Goal: Task Accomplishment & Management: Manage account settings

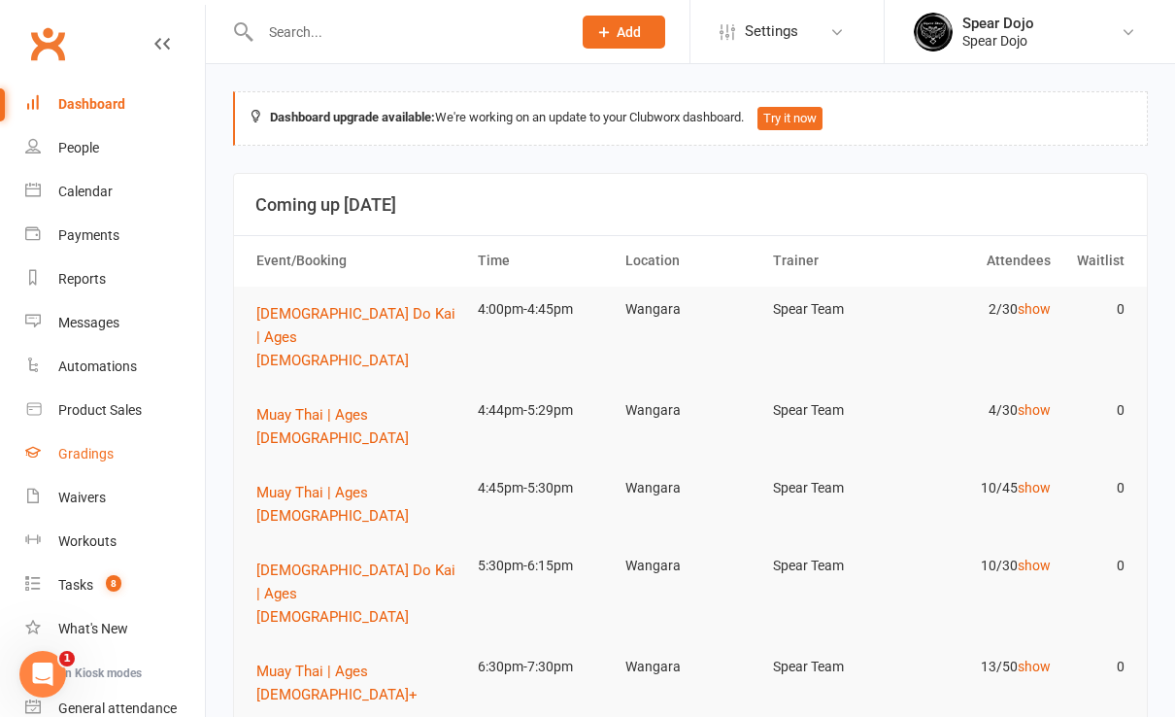
click at [83, 447] on div "Gradings" at bounding box center [85, 454] width 55 height 16
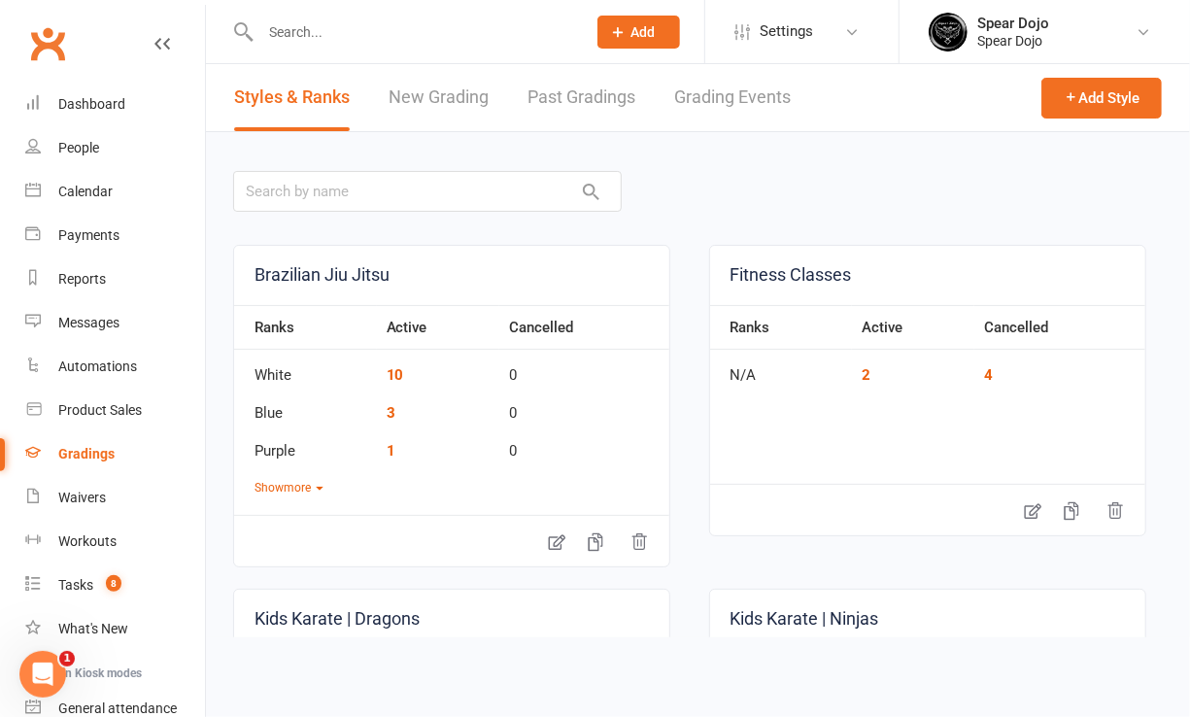
click at [649, 25] on span "Add" at bounding box center [643, 32] width 24 height 16
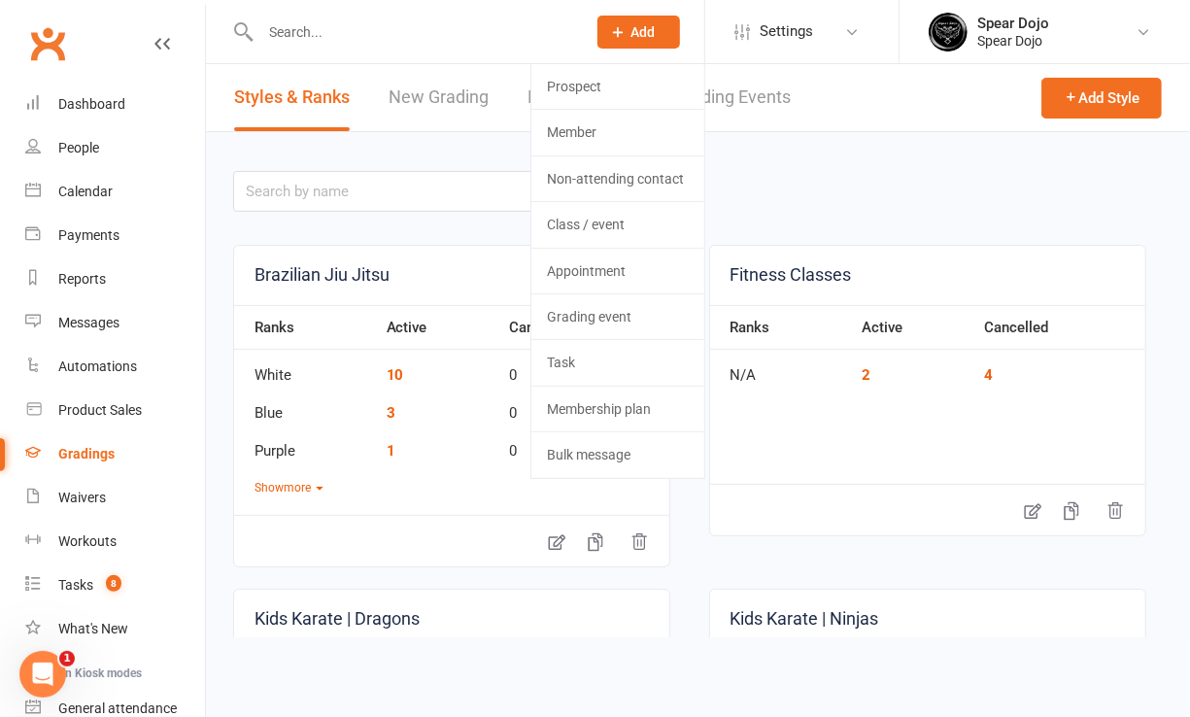
click at [641, 28] on span "Add" at bounding box center [643, 32] width 24 height 16
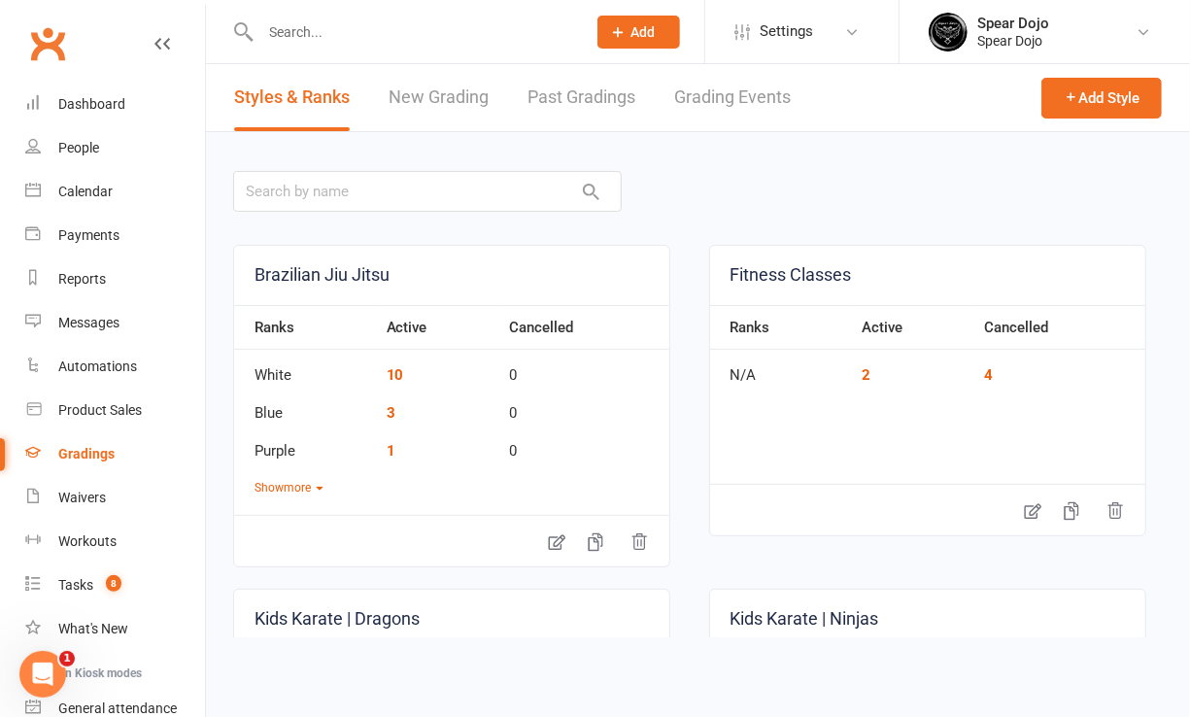
click at [464, 97] on link "New Grading" at bounding box center [439, 97] width 100 height 67
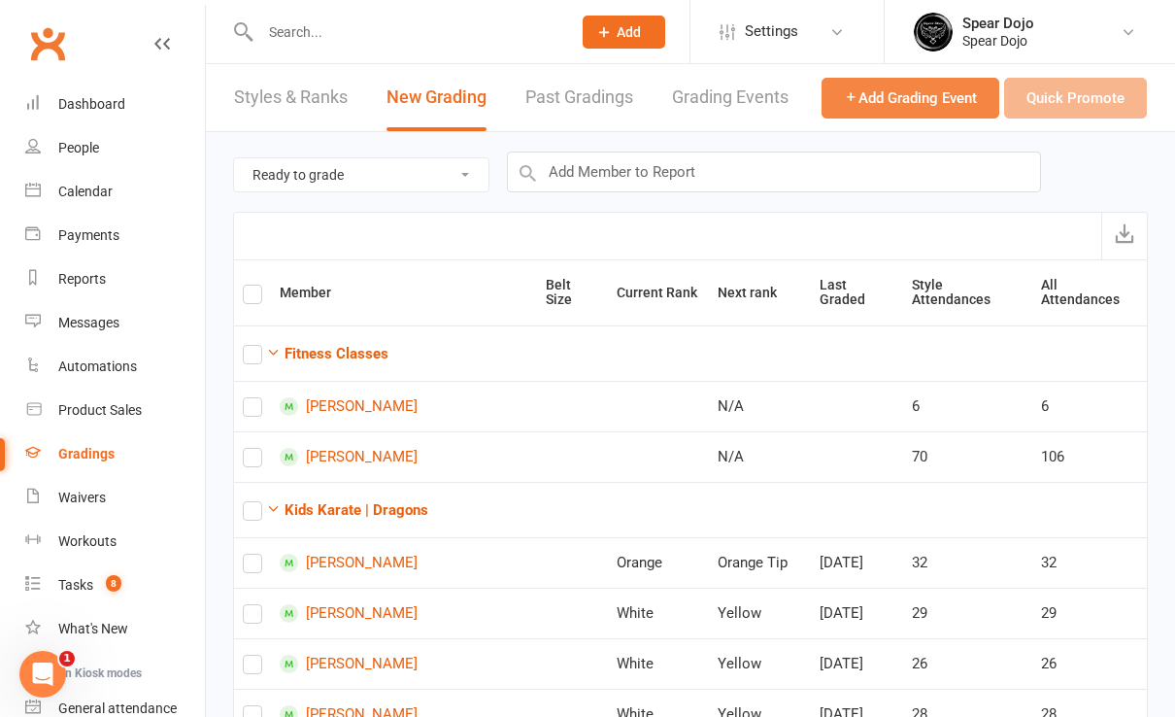
click at [894, 96] on span "Add Grading Event" at bounding box center [910, 97] width 133 height 17
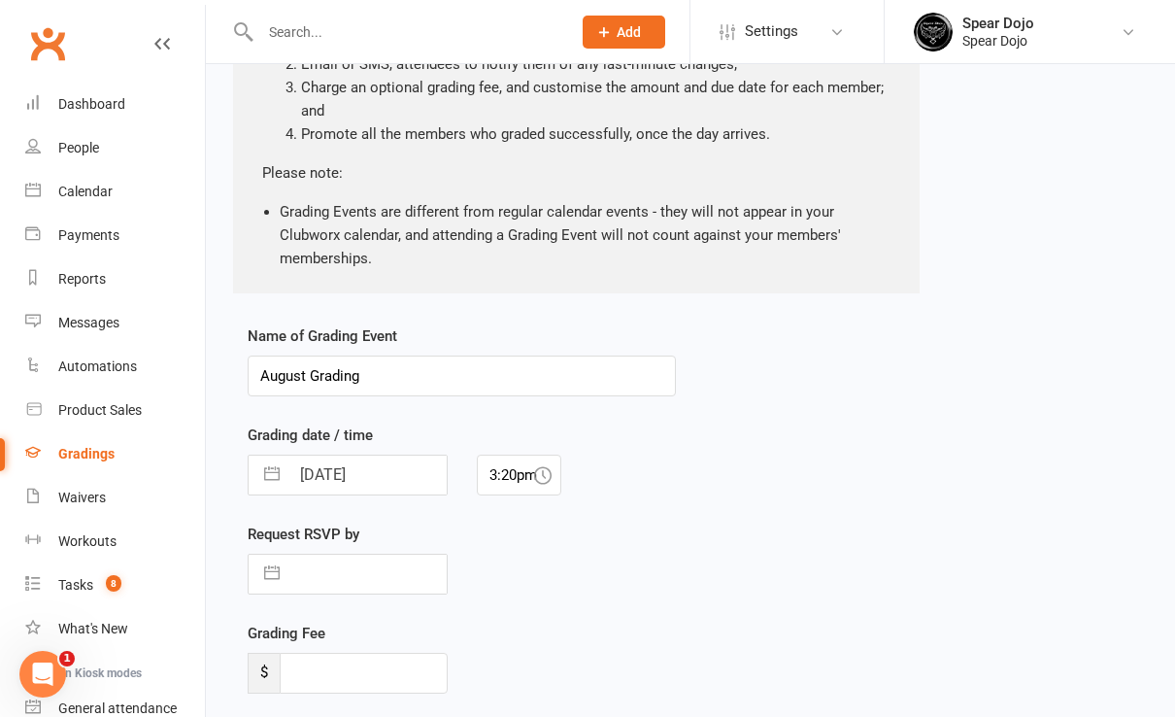
scroll to position [258, 0]
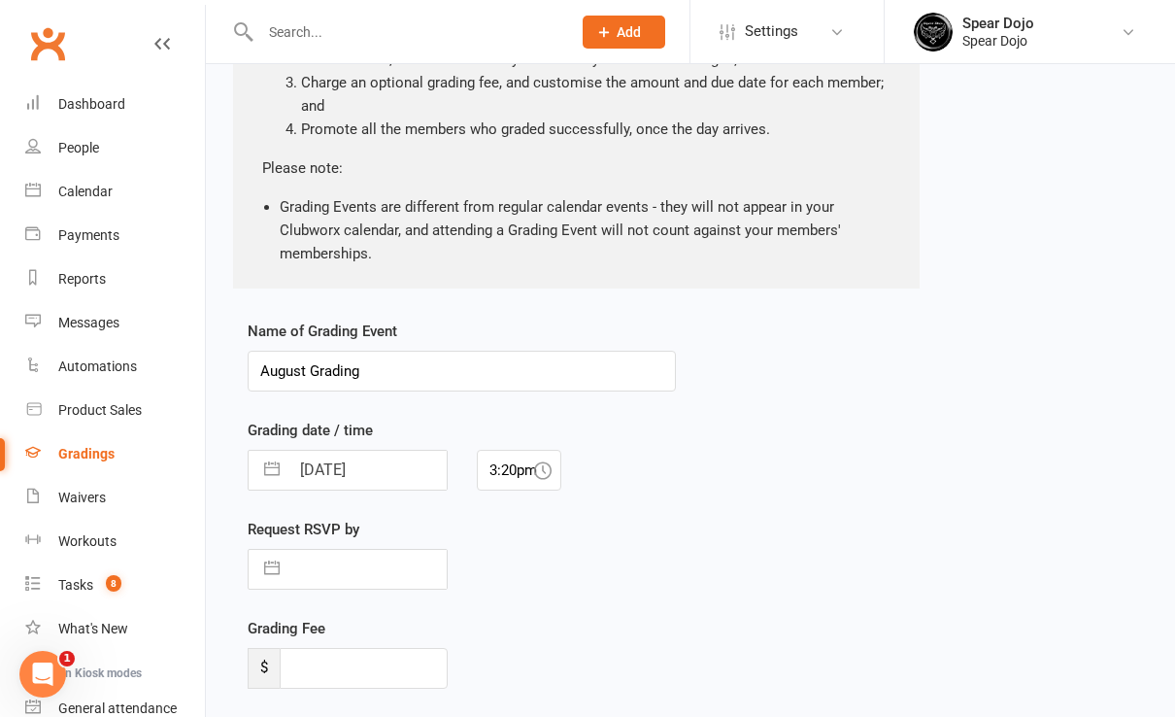
click at [306, 371] on input "August Grading" at bounding box center [462, 371] width 428 height 41
click at [326, 369] on input "Grading" at bounding box center [462, 371] width 428 height 41
type input "G"
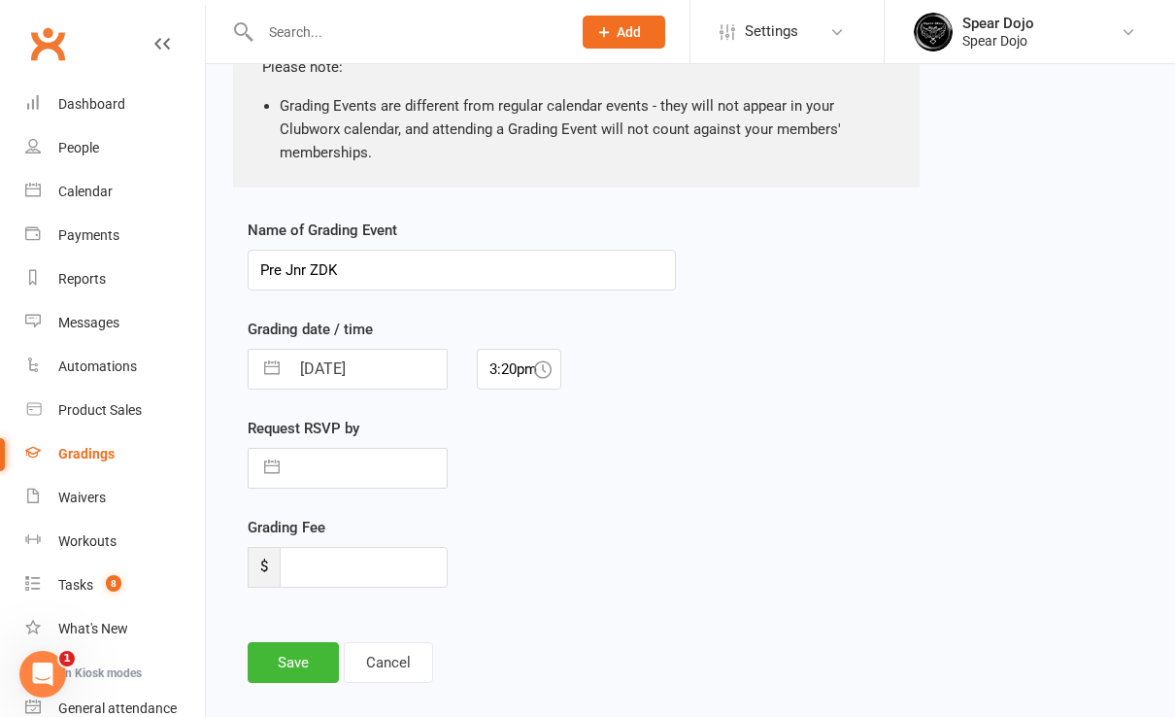
scroll to position [389, 0]
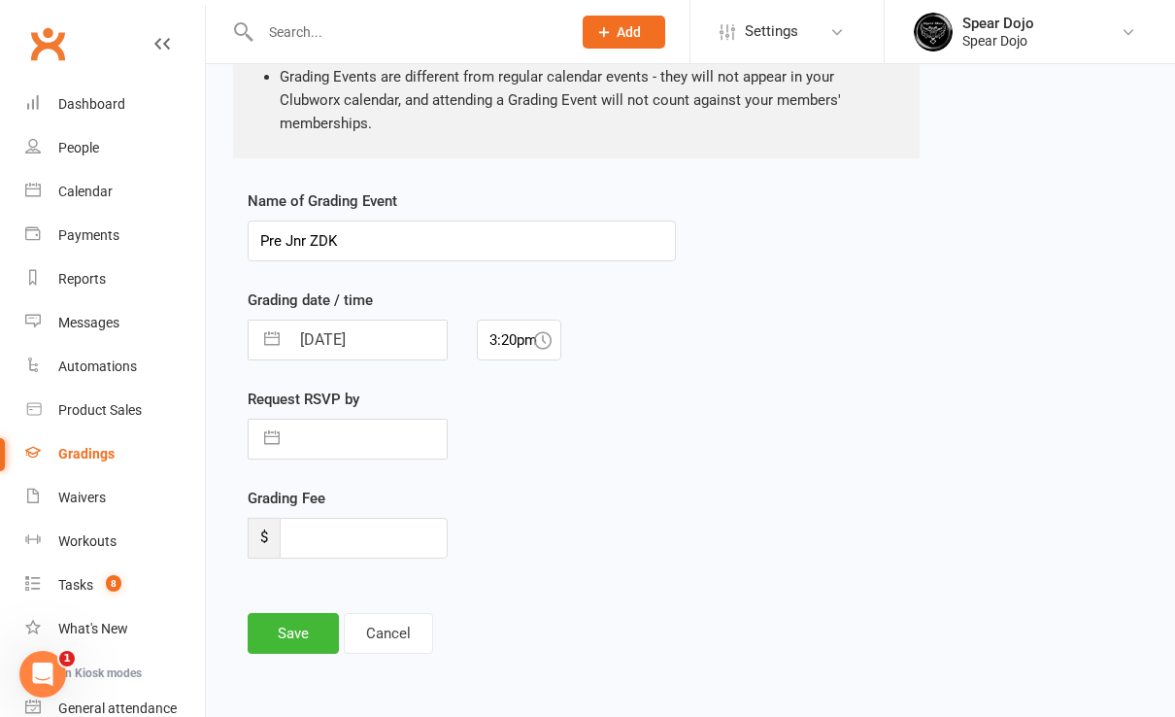
type input "Pre Jnr ZDK"
click at [269, 338] on button "button" at bounding box center [272, 340] width 35 height 39
select select "6"
select select "2025"
select select "7"
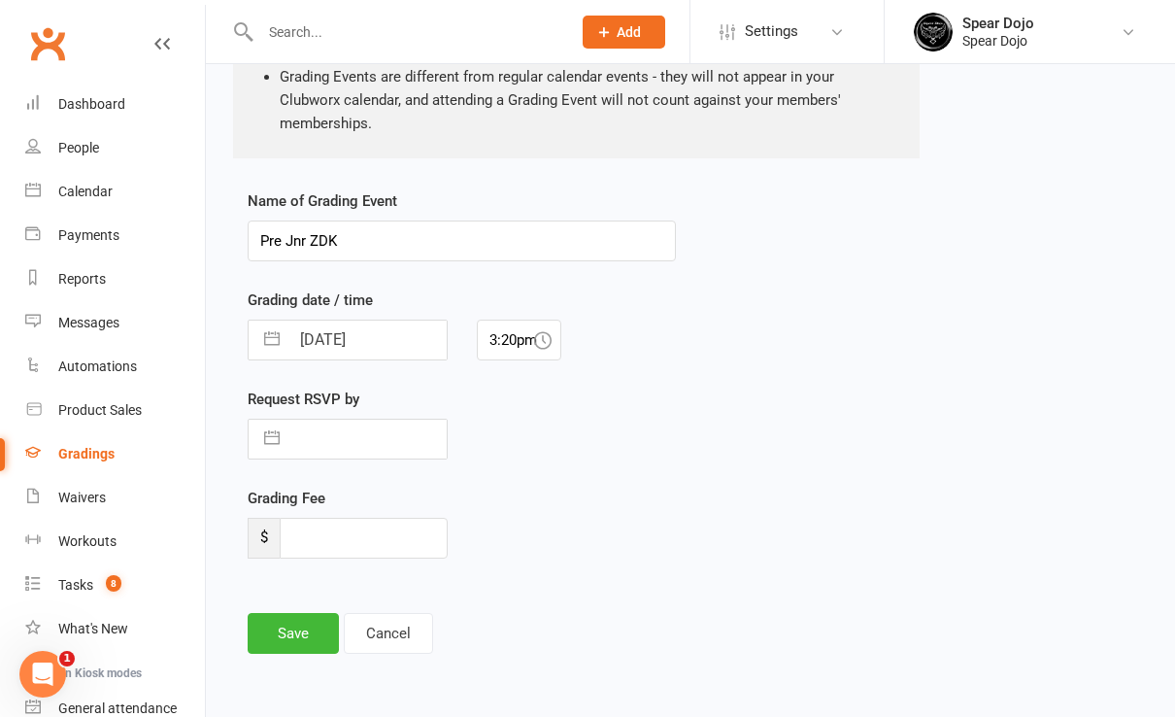
select select "2025"
select select "8"
select select "2025"
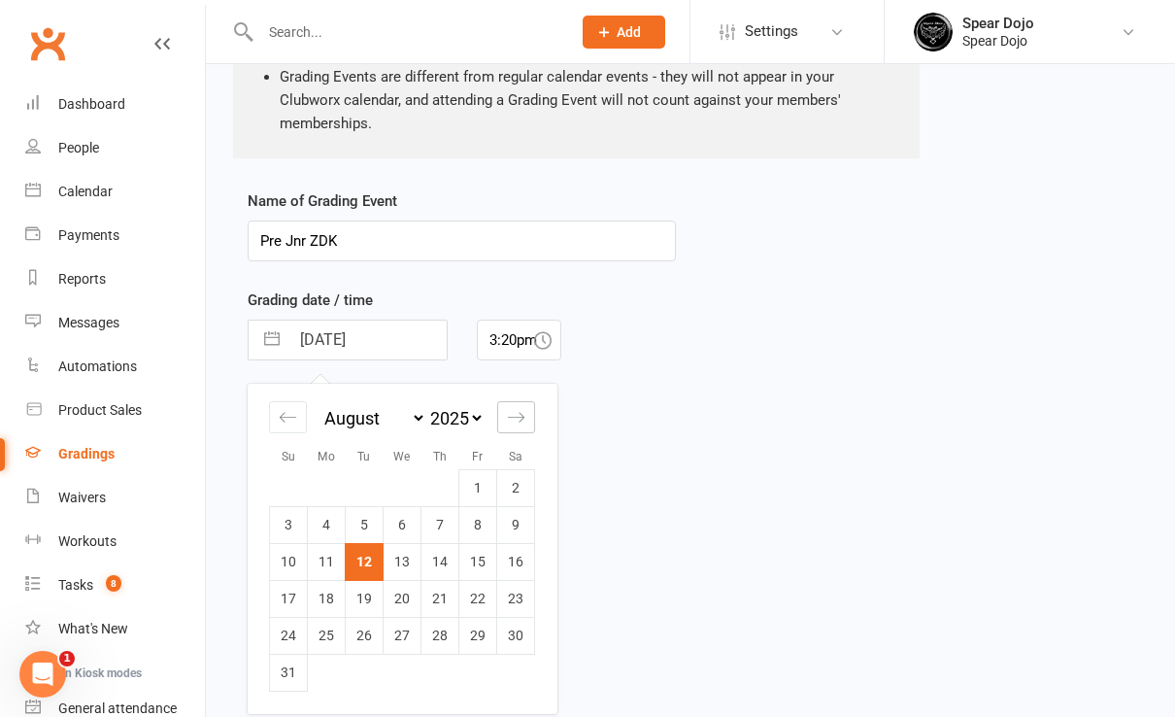
click at [519, 418] on icon "Move forward to switch to the next month." at bounding box center [516, 417] width 18 height 18
select select "9"
select select "2025"
click at [517, 485] on td "6" at bounding box center [516, 487] width 38 height 37
type input "06 Sep 2025"
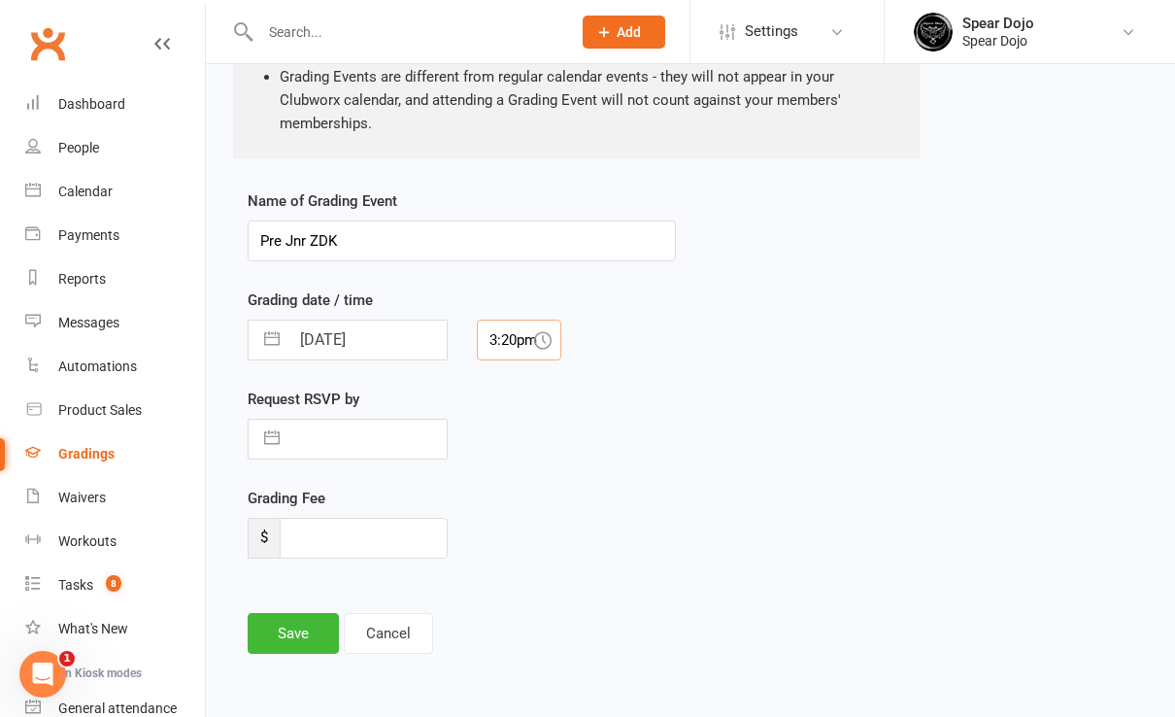
click at [508, 338] on input "3:20pm" at bounding box center [519, 340] width 85 height 41
click at [502, 385] on div "1:00pm" at bounding box center [520, 388] width 84 height 31
type input "1:00pm"
click at [271, 438] on button "button" at bounding box center [272, 439] width 35 height 39
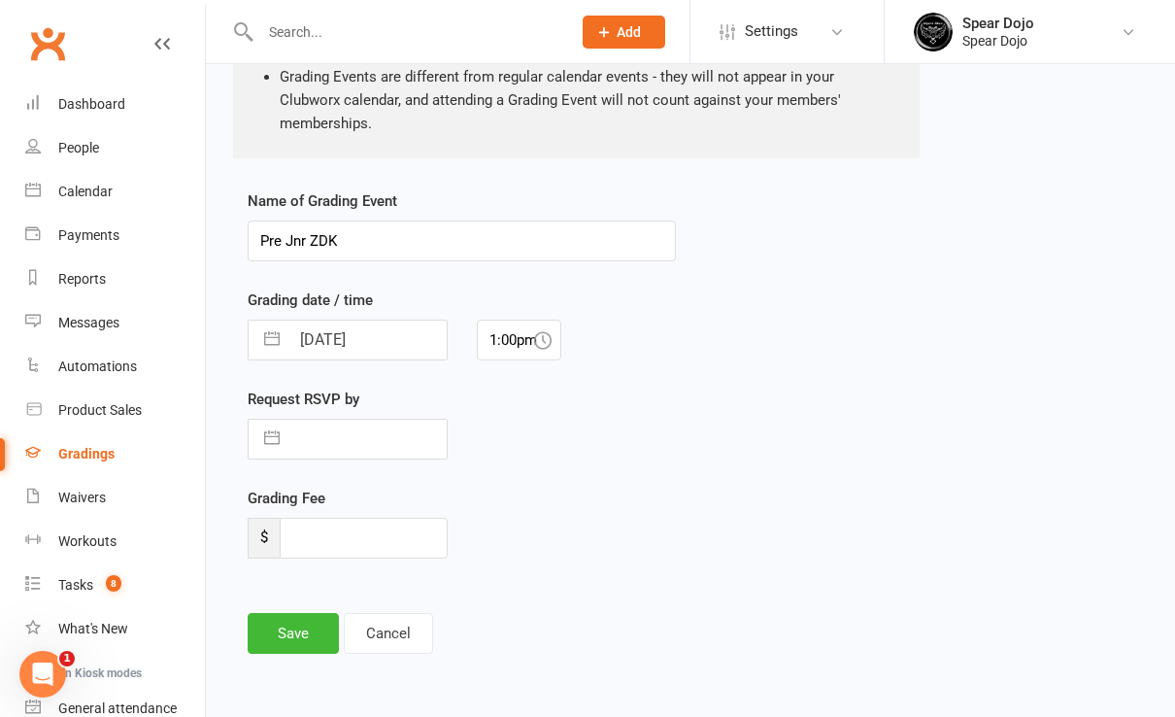
select select "6"
select select "2025"
select select "7"
select select "2025"
select select "8"
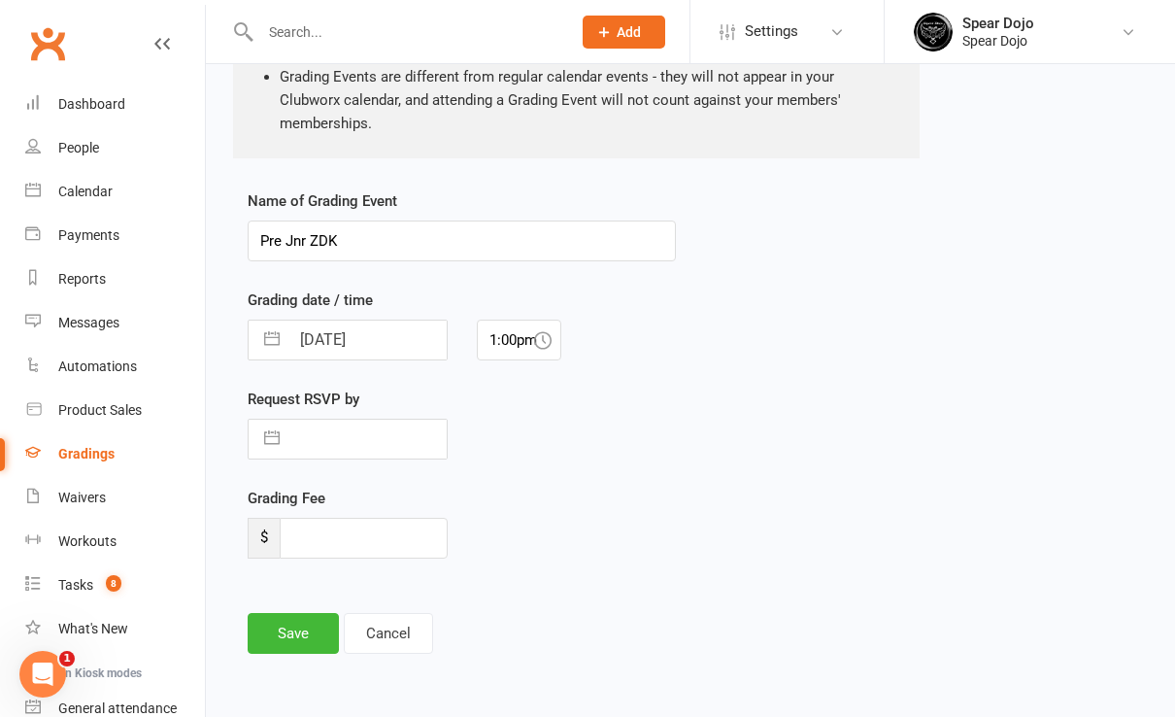
select select "2025"
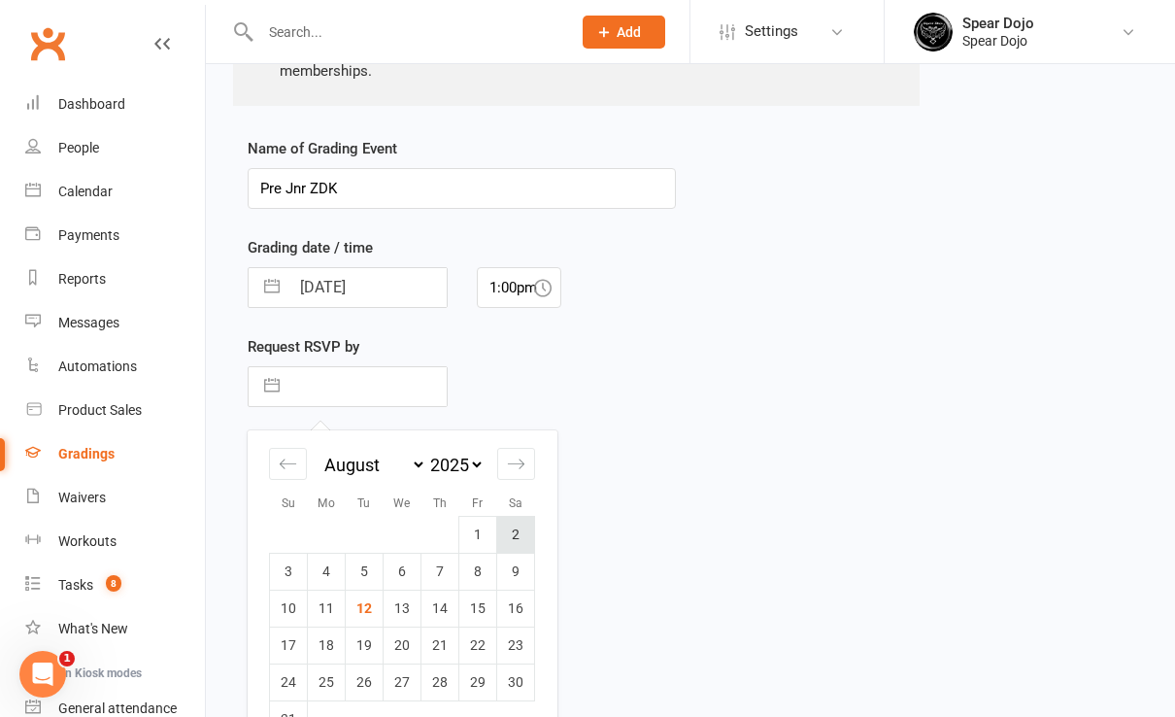
scroll to position [483, 0]
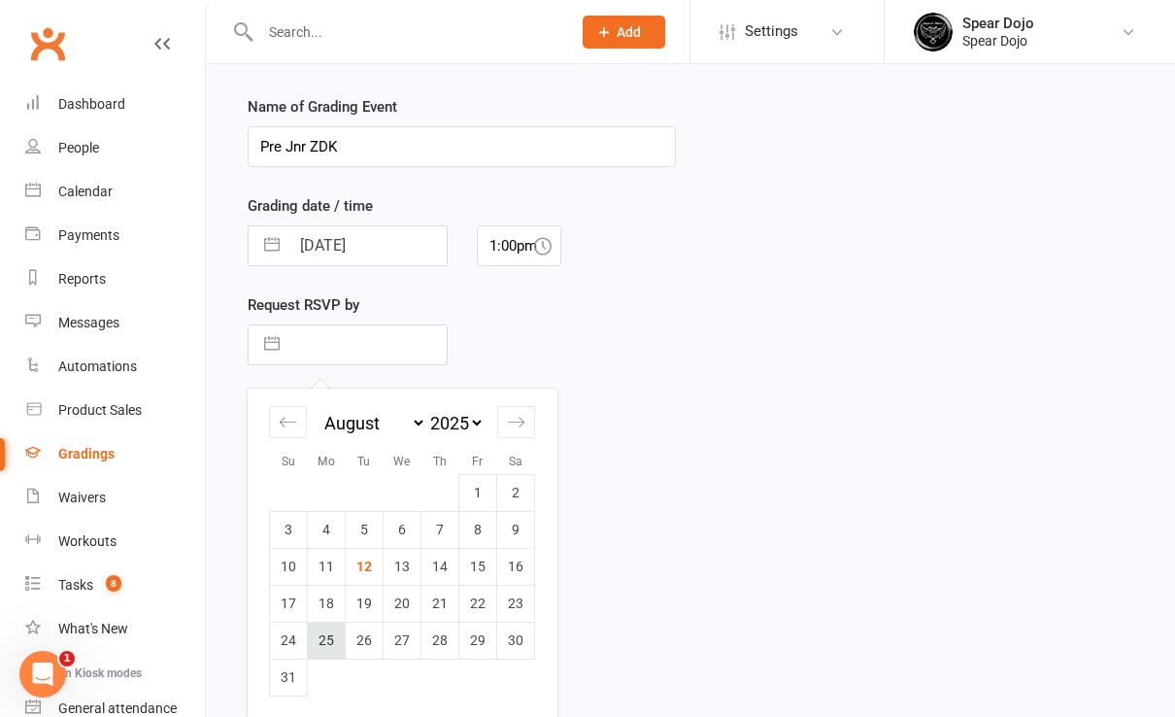
click at [327, 635] on td "25" at bounding box center [327, 640] width 38 height 37
type input "25 Aug 2025"
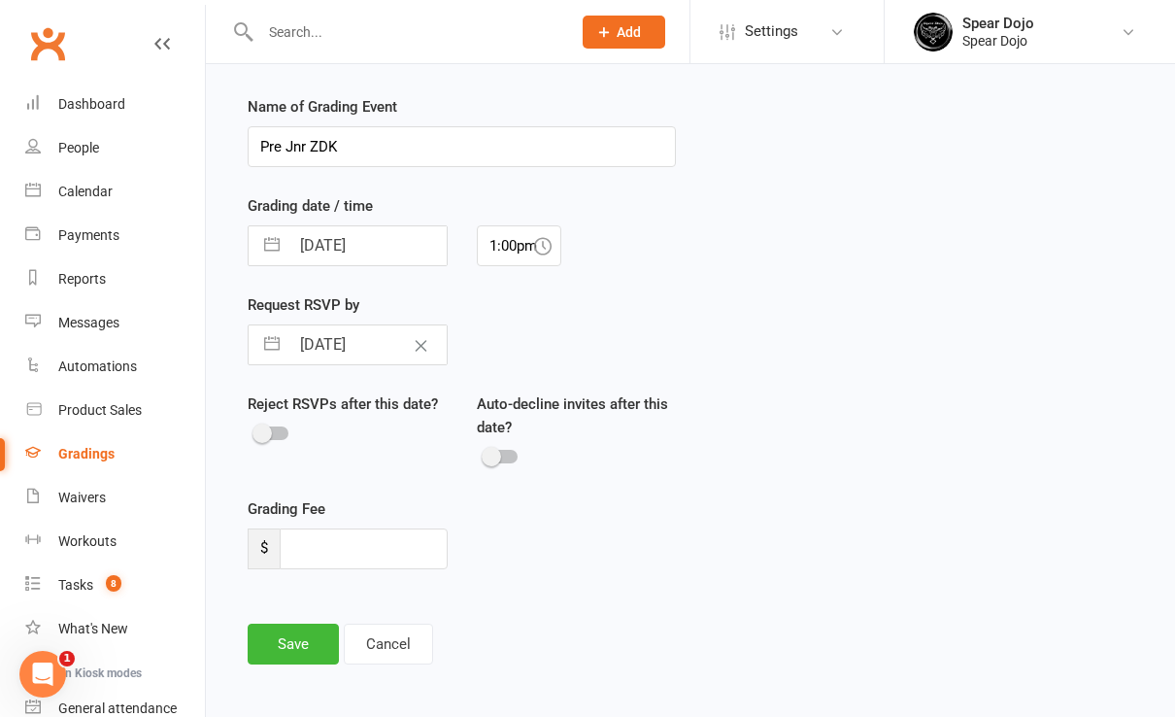
click at [277, 344] on button "button" at bounding box center [272, 344] width 35 height 39
select select "6"
select select "2025"
select select "7"
select select "2025"
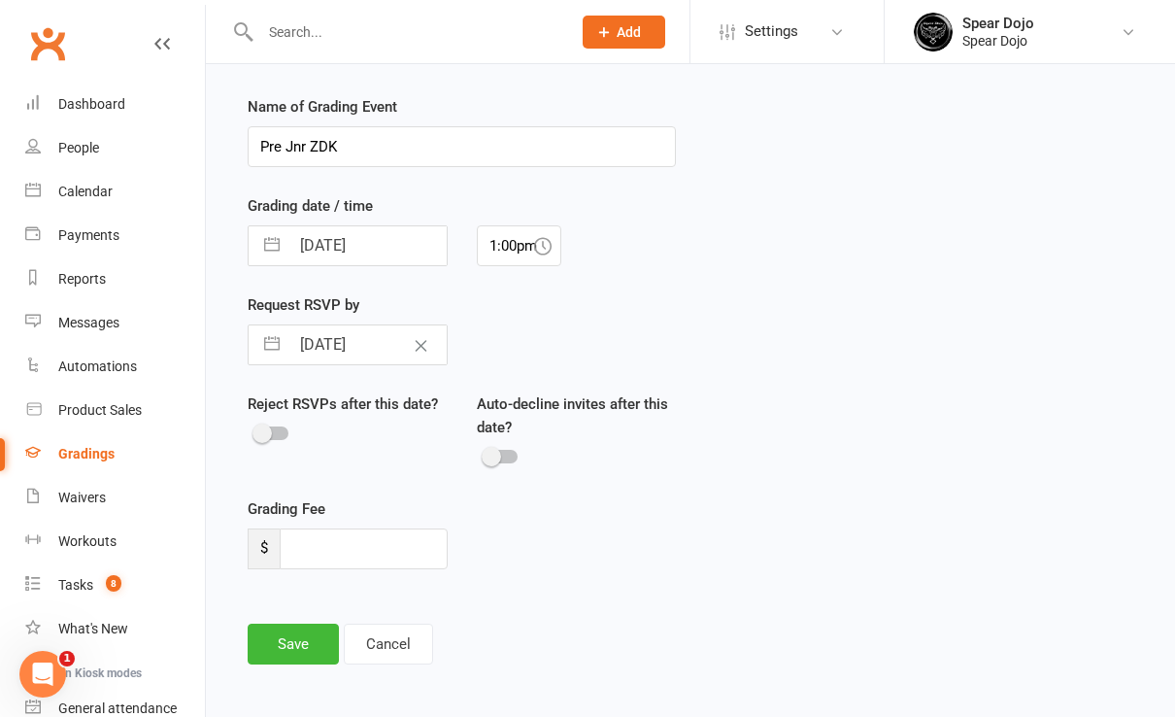
select select "8"
select select "2025"
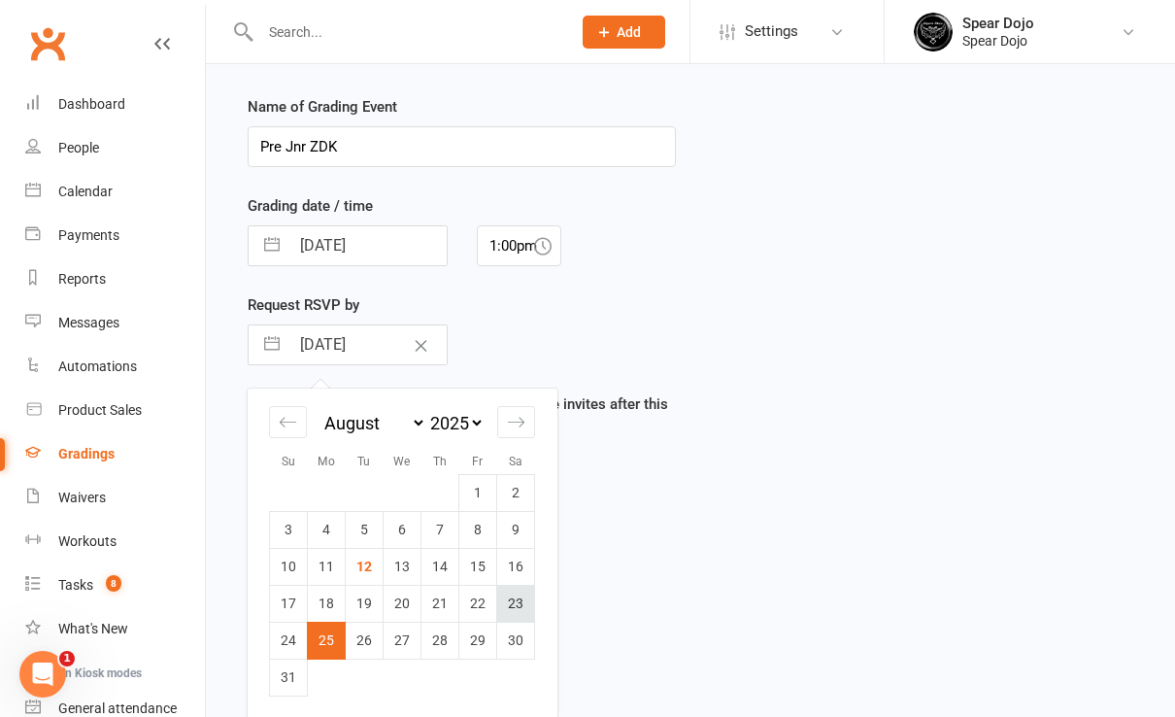
click at [522, 600] on td "23" at bounding box center [516, 603] width 38 height 37
type input "23 Aug 2025"
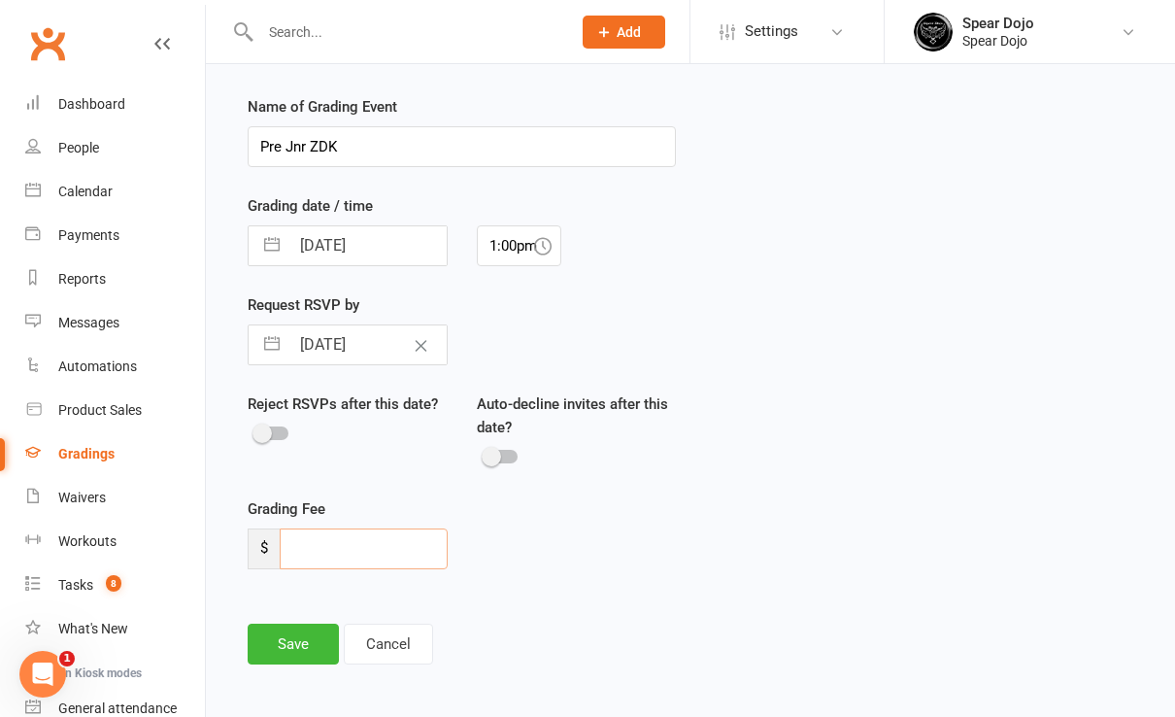
click at [320, 539] on input "number" at bounding box center [364, 548] width 168 height 41
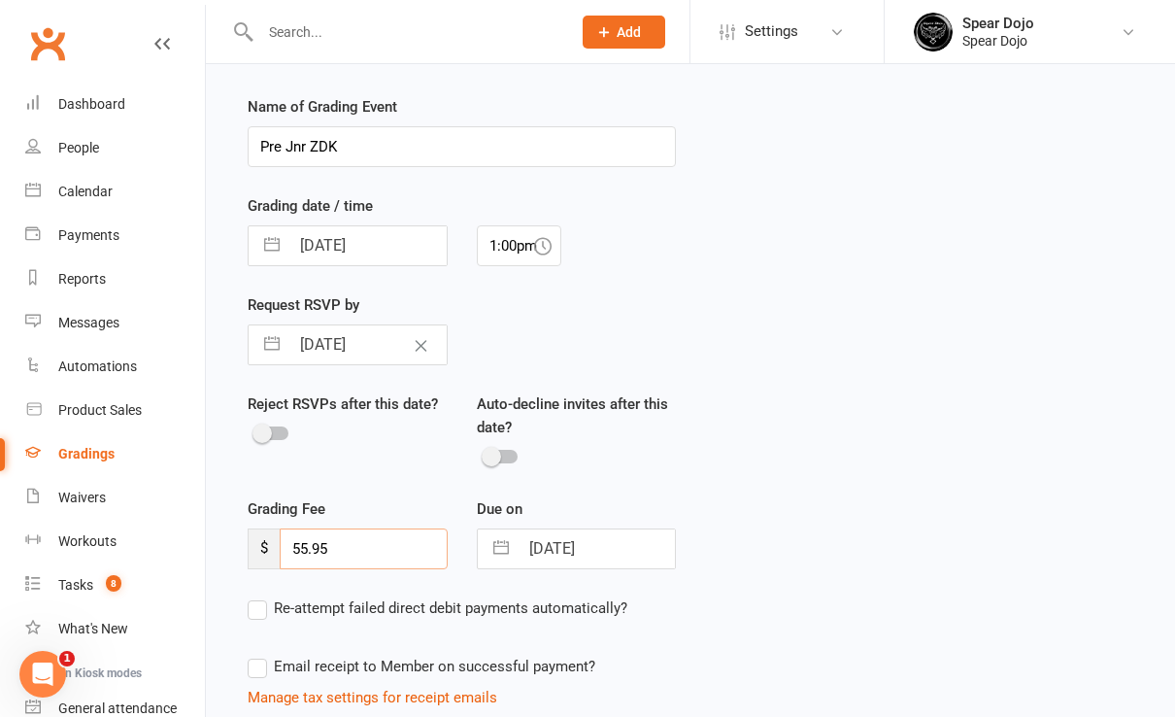
type input "55.95"
click at [504, 547] on button "button" at bounding box center [501, 548] width 35 height 39
select select "7"
select select "2025"
select select "8"
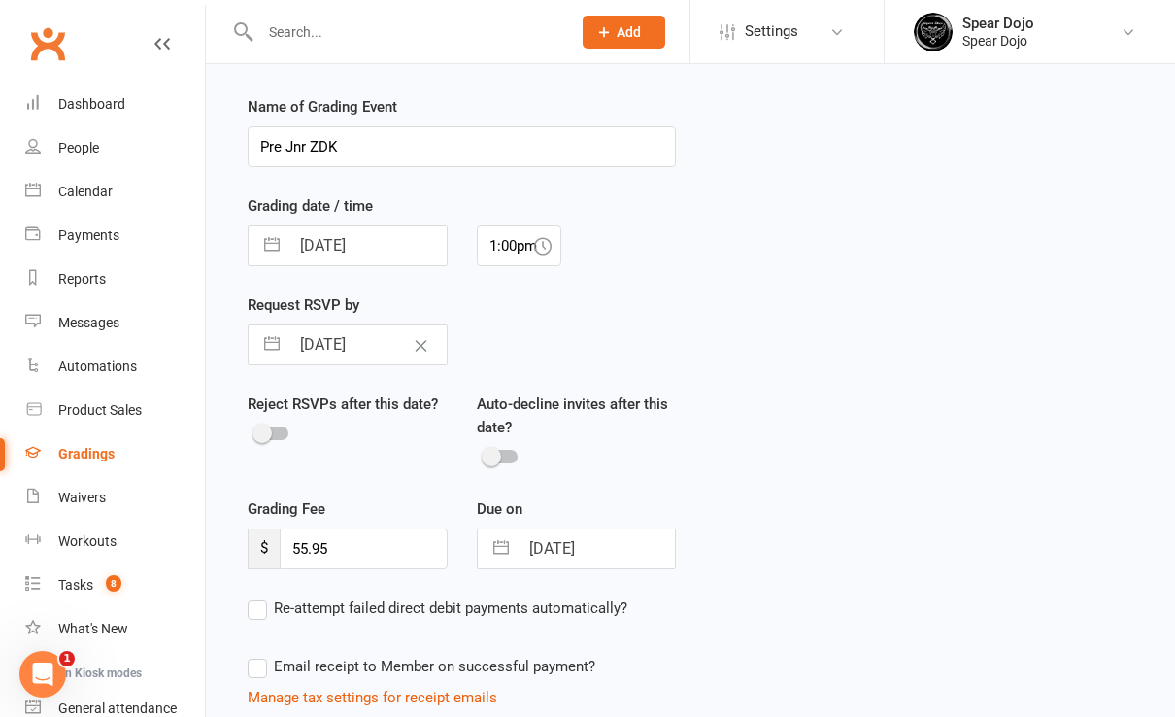
select select "2025"
select select "9"
select select "2025"
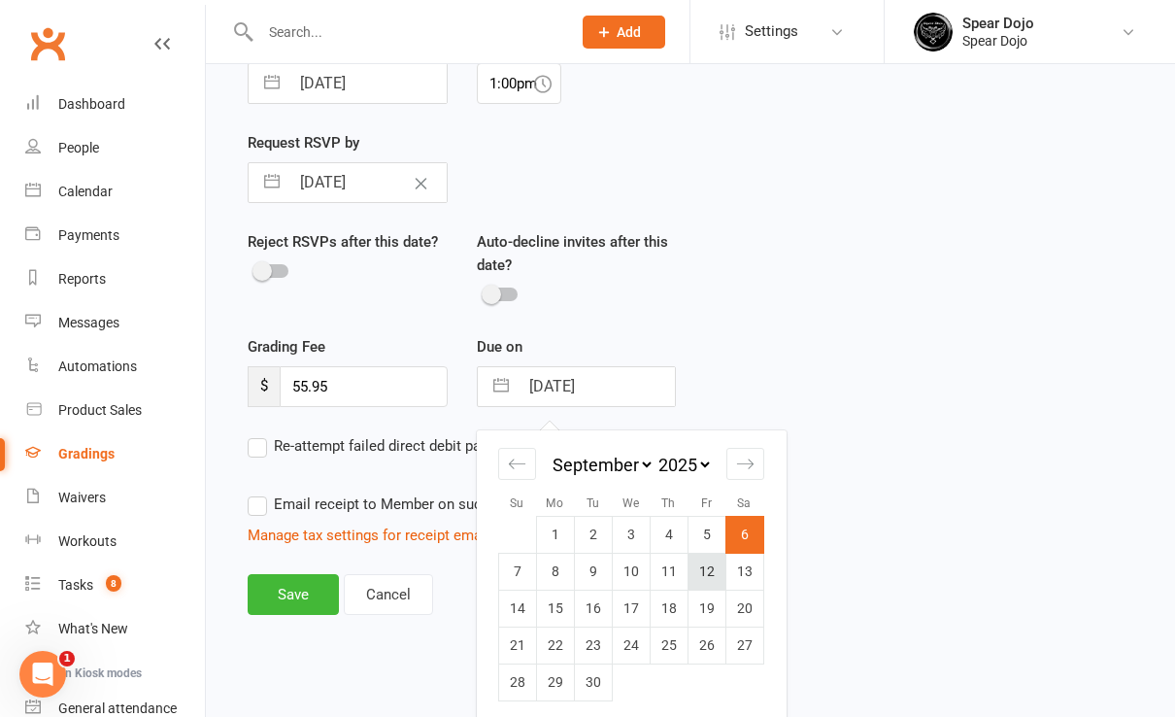
scroll to position [650, 0]
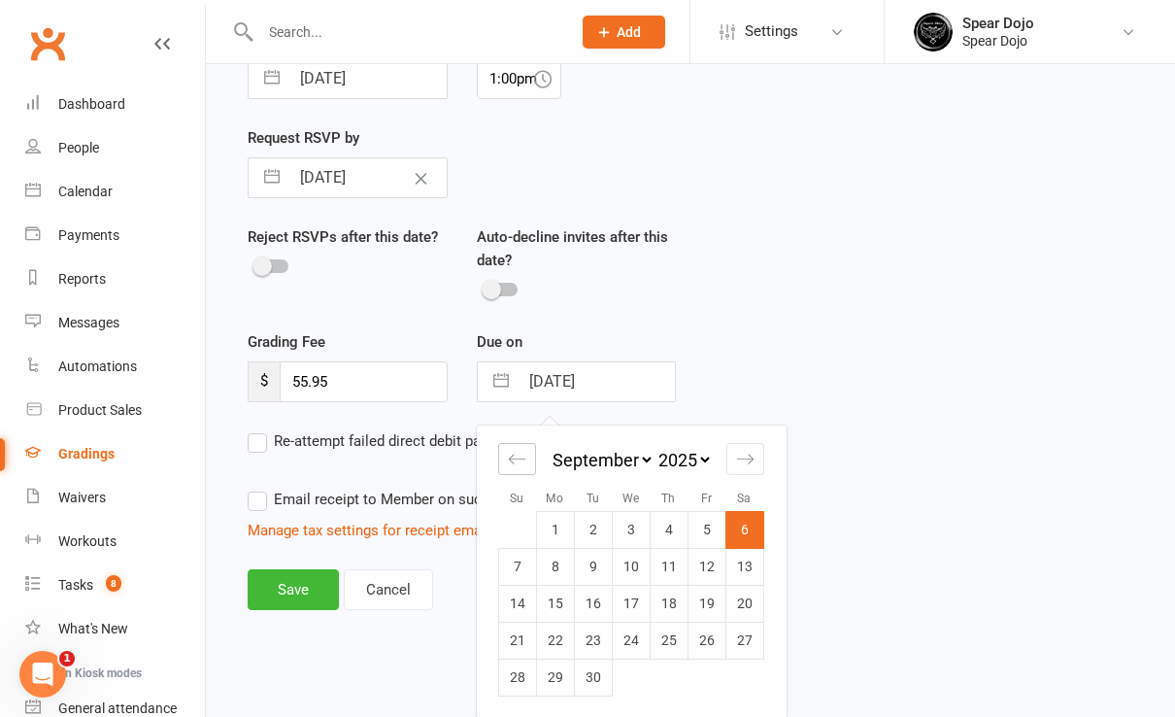
click at [521, 451] on icon "Move backward to switch to the previous month." at bounding box center [517, 459] width 18 height 18
select select "6"
select select "2025"
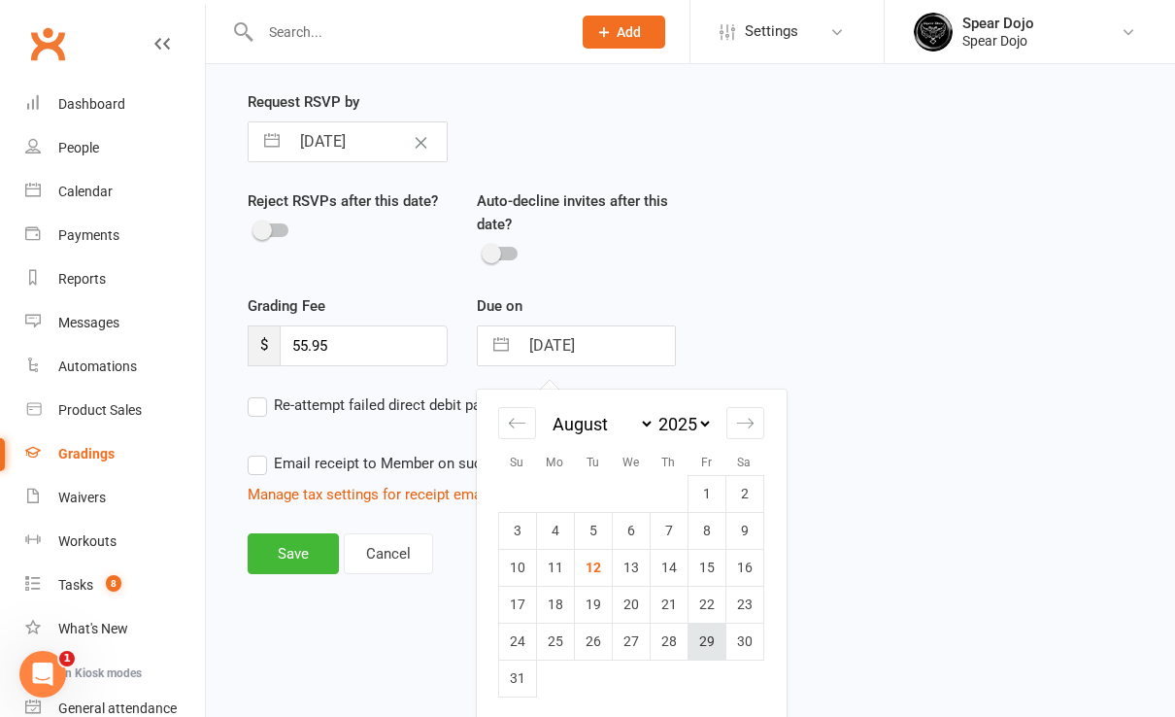
scroll to position [687, 0]
click at [704, 639] on td "29" at bounding box center [707, 640] width 38 height 37
type input "[DATE]"
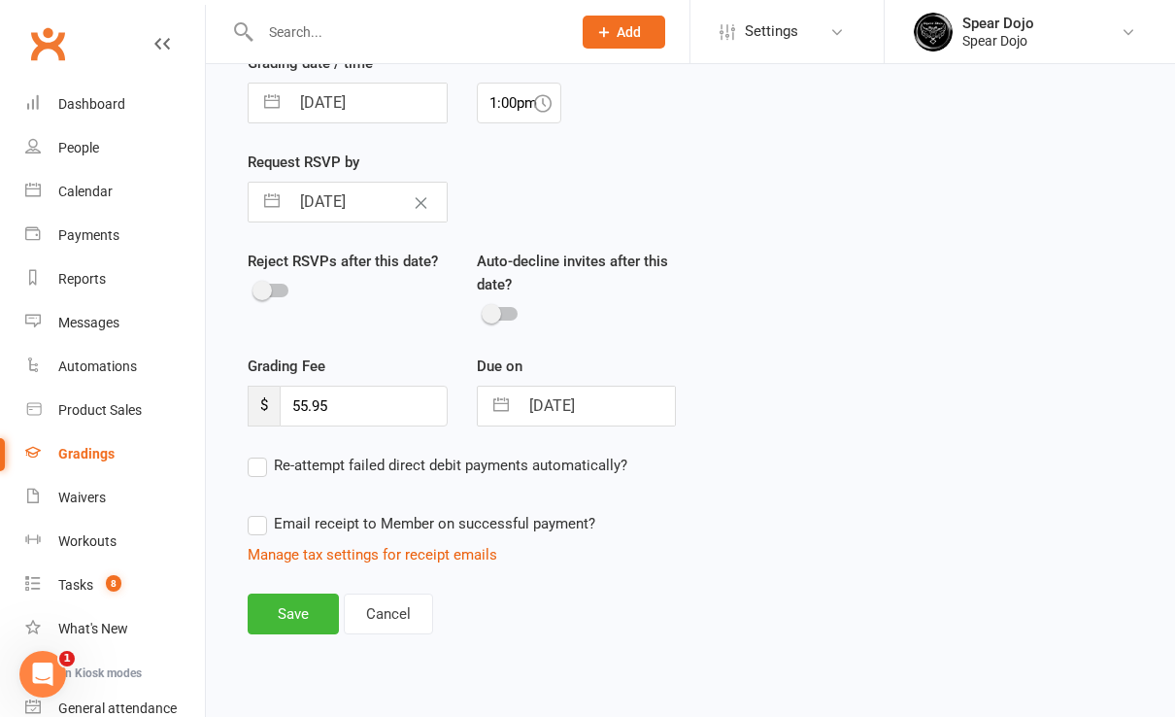
click at [262, 513] on label "Email receipt to Member on successful payment?" at bounding box center [422, 523] width 348 height 23
click at [262, 512] on input "Email receipt to Member on successful payment?" at bounding box center [422, 512] width 348 height 0
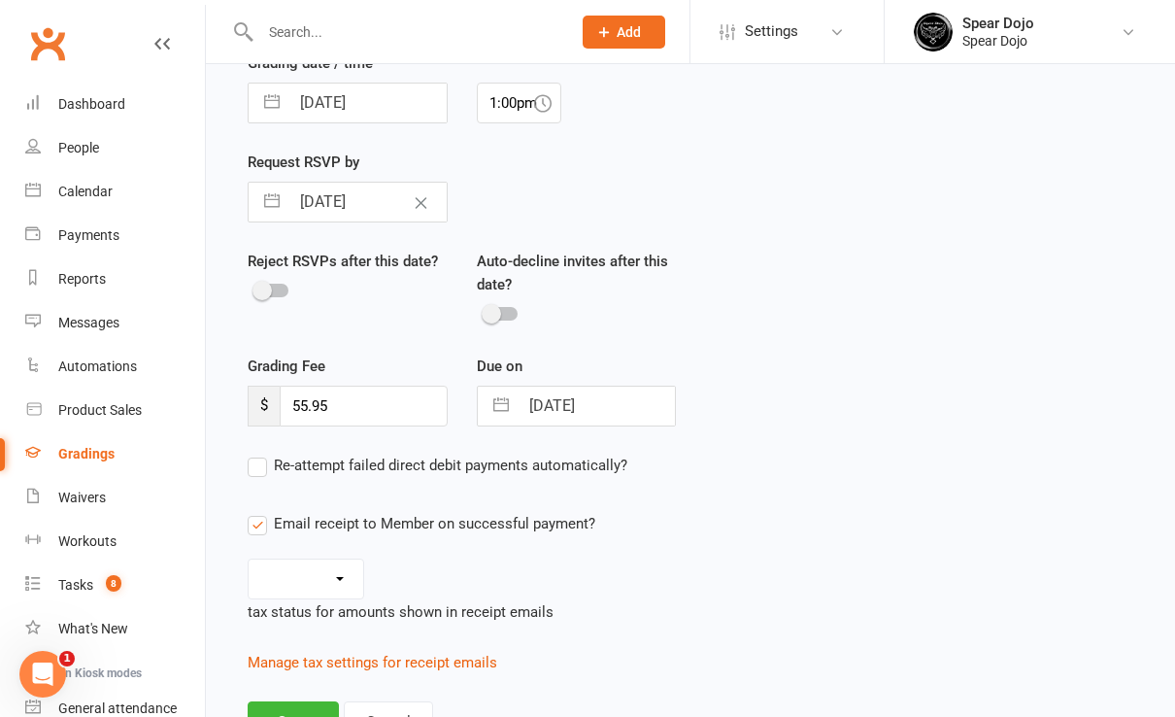
scroll to position [732, 0]
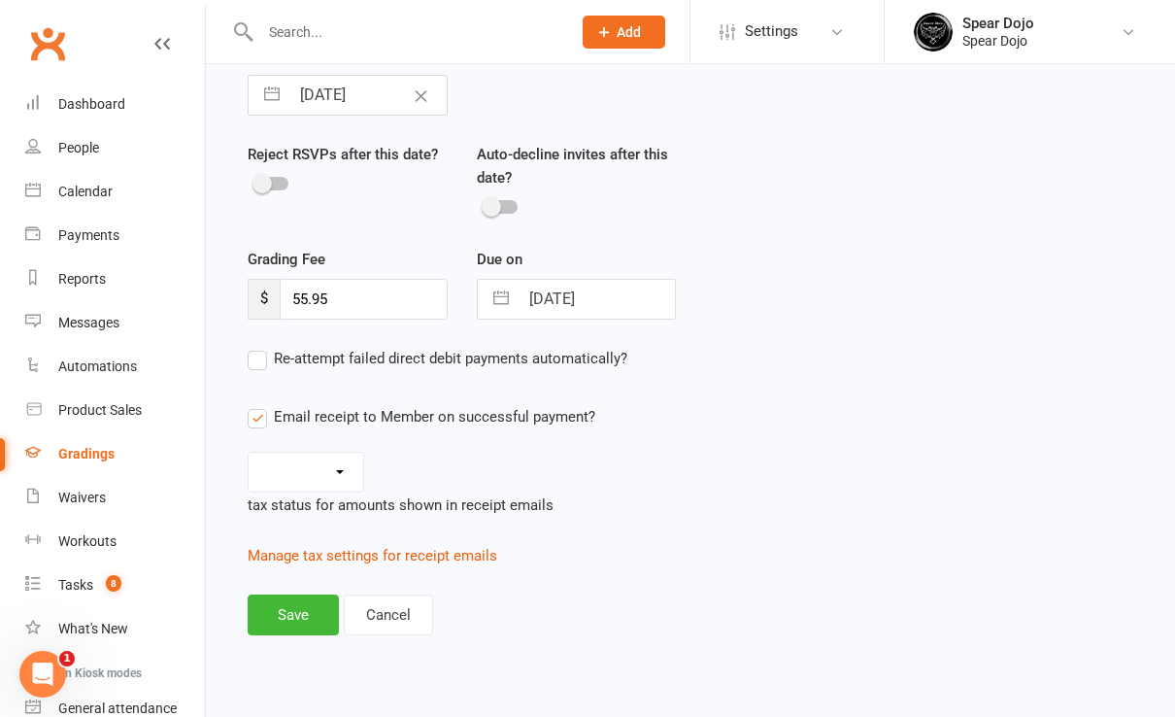
click at [344, 463] on select "Inc tax Tax exempt" at bounding box center [306, 472] width 115 height 39
select select "inc_tax"
click at [249, 453] on select "Inc tax Tax exempt" at bounding box center [306, 472] width 115 height 39
click at [296, 606] on button "Save" at bounding box center [293, 615] width 91 height 41
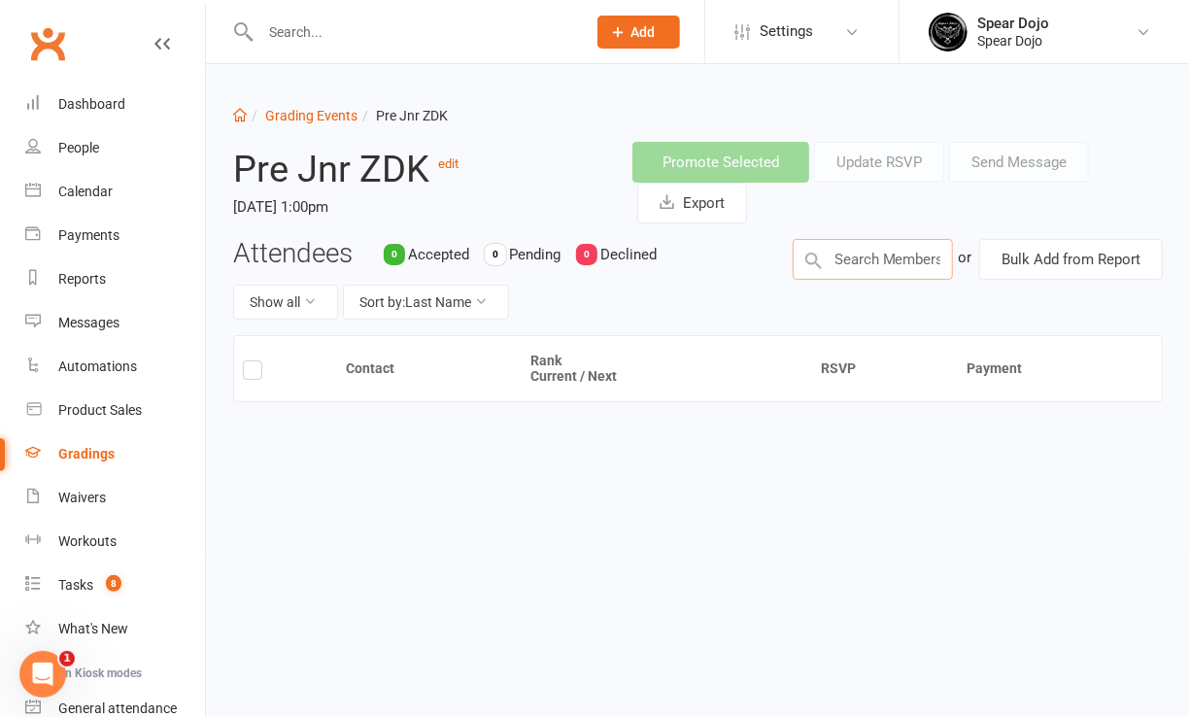
click at [897, 258] on input "text" at bounding box center [873, 259] width 160 height 41
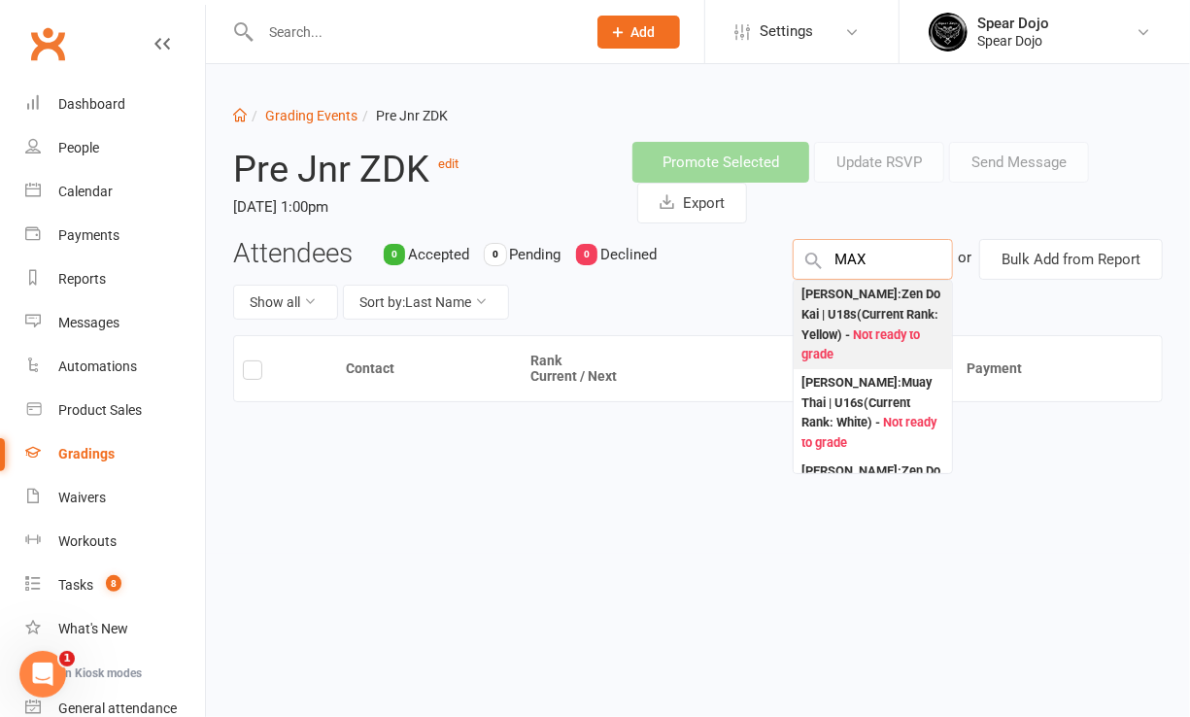
type input "MAX"
click at [881, 306] on div "Max Flint : Zen Do Kai | U18s (Current Rank: Yellow ) - Not ready to grade" at bounding box center [872, 325] width 143 height 81
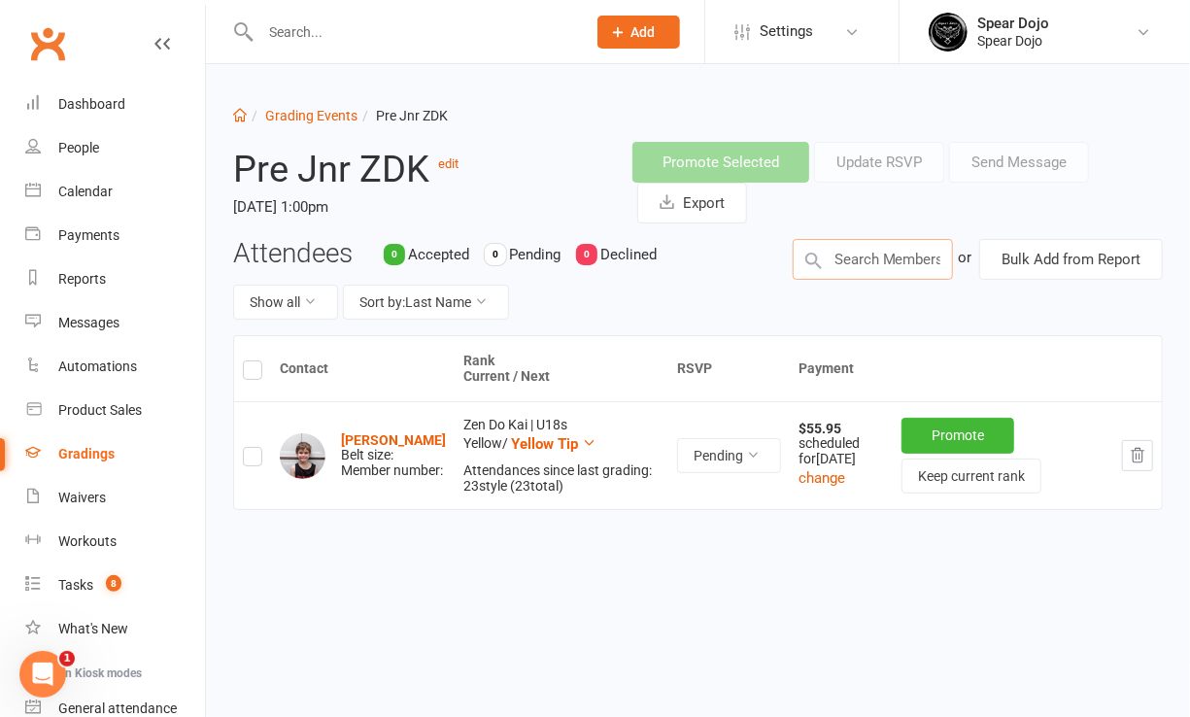
click at [836, 252] on input "text" at bounding box center [873, 259] width 160 height 41
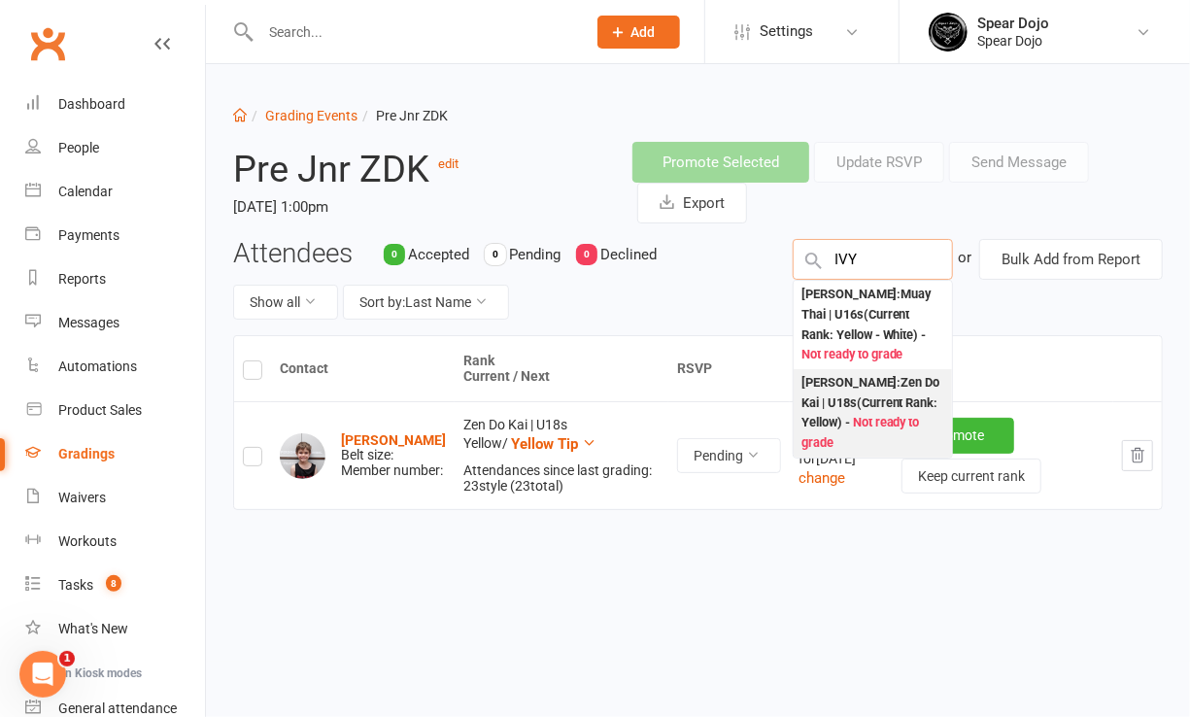
type input "IVY"
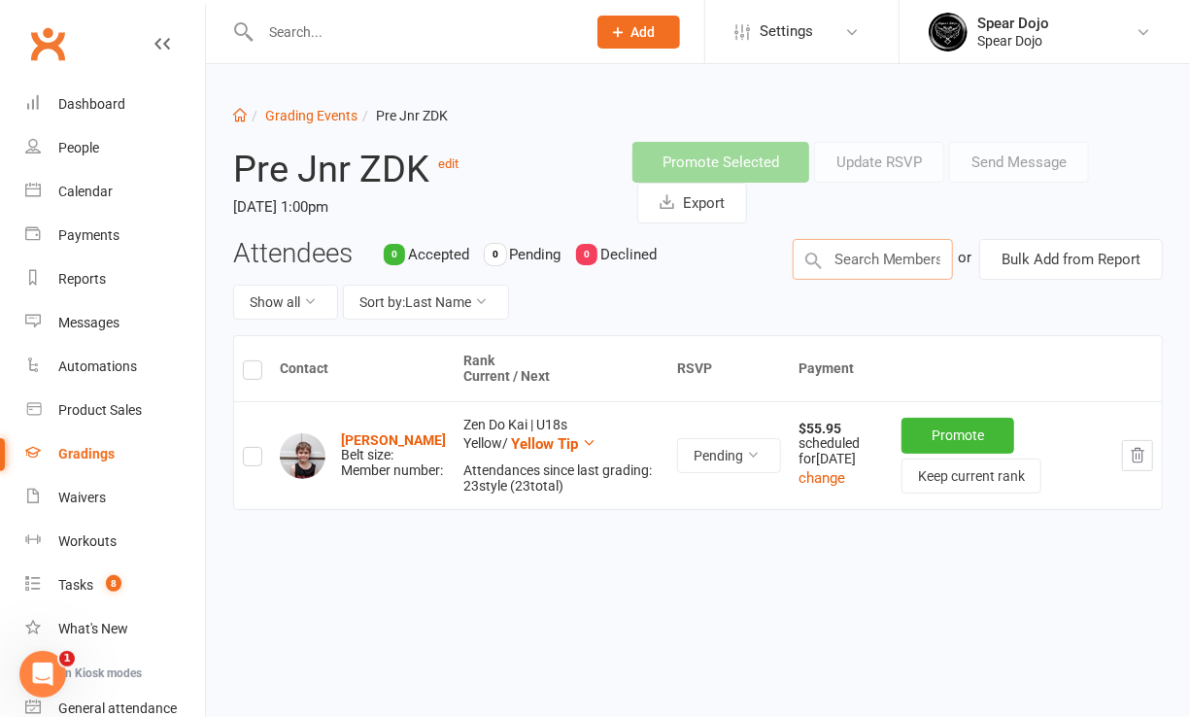
click at [869, 259] on input "text" at bounding box center [873, 259] width 160 height 41
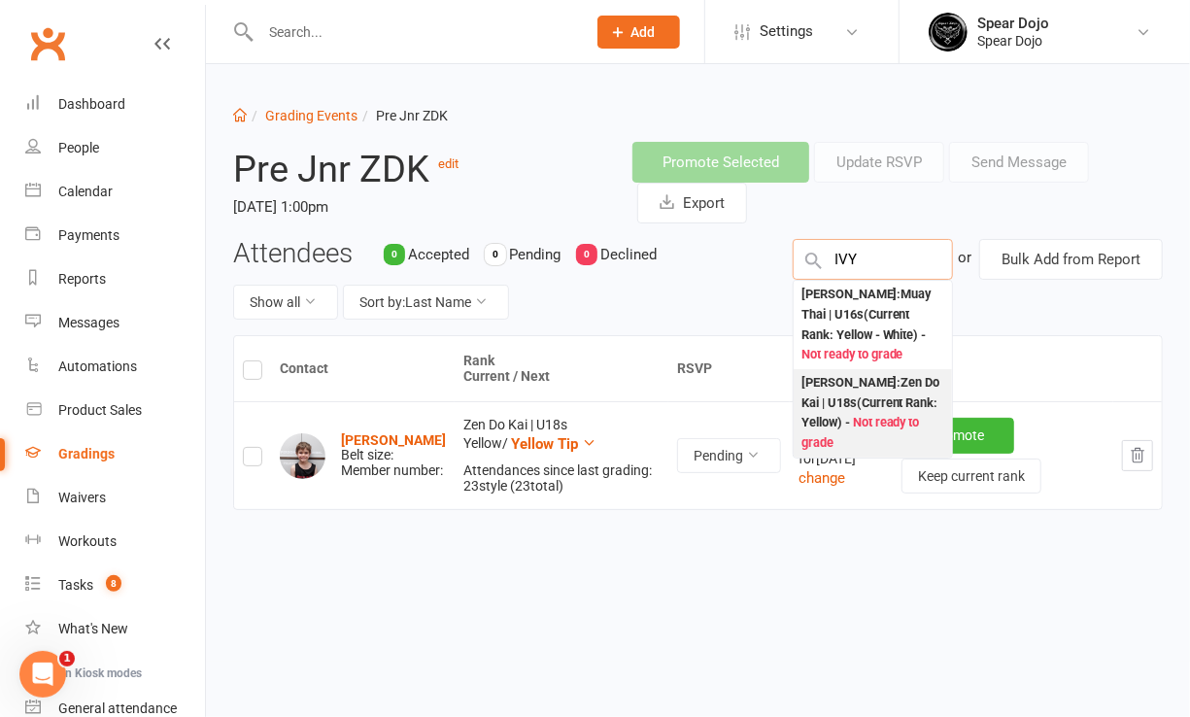
type input "IVY"
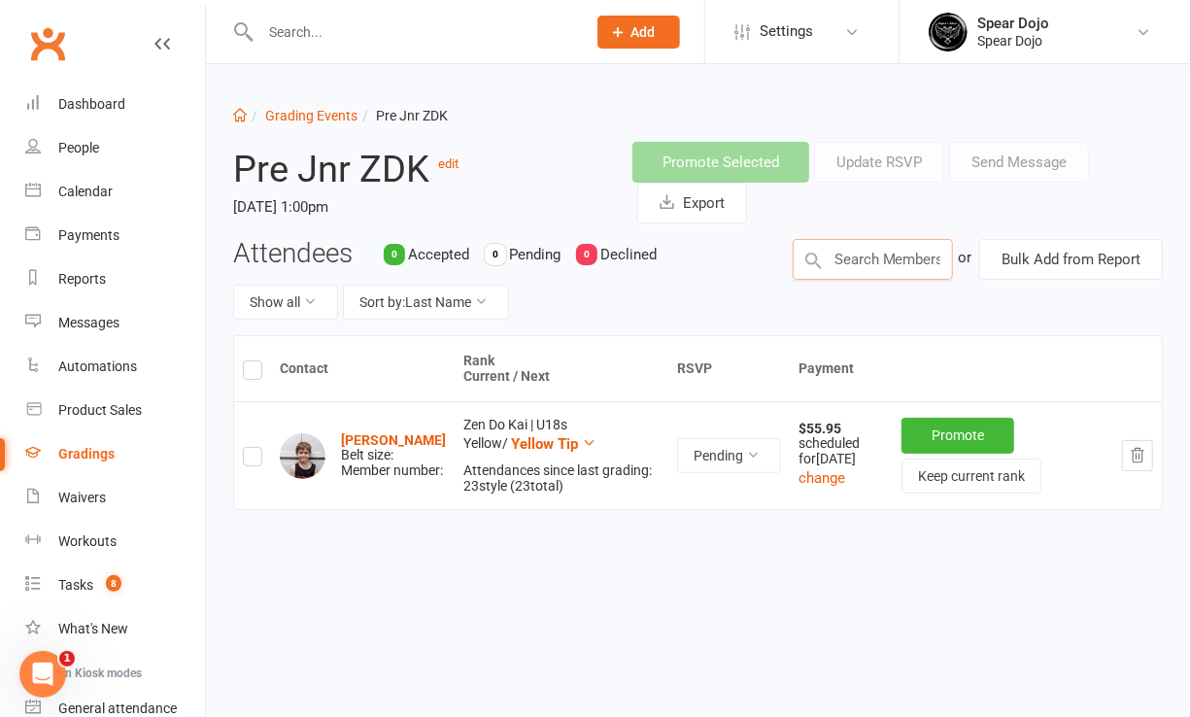
click at [918, 265] on input "text" at bounding box center [873, 259] width 160 height 41
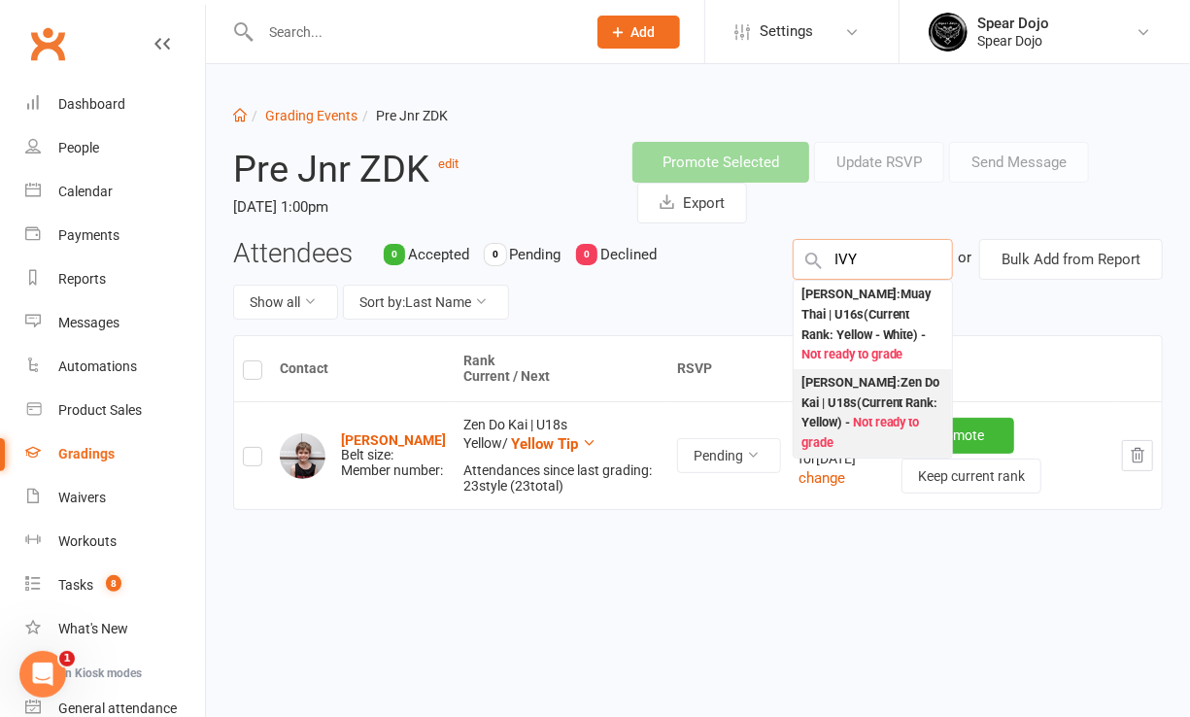
type input "IVY"
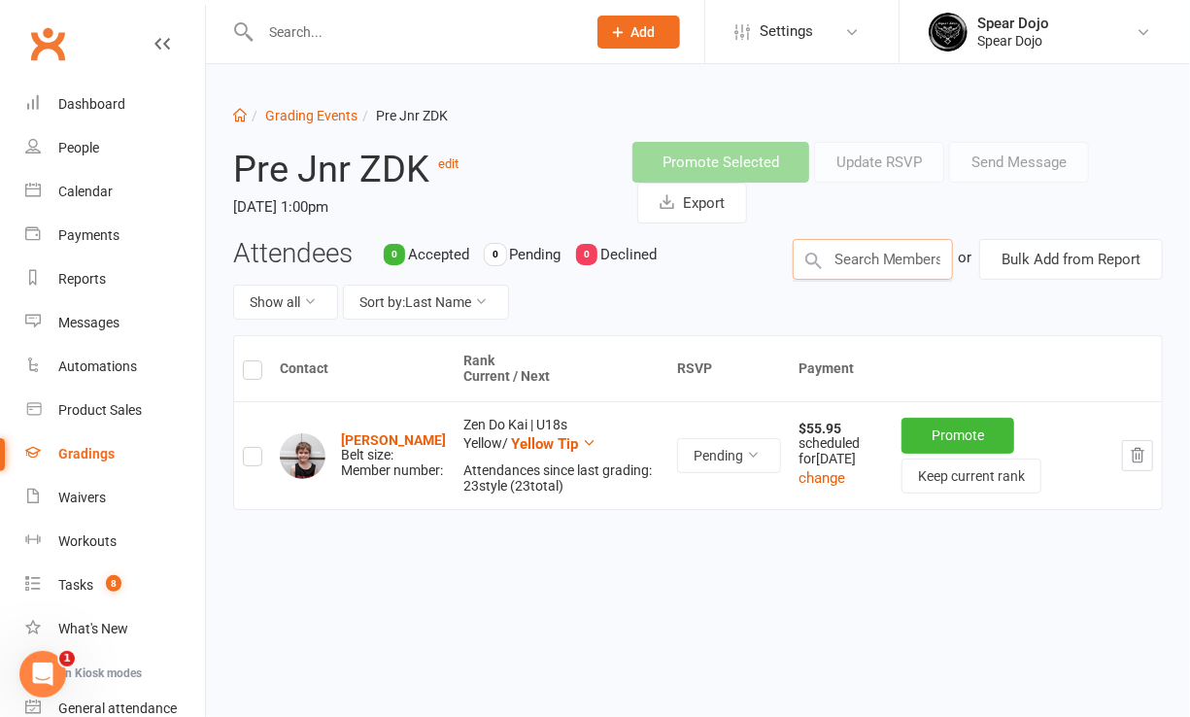
click at [899, 264] on input "text" at bounding box center [873, 259] width 160 height 41
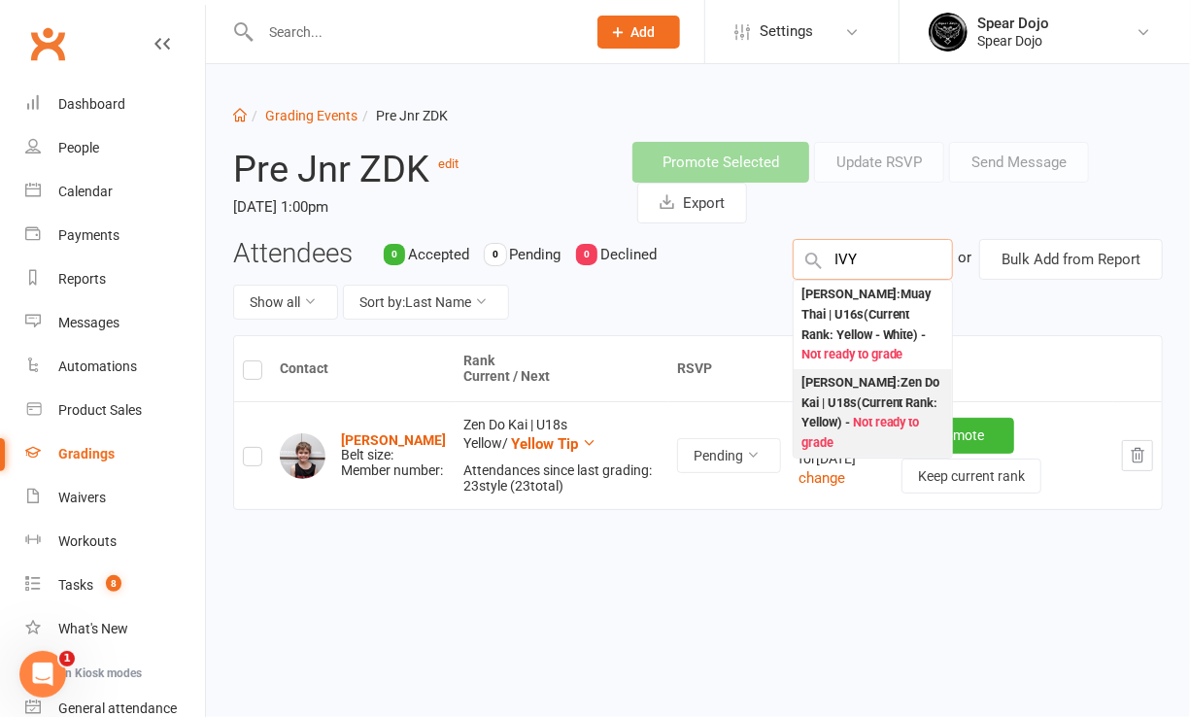
type input "IVY"
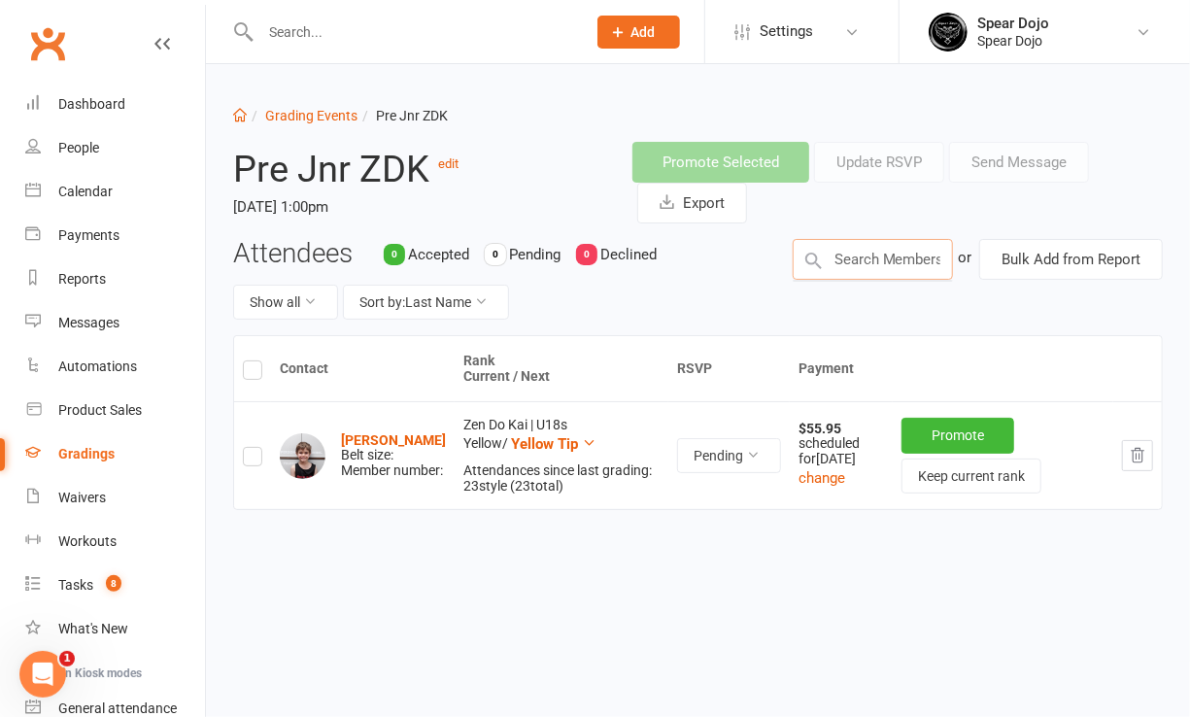
click at [893, 250] on input "text" at bounding box center [873, 259] width 160 height 41
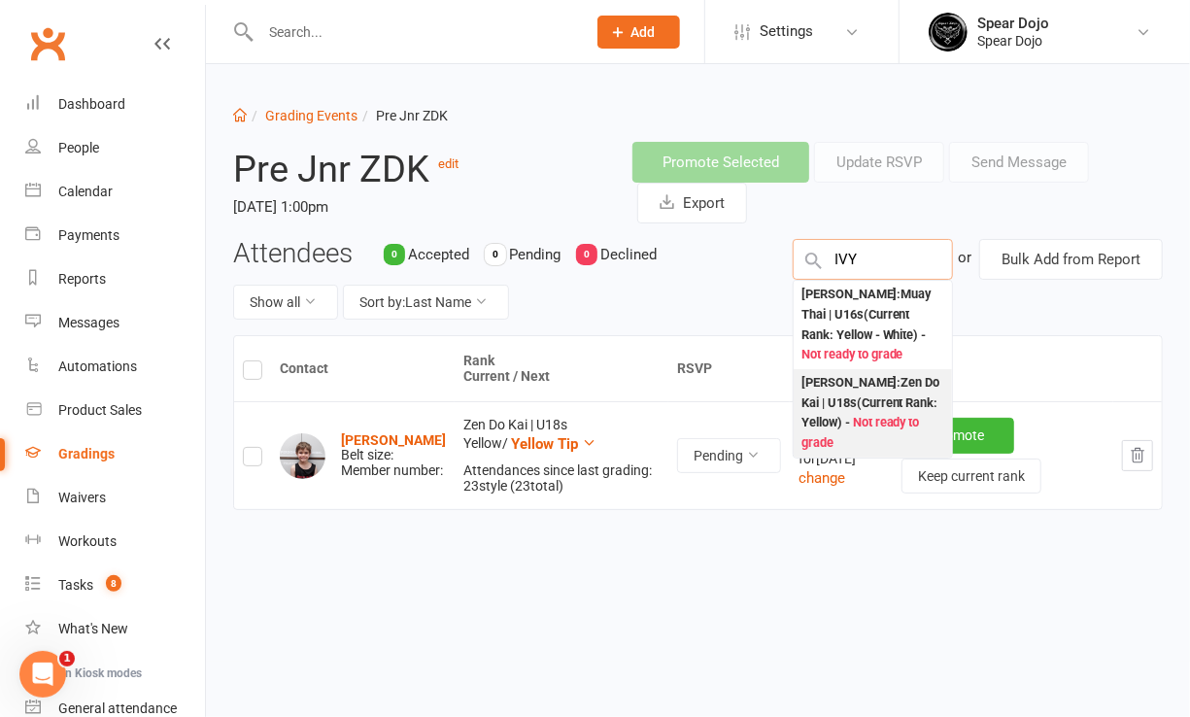
type input "IVY"
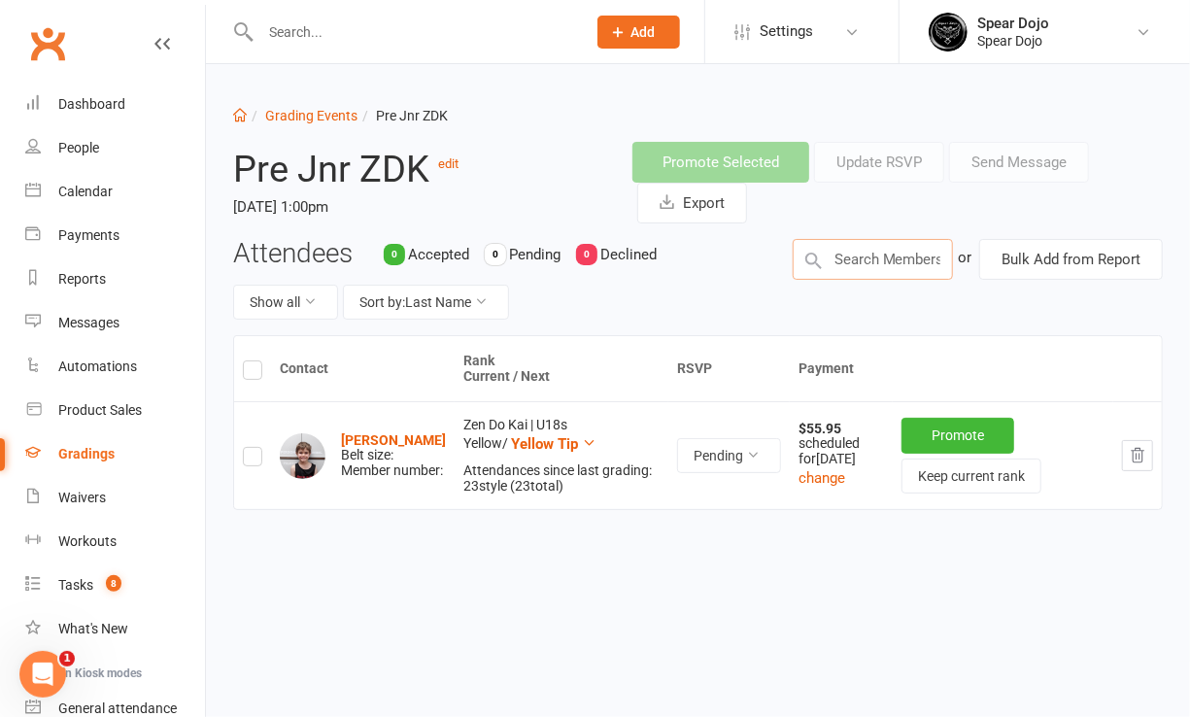
click at [869, 253] on input "text" at bounding box center [873, 259] width 160 height 41
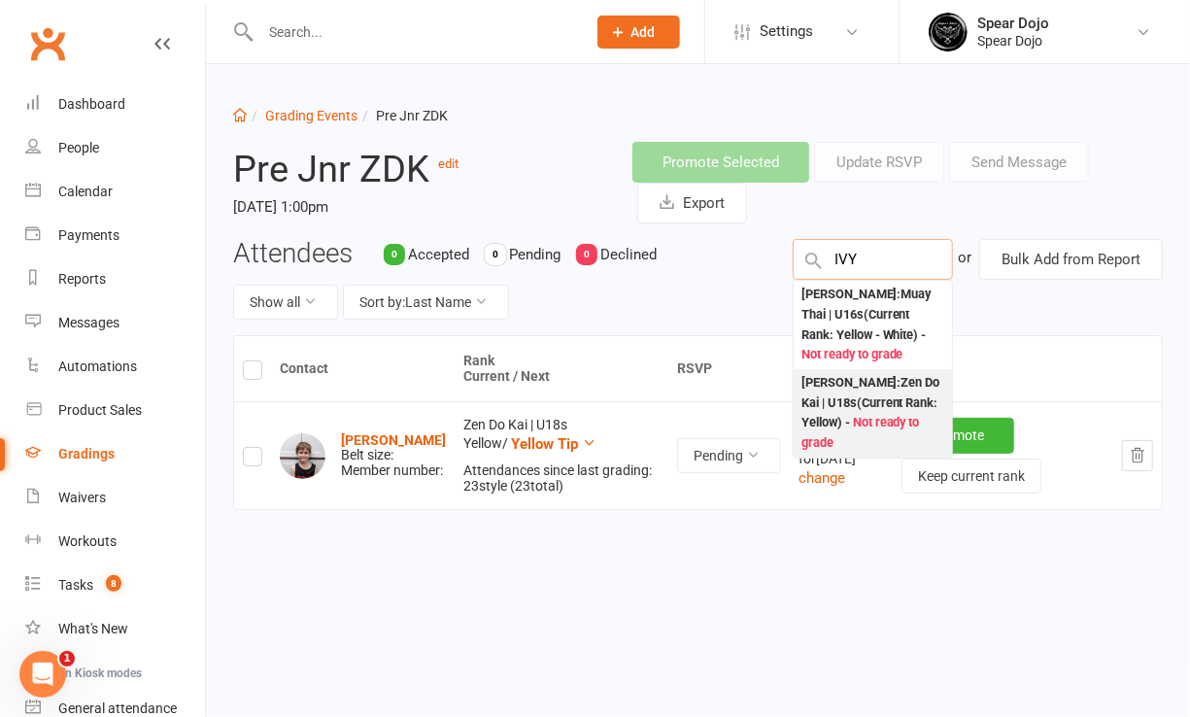
type input "IVY"
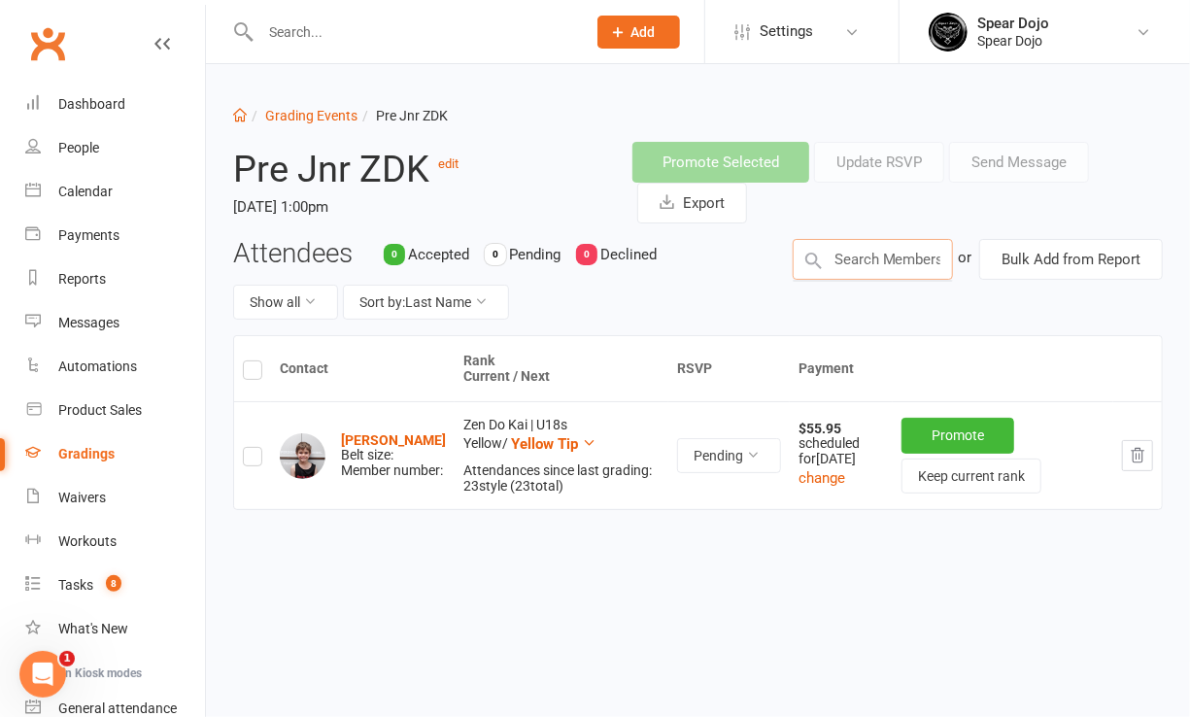
click at [885, 243] on input "text" at bounding box center [873, 259] width 160 height 41
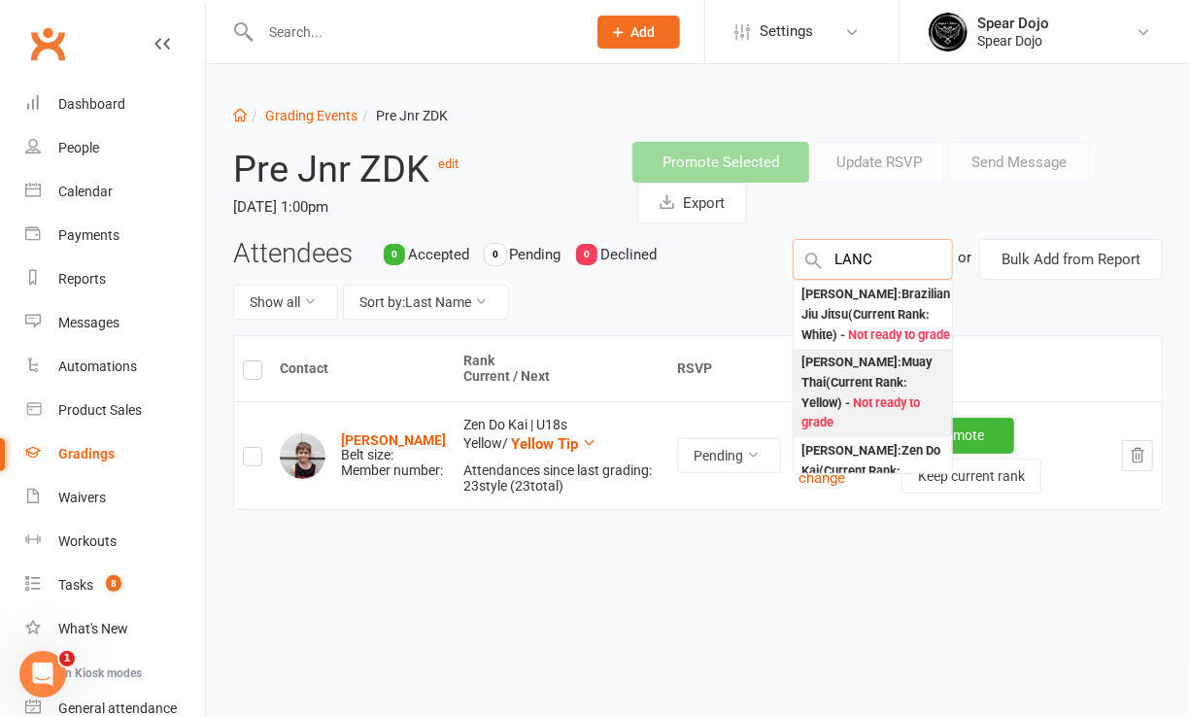
type input "LANC"
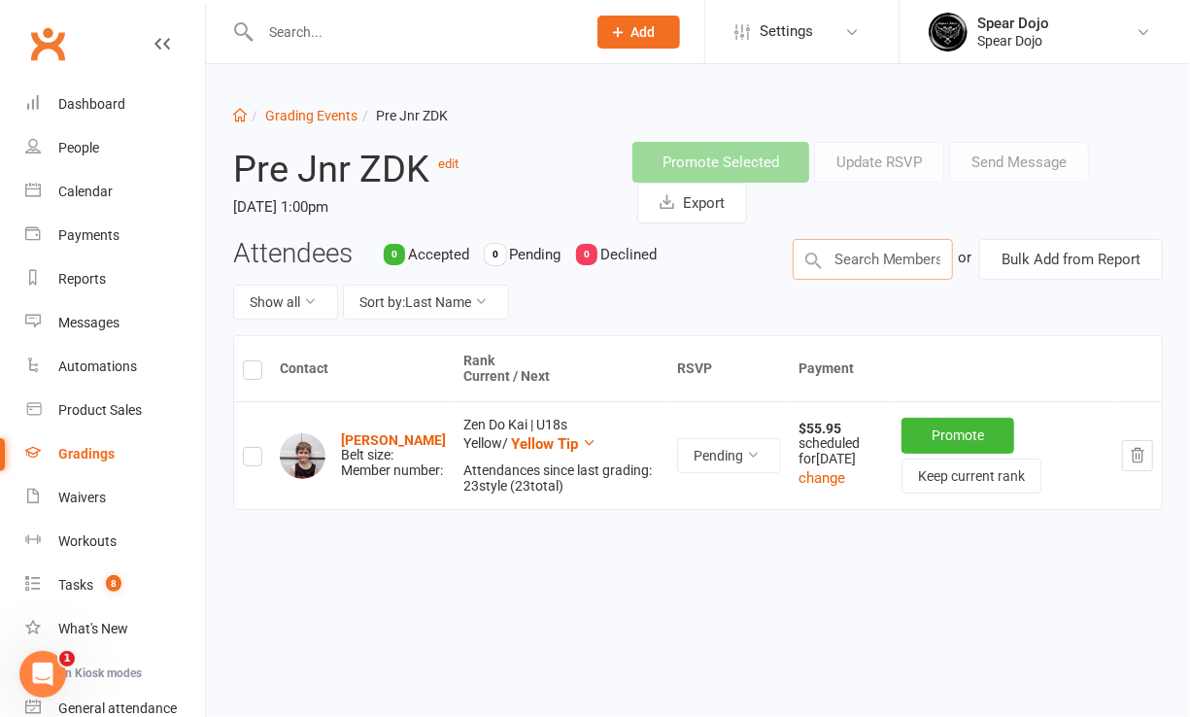
click at [895, 257] on input "text" at bounding box center [873, 259] width 160 height 41
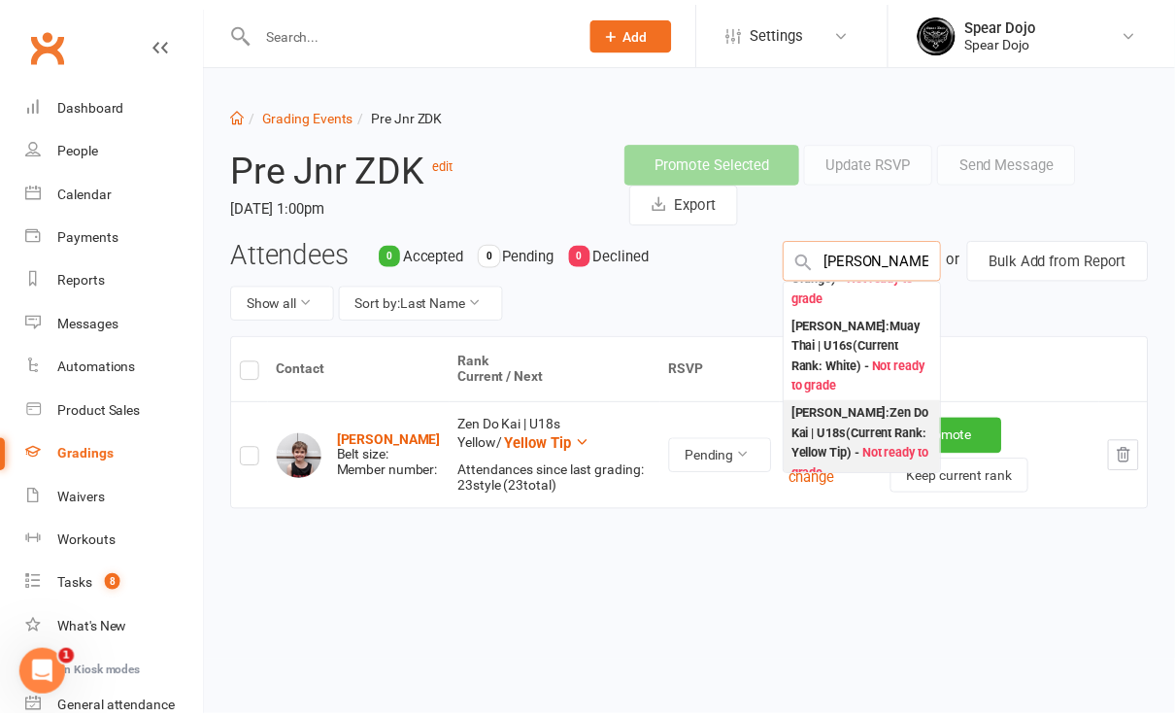
scroll to position [258, 0]
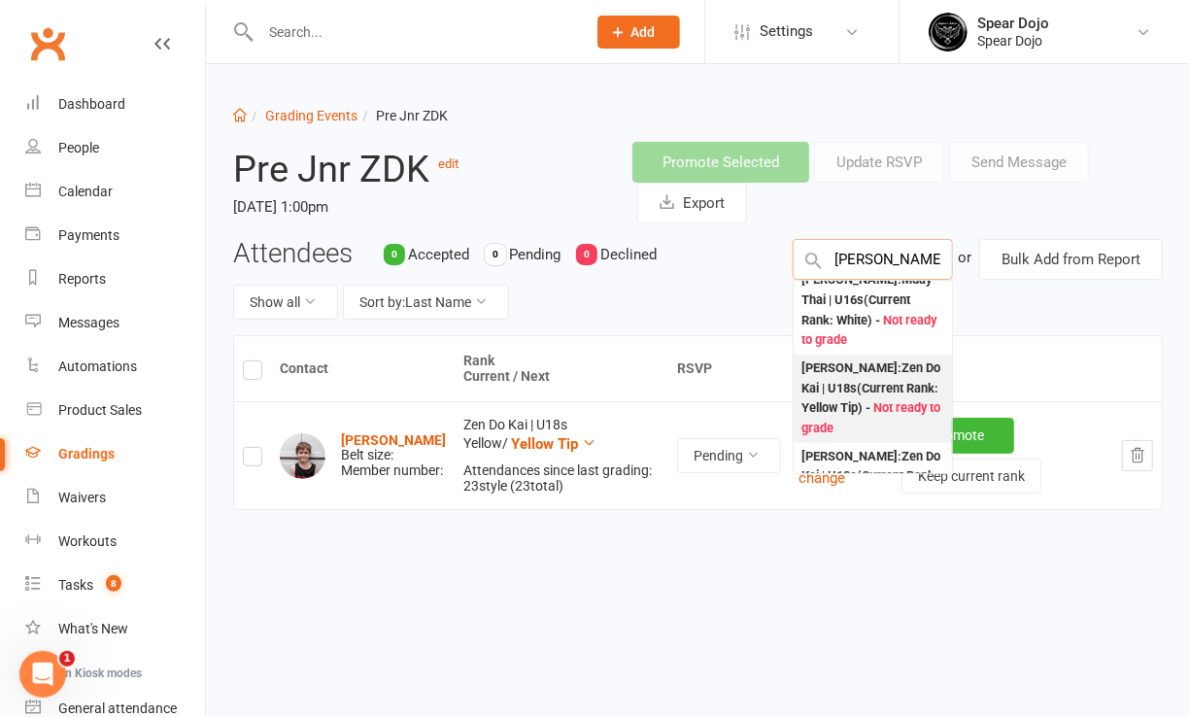
type input "Lance"
click at [856, 403] on div "Lance Anderson : Zen Do Kai | U18s (Current Rank: Yellow Tip ) - Not ready to g…" at bounding box center [872, 398] width 143 height 81
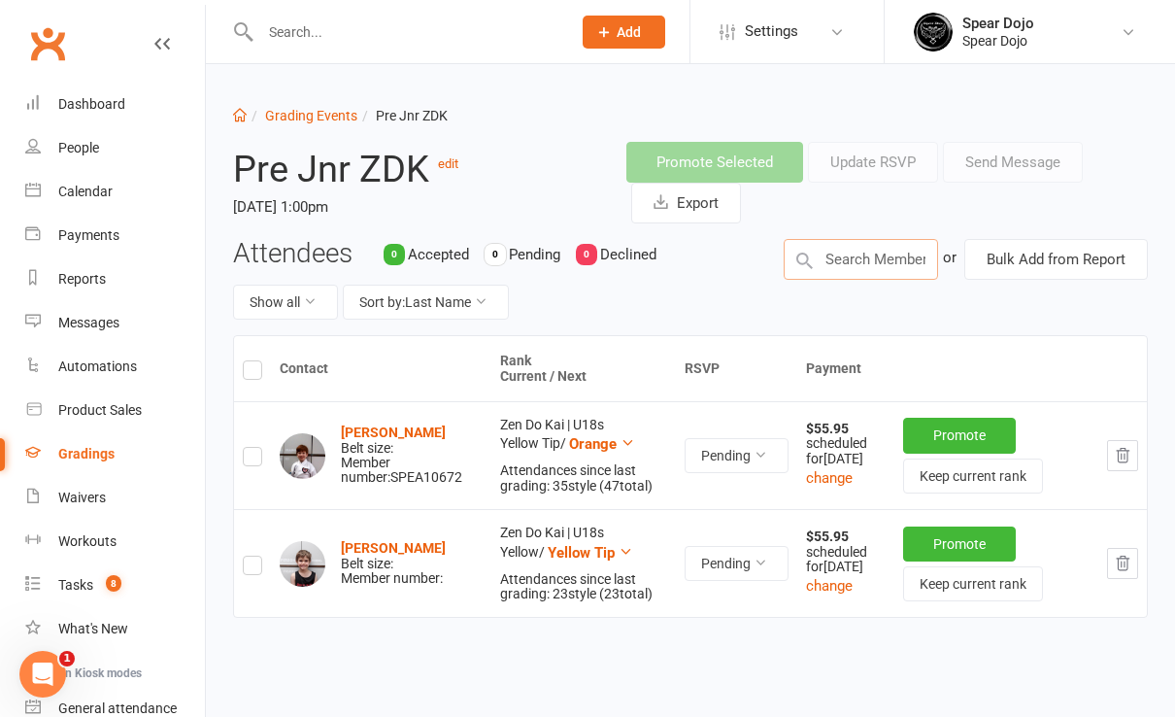
click at [875, 264] on input "text" at bounding box center [861, 259] width 154 height 41
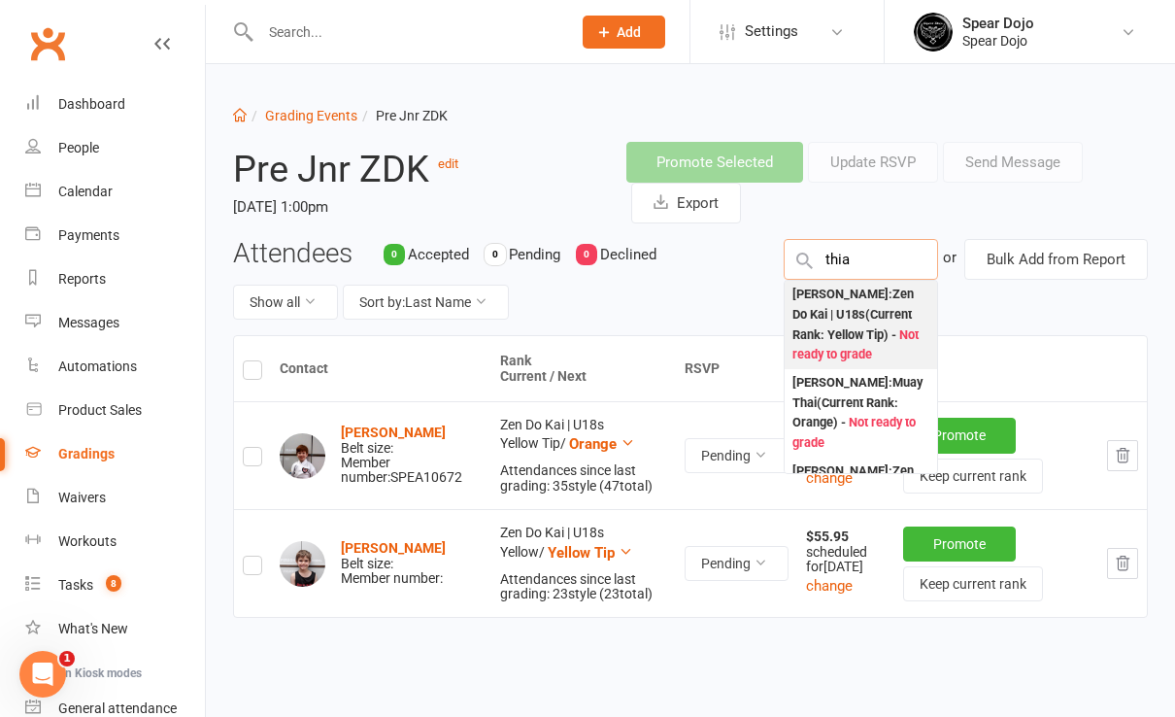
type input "thia"
click at [833, 324] on div "Thiago Medrano : Zen Do Kai | U18s (Current Rank: Yellow Tip ) - Not ready to g…" at bounding box center [861, 325] width 137 height 81
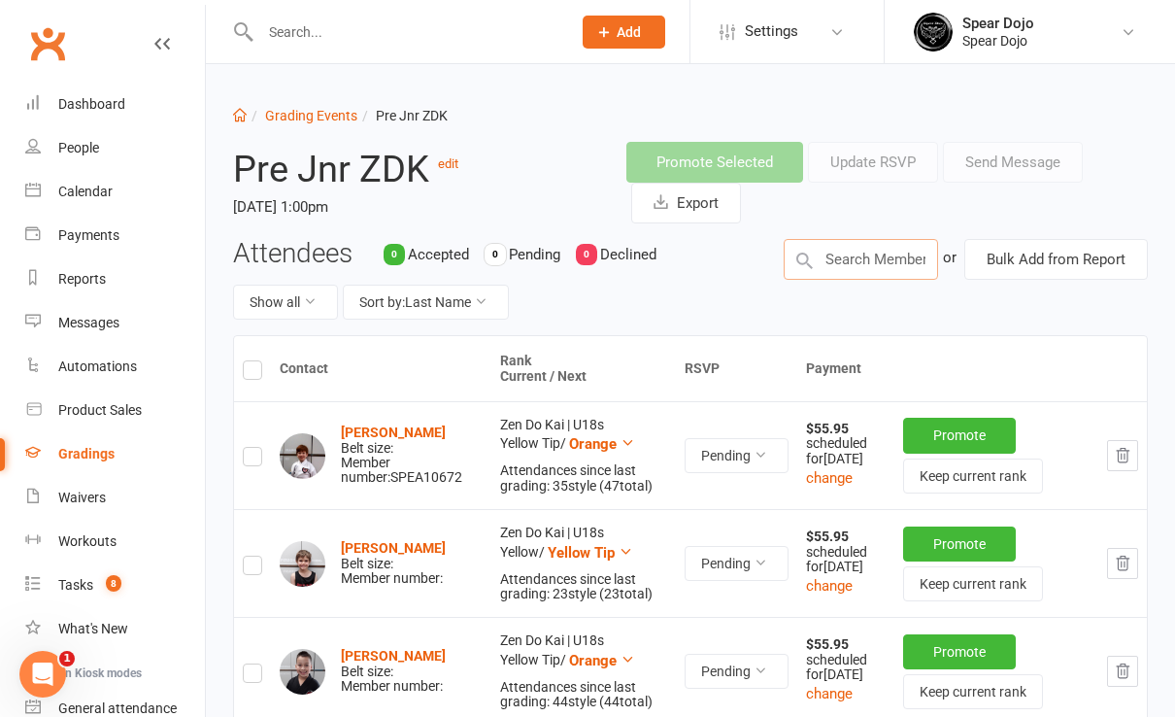
click at [842, 264] on input "text" at bounding box center [861, 259] width 154 height 41
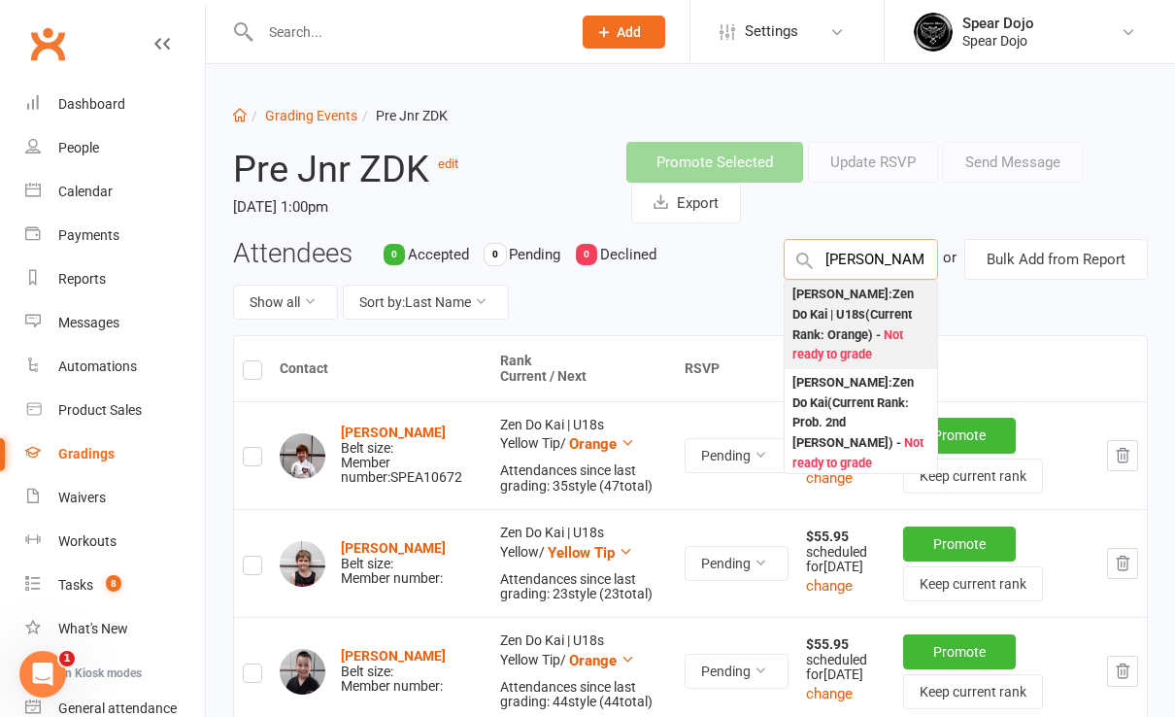
type input "liam"
click at [839, 296] on div "Liam Youldon : Zen Do Kai | U18s (Current Rank: Orange ) - Not ready to grade" at bounding box center [861, 325] width 137 height 81
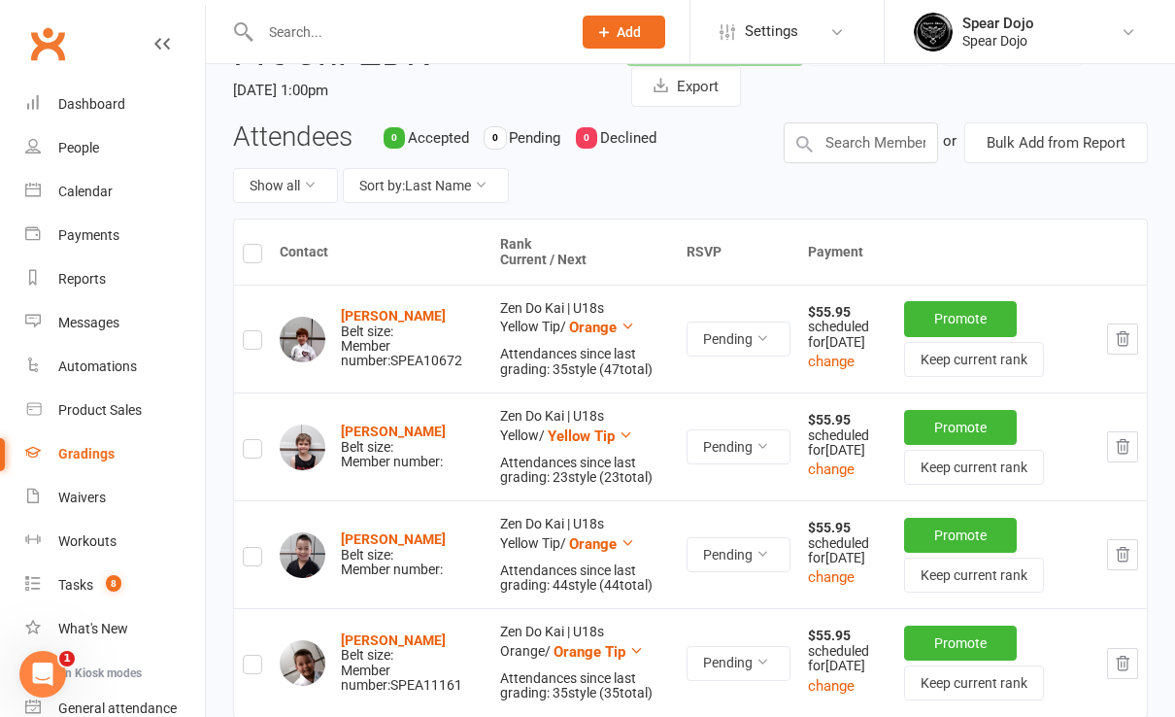
scroll to position [0, 0]
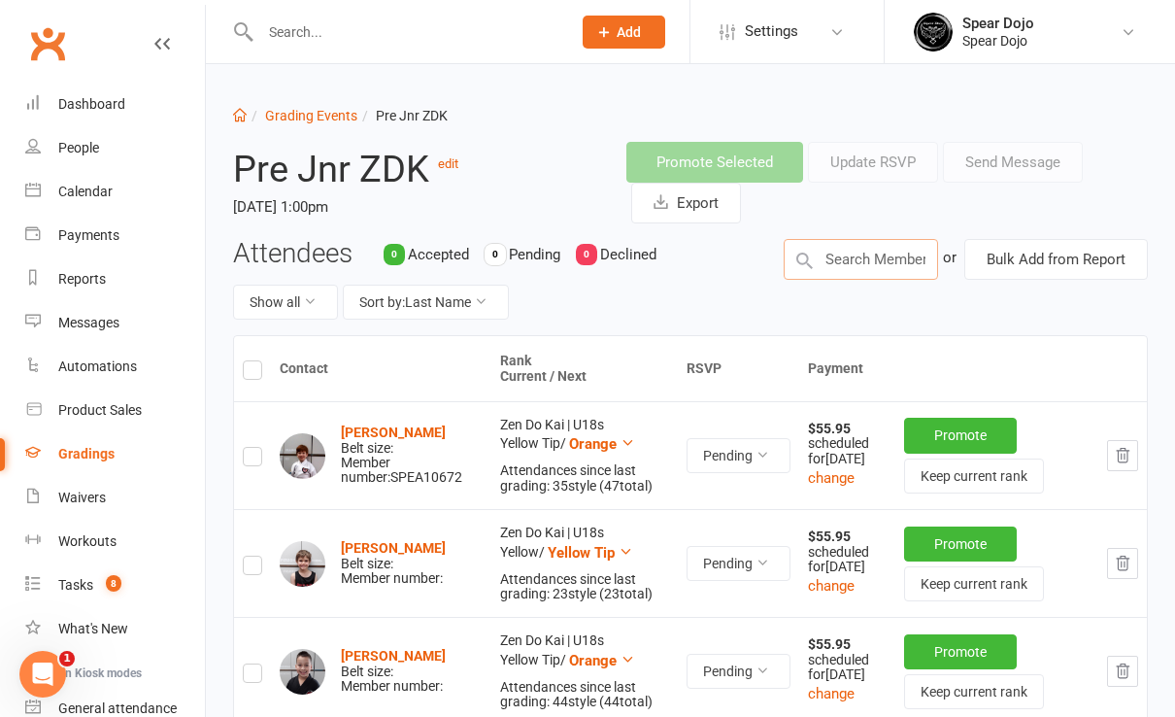
click at [841, 260] on input "text" at bounding box center [861, 259] width 154 height 41
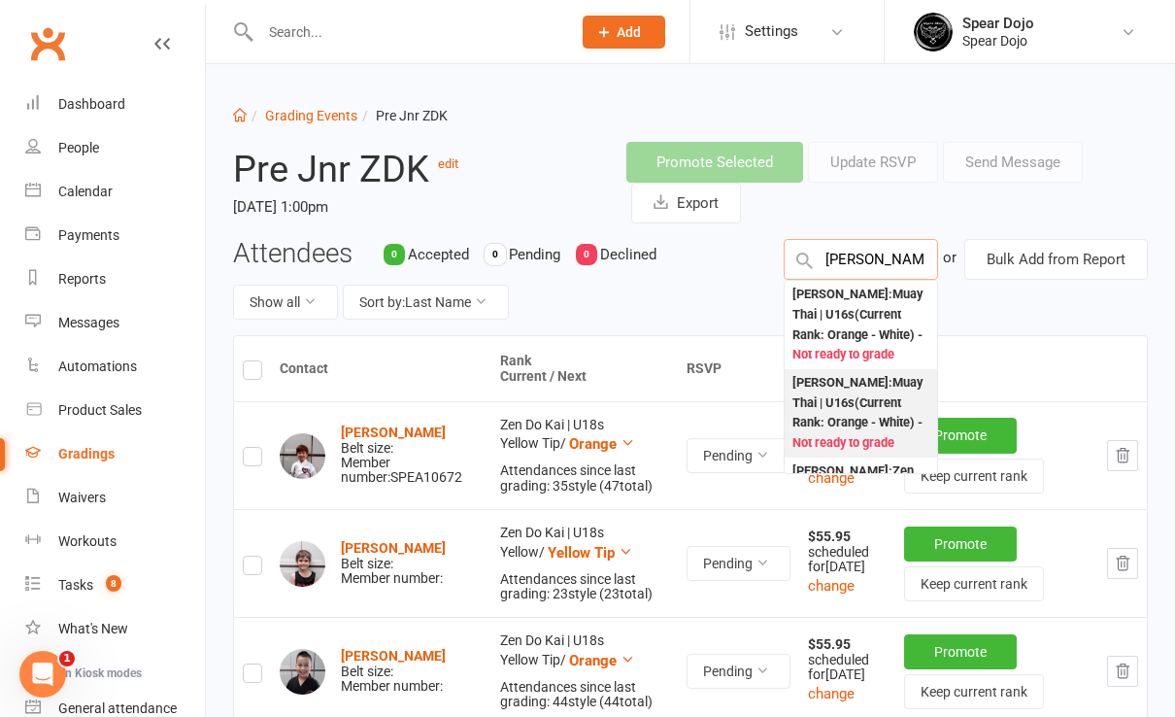
scroll to position [129, 0]
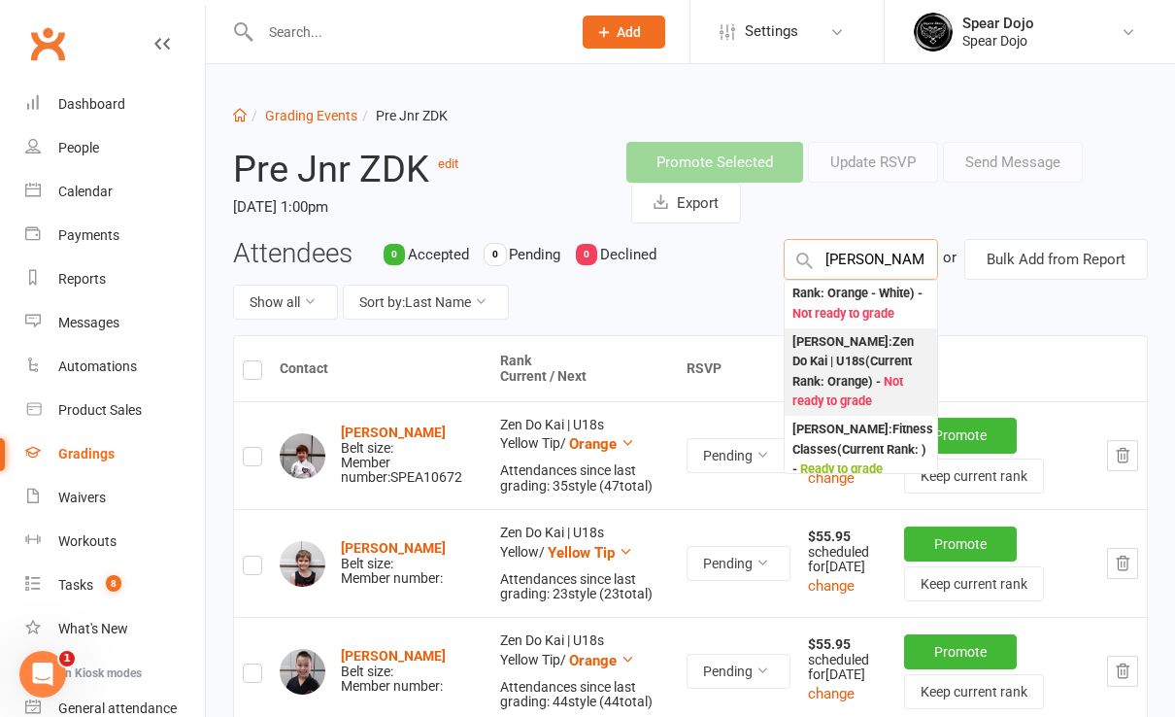
type input "tyler"
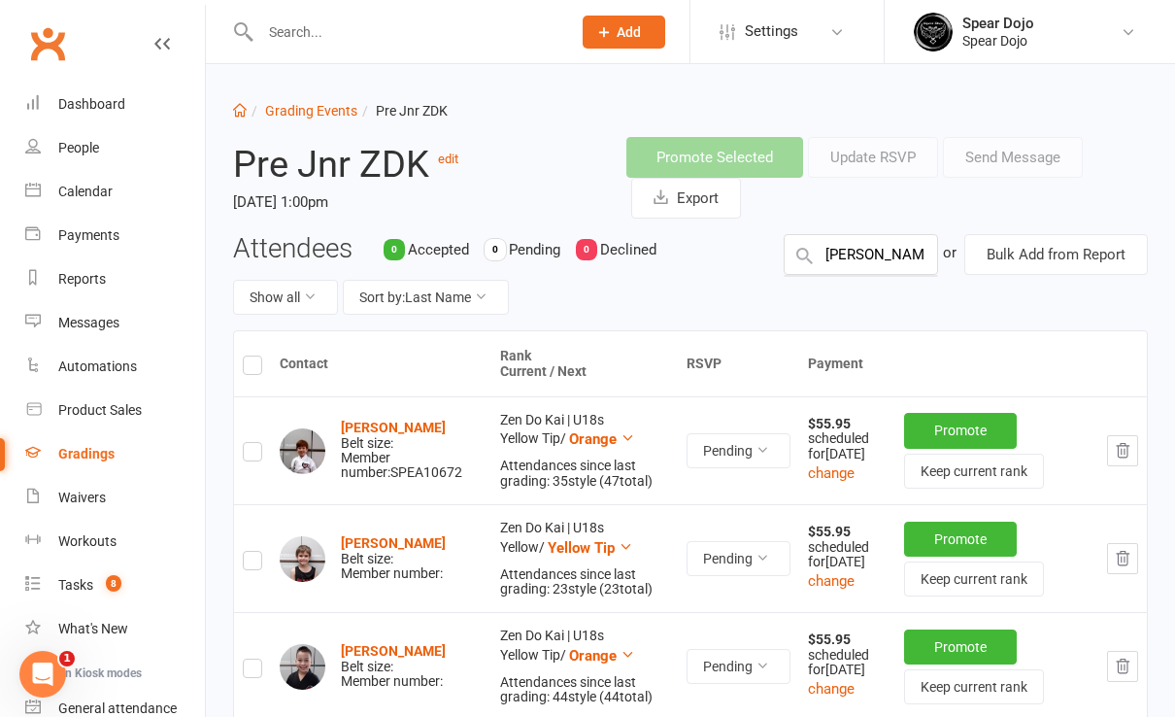
scroll to position [0, 0]
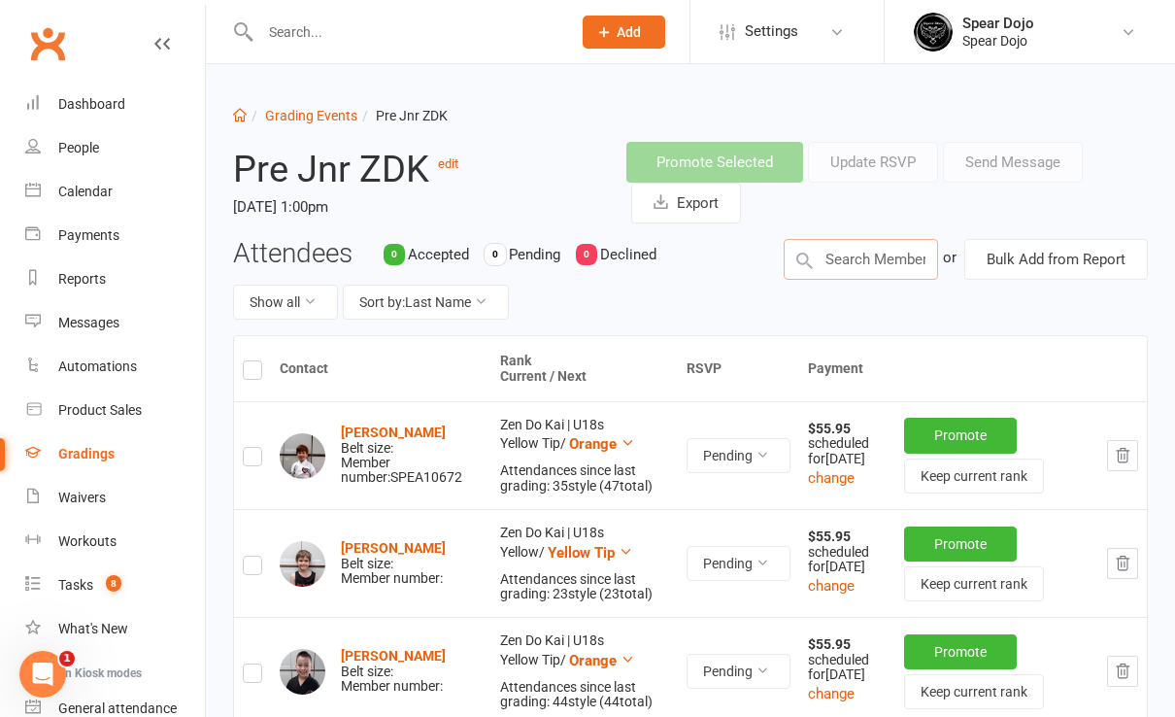
click at [874, 262] on input "text" at bounding box center [861, 259] width 154 height 41
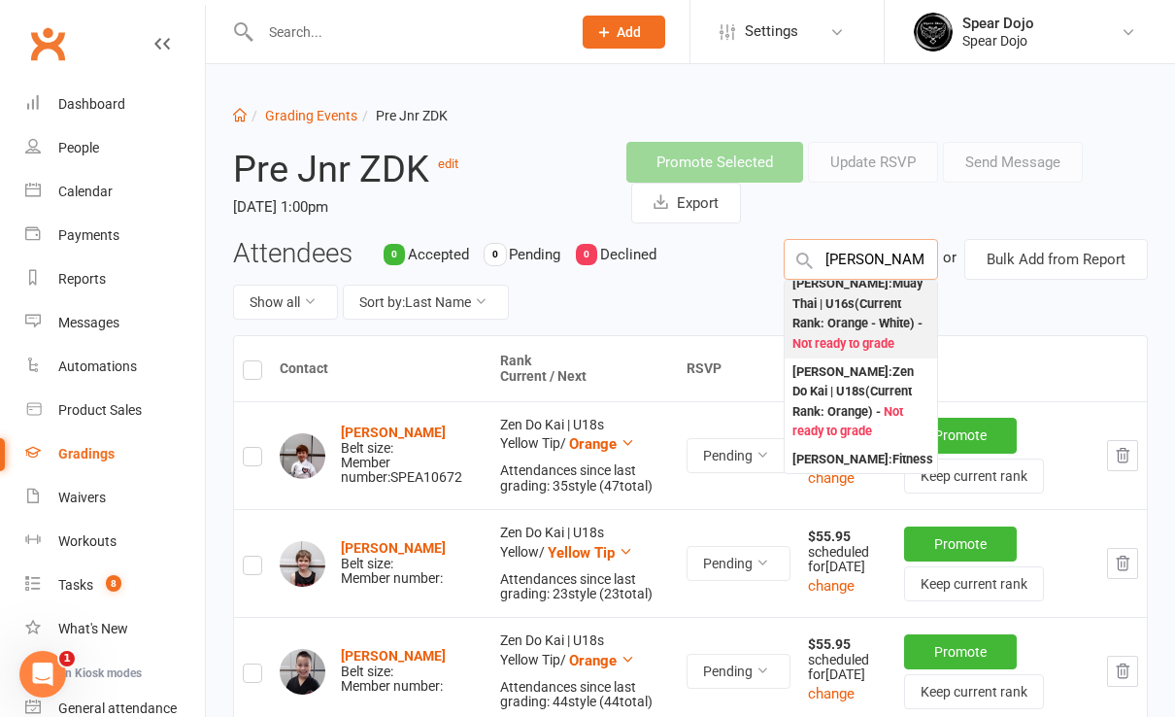
scroll to position [129, 0]
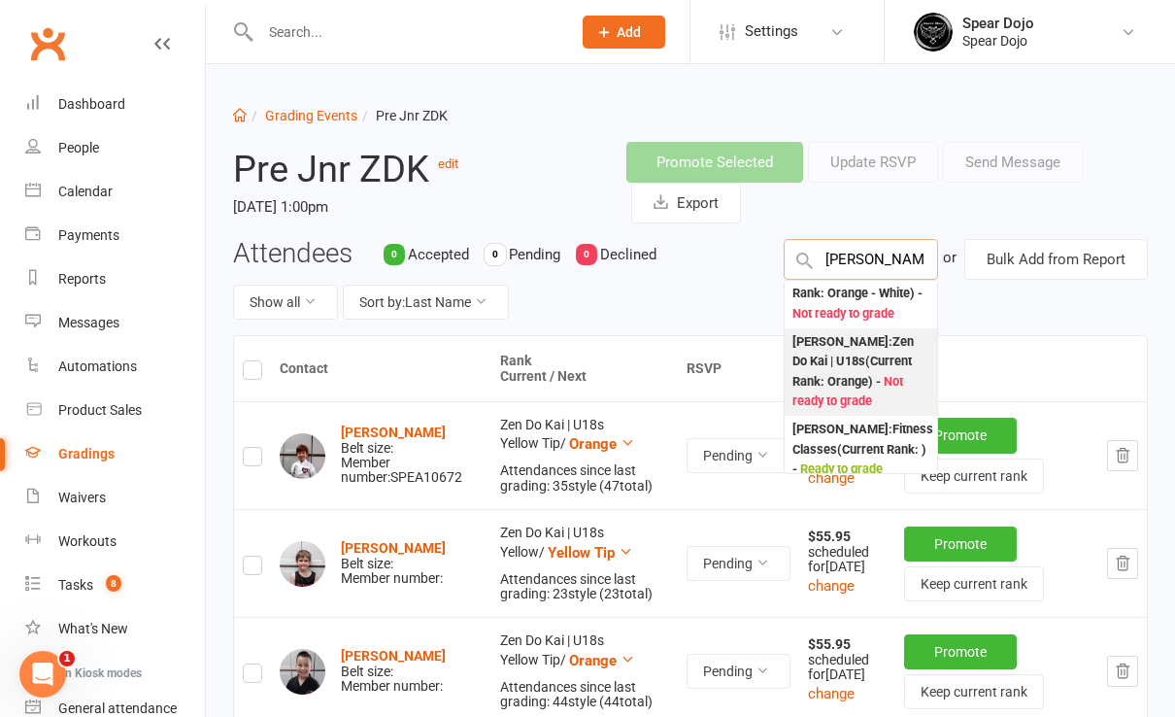
type input "tyler"
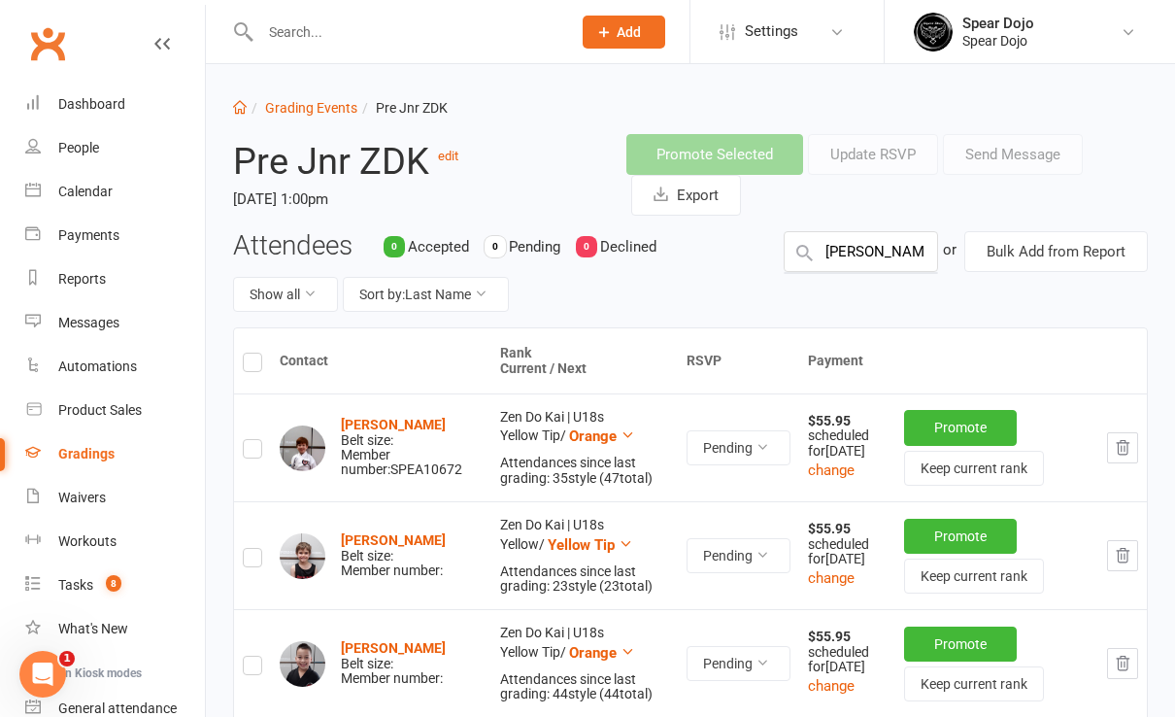
scroll to position [0, 0]
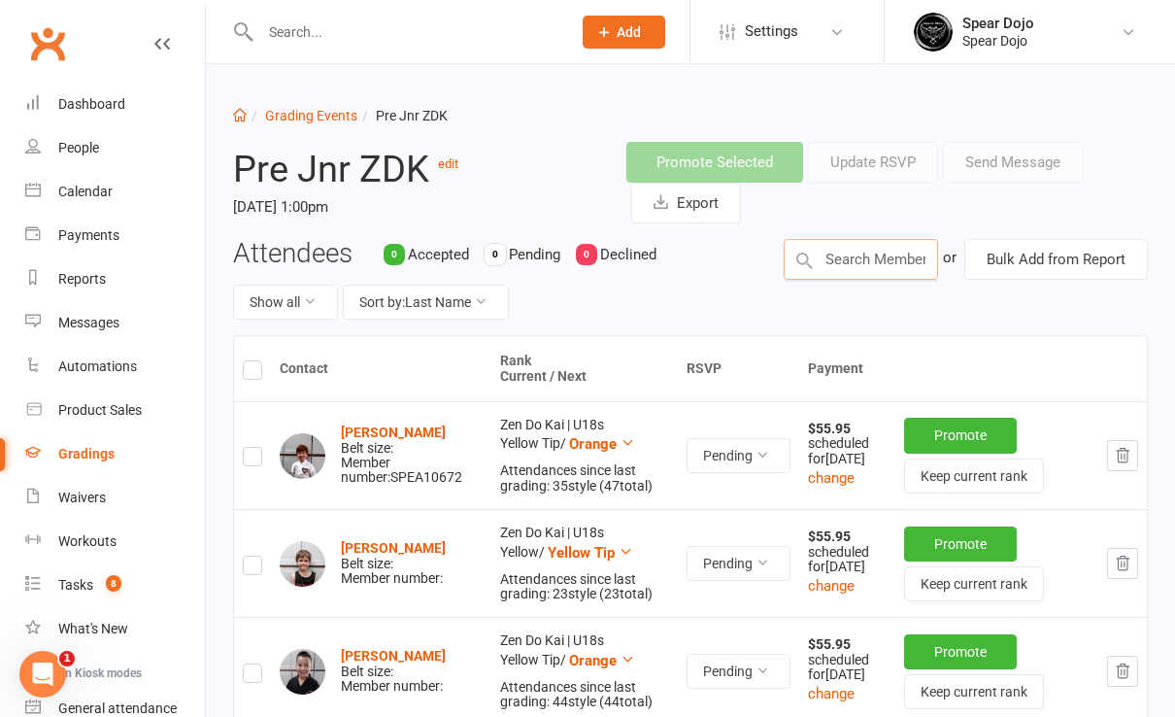
click at [889, 255] on input "text" at bounding box center [861, 259] width 154 height 41
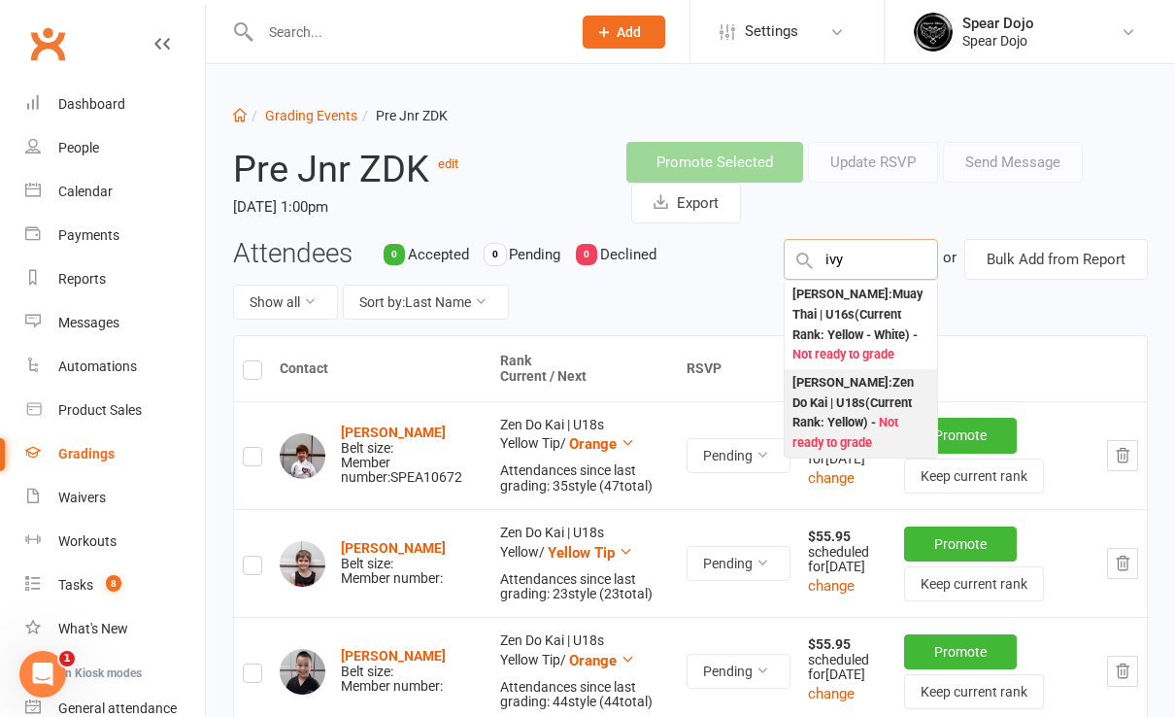
type input "ivy"
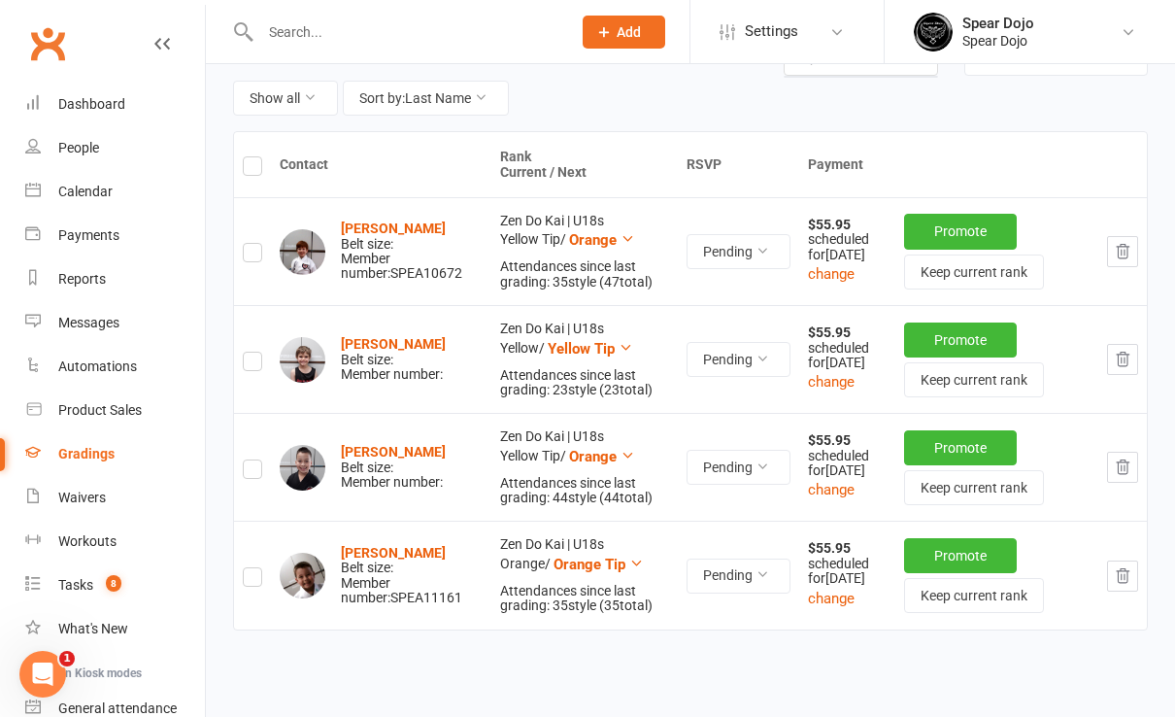
scroll to position [64, 0]
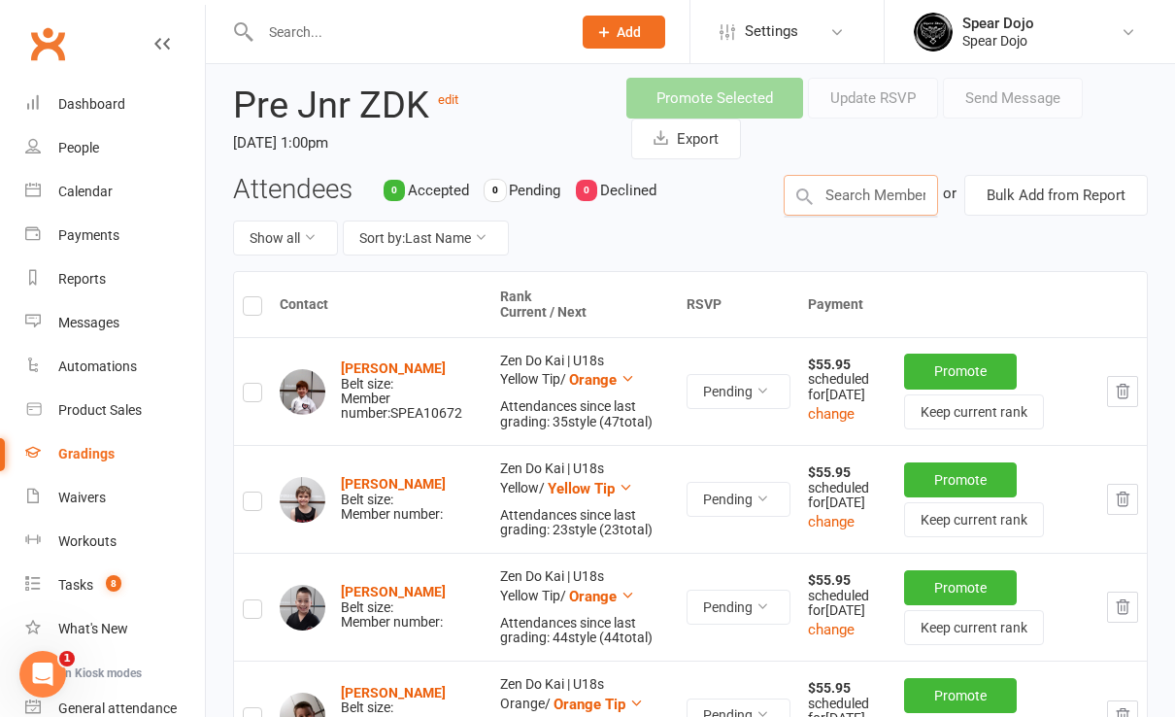
click at [890, 200] on input "text" at bounding box center [861, 195] width 154 height 41
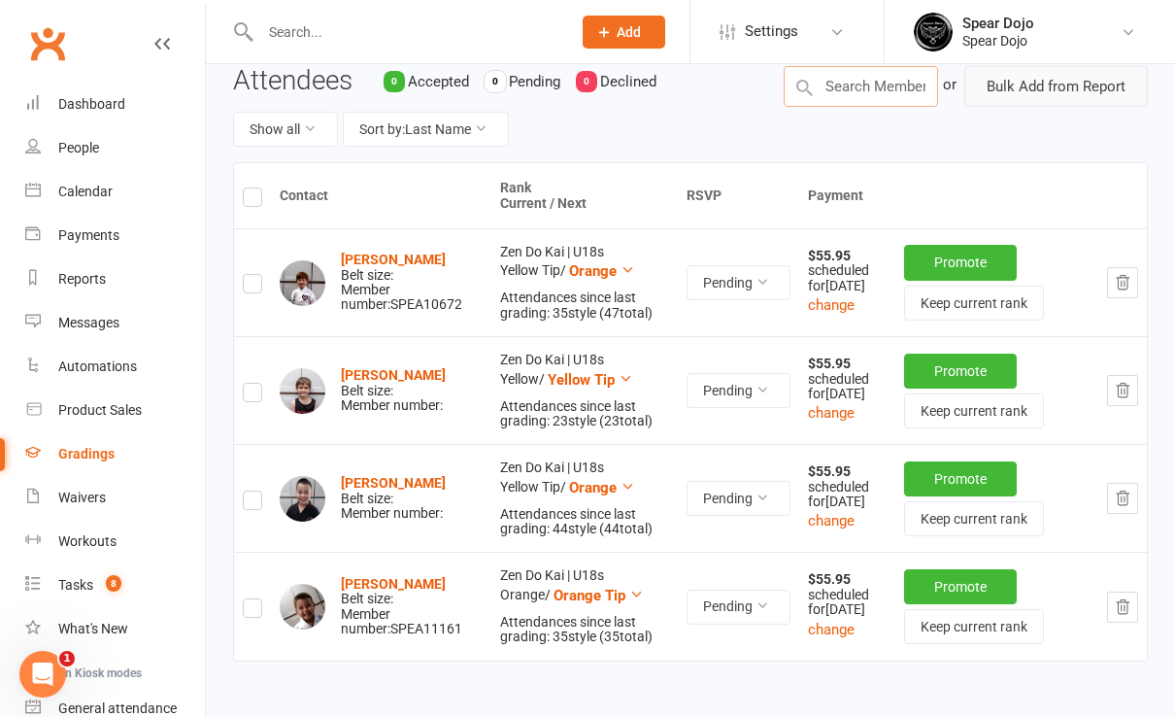
scroll to position [0, 0]
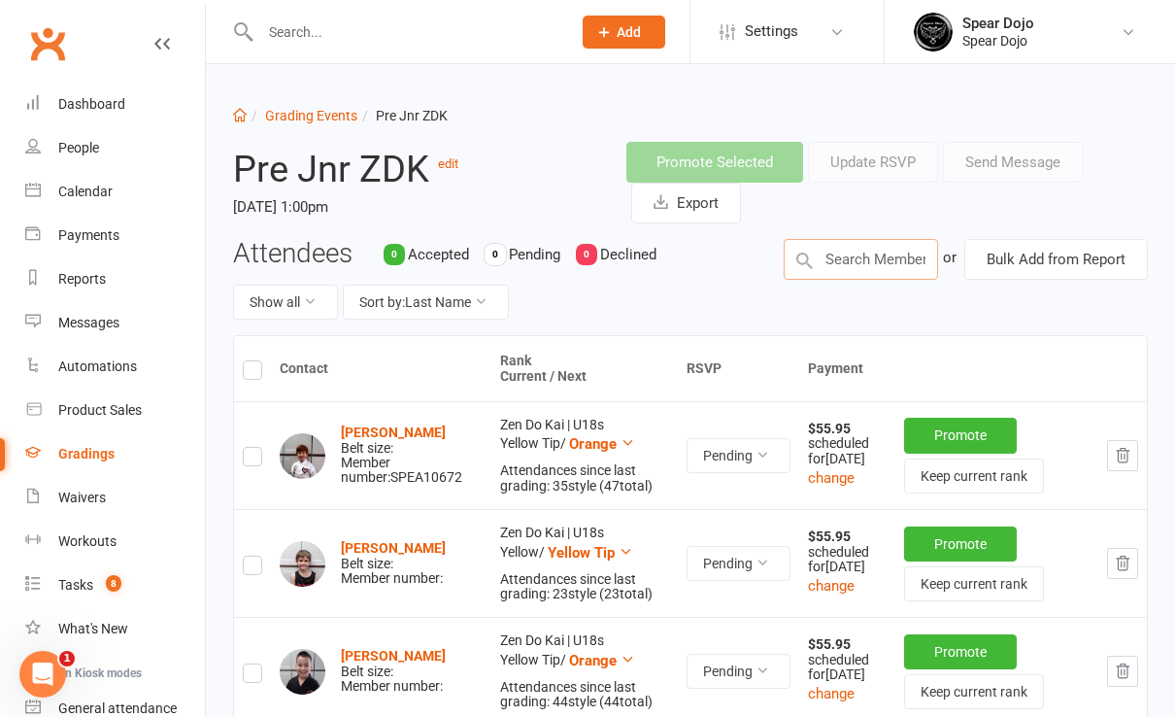
click at [837, 257] on input "text" at bounding box center [861, 259] width 154 height 41
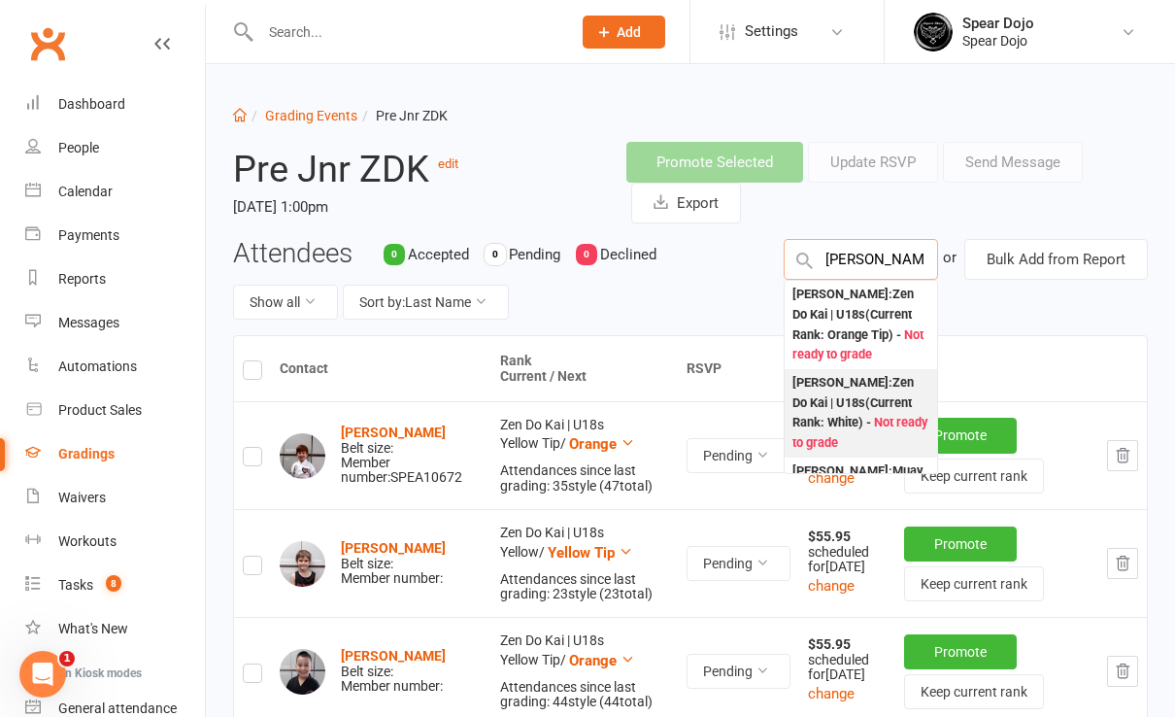
type input "joshua"
click at [846, 410] on div "Joshua Wildman-Rowe : Zen Do Kai | U18s (Current Rank: White ) - Not ready to g…" at bounding box center [861, 413] width 137 height 81
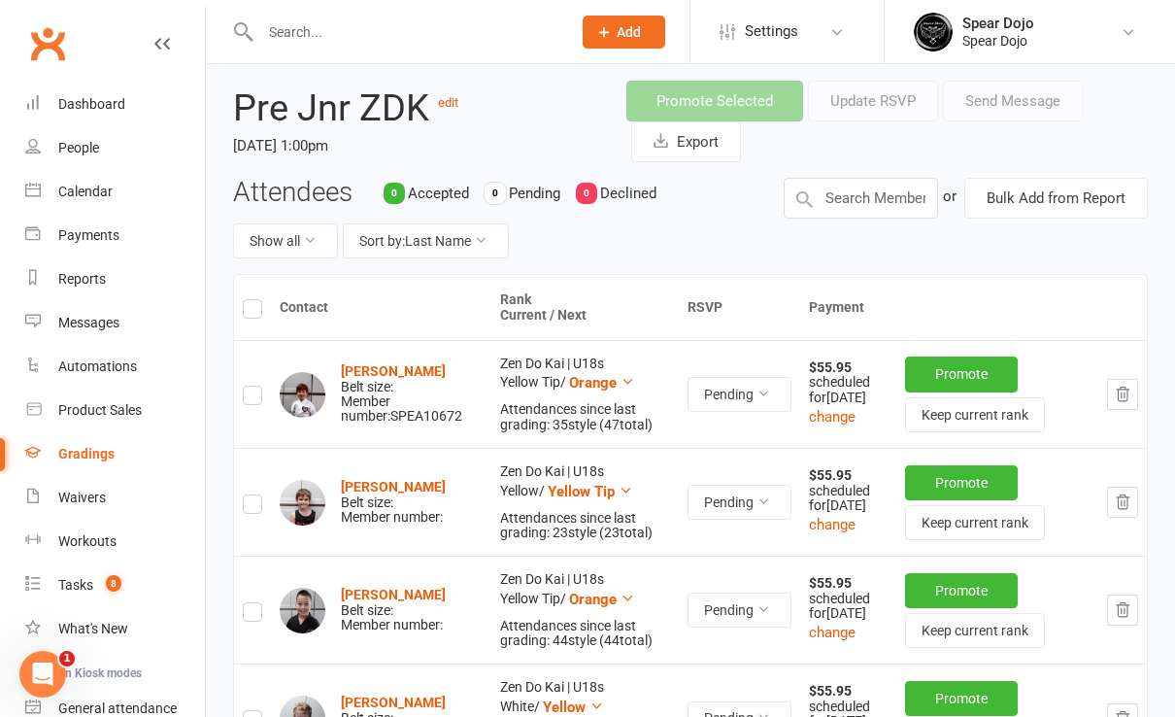
scroll to position [49, 0]
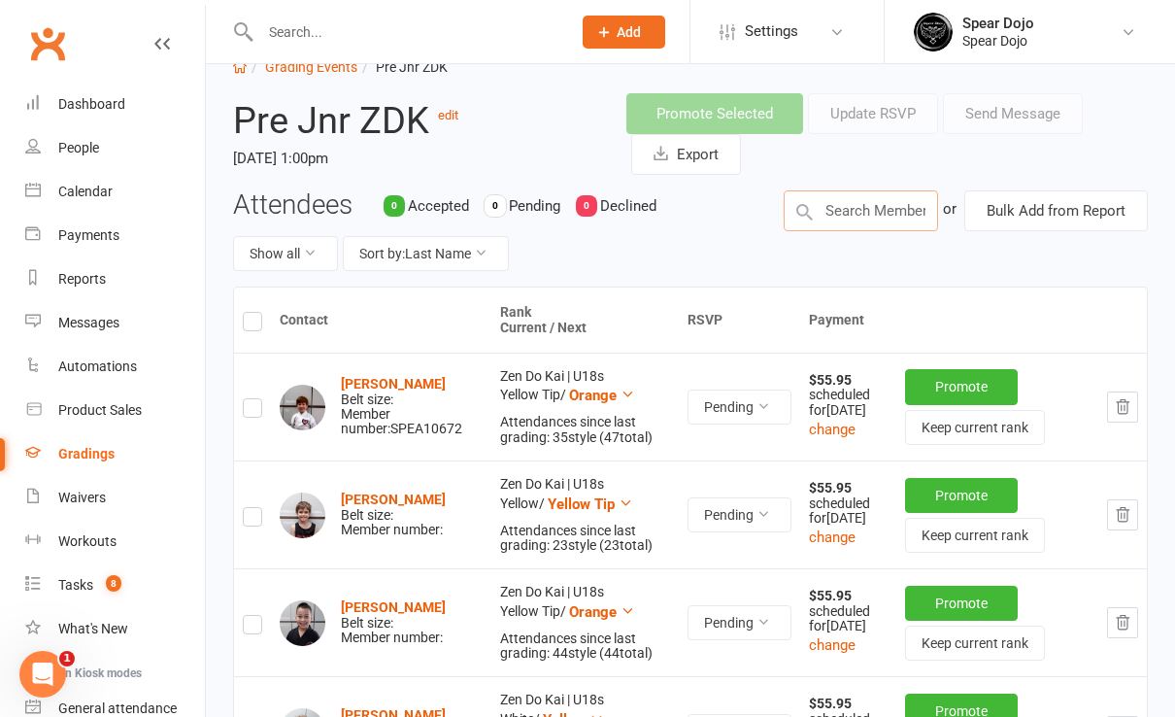
click at [858, 212] on input "text" at bounding box center [861, 210] width 154 height 41
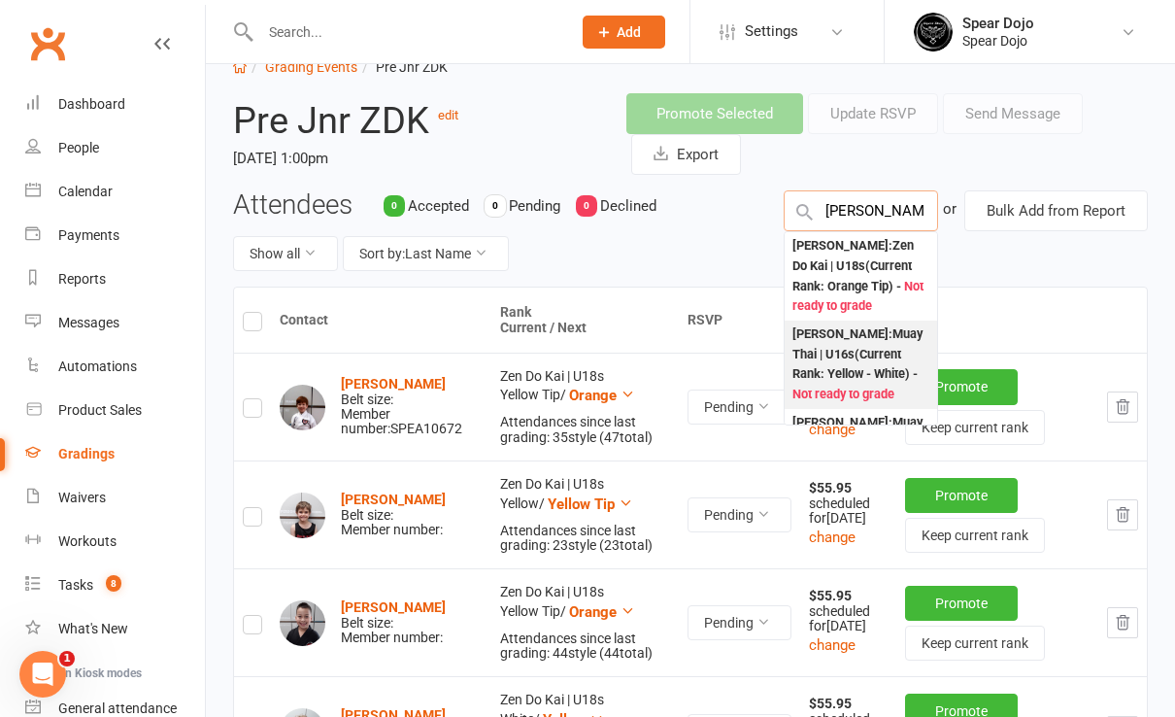
type input "joshua"
click at [838, 368] on div "Joshua Wildman-Rowe : Muay Thai | U16s (Current Rank: Yellow - White ) - Not re…" at bounding box center [861, 364] width 137 height 81
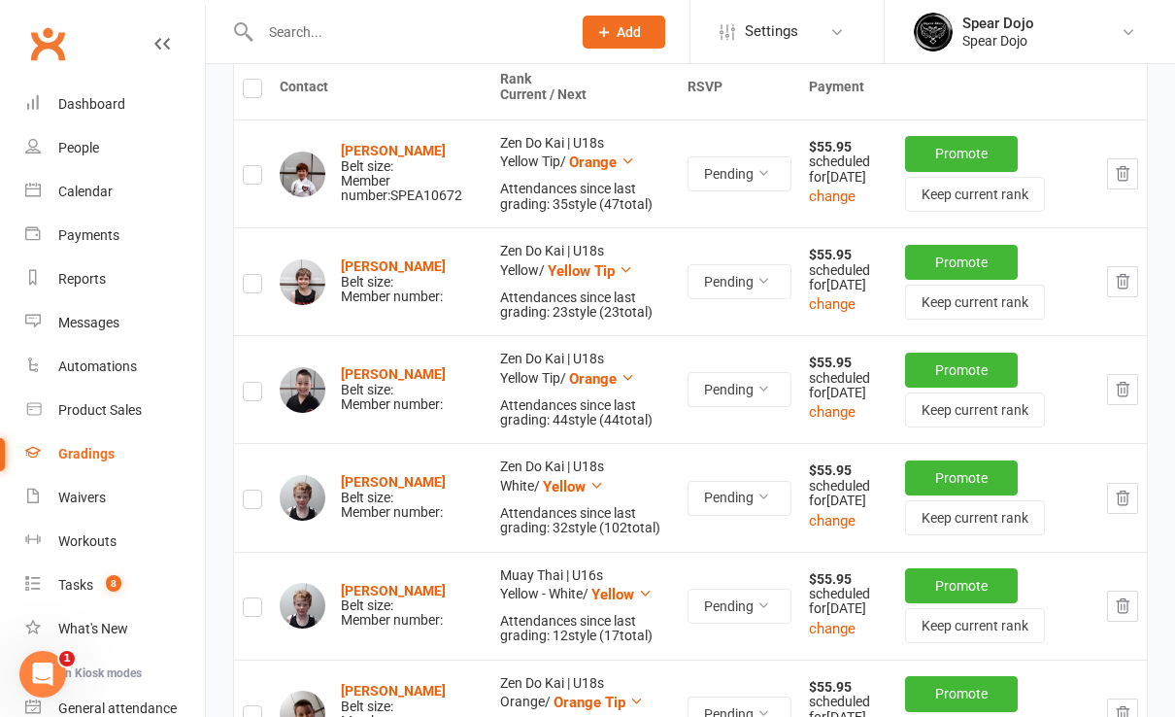
scroll to position [437, 0]
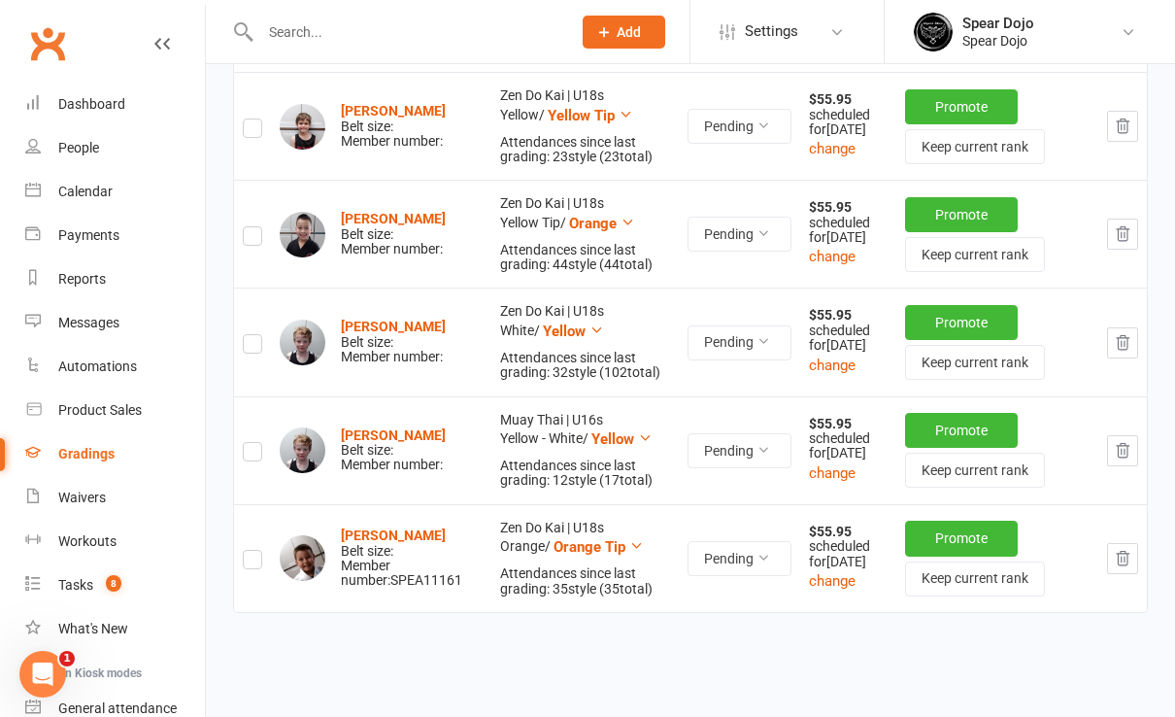
click at [1120, 459] on icon "button" at bounding box center [1122, 450] width 17 height 17
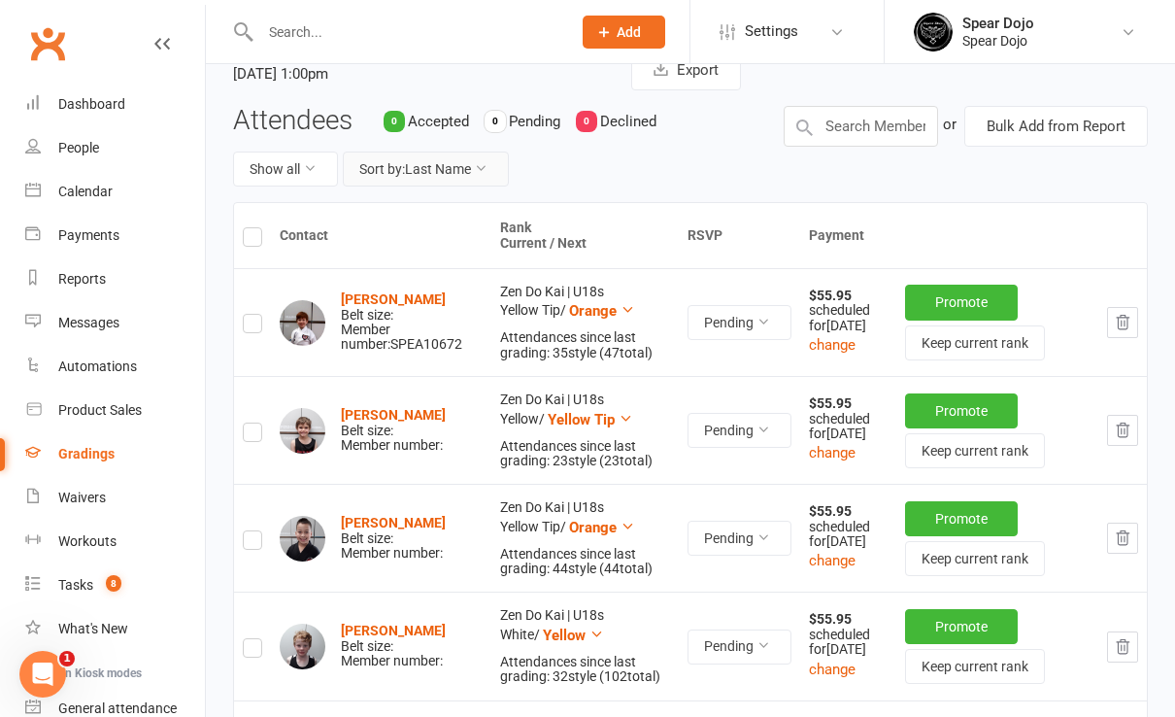
scroll to position [0, 0]
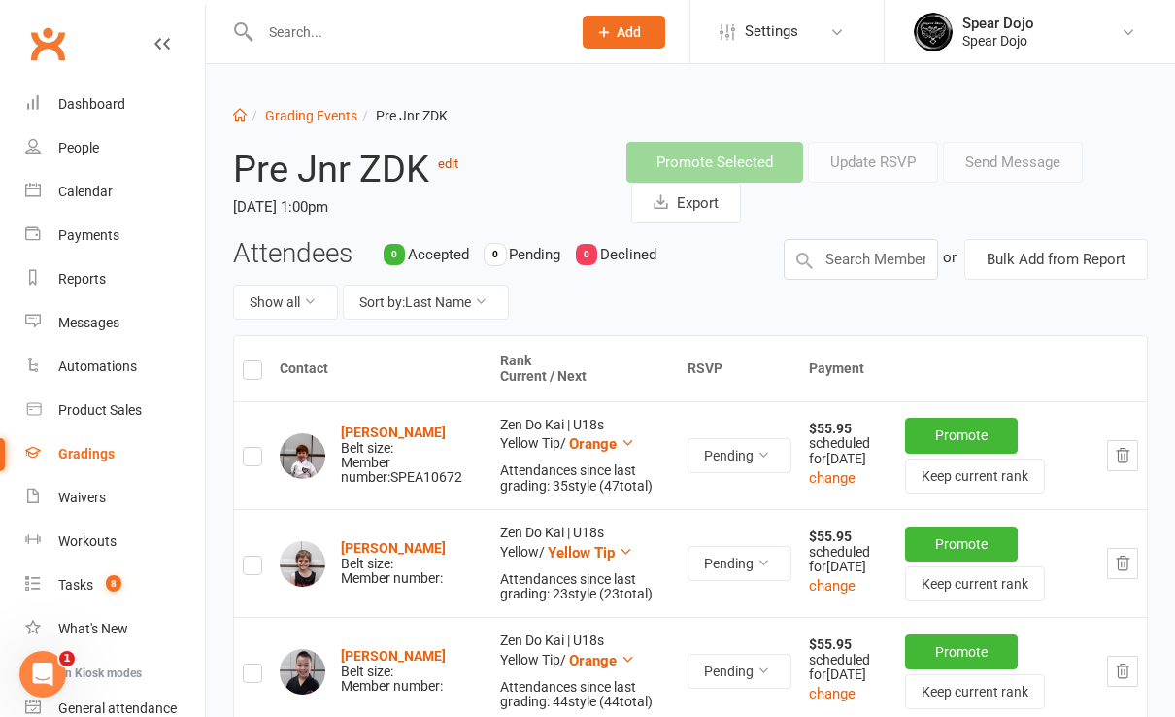
click at [450, 167] on link "edit" at bounding box center [448, 163] width 20 height 15
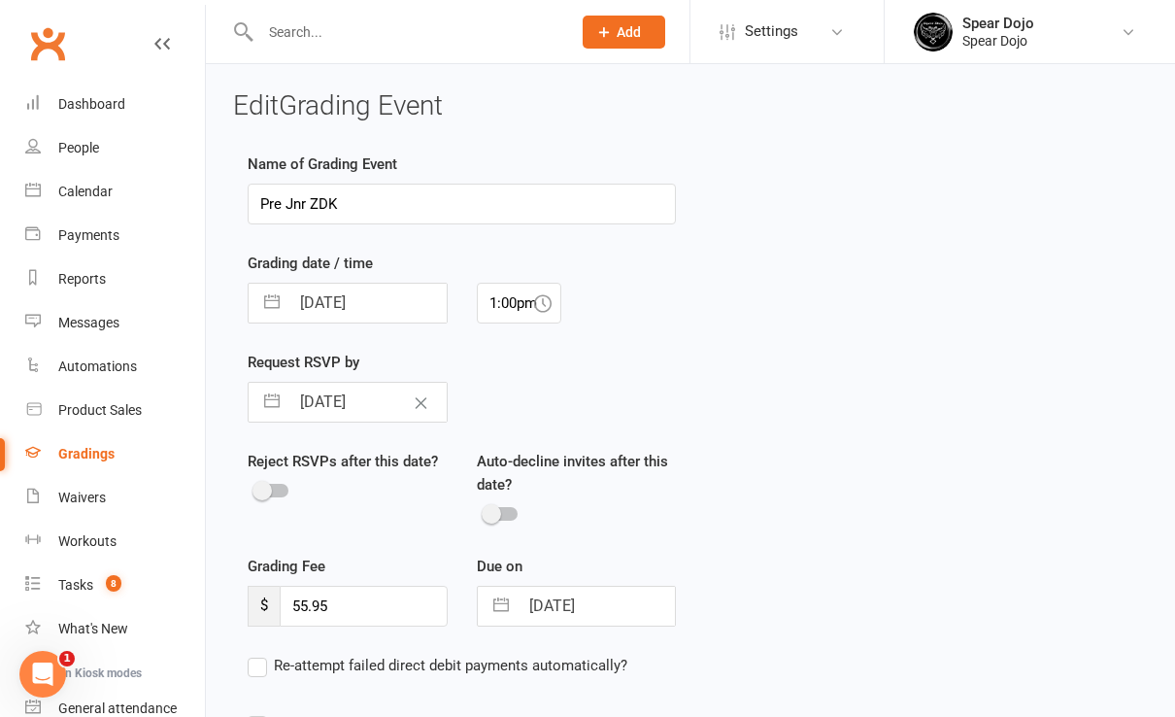
click at [290, 203] on input "Pre Jnr ZDK" at bounding box center [462, 204] width 428 height 41
drag, startPoint x: 313, startPoint y: 203, endPoint x: 345, endPoint y: 201, distance: 32.1
click at [313, 202] on input "Pre Jnr ZDK" at bounding box center [462, 204] width 428 height 41
click at [385, 206] on input "Pre Jnr & ZDK" at bounding box center [462, 204] width 428 height 41
type input "Pre Jnr & ZDK - All levels"
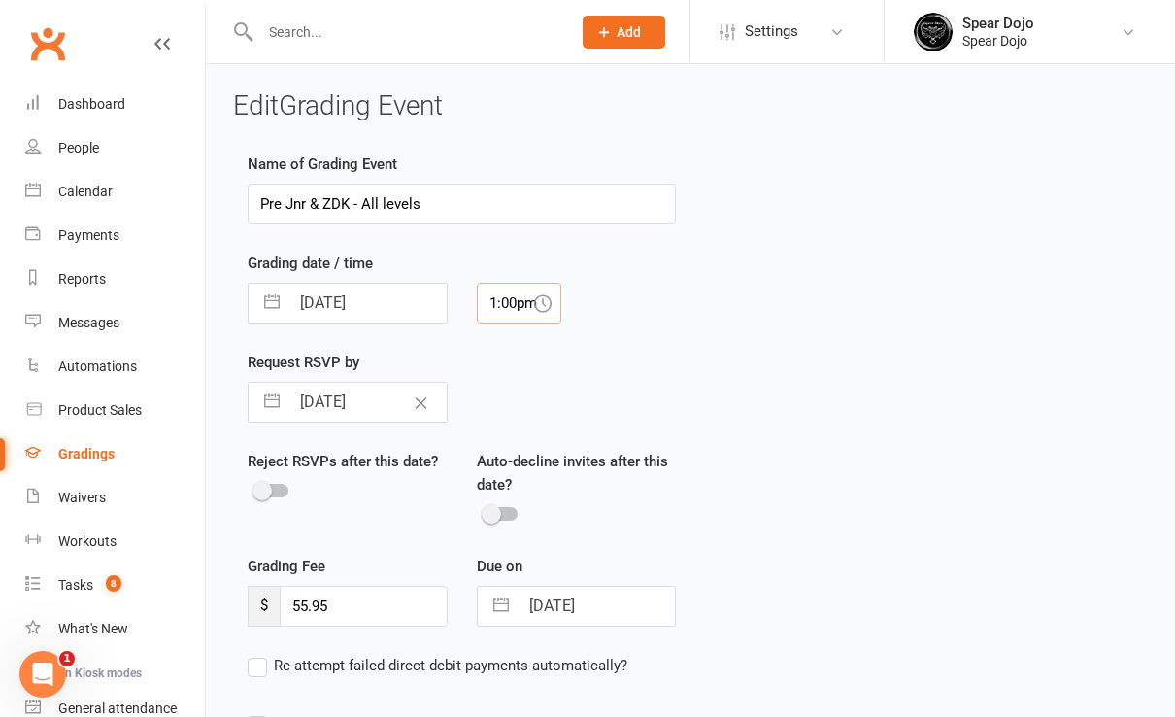
click at [513, 301] on input "1:00pm" at bounding box center [519, 303] width 85 height 41
click at [516, 470] on div "11:45am" at bounding box center [520, 475] width 84 height 31
type input "11:45am"
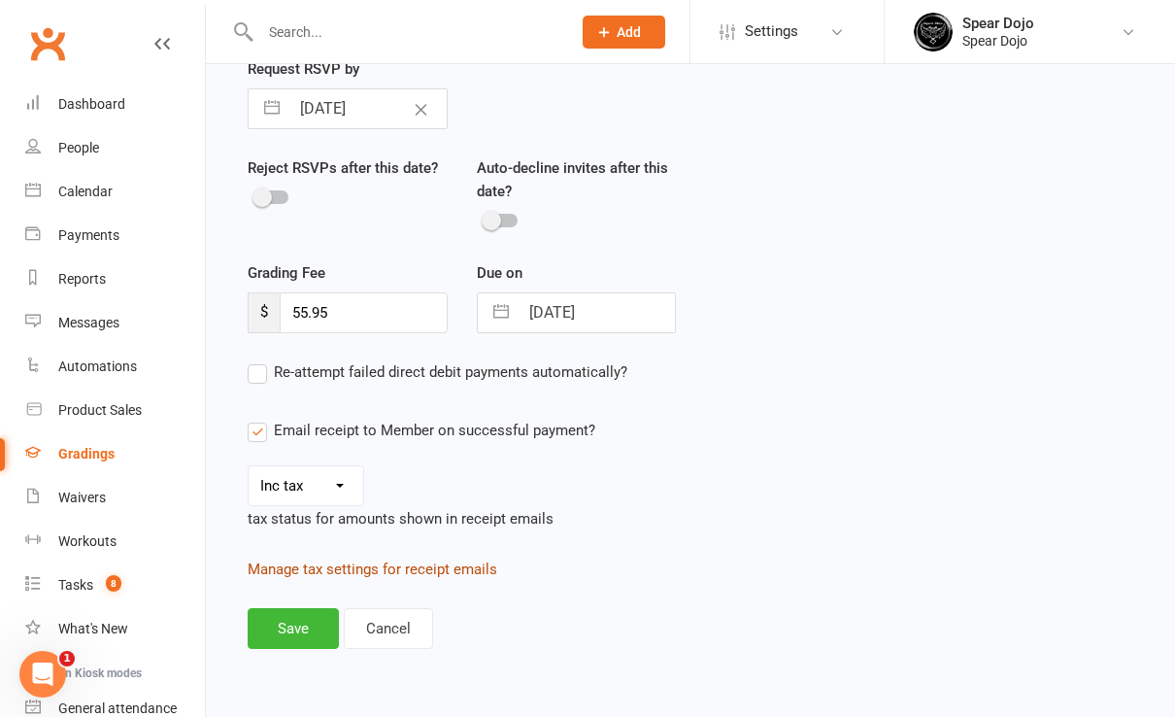
scroll to position [307, 0]
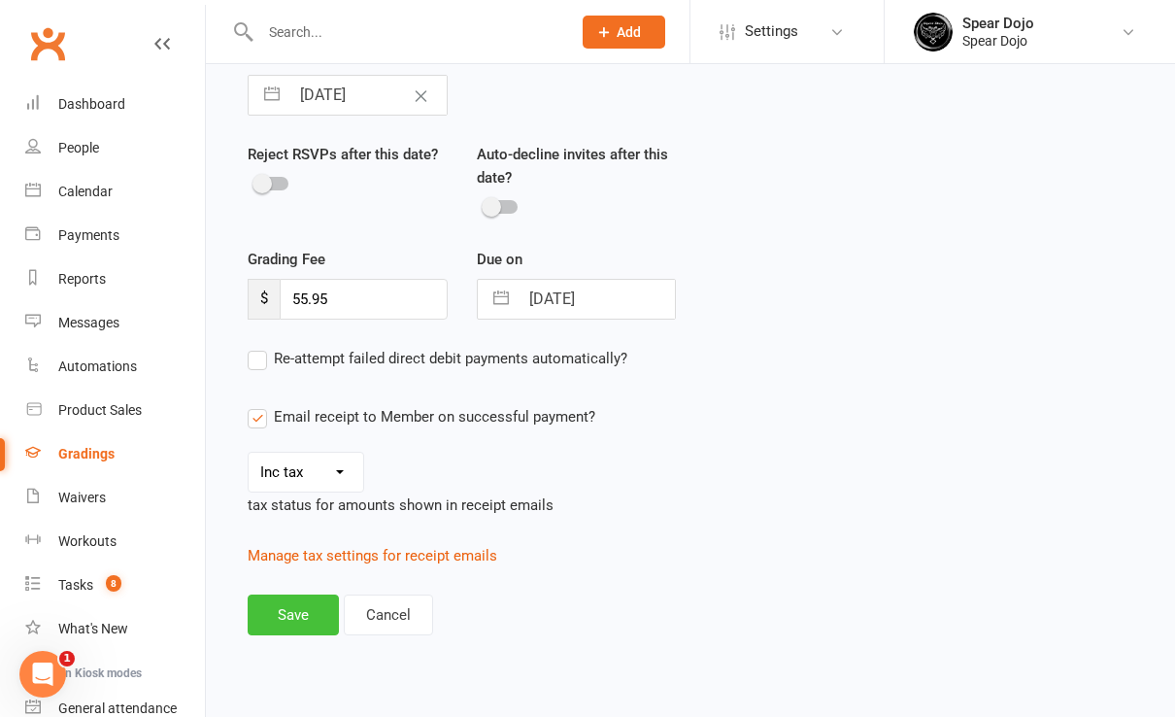
click at [300, 604] on button "Save" at bounding box center [293, 615] width 91 height 41
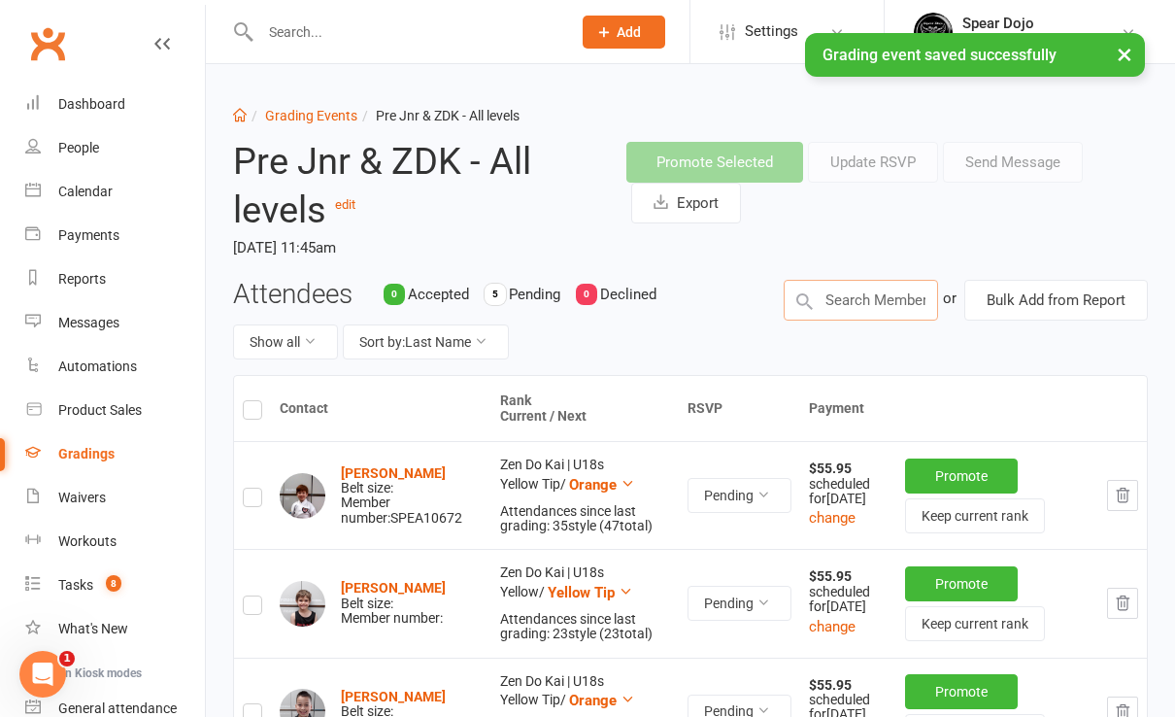
click at [850, 305] on input "text" at bounding box center [861, 300] width 154 height 41
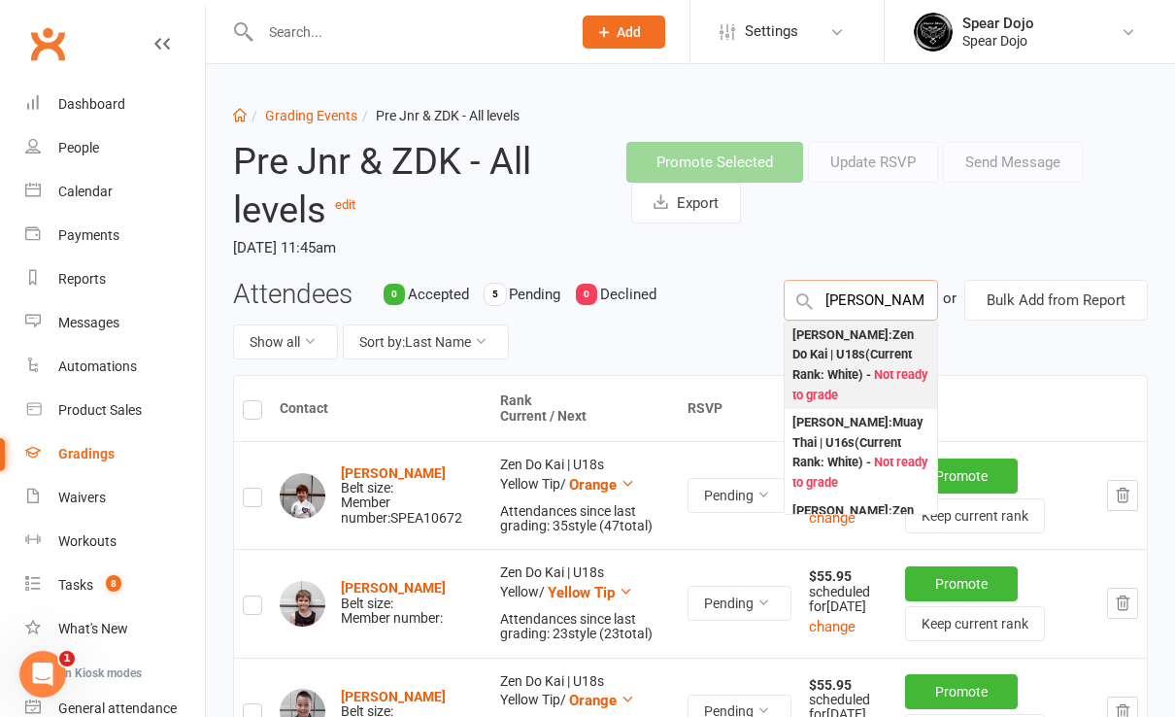
type input "charlie"
click at [825, 338] on div "Charlie Farry : Zen Do Kai | U18s (Current Rank: White ) - Not ready to grade" at bounding box center [861, 365] width 137 height 81
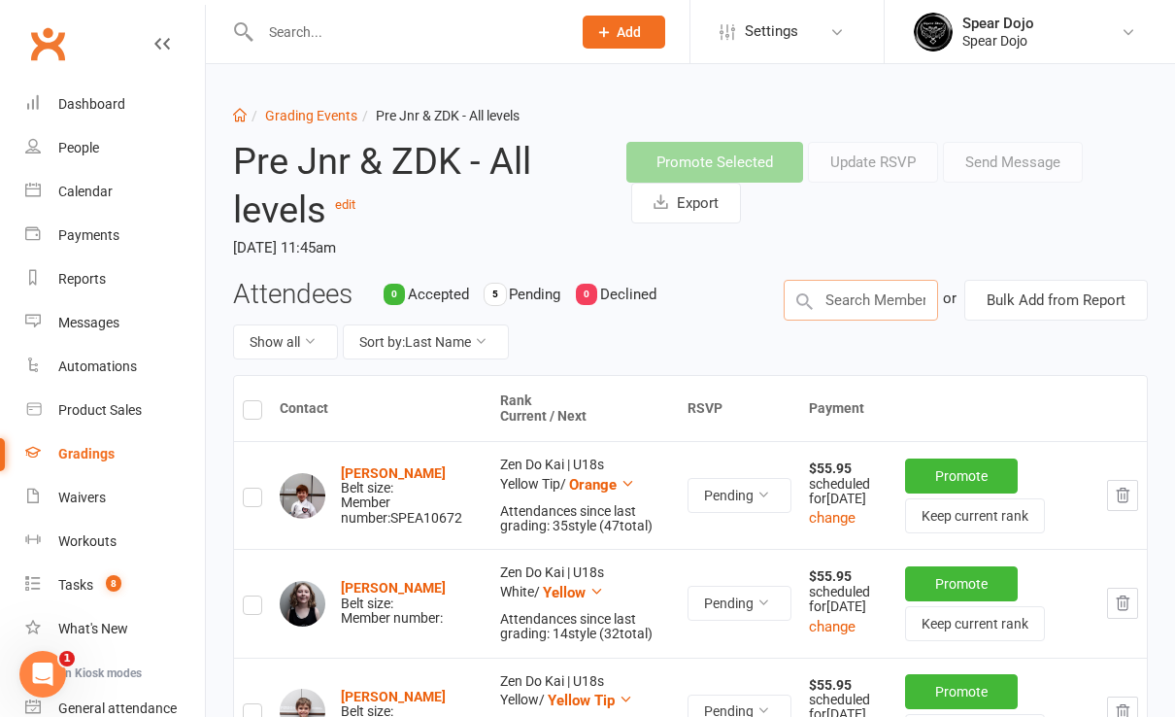
click at [860, 295] on input "text" at bounding box center [861, 300] width 154 height 41
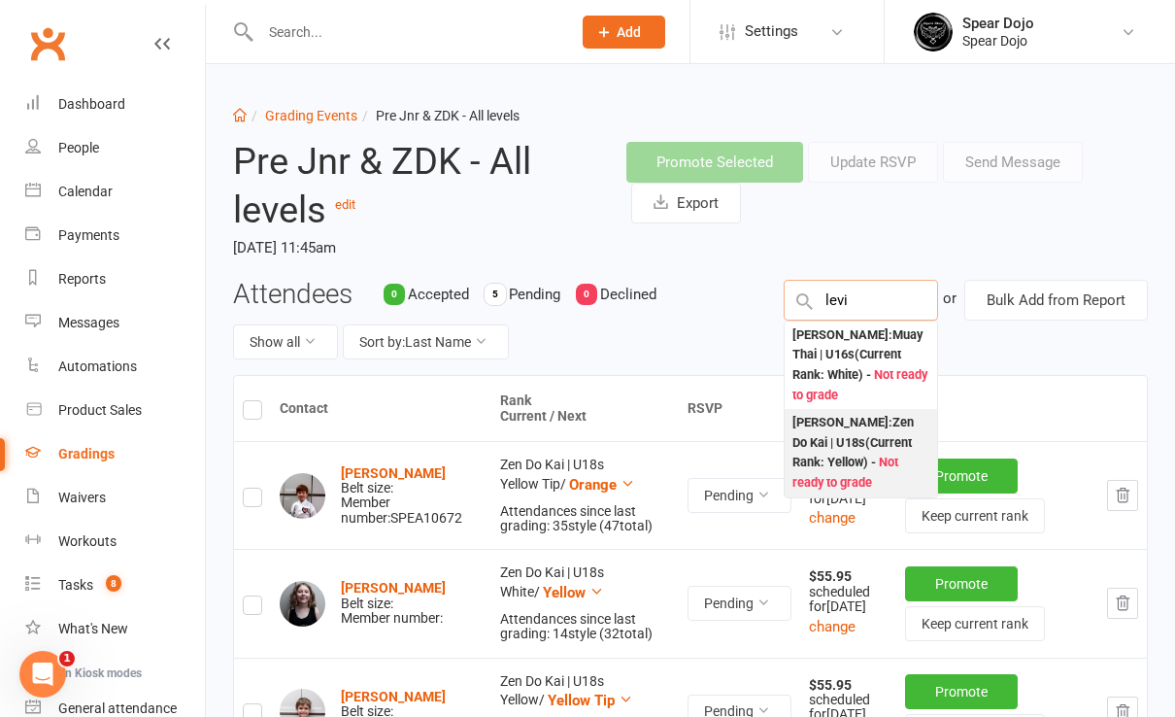
type input "levi"
click at [849, 431] on div "Levi James : Zen Do Kai | U18s (Current Rank: Yellow ) - Not ready to grade" at bounding box center [861, 453] width 137 height 81
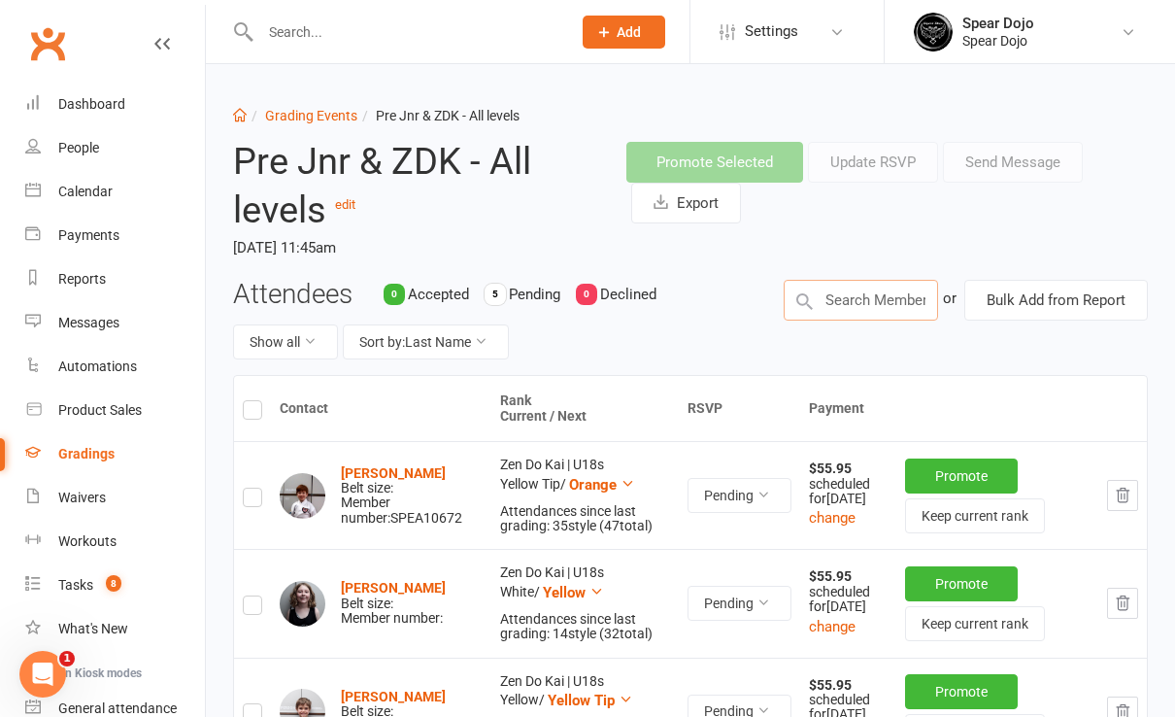
click at [841, 287] on input "text" at bounding box center [861, 300] width 154 height 41
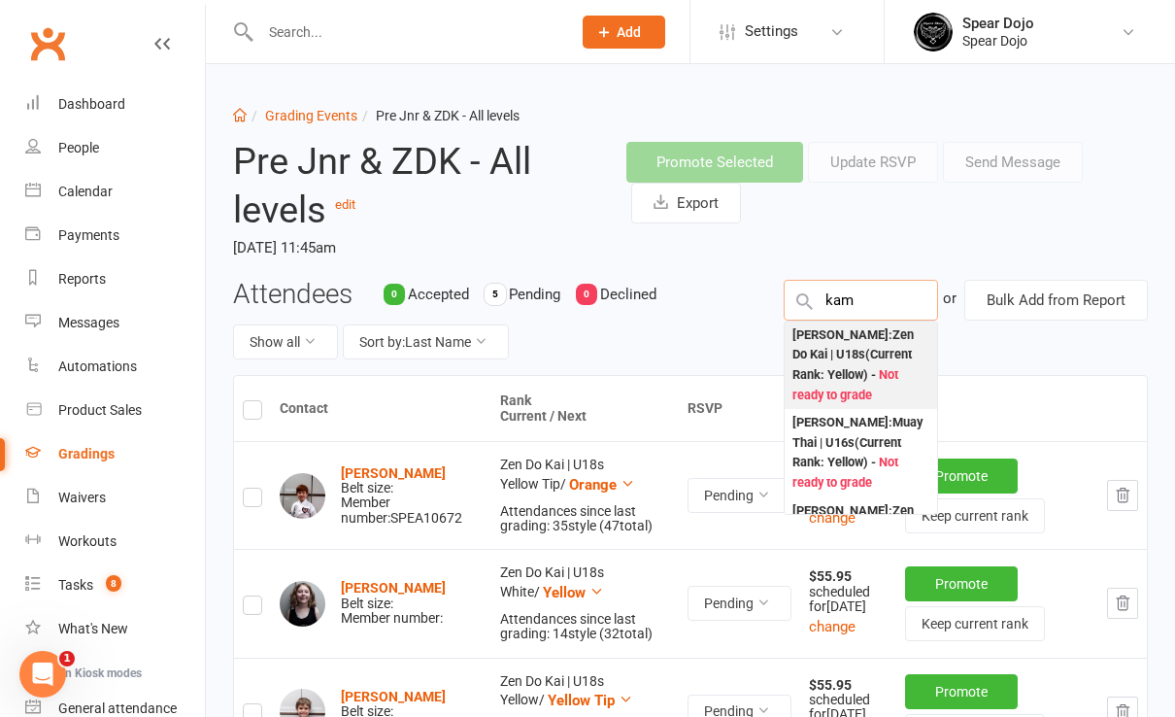
type input "kam"
click at [844, 364] on div "Kamryn Taylor : Zen Do Kai | U18s (Current Rank: Yellow ) - Not ready to grade" at bounding box center [861, 365] width 137 height 81
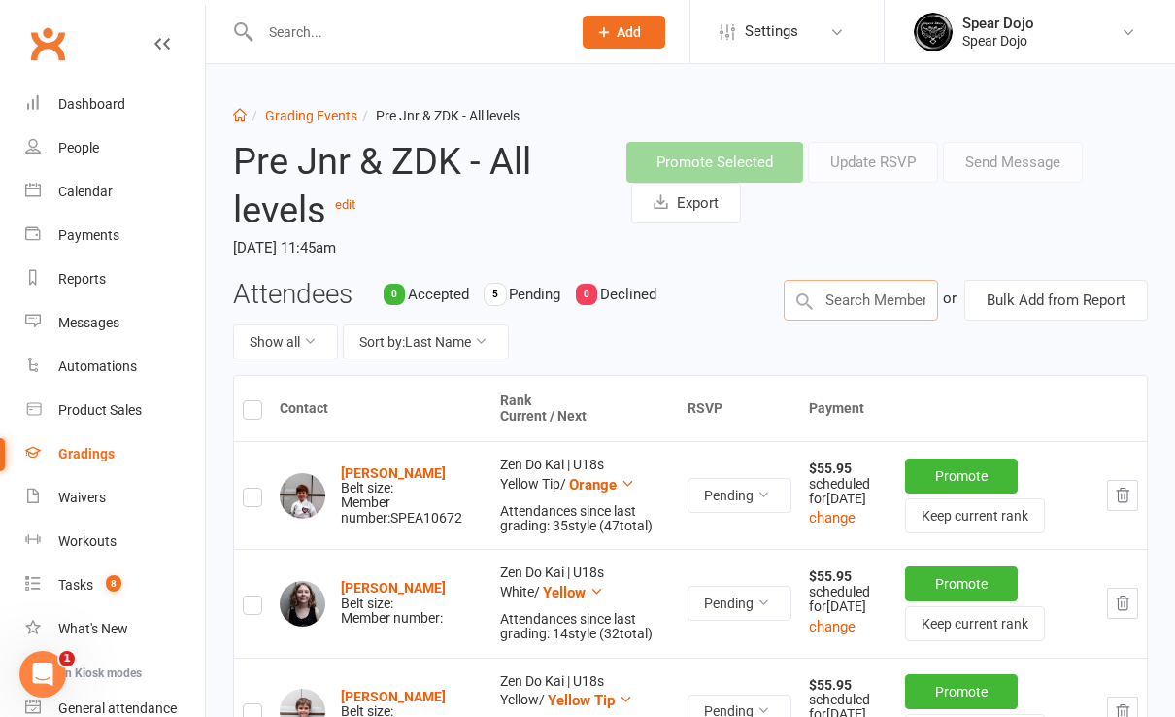
click at [879, 303] on input "text" at bounding box center [861, 300] width 154 height 41
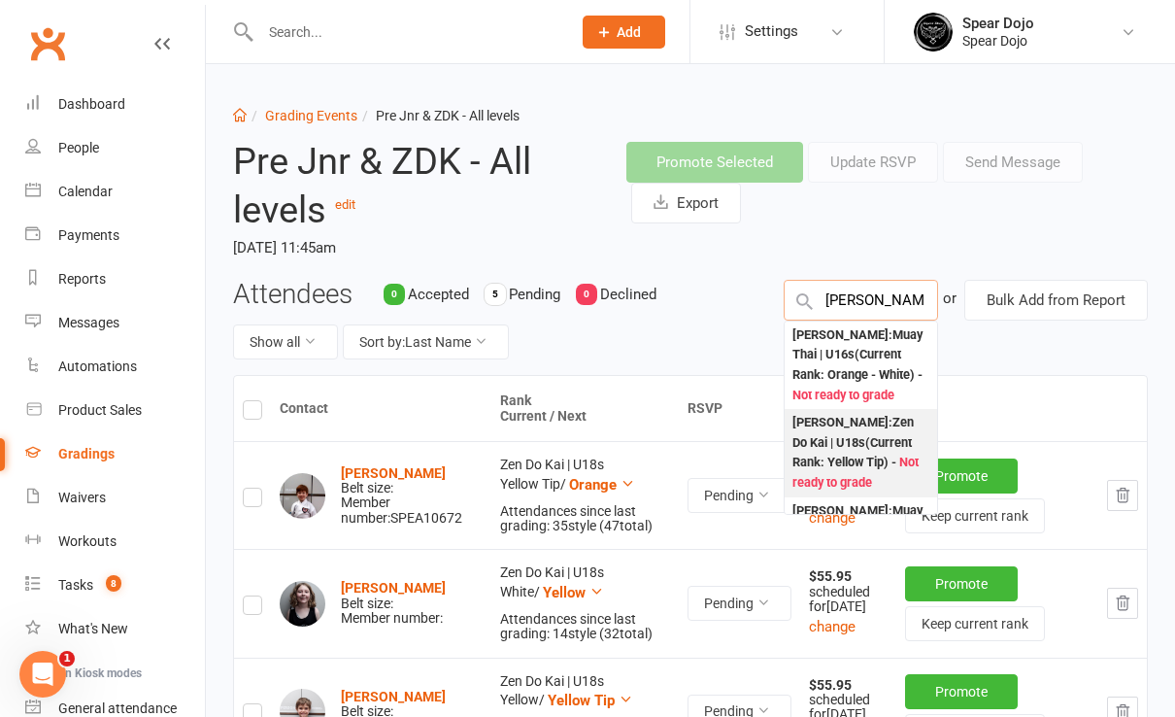
type input "jake"
click at [822, 447] on div "Jake Butler : Zen Do Kai | U18s (Current Rank: Yellow Tip ) - Not ready to grade" at bounding box center [861, 453] width 137 height 81
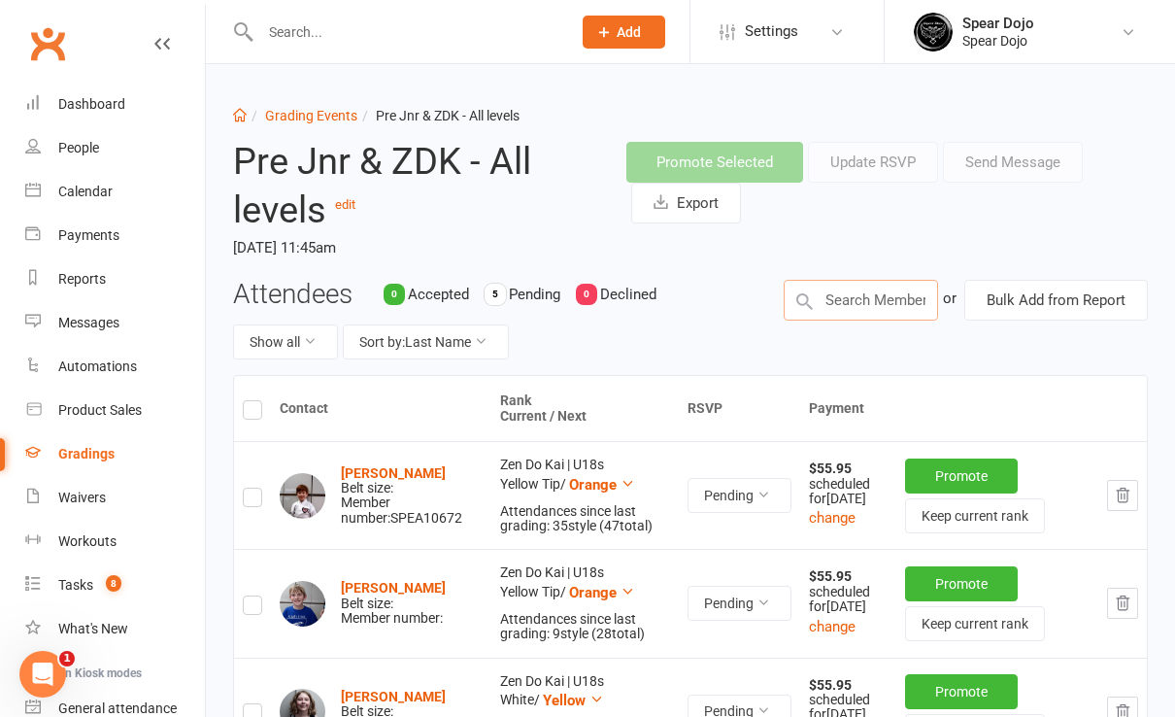
click at [868, 301] on input "text" at bounding box center [861, 300] width 154 height 41
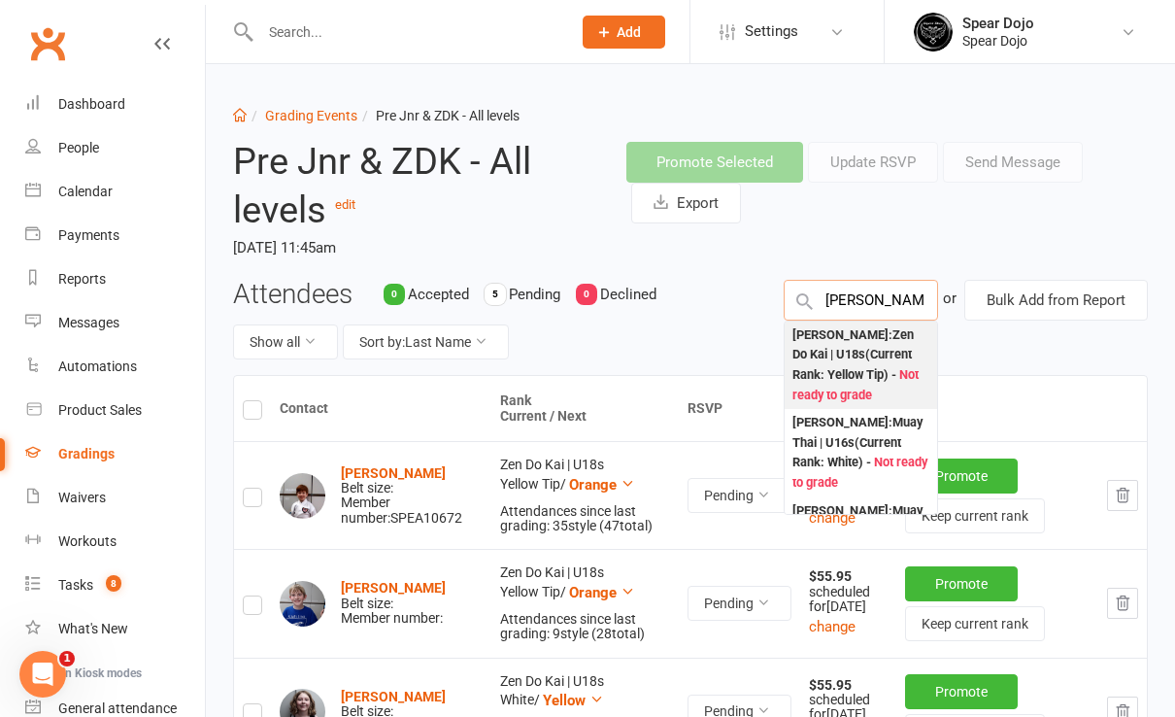
type input "jami"
click at [854, 367] on div "Jamison Brennan : Zen Do Kai | U18s (Current Rank: Yellow Tip ) - Not ready to …" at bounding box center [861, 365] width 137 height 81
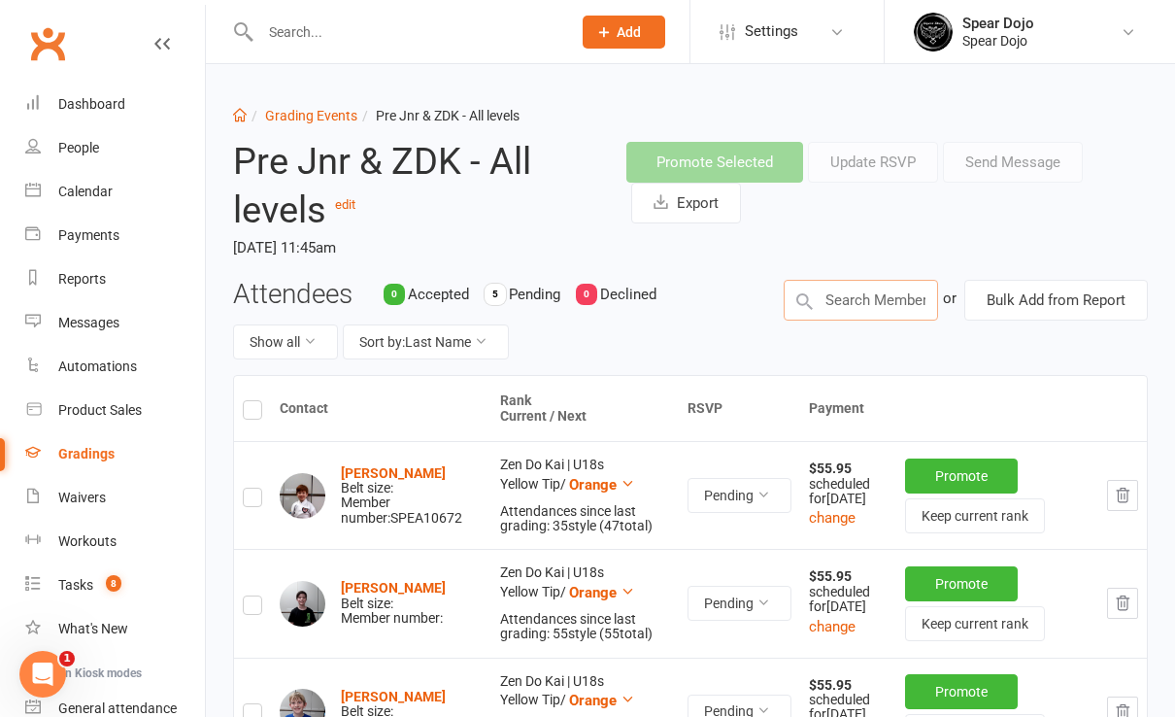
click at [829, 307] on input "text" at bounding box center [861, 300] width 154 height 41
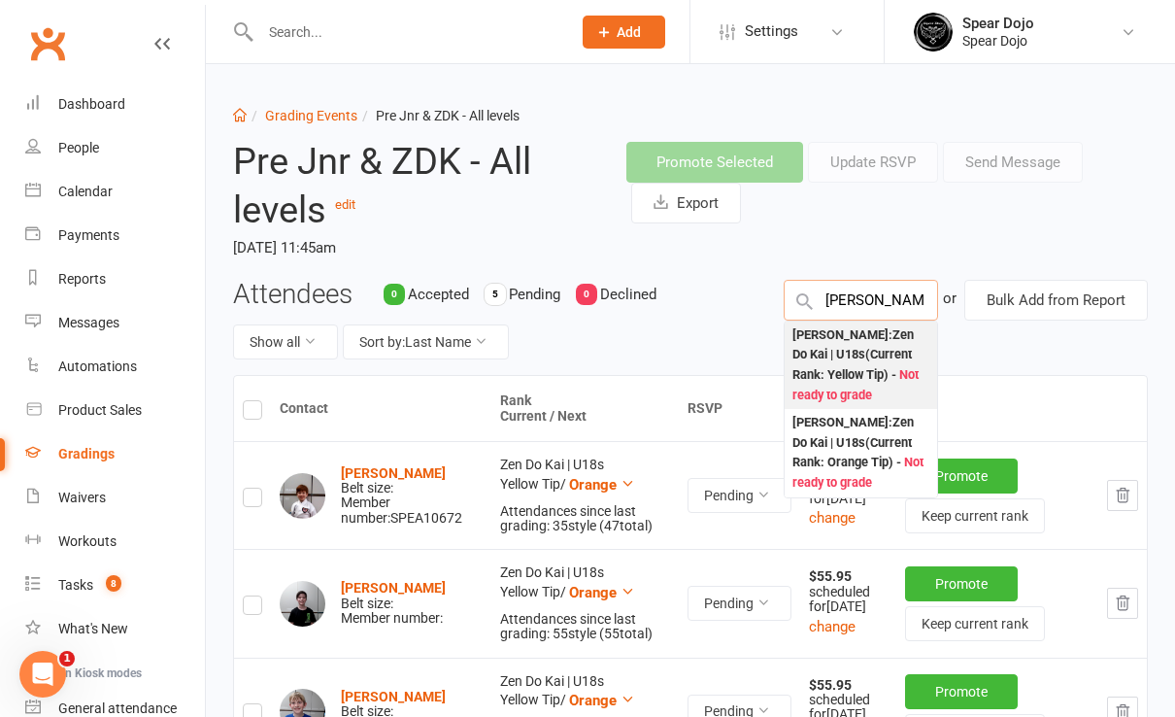
type input "ethan"
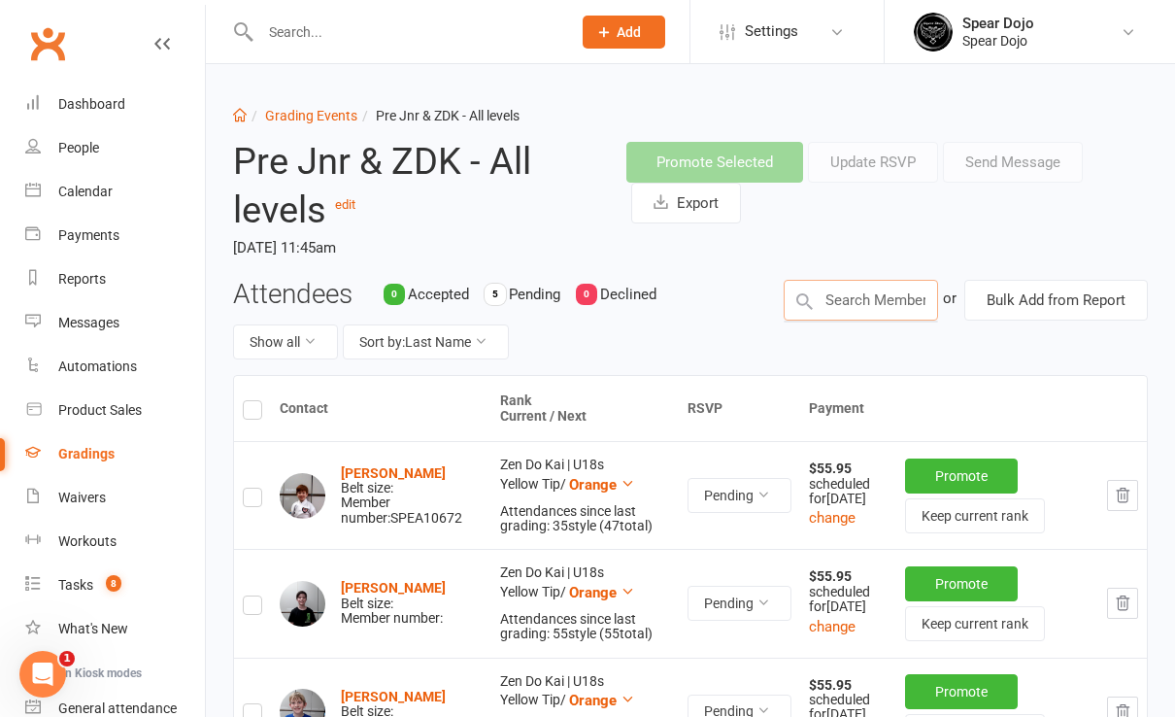
click at [910, 293] on input "text" at bounding box center [861, 300] width 154 height 41
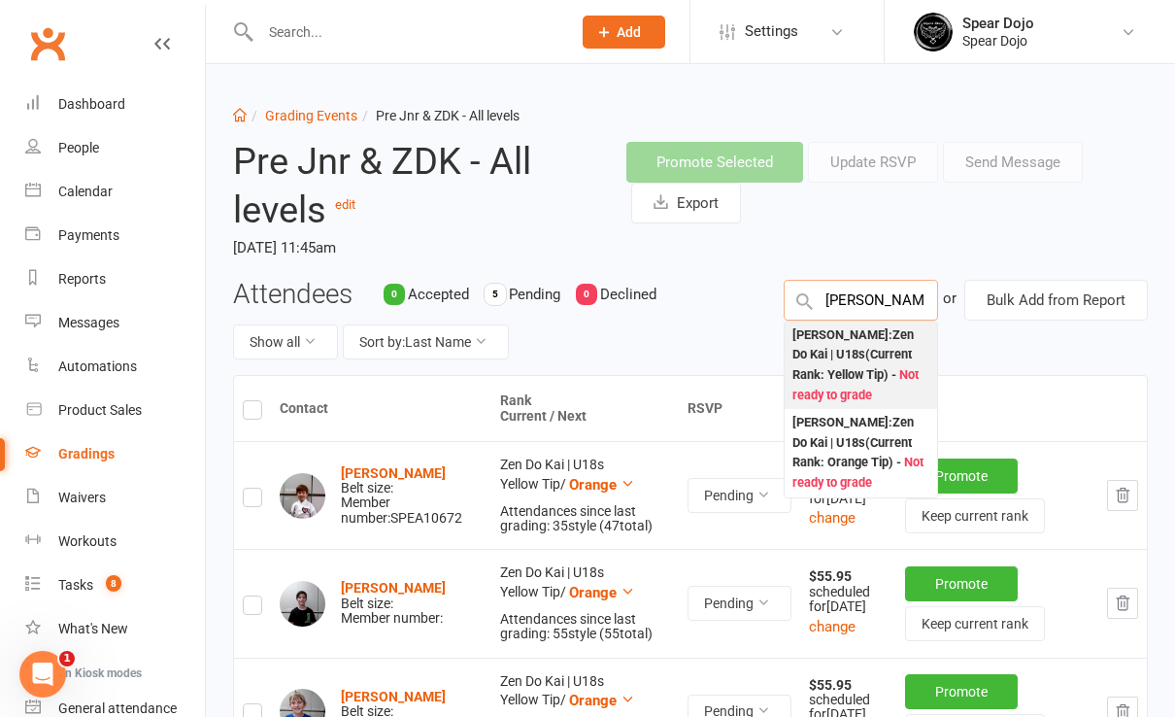
type input "ethan"
click at [834, 373] on div "Ethaniel Wallace : Zen Do Kai | U18s (Current Rank: Yellow Tip ) - Not ready to…" at bounding box center [861, 365] width 137 height 81
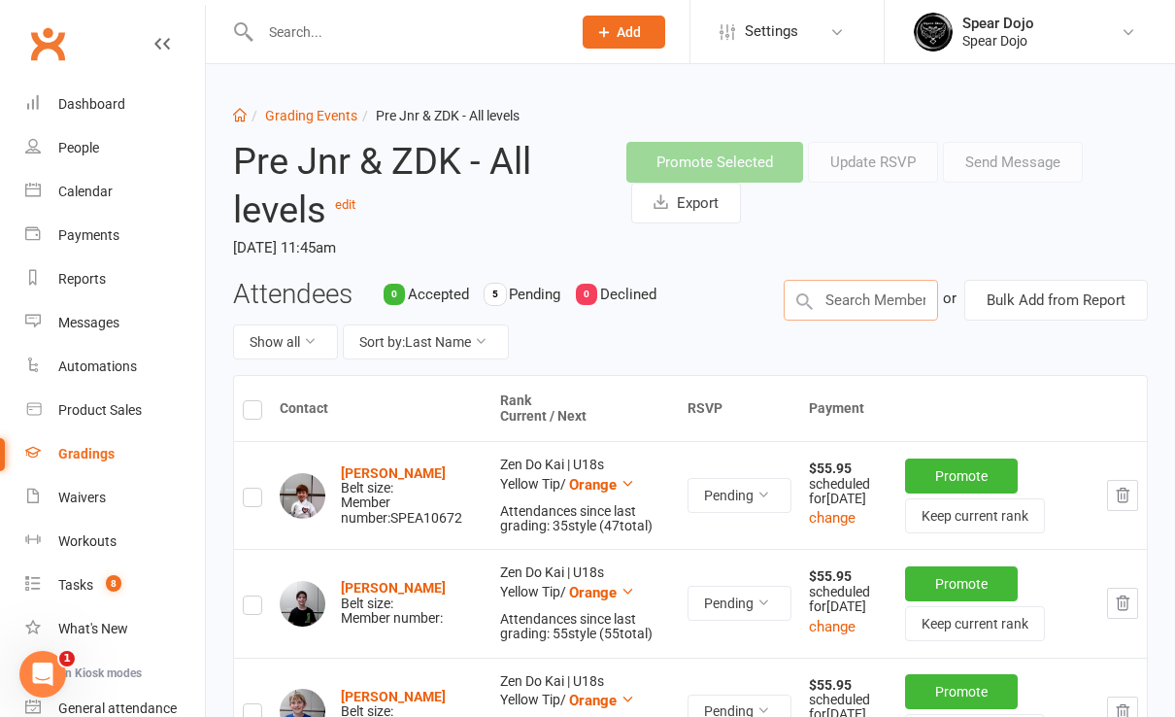
click at [833, 297] on input "text" at bounding box center [861, 300] width 154 height 41
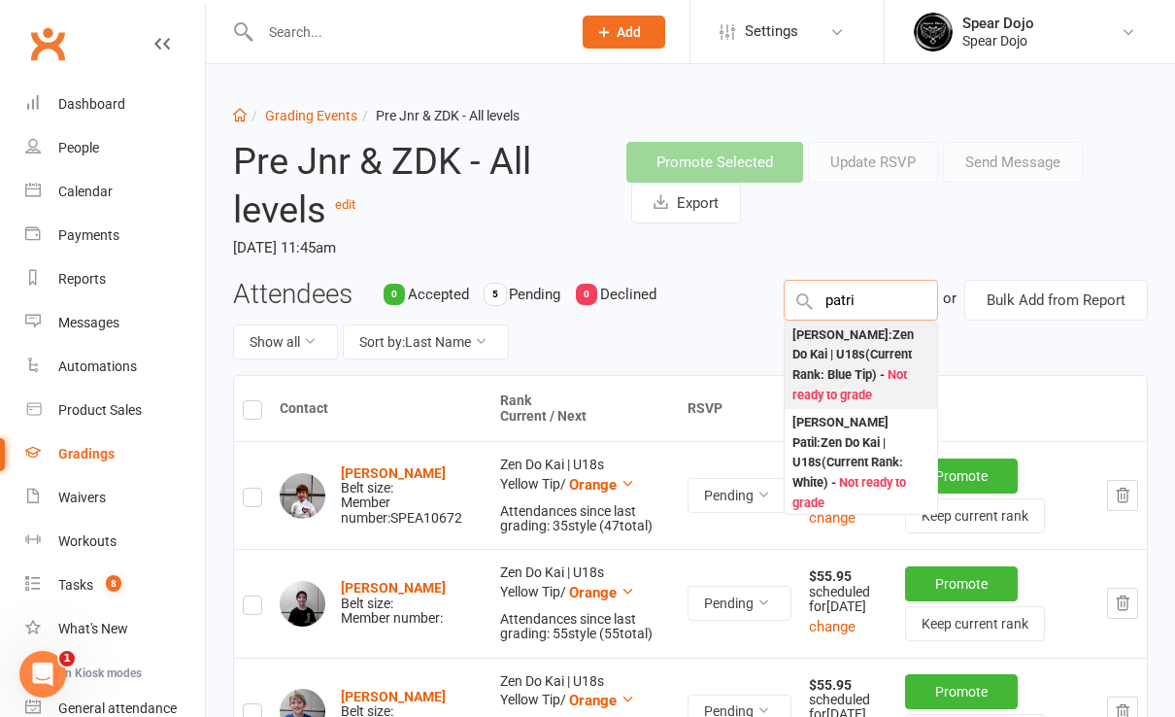
type input "patri"
click at [831, 353] on div "Patrick Harris : Zen Do Kai | U18s (Current Rank: Blue Tip ) - Not ready to gra…" at bounding box center [861, 365] width 137 height 81
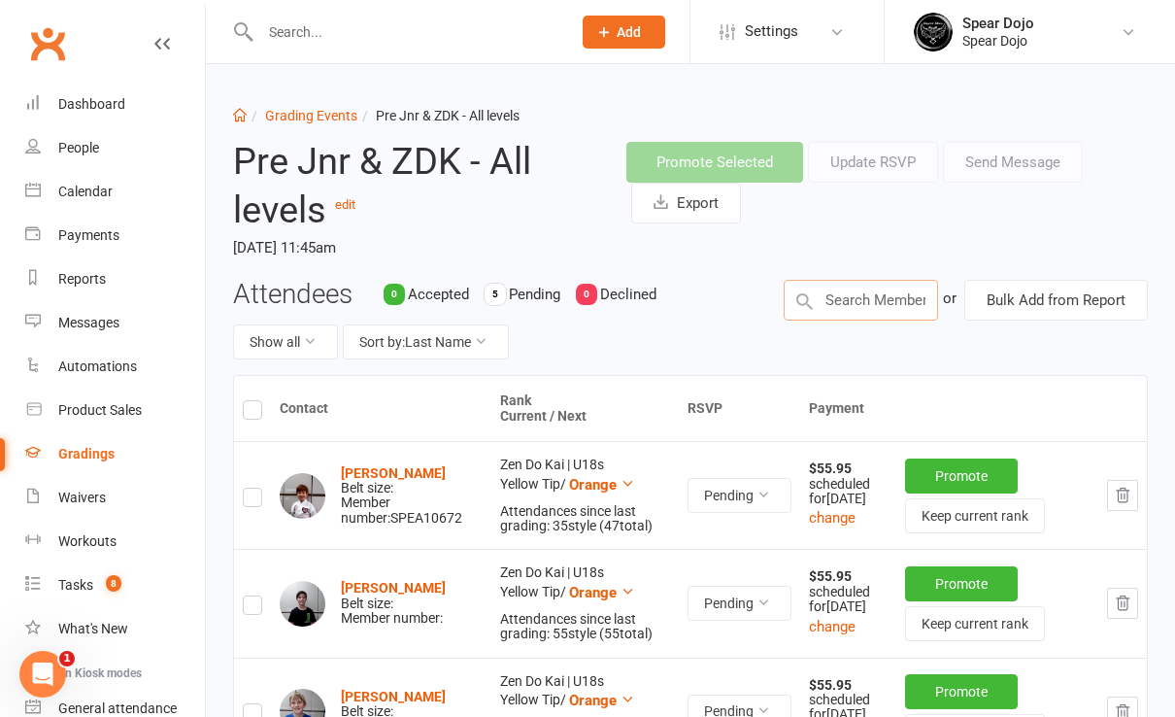
click at [823, 293] on input "text" at bounding box center [861, 300] width 154 height 41
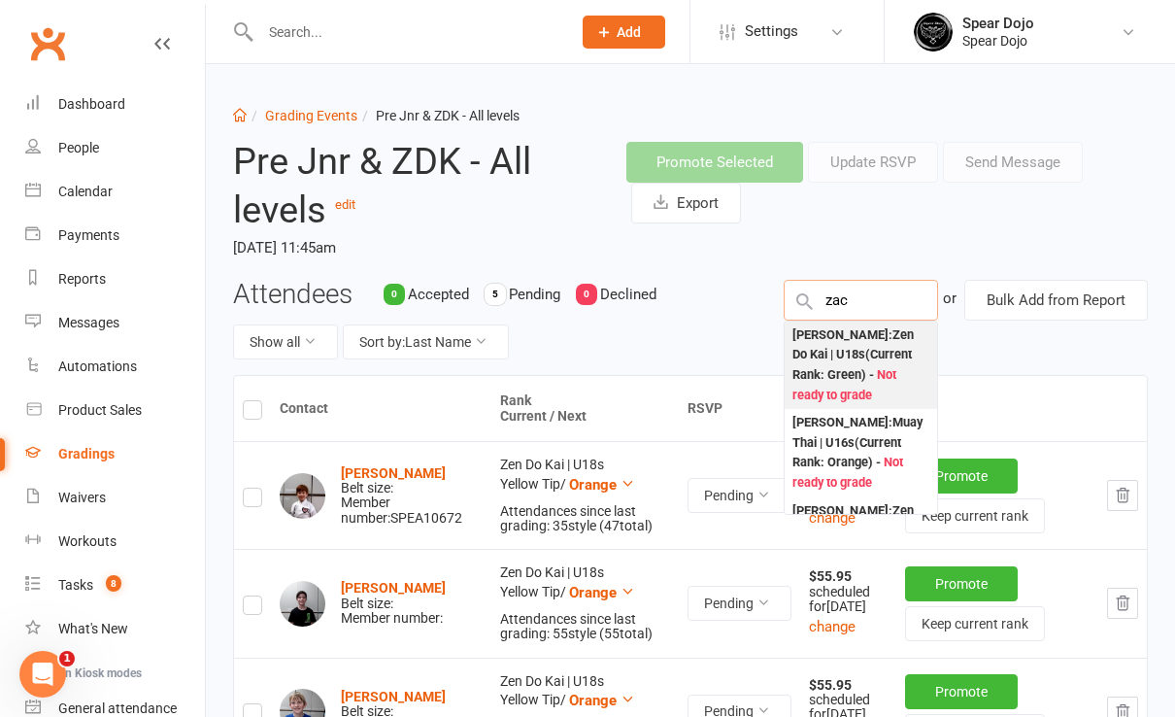
type input "zac"
click at [859, 344] on div "Zachary Craig : Zen Do Kai | U18s (Current Rank: Green ) - Not ready to grade" at bounding box center [861, 365] width 137 height 81
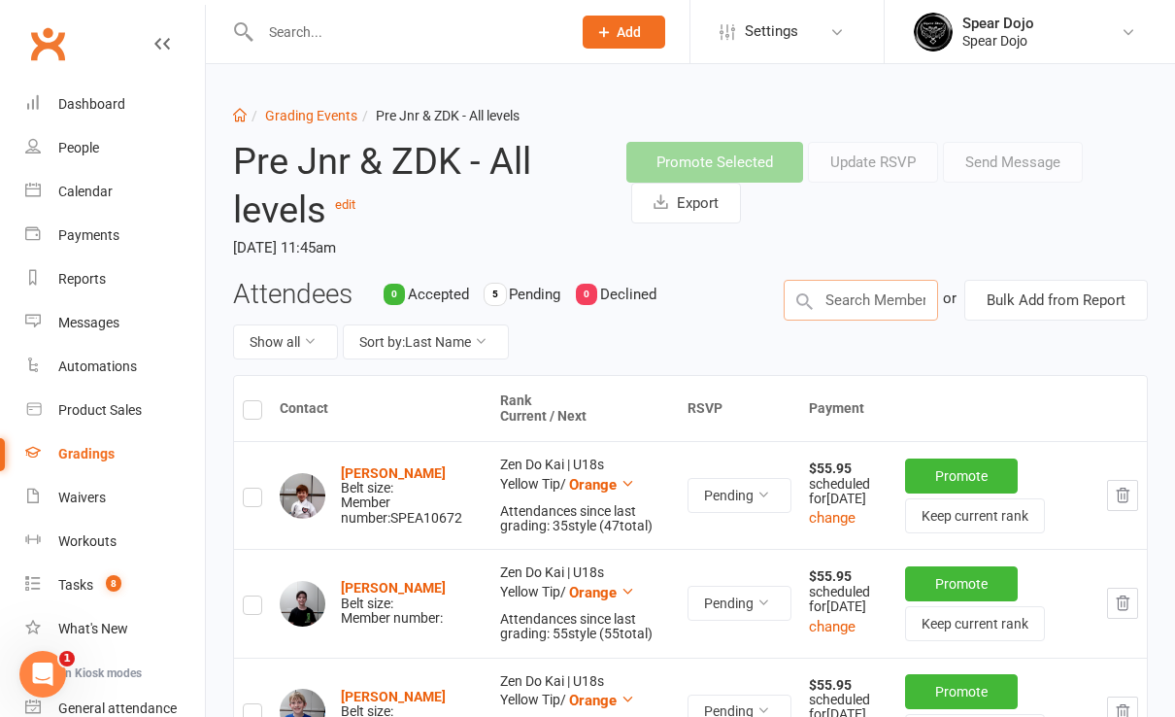
click at [838, 301] on input "text" at bounding box center [861, 300] width 154 height 41
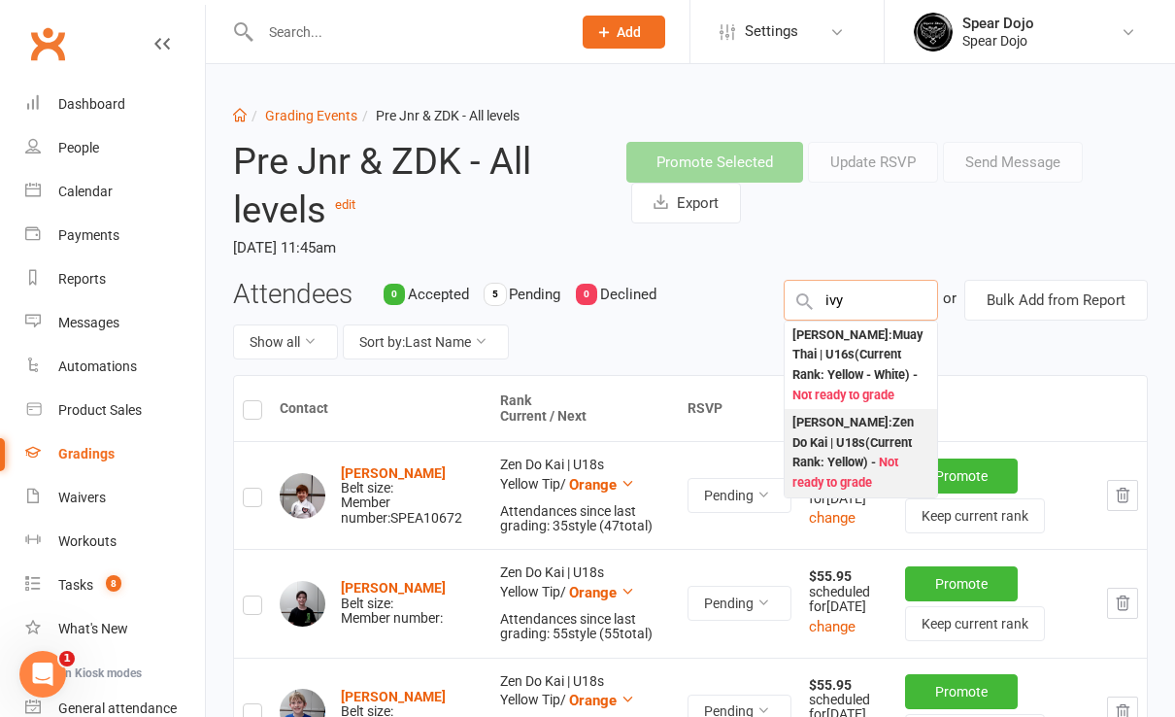
type input "ivy"
click at [902, 416] on div "Ivy Hancock : Zen Do Kai | U18s (Current Rank: Yellow ) - Not ready to grade" at bounding box center [861, 453] width 137 height 81
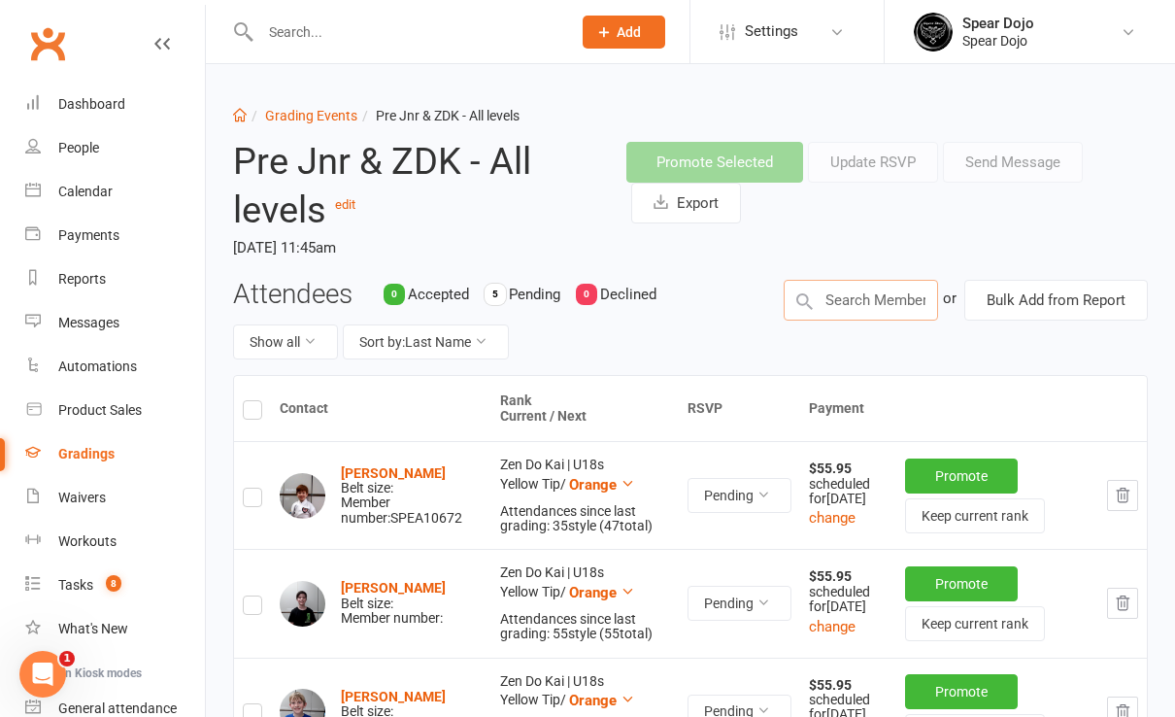
click at [858, 298] on input "text" at bounding box center [861, 300] width 154 height 41
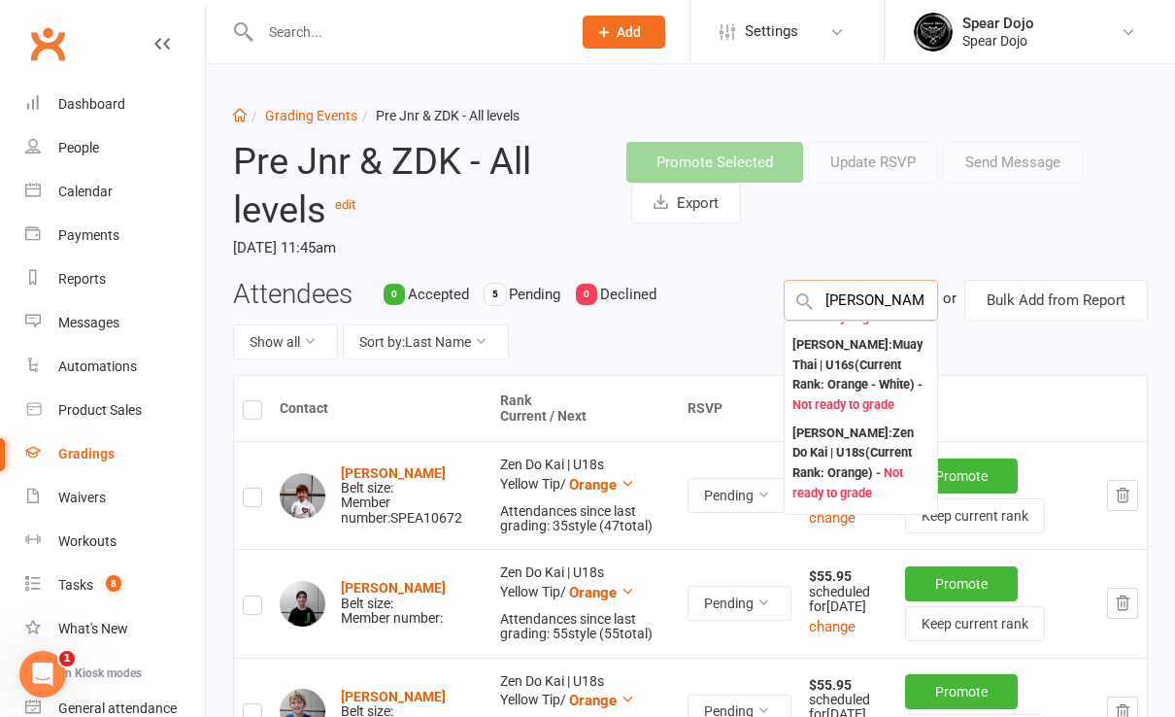
scroll to position [117, 0]
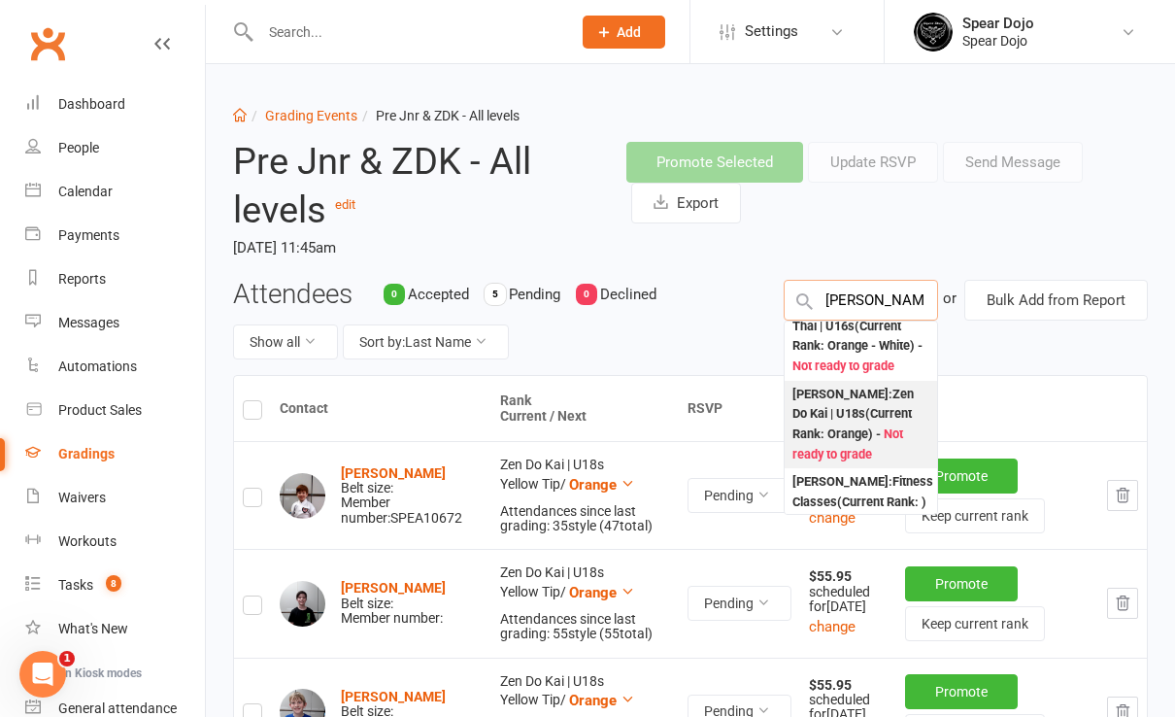
type input "tyler"
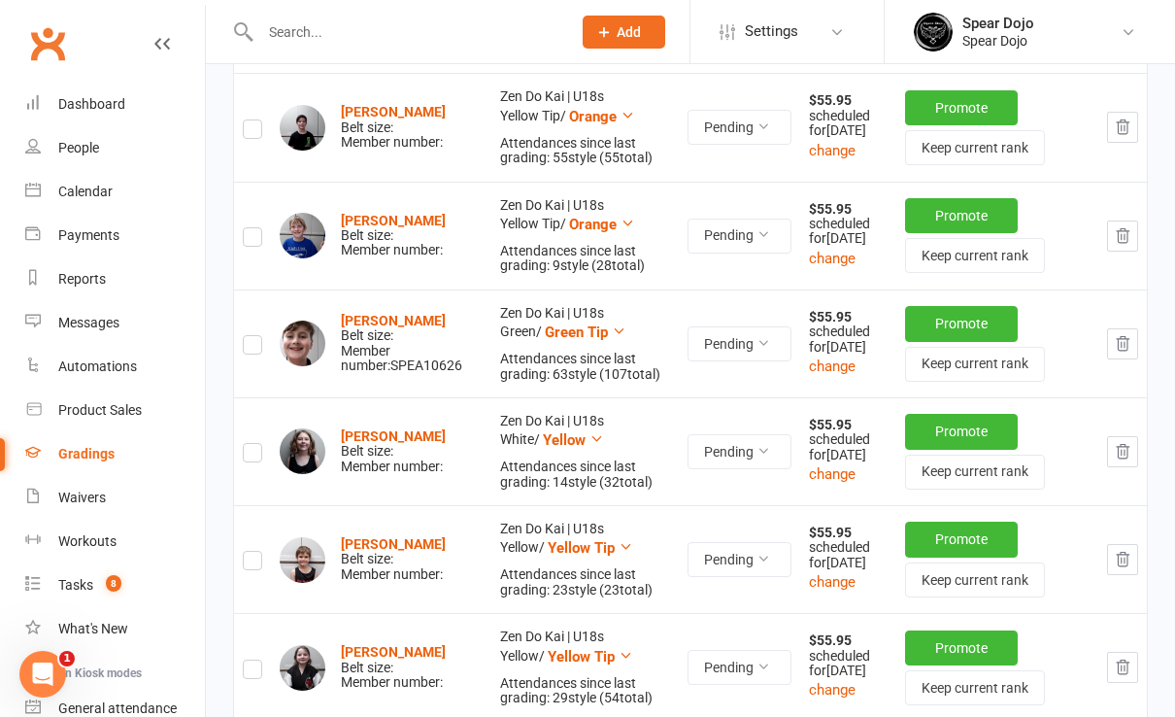
scroll to position [0, 0]
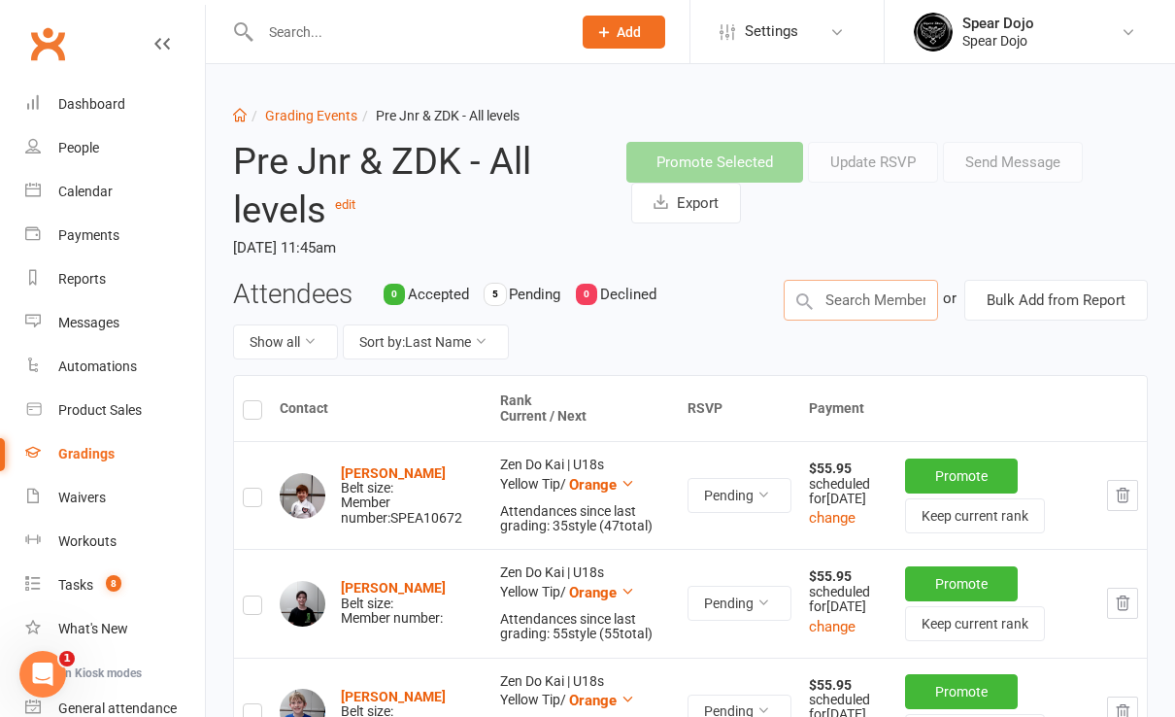
click at [899, 297] on input "text" at bounding box center [861, 300] width 154 height 41
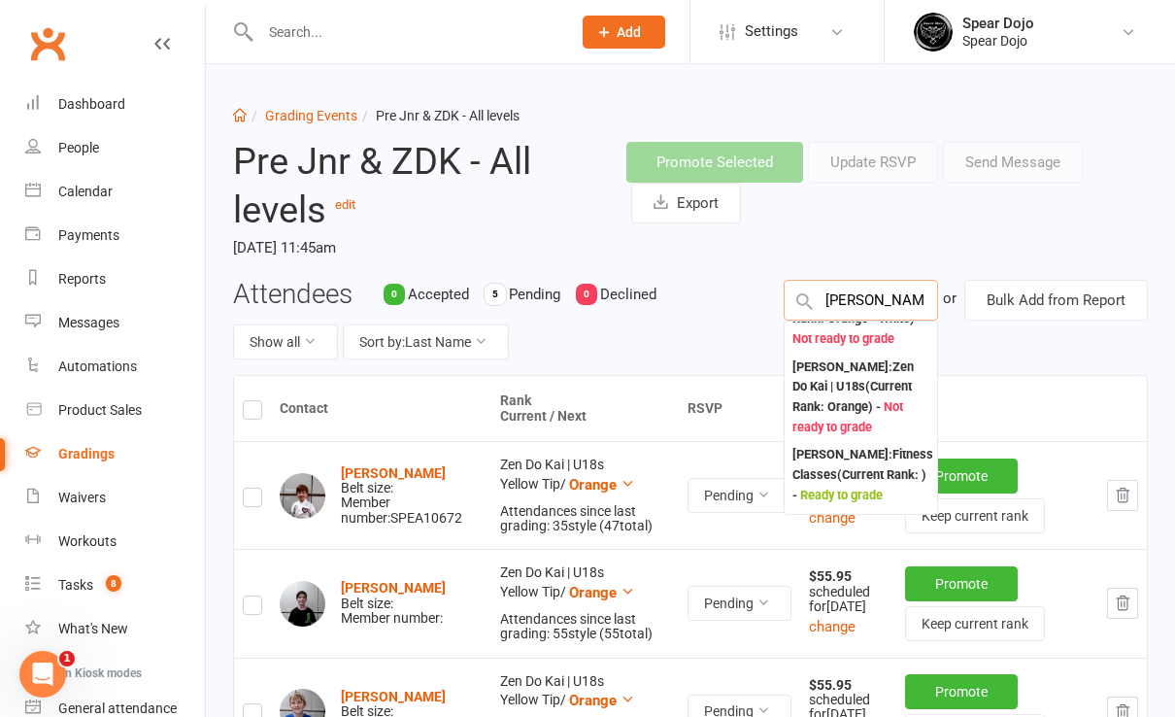
scroll to position [155, 0]
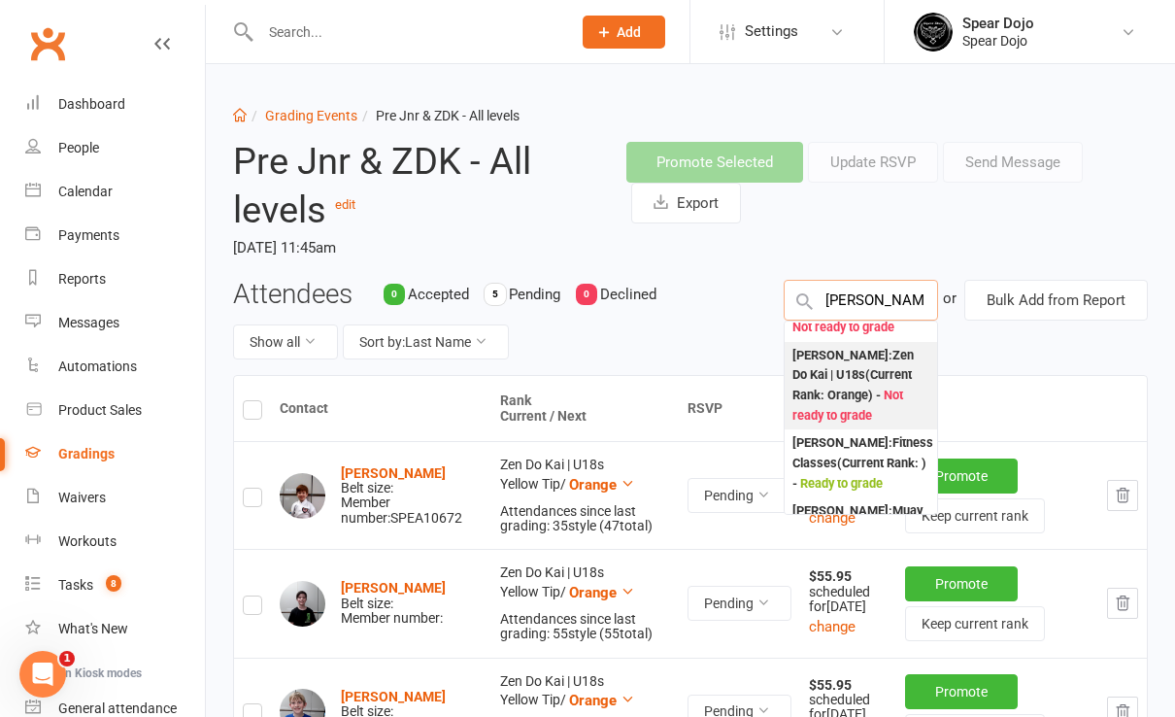
type input "tyler"
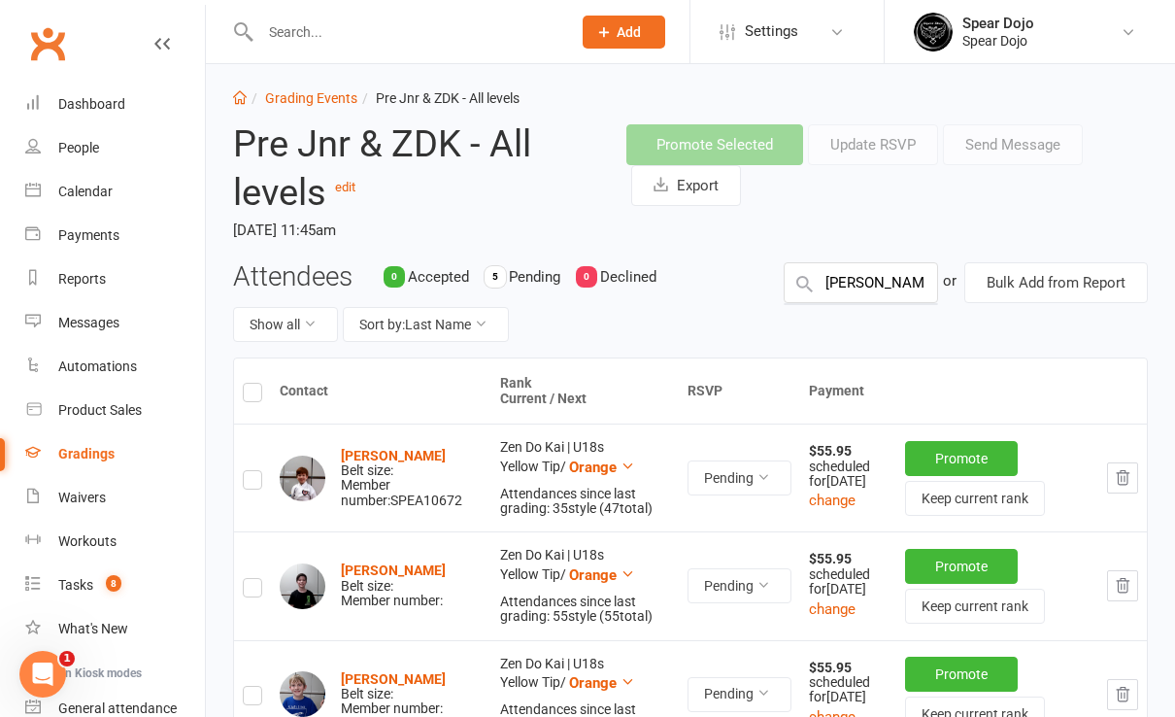
scroll to position [0, 0]
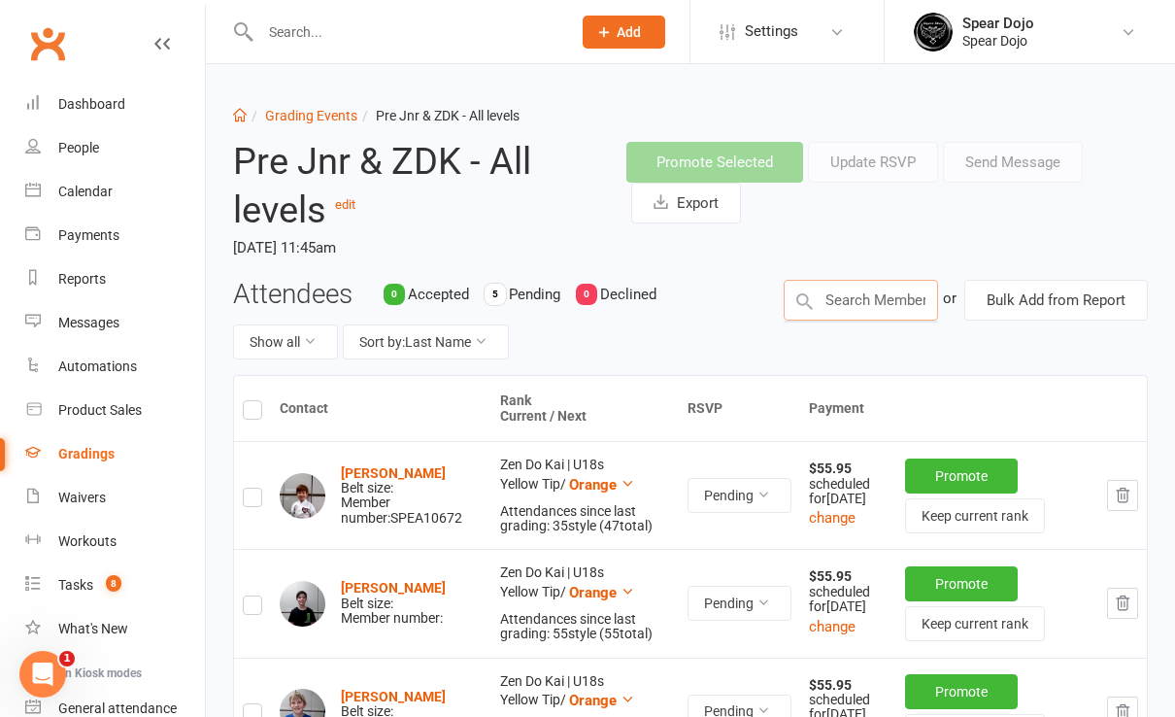
click at [904, 301] on input "text" at bounding box center [861, 300] width 154 height 41
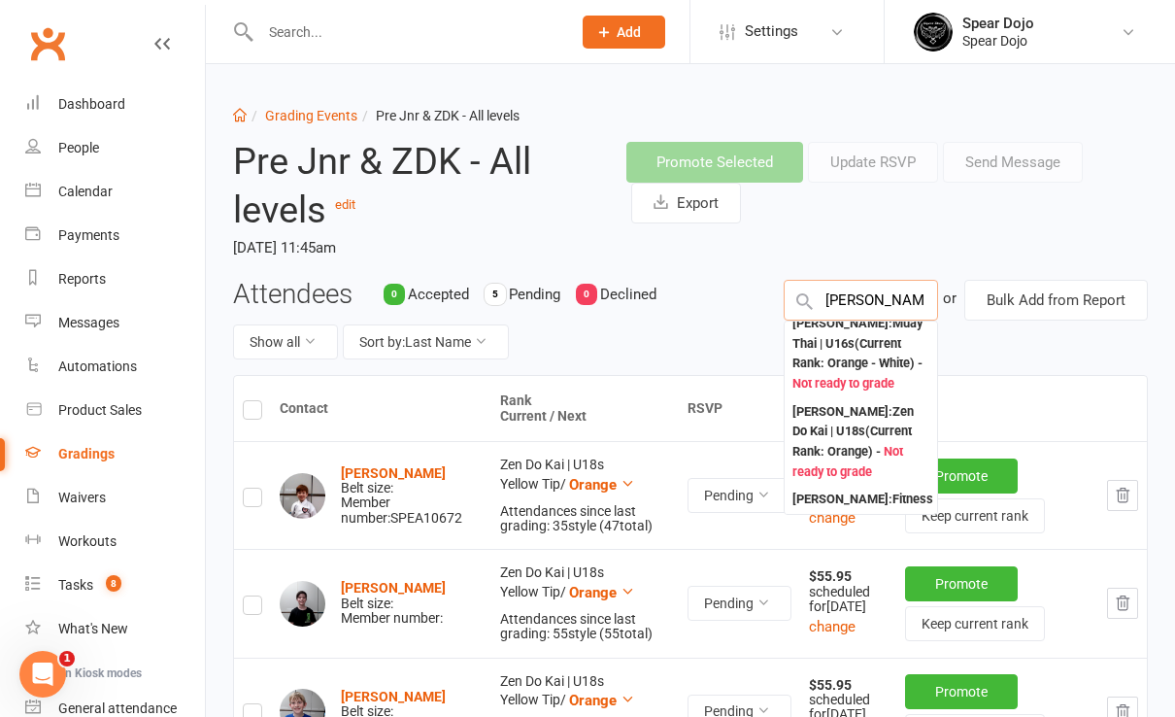
scroll to position [117, 0]
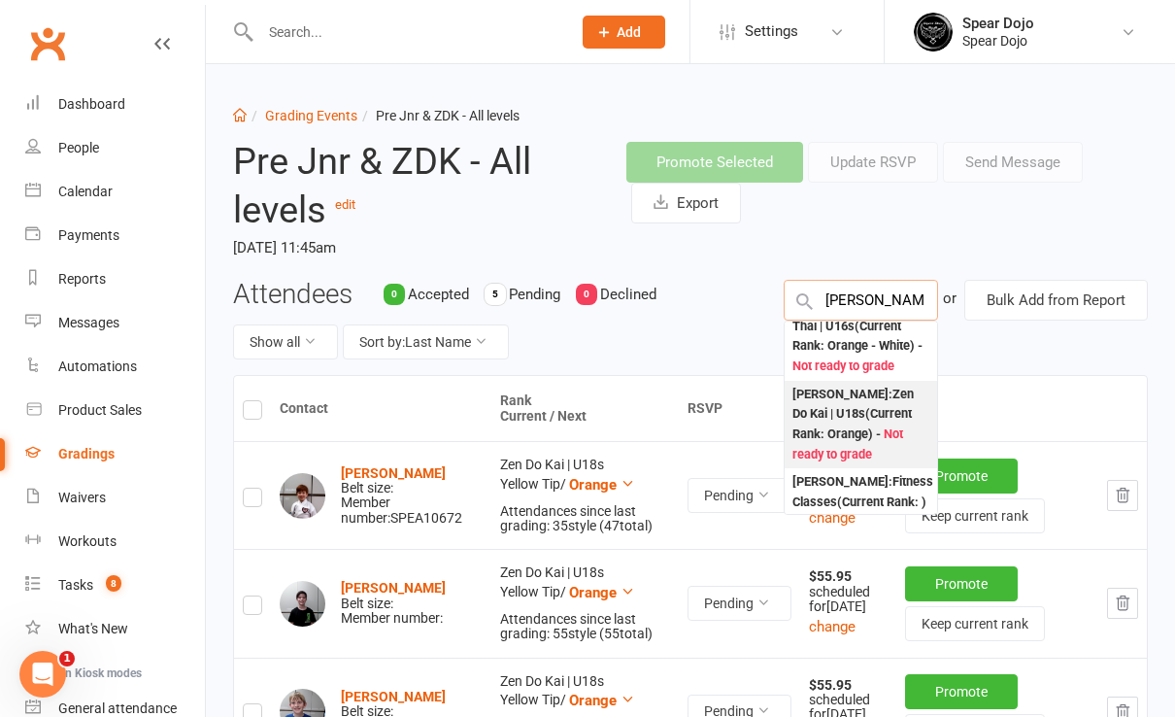
type input "tyler"
click at [841, 425] on div "Tyler Powell : Zen Do Kai | U18s (Current Rank: Orange ) - Not ready to grade" at bounding box center [861, 425] width 137 height 81
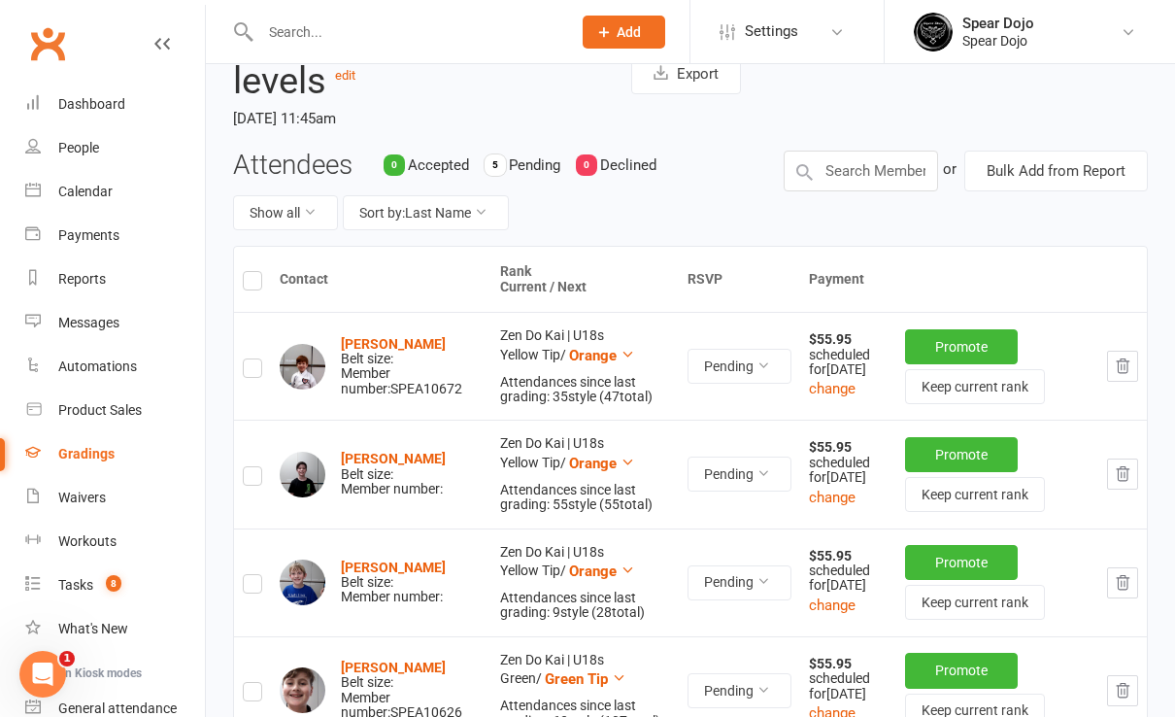
scroll to position [0, 0]
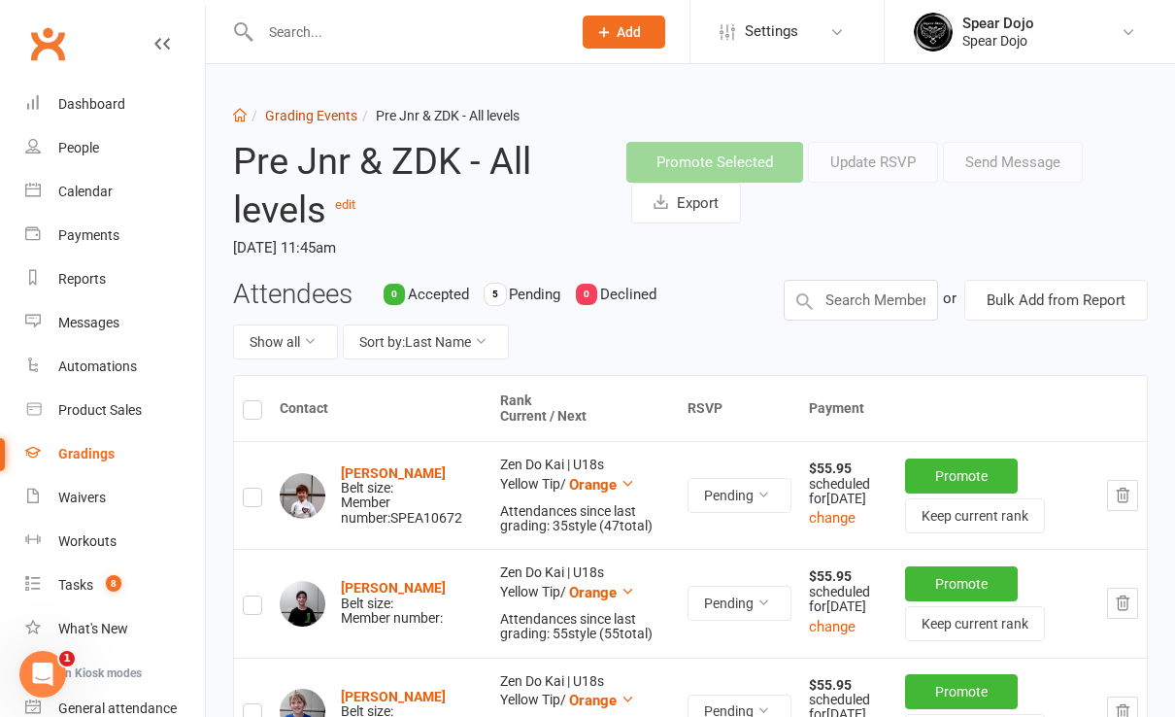
click at [330, 113] on link "Grading Events" at bounding box center [311, 116] width 92 height 16
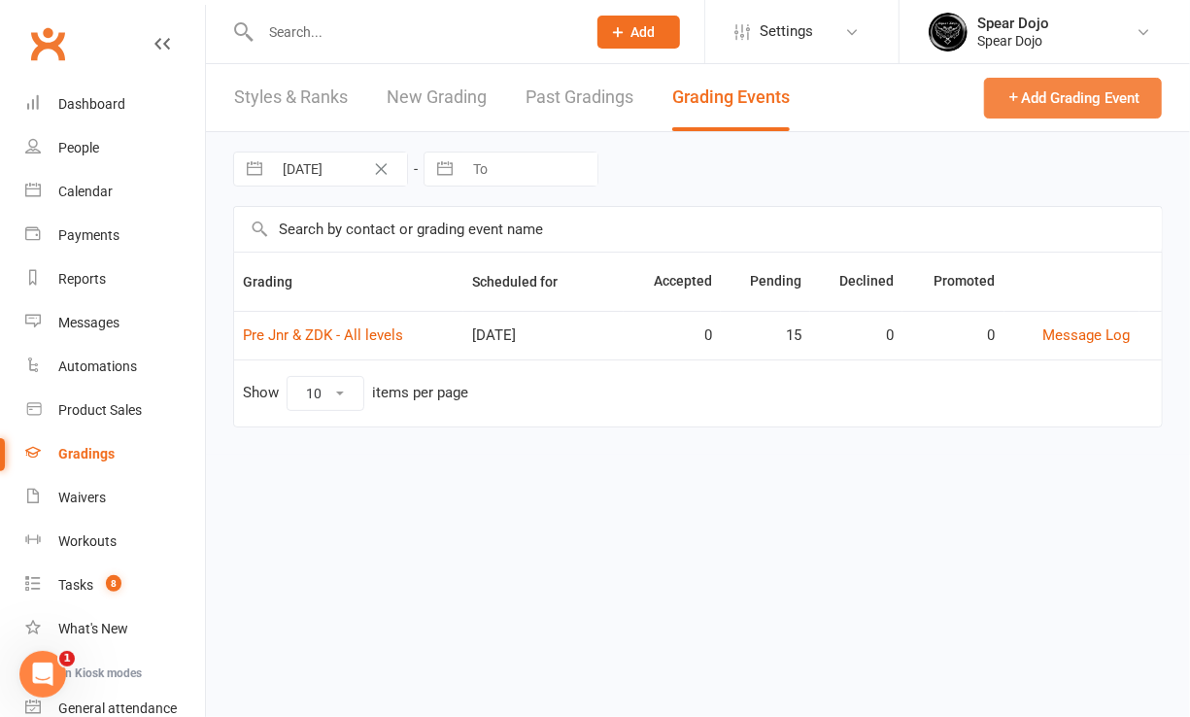
click at [1039, 96] on button "Add Grading Event" at bounding box center [1073, 98] width 178 height 41
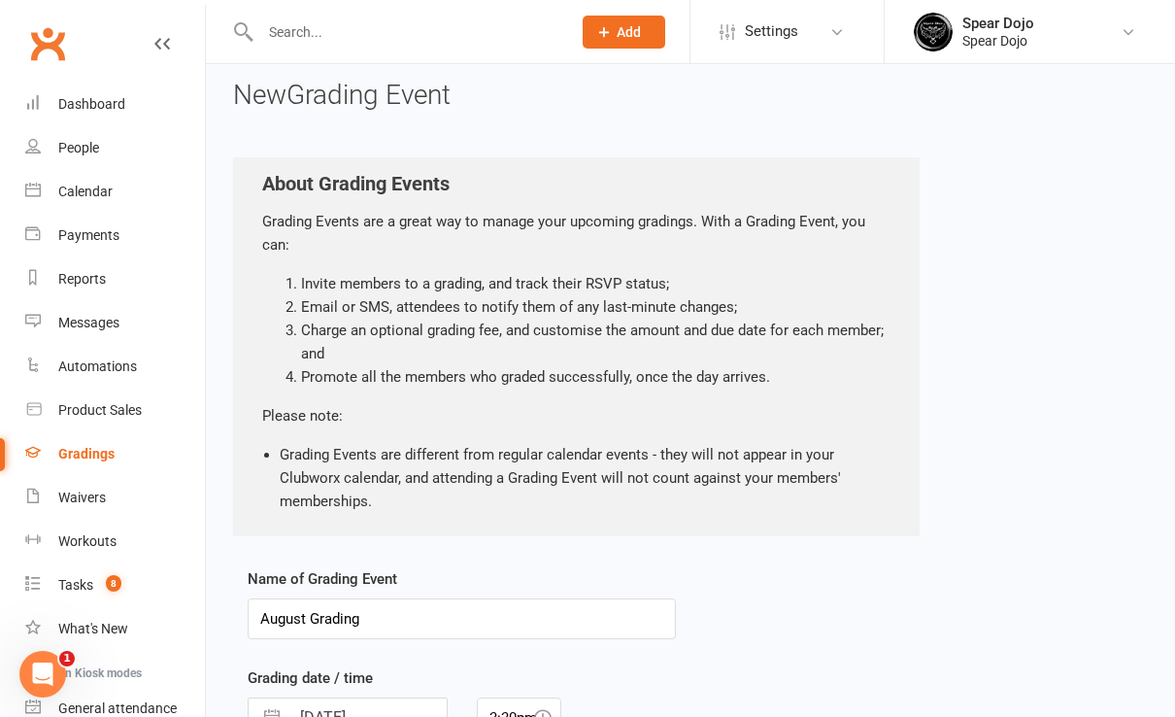
scroll to position [258, 0]
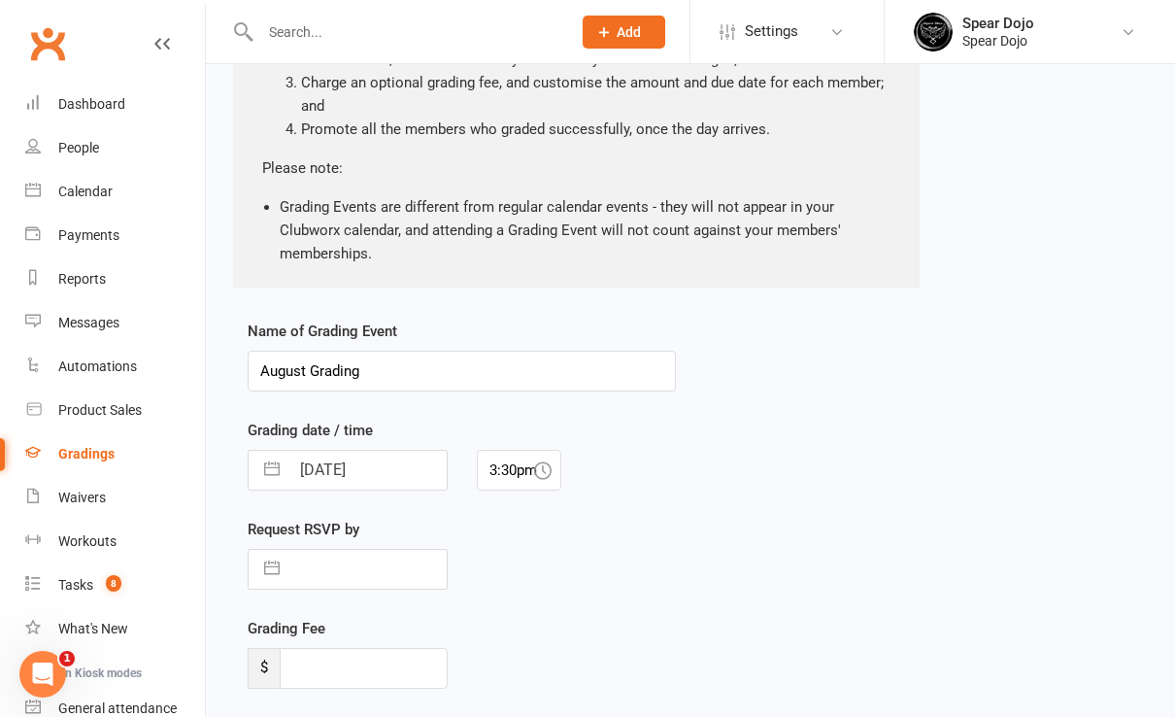
click at [367, 369] on input "August Grading" at bounding box center [462, 371] width 428 height 41
click at [309, 375] on input "August Grading" at bounding box center [462, 371] width 428 height 41
type input "Snr MT Grading"
click at [267, 470] on button "button" at bounding box center [272, 470] width 35 height 39
select select "6"
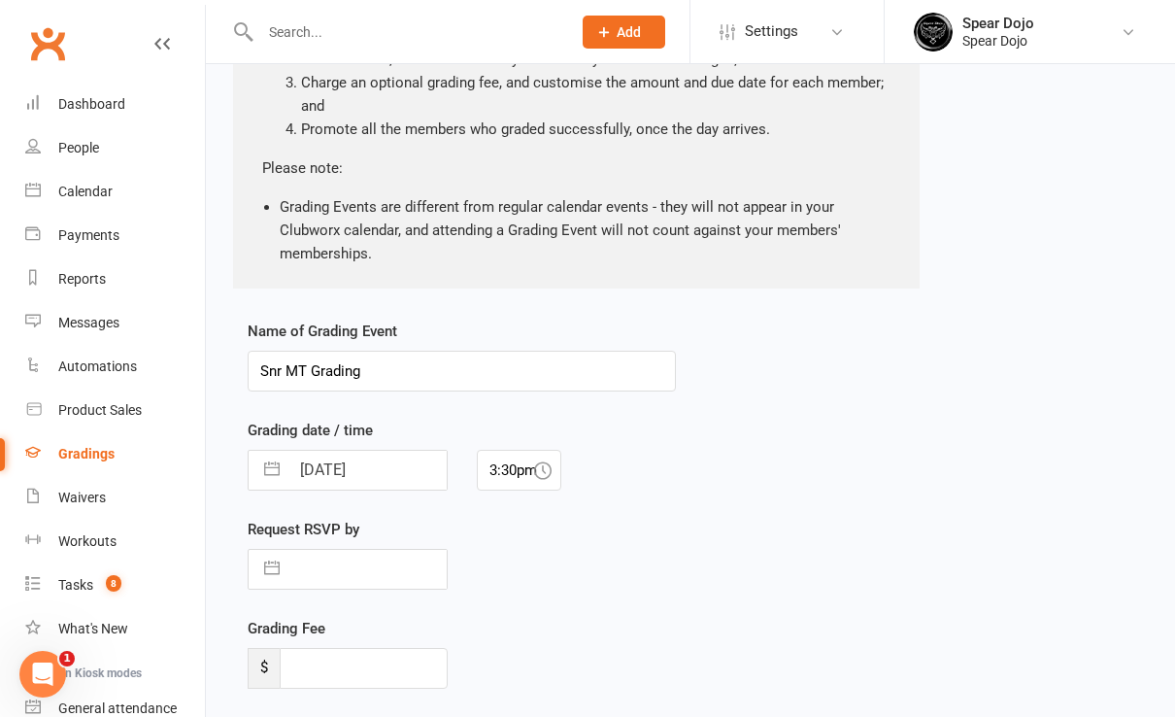
select select "2025"
select select "7"
select select "2025"
select select "8"
select select "2025"
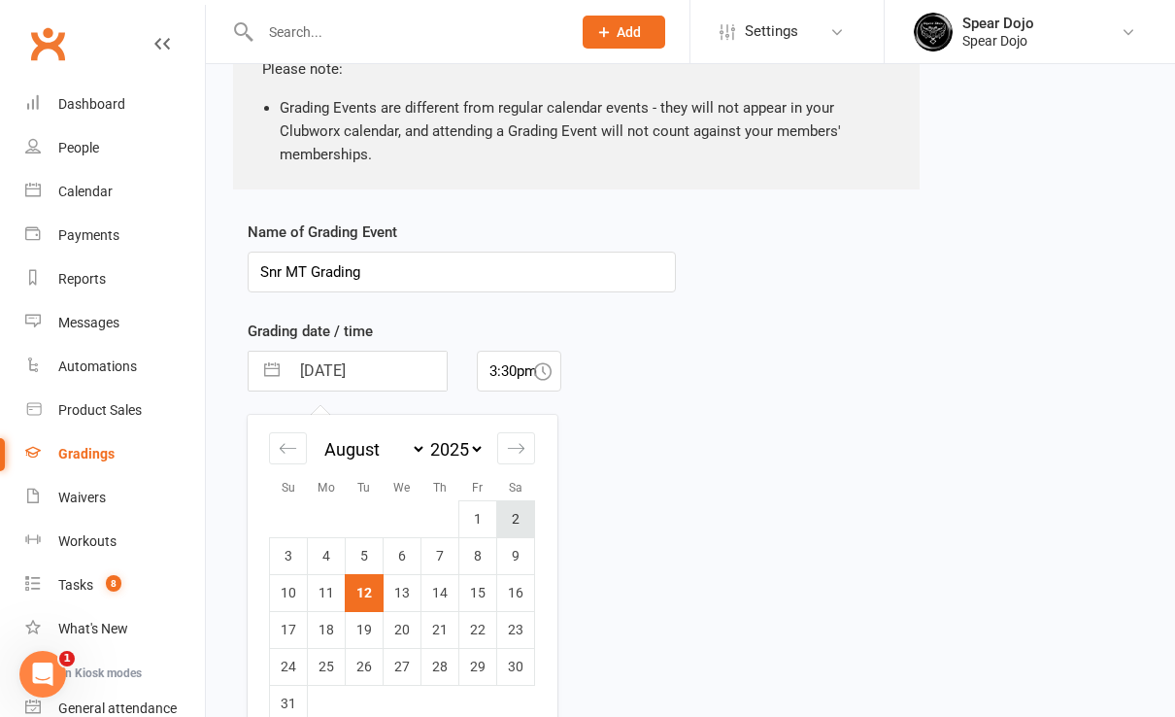
scroll to position [408, 0]
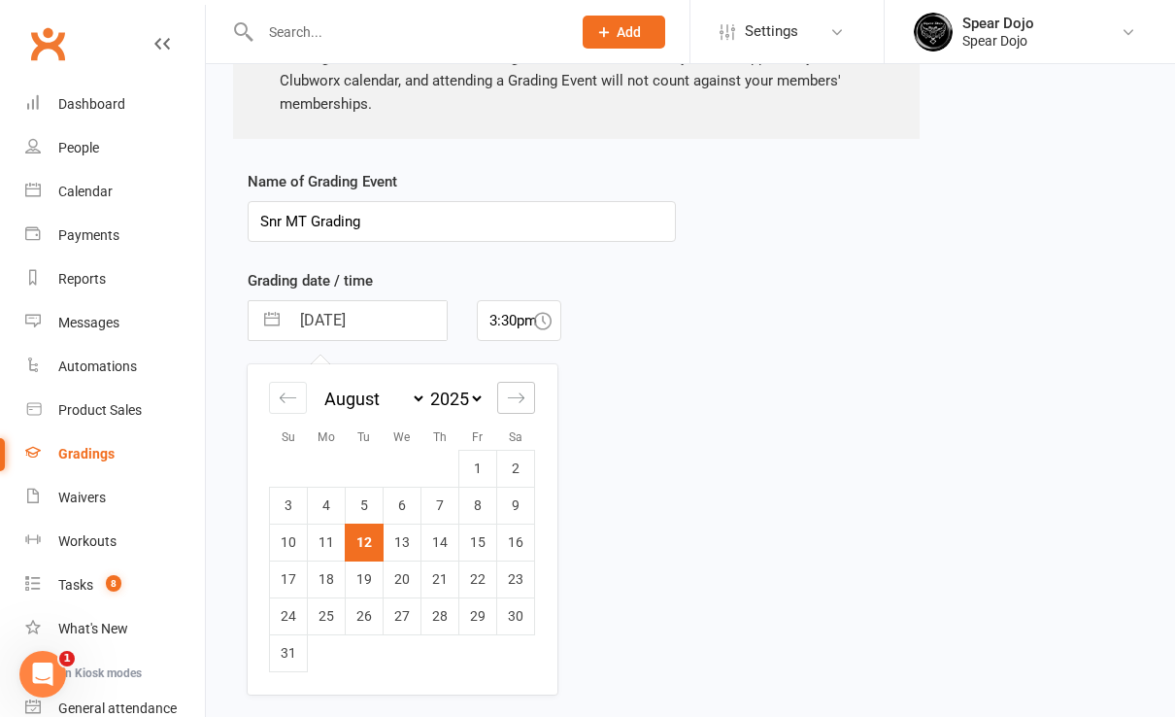
click at [512, 396] on icon "Move forward to switch to the next month." at bounding box center [516, 397] width 17 height 10
select select "9"
select select "2025"
click at [520, 462] on td "6" at bounding box center [516, 468] width 38 height 37
type input "06 Sep 2025"
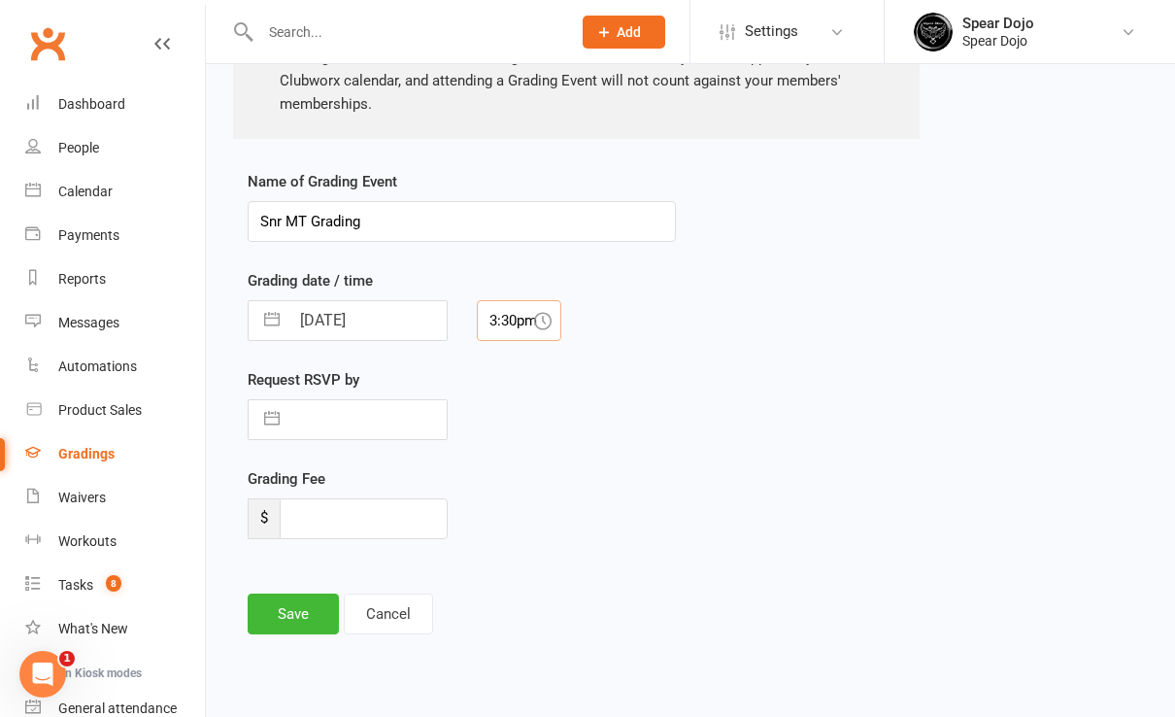
click at [522, 314] on input "3:30pm" at bounding box center [519, 320] width 85 height 41
click at [499, 462] on div "1:00pm" at bounding box center [520, 467] width 84 height 31
type input "1:00pm"
click at [271, 417] on button "button" at bounding box center [272, 419] width 35 height 39
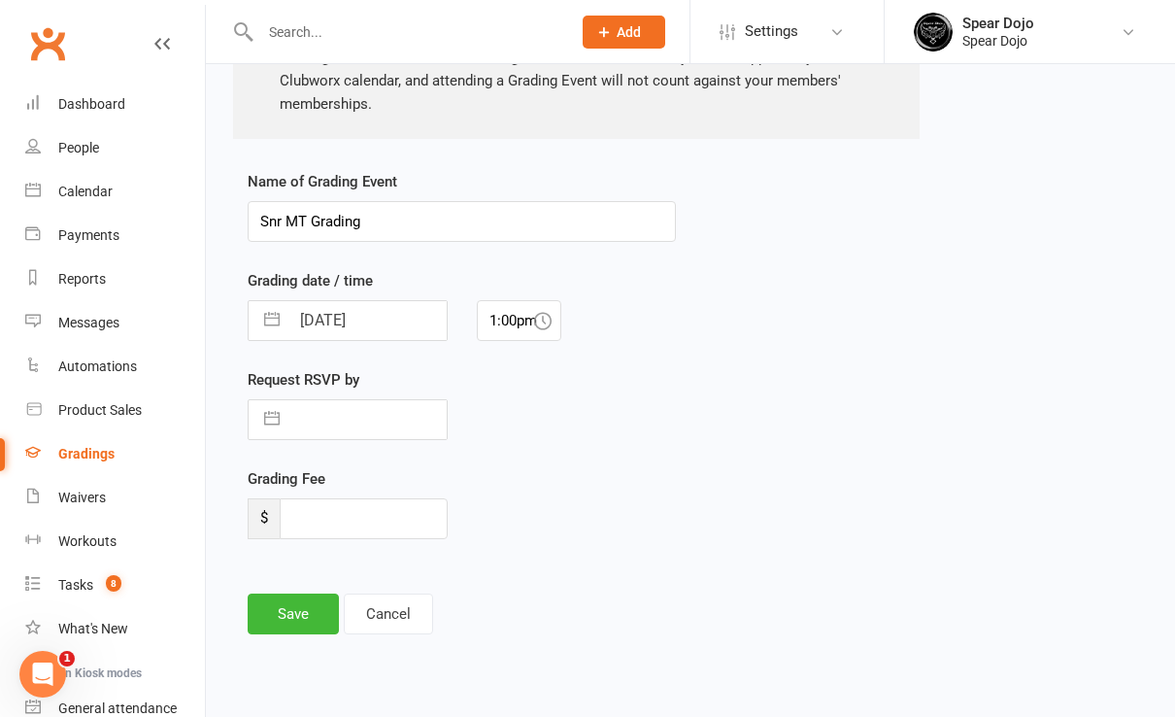
select select "6"
select select "2025"
select select "7"
select select "2025"
select select "8"
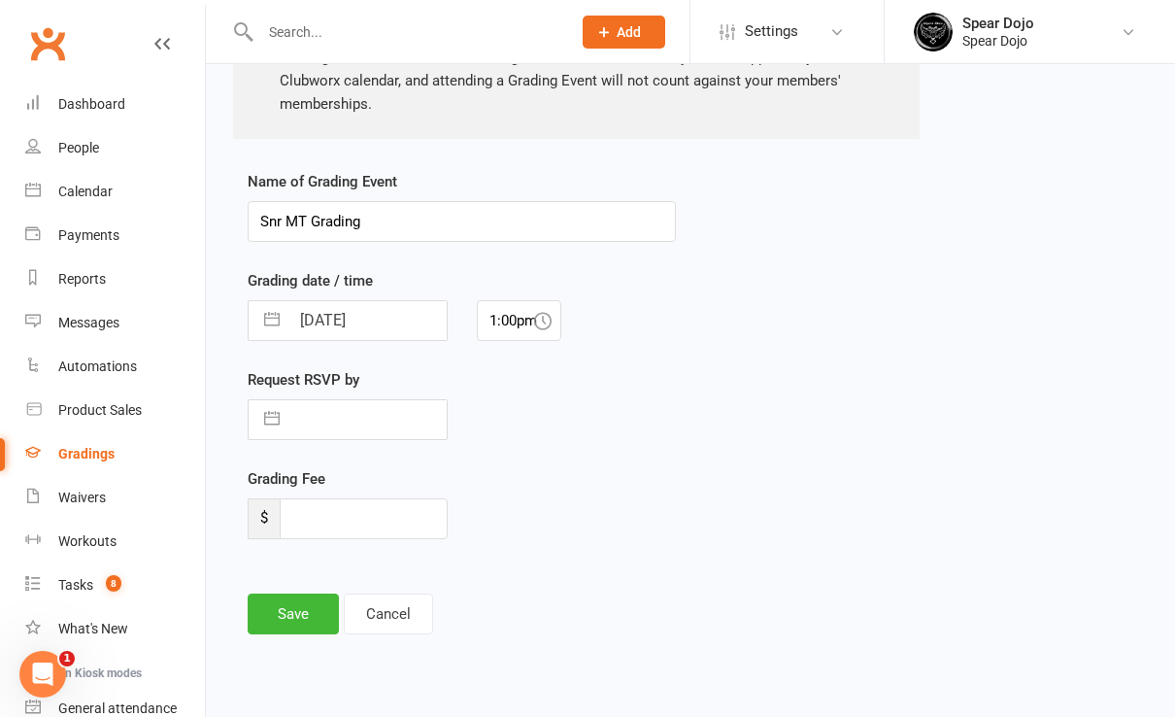
select select "2025"
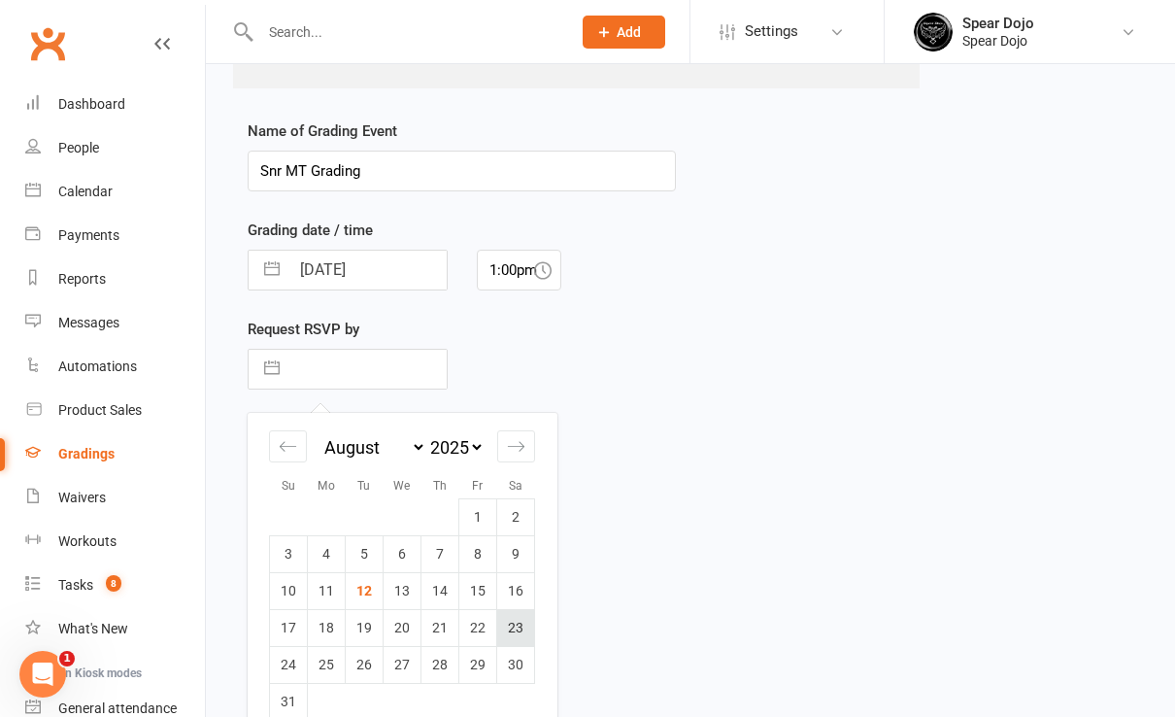
scroll to position [483, 0]
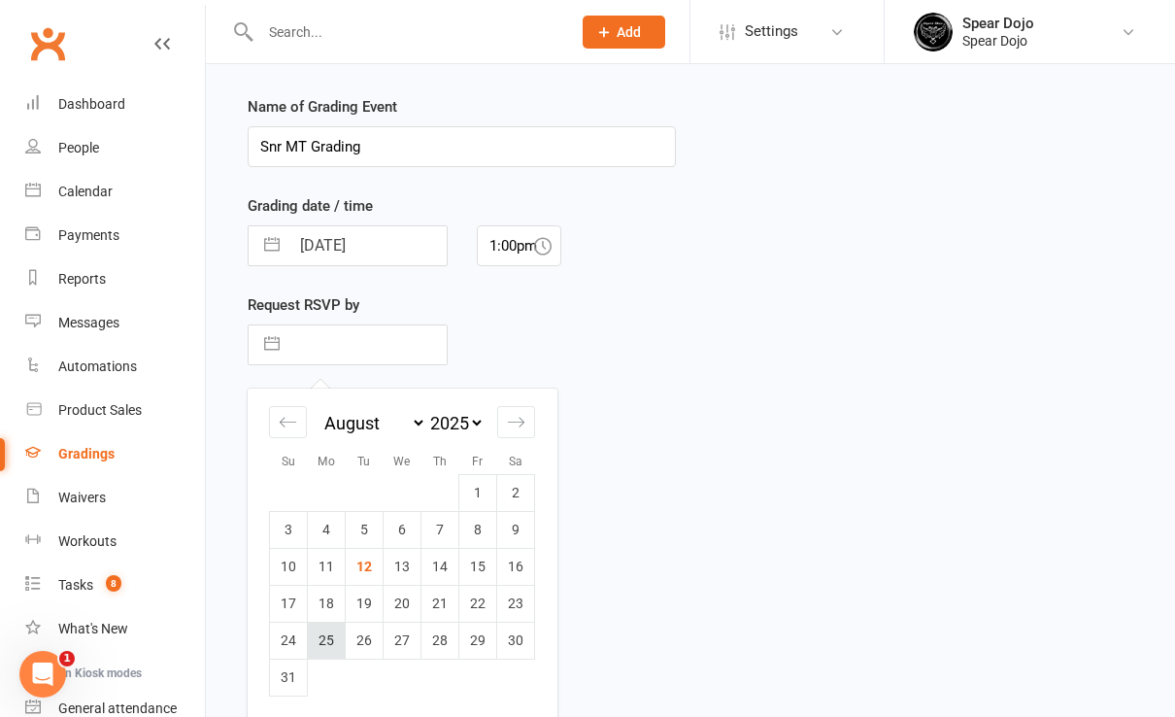
click at [333, 637] on td "25" at bounding box center [327, 640] width 38 height 37
type input "25 Aug 2025"
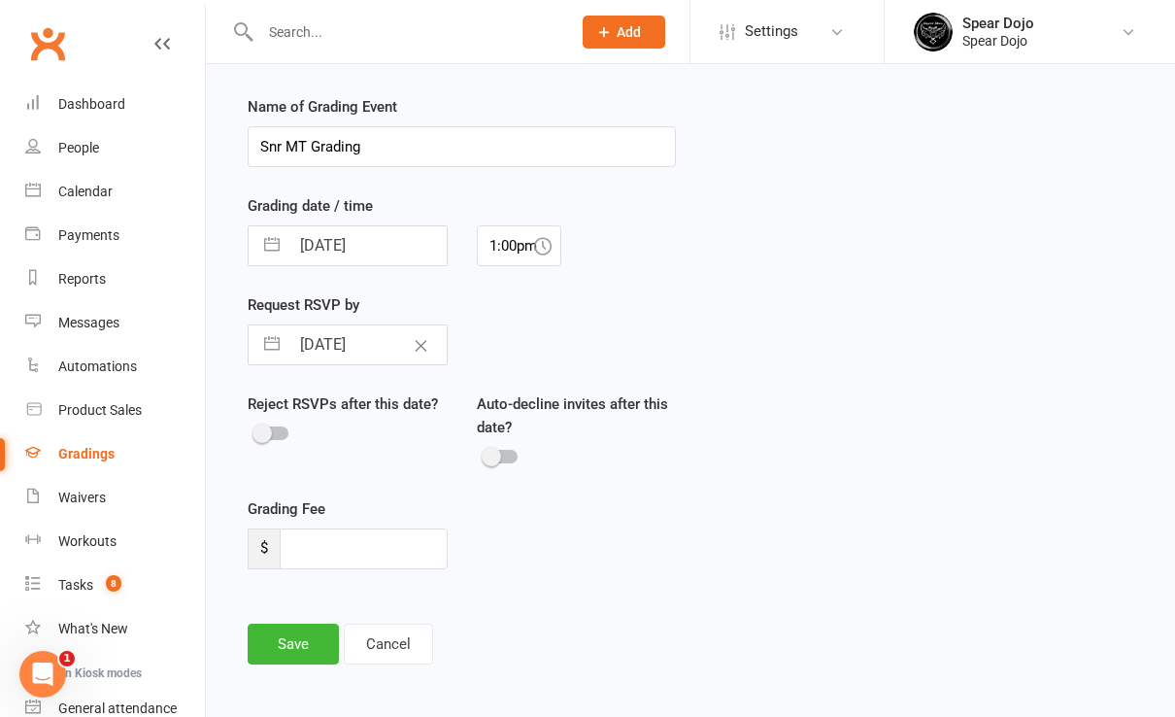
click at [266, 343] on button "button" at bounding box center [272, 344] width 35 height 39
select select "6"
select select "2025"
select select "7"
select select "2025"
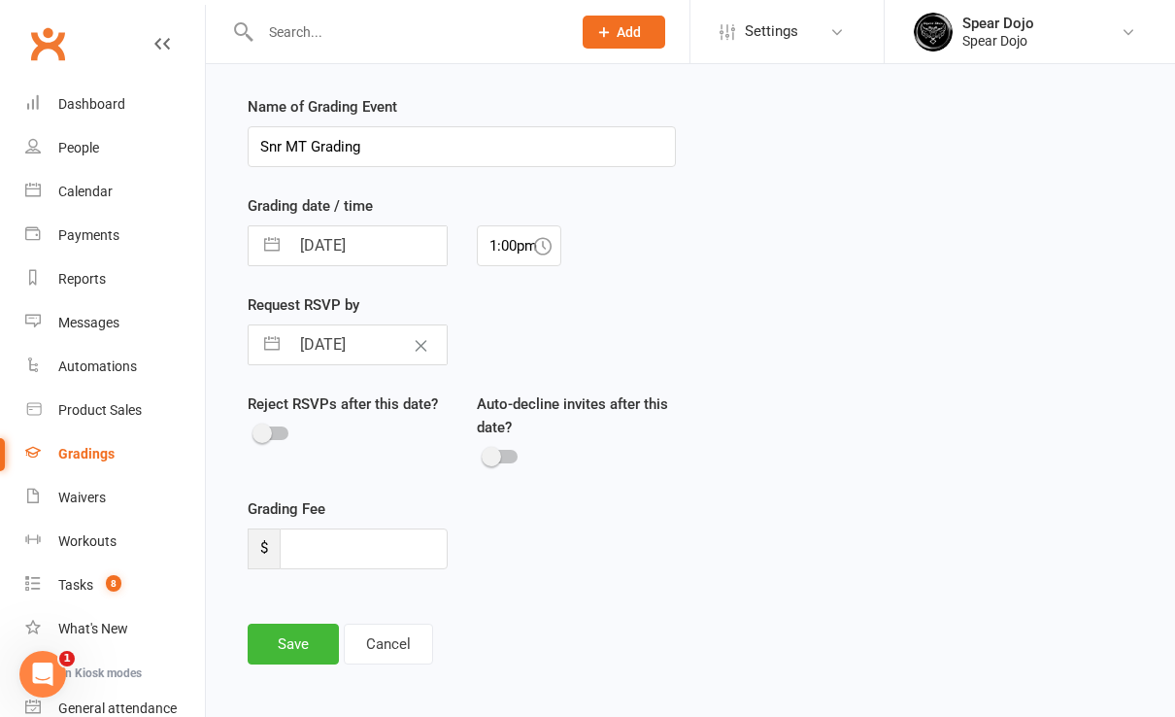
select select "8"
select select "2025"
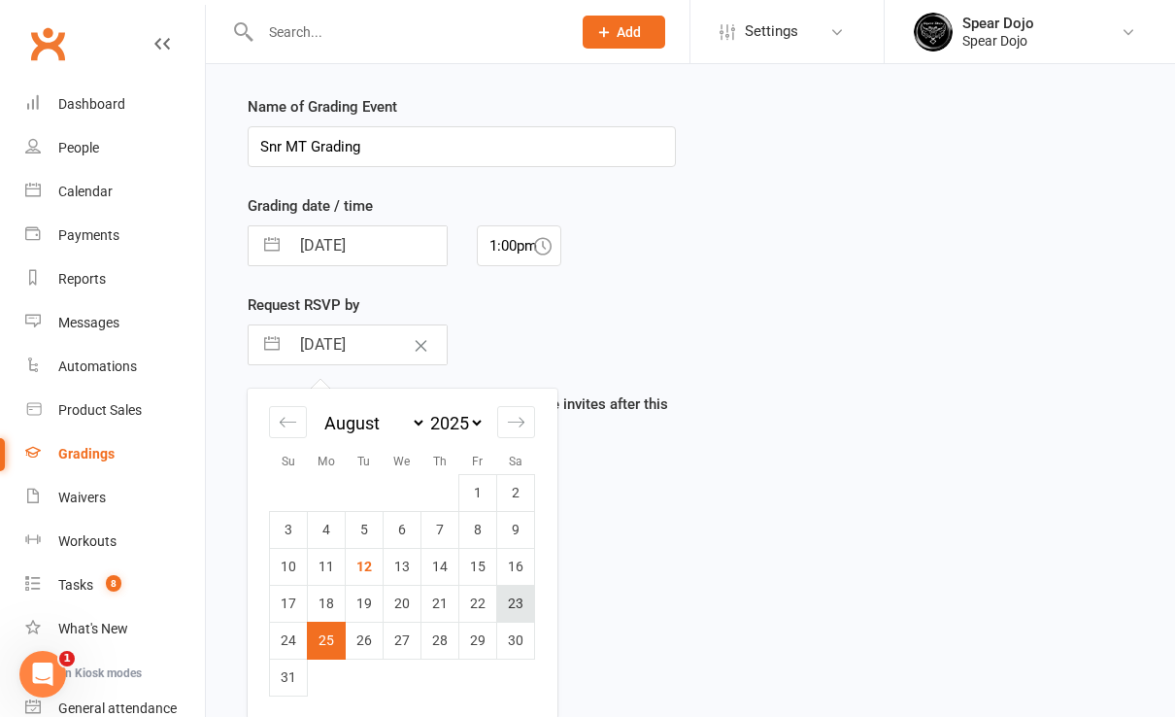
click at [514, 599] on td "23" at bounding box center [516, 603] width 38 height 37
type input "23 Aug 2025"
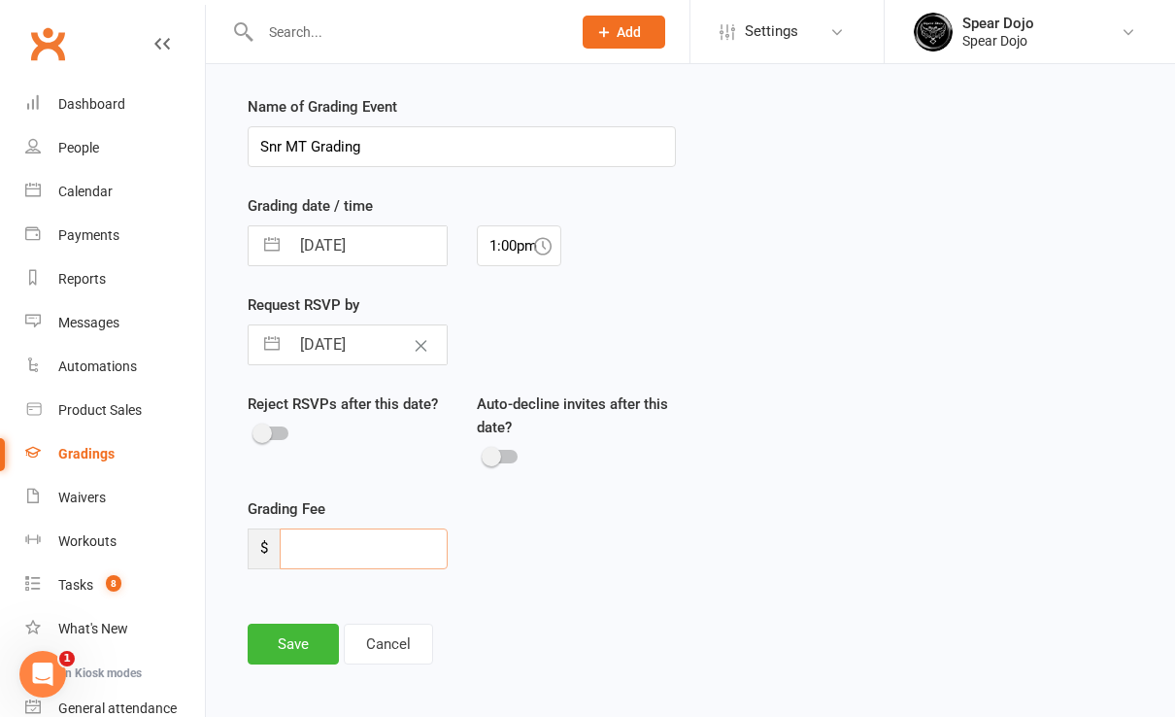
click at [327, 535] on input "number" at bounding box center [364, 548] width 168 height 41
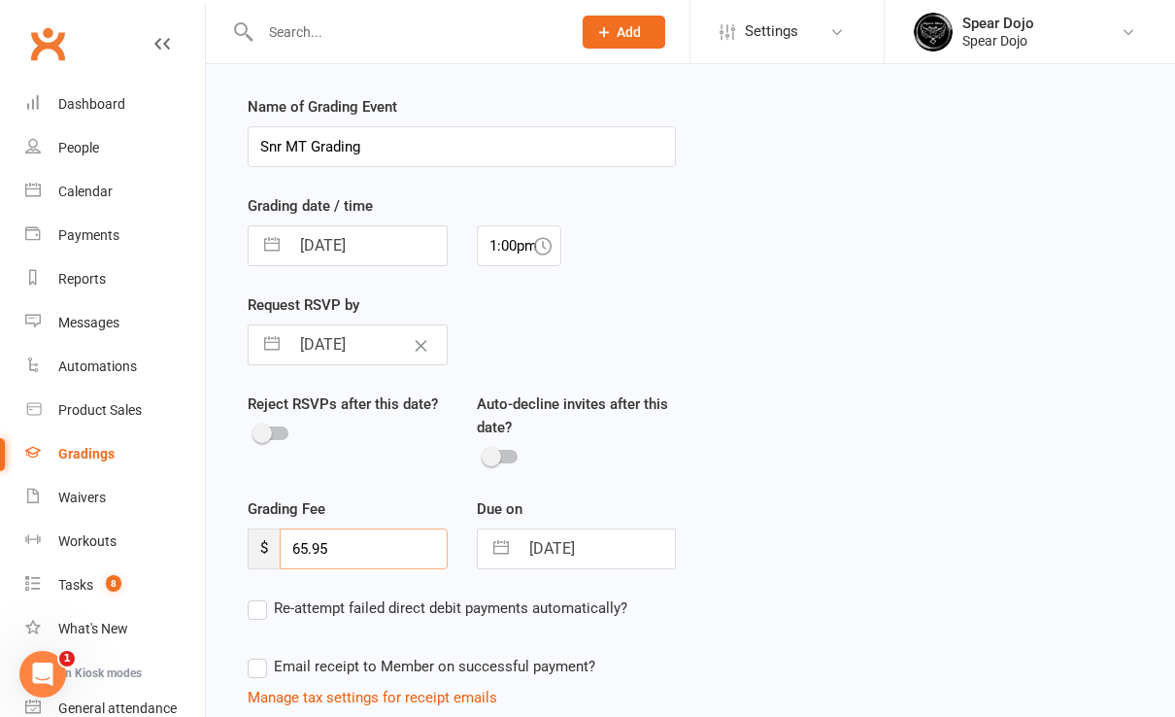
type input "65.95"
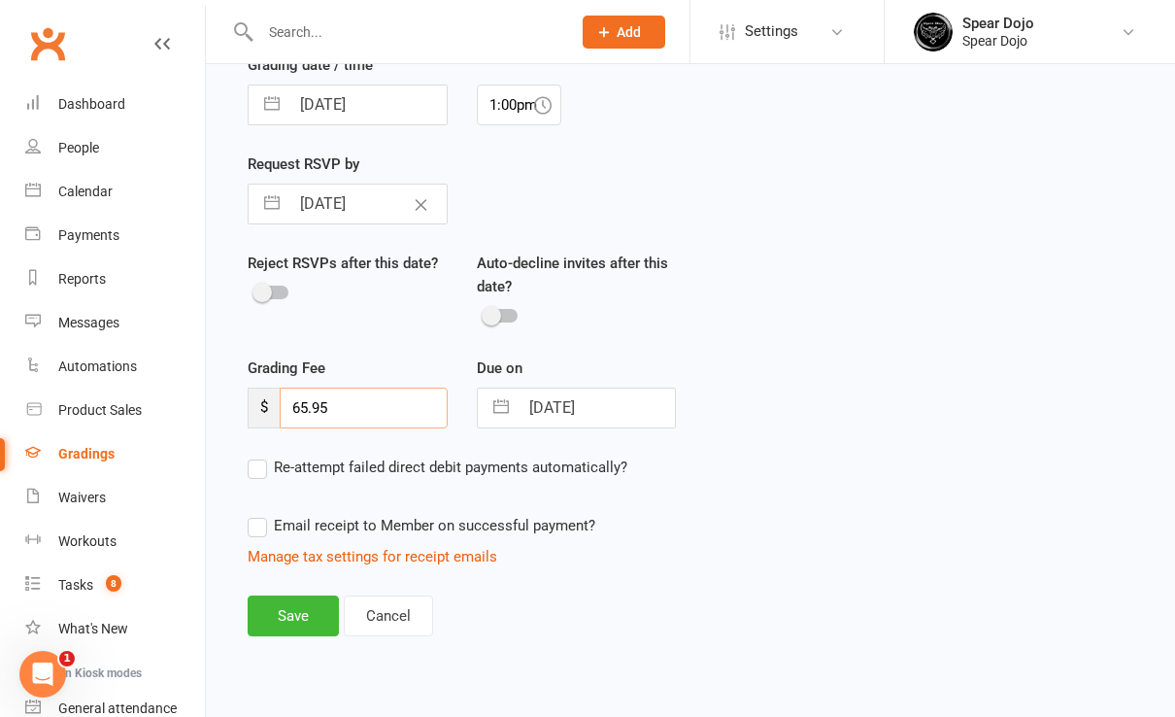
scroll to position [626, 0]
click at [494, 400] on button "button" at bounding box center [501, 406] width 35 height 39
select select "7"
select select "2025"
select select "8"
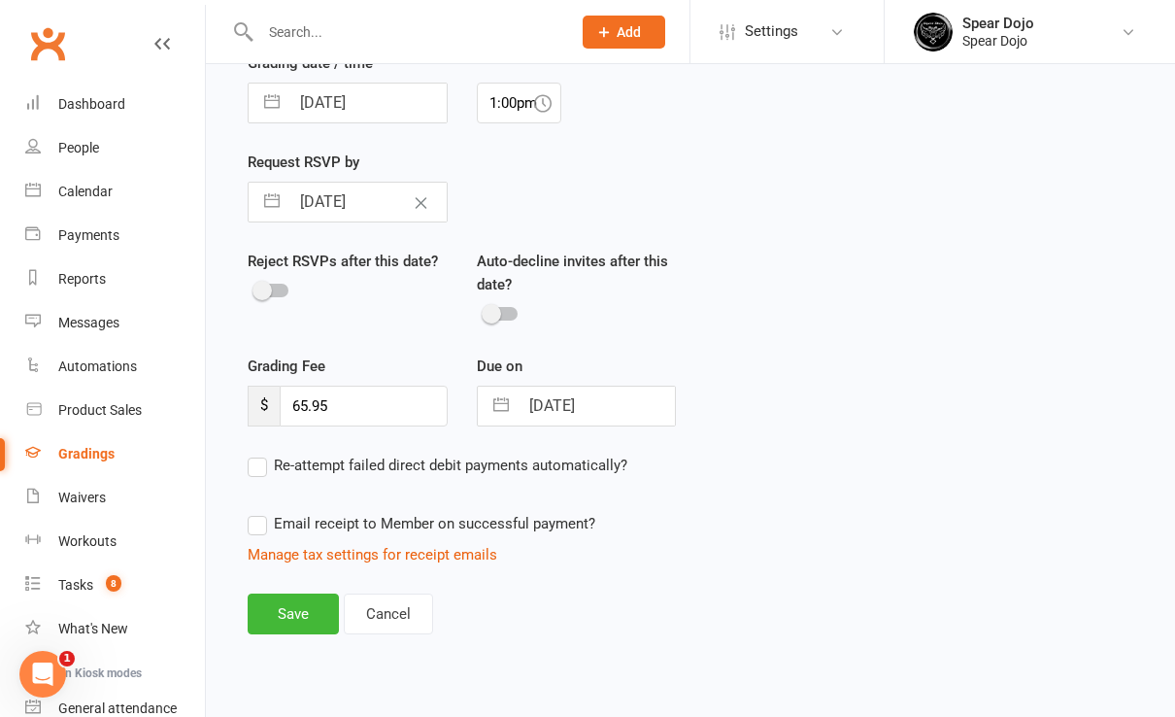
select select "2025"
select select "9"
select select "2025"
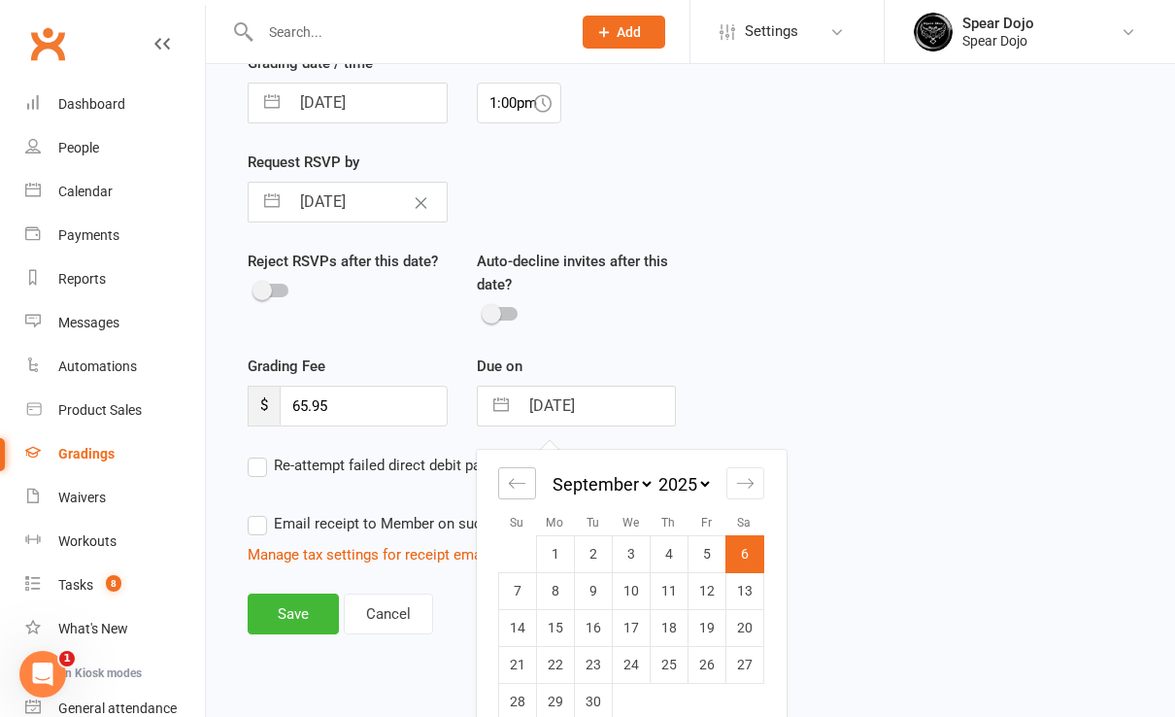
click at [526, 477] on div "Move backward to switch to the previous month." at bounding box center [517, 483] width 38 height 32
select select "6"
select select "2025"
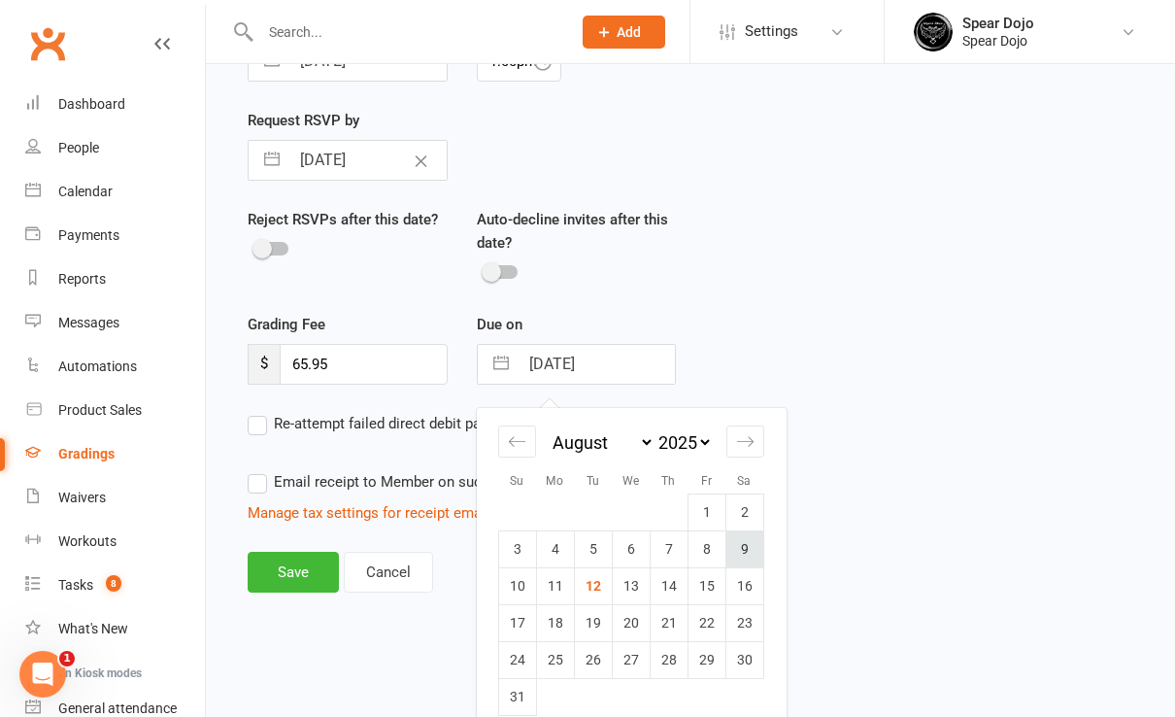
scroll to position [687, 0]
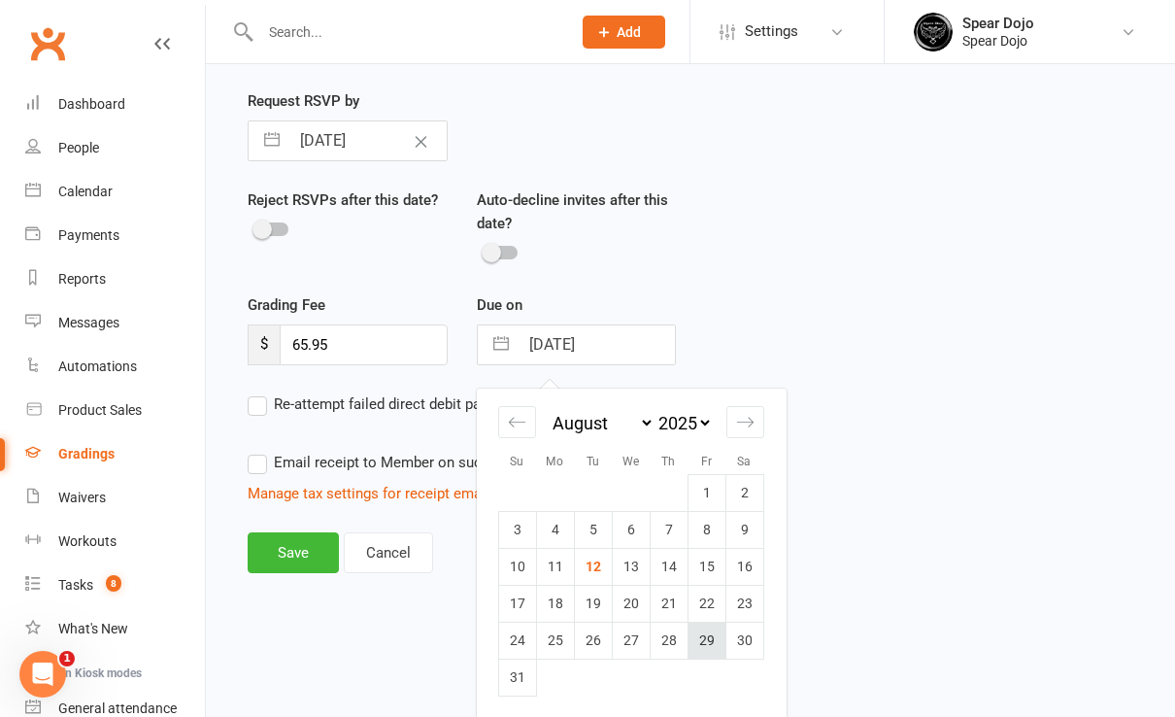
click at [705, 639] on td "29" at bounding box center [707, 640] width 38 height 37
type input "[DATE]"
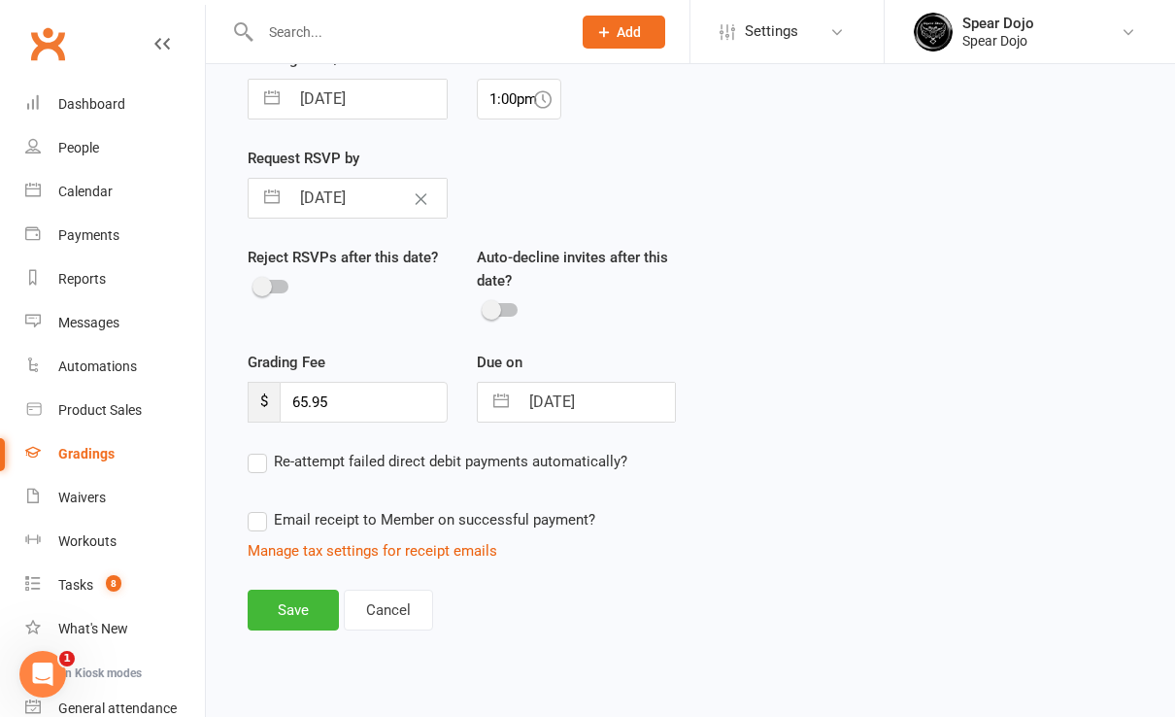
scroll to position [626, 0]
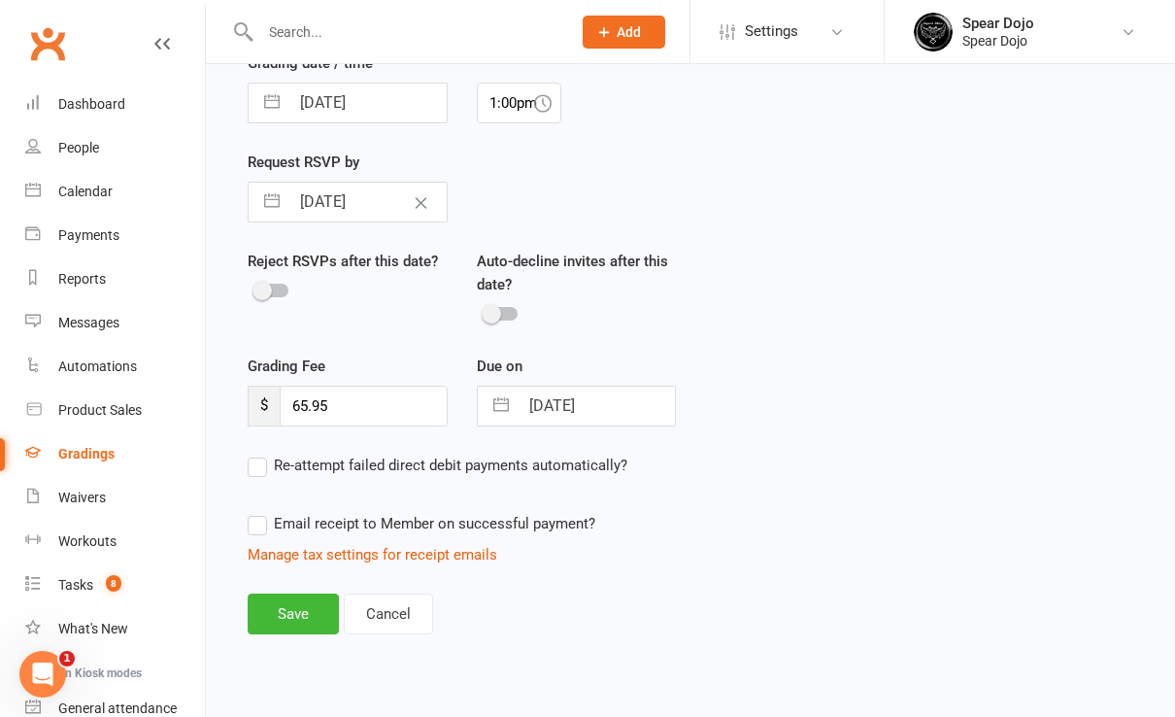
click at [259, 520] on label "Email receipt to Member on successful payment?" at bounding box center [422, 523] width 348 height 23
click at [259, 512] on input "Email receipt to Member on successful payment?" at bounding box center [422, 512] width 348 height 0
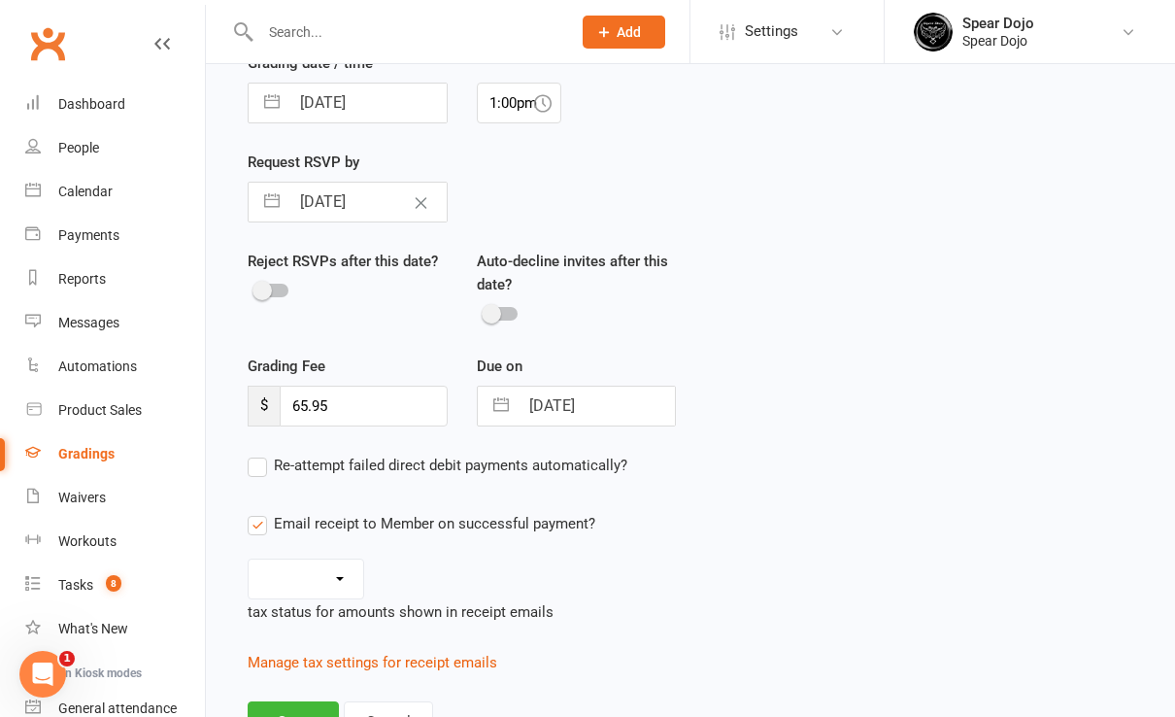
click at [343, 573] on select "Inc tax Tax exempt" at bounding box center [306, 579] width 115 height 39
select select "inc_tax"
click at [249, 560] on select "Inc tax Tax exempt" at bounding box center [306, 579] width 115 height 39
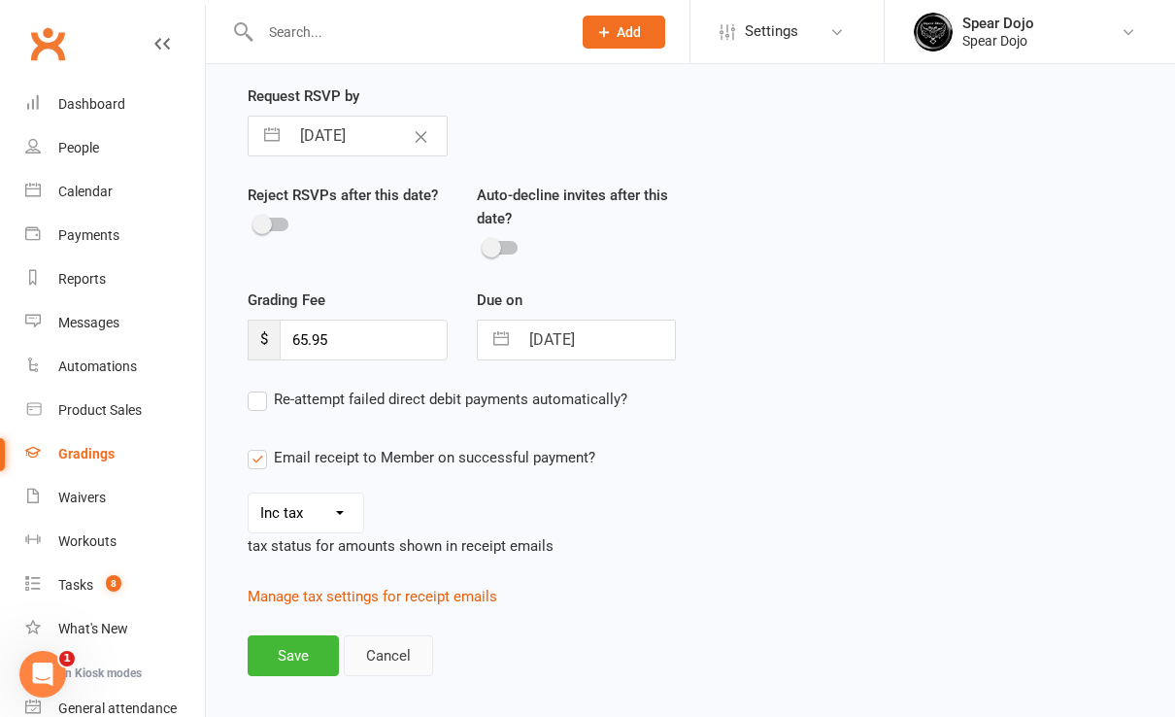
scroll to position [732, 0]
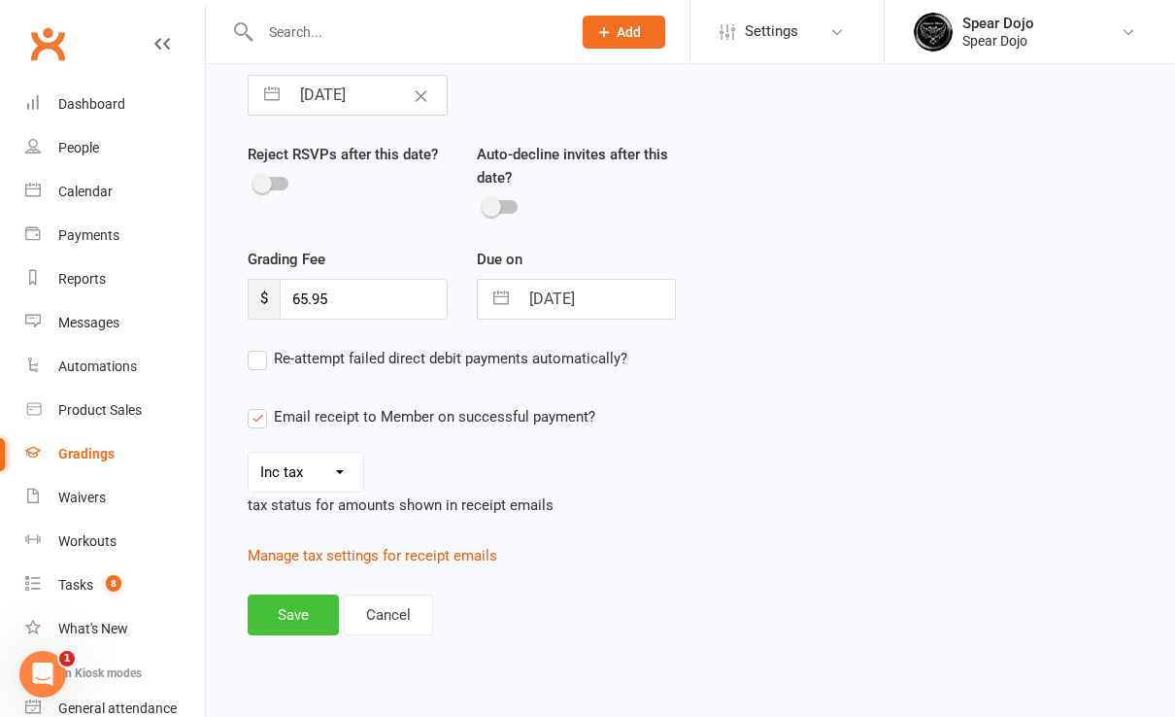
click at [300, 608] on button "Save" at bounding box center [293, 615] width 91 height 41
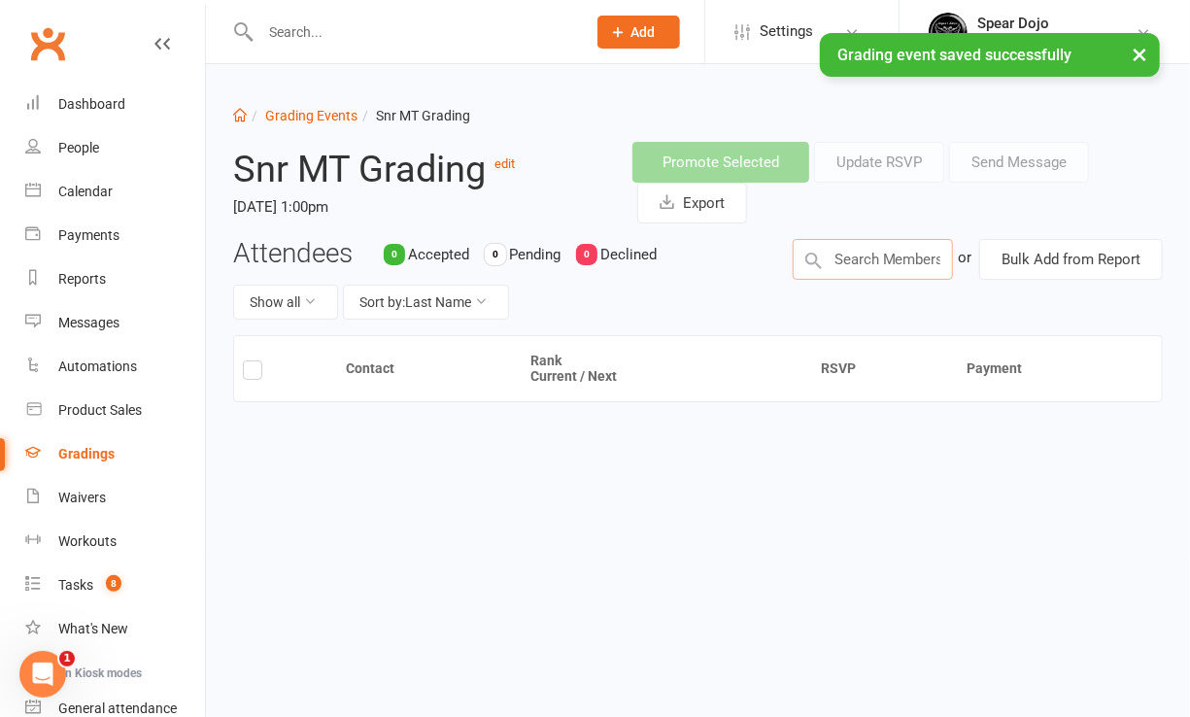
click at [834, 254] on input "text" at bounding box center [873, 259] width 160 height 41
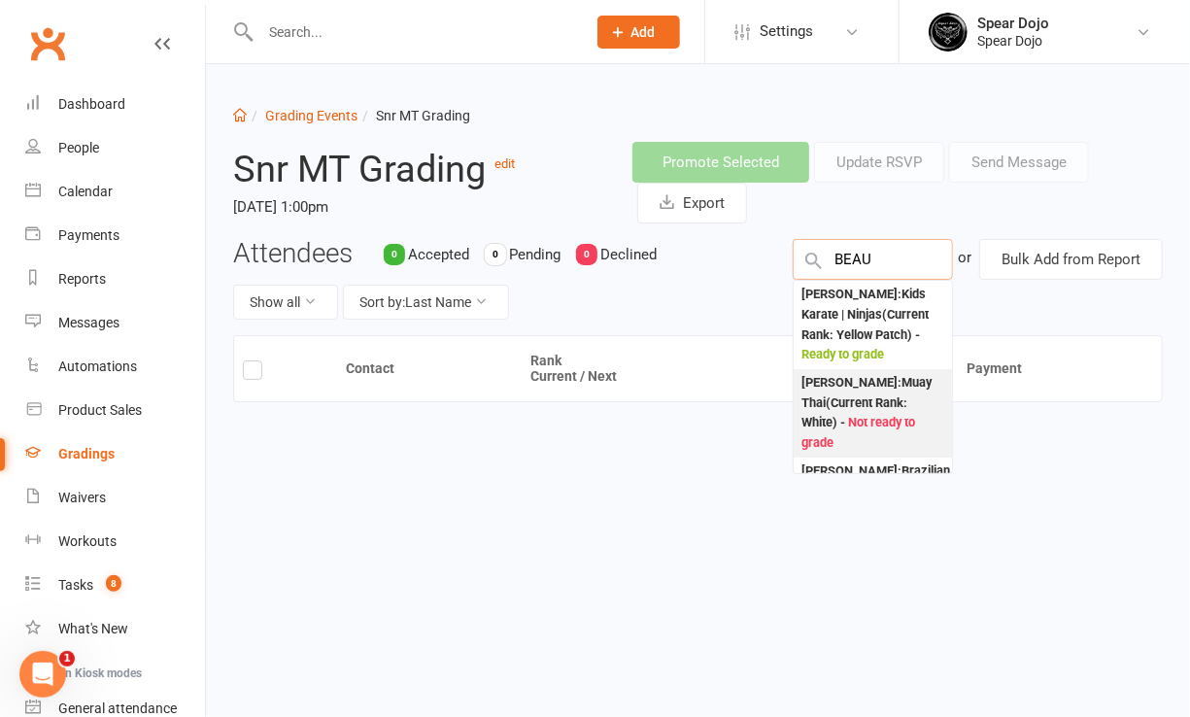
type input "BEAU"
click at [864, 412] on div "Beau Stroud : Muay Thai (Current Rank: White ) - Not ready to grade" at bounding box center [872, 413] width 143 height 81
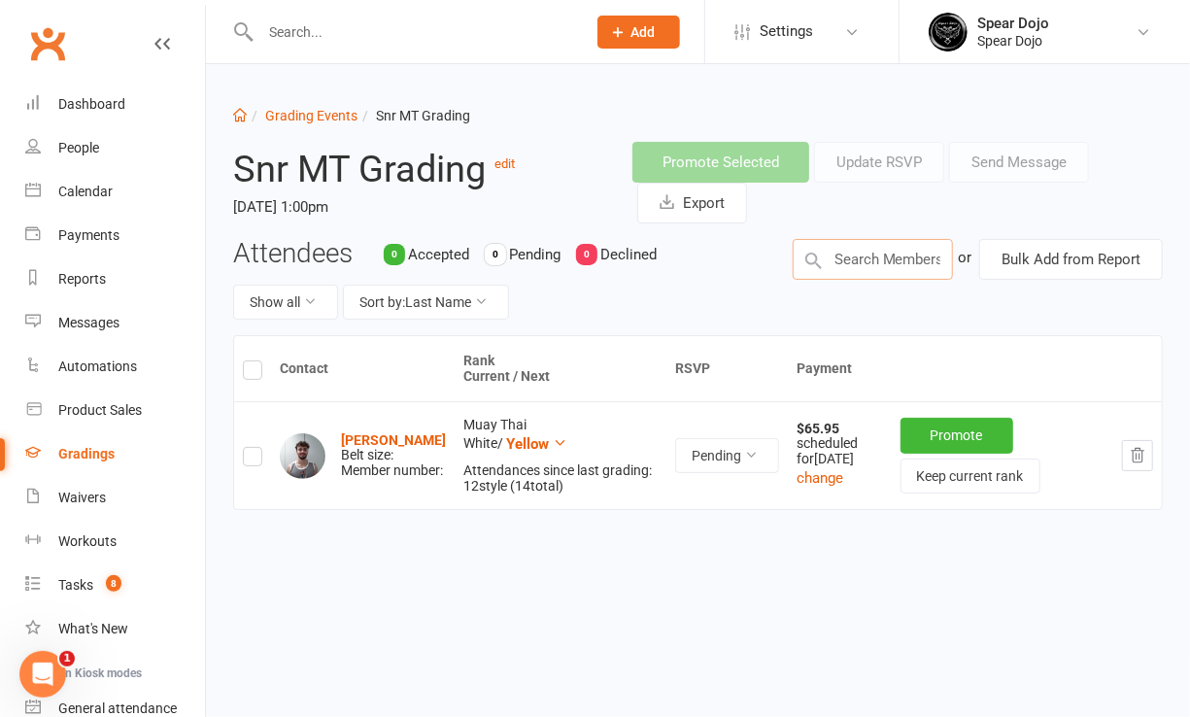
click at [834, 255] on input "text" at bounding box center [873, 259] width 160 height 41
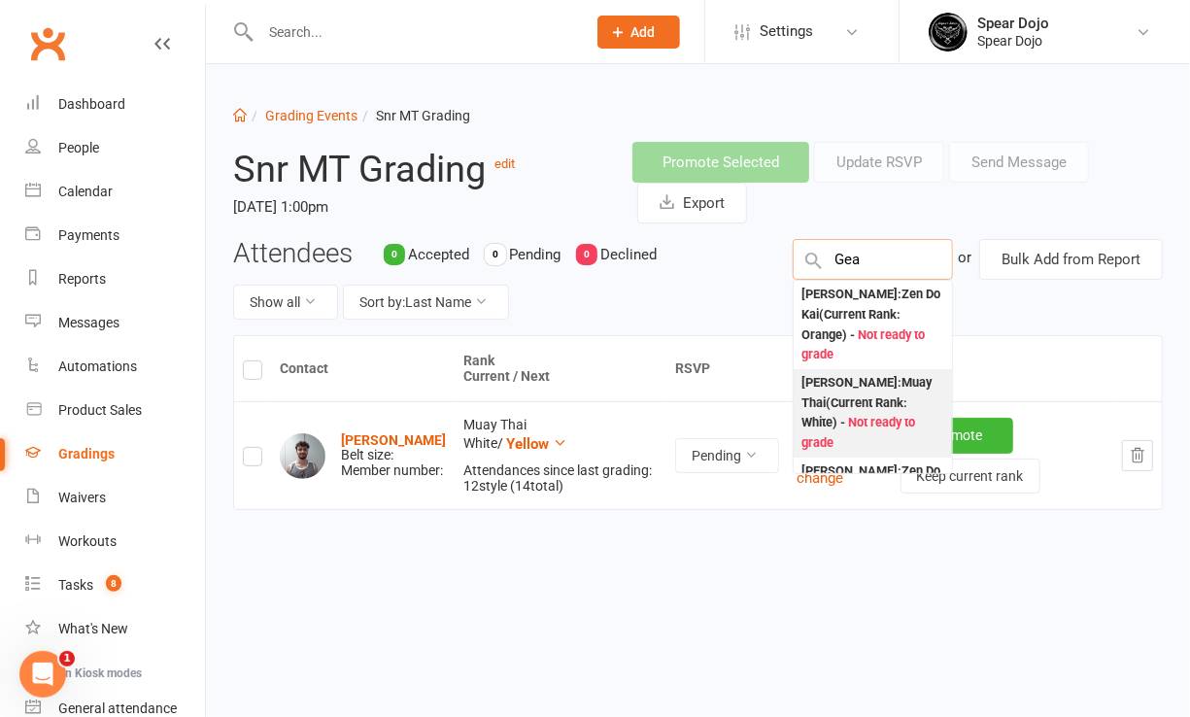
type input "Gea"
click at [837, 399] on div "Geanah Mendoza : Muay Thai (Current Rank: White ) - Not ready to grade" at bounding box center [872, 413] width 143 height 81
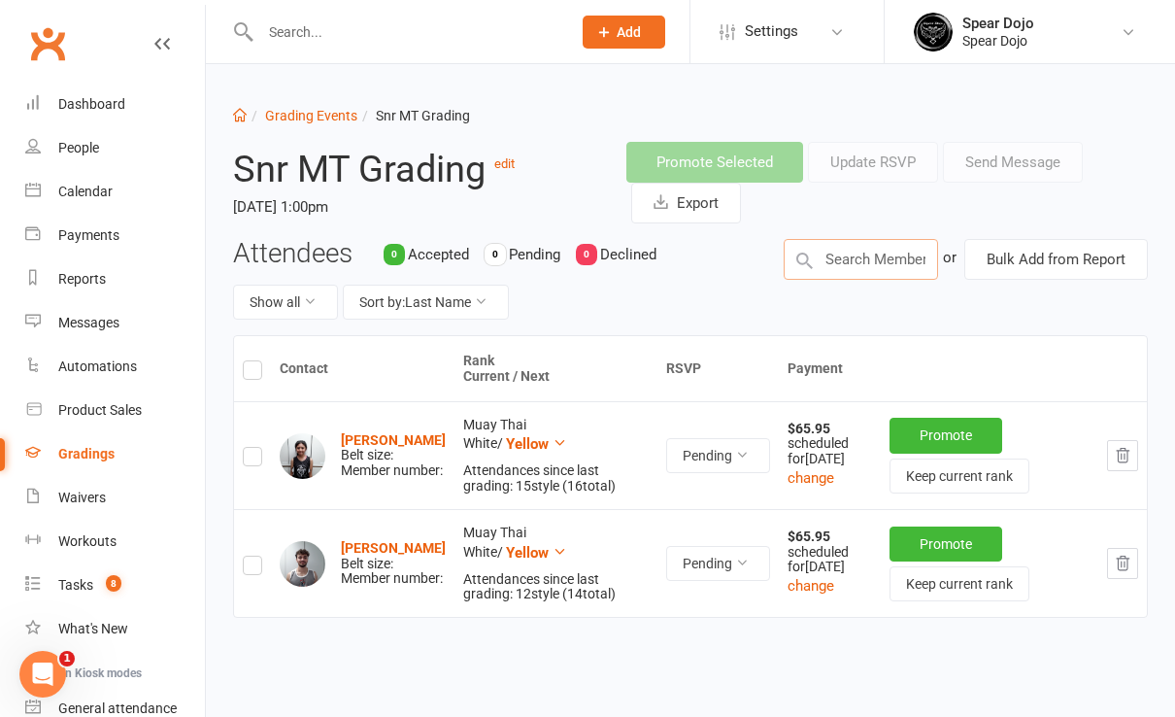
click at [843, 256] on input "text" at bounding box center [861, 259] width 154 height 41
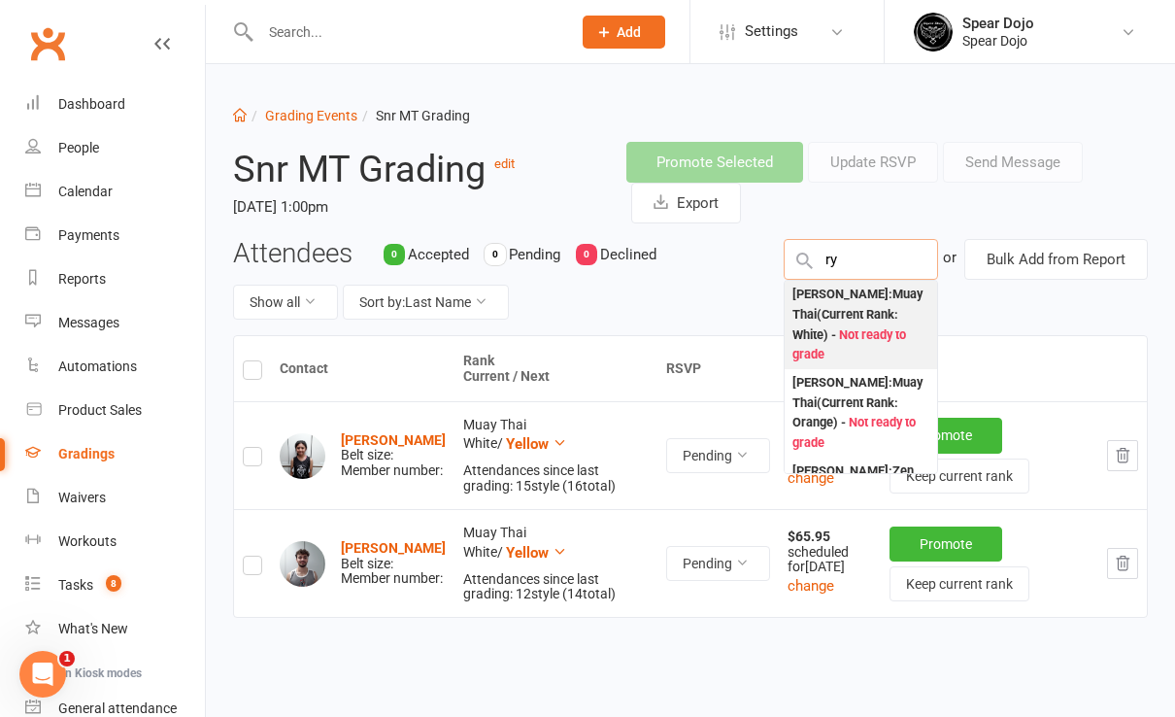
type input "ry"
click at [846, 304] on div "Ry Matthews : Muay Thai (Current Rank: White ) - Not ready to grade" at bounding box center [861, 325] width 137 height 81
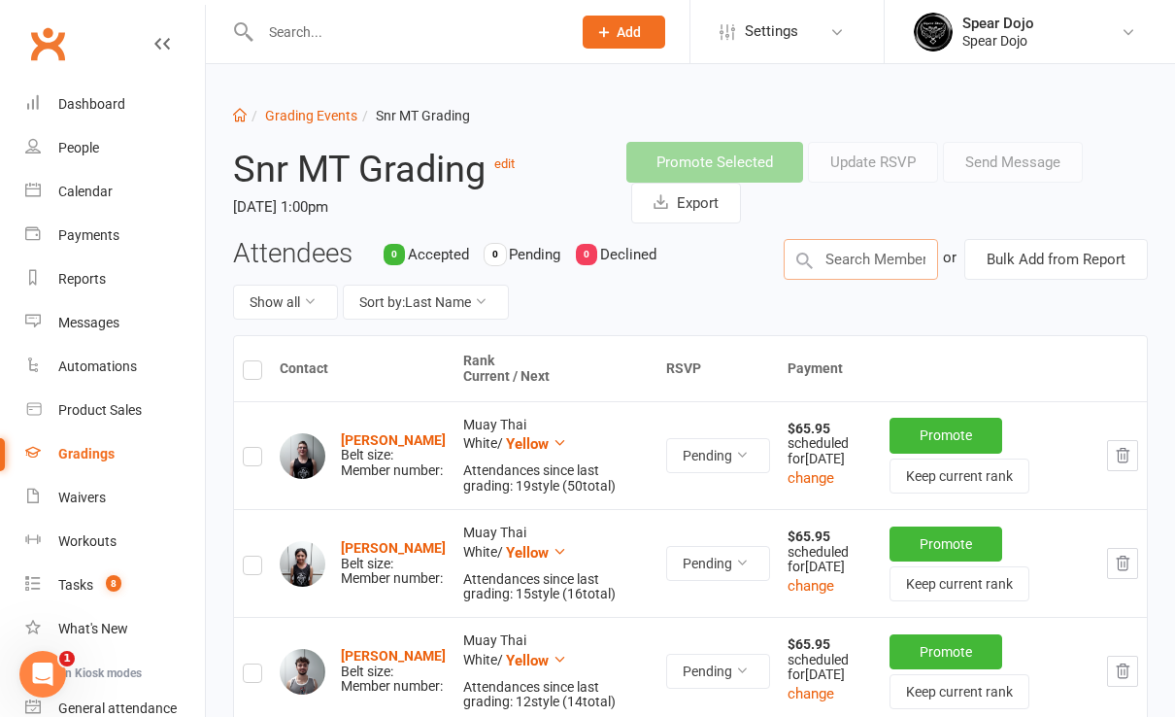
click at [827, 261] on input "text" at bounding box center [861, 259] width 154 height 41
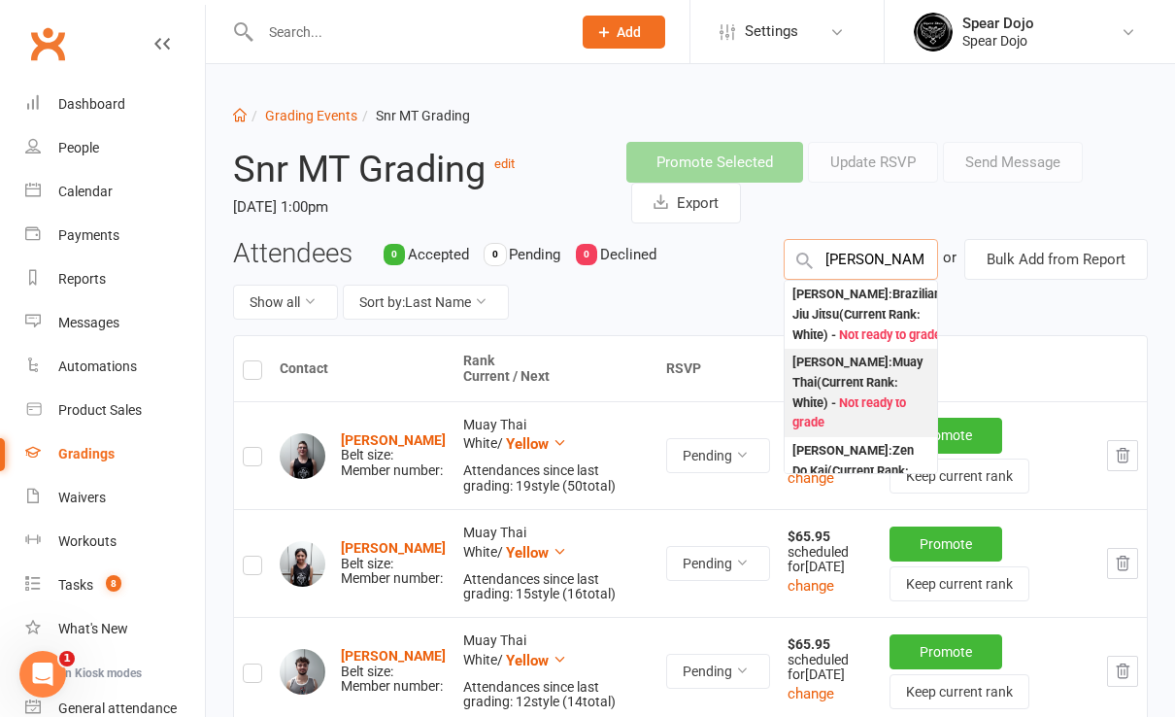
type input "lucas"
click at [827, 380] on div "Lucas Sharp : Muay Thai (Current Rank: White ) - Not ready to grade" at bounding box center [861, 393] width 137 height 81
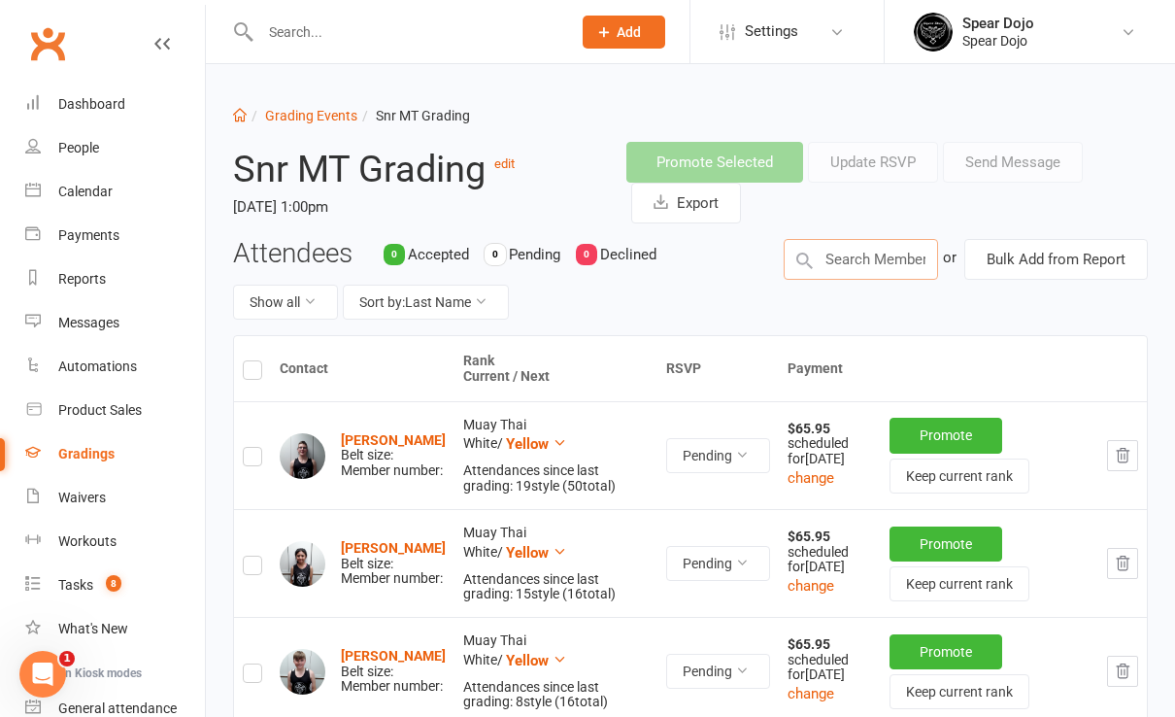
click at [857, 258] on input "text" at bounding box center [861, 259] width 154 height 41
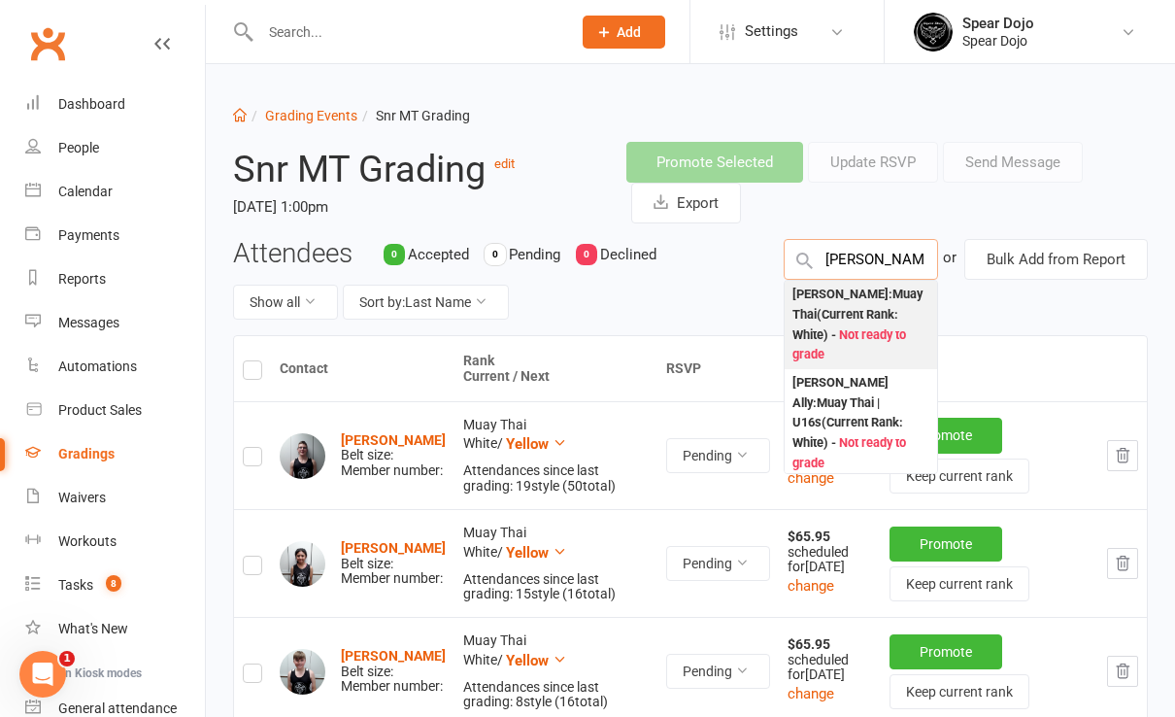
type input "aswin"
click at [836, 307] on div "Aswin John Thomas : Muay Thai (Current Rank: White ) - Not ready to grade" at bounding box center [861, 325] width 137 height 81
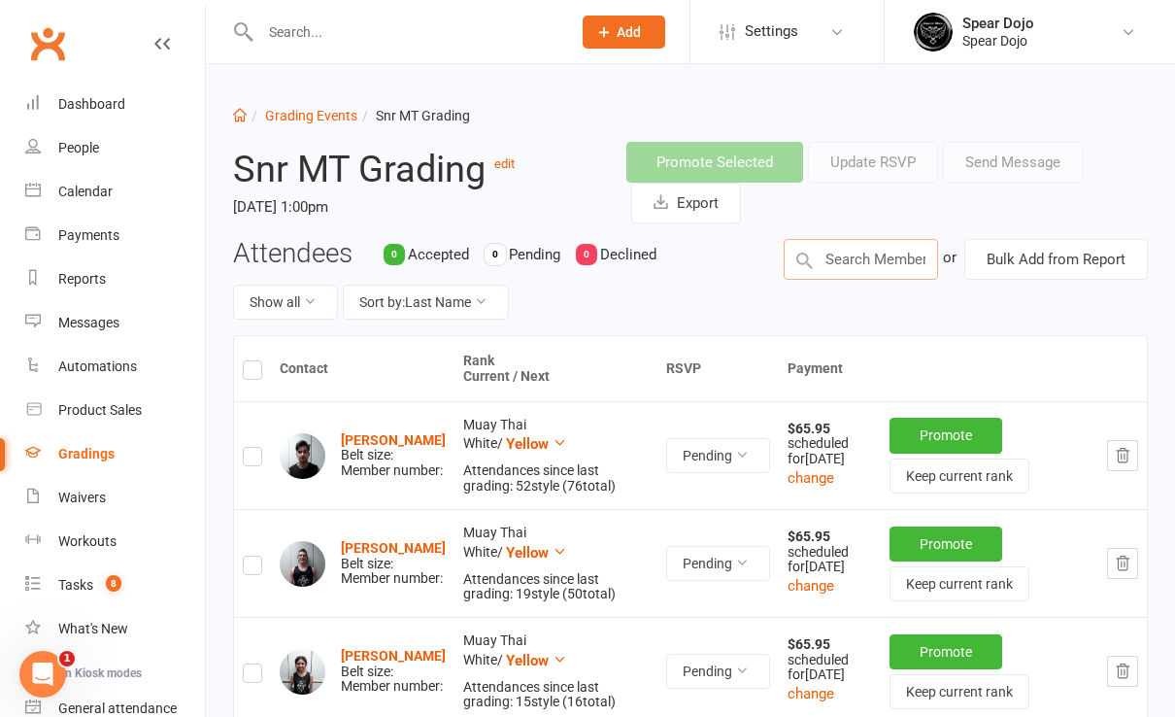
click at [820, 255] on input "text" at bounding box center [861, 259] width 154 height 41
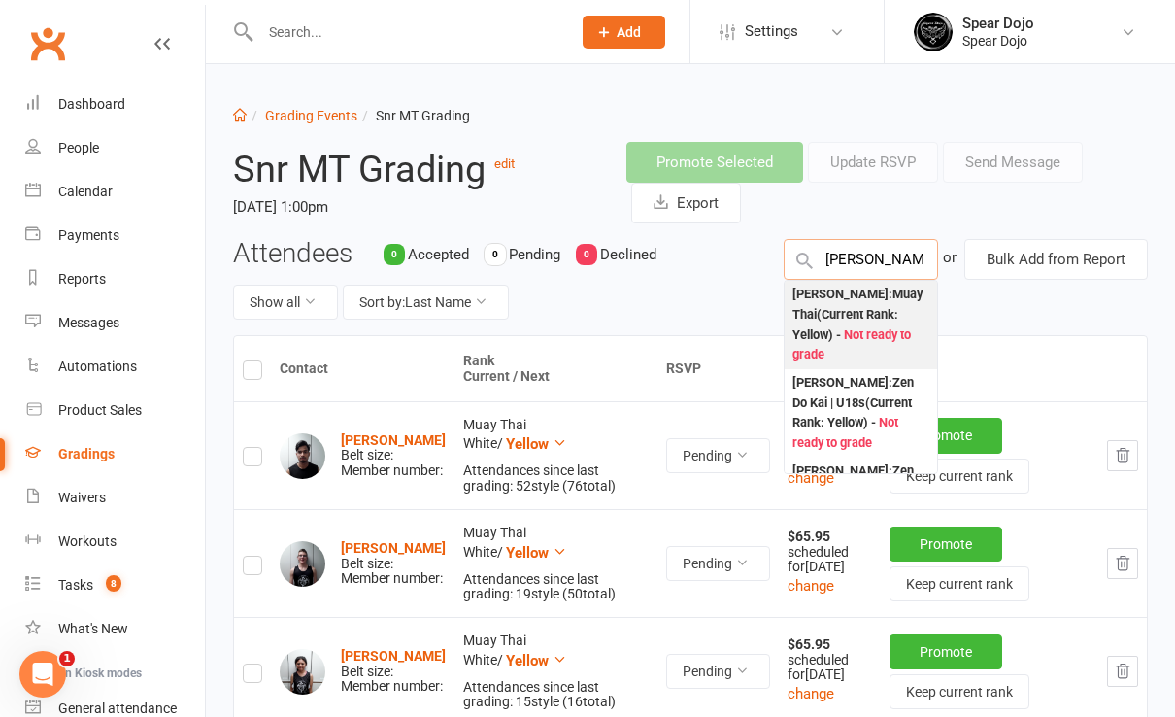
type input "dylan"
click at [860, 311] on div "Dylan Clarke : Muay Thai (Current Rank: Yellow ) - Not ready to grade" at bounding box center [861, 325] width 137 height 81
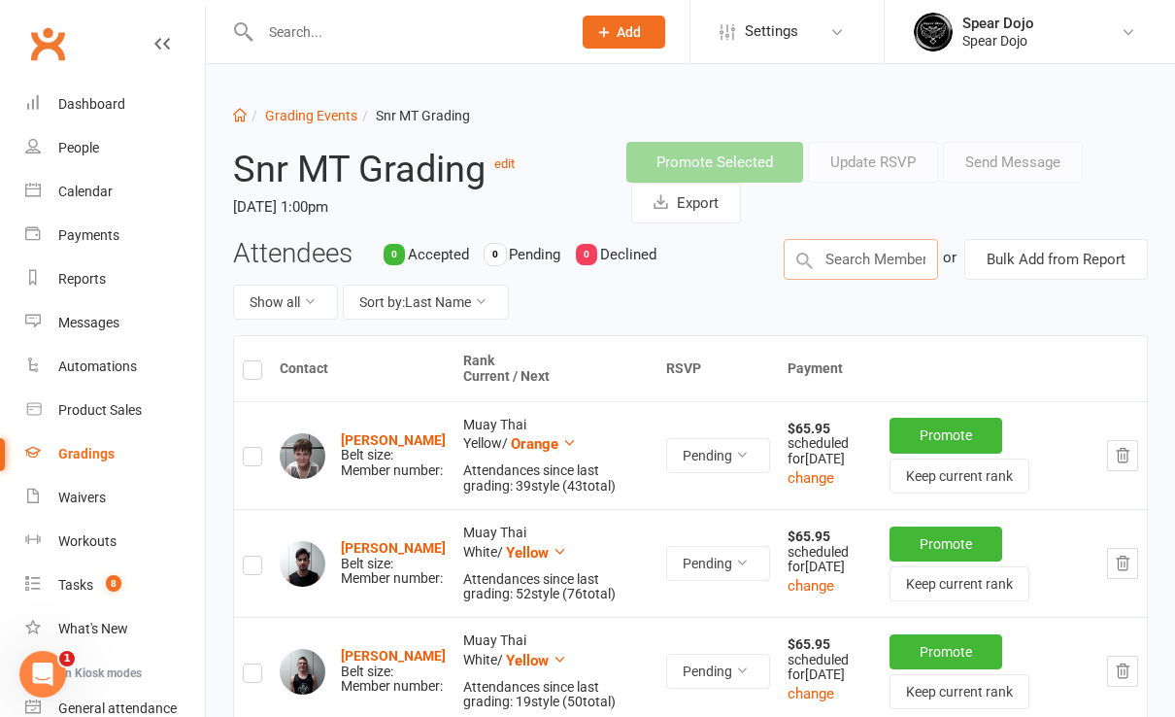
click at [856, 256] on input "text" at bounding box center [861, 259] width 154 height 41
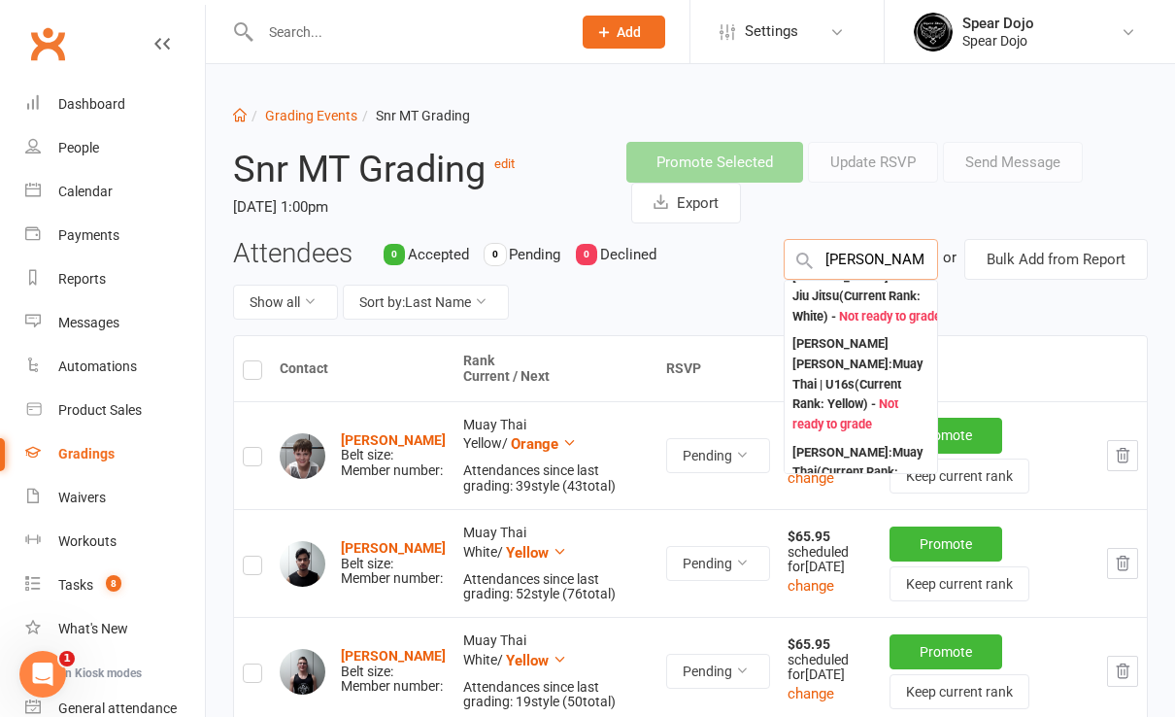
scroll to position [233, 0]
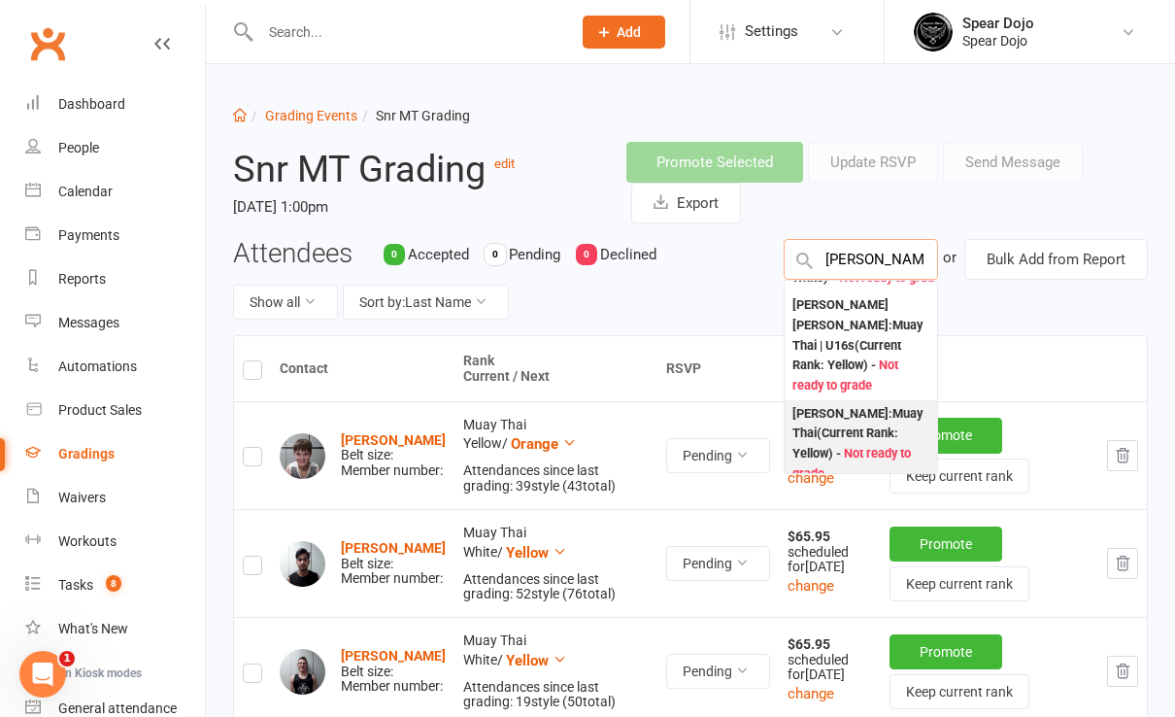
type input "joe"
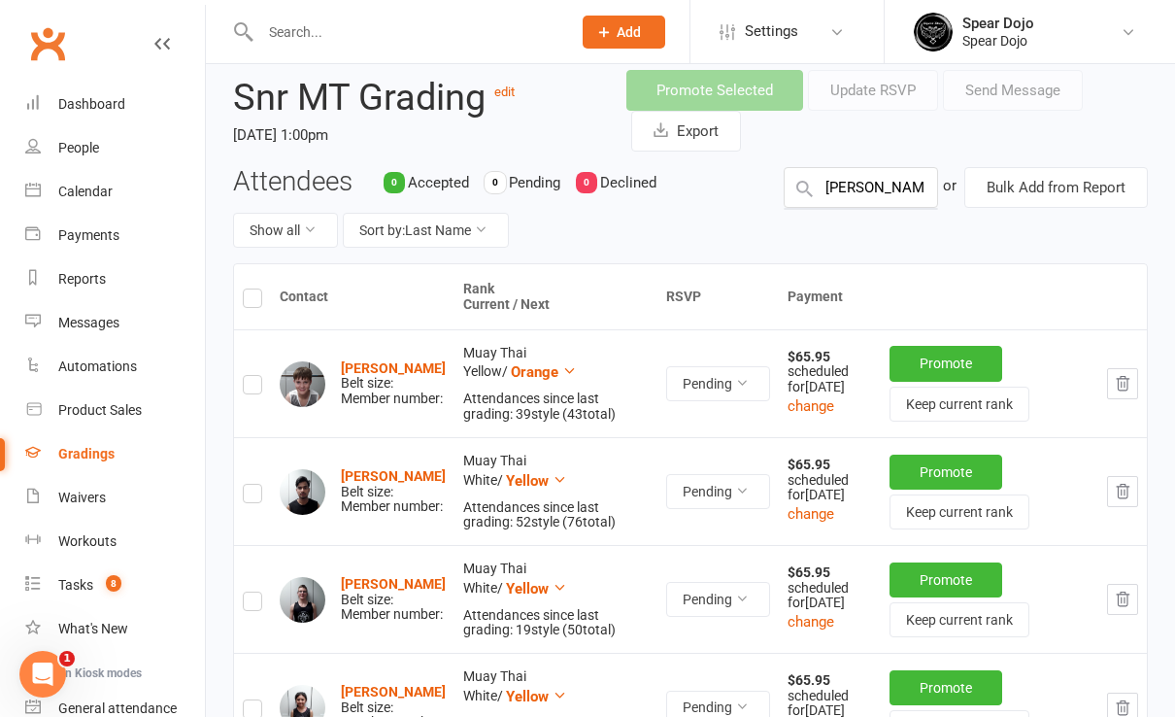
scroll to position [0, 0]
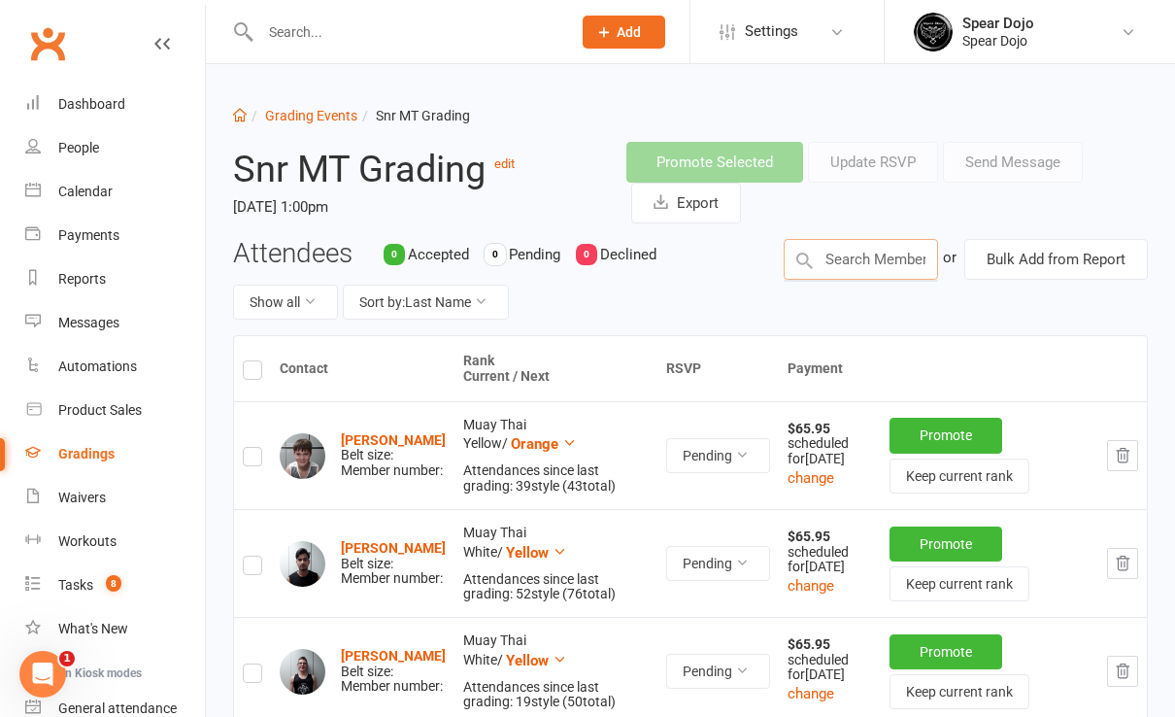
click at [868, 261] on input "text" at bounding box center [861, 259] width 154 height 41
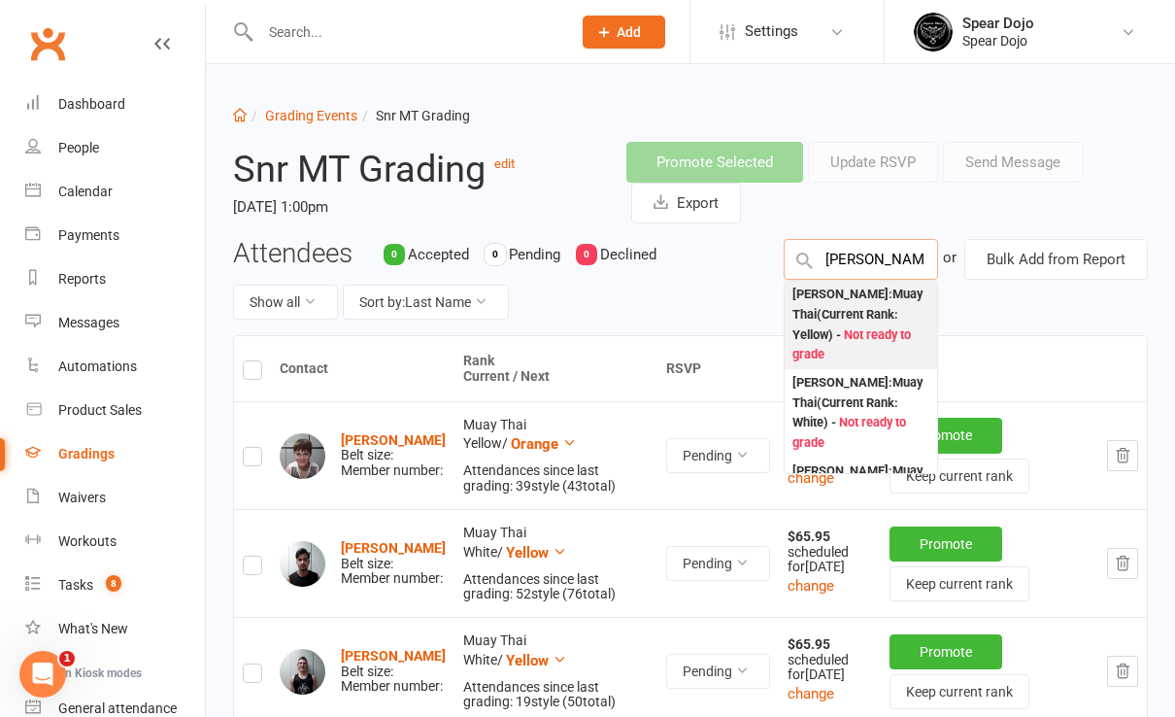
type input "joeseph"
click at [850, 309] on div "Joseph Culff : Muay Thai (Current Rank: Yellow ) - Not ready to grade" at bounding box center [861, 325] width 137 height 81
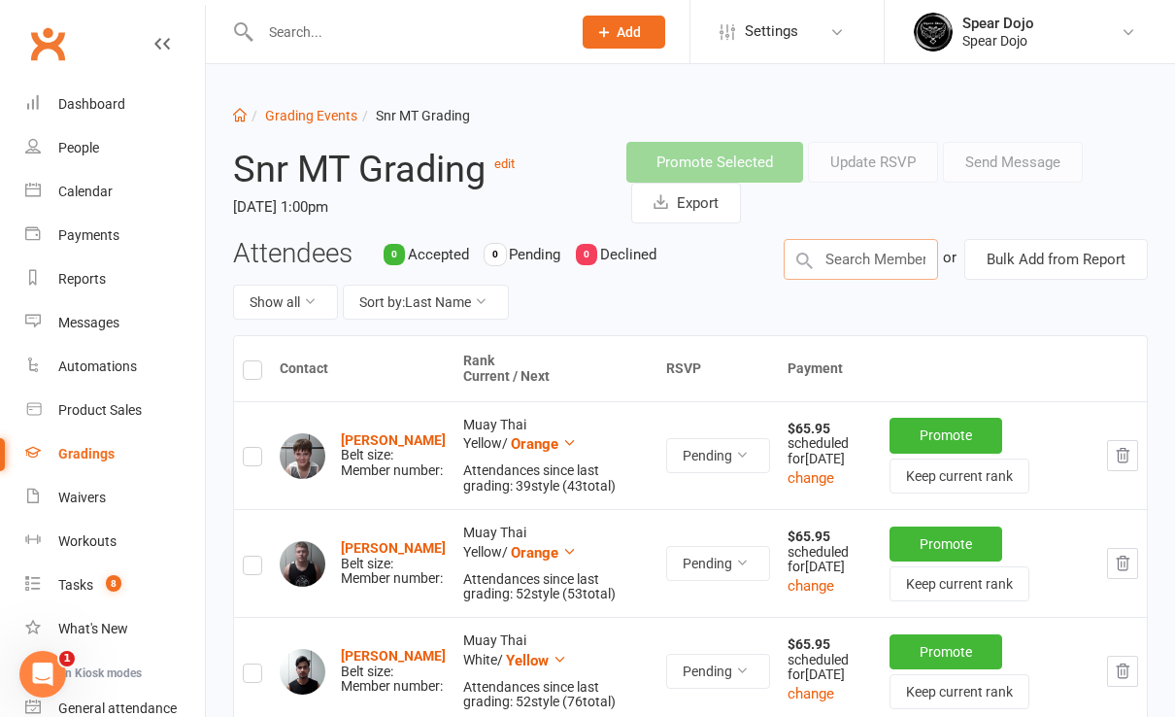
click at [838, 257] on input "text" at bounding box center [861, 259] width 154 height 41
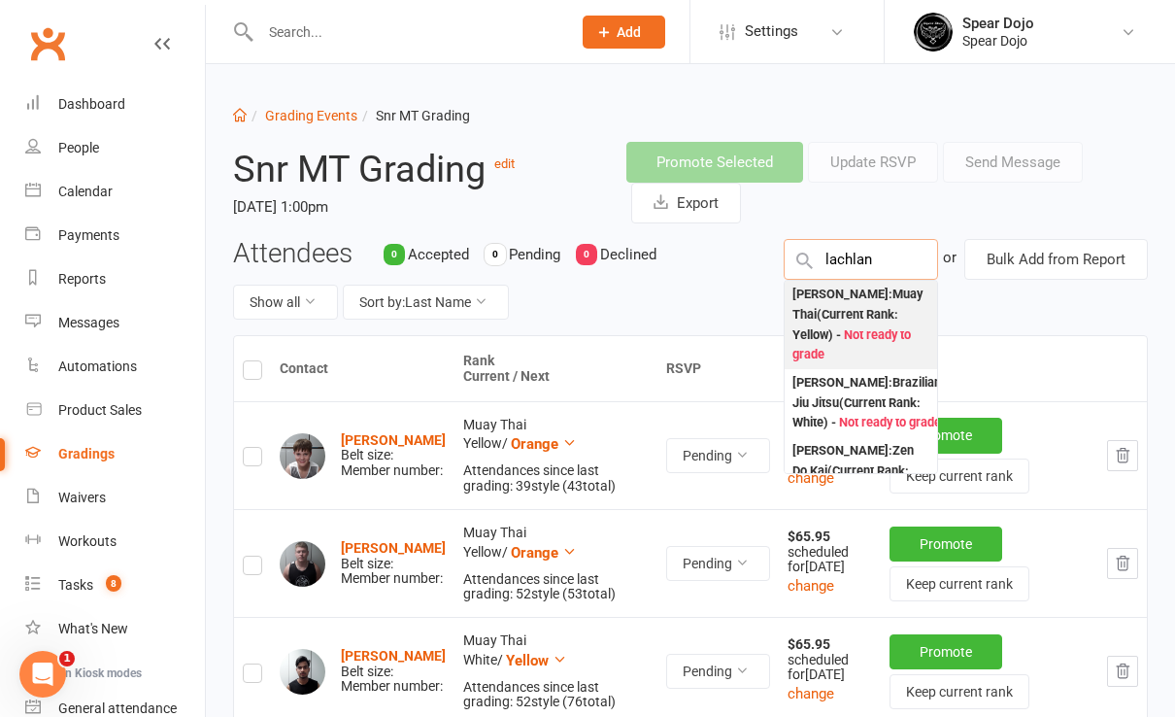
type input "lachlan"
click at [860, 314] on div "Lachlan Vance : Muay Thai (Current Rank: Yellow ) - Not ready to grade" at bounding box center [861, 325] width 137 height 81
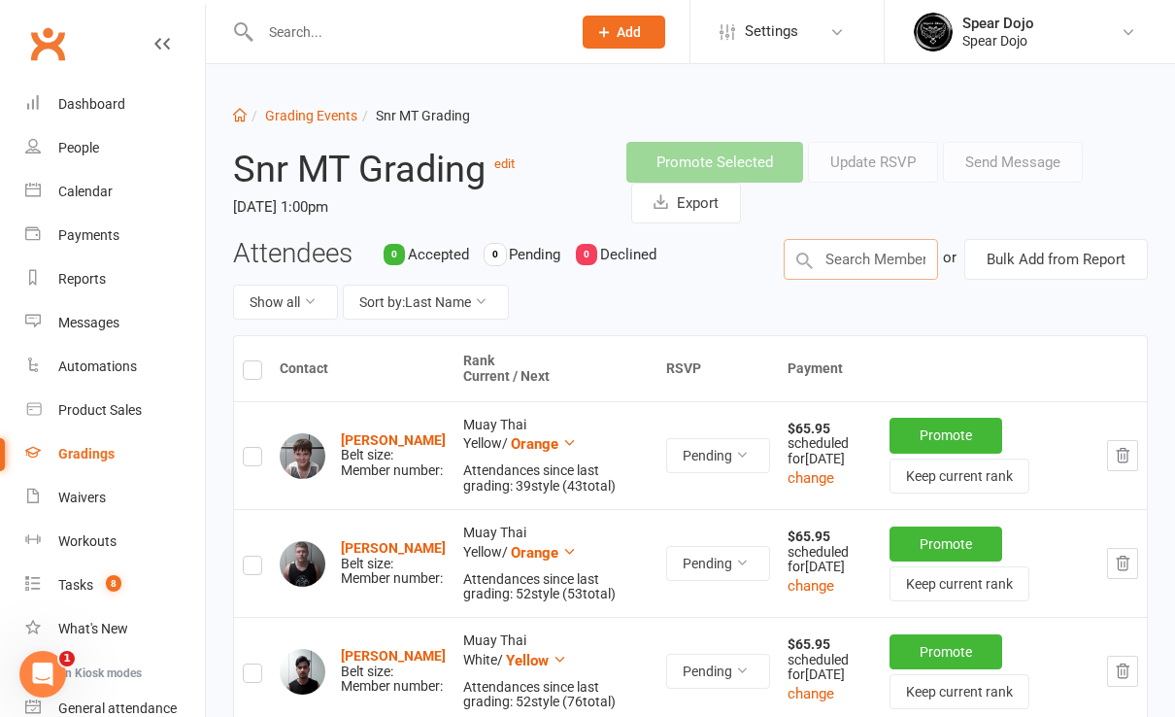
click at [864, 251] on input "text" at bounding box center [861, 259] width 154 height 41
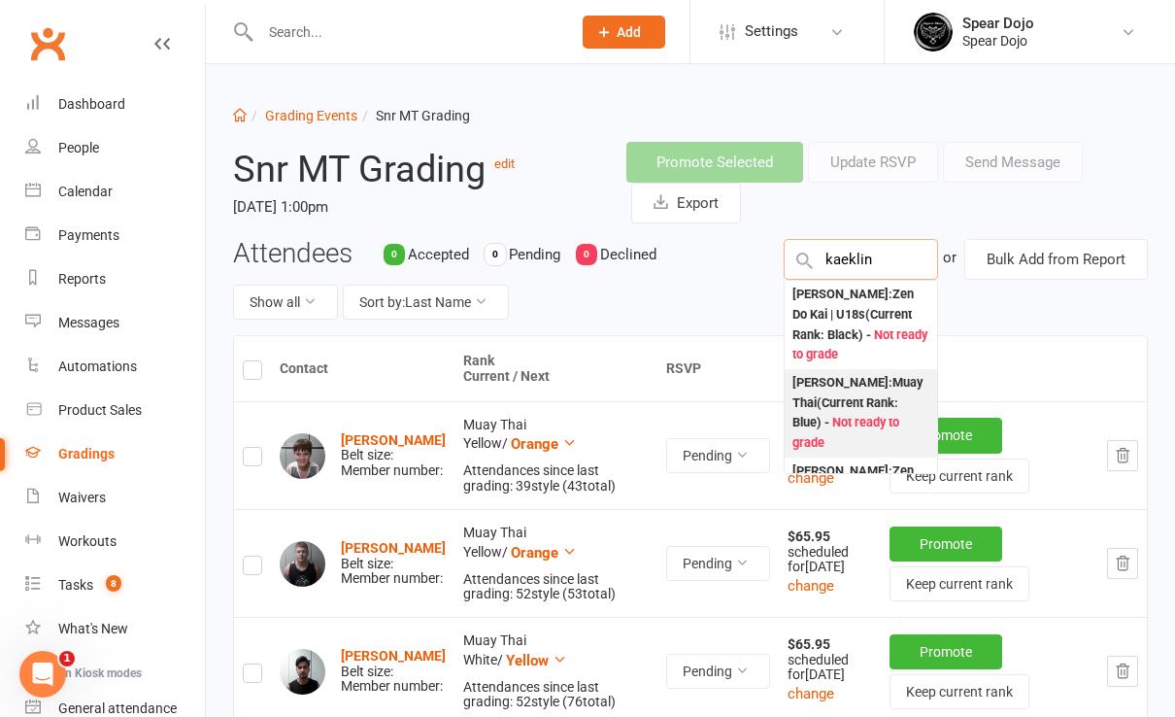
type input "kaeklin"
click at [845, 396] on div "Kaelin Barbuzza : Muay Thai (Current Rank: Blue ) - Not ready to grade" at bounding box center [861, 413] width 137 height 81
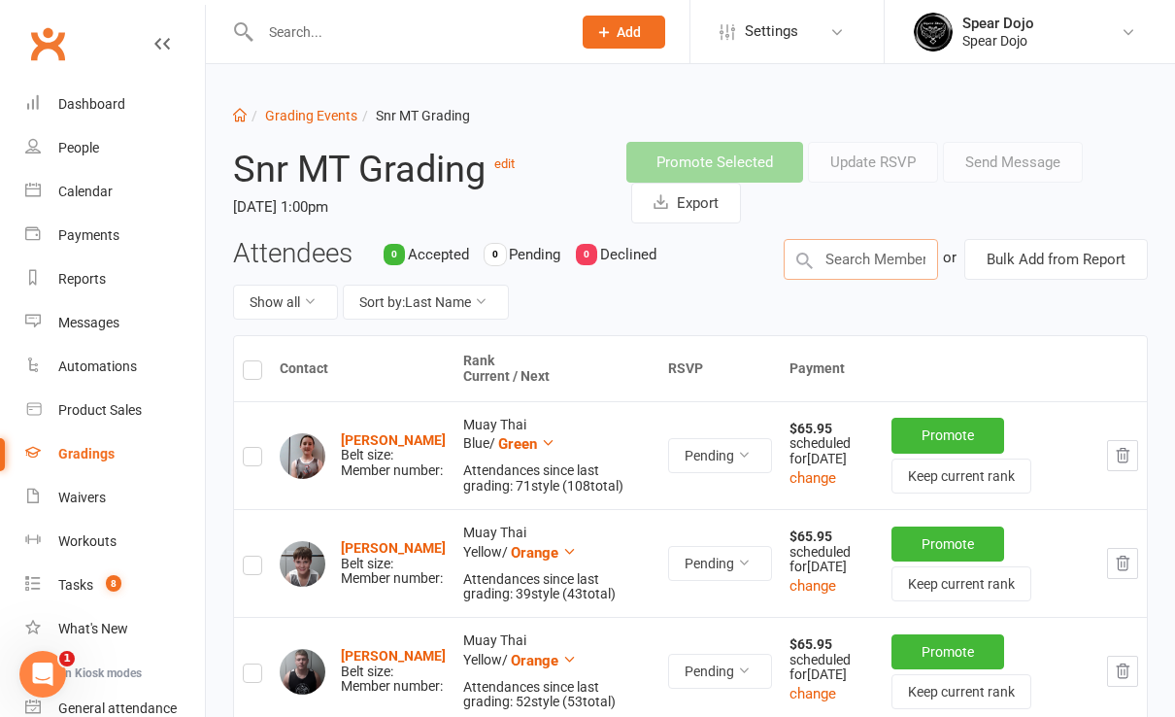
click at [845, 255] on input "text" at bounding box center [861, 259] width 154 height 41
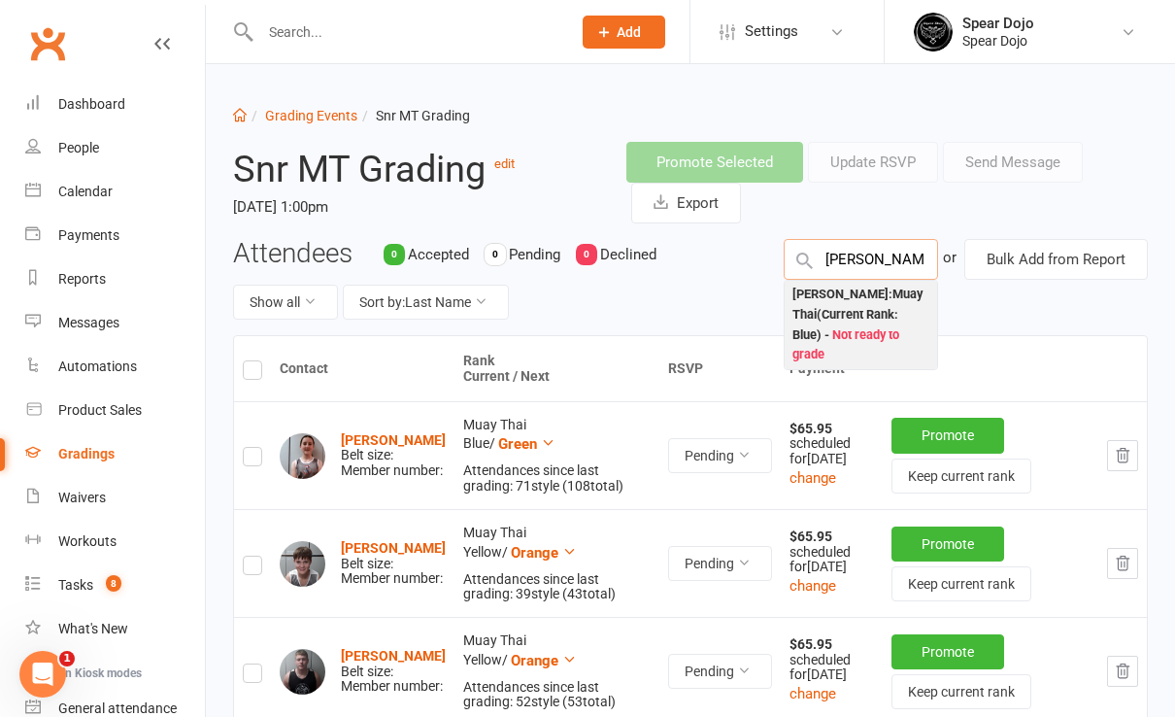
type input "luis"
click at [860, 299] on div "Luis Barnes : Muay Thai (Current Rank: Blue ) - Not ready to grade" at bounding box center [861, 325] width 137 height 81
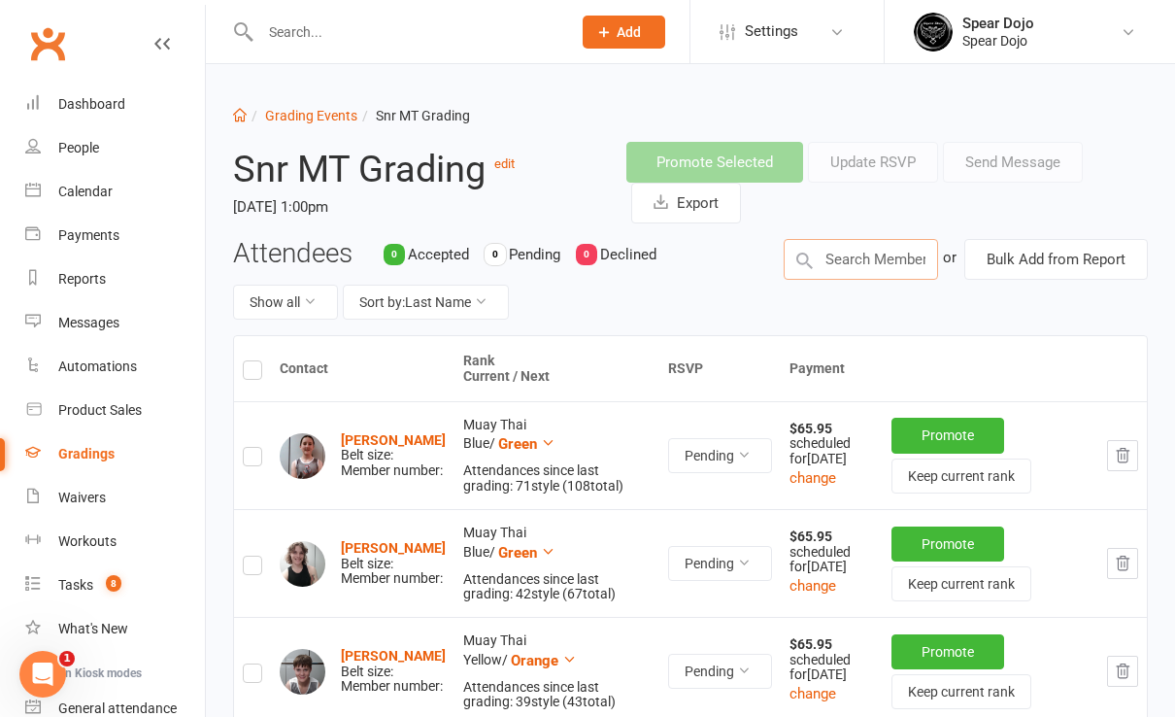
click at [827, 253] on input "text" at bounding box center [861, 259] width 154 height 41
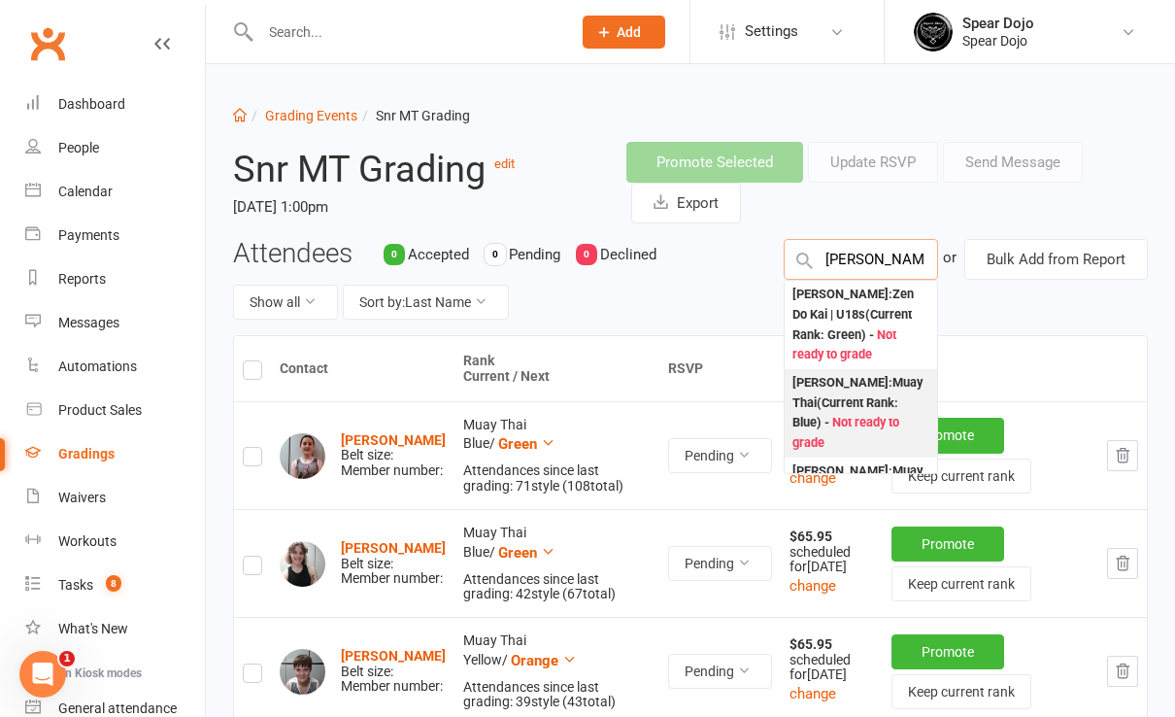
type input "alex"
click at [857, 389] on div "Alex Dimanlig : Muay Thai (Current Rank: Blue ) - Not ready to grade" at bounding box center [861, 413] width 137 height 81
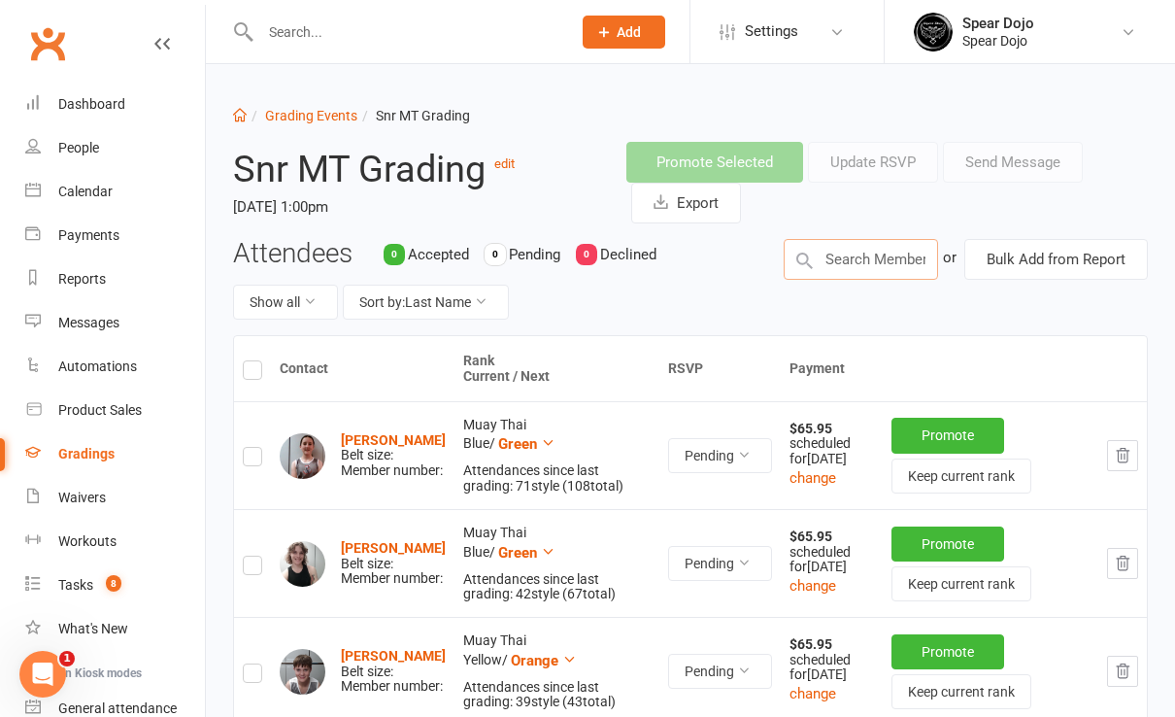
click at [854, 261] on input "text" at bounding box center [861, 259] width 154 height 41
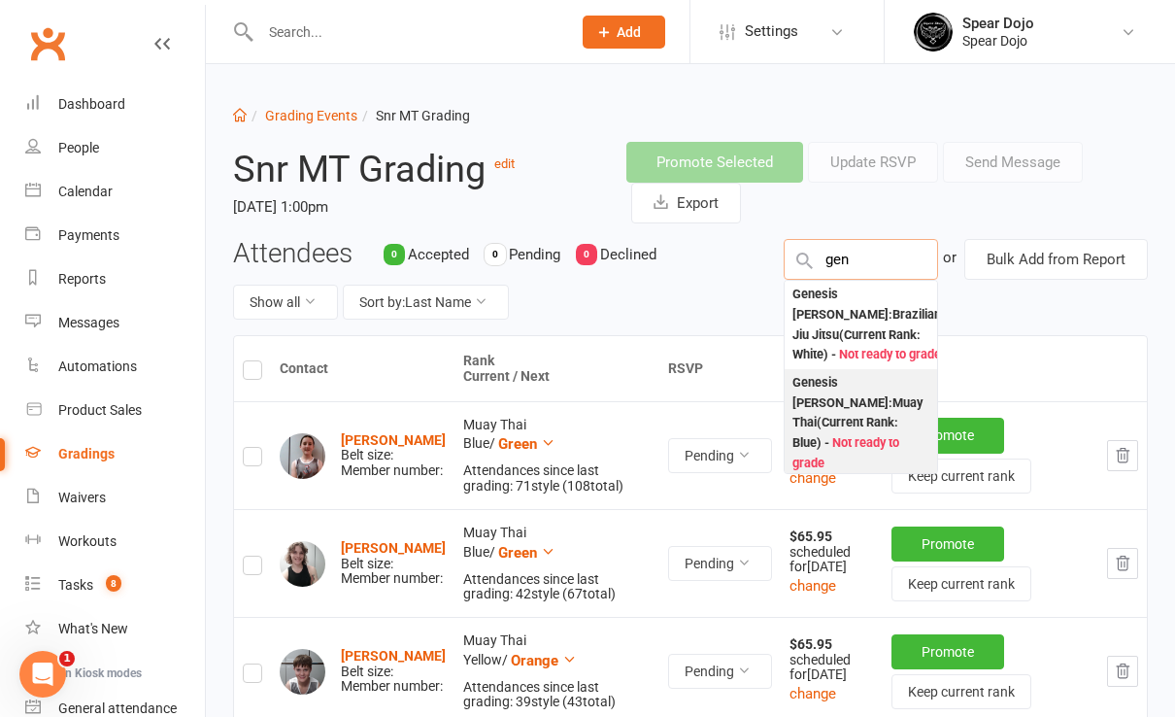
type input "gen"
click at [848, 392] on div "Genesis Mendoza : Muay Thai (Current Rank: Blue ) - Not ready to grade" at bounding box center [861, 423] width 137 height 100
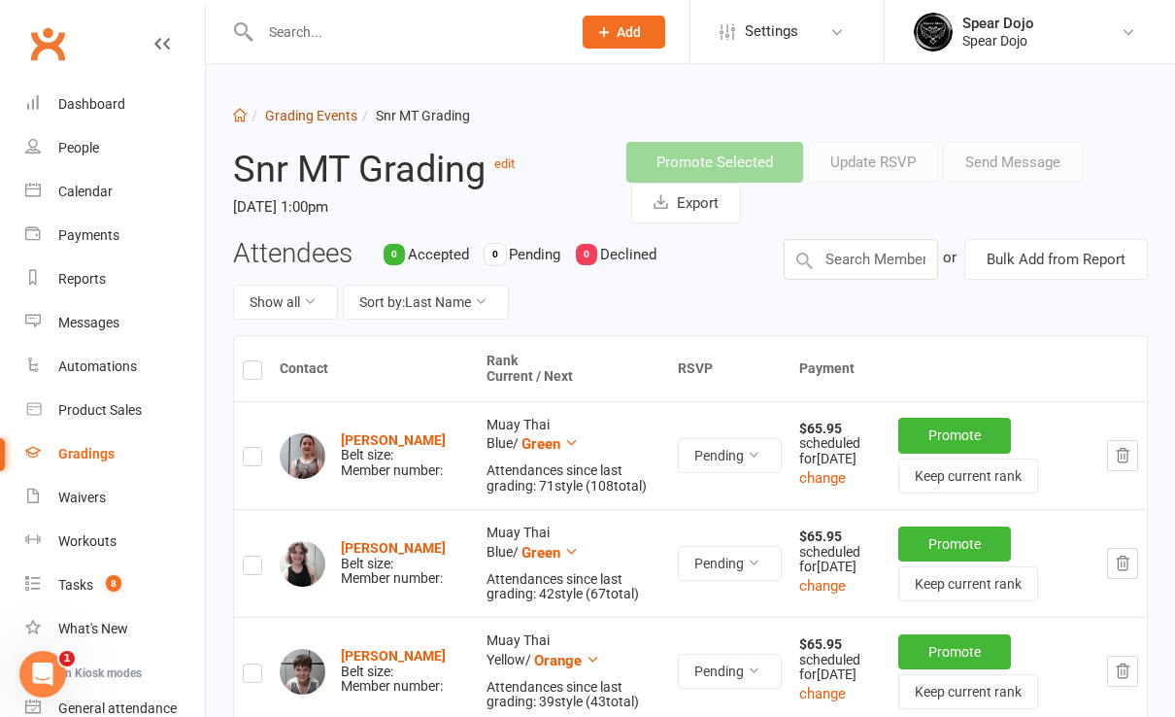
click at [296, 120] on link "Grading Events" at bounding box center [311, 116] width 92 height 16
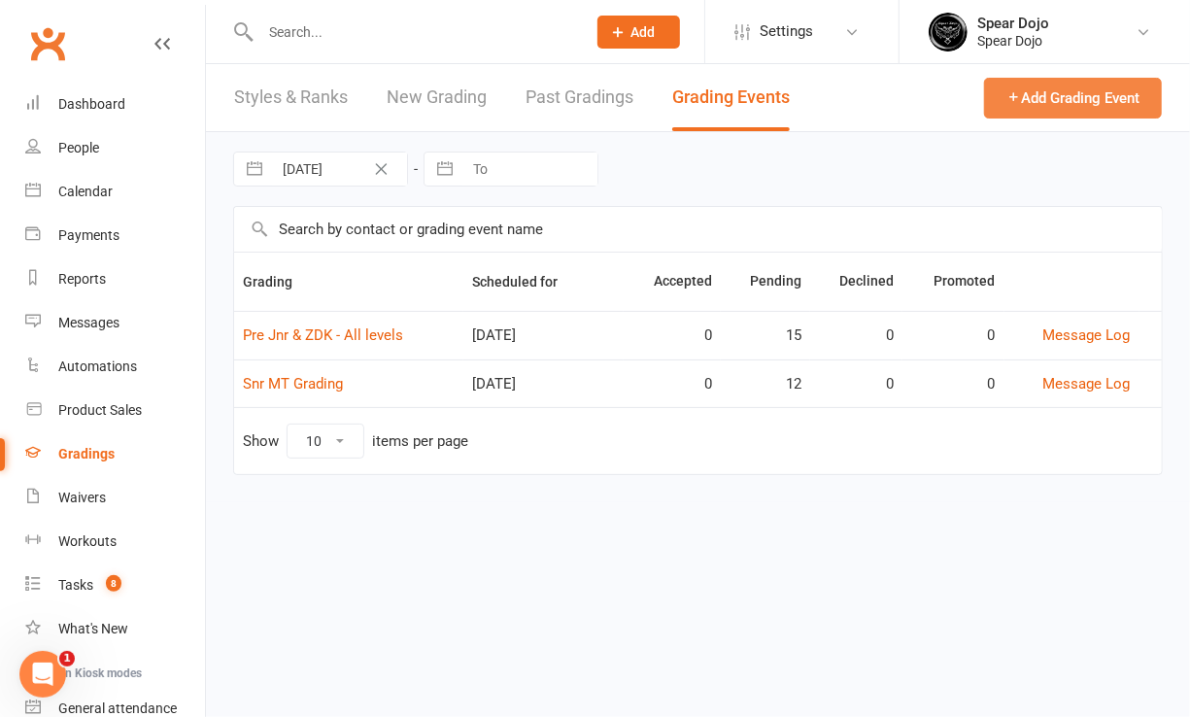
click at [1046, 99] on button "Add Grading Event" at bounding box center [1073, 98] width 178 height 41
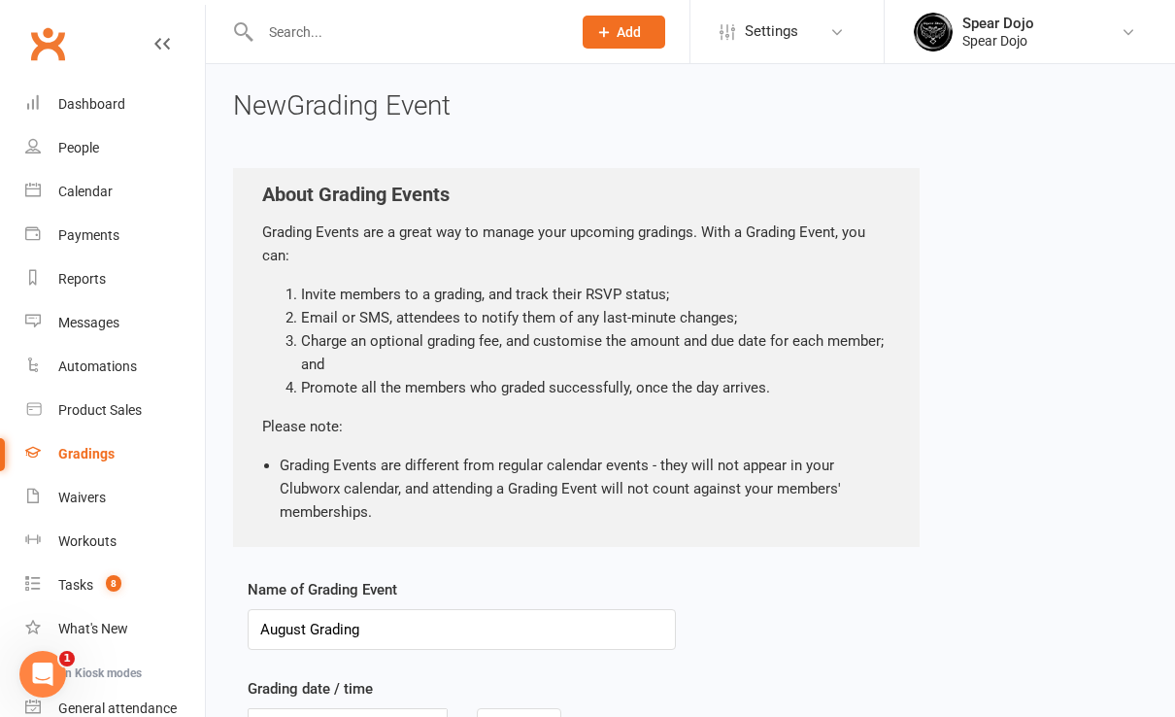
click at [307, 626] on input "August Grading" at bounding box center [462, 629] width 428 height 41
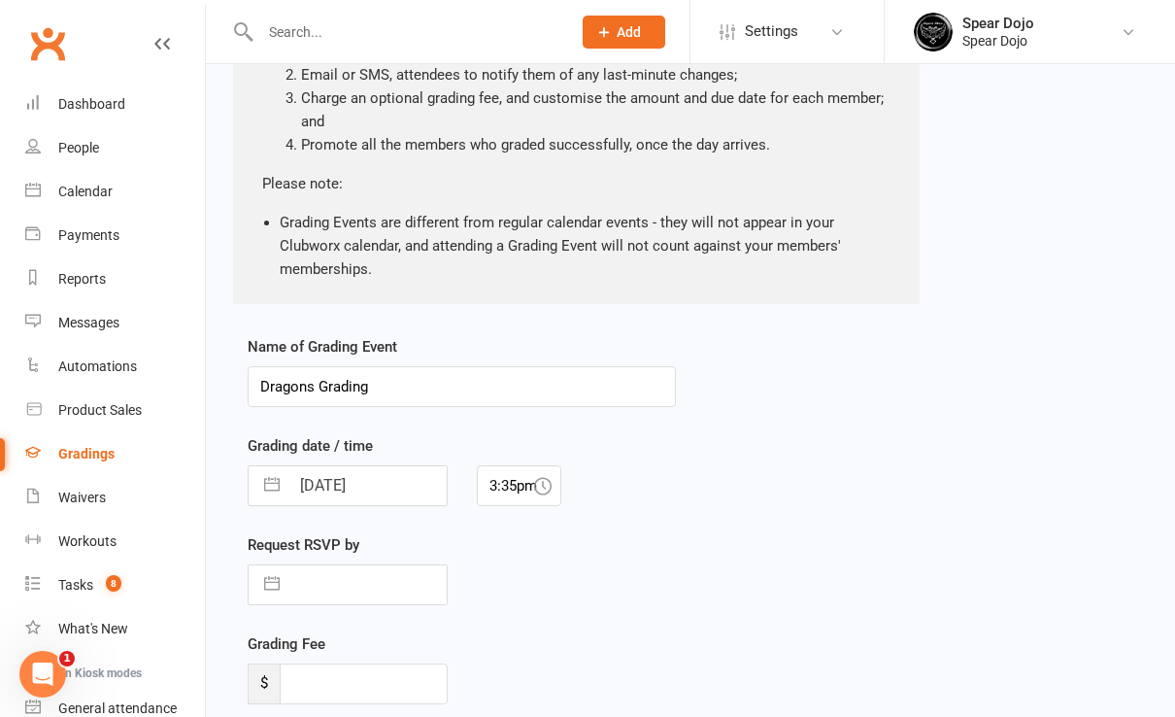
scroll to position [389, 0]
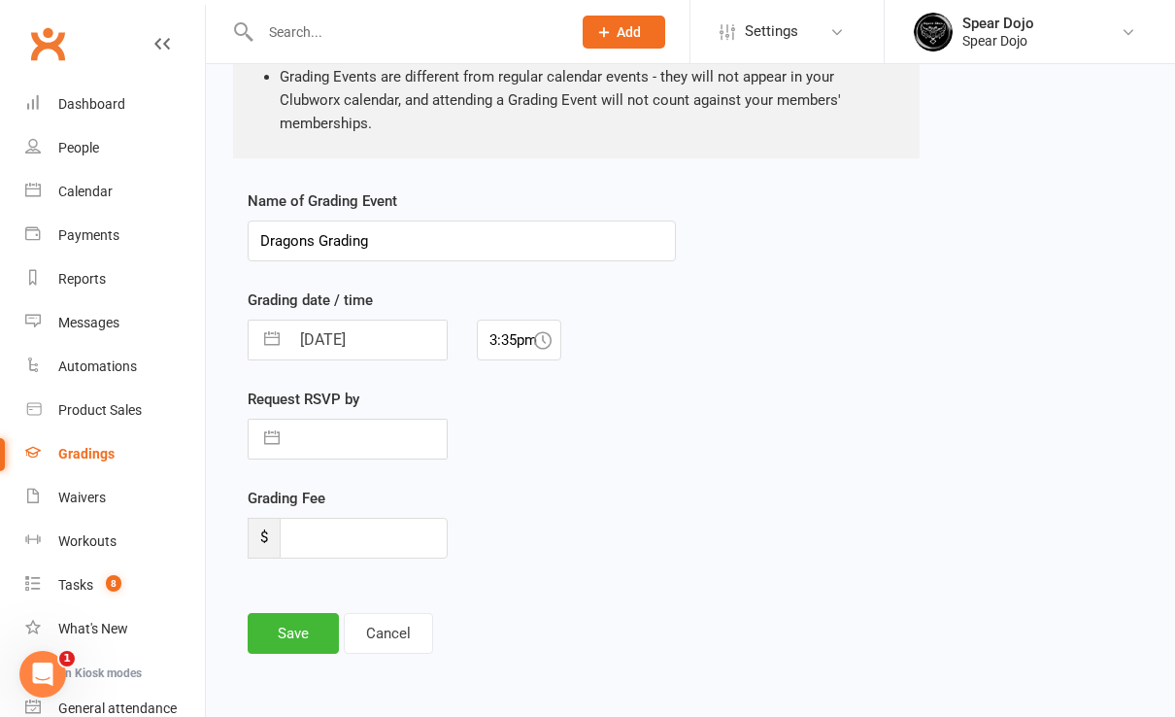
type input "Dragons Grading"
click at [272, 340] on button "button" at bounding box center [272, 340] width 35 height 39
select select "6"
select select "2025"
select select "7"
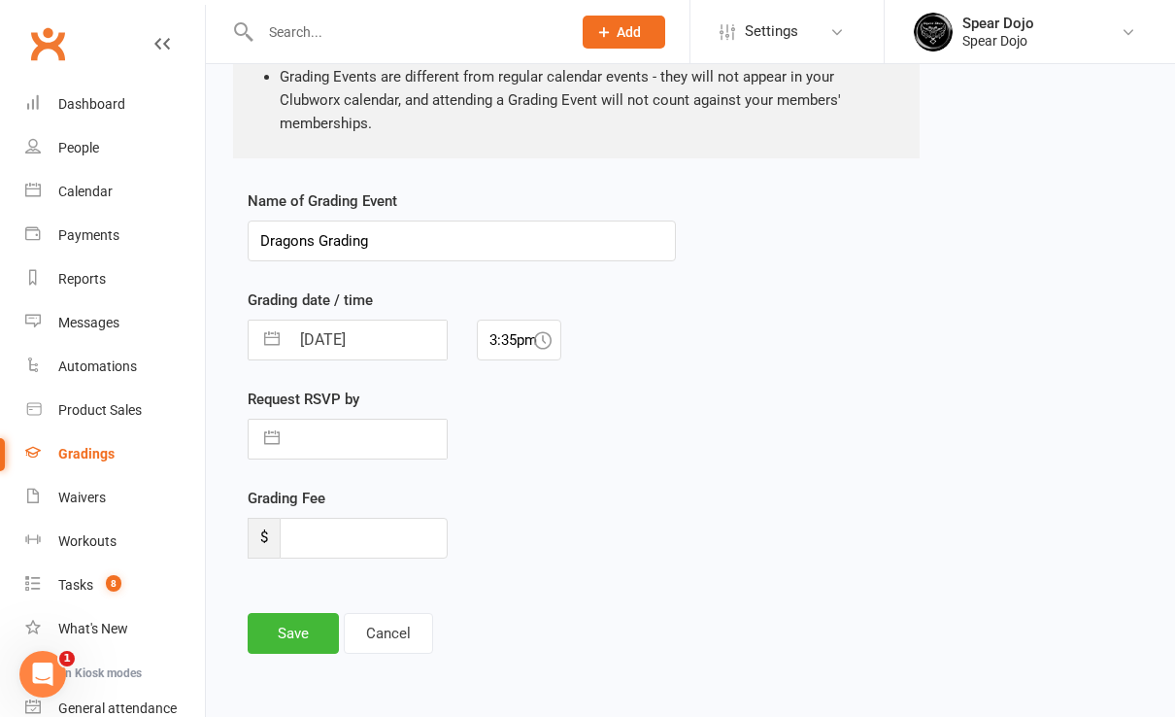
select select "2025"
select select "8"
select select "2025"
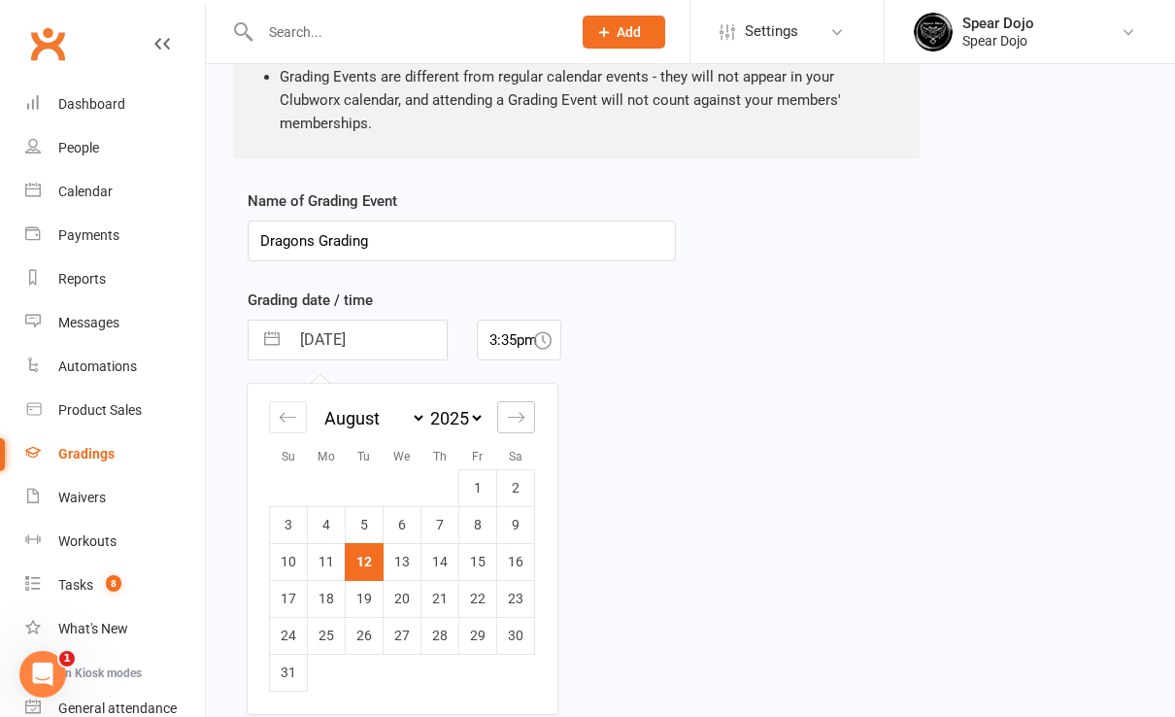
click at [514, 413] on icon "Move forward to switch to the next month." at bounding box center [516, 417] width 18 height 18
select select "9"
select select "2025"
drag, startPoint x: 522, startPoint y: 482, endPoint x: 526, endPoint y: 467, distance: 15.1
click at [522, 482] on td "6" at bounding box center [516, 487] width 38 height 37
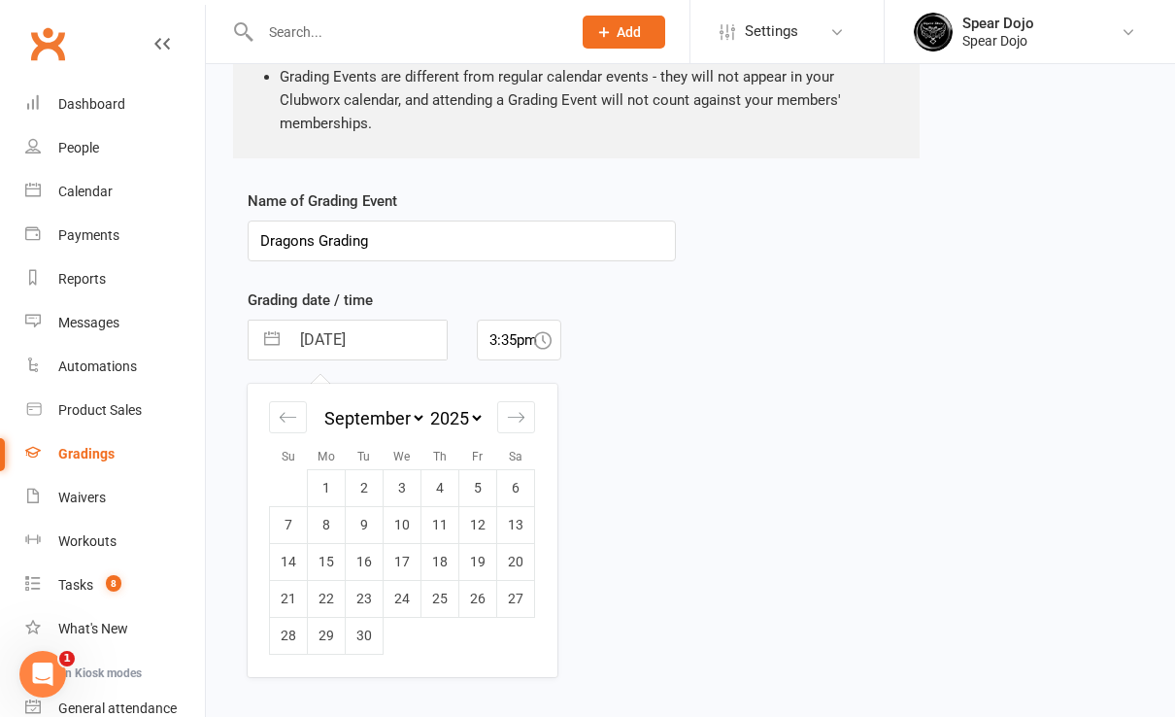
type input "06 Sep 2025"
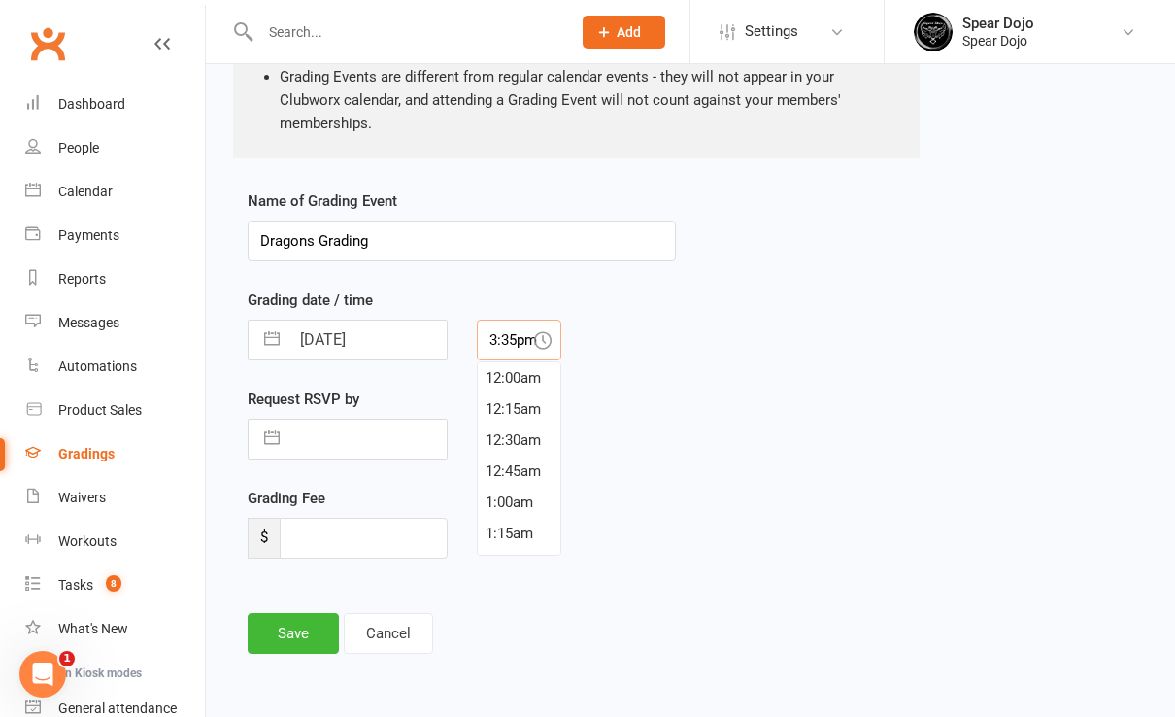
click at [528, 336] on input "3:35pm" at bounding box center [519, 340] width 85 height 41
click at [529, 455] on div "11:45am" at bounding box center [520, 461] width 84 height 31
type input "11:45am"
click at [272, 435] on button "button" at bounding box center [272, 439] width 35 height 39
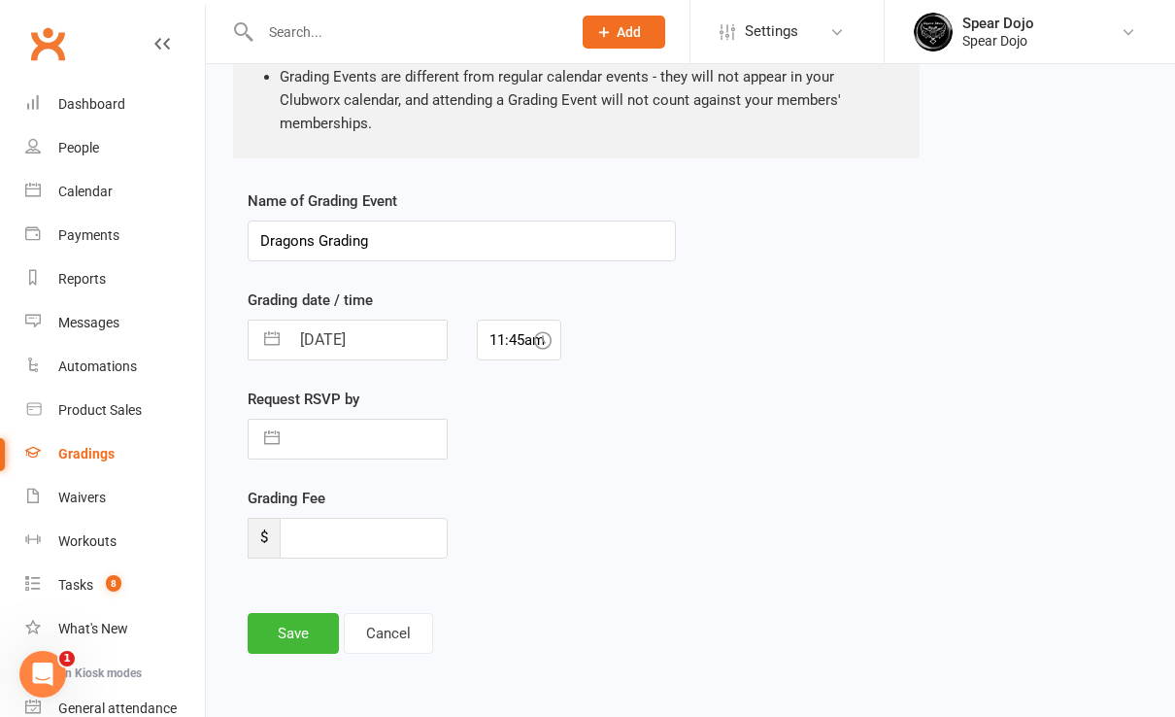
select select "6"
select select "2025"
select select "7"
select select "2025"
select select "8"
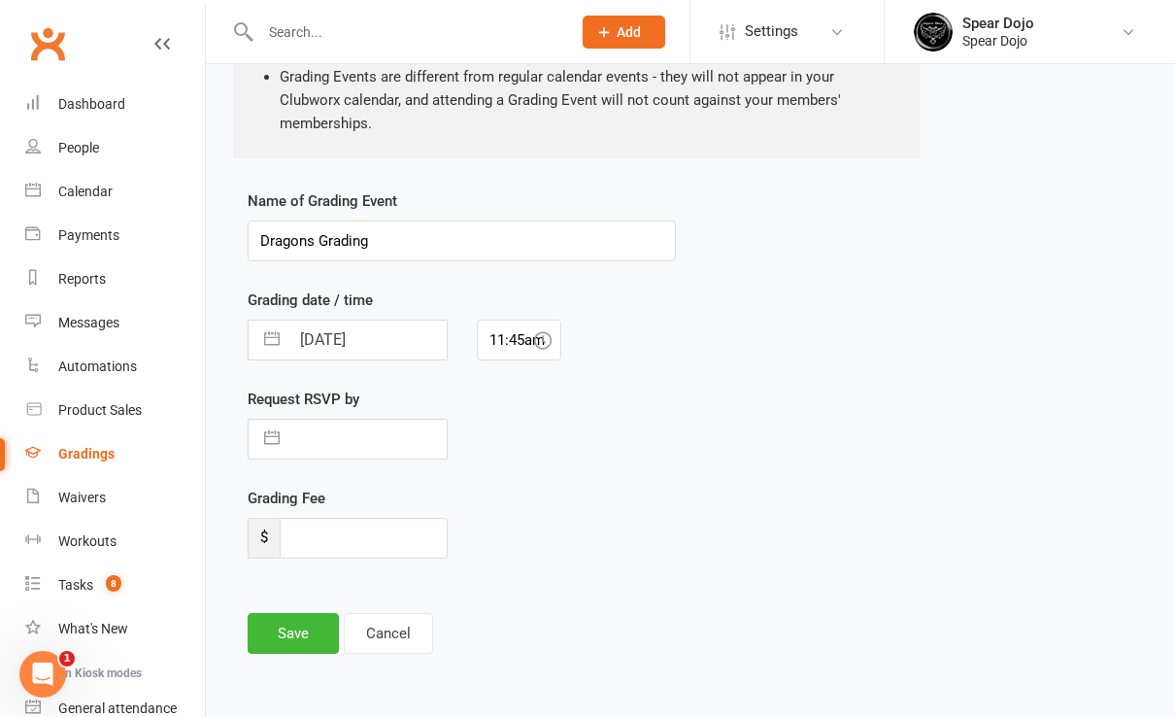
select select "2025"
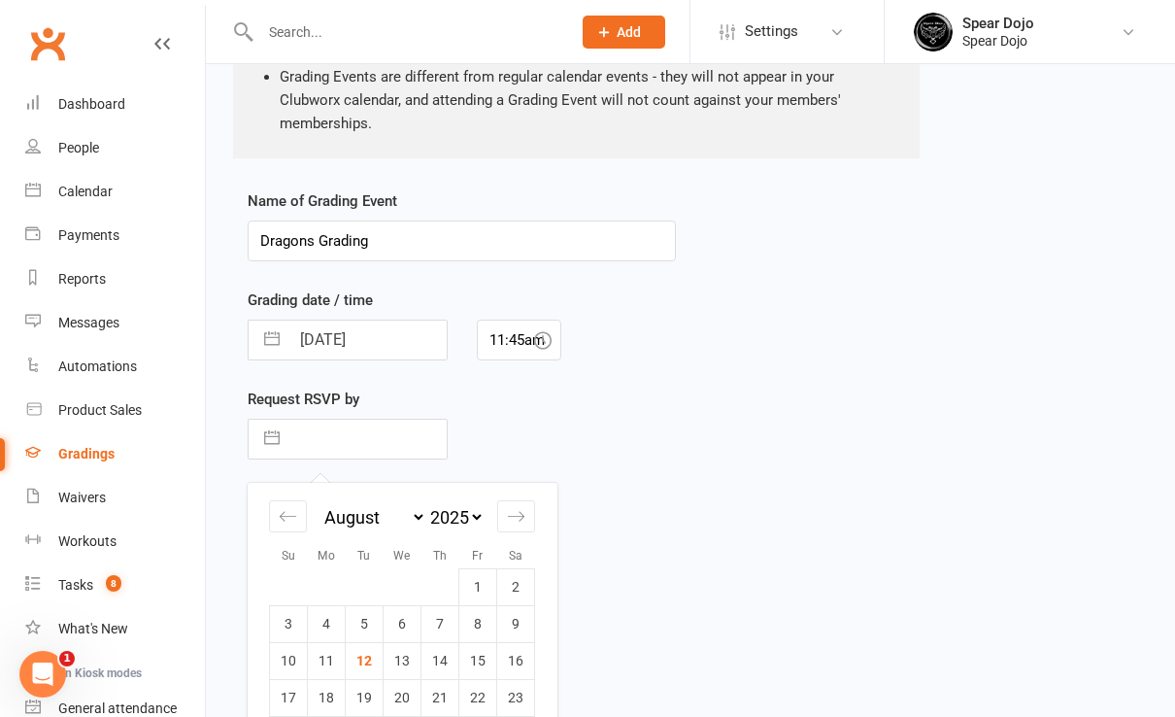
click at [273, 437] on button "button" at bounding box center [272, 439] width 35 height 39
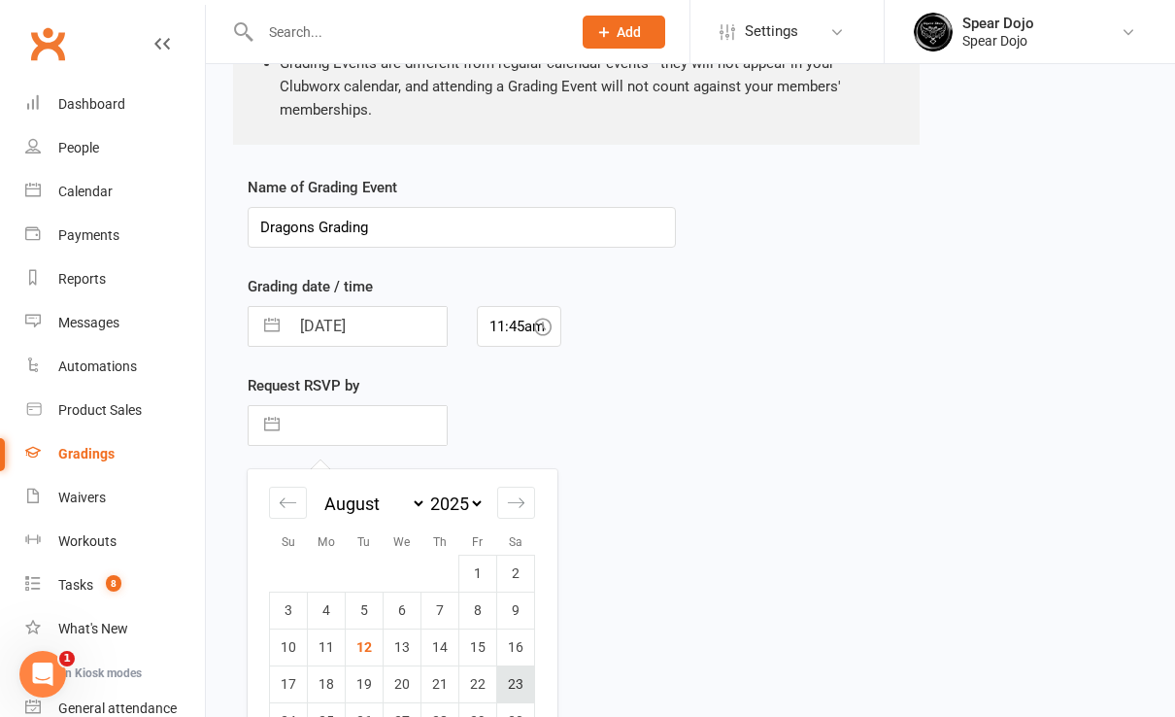
scroll to position [483, 0]
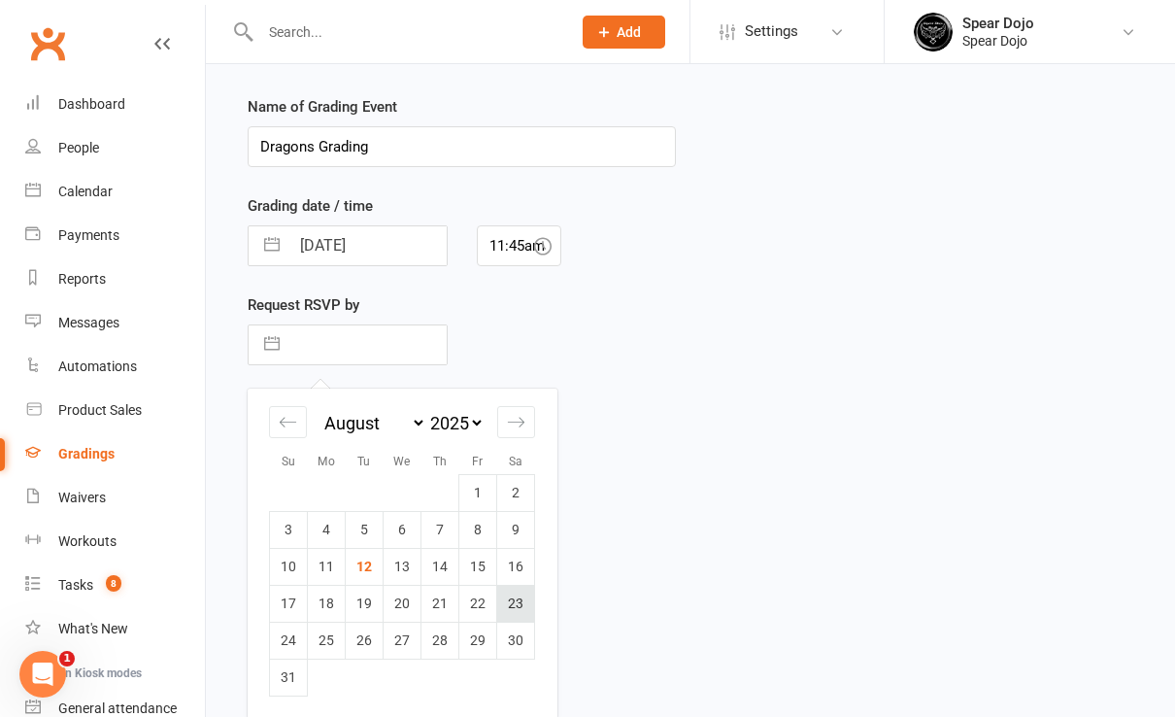
click at [512, 603] on td "23" at bounding box center [516, 603] width 38 height 37
type input "23 Aug 2025"
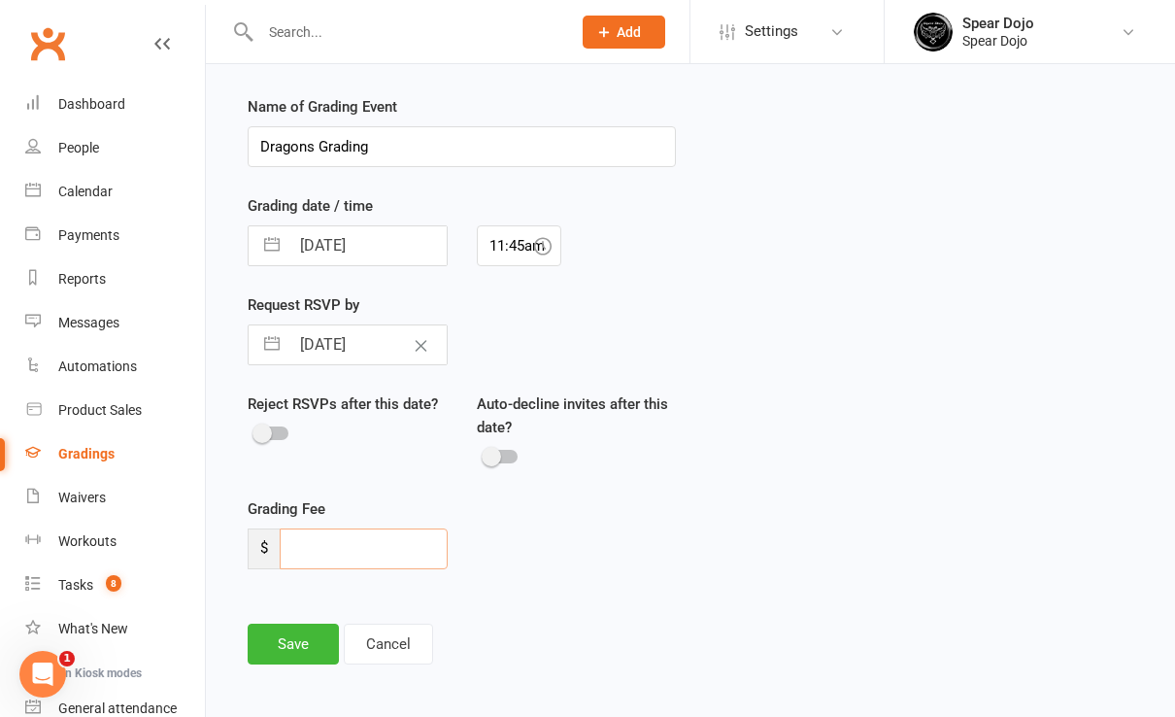
click at [318, 548] on input "number" at bounding box center [364, 548] width 168 height 41
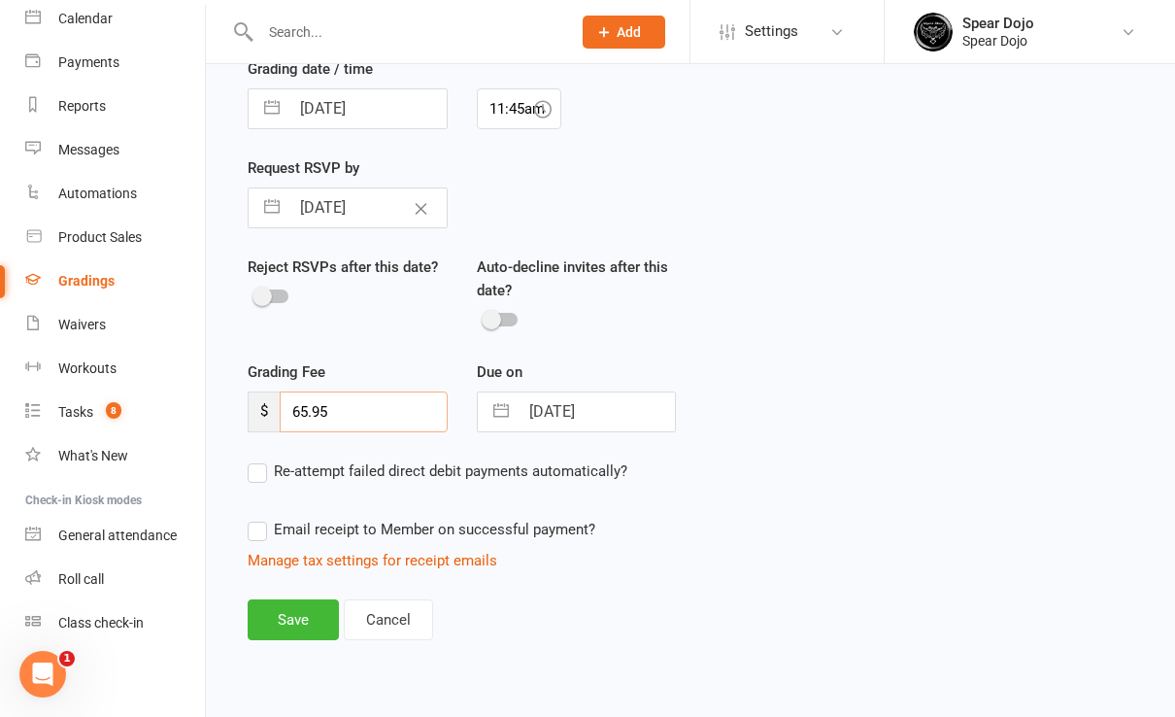
scroll to position [626, 0]
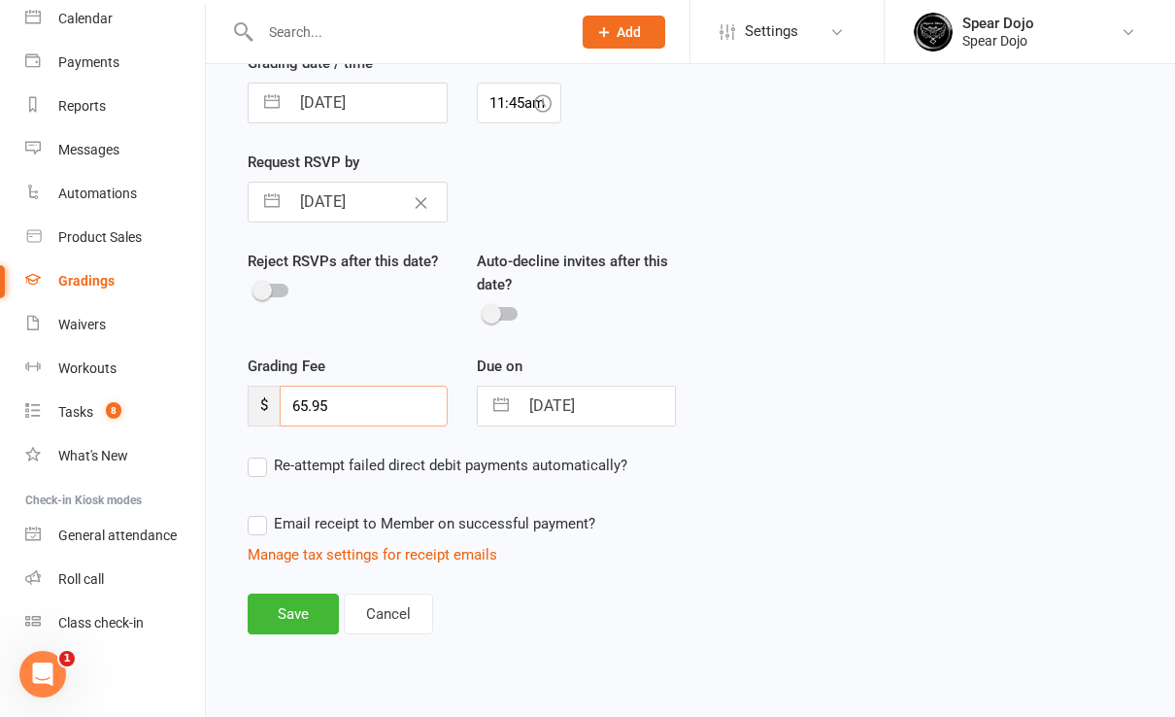
type input "65.95"
click at [261, 517] on label "Email receipt to Member on successful payment?" at bounding box center [422, 523] width 348 height 23
click at [261, 512] on input "Email receipt to Member on successful payment?" at bounding box center [422, 512] width 348 height 0
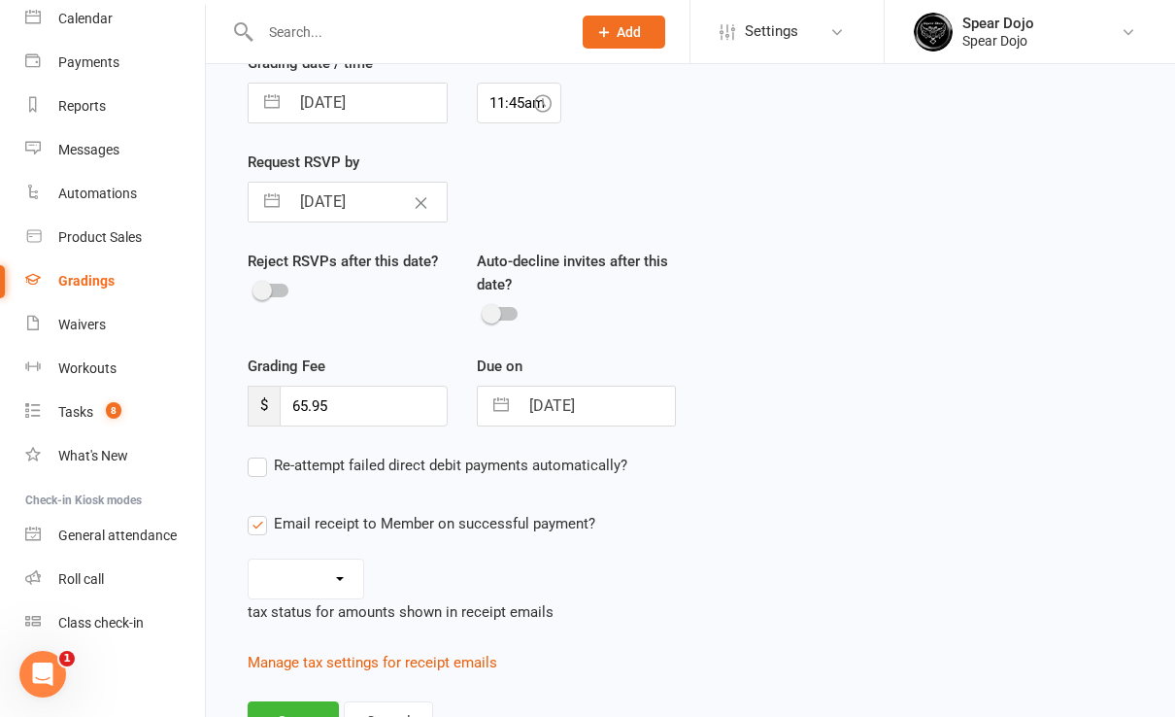
click at [343, 564] on select "Inc tax Tax exempt" at bounding box center [306, 579] width 115 height 39
select select "inc_tax"
click at [249, 560] on select "Inc tax Tax exempt" at bounding box center [306, 579] width 115 height 39
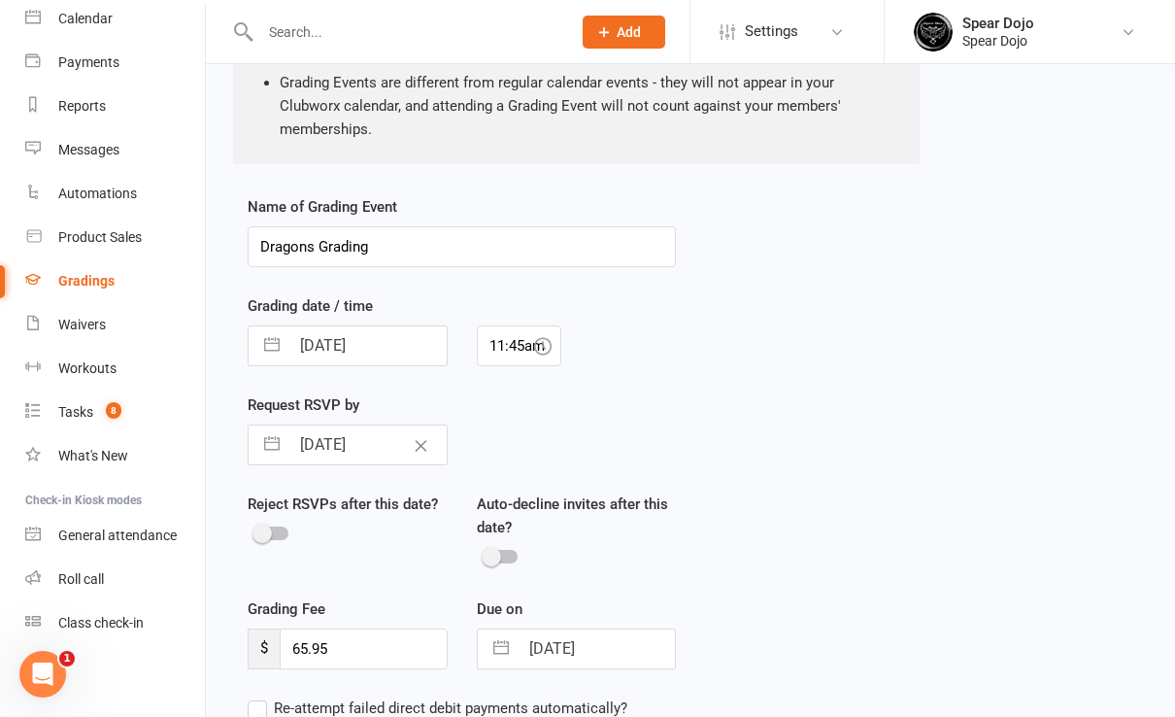
scroll to position [389, 0]
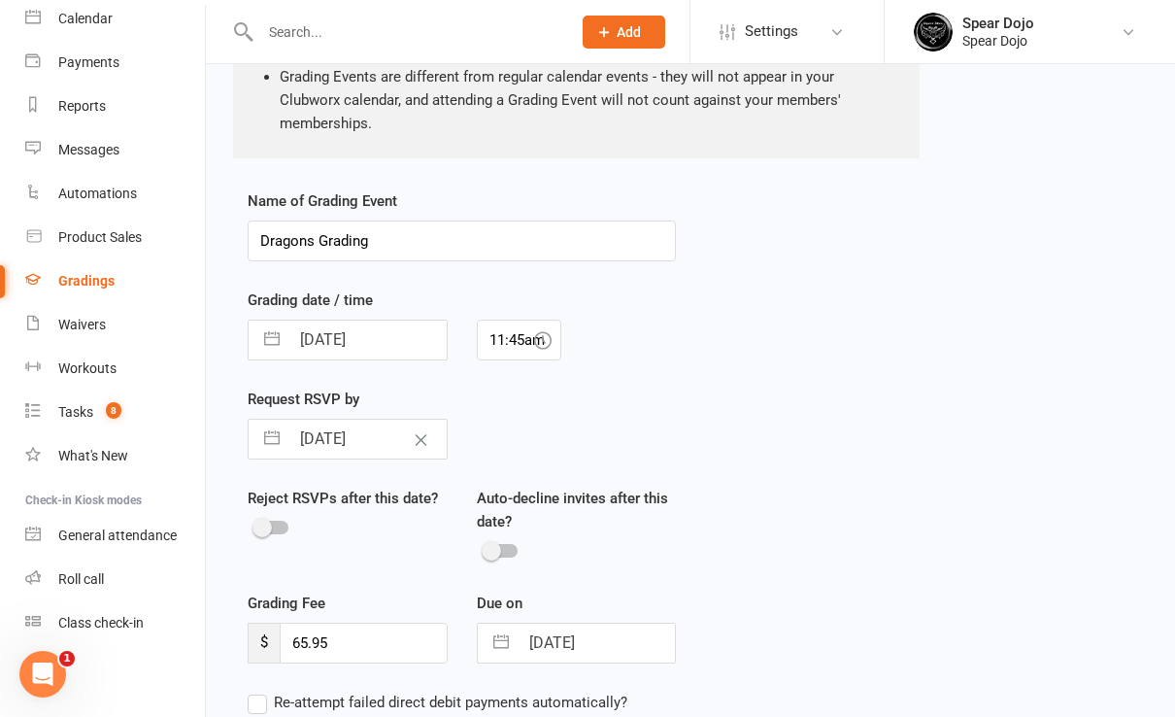
click at [500, 639] on button "button" at bounding box center [501, 643] width 35 height 39
select select "7"
select select "2025"
select select "8"
select select "2025"
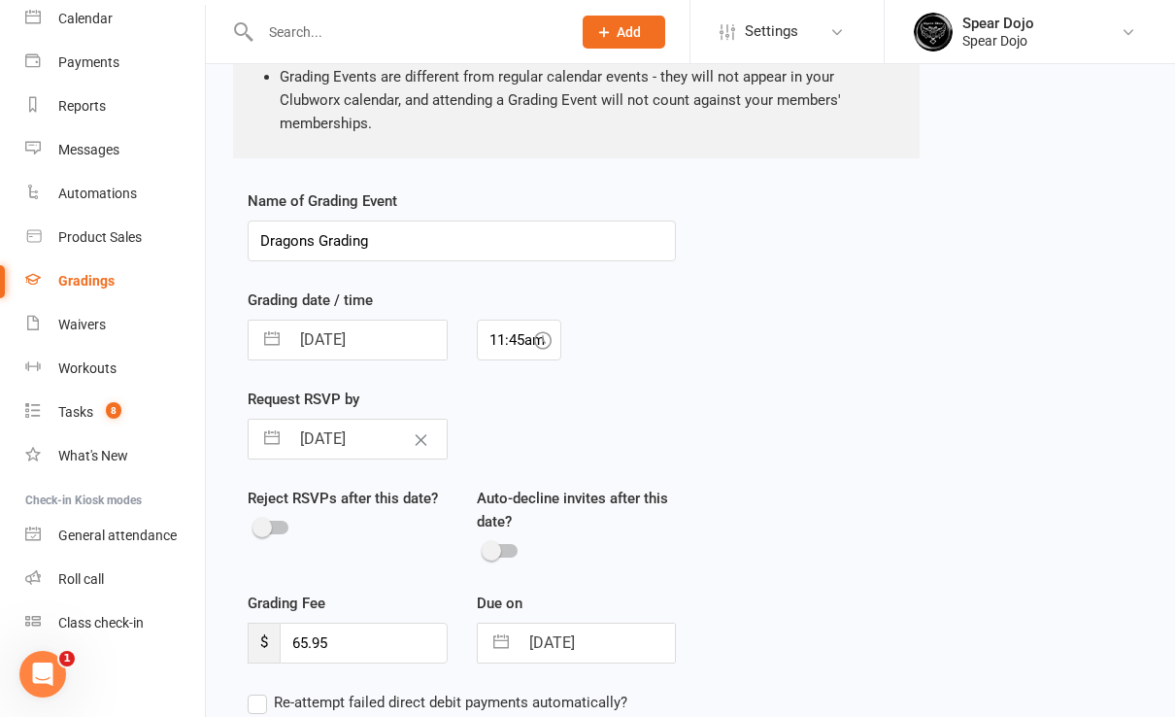
select select "9"
select select "2025"
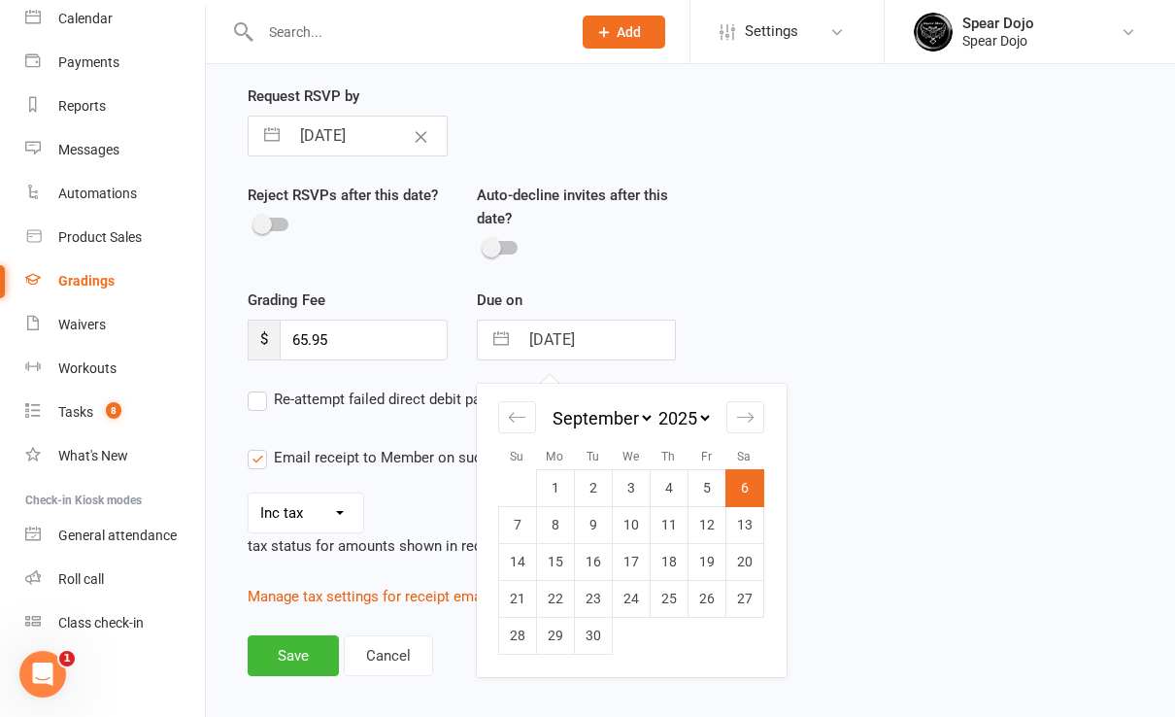
scroll to position [732, 0]
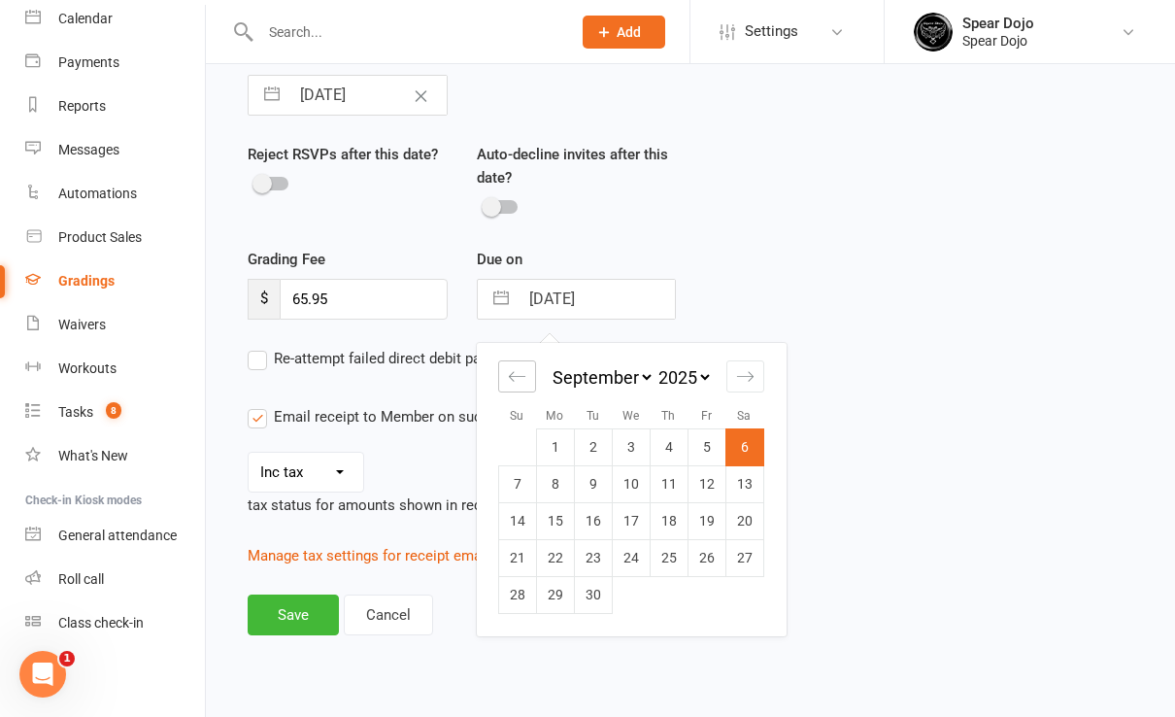
drag, startPoint x: 518, startPoint y: 362, endPoint x: 544, endPoint y: 379, distance: 31.0
click at [518, 364] on div "Move backward to switch to the previous month." at bounding box center [517, 376] width 38 height 32
select select "6"
select select "2025"
click at [708, 591] on td "29" at bounding box center [707, 594] width 38 height 37
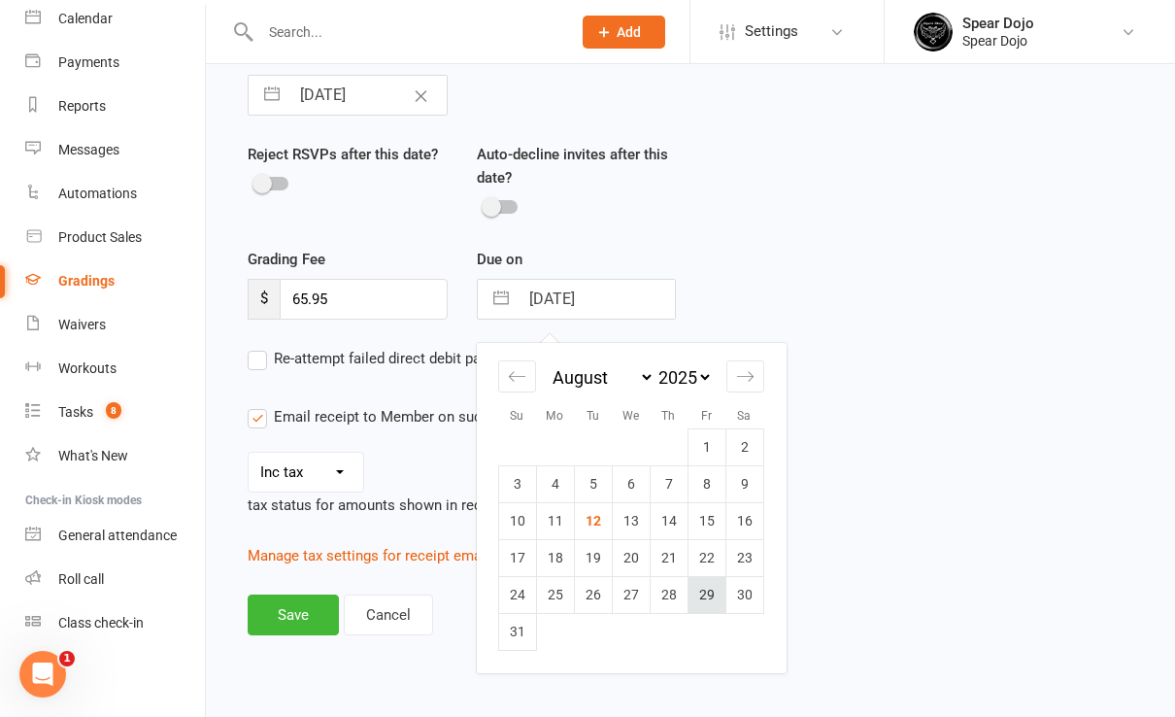
type input "[DATE]"
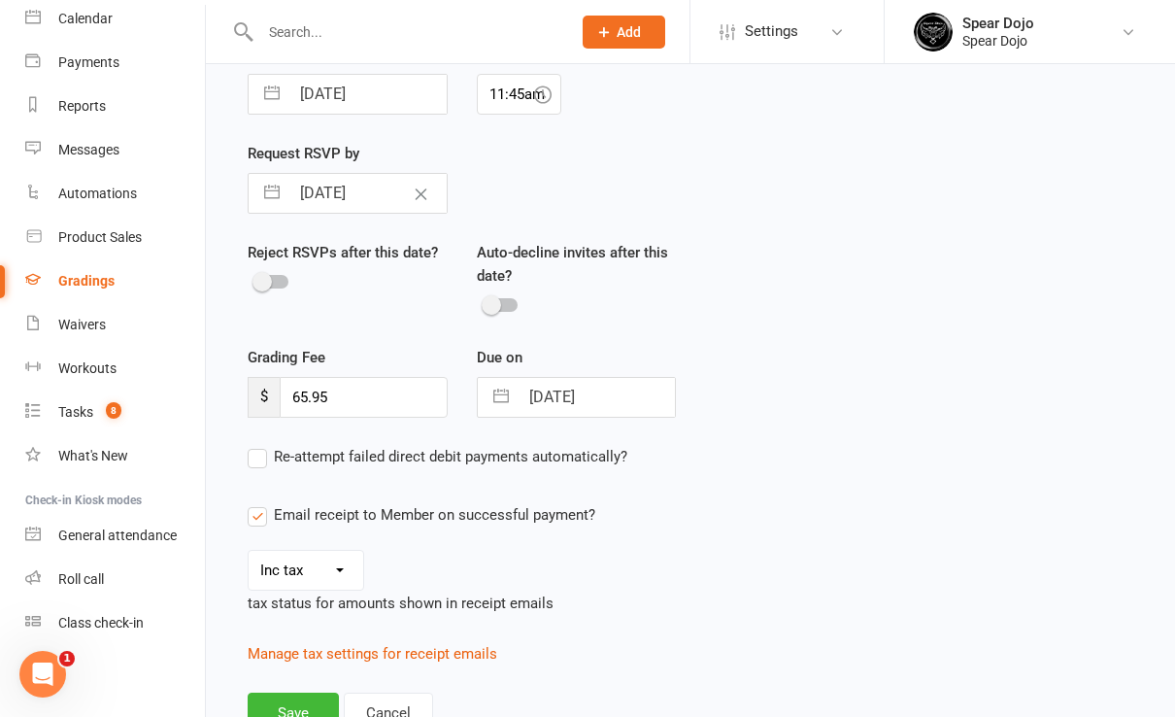
scroll to position [603, 0]
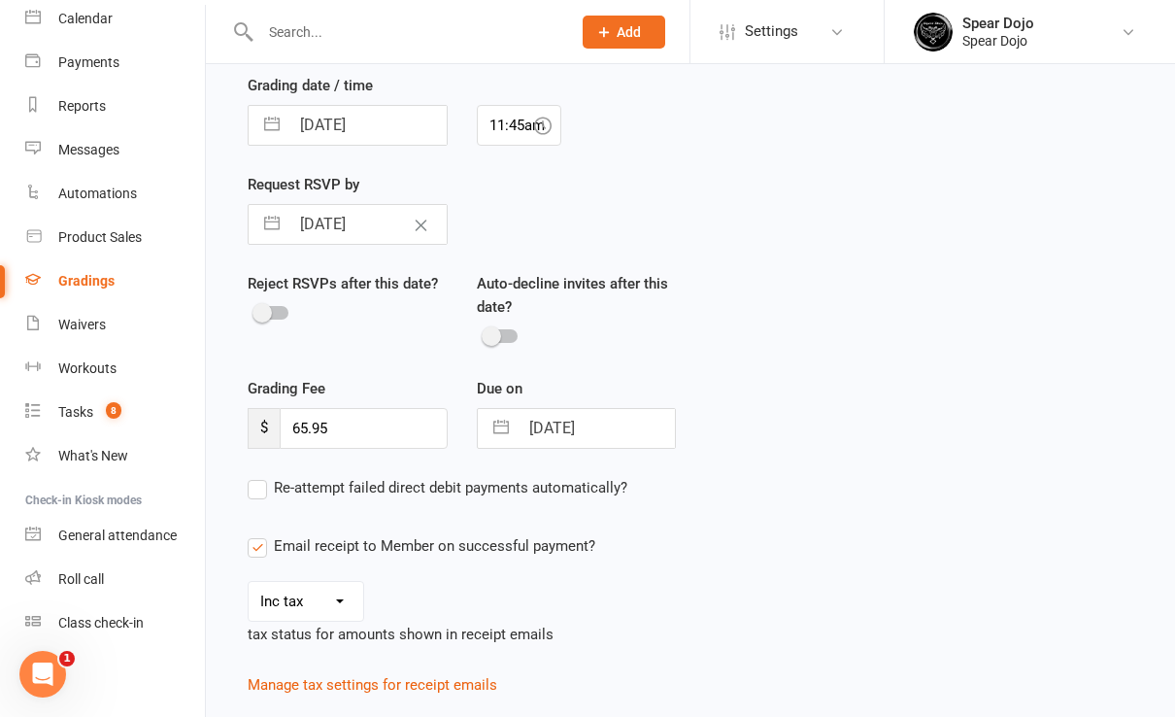
click at [273, 221] on button "button" at bounding box center [272, 224] width 35 height 39
select select "6"
select select "2025"
select select "7"
select select "2025"
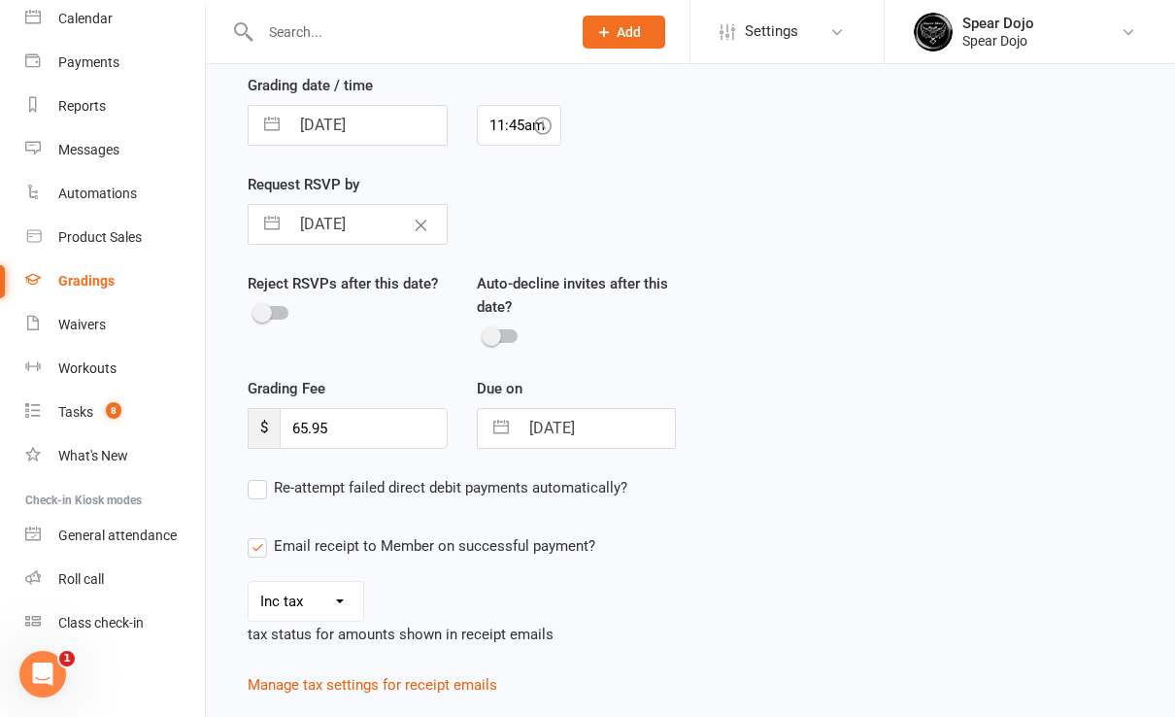
select select "8"
select select "2025"
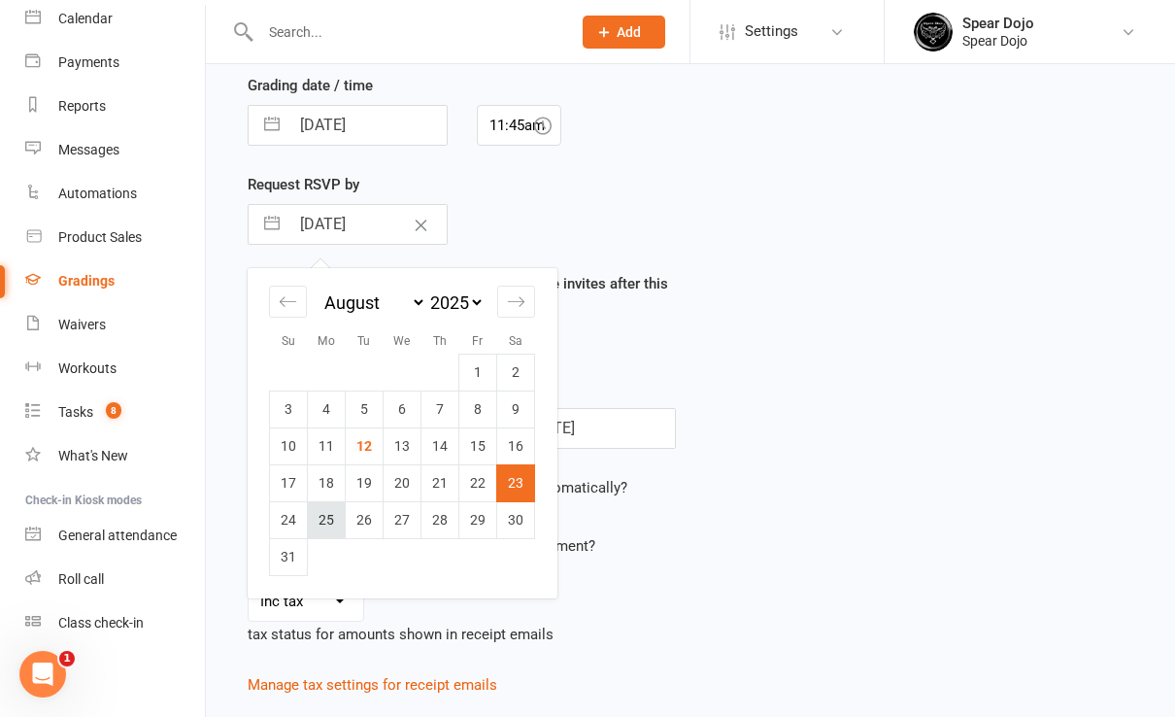
click at [331, 519] on td "25" at bounding box center [327, 519] width 38 height 37
type input "25 Aug 2025"
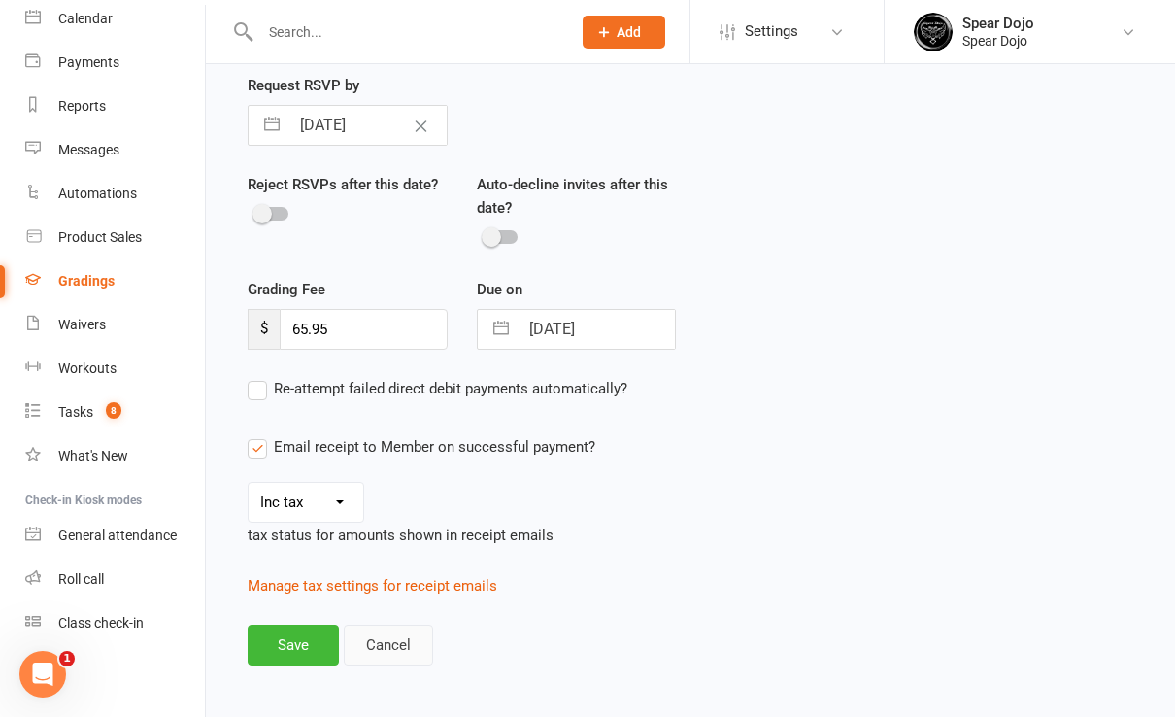
scroll to position [732, 0]
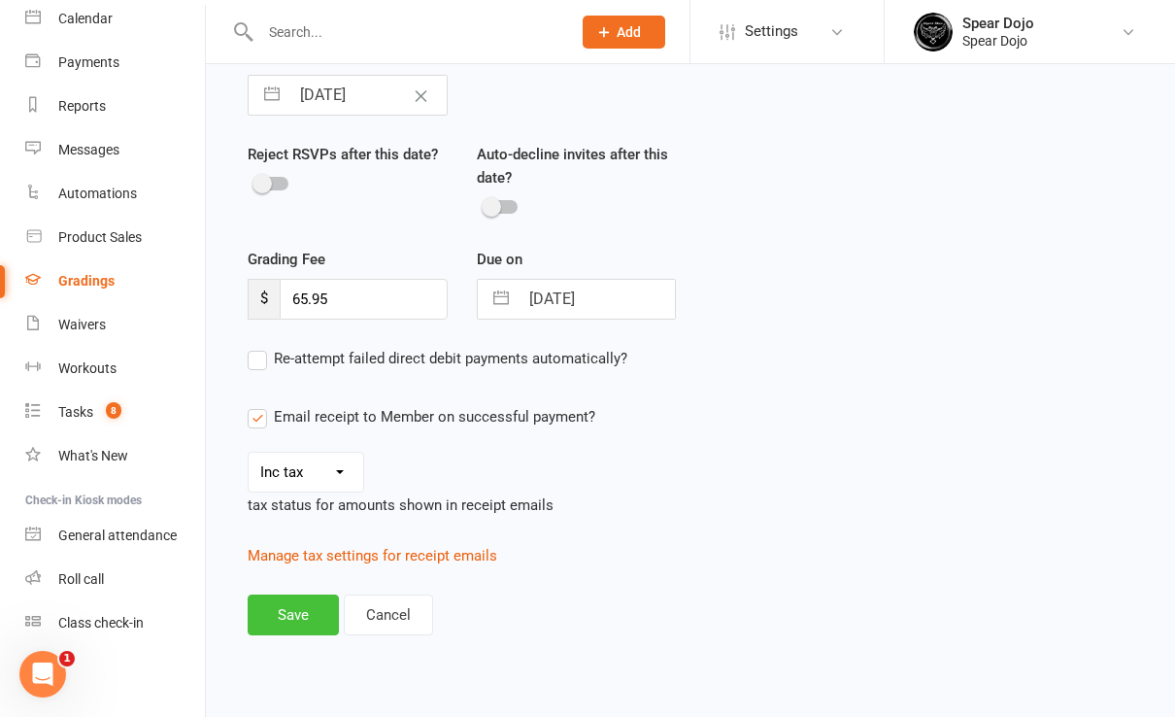
click at [308, 608] on button "Save" at bounding box center [293, 615] width 91 height 41
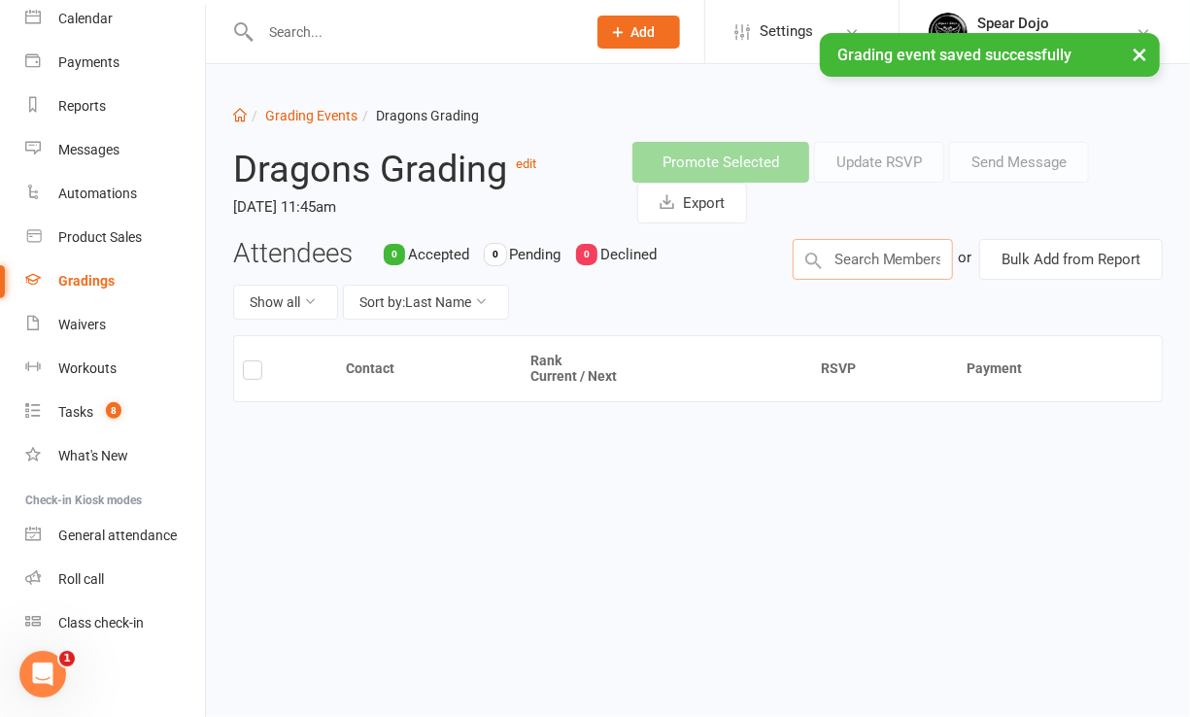
click at [859, 262] on input "text" at bounding box center [873, 259] width 160 height 41
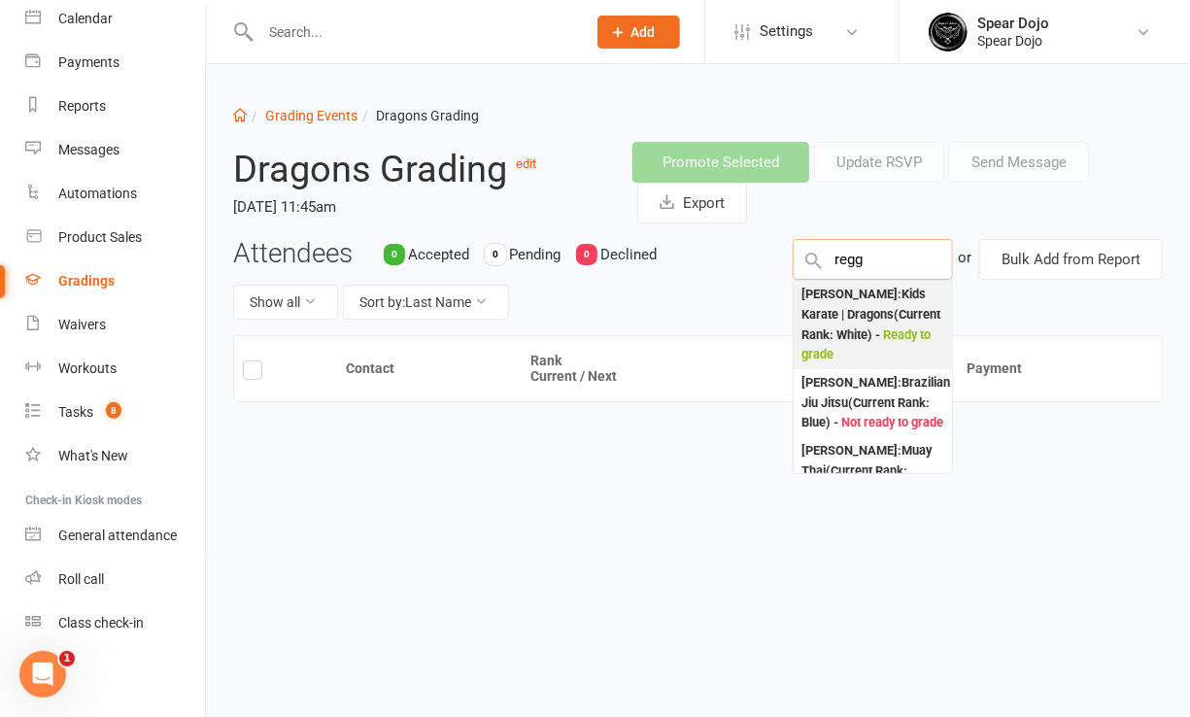
type input "regg"
click at [866, 303] on div "Reggie Dewhurst : Kids Karate | Dragons (Current Rank: White ) - Ready to grade" at bounding box center [872, 325] width 143 height 81
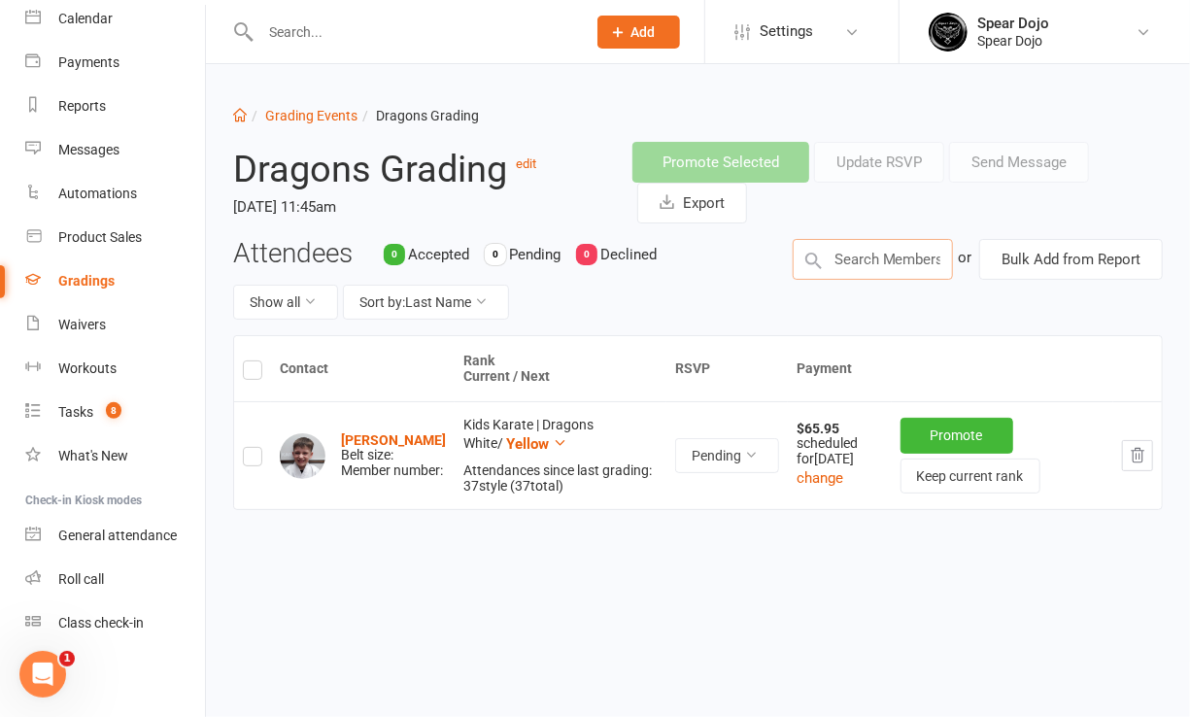
click at [860, 258] on input "text" at bounding box center [873, 259] width 160 height 41
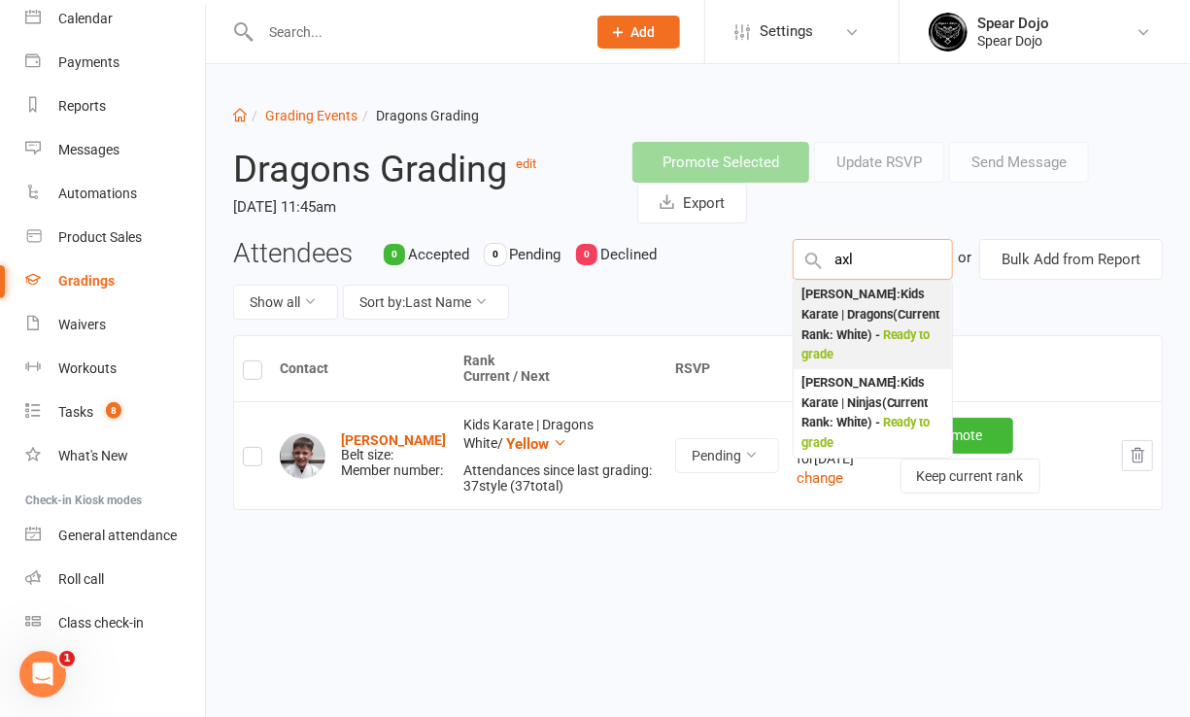
type input "axl"
click at [878, 304] on div "Axl Barker : Kids Karate | Dragons (Current Rank: White ) - Ready to grade" at bounding box center [872, 325] width 143 height 81
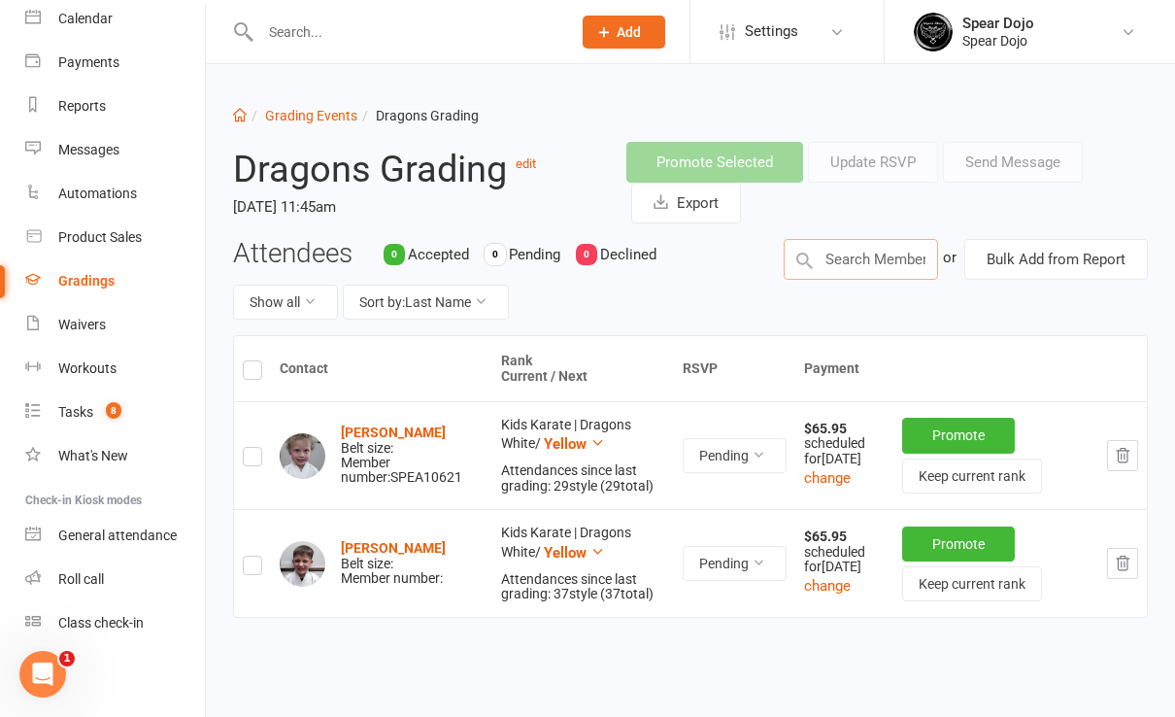
click at [846, 256] on input "text" at bounding box center [861, 259] width 154 height 41
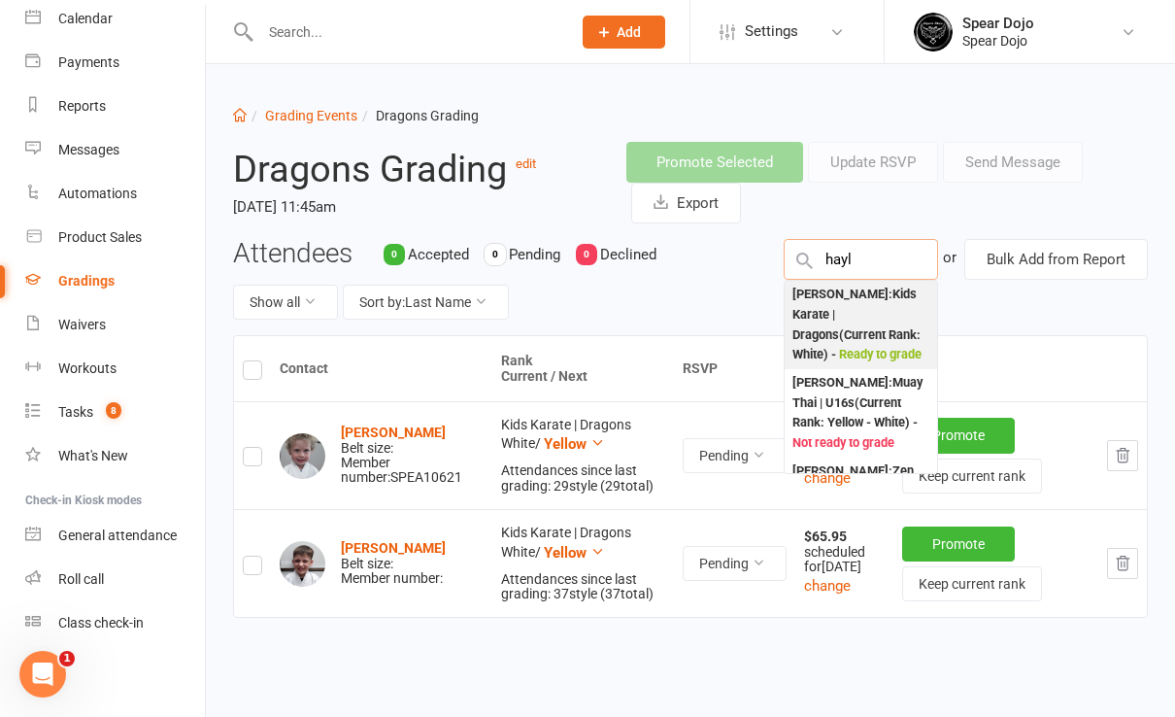
type input "hayl"
click at [845, 304] on div "Hayley Lye : Kids Karate | Dragons (Current Rank: White ) - Ready to grade" at bounding box center [861, 325] width 137 height 81
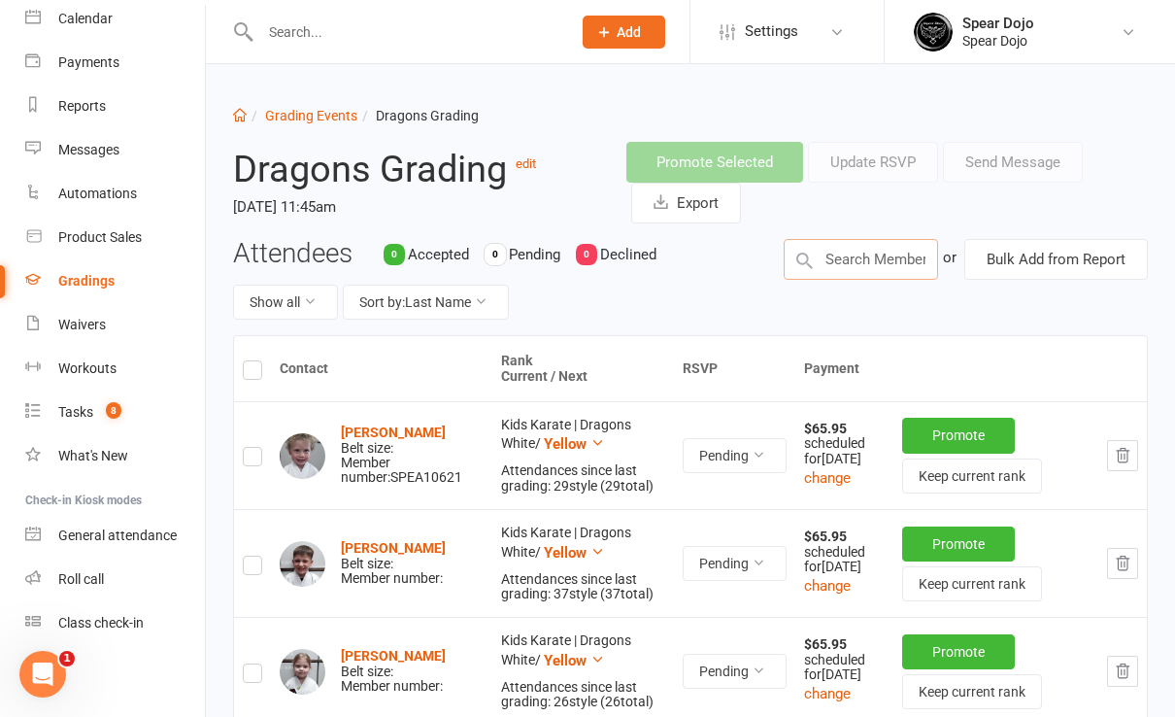
click at [852, 259] on input "text" at bounding box center [861, 259] width 154 height 41
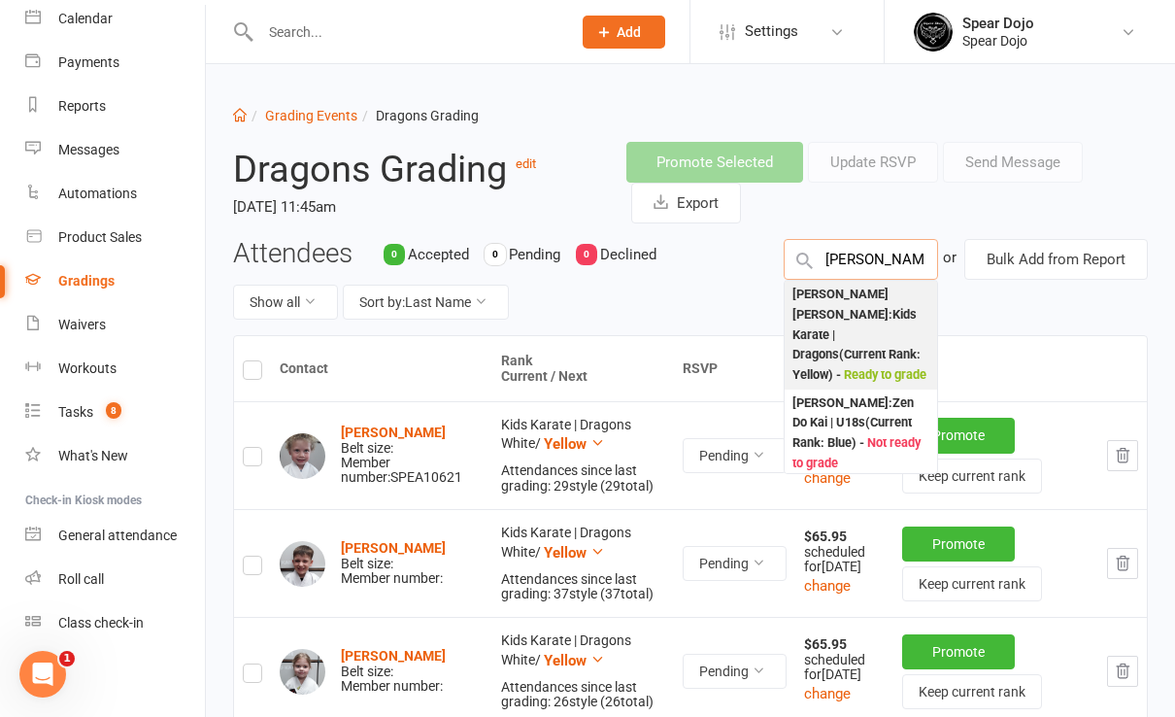
type input "nixon"
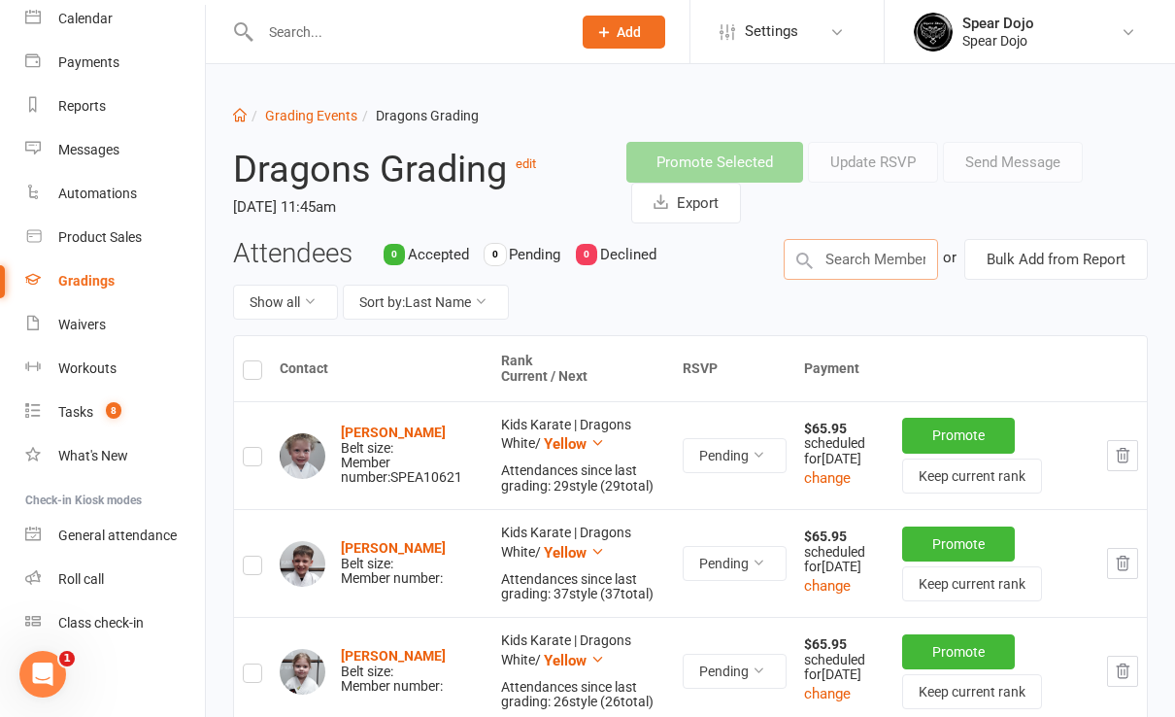
click at [871, 249] on input "text" at bounding box center [861, 259] width 154 height 41
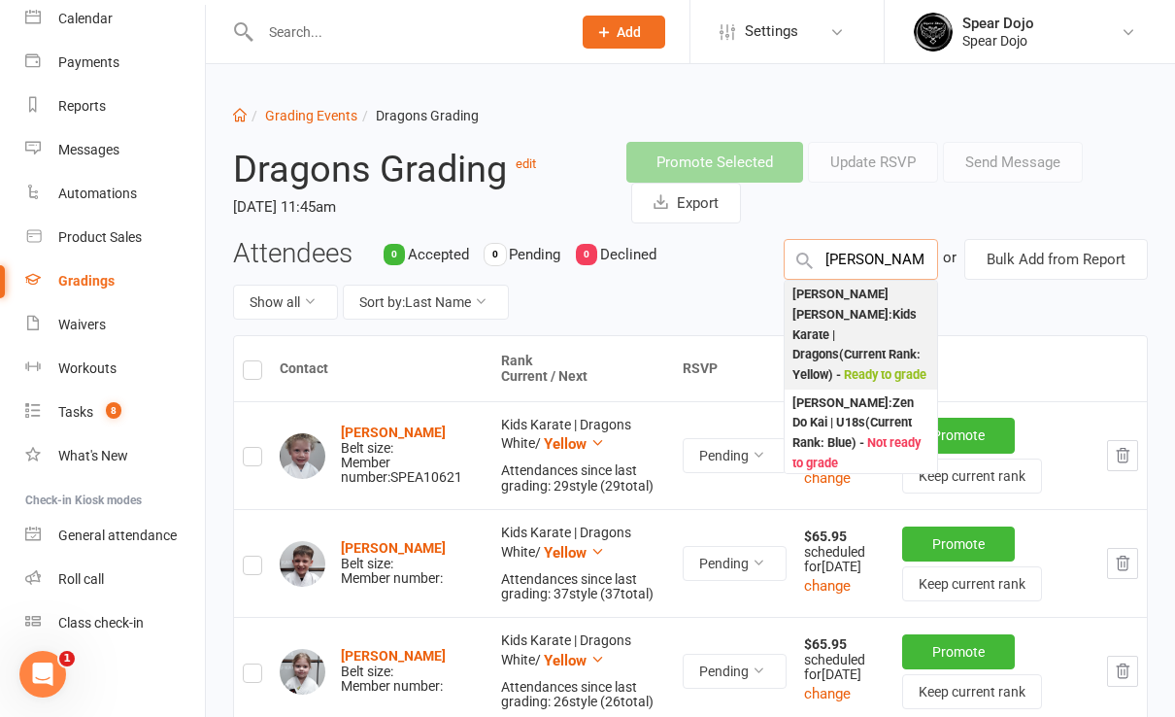
type input "nixon"
click at [863, 307] on div "Nixon Brown : Kids Karate | Dragons (Current Rank: Yellow ) - Ready to grade" at bounding box center [861, 335] width 137 height 100
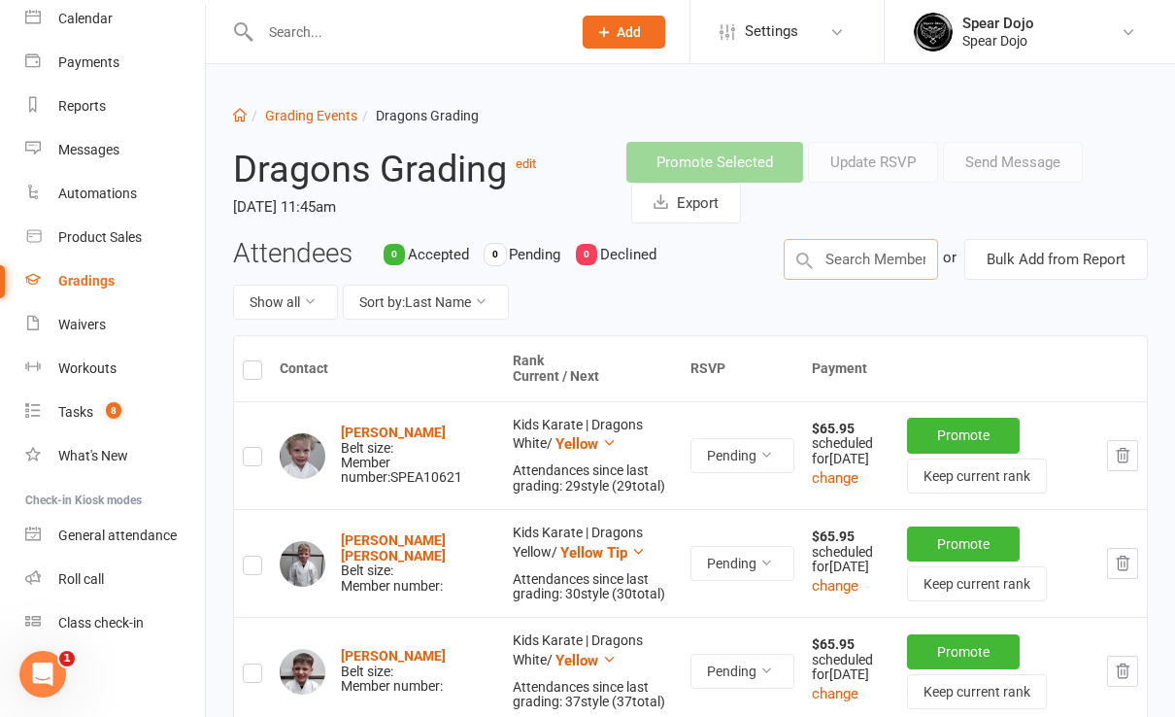
click at [840, 256] on input "text" at bounding box center [861, 259] width 154 height 41
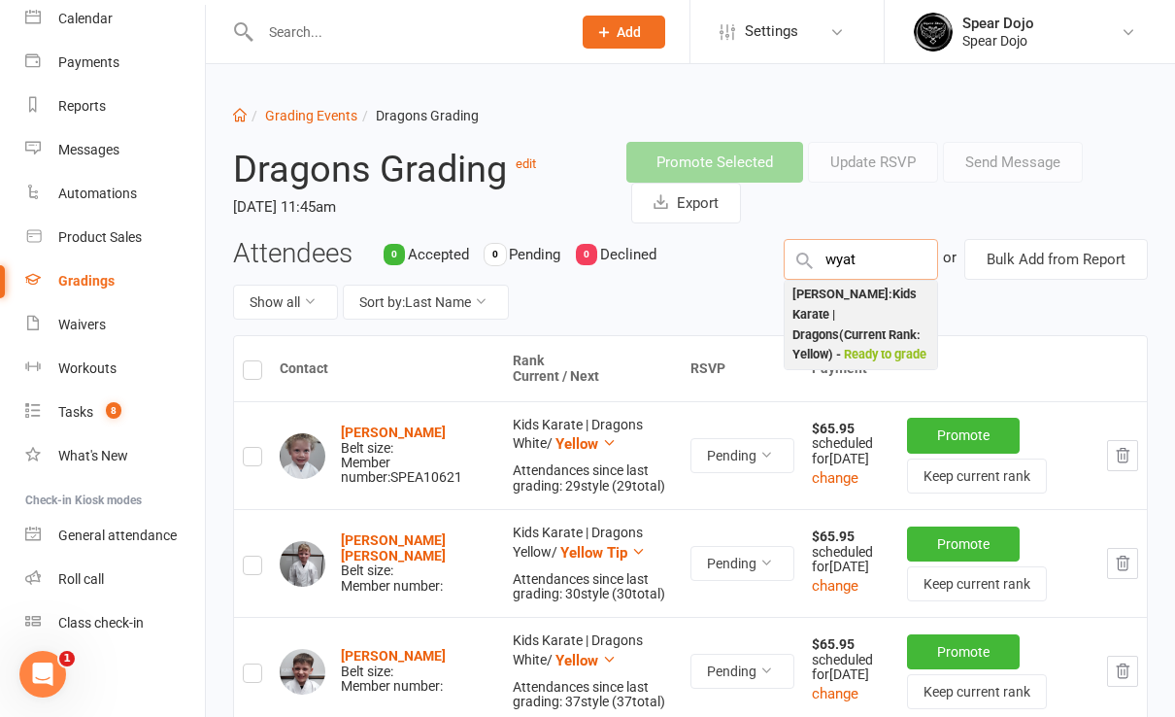
type input "wyat"
click at [870, 305] on div "Wyatt Wells : Kids Karate | Dragons (Current Rank: Yellow ) - Ready to grade" at bounding box center [861, 325] width 137 height 81
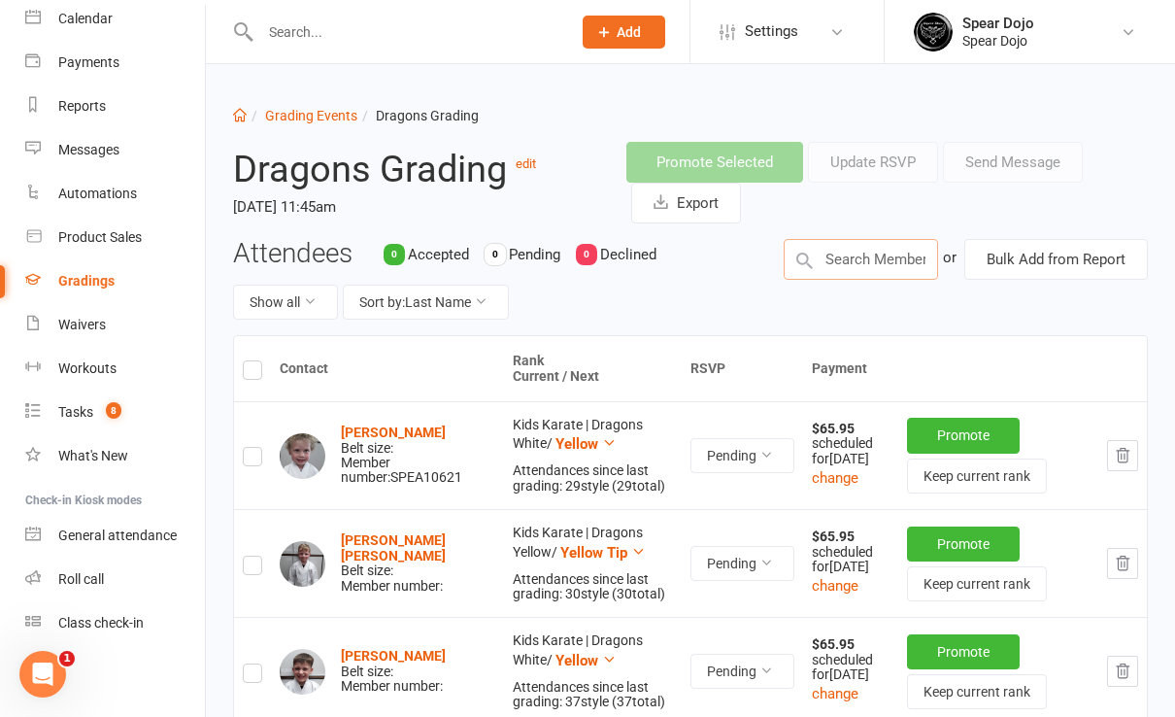
click at [856, 243] on input "text" at bounding box center [861, 259] width 154 height 41
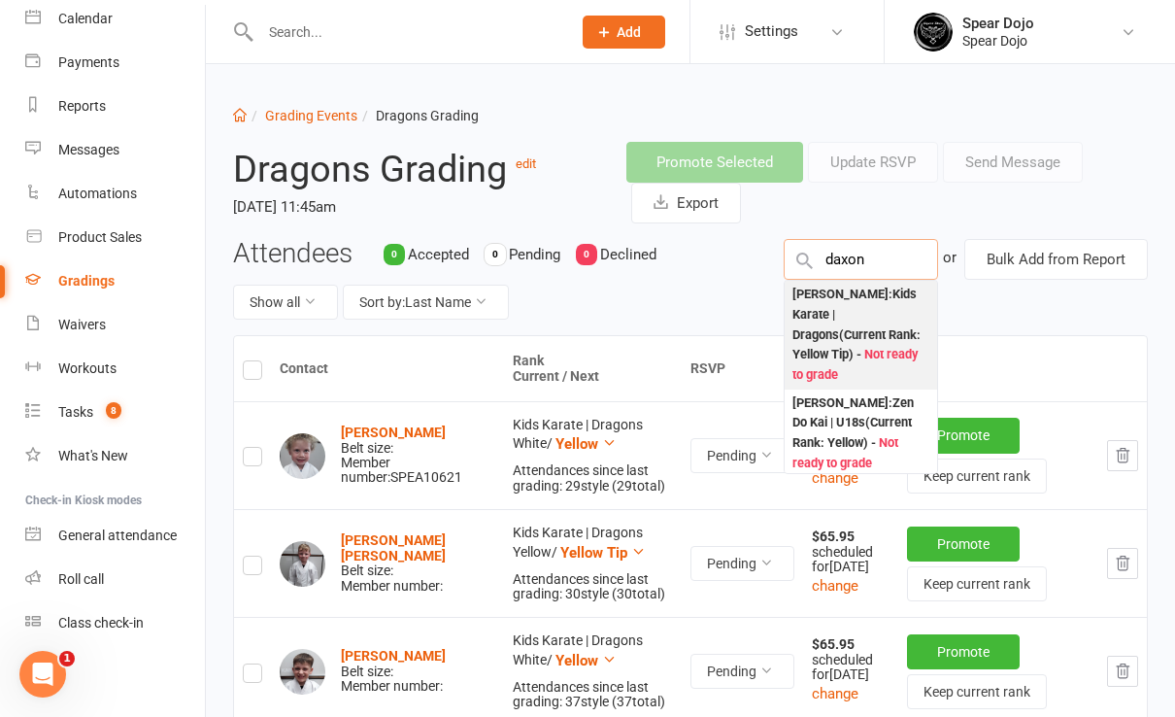
type input "daxon"
click at [827, 289] on div "Daxon Myers : Kids Karate | Dragons (Current Rank: Yellow Tip ) - Not ready to …" at bounding box center [861, 335] width 137 height 100
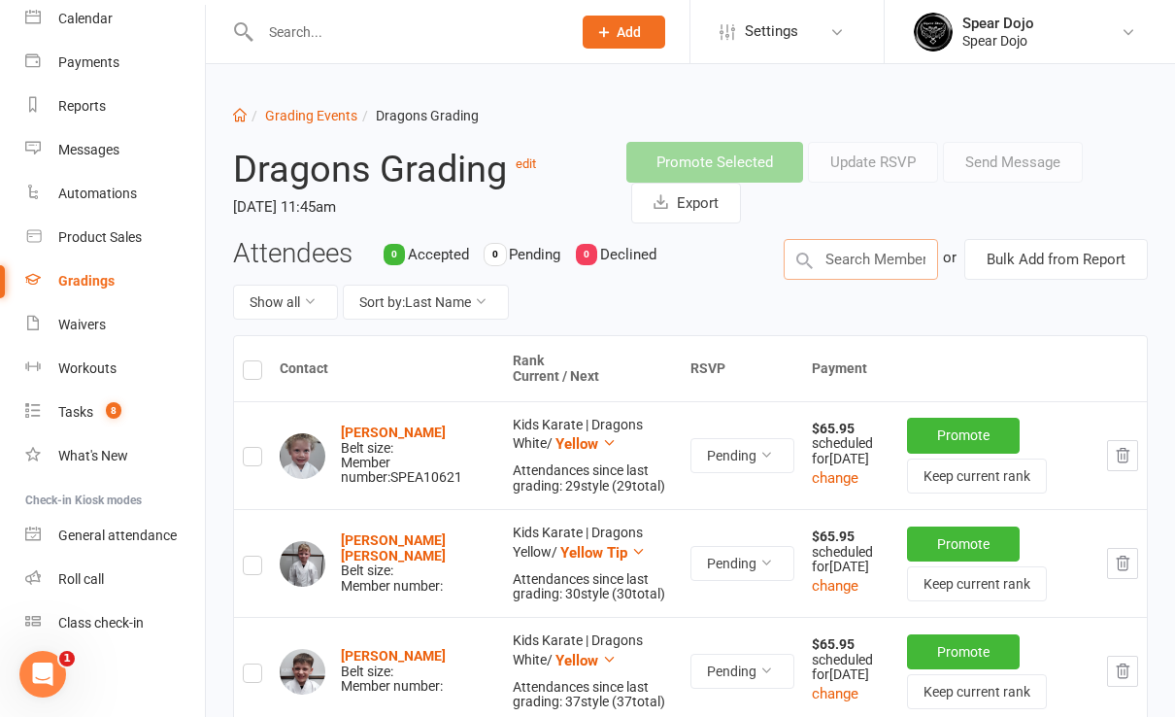
click at [845, 256] on input "text" at bounding box center [861, 259] width 154 height 41
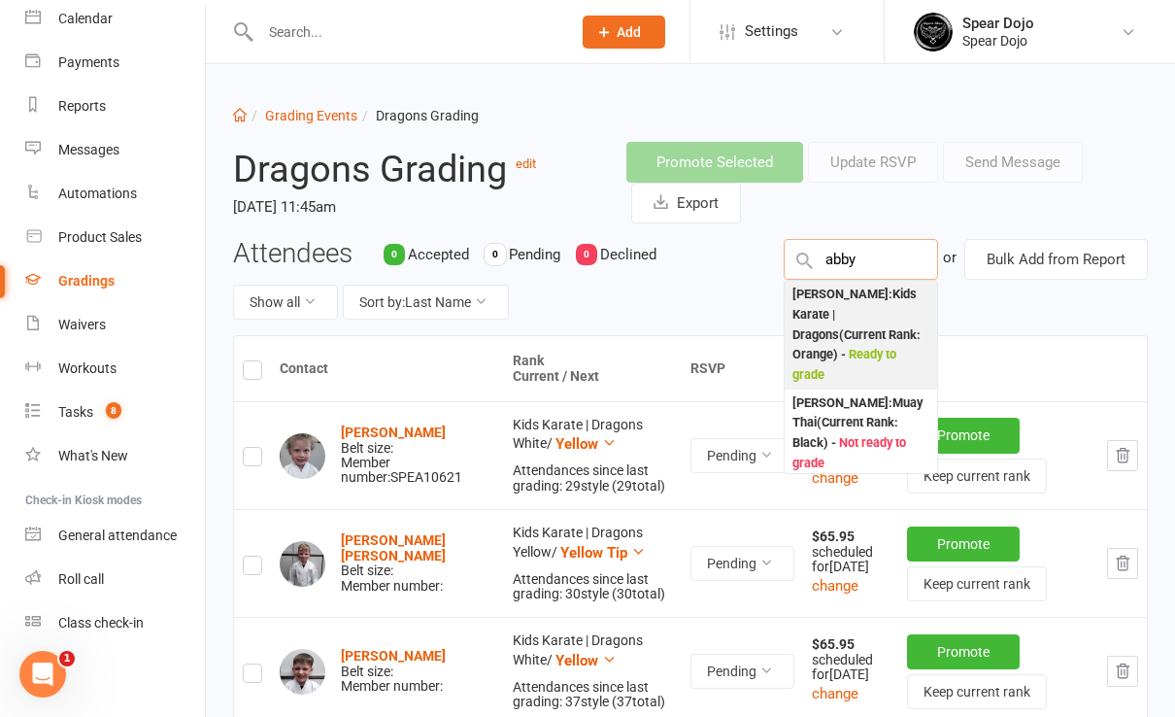
type input "abby"
click at [858, 301] on div "Abby Wright : Kids Karate | Dragons (Current Rank: Orange ) - Ready to grade" at bounding box center [861, 335] width 137 height 100
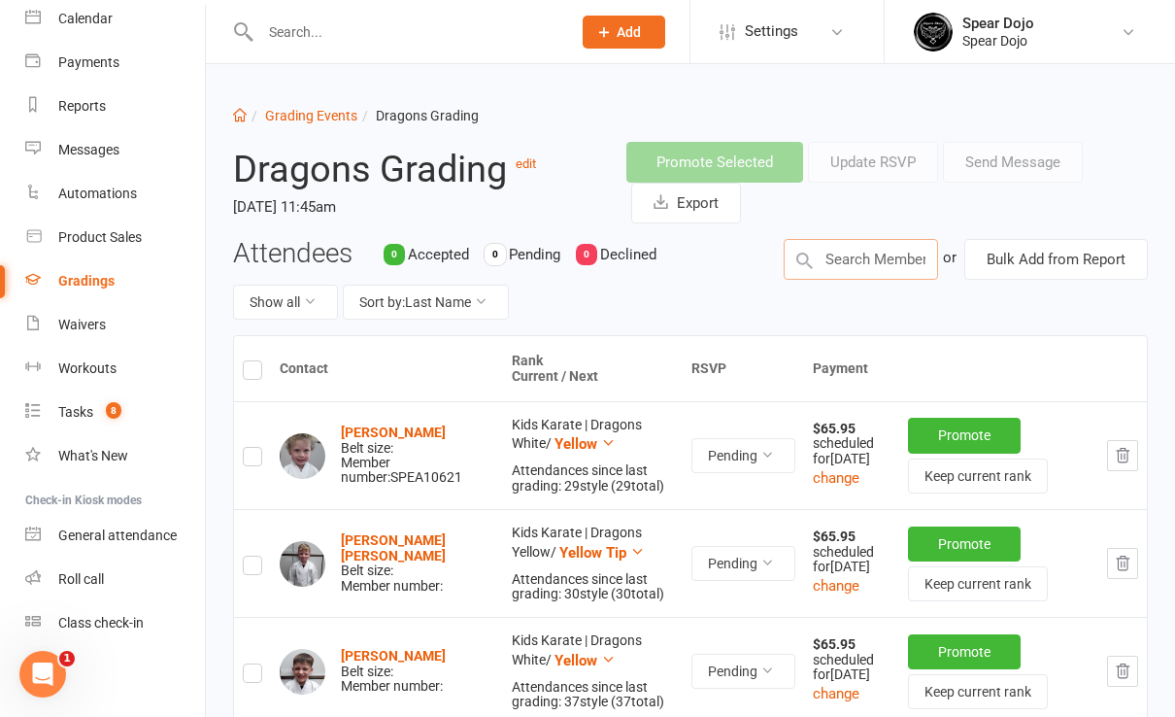
click at [851, 256] on input "text" at bounding box center [861, 259] width 154 height 41
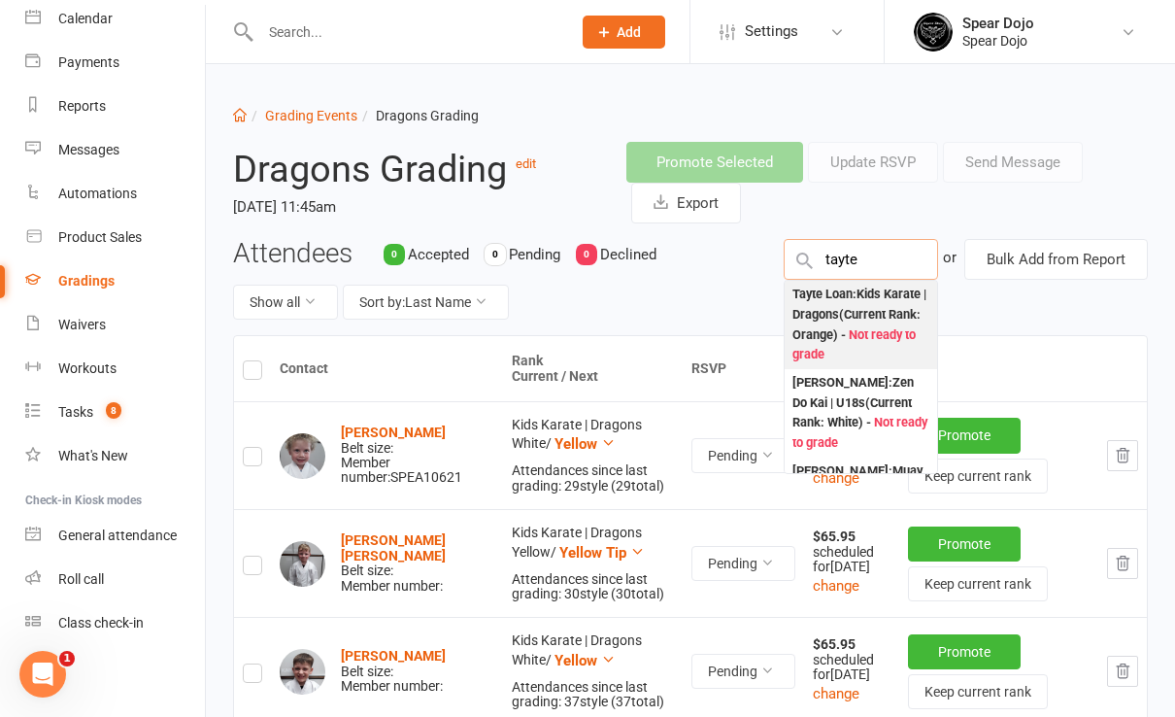
type input "tayte"
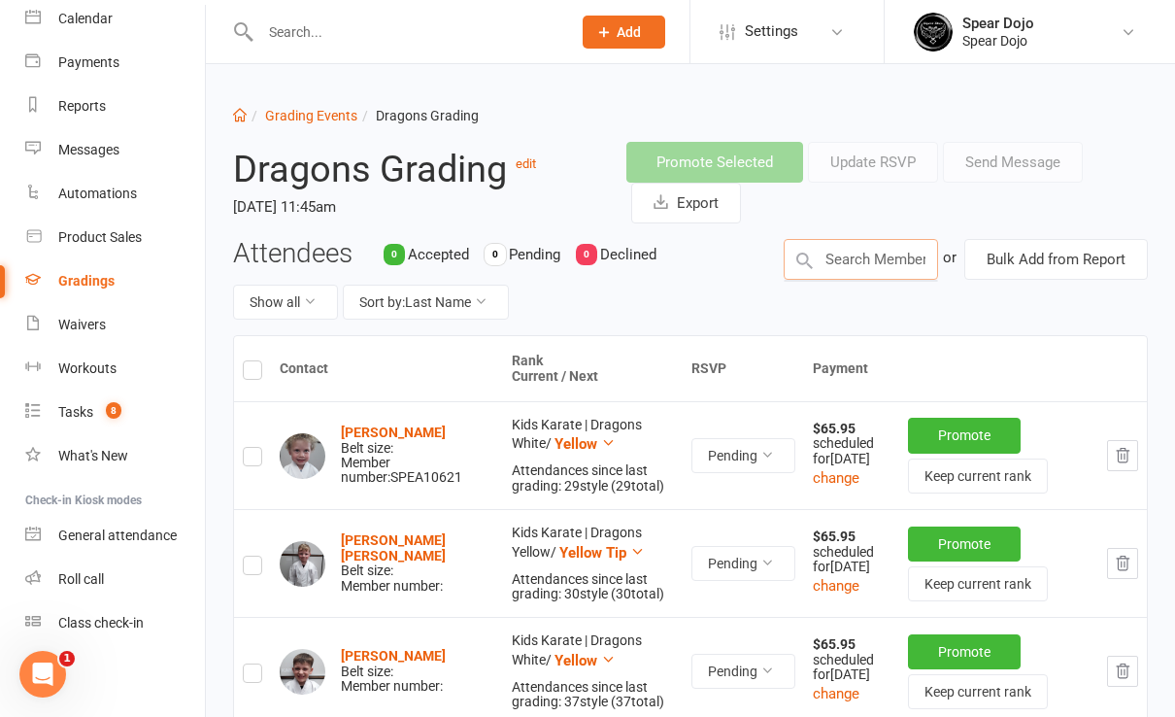
click at [879, 262] on input "text" at bounding box center [861, 259] width 154 height 41
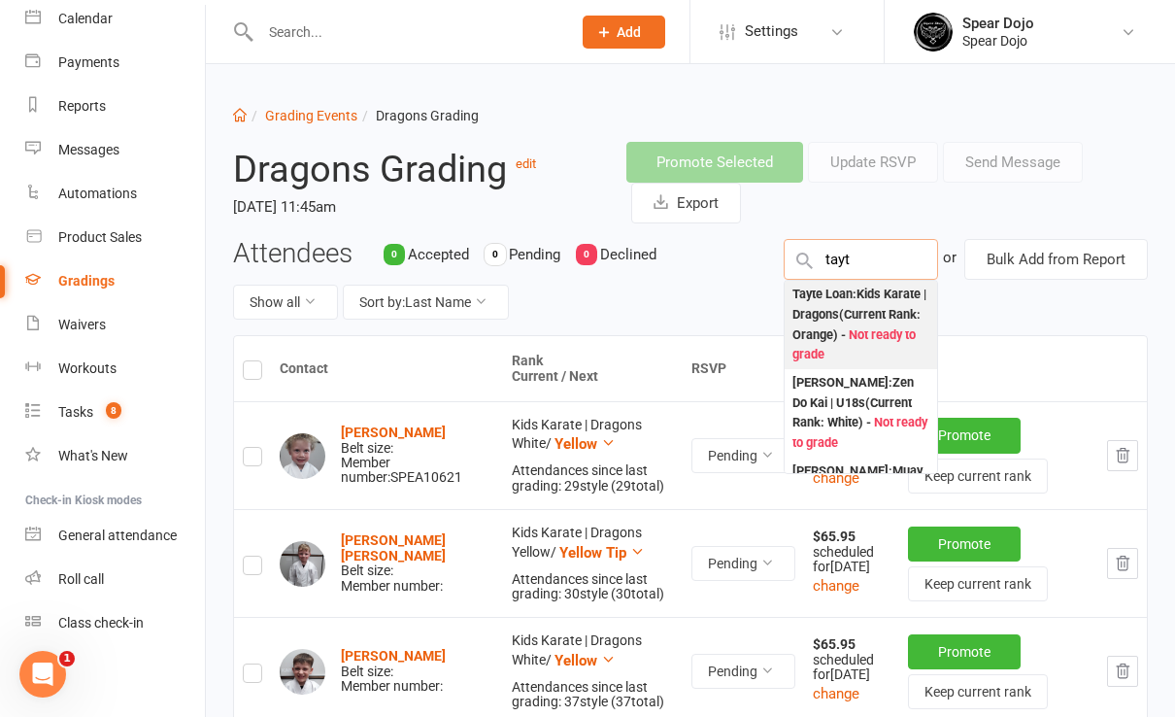
type input "tayt"
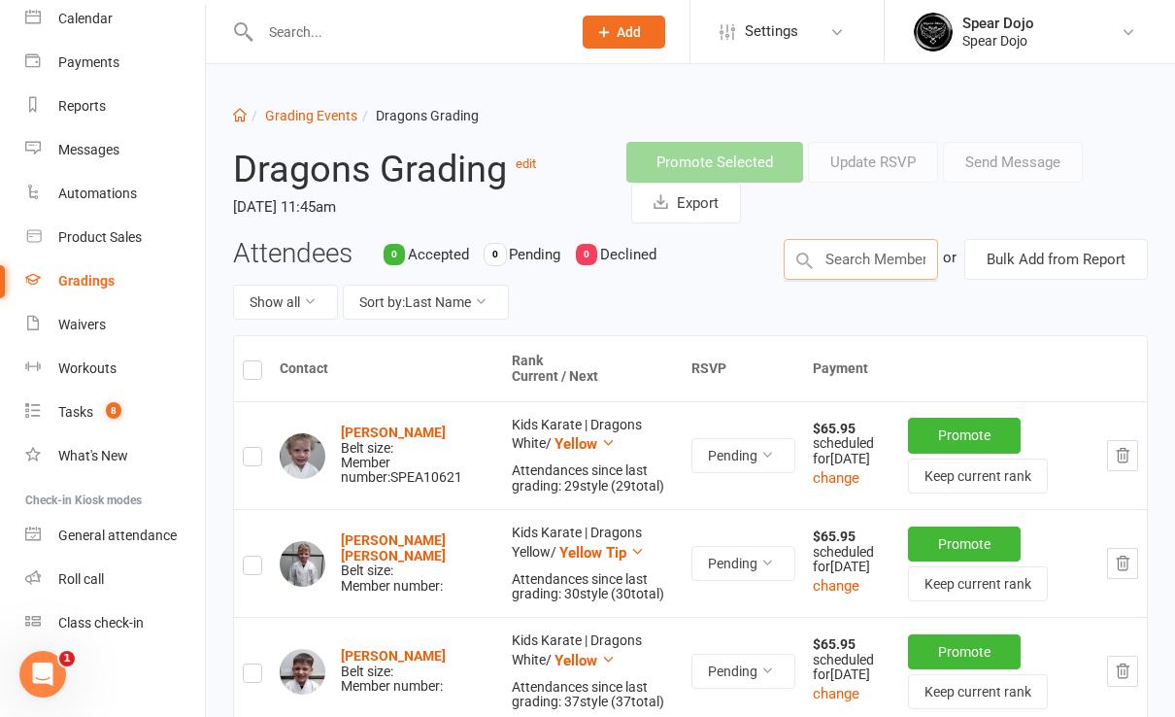
click at [866, 255] on input "text" at bounding box center [861, 259] width 154 height 41
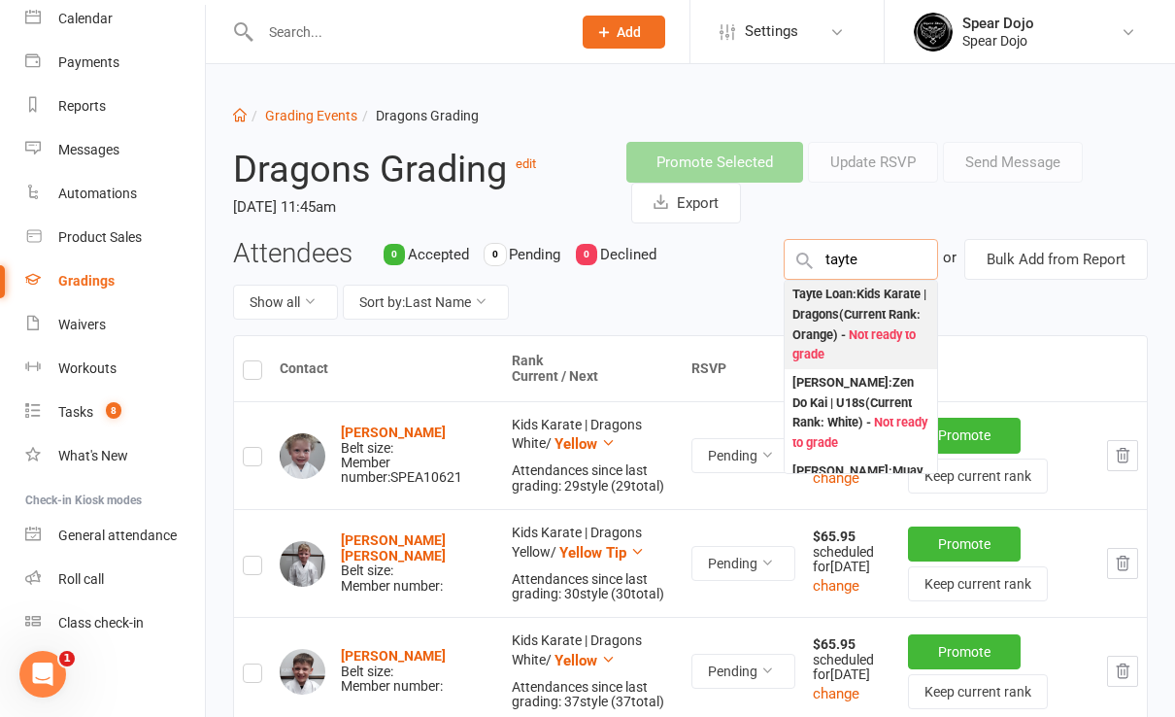
type input "tayte"
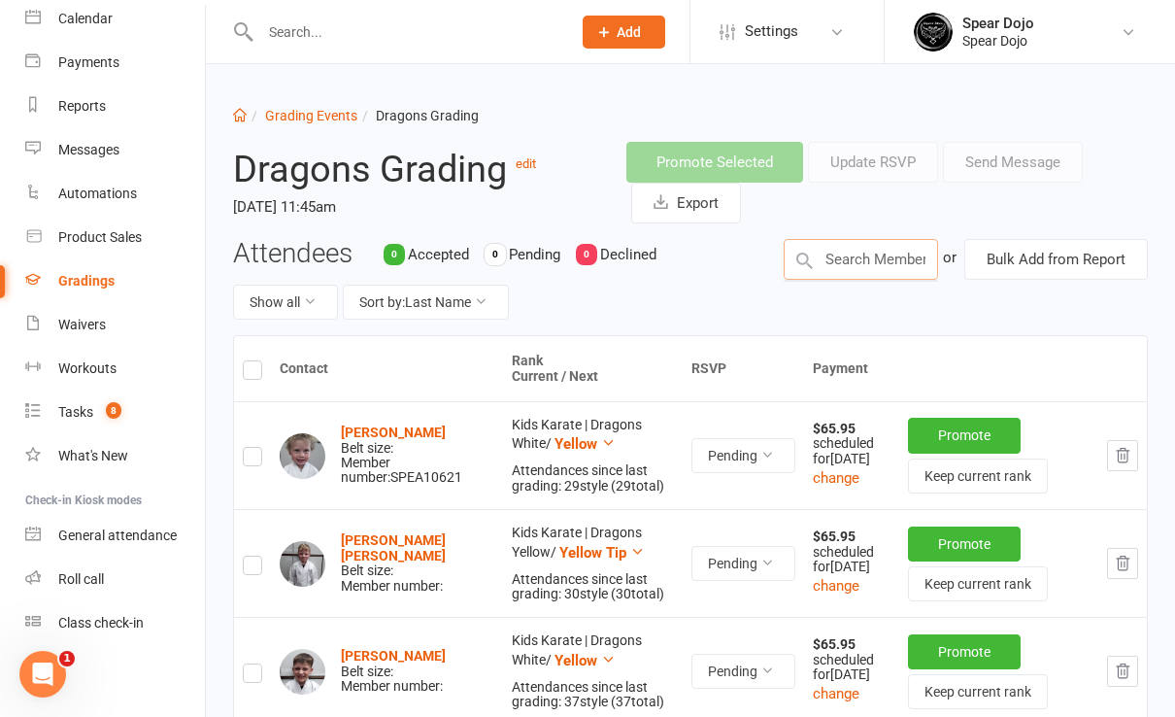
click at [879, 254] on input "text" at bounding box center [861, 259] width 154 height 41
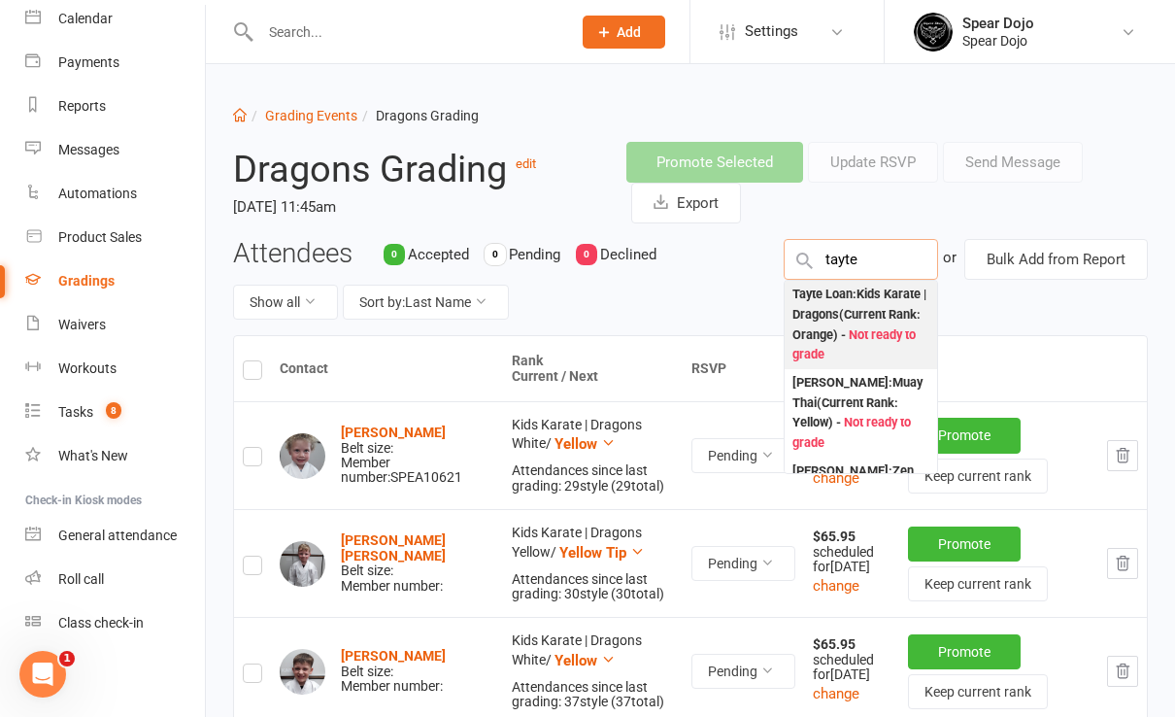
type input "tayte"
click at [869, 328] on div "Tayte Loan : Kids Karate | Dragons (Current Rank: Orange ) - Not ready to grade" at bounding box center [861, 325] width 137 height 81
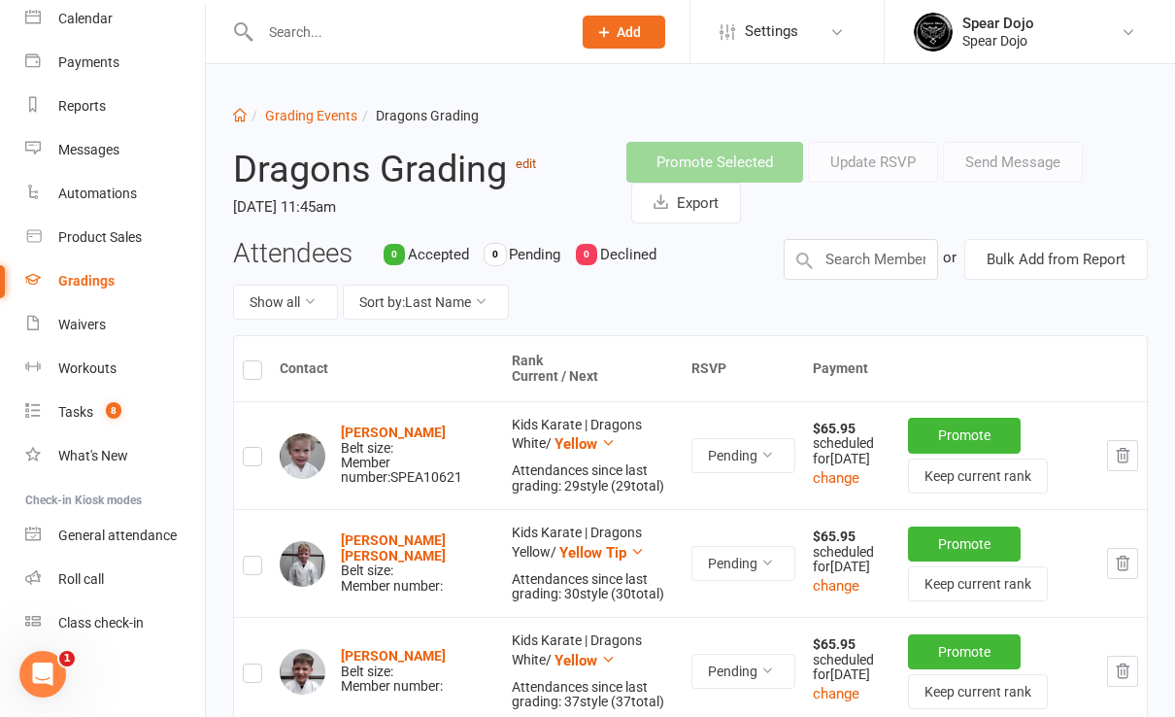
click at [527, 167] on link "edit" at bounding box center [526, 163] width 20 height 15
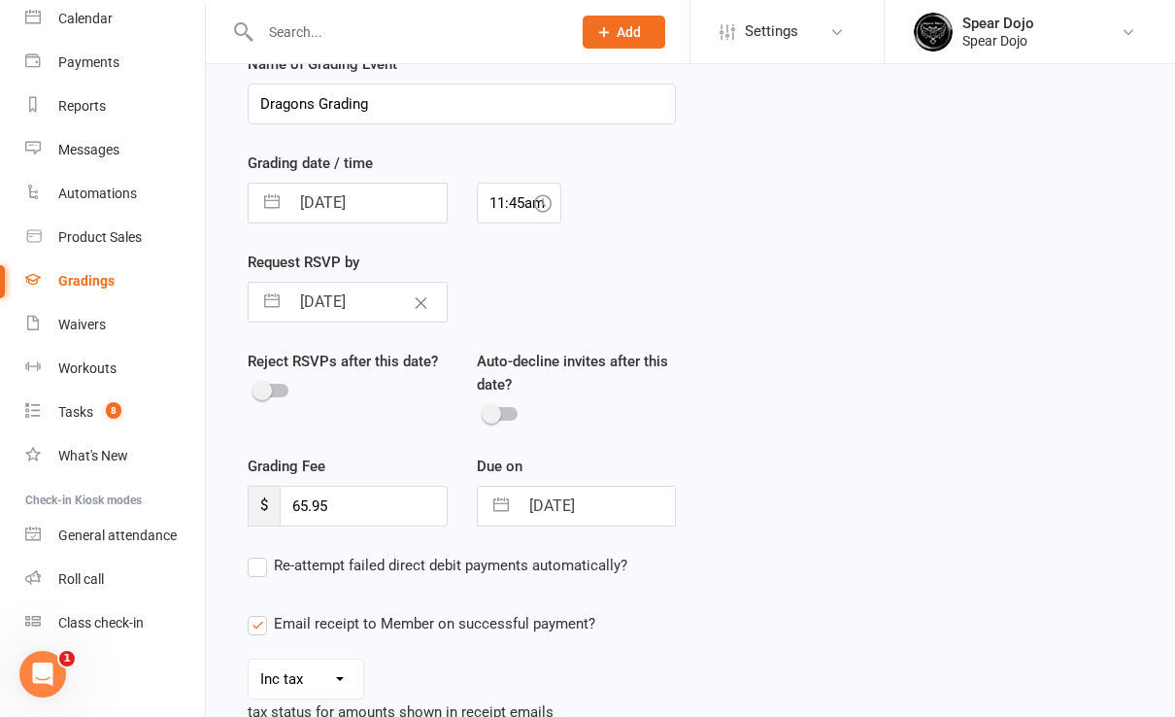
scroll to position [129, 0]
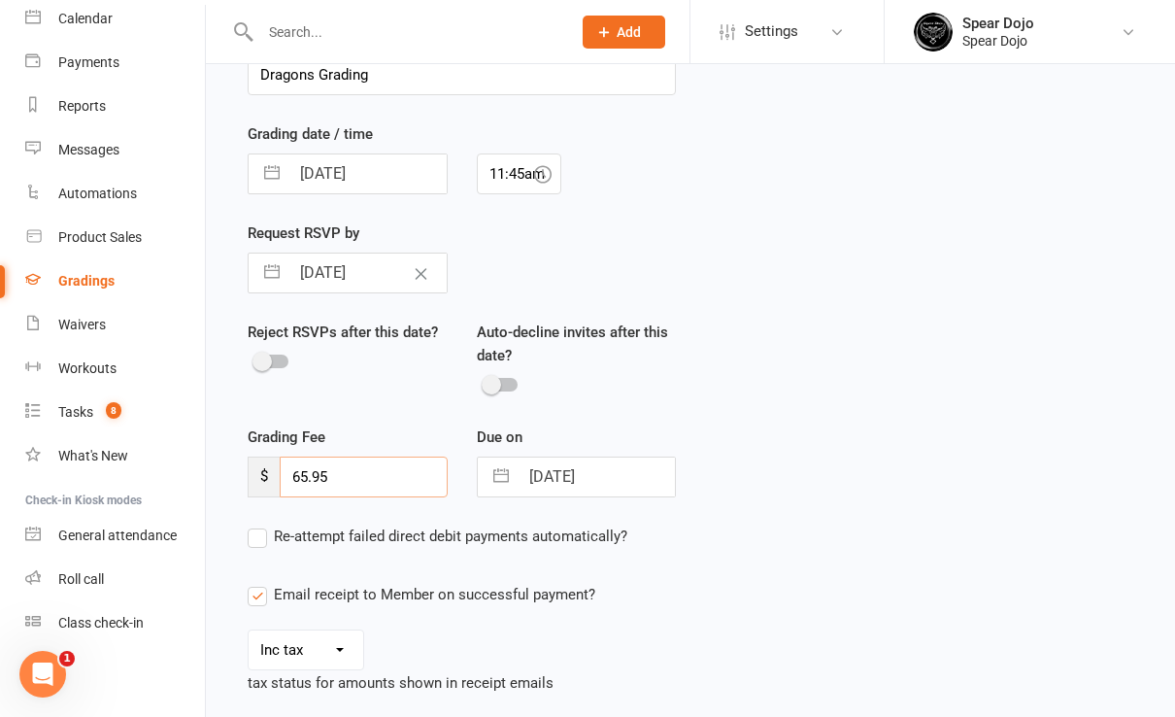
click at [301, 477] on input "65.95" at bounding box center [364, 477] width 168 height 41
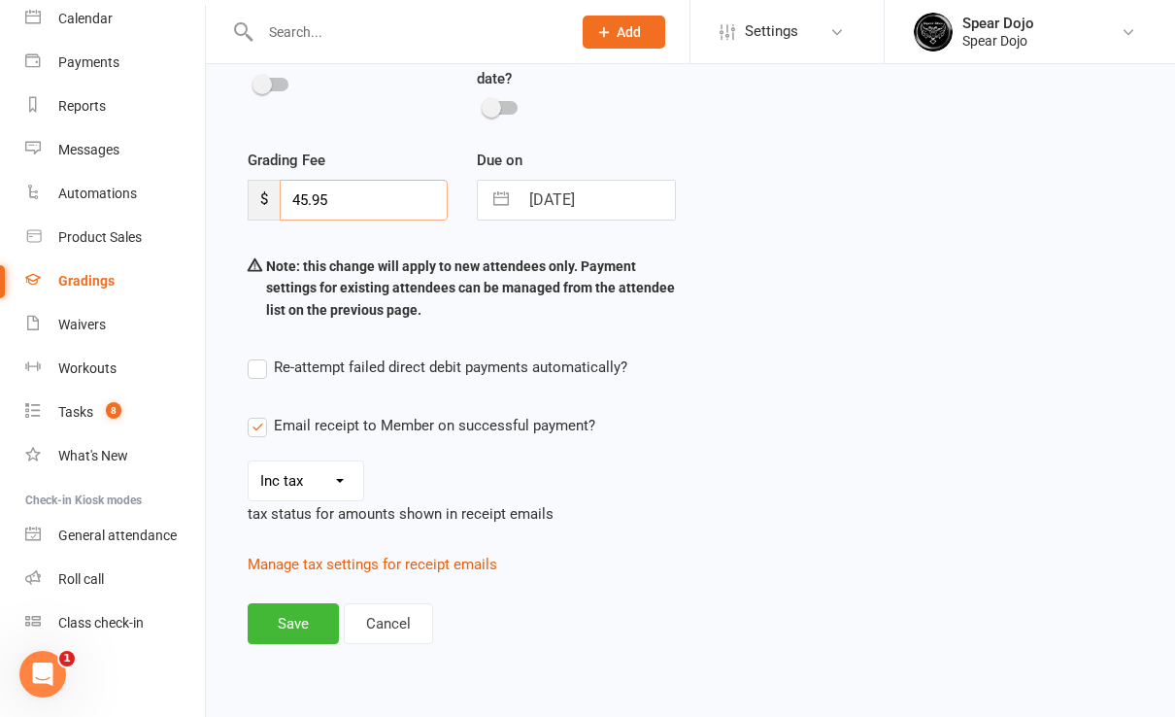
scroll to position [416, 0]
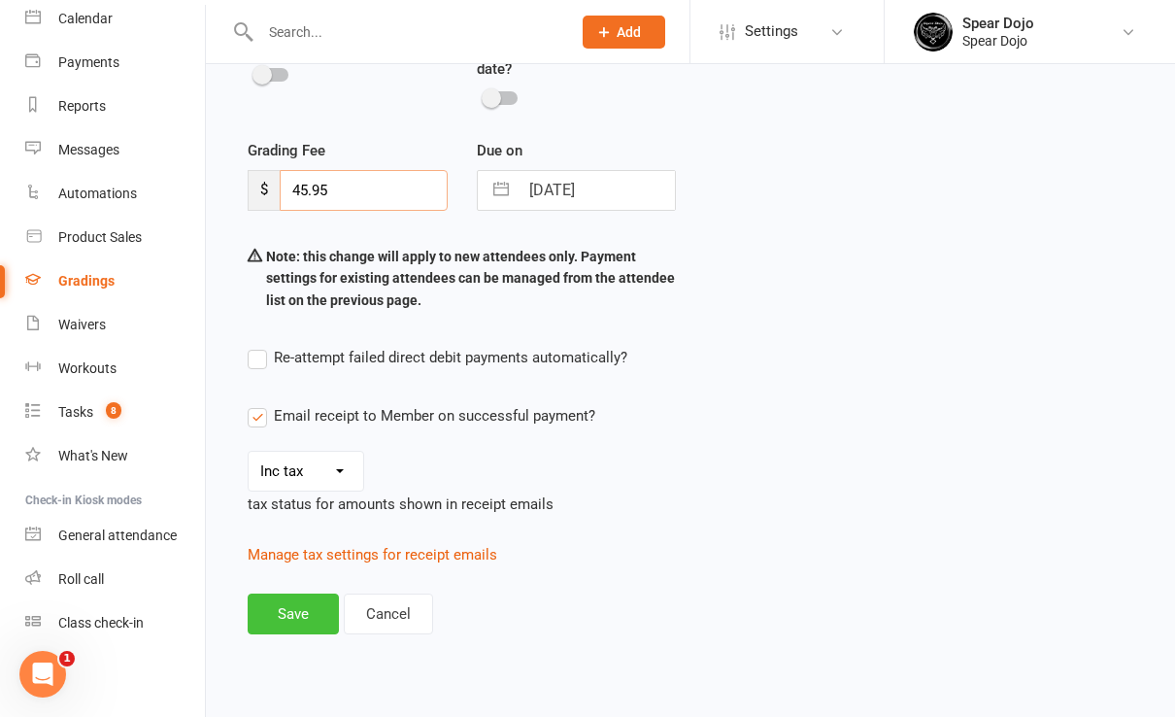
type input "45.95"
click at [301, 608] on button "Save" at bounding box center [293, 614] width 91 height 41
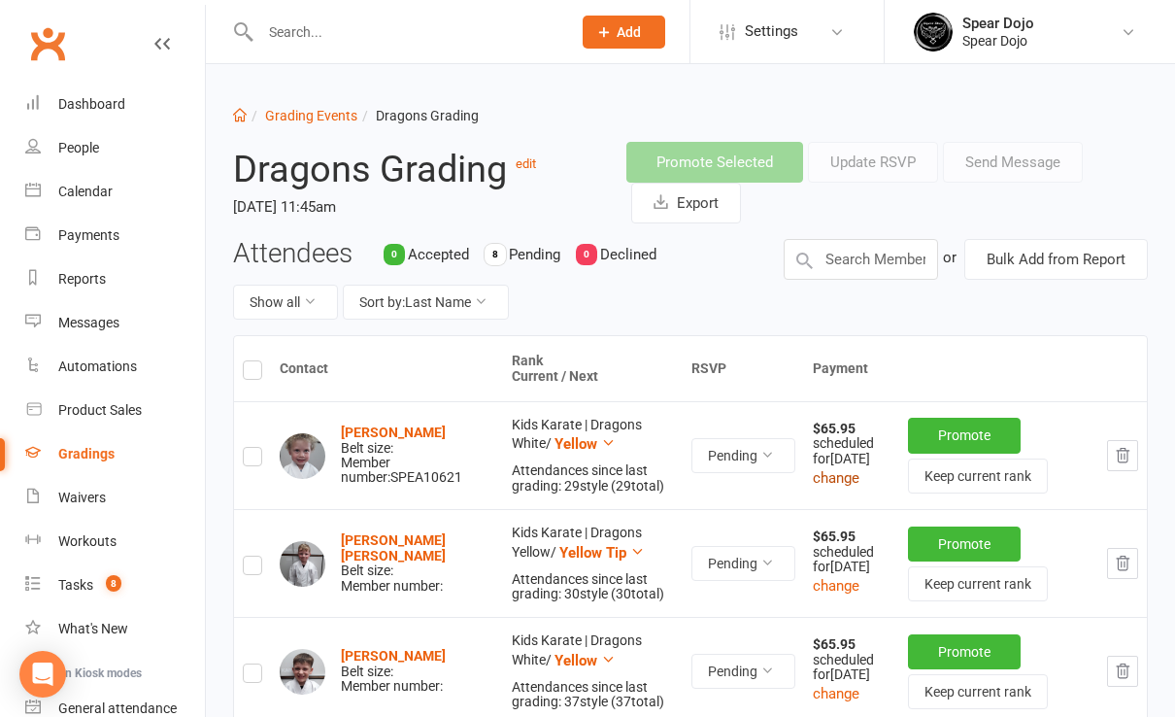
click at [823, 485] on button "change" at bounding box center [836, 477] width 47 height 23
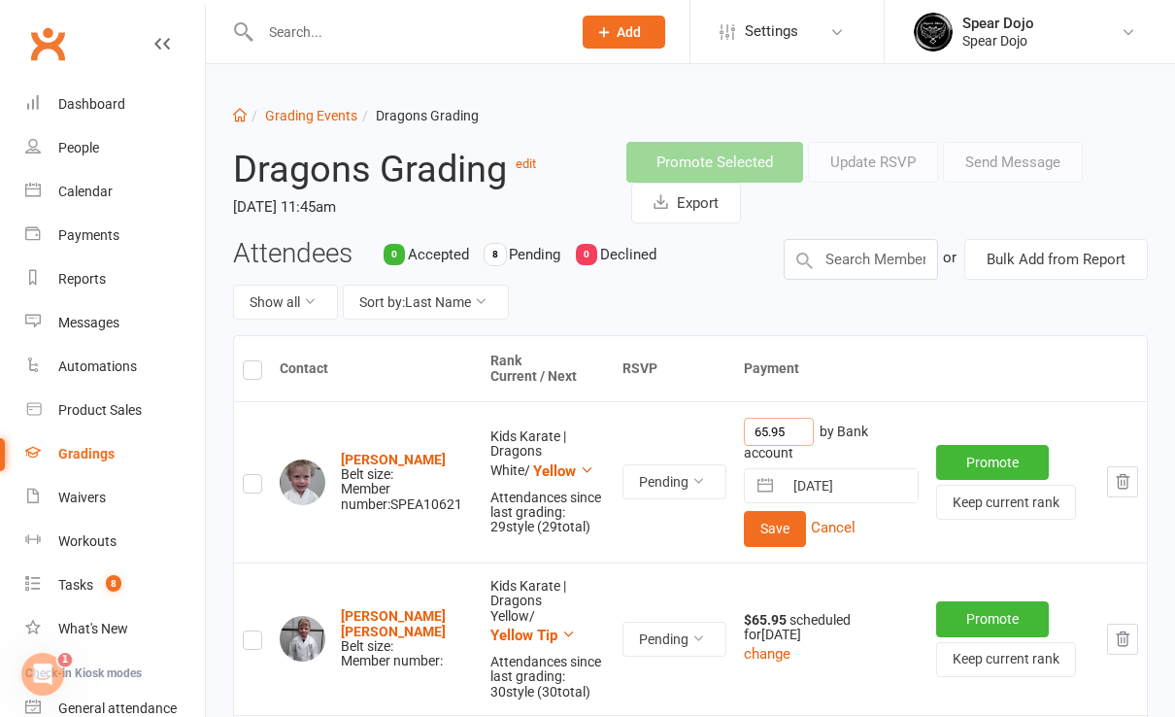
click at [749, 431] on input "65.95" at bounding box center [779, 432] width 70 height 28
type input "45.95"
click at [766, 534] on button "Save" at bounding box center [775, 528] width 62 height 35
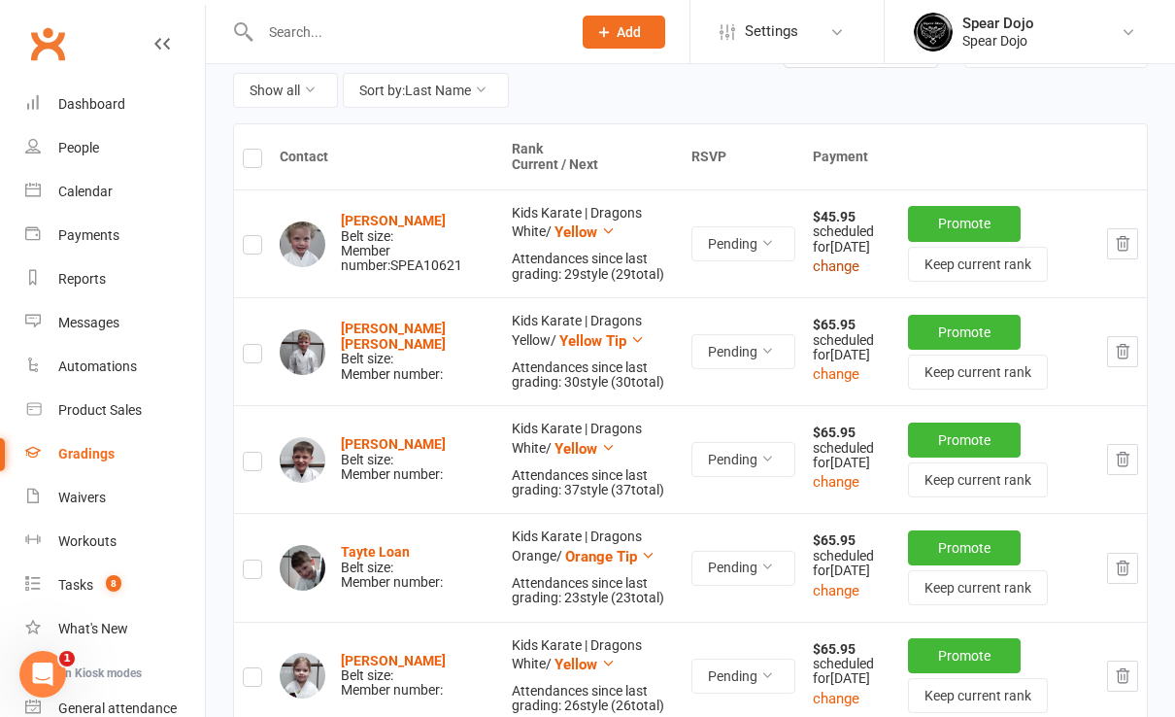
scroll to position [258, 0]
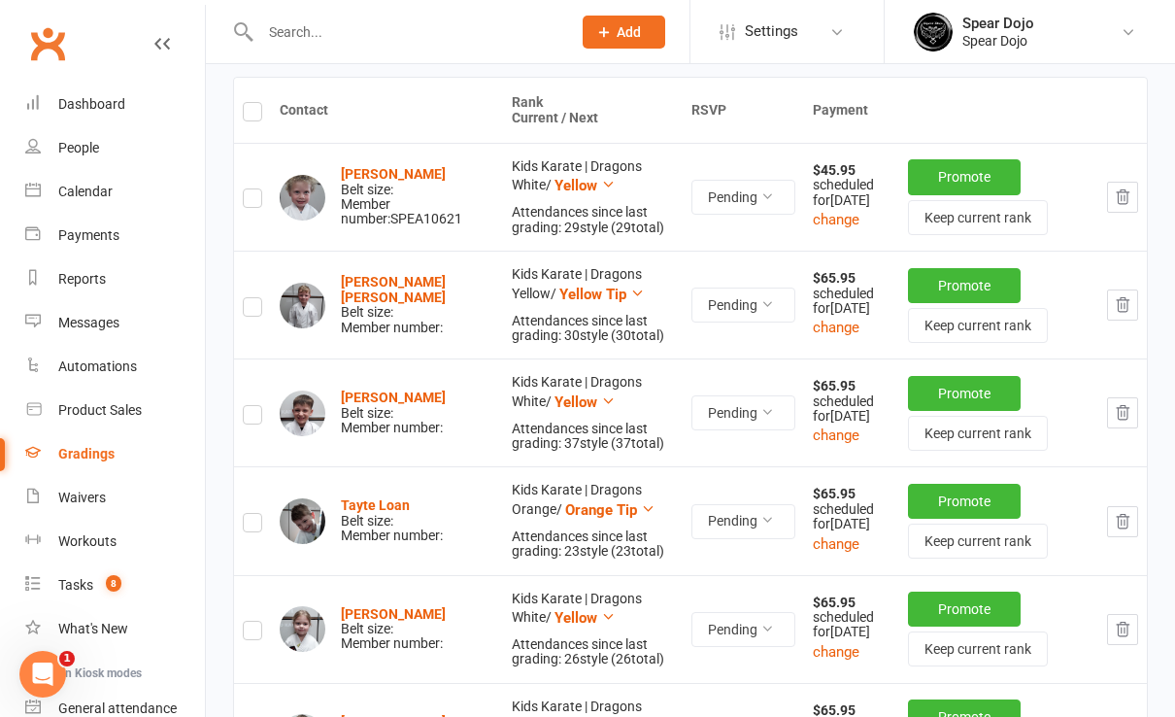
click at [814, 284] on strong "$65.95" at bounding box center [834, 278] width 43 height 16
click at [813, 278] on strong "$65.95" at bounding box center [834, 278] width 43 height 16
click at [821, 339] on button "change" at bounding box center [836, 327] width 47 height 23
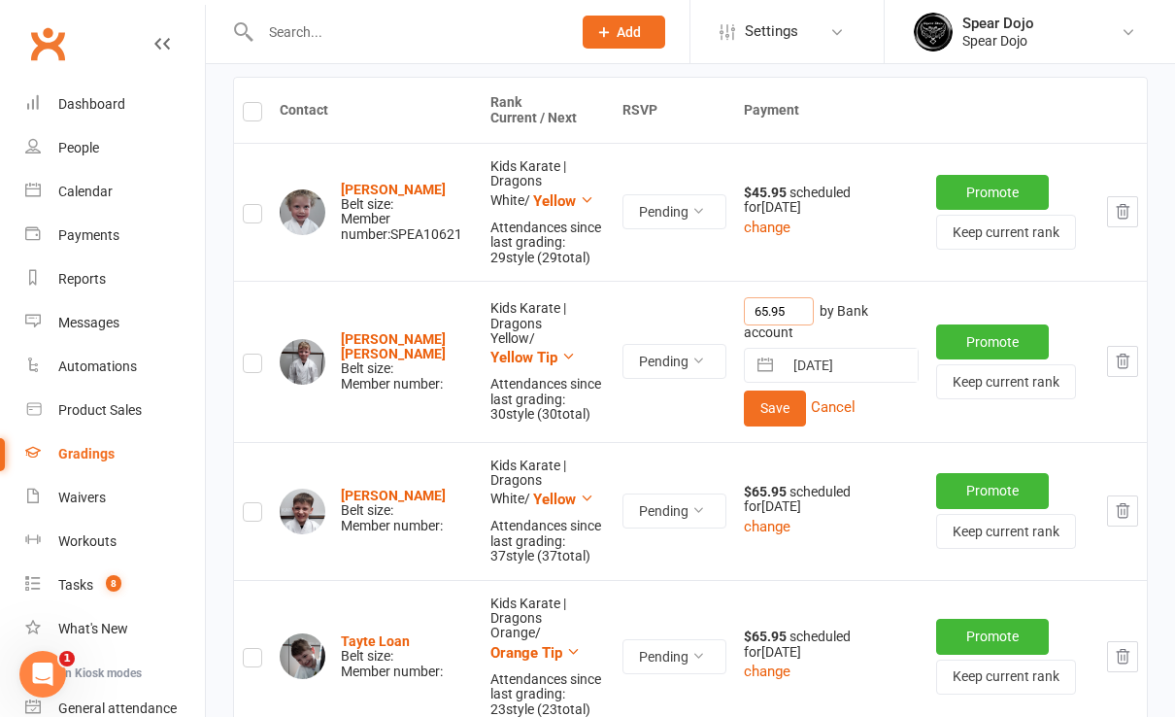
click at [749, 297] on input "65.95" at bounding box center [779, 311] width 70 height 28
type input "45.95"
click at [763, 394] on button "Save" at bounding box center [775, 408] width 62 height 35
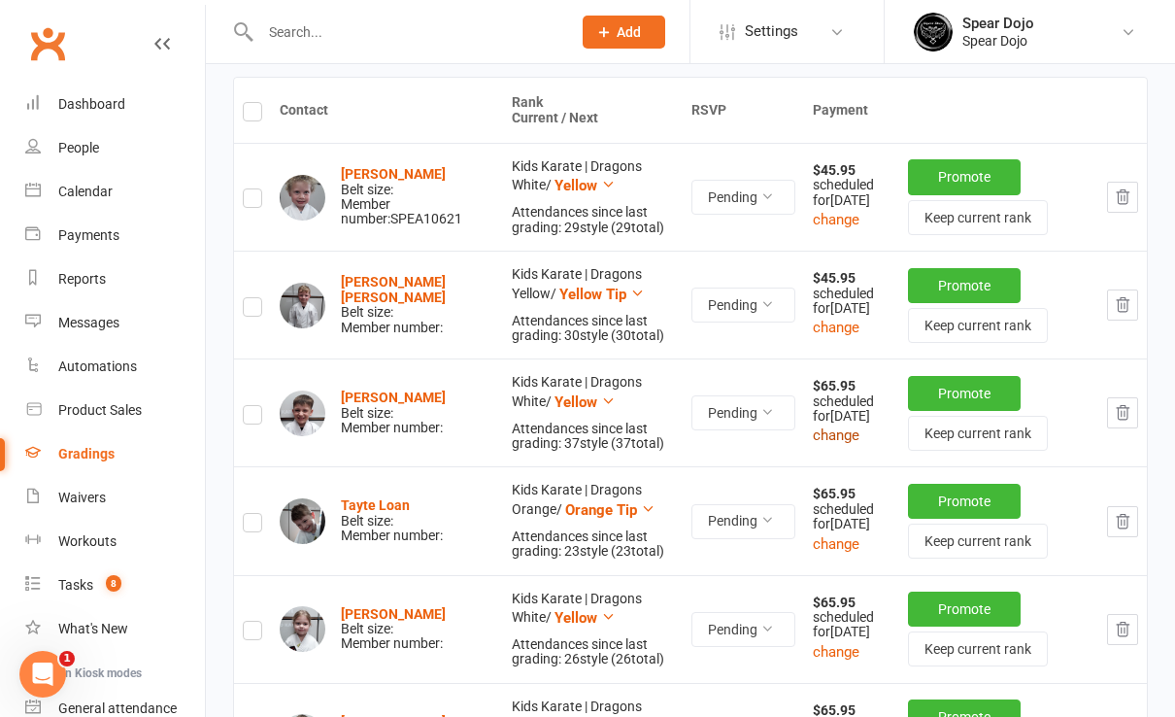
click at [817, 447] on button "change" at bounding box center [836, 435] width 47 height 23
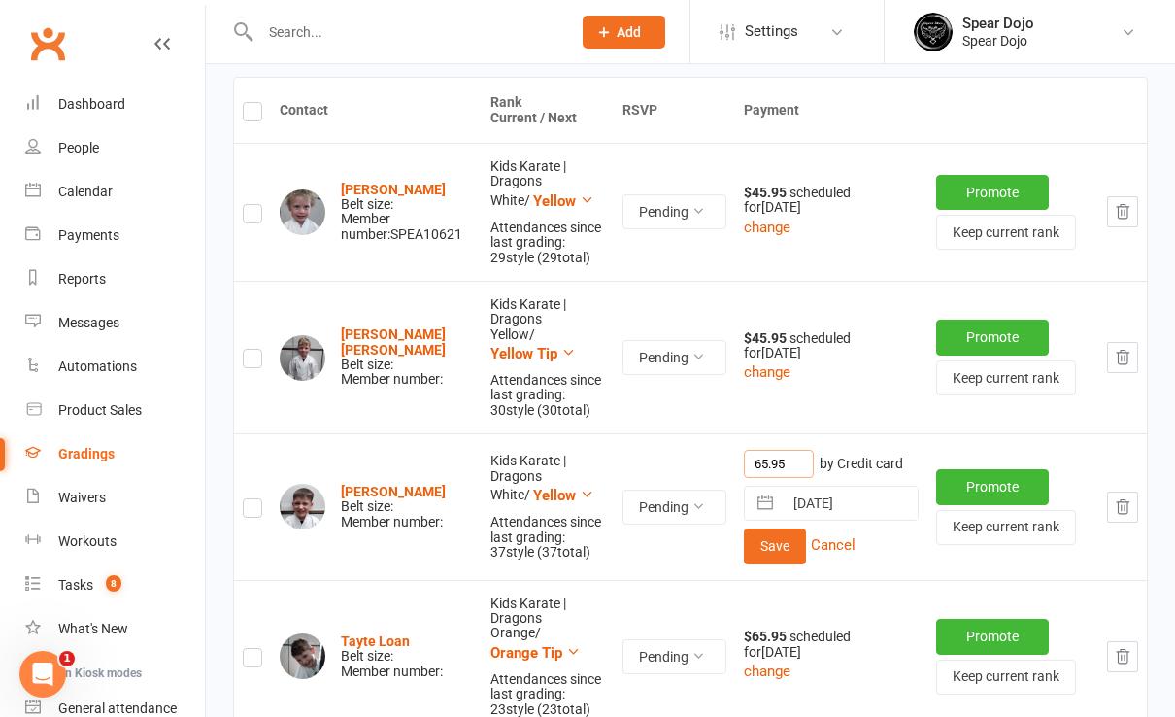
click at [749, 450] on input "65.95" at bounding box center [779, 464] width 70 height 28
type input "45.95"
click at [761, 528] on button "Save" at bounding box center [775, 545] width 62 height 35
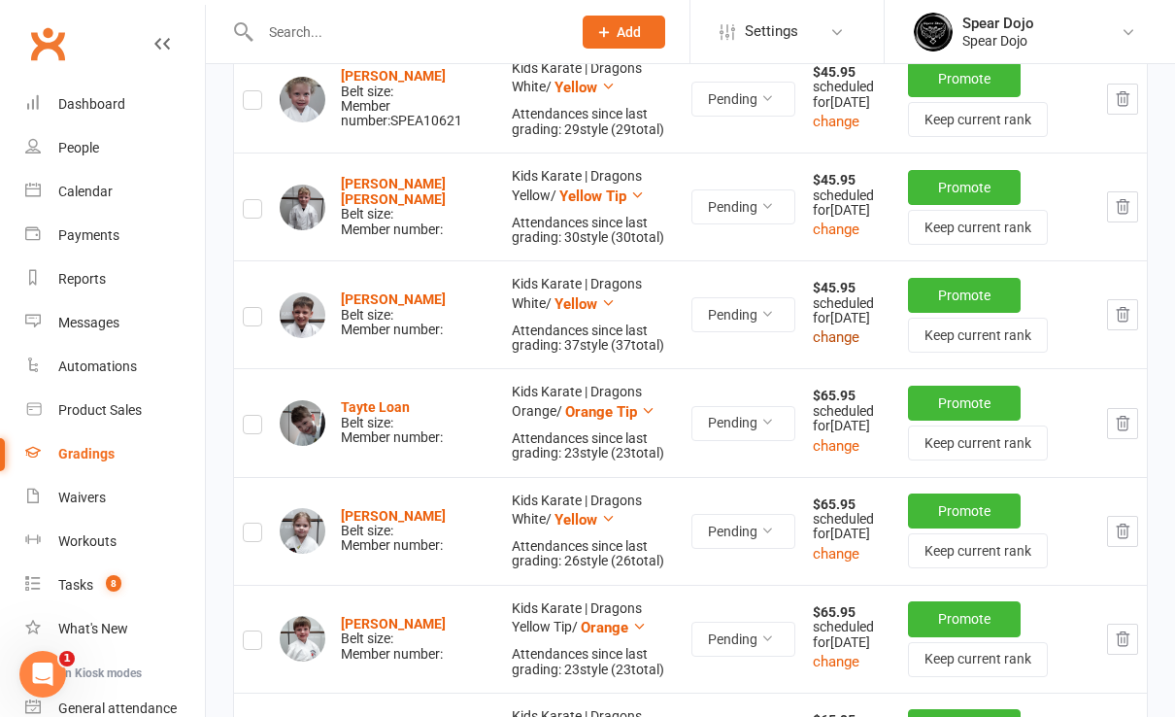
scroll to position [518, 0]
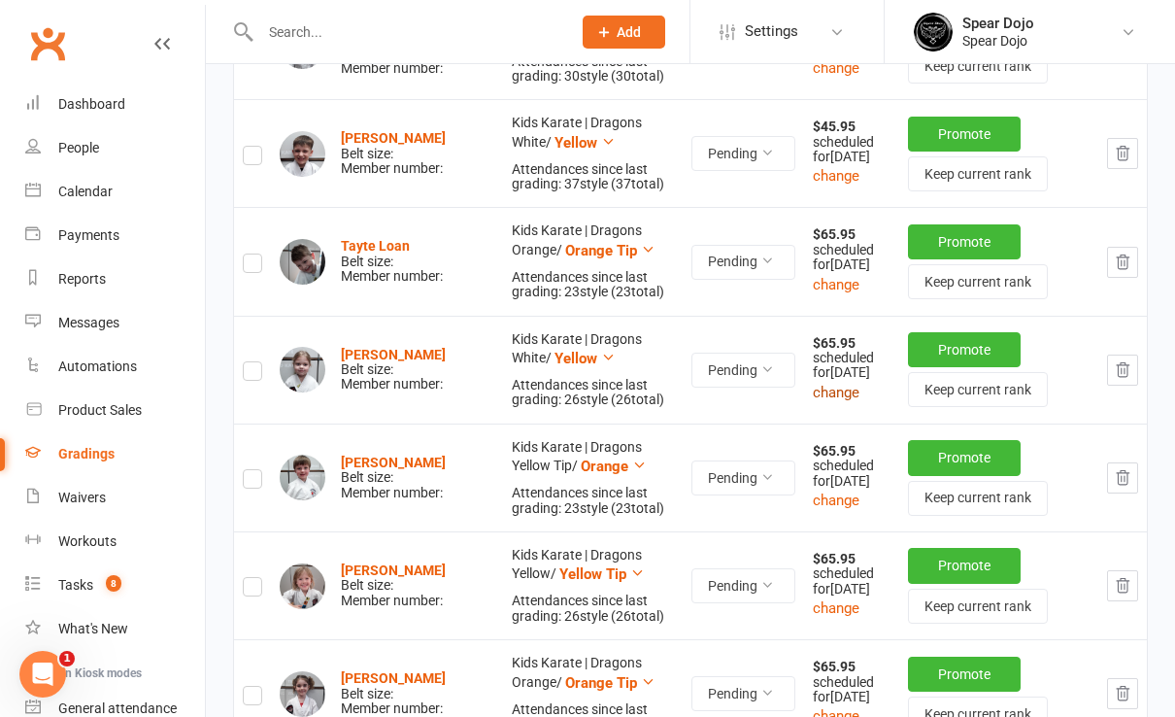
click at [823, 404] on button "change" at bounding box center [836, 392] width 47 height 23
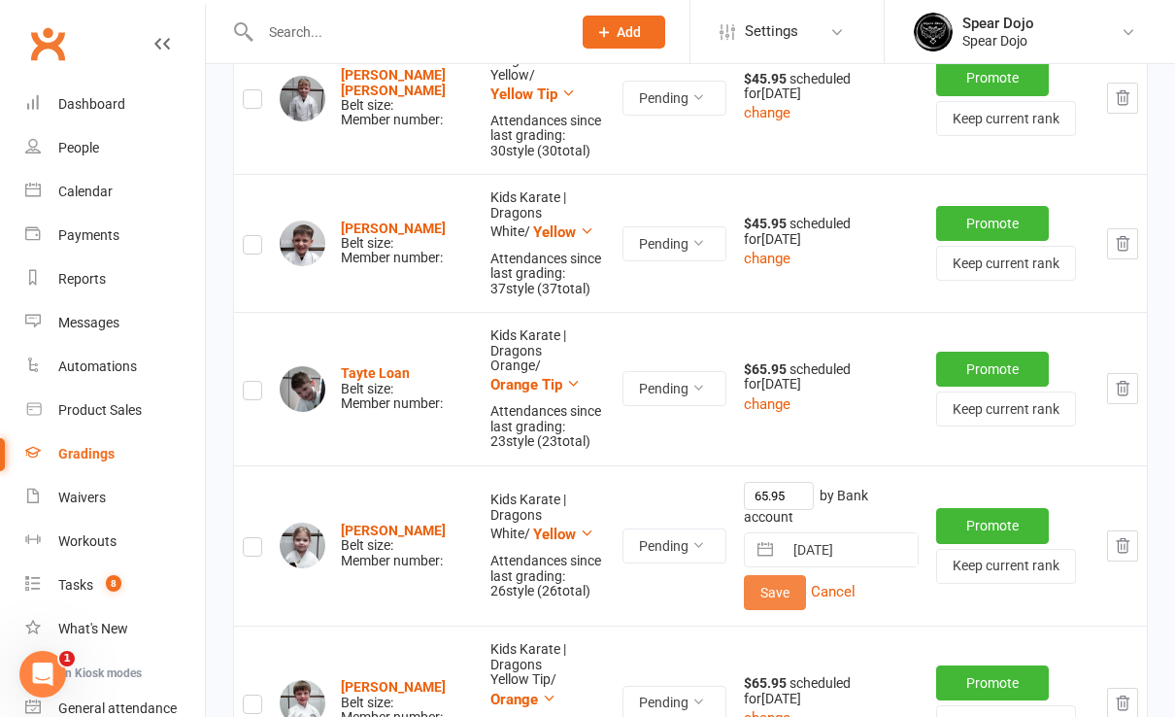
scroll to position [529, 0]
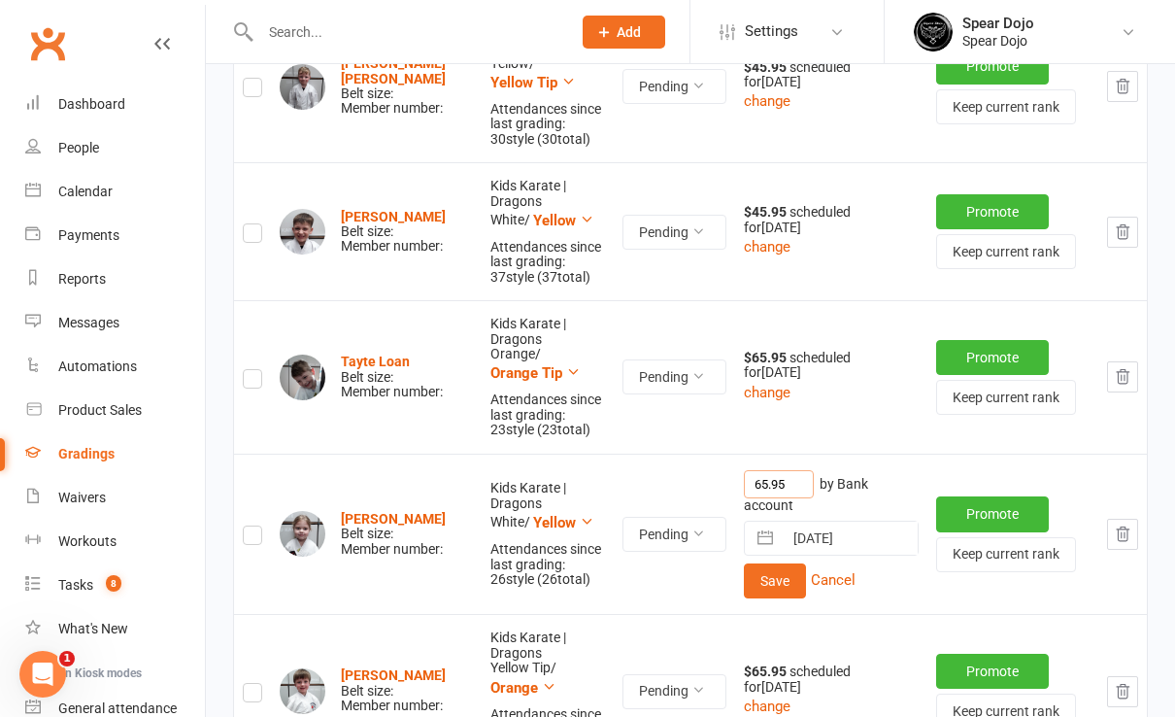
click at [751, 470] on input "65.95" at bounding box center [779, 484] width 70 height 28
type input "45.95"
click at [771, 563] on button "Save" at bounding box center [775, 580] width 62 height 35
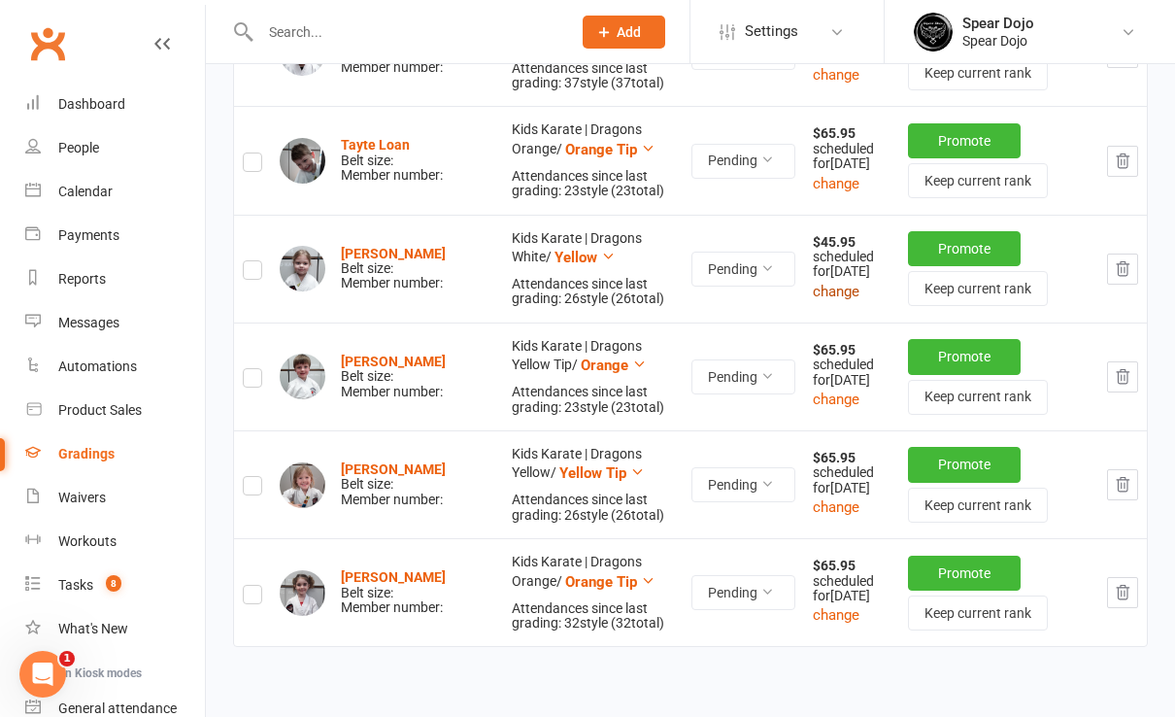
scroll to position [647, 0]
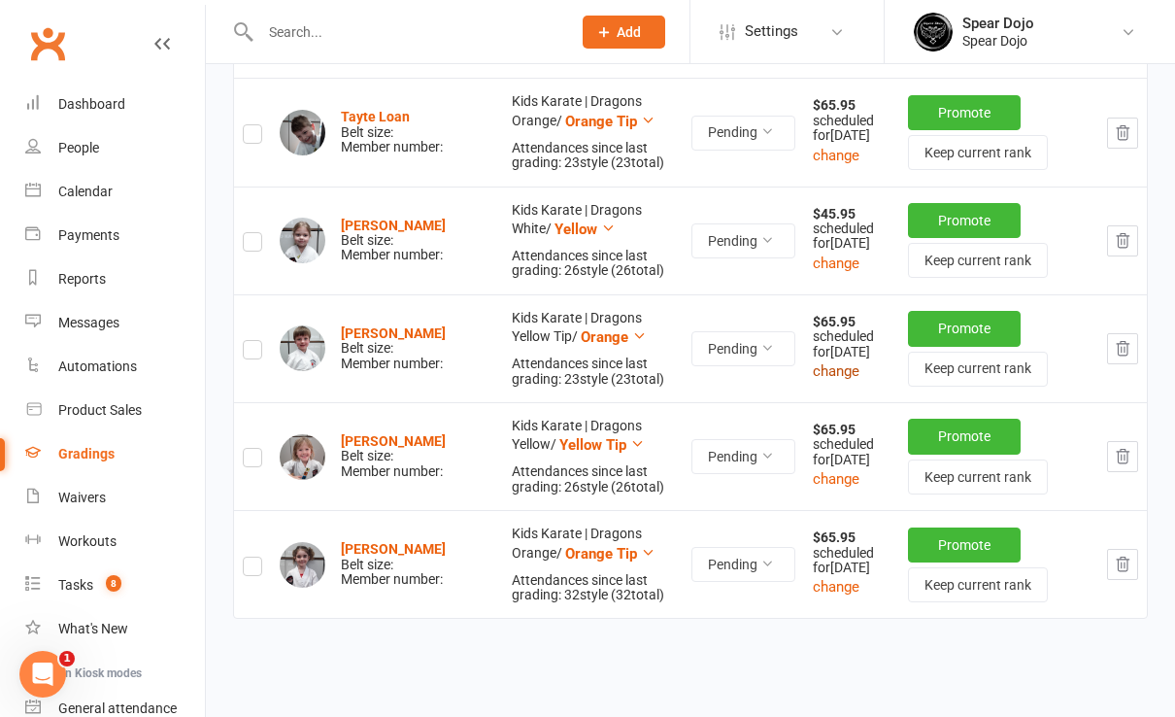
click at [824, 383] on button "change" at bounding box center [836, 370] width 47 height 23
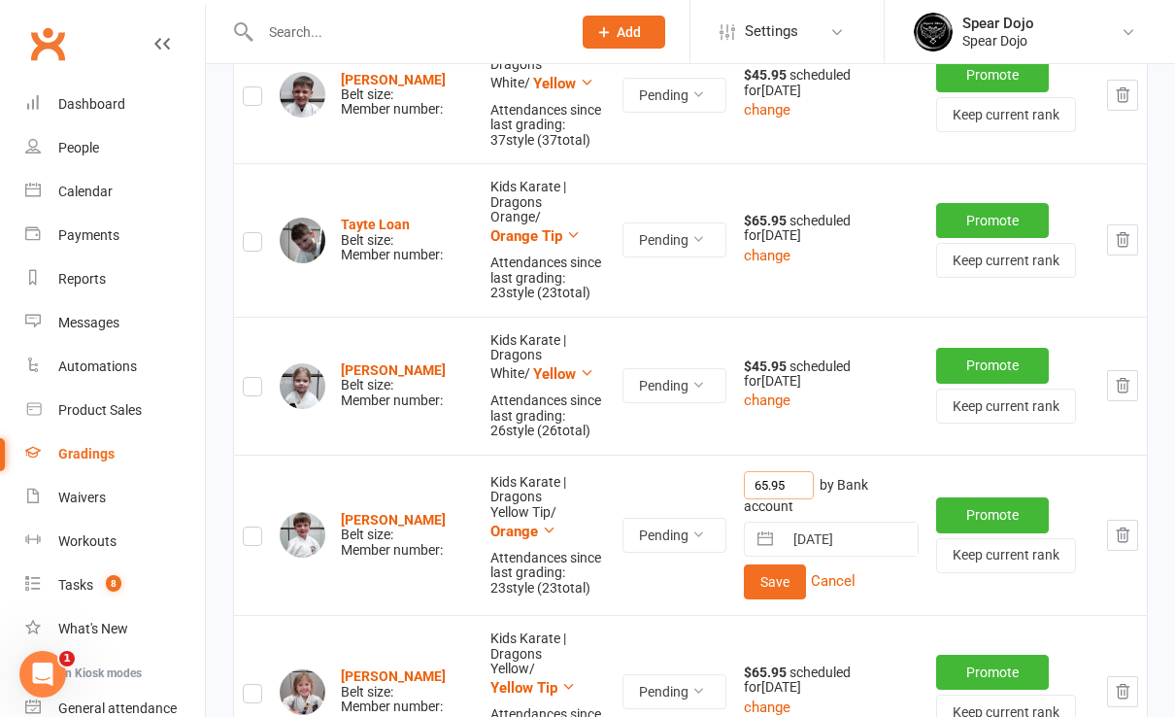
click at [747, 471] on input "65.95" at bounding box center [779, 485] width 70 height 28
type input "45.95"
click at [763, 564] on button "Save" at bounding box center [775, 581] width 62 height 35
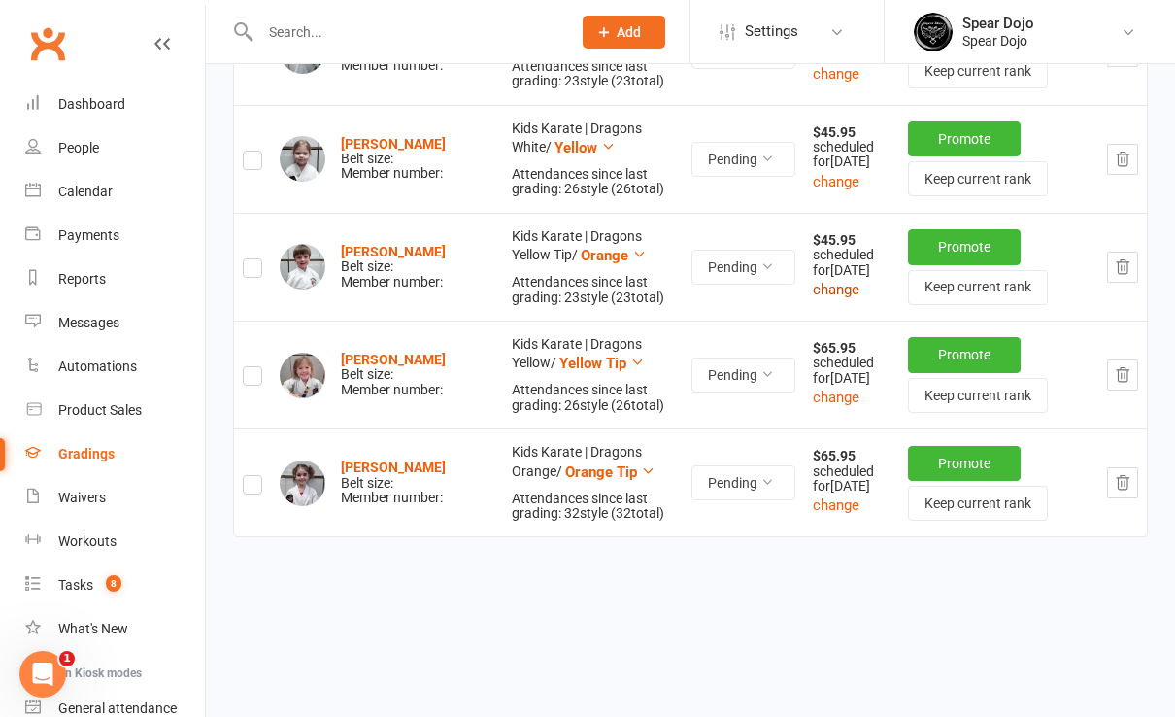
scroll to position [777, 0]
click at [814, 393] on button "change" at bounding box center [836, 397] width 47 height 23
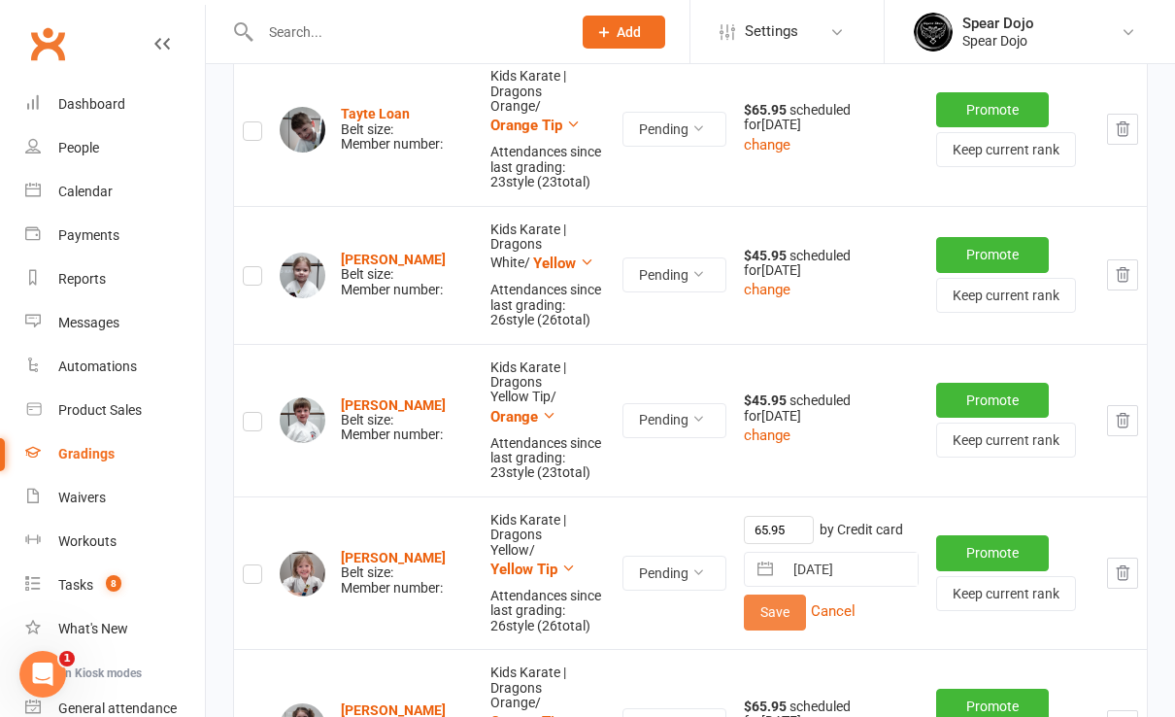
scroll to position [812, 0]
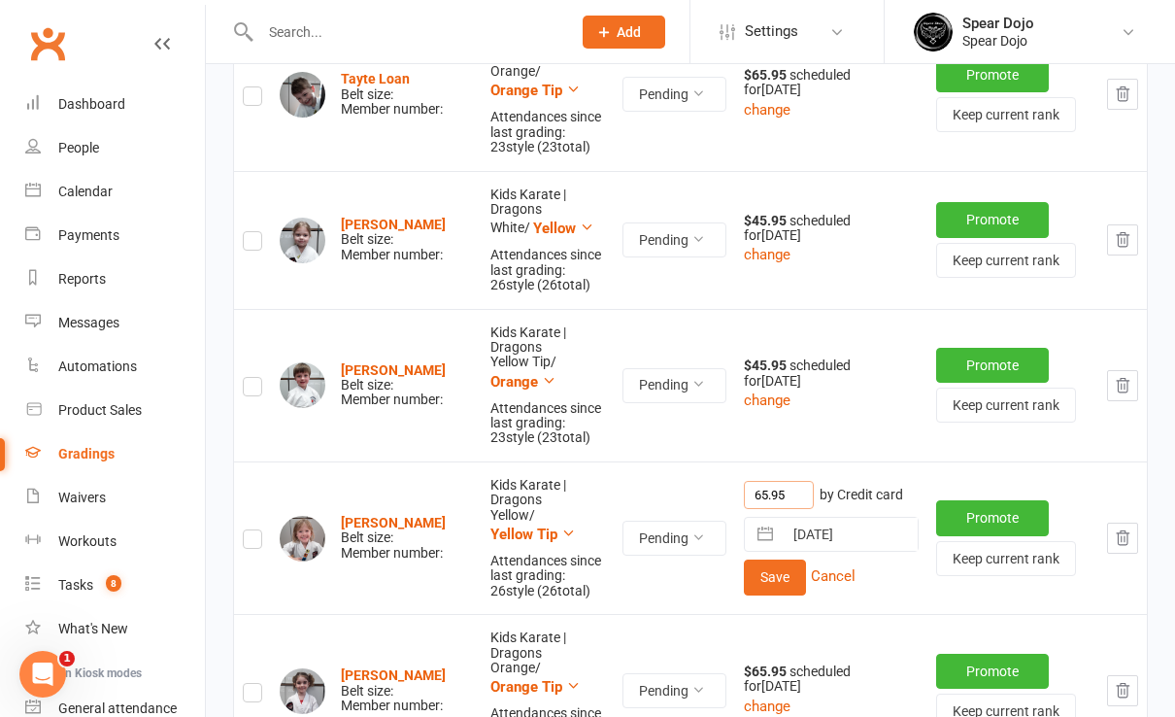
click at [749, 481] on input "65.95" at bounding box center [779, 495] width 70 height 28
type input "45.95"
click at [772, 560] on button "Save" at bounding box center [775, 577] width 62 height 35
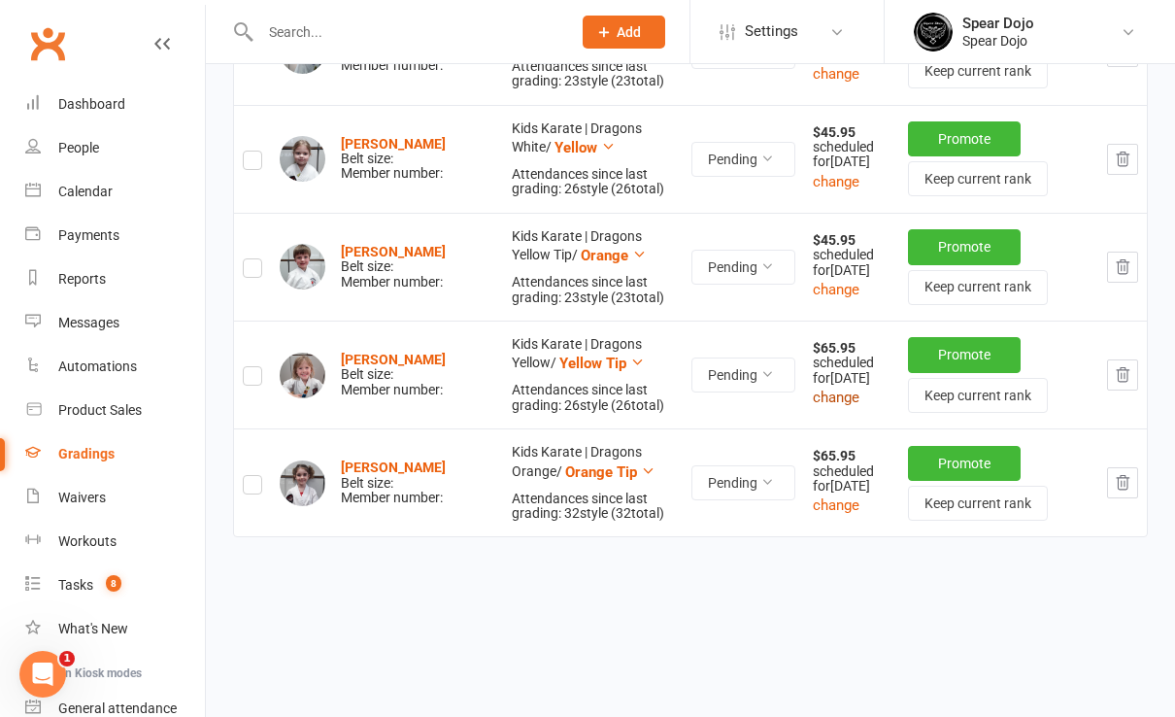
scroll to position [777, 0]
click at [834, 513] on button "change" at bounding box center [836, 504] width 47 height 23
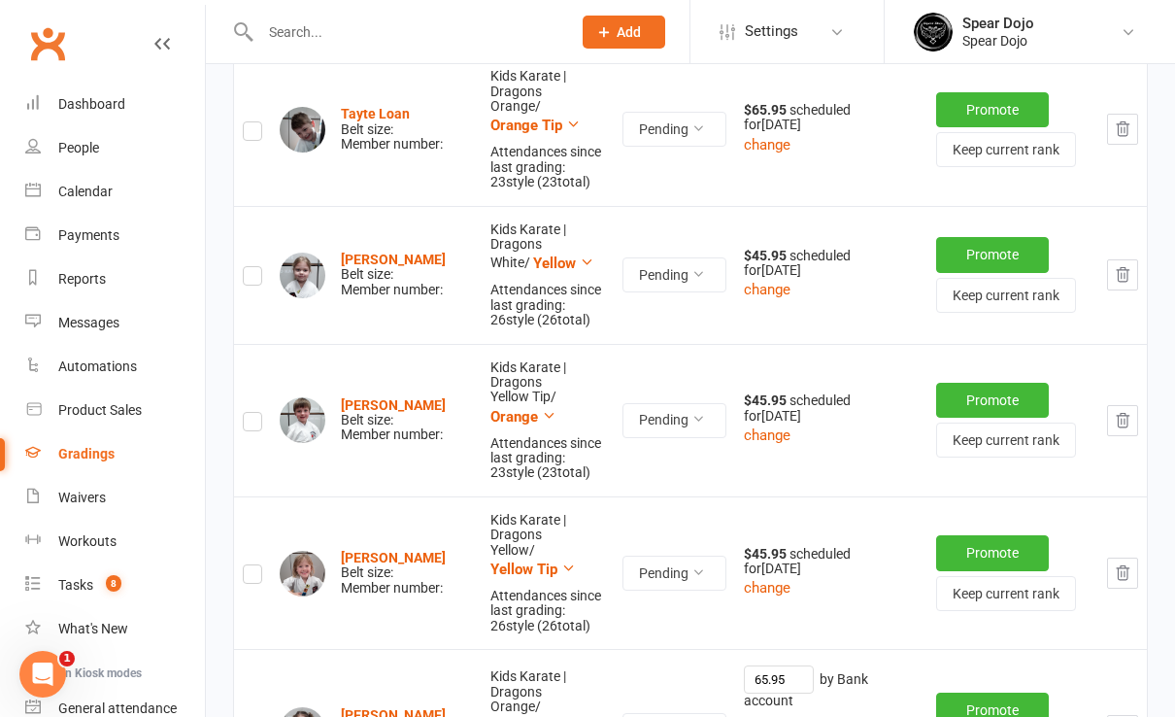
scroll to position [812, 0]
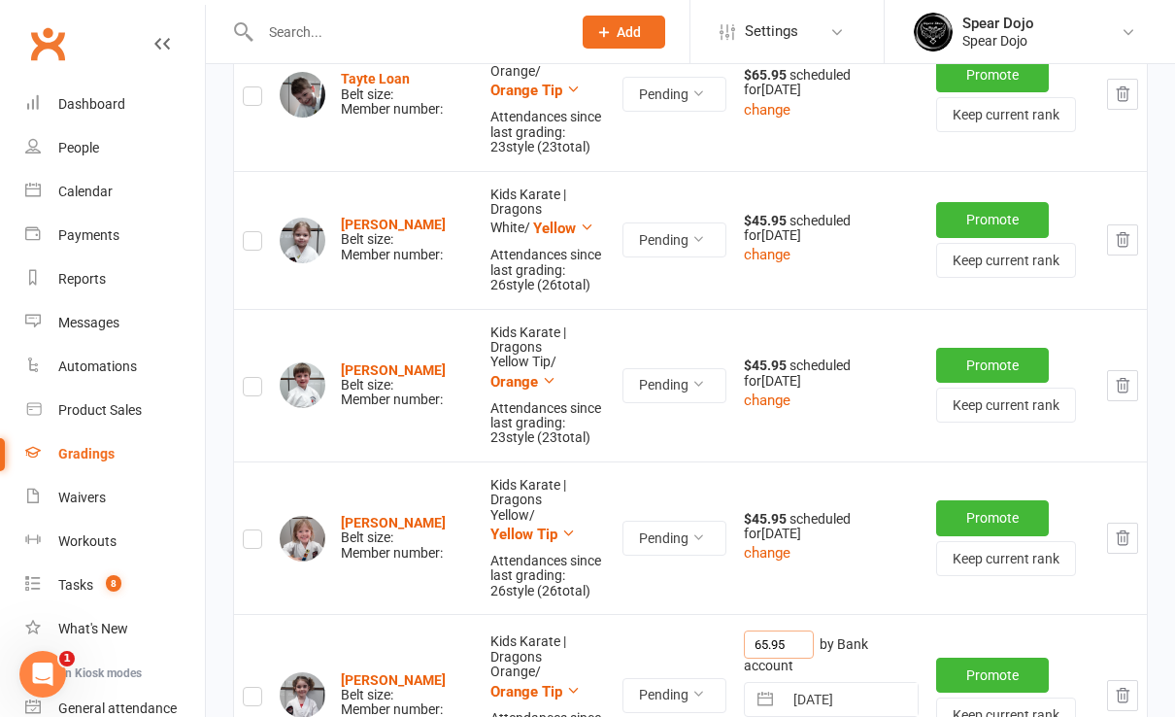
click at [747, 630] on input "65.95" at bounding box center [779, 644] width 70 height 28
type input "45.95"
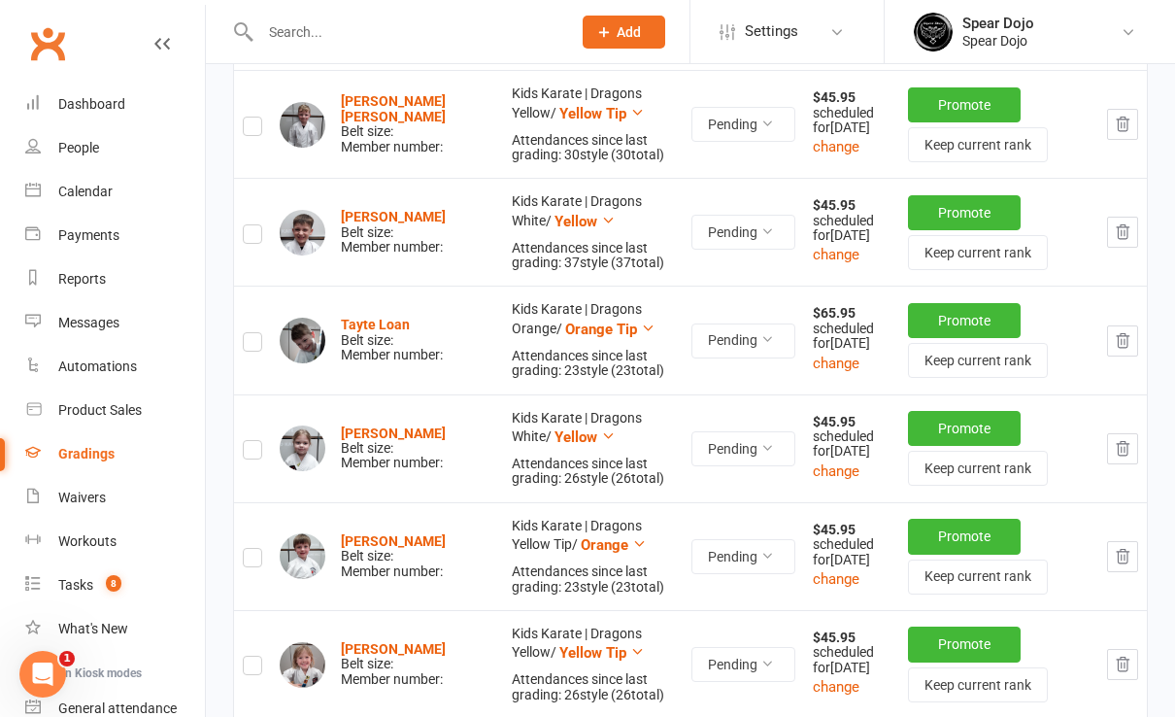
scroll to position [0, 0]
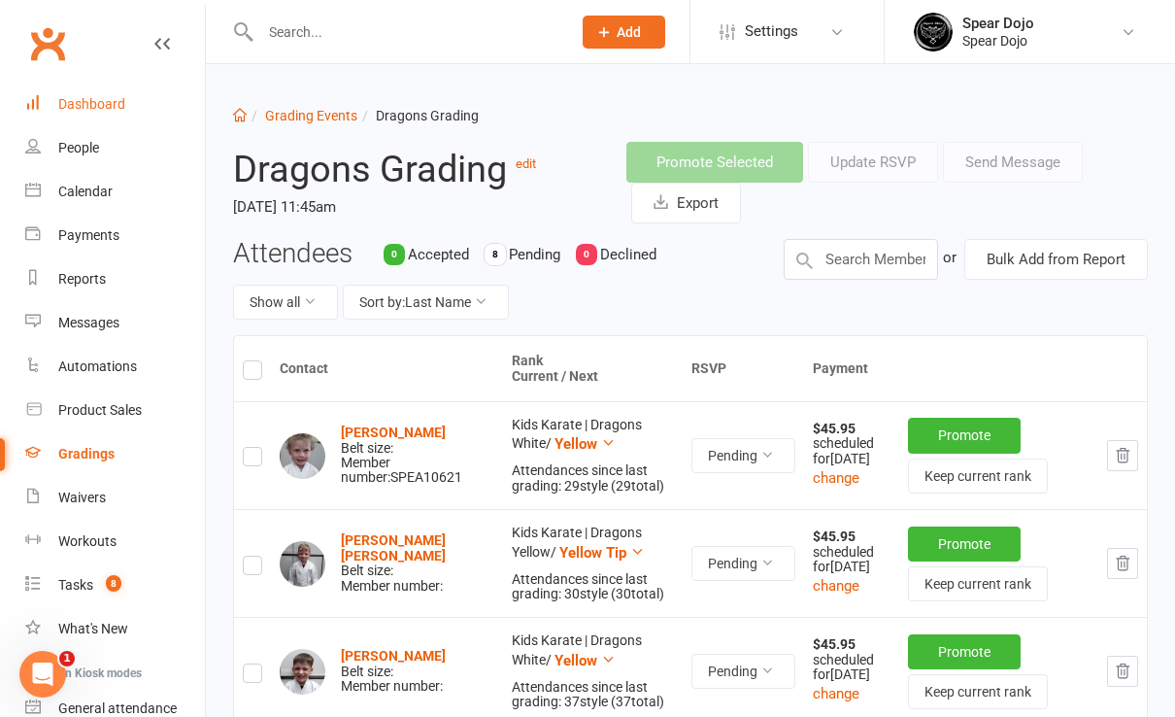
click at [64, 100] on div "Dashboard" at bounding box center [91, 104] width 67 height 16
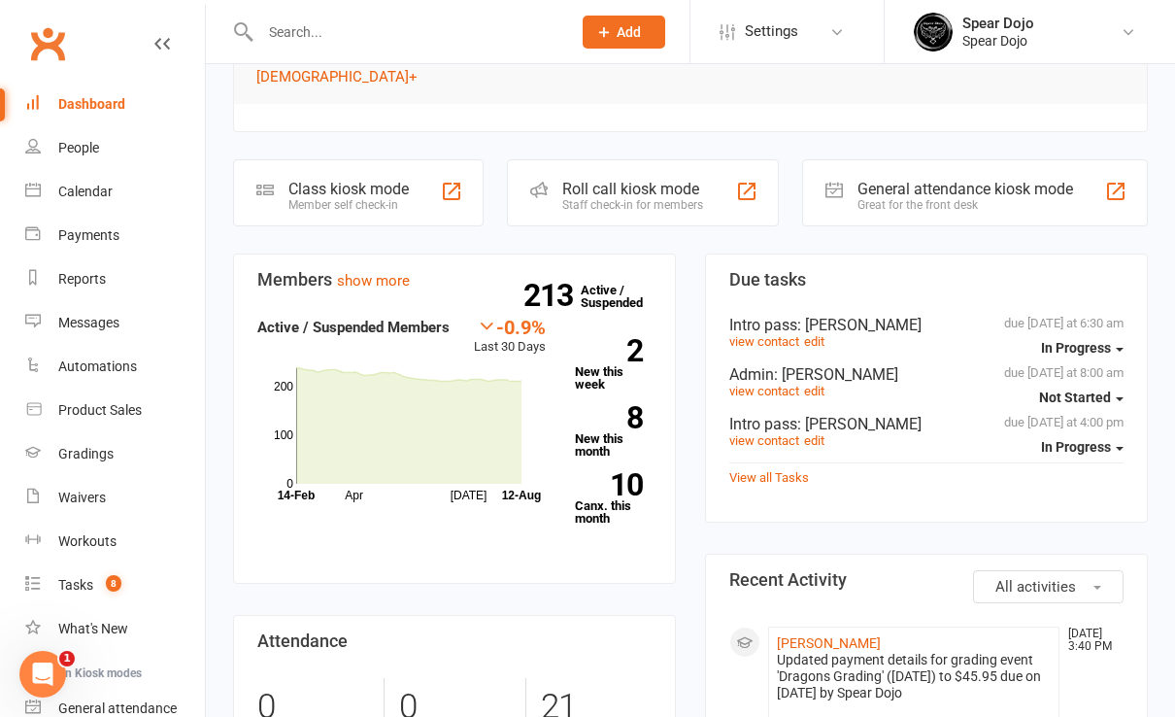
scroll to position [647, 0]
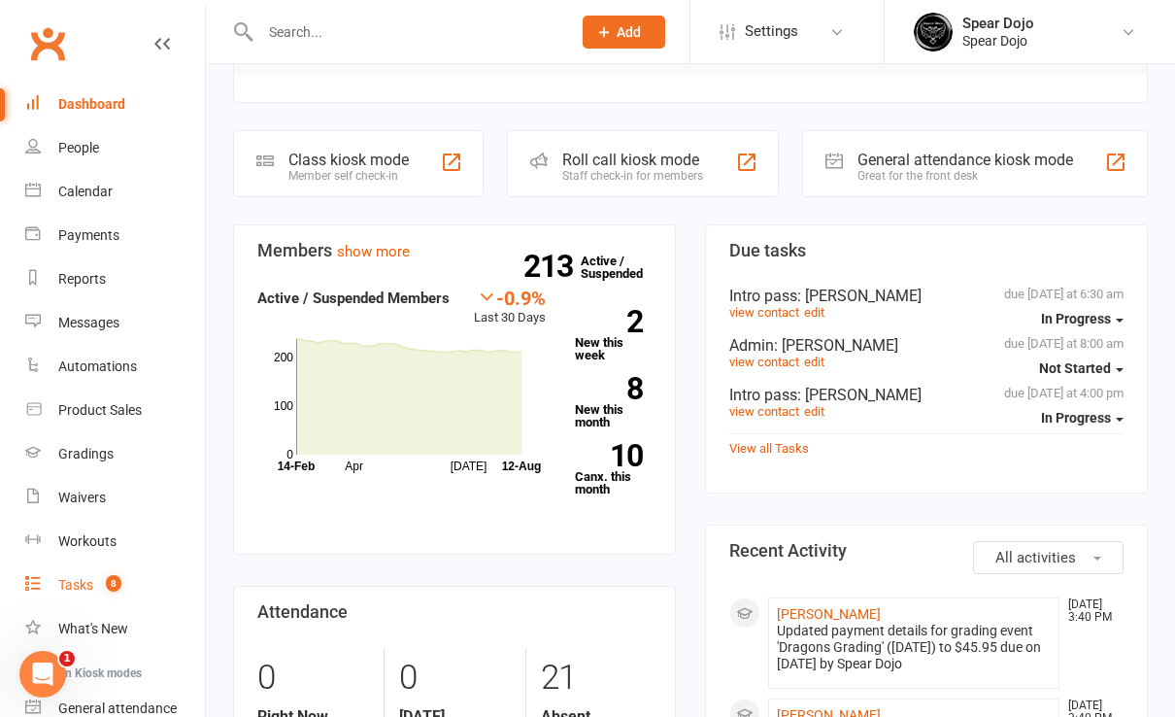
click at [70, 583] on div "Tasks" at bounding box center [75, 585] width 35 height 16
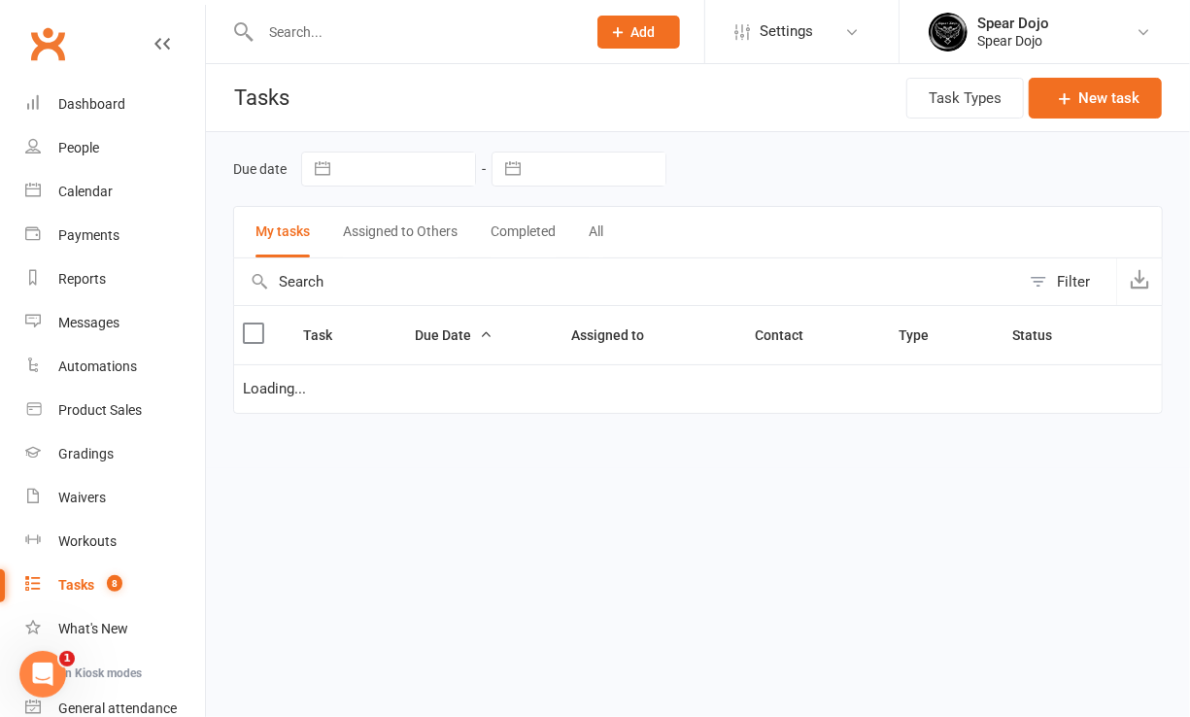
select select "started"
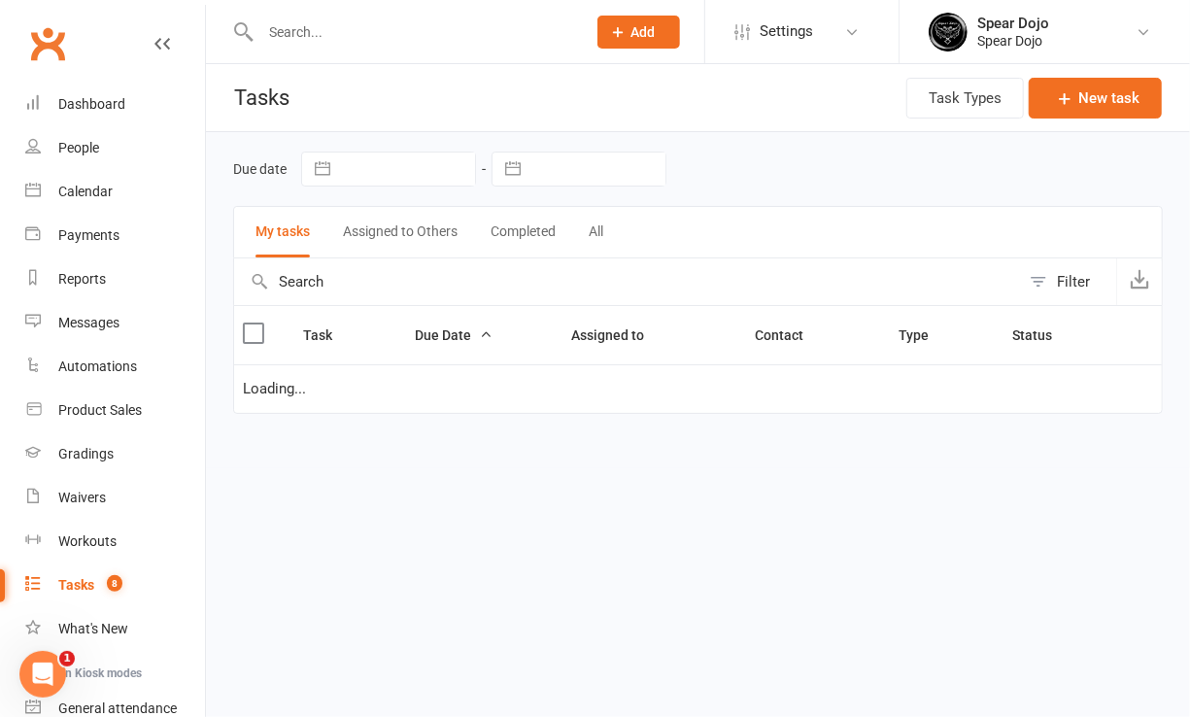
select select "started"
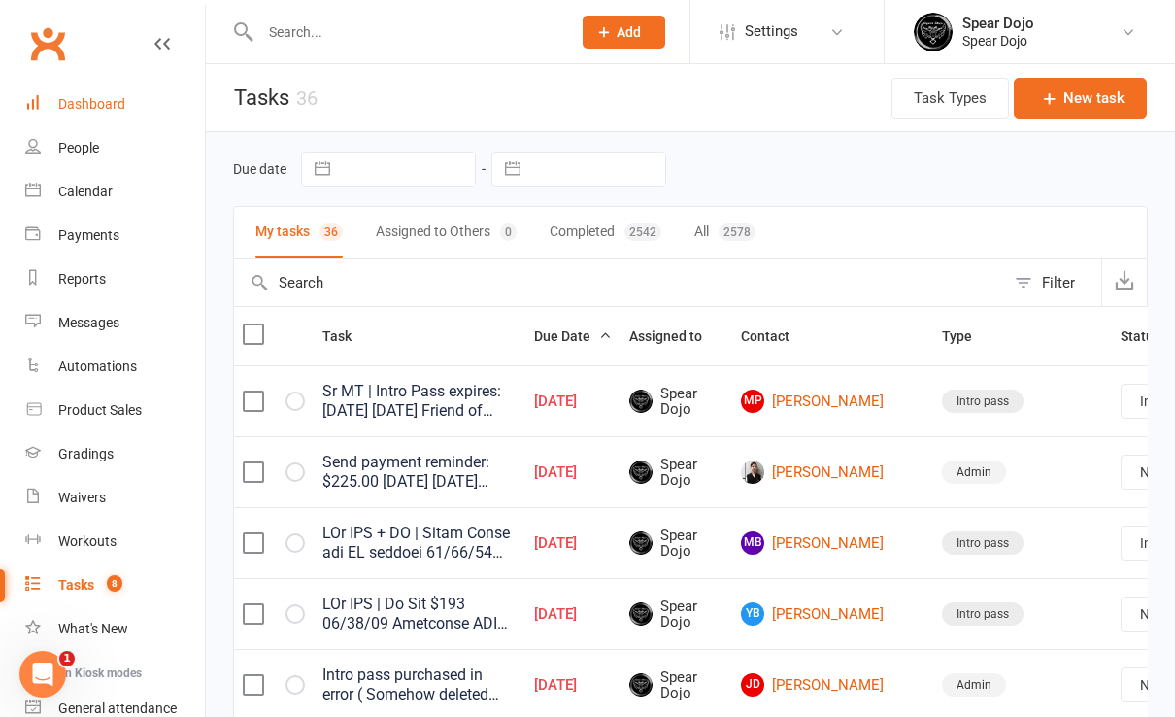
click at [131, 105] on link "Dashboard" at bounding box center [115, 105] width 180 height 44
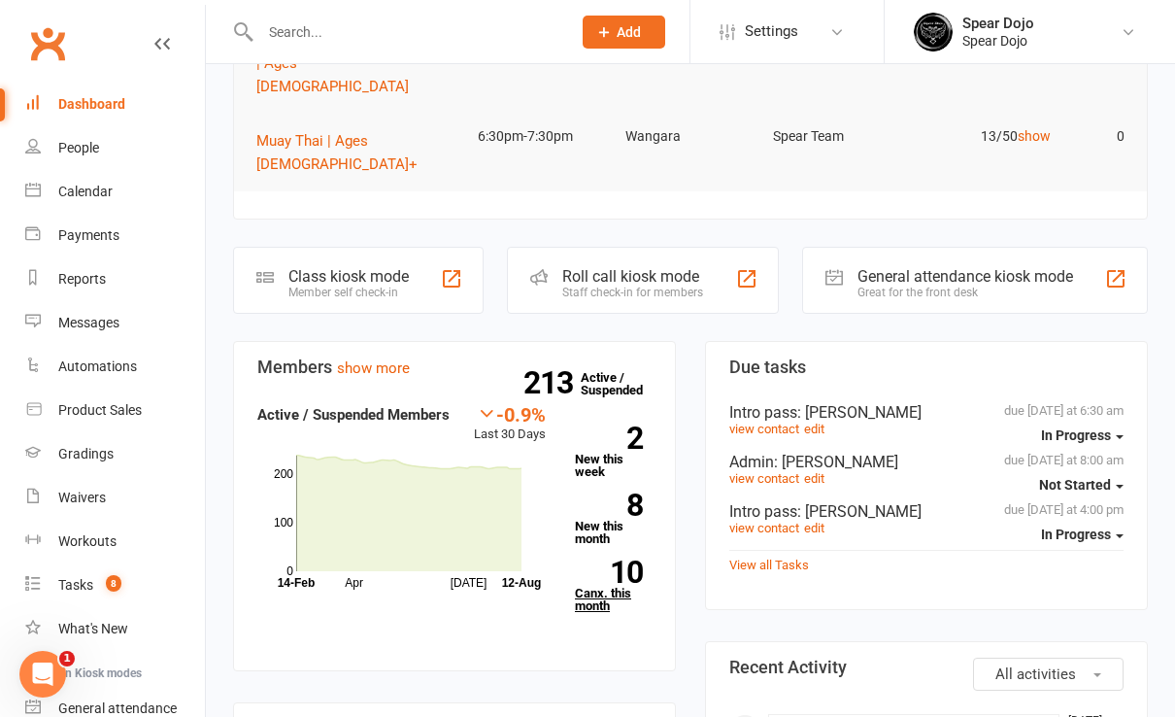
scroll to position [389, 0]
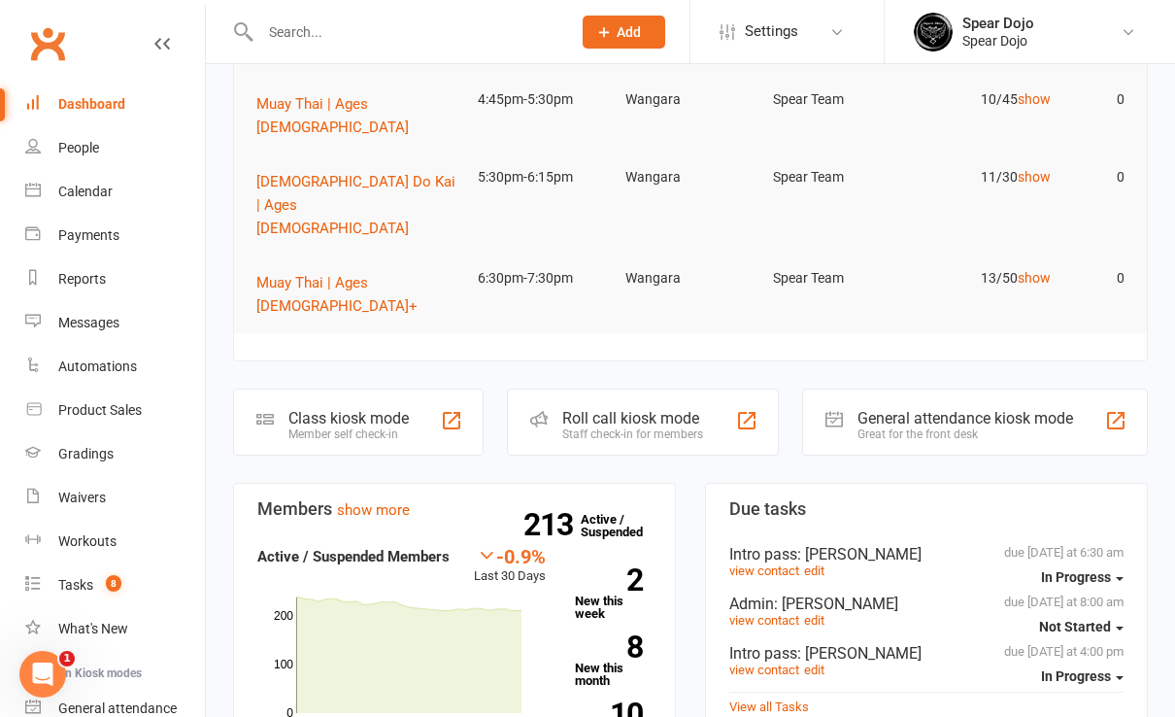
click at [602, 702] on link "10 Canx. this month" at bounding box center [613, 727] width 77 height 51
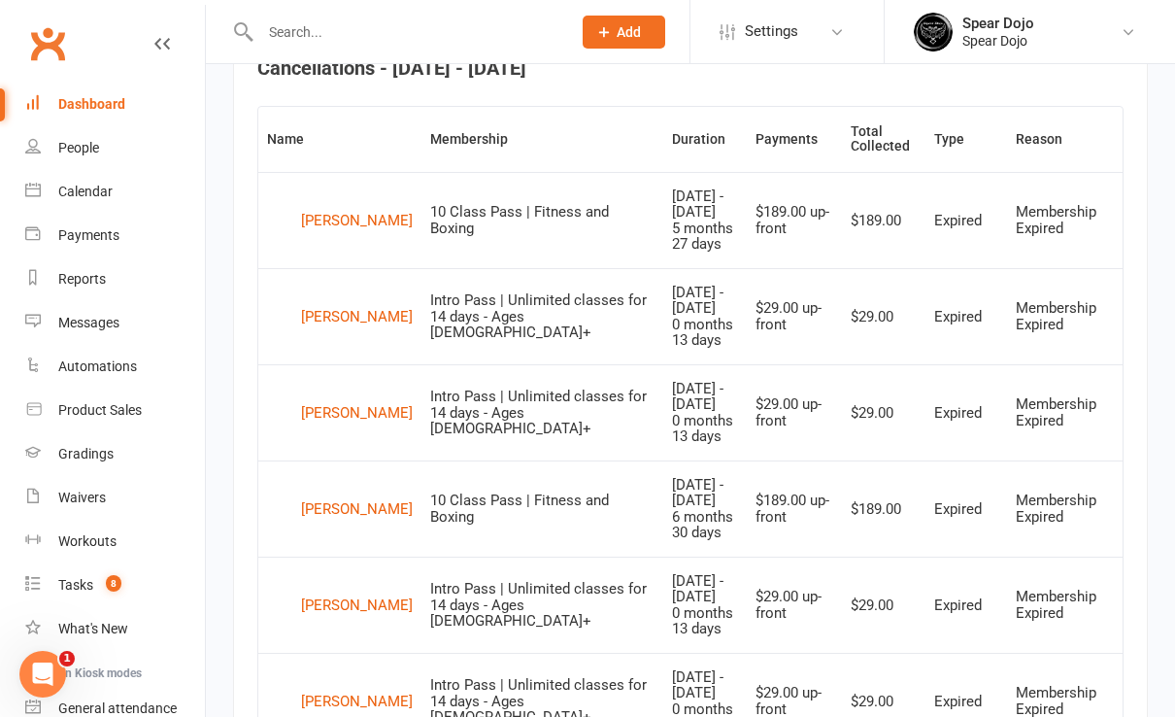
scroll to position [809, 0]
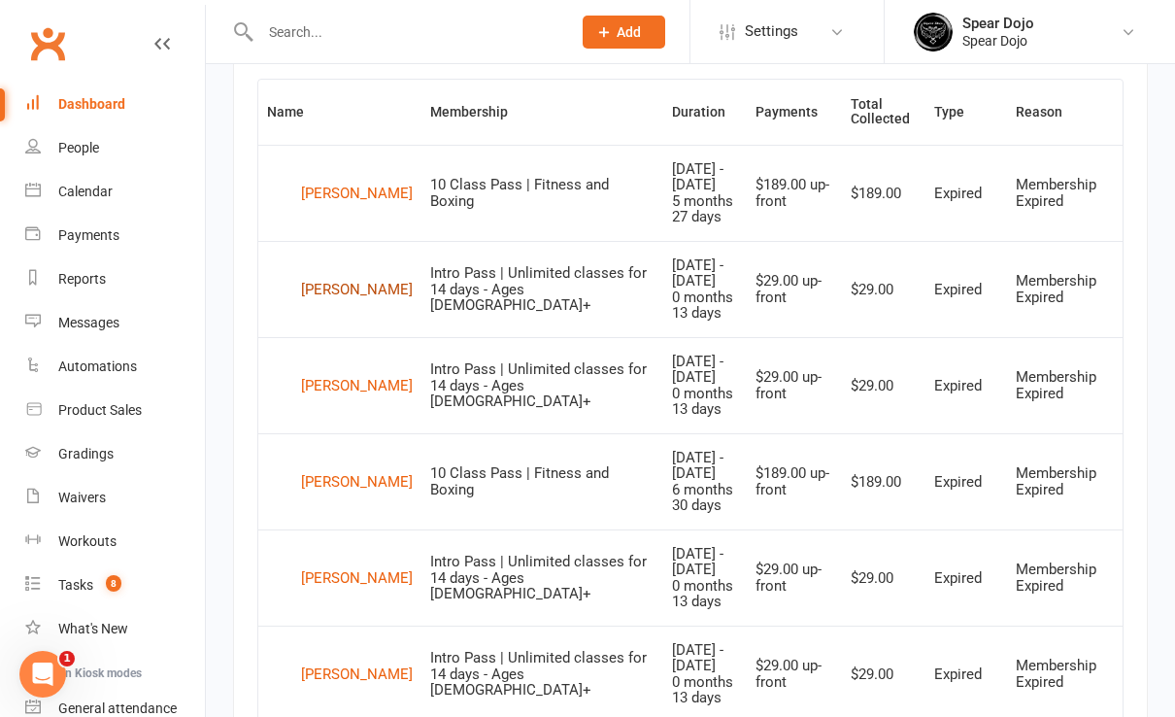
click at [341, 282] on div "[PERSON_NAME]" at bounding box center [357, 289] width 112 height 29
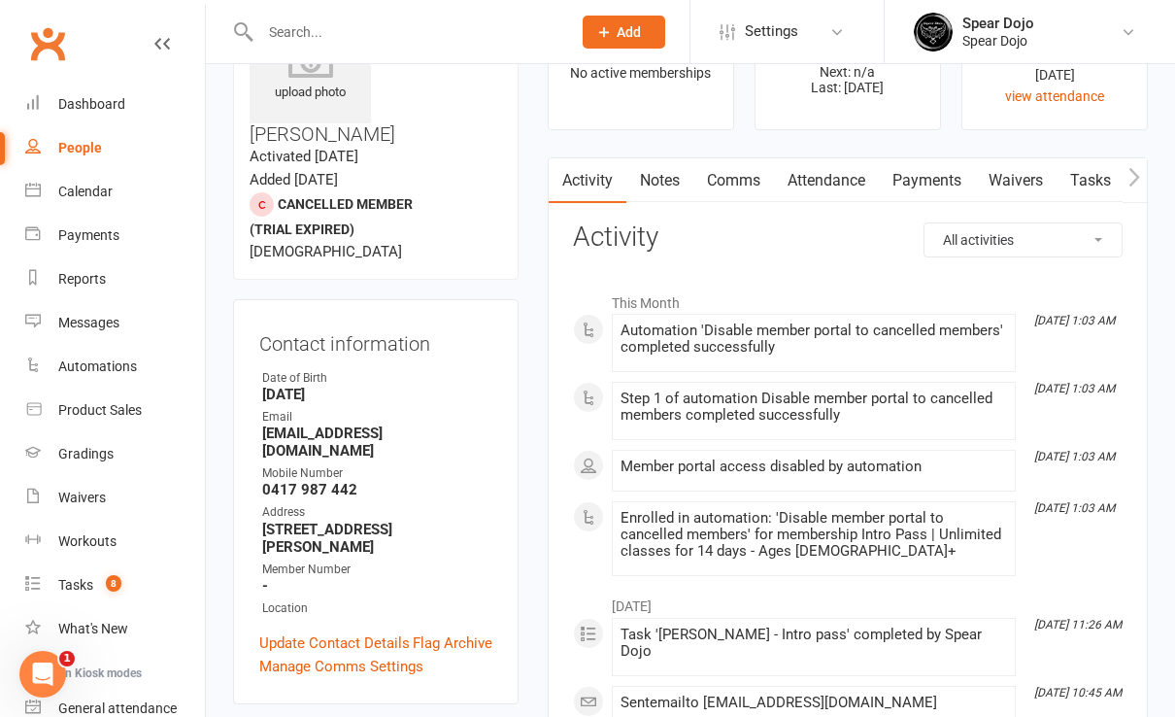
scroll to position [129, 0]
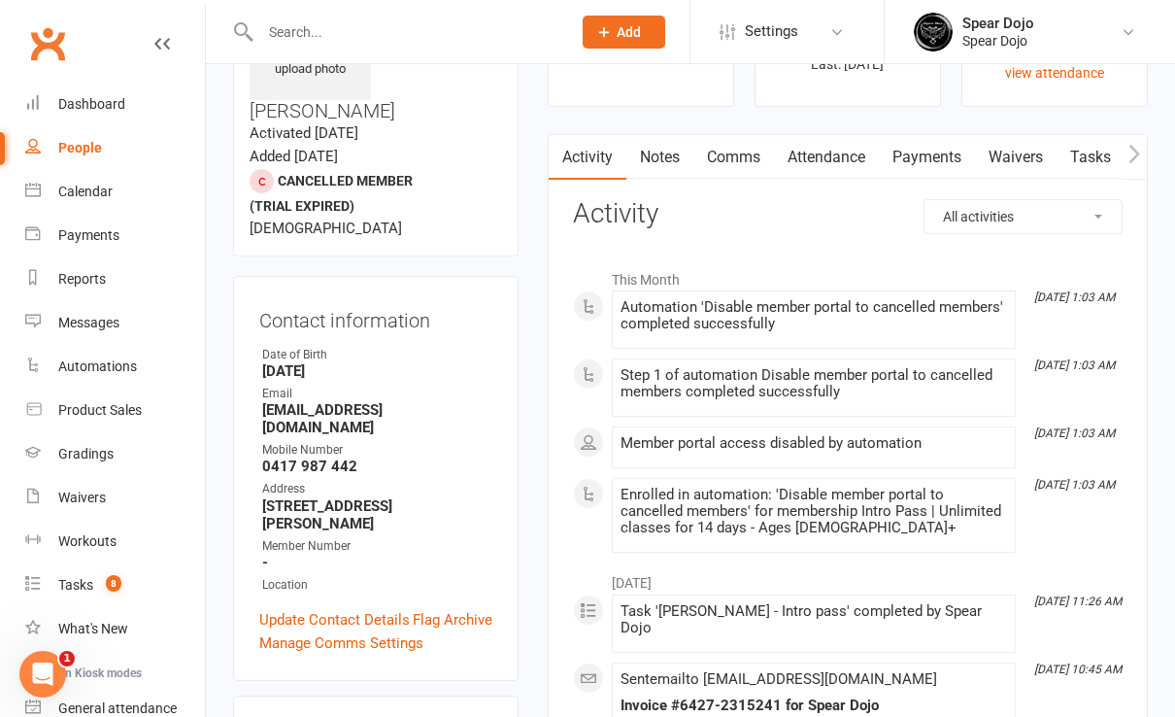
click at [1098, 155] on link "Tasks" at bounding box center [1091, 157] width 68 height 45
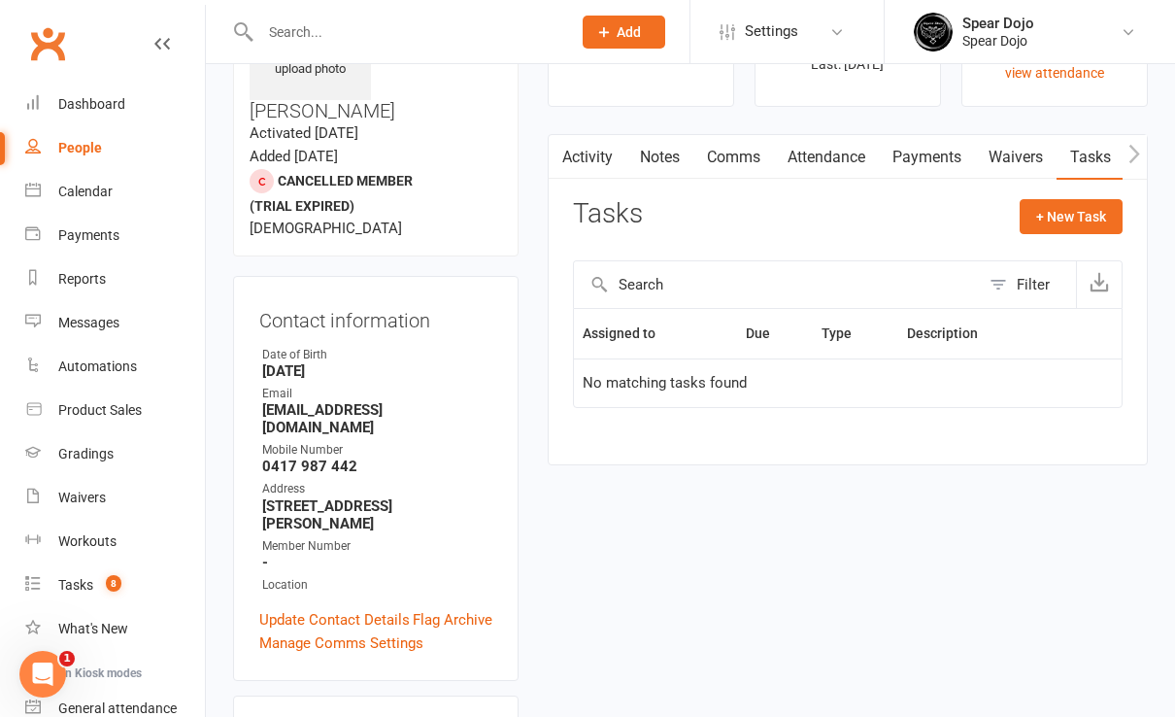
click at [1033, 284] on div "Filter" at bounding box center [1033, 284] width 33 height 23
select select "incomplete"
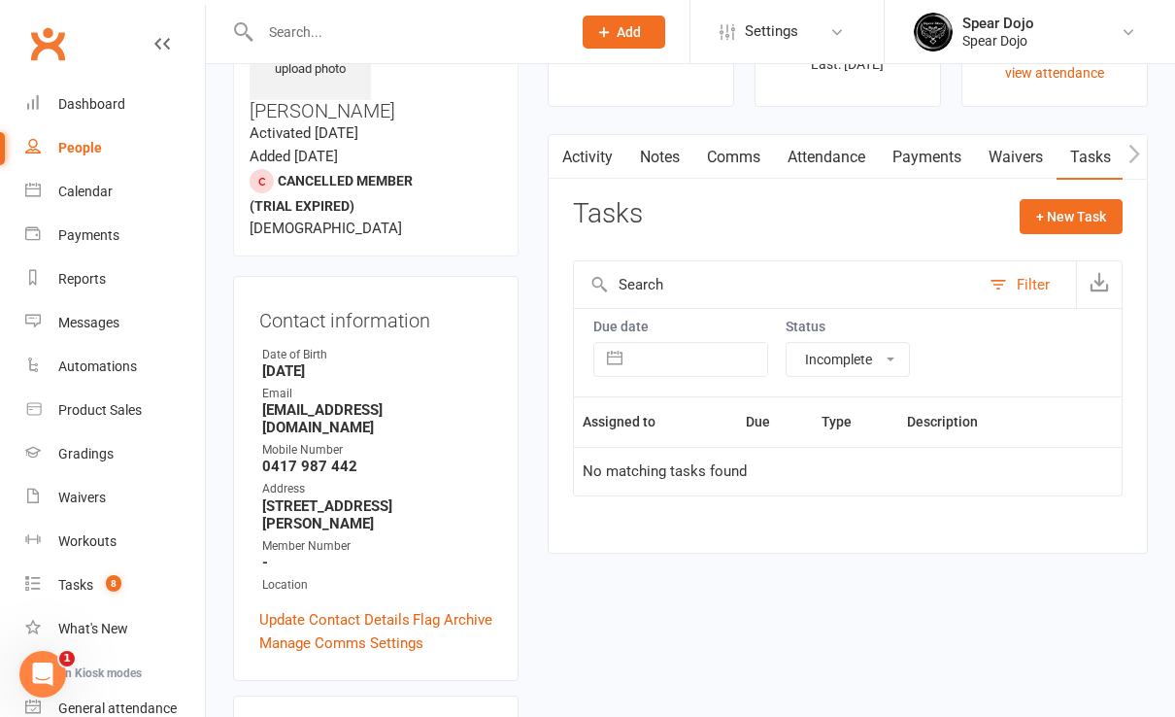
click at [896, 356] on select "All statuses Incomplete Not Started In Progress Waiting Complete" at bounding box center [848, 359] width 122 height 33
select select
click at [787, 343] on select "All statuses Incomplete Not Started In Progress Waiting Complete" at bounding box center [848, 359] width 122 height 33
select select "finished"
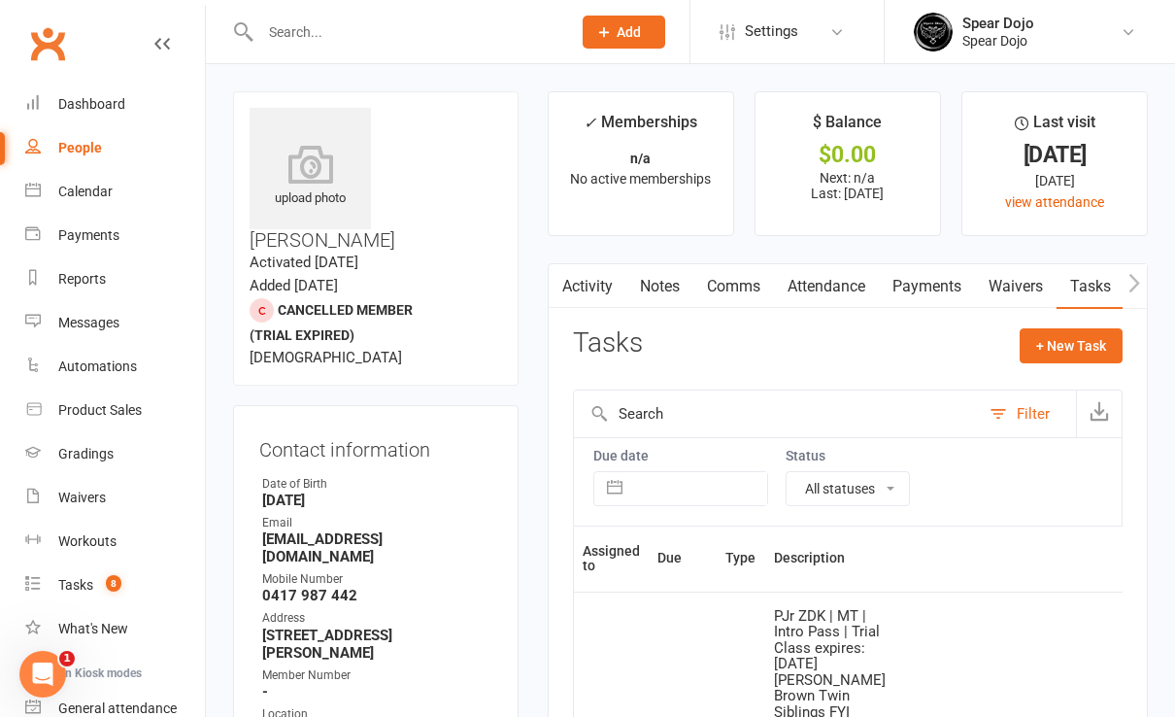
scroll to position [129, 0]
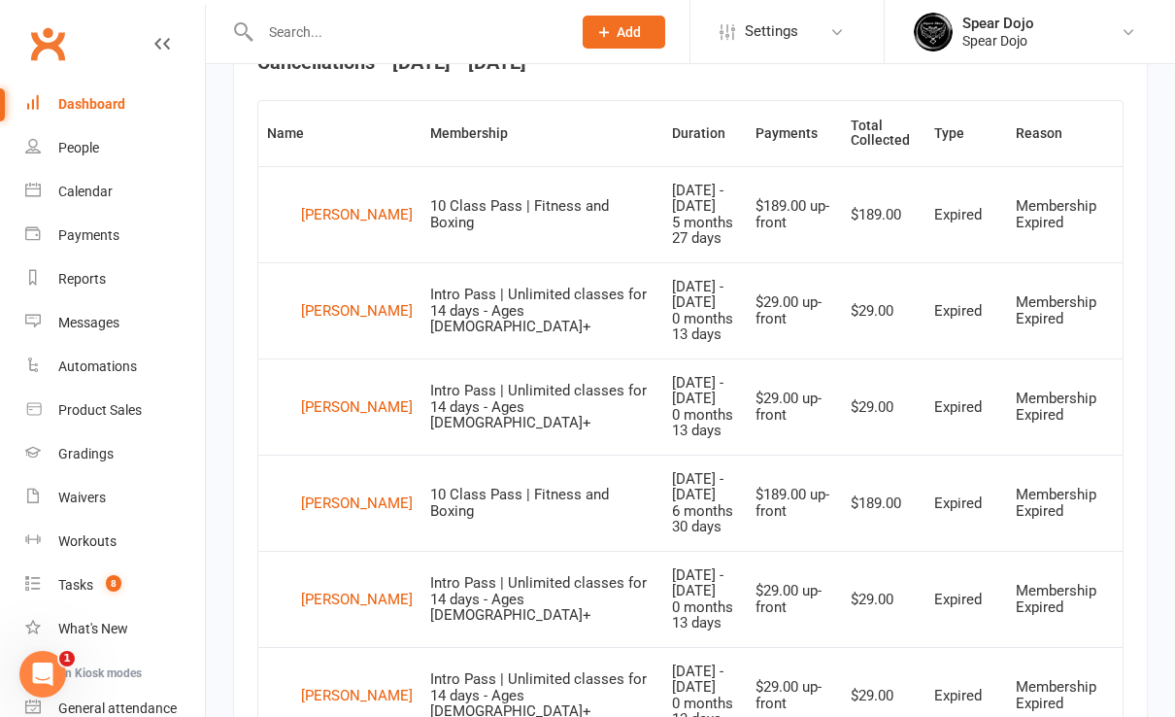
scroll to position [917, 0]
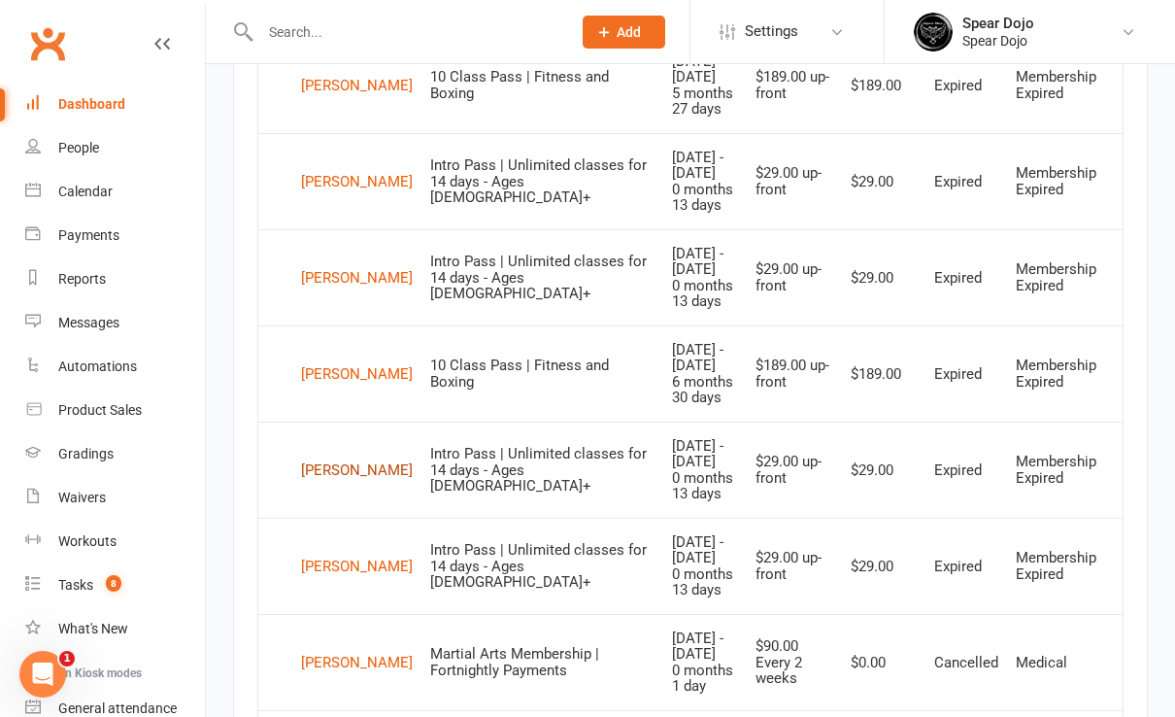
click at [331, 463] on div "[PERSON_NAME]" at bounding box center [357, 470] width 112 height 29
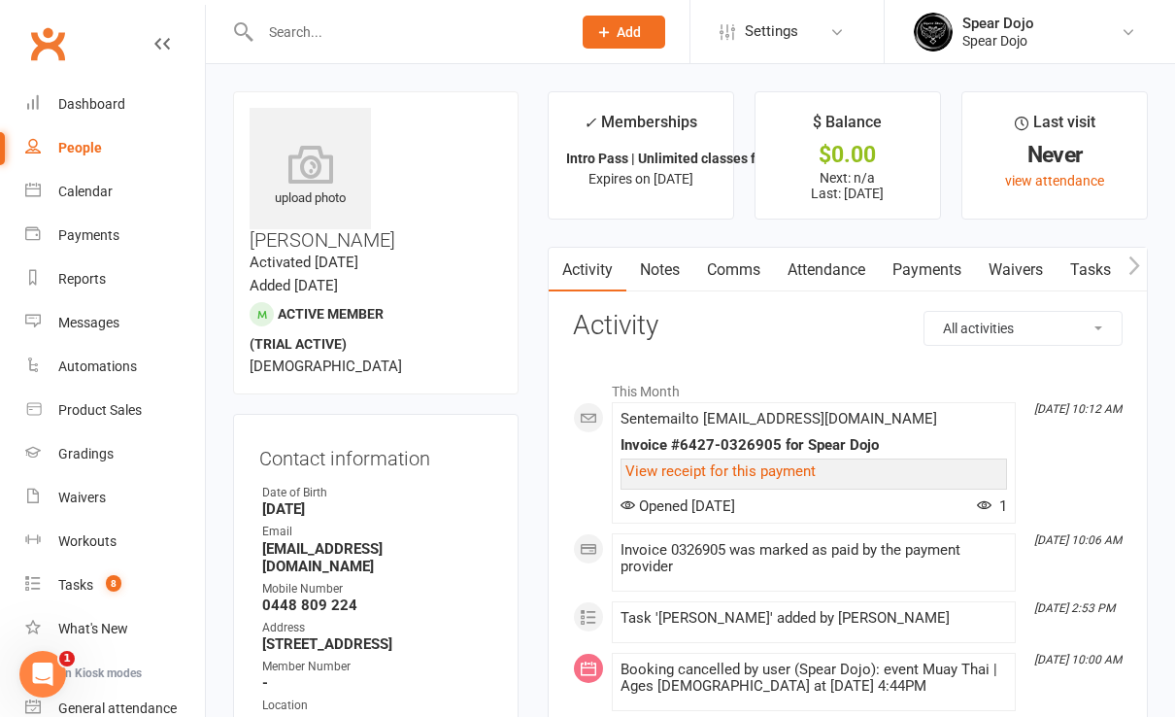
click at [1097, 262] on link "Tasks" at bounding box center [1091, 270] width 68 height 45
select select "incomplete"
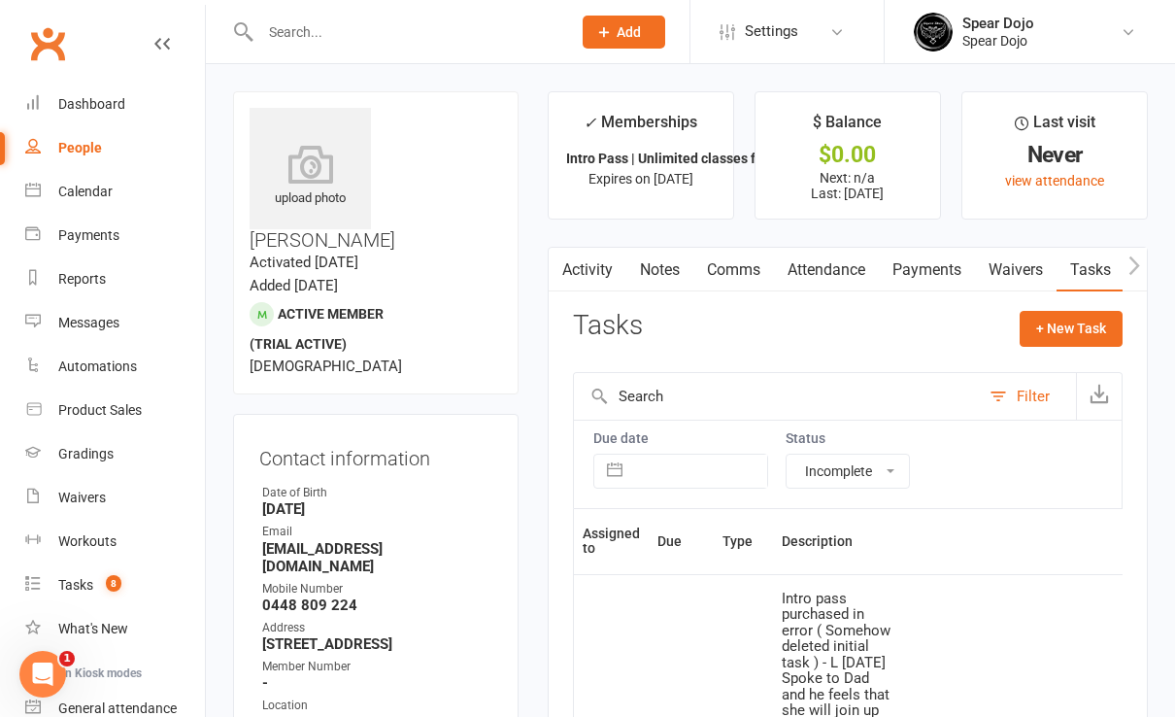
click at [924, 259] on link "Payments" at bounding box center [927, 270] width 96 height 45
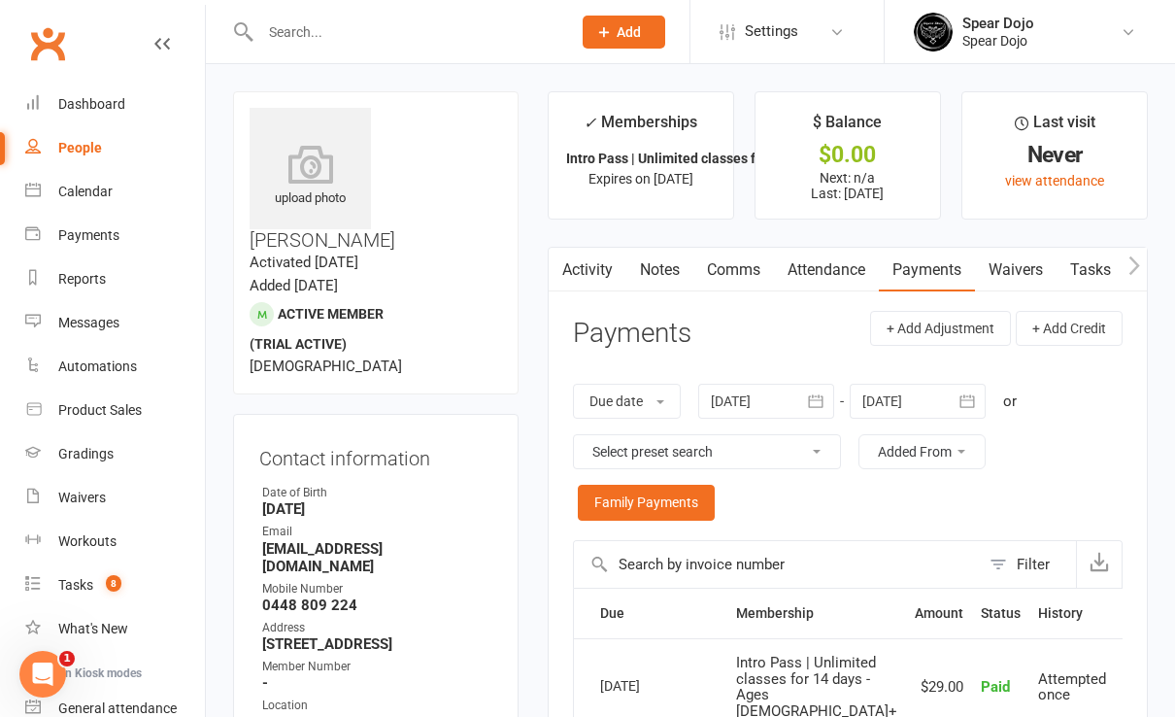
click at [819, 255] on link "Attendance" at bounding box center [826, 270] width 105 height 45
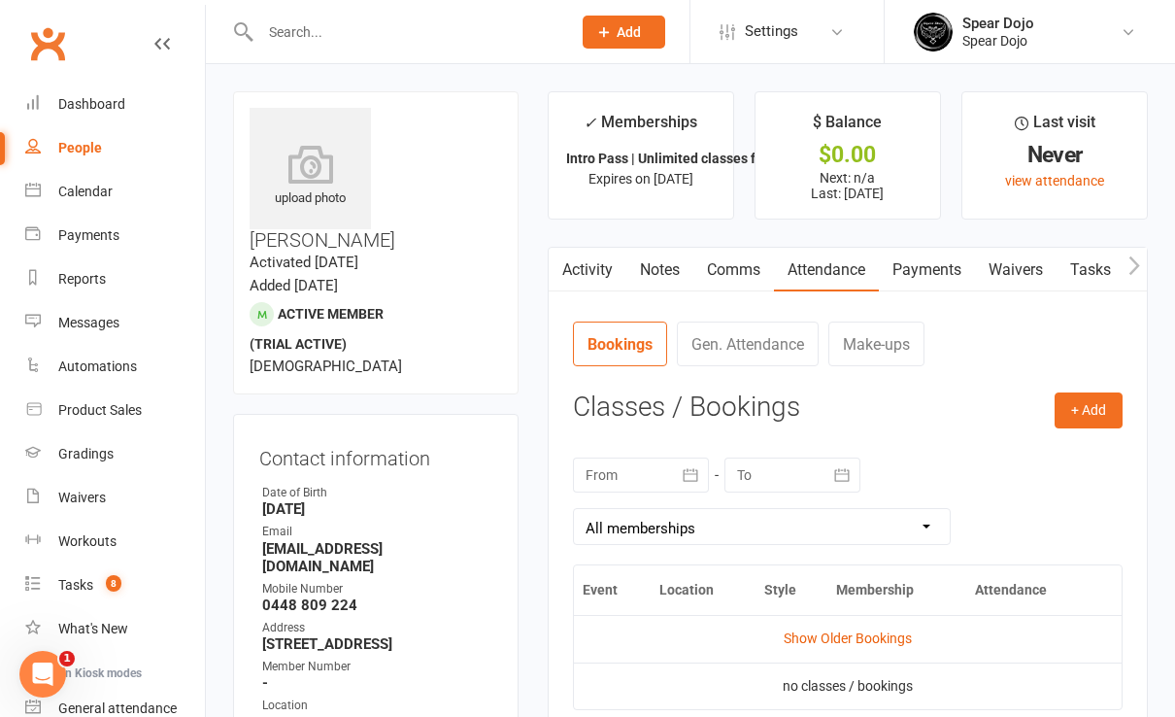
click at [685, 466] on icon "button" at bounding box center [690, 474] width 19 height 19
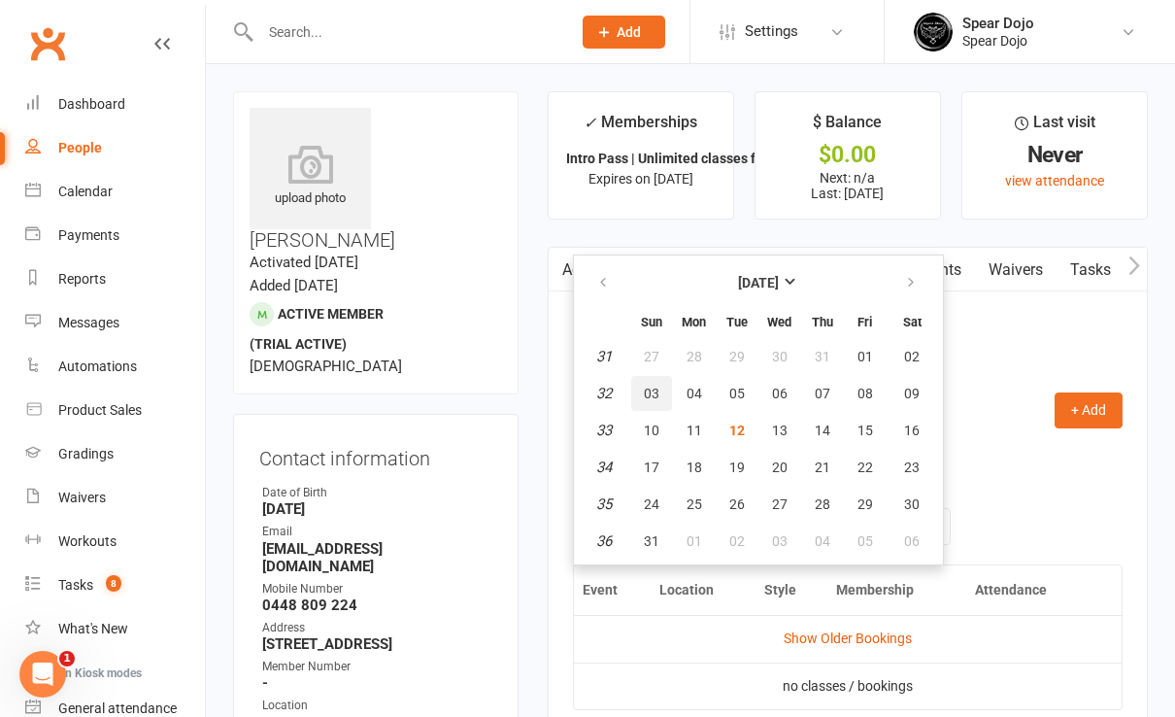
click at [652, 394] on span "03" at bounding box center [652, 394] width 16 height 16
type input "[DATE]"
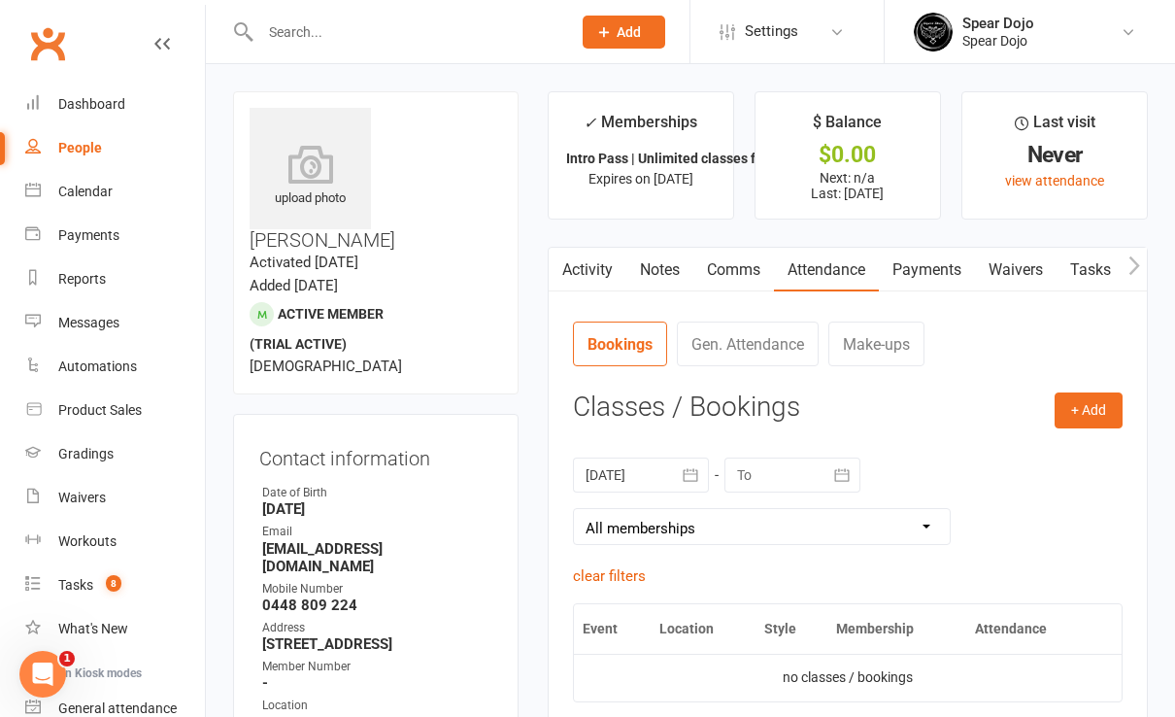
click at [842, 475] on icon "button" at bounding box center [842, 474] width 19 height 19
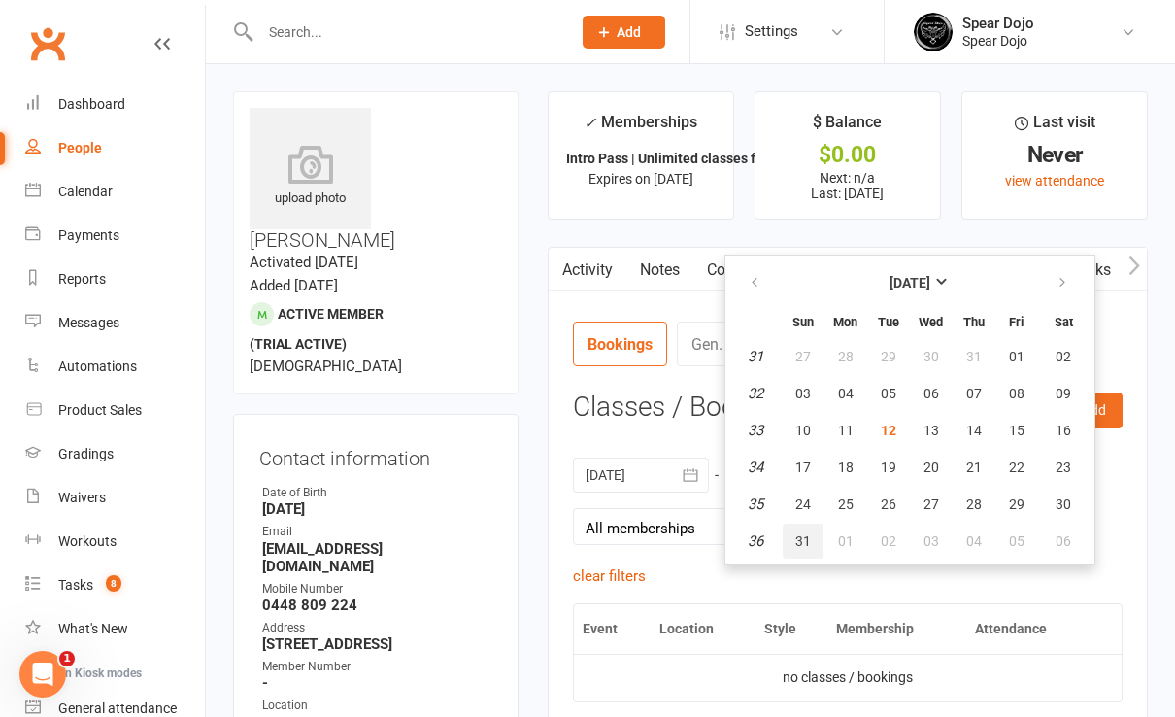
click at [800, 533] on span "31" at bounding box center [804, 541] width 16 height 16
type input "[DATE]"
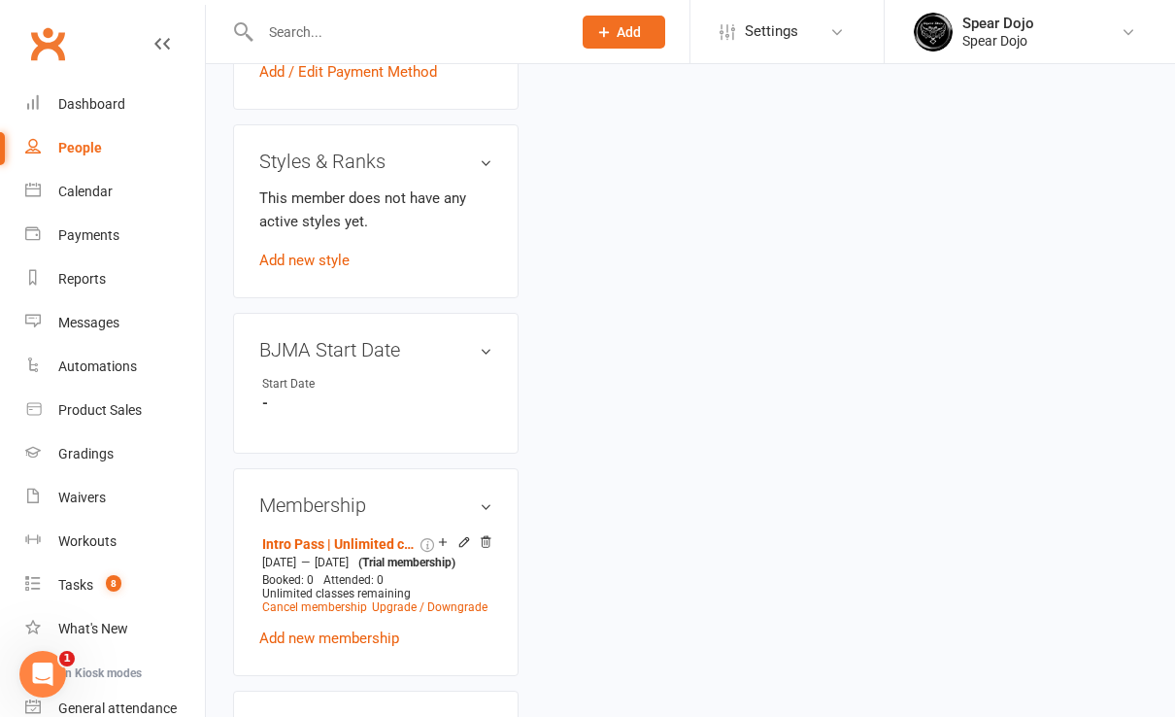
scroll to position [1166, 0]
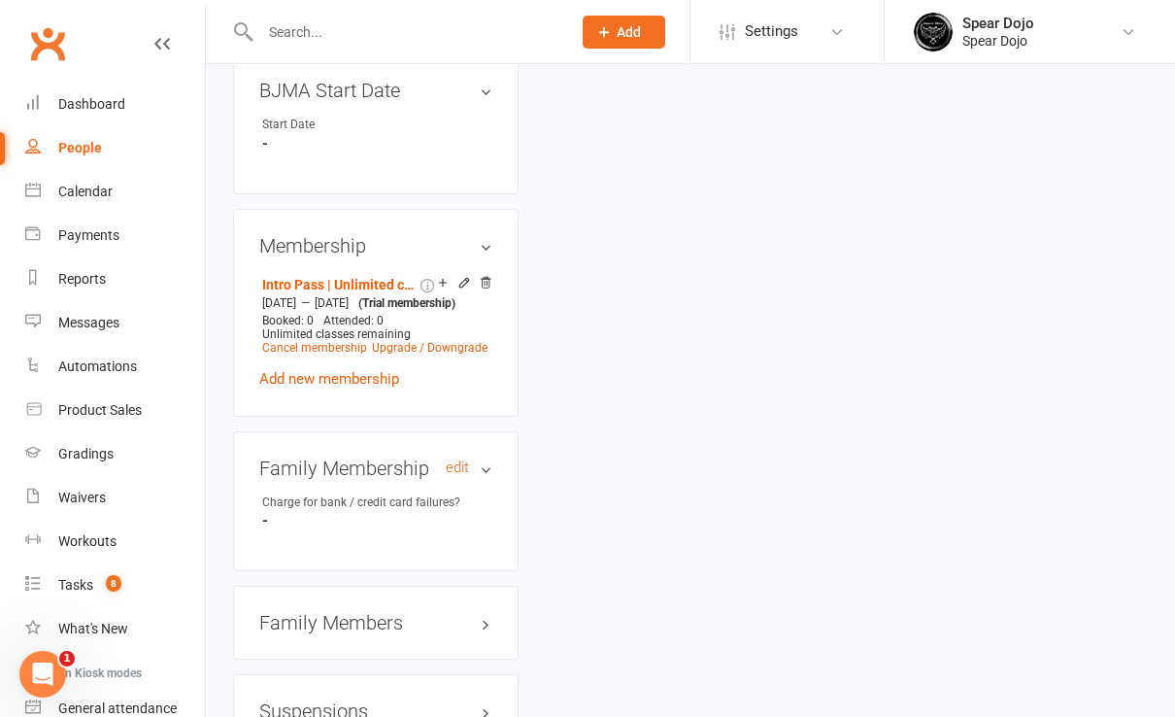
click at [491, 458] on h3 "Family Membership edit" at bounding box center [375, 468] width 233 height 21
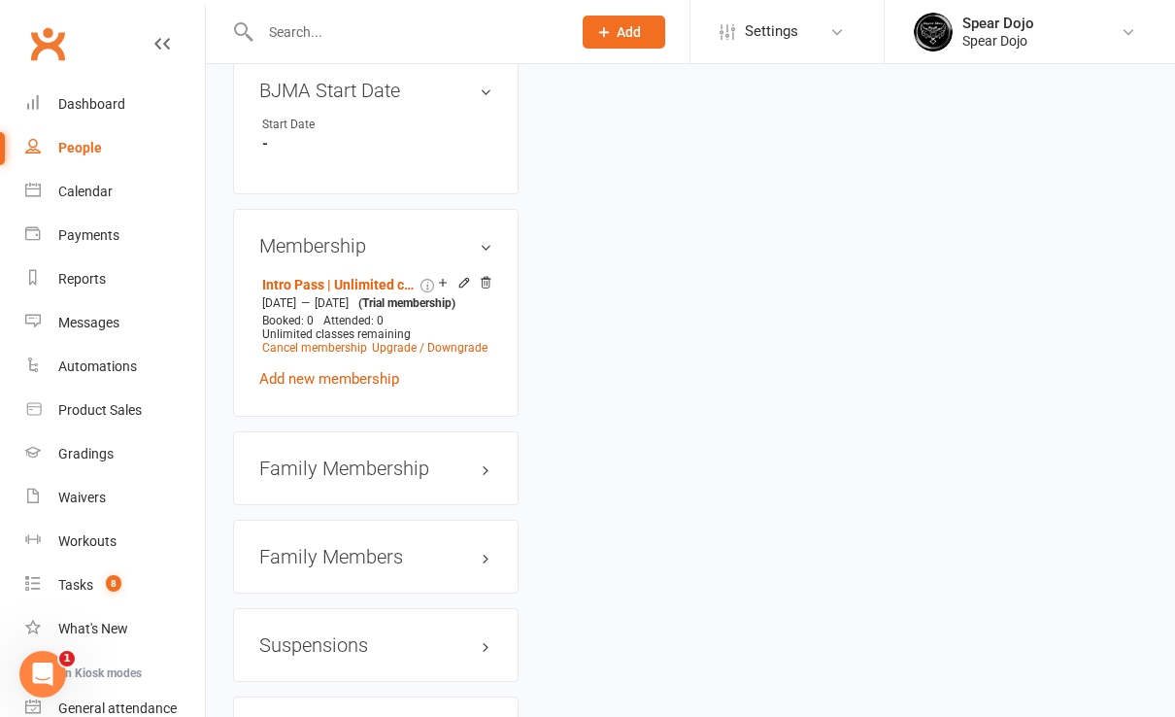
click at [487, 546] on h3 "Family Members" at bounding box center [375, 556] width 233 height 21
click at [360, 587] on link "[PERSON_NAME] - Child" at bounding box center [338, 597] width 153 height 20
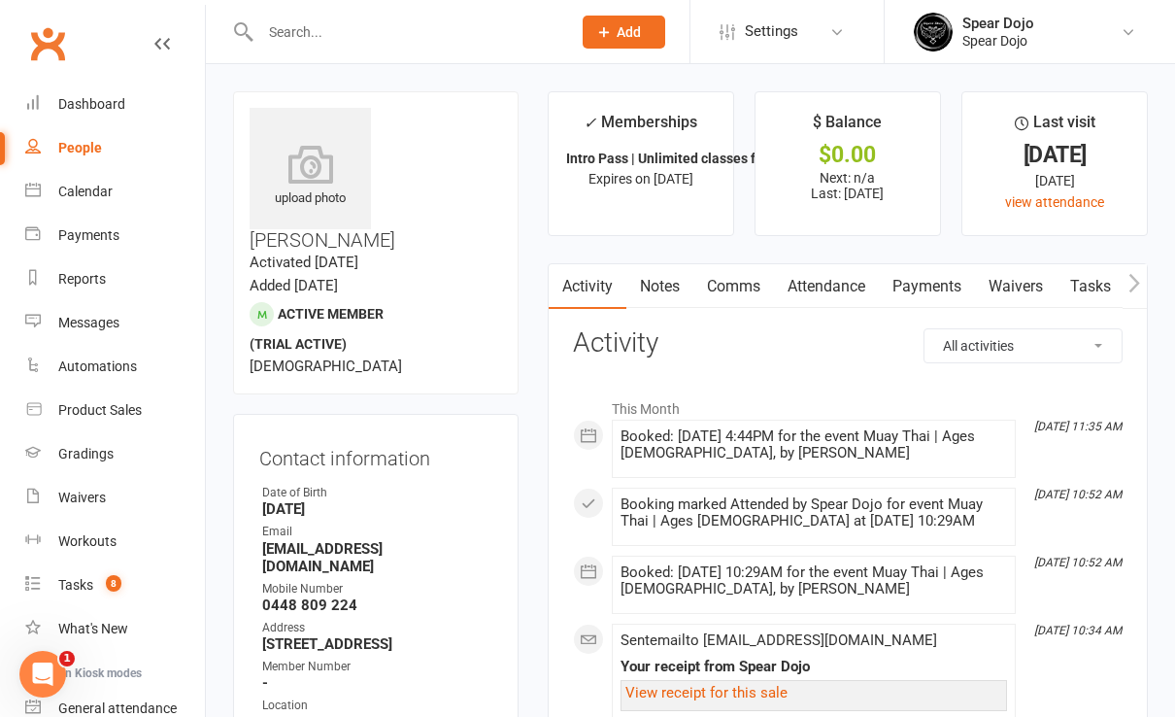
click at [823, 289] on link "Attendance" at bounding box center [826, 286] width 105 height 45
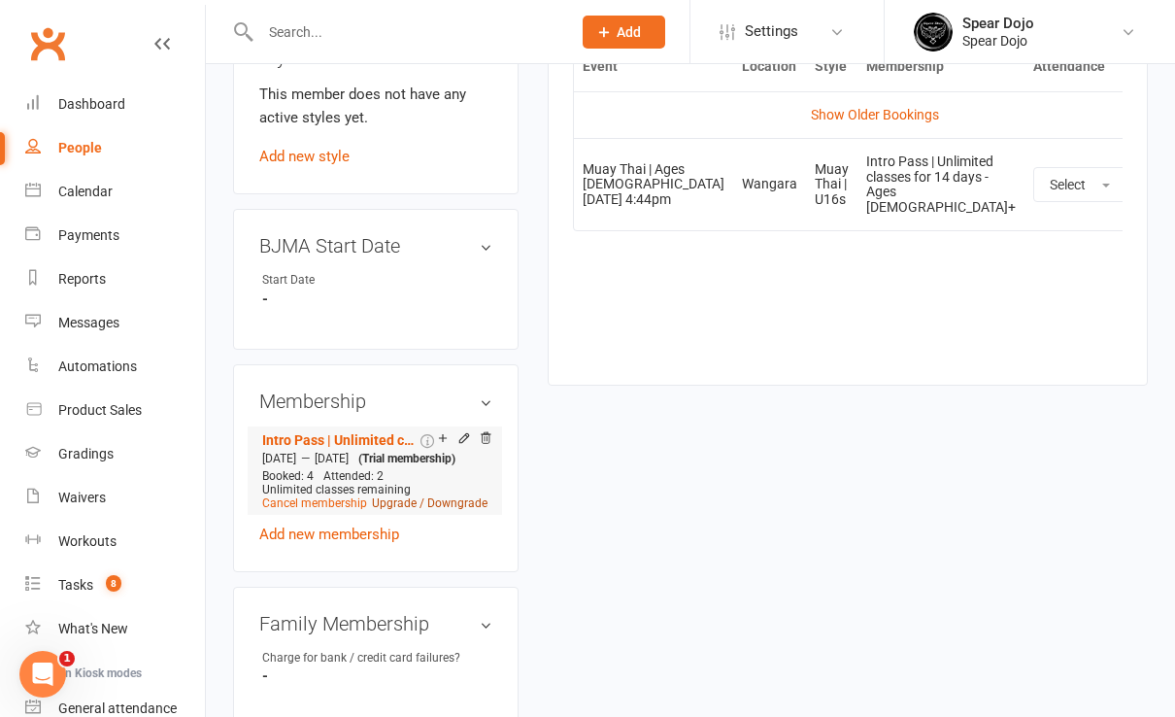
scroll to position [1166, 0]
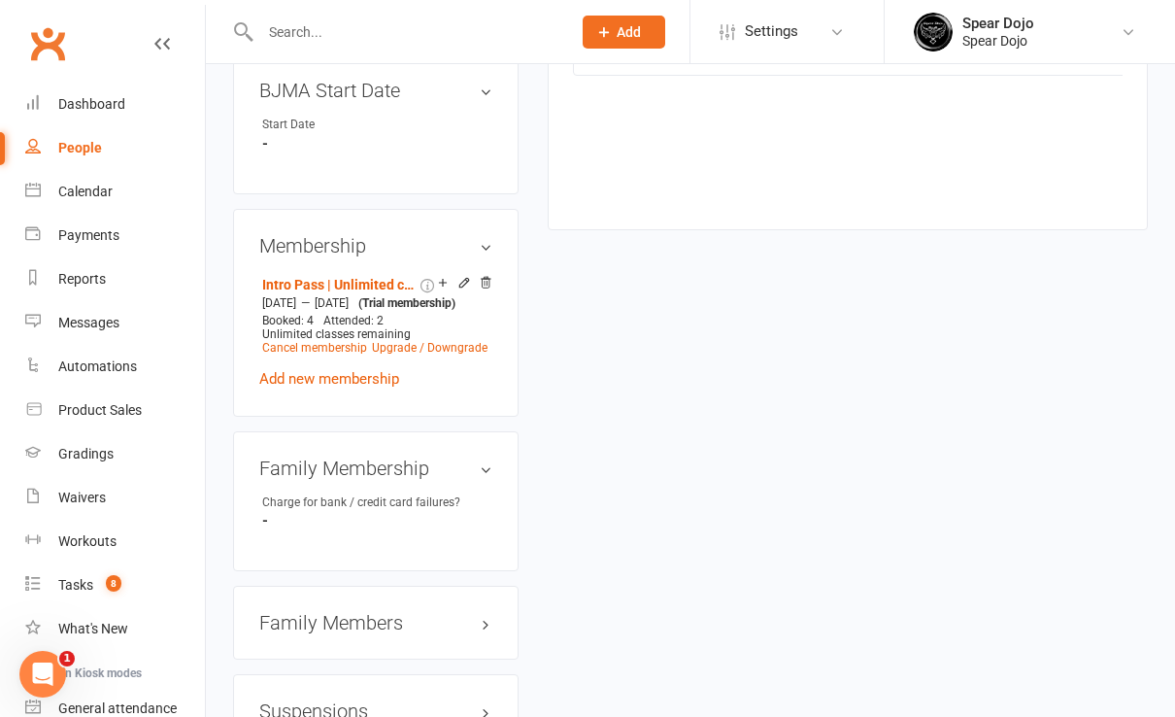
click at [407, 612] on h3 "Family Members" at bounding box center [375, 622] width 233 height 21
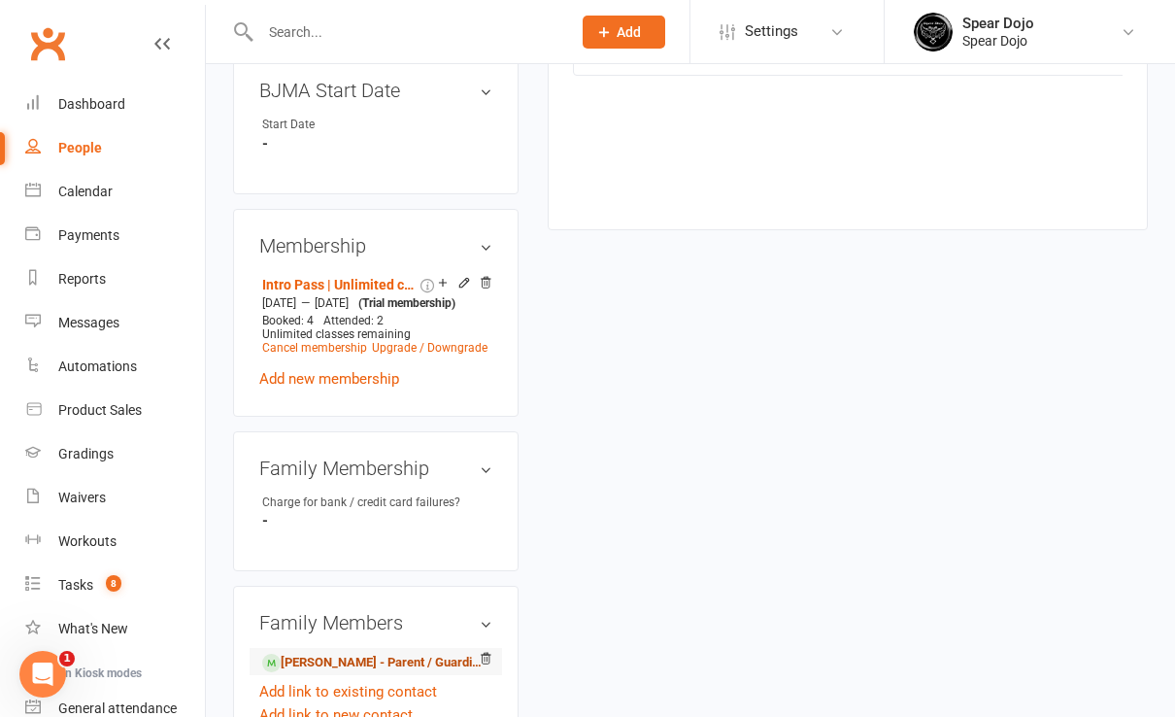
click at [382, 653] on link "[PERSON_NAME] - Parent / Guardian" at bounding box center [372, 663] width 221 height 20
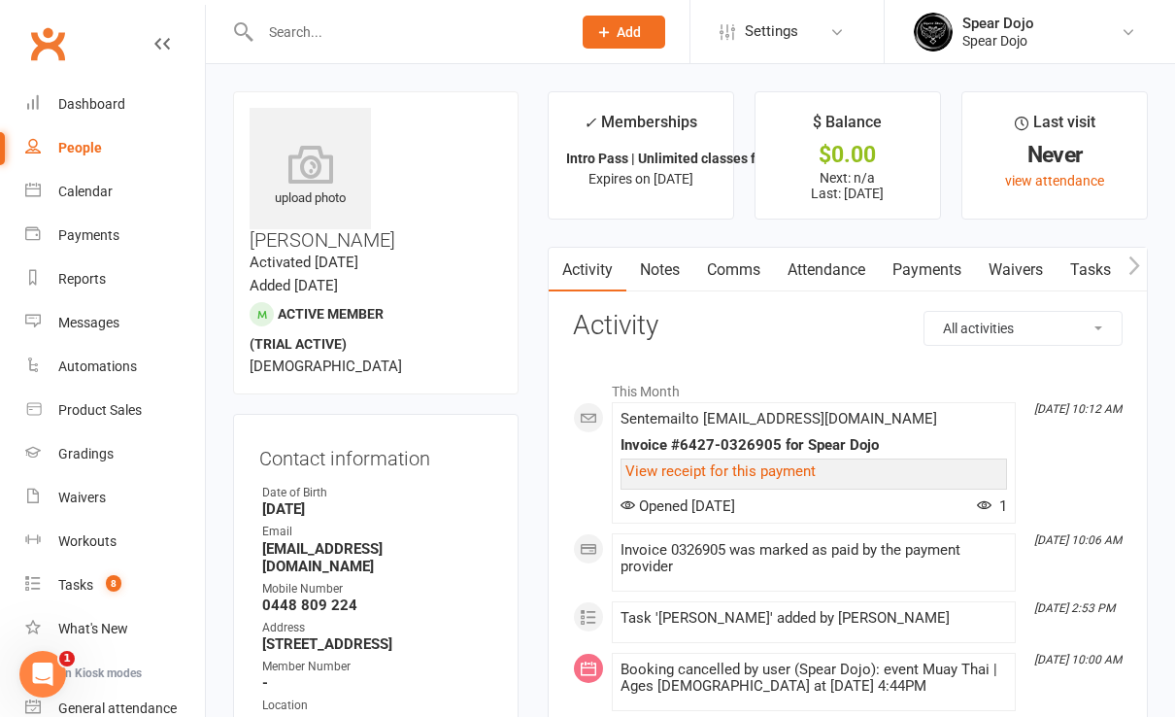
click at [1094, 270] on link "Tasks" at bounding box center [1091, 270] width 68 height 45
select select "incomplete"
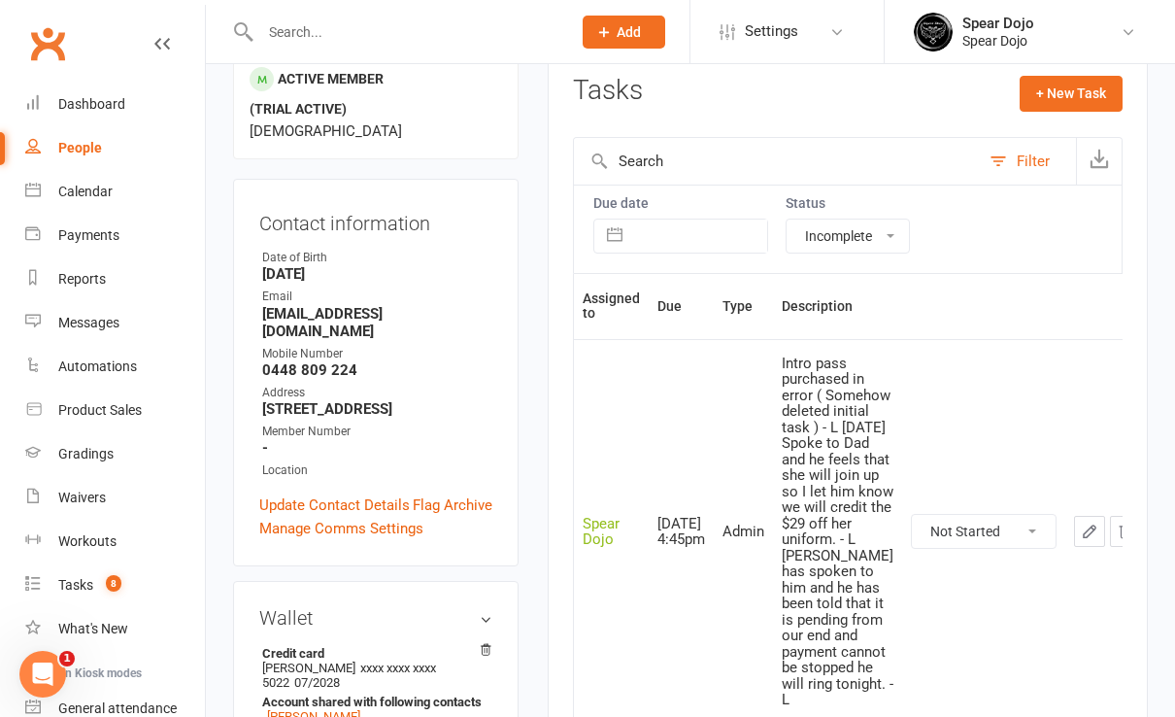
scroll to position [258, 0]
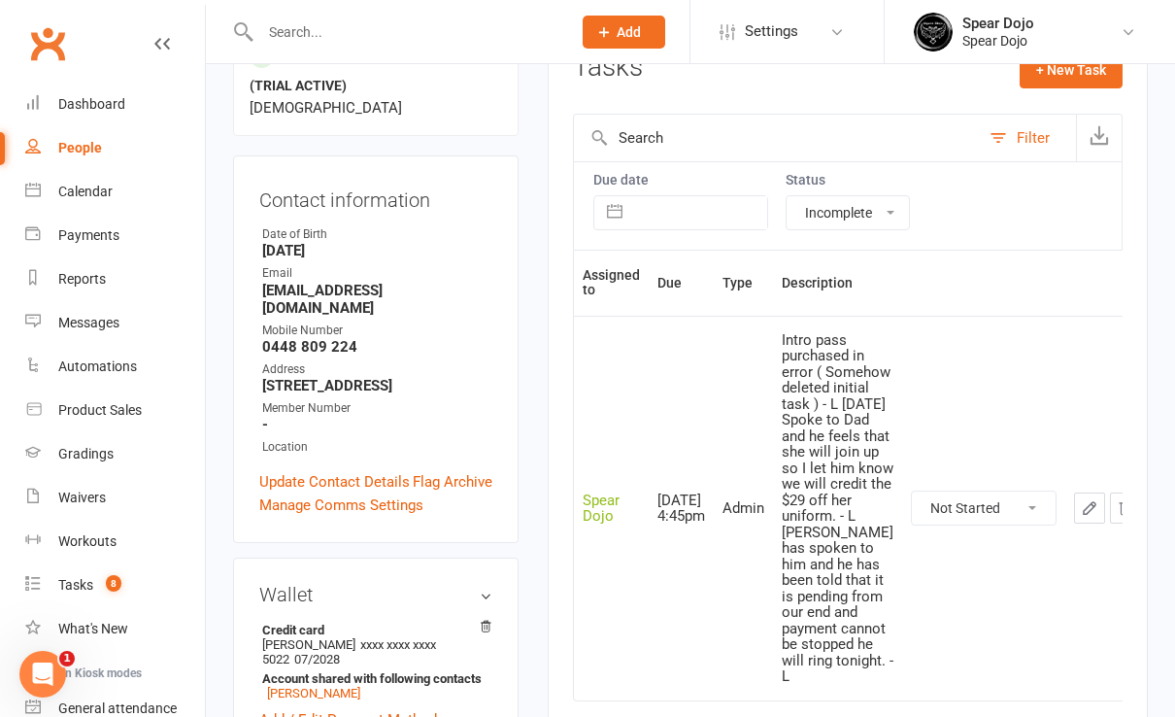
click at [1081, 517] on icon "button" at bounding box center [1089, 507] width 17 height 17
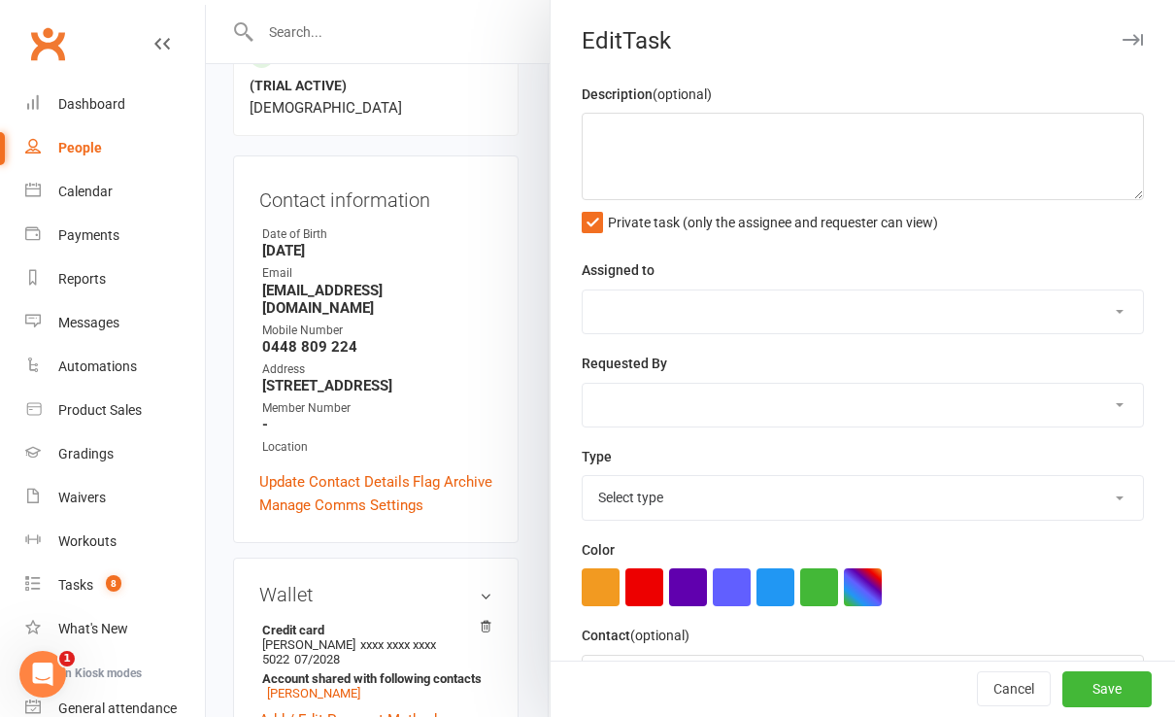
type textarea "Intro pass purchased in error ( Somehow deleted initial task ) - L [DATE] Spoke…"
select select "43986"
type input "[DATE]"
type input "4:45pm"
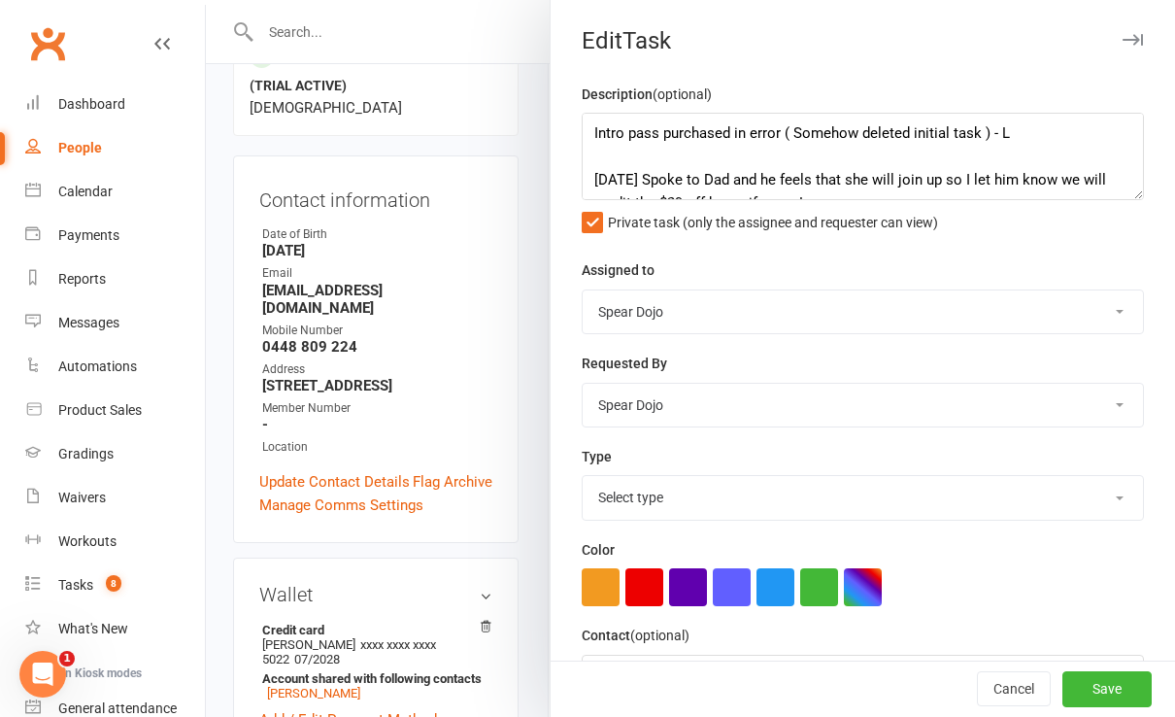
select select "19839"
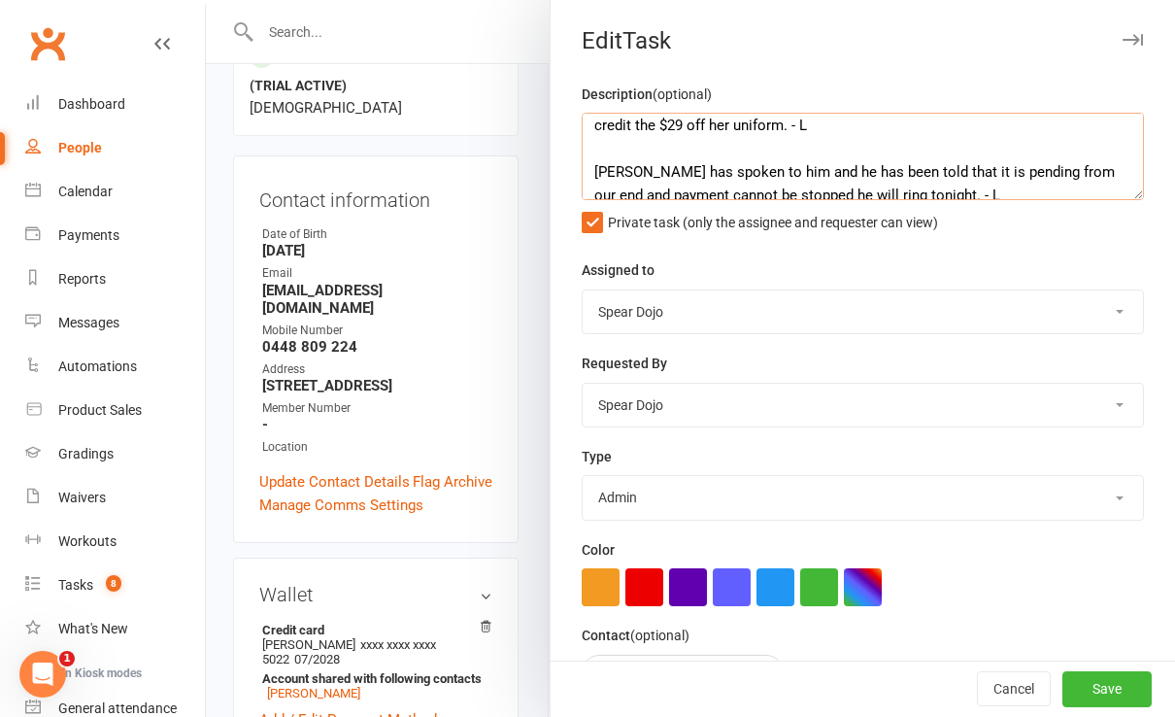
scroll to position [93, 0]
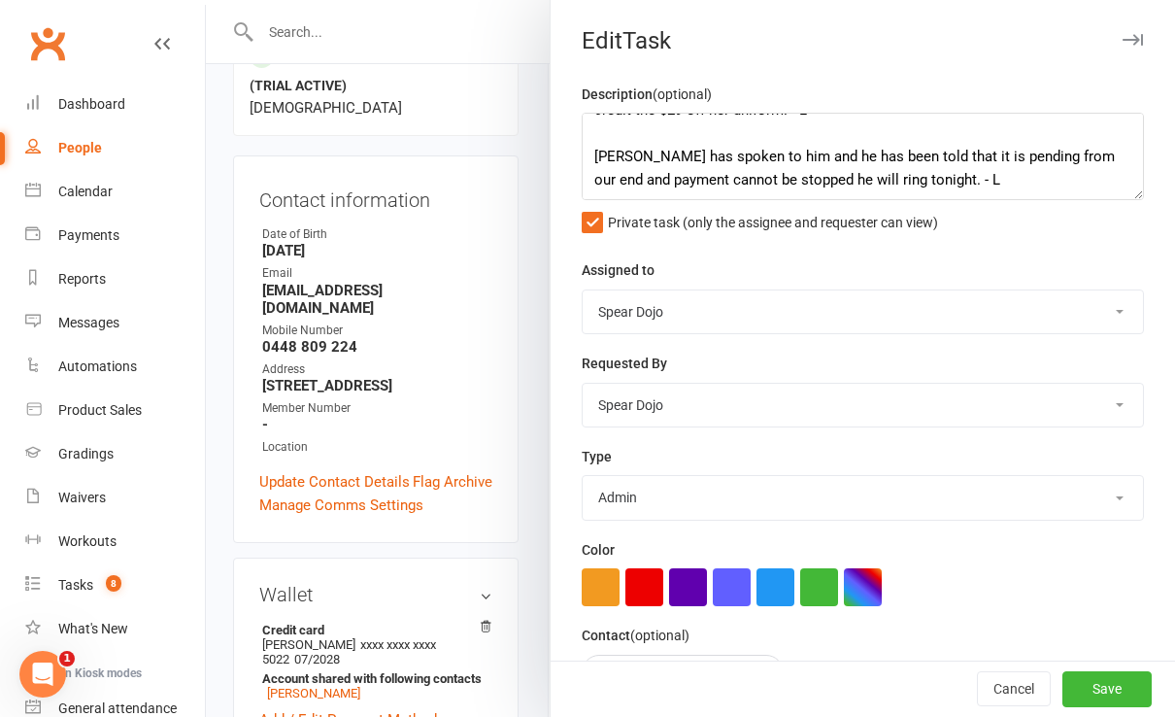
click at [478, 387] on div at bounding box center [691, 358] width 970 height 717
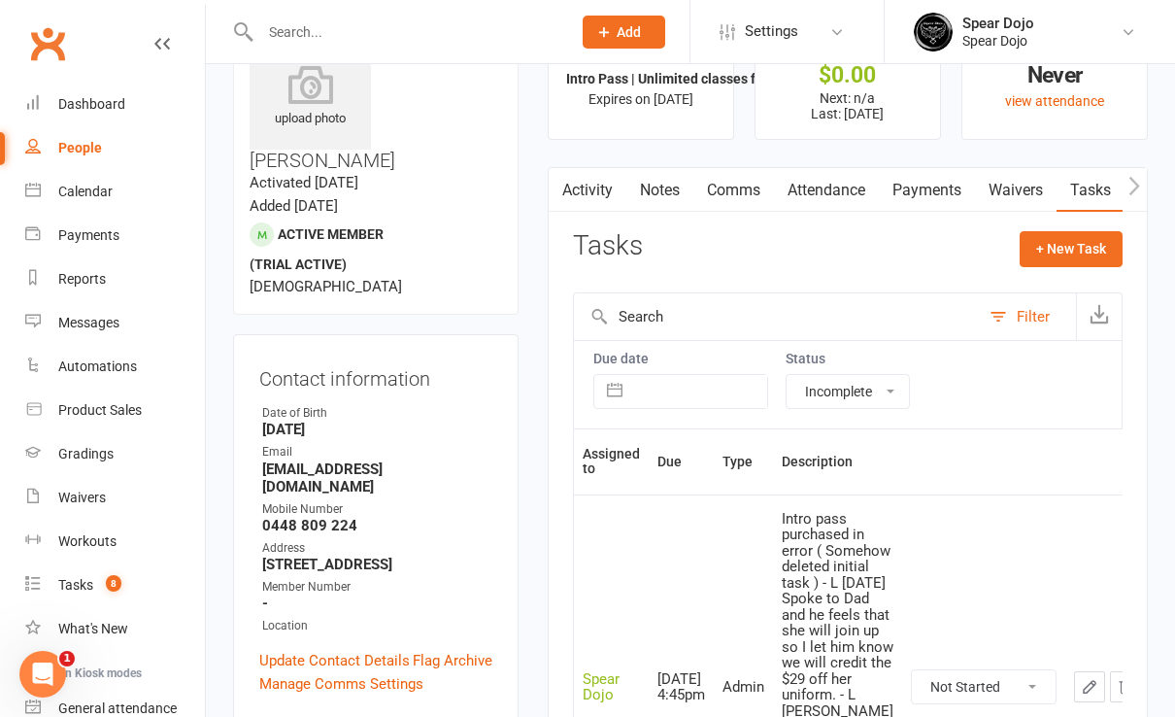
scroll to position [0, 0]
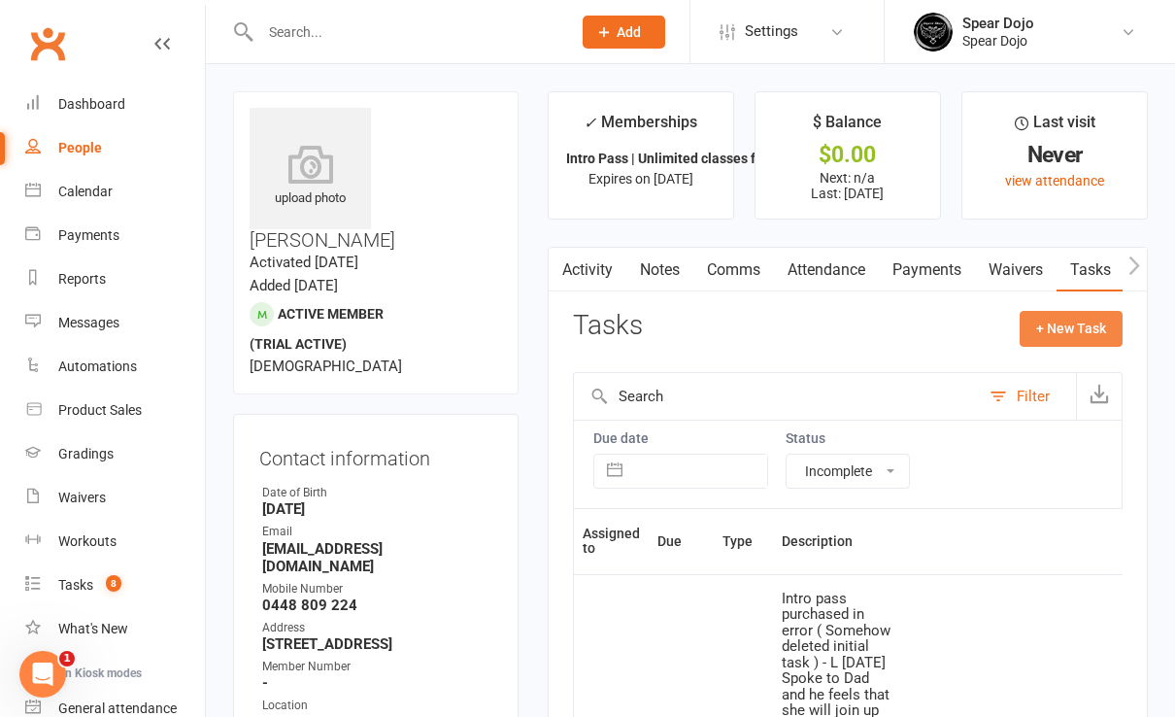
click at [1081, 328] on button "+ New Task" at bounding box center [1071, 328] width 103 height 35
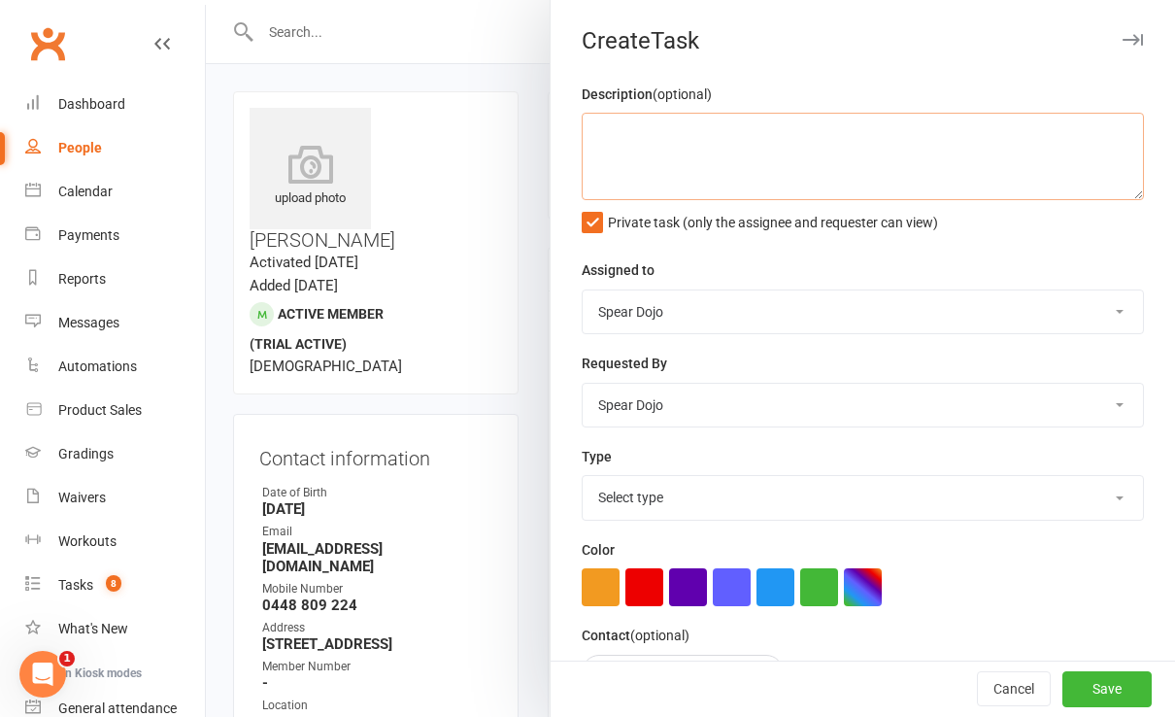
click at [615, 130] on textarea at bounding box center [863, 156] width 562 height 87
click at [854, 155] on textarea "Check membership Is [PERSON_NAME] a member or non attending ? - S" at bounding box center [863, 156] width 562 height 87
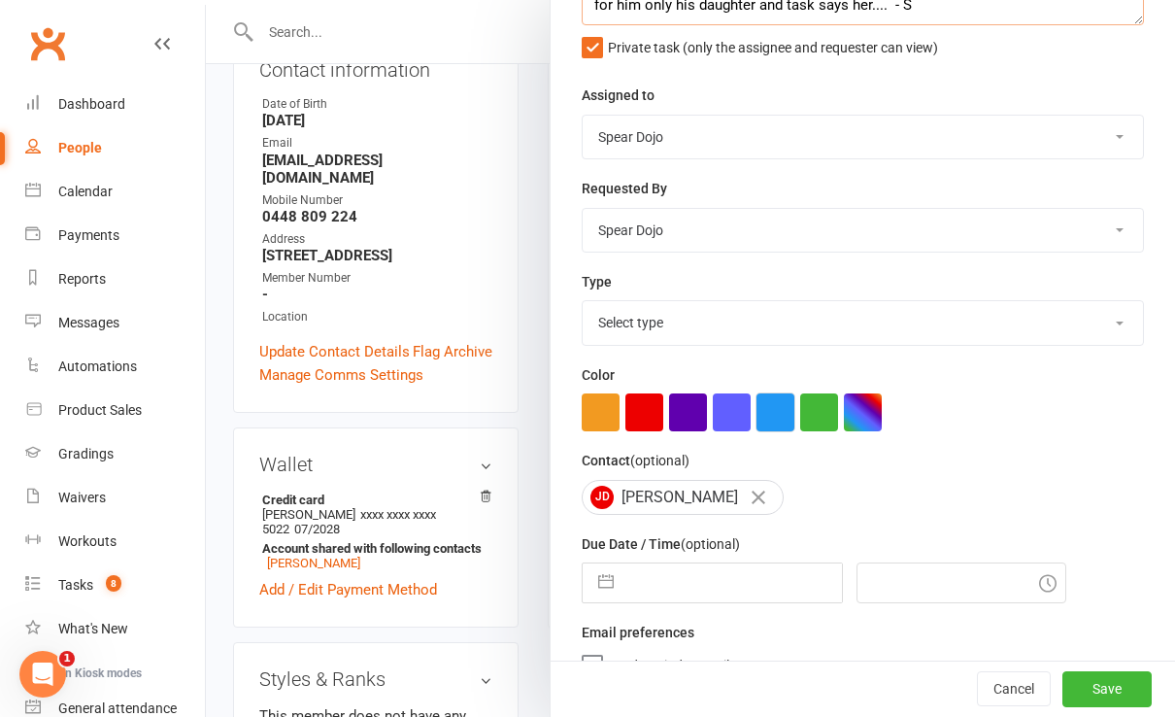
scroll to position [199, 0]
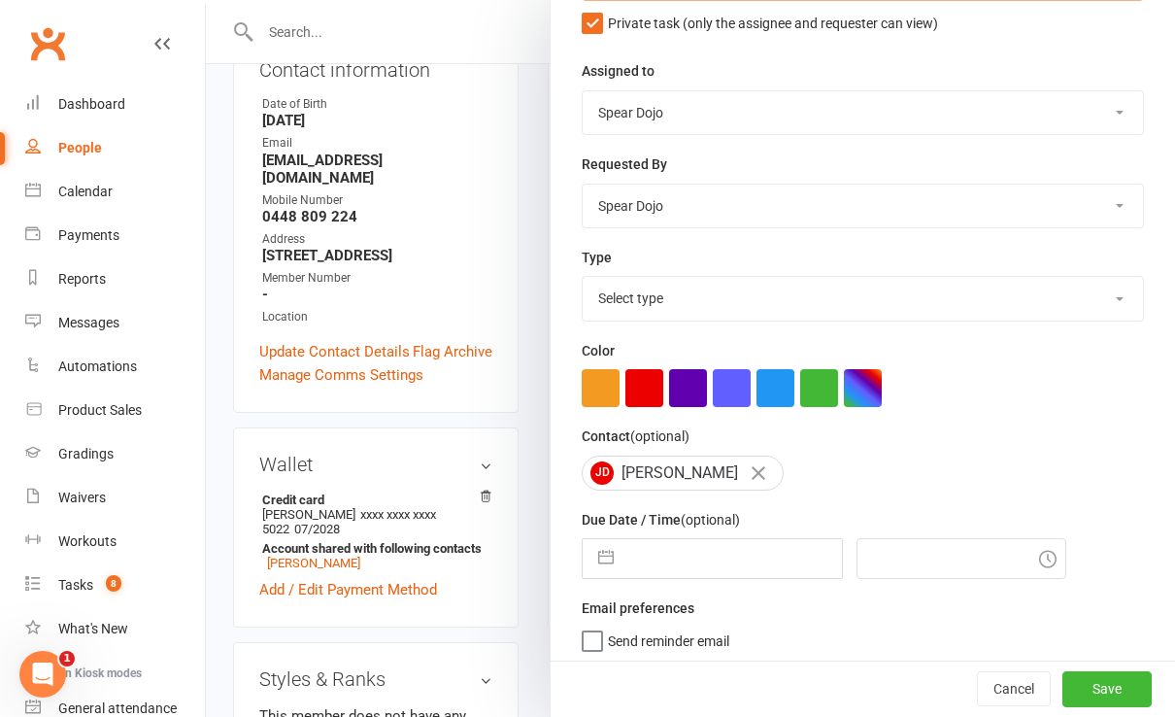
type textarea "Check membership Is [PERSON_NAME] a member or non attending ? I cant see any cl…"
click at [683, 301] on select "Select type 1-month voucher 7-day vip pass Admin Admin - [PERSON_NAME] Admin - …" at bounding box center [863, 298] width 561 height 43
select select "19839"
click at [583, 277] on select "Select type 1-month voucher 7-day vip pass Admin Admin - [PERSON_NAME] Admin - …" at bounding box center [863, 298] width 561 height 43
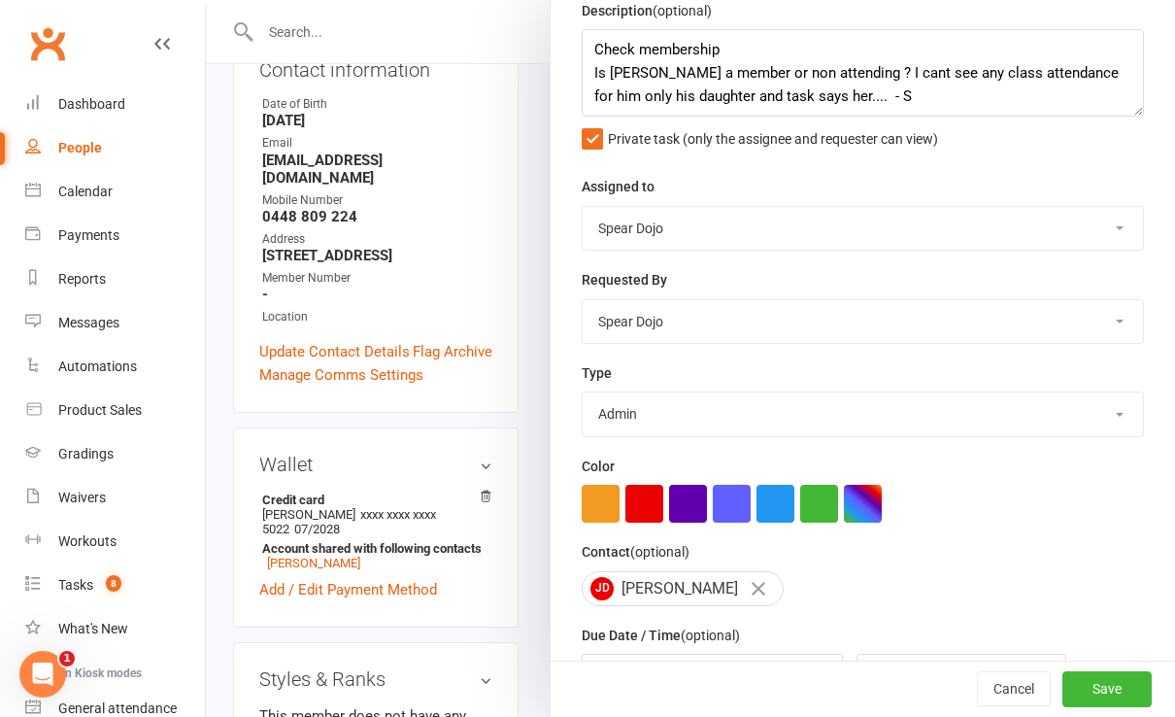
scroll to position [0, 0]
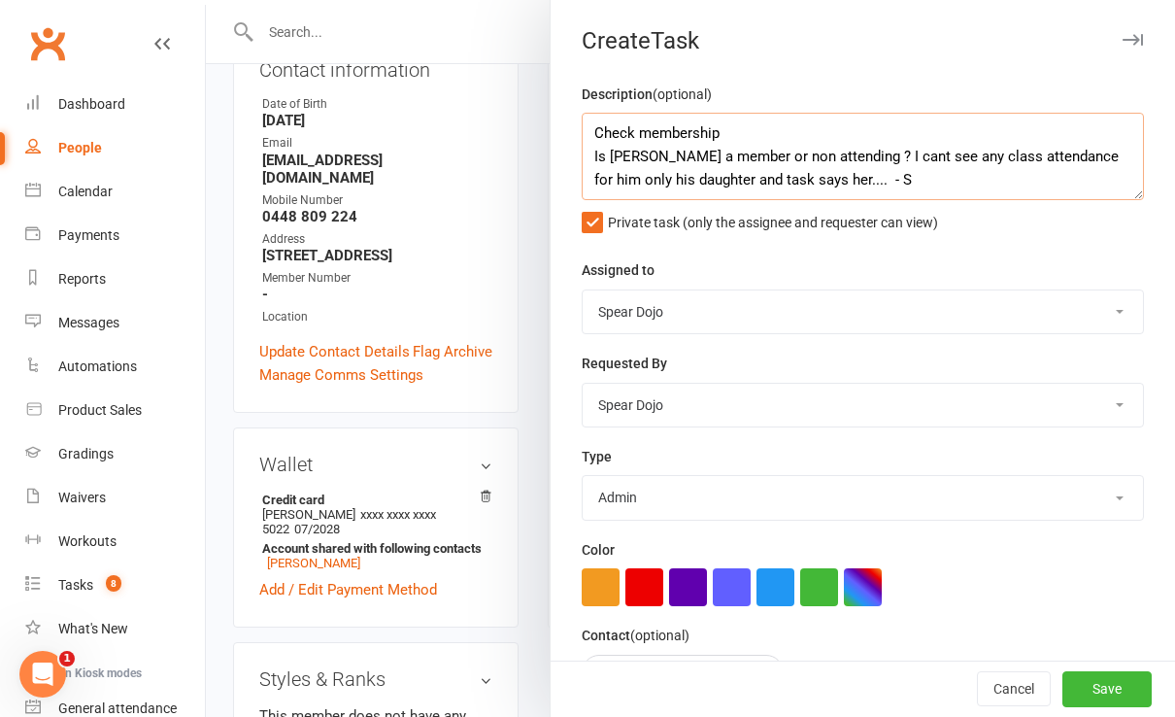
click at [849, 177] on textarea "Check membership Is [PERSON_NAME] a member or non attending ? I cant see any cl…" at bounding box center [863, 156] width 562 height 87
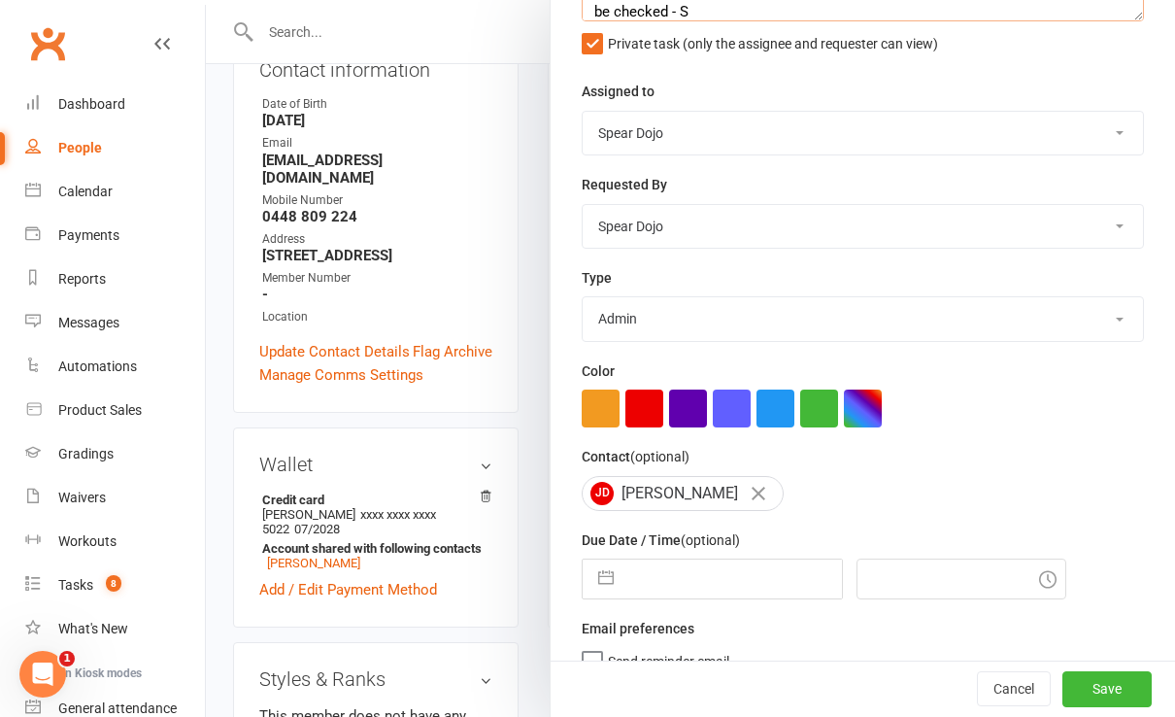
scroll to position [199, 0]
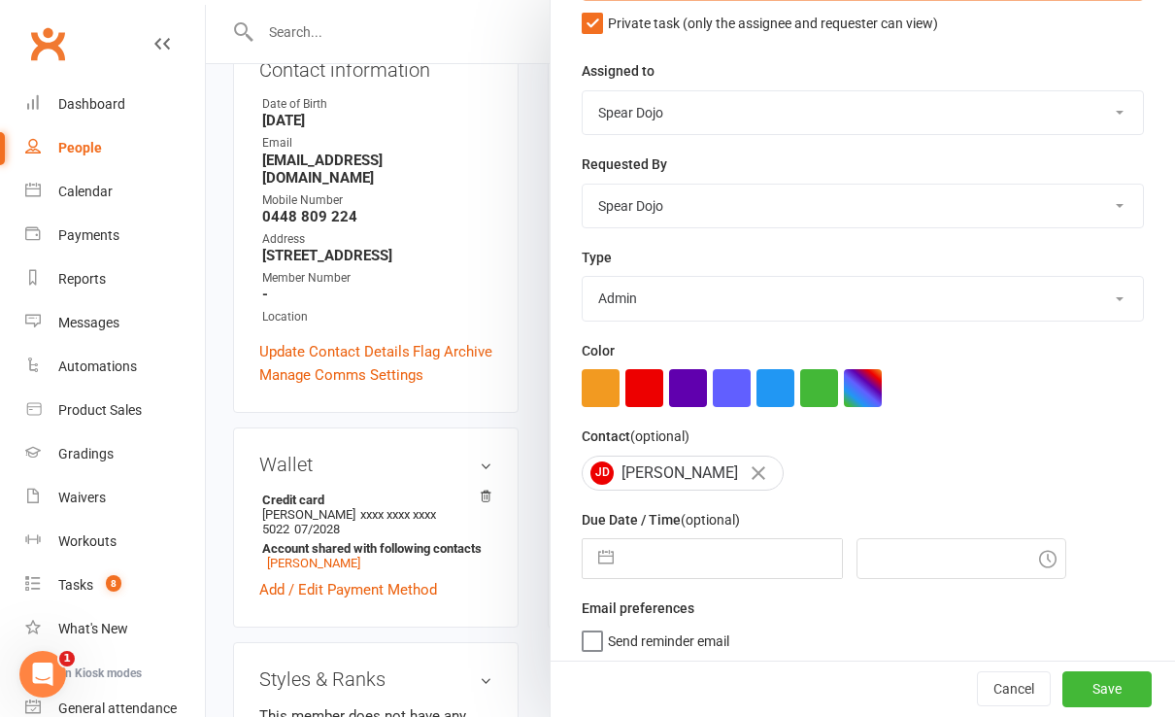
type textarea "Check membership Is [PERSON_NAME] a member or non attending ? I cant see any cl…"
click at [589, 548] on button "button" at bounding box center [606, 558] width 35 height 39
select select "6"
select select "2025"
select select "7"
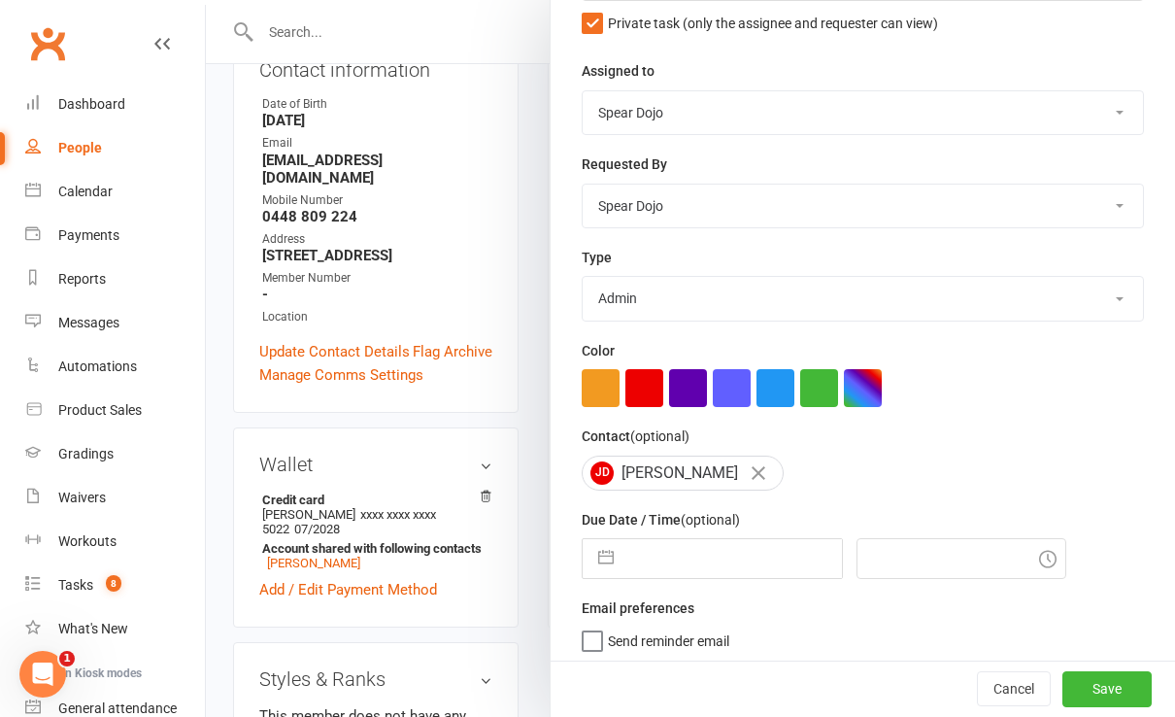
select select "2025"
select select "8"
select select "2025"
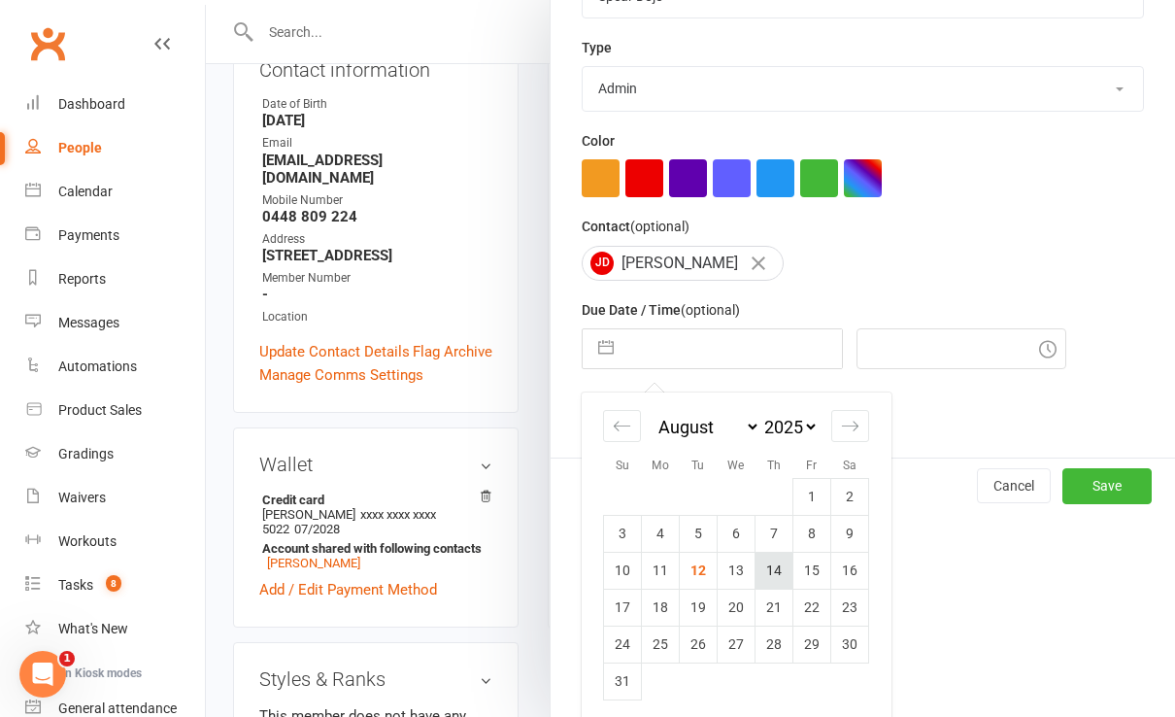
scroll to position [410, 0]
click at [720, 563] on td "13" at bounding box center [737, 569] width 38 height 37
type input "[DATE]"
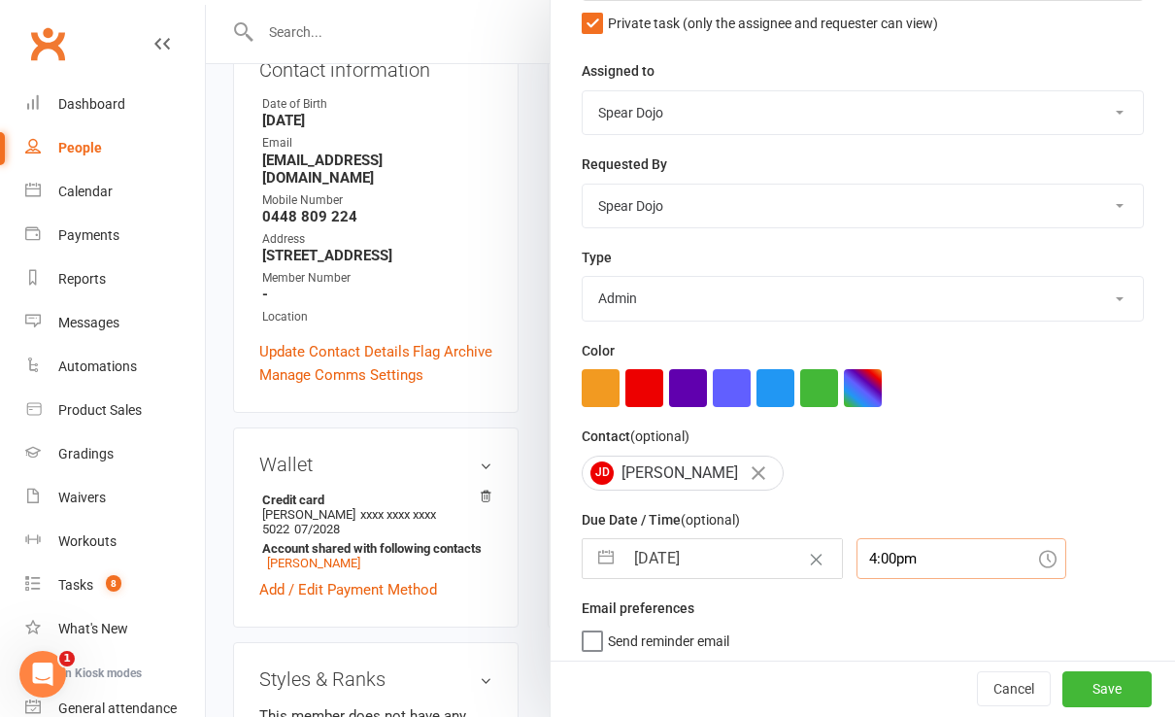
scroll to position [251, 0]
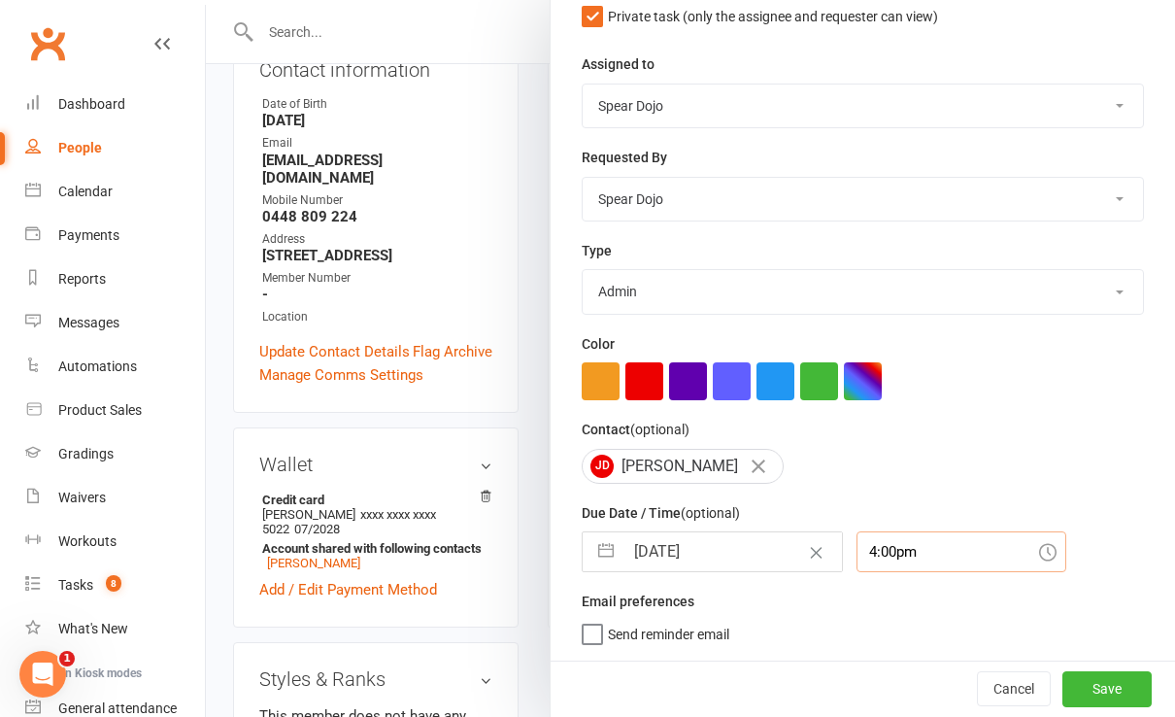
click at [881, 561] on div "4:00pm" at bounding box center [962, 551] width 210 height 41
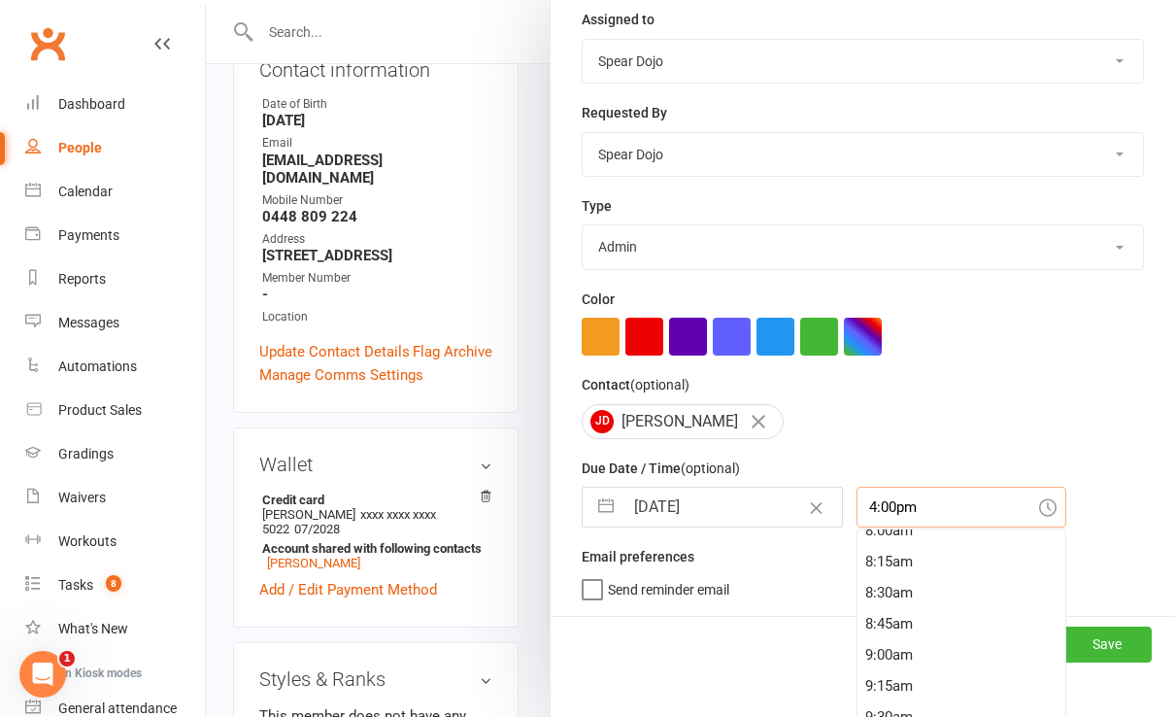
scroll to position [922, 0]
drag, startPoint x: 873, startPoint y: 610, endPoint x: 951, endPoint y: 616, distance: 77.9
click at [873, 610] on div "8:00am" at bounding box center [962, 617] width 208 height 31
type input "8:00am"
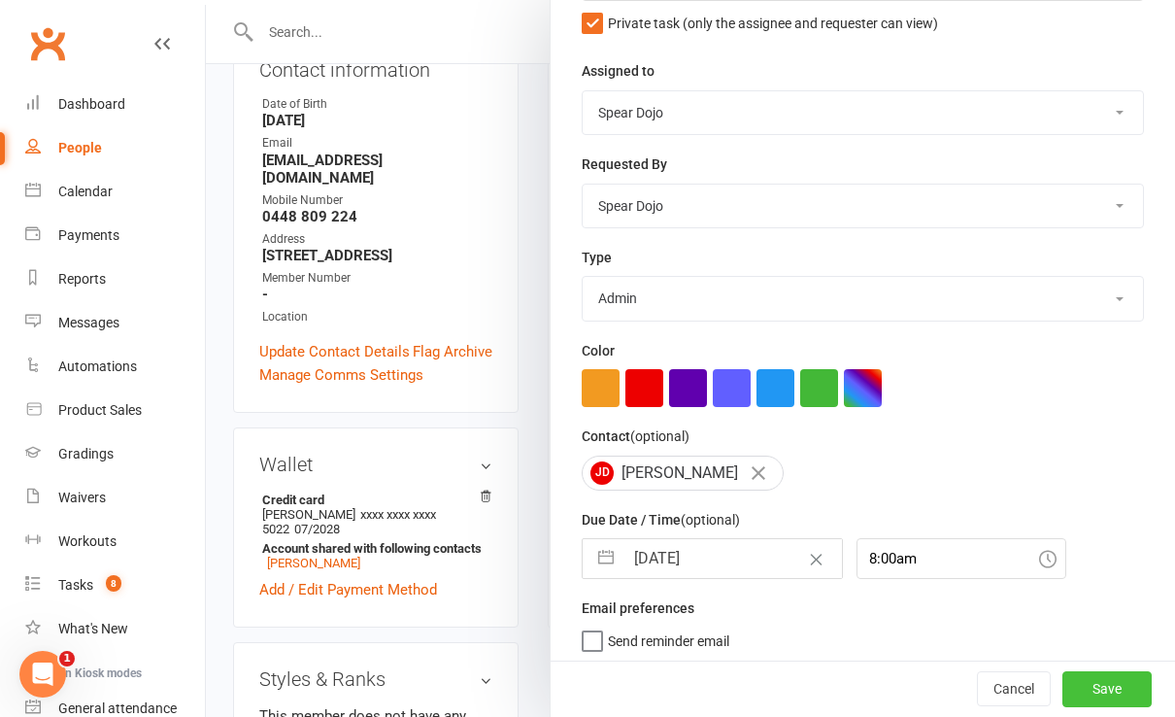
click at [1071, 690] on button "Save" at bounding box center [1107, 689] width 89 height 35
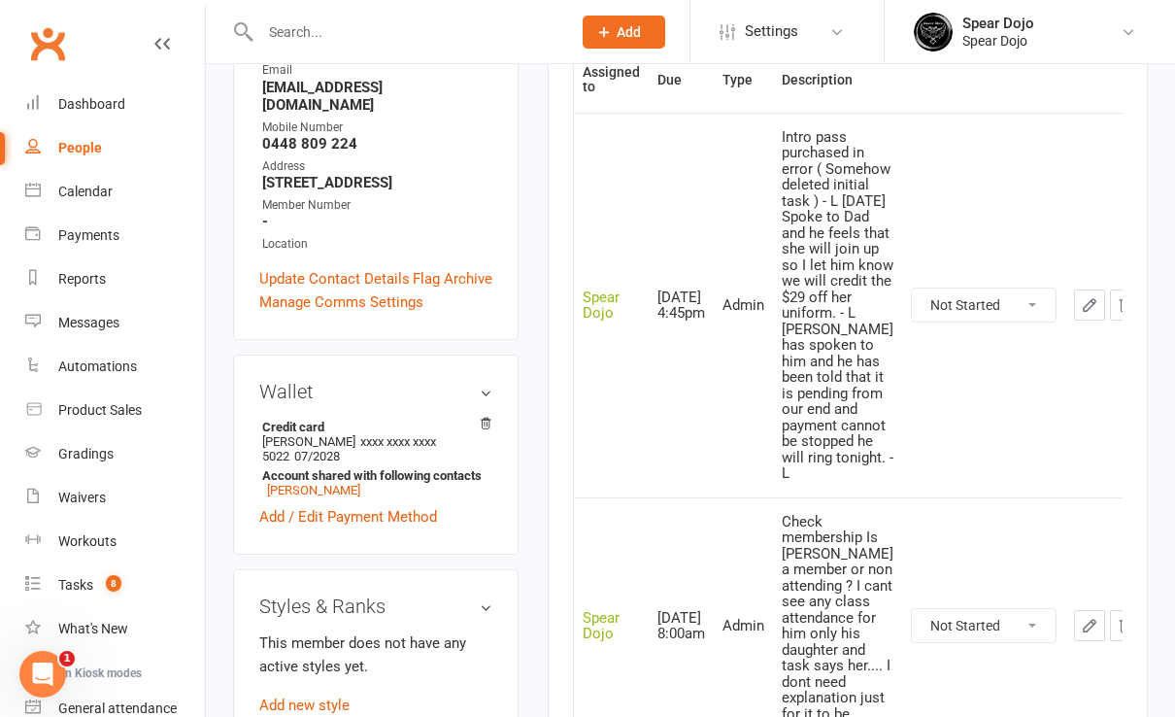
scroll to position [0, 0]
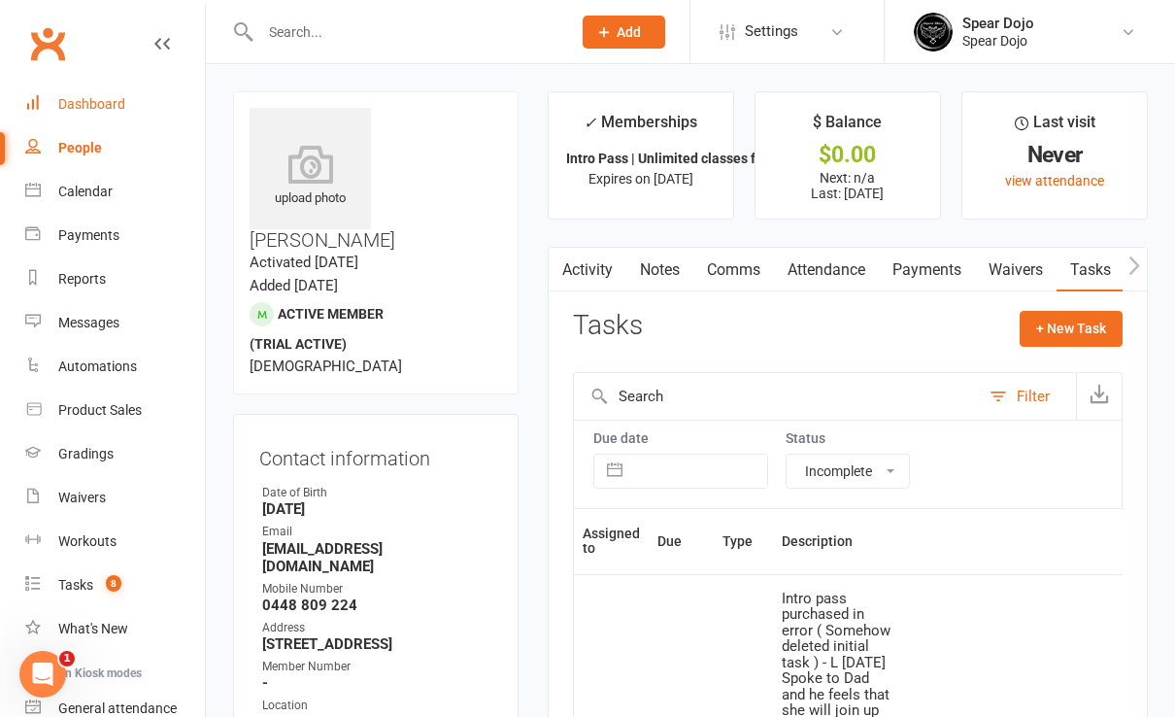
click at [112, 101] on div "Dashboard" at bounding box center [91, 104] width 67 height 16
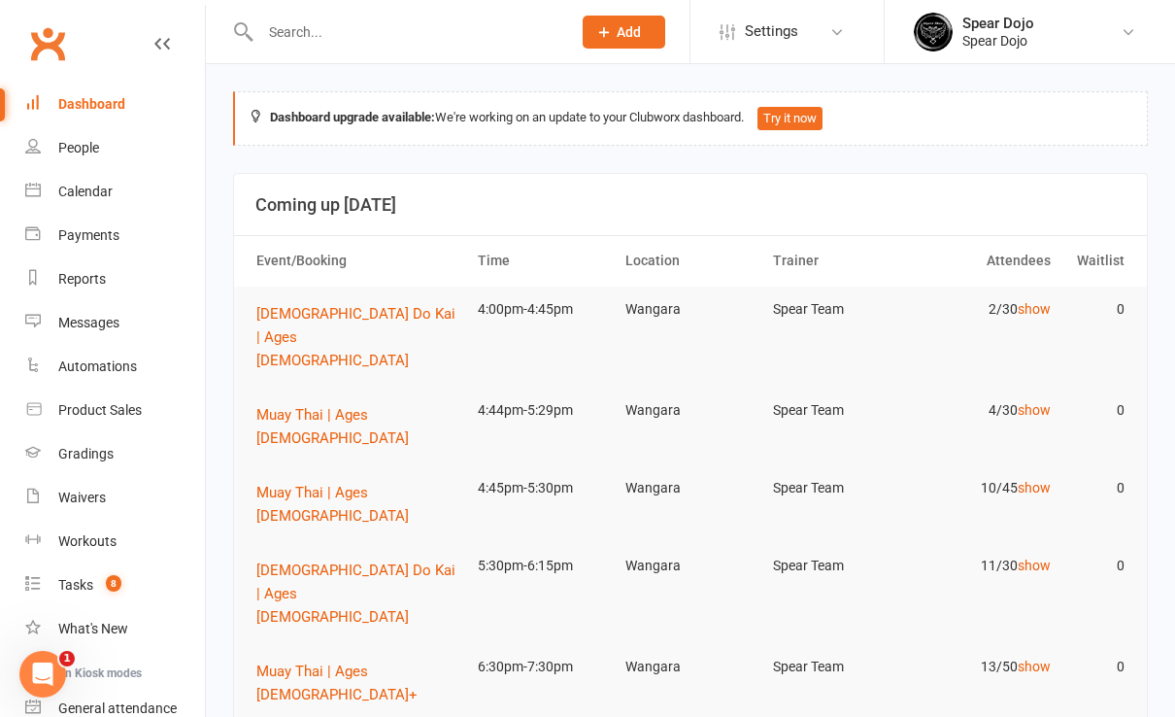
click at [84, 93] on link "Dashboard" at bounding box center [115, 105] width 180 height 44
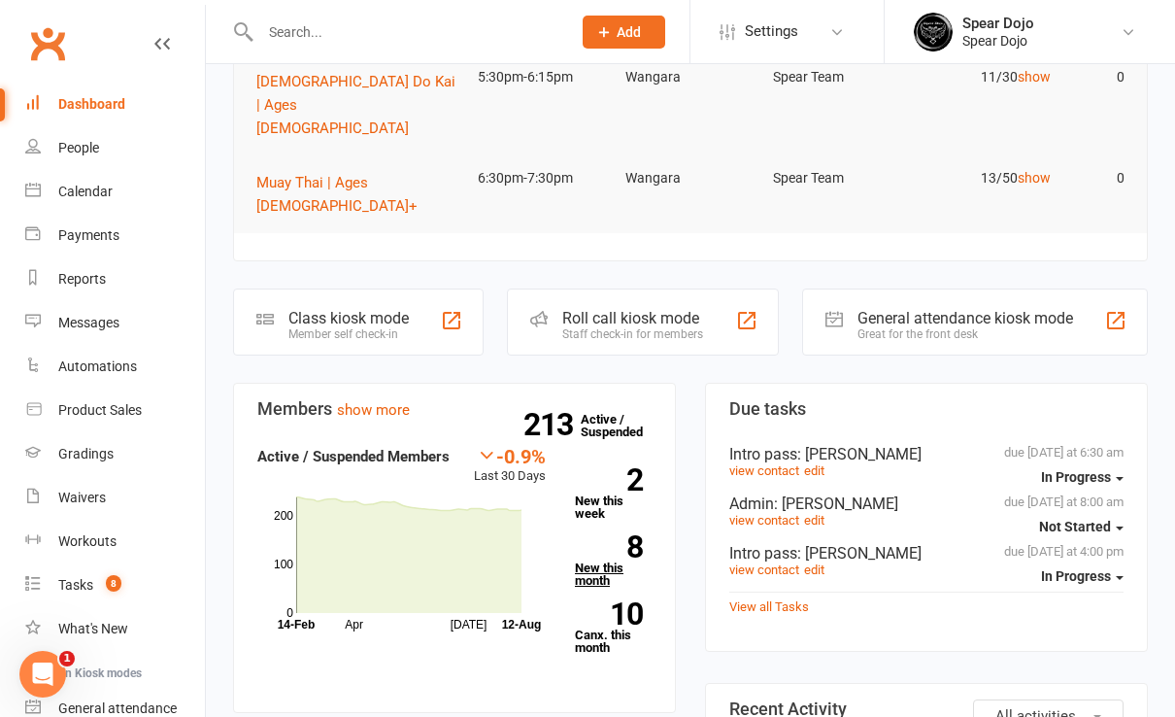
scroll to position [647, 0]
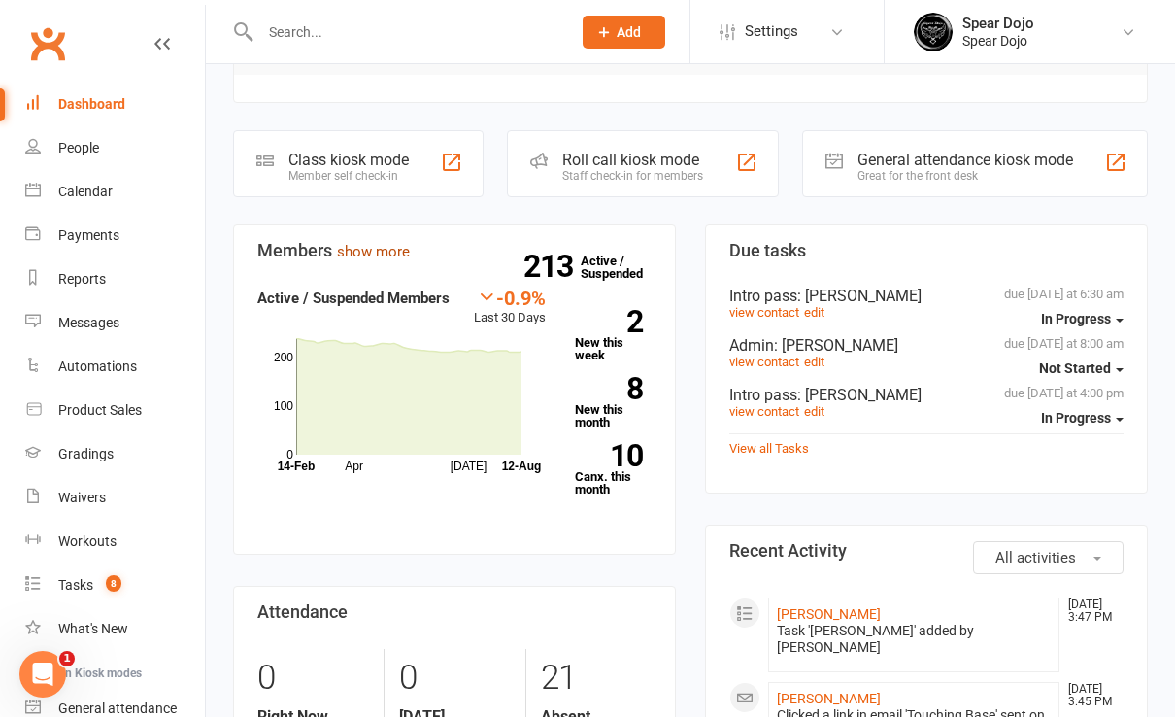
click at [366, 243] on link "show more" at bounding box center [373, 251] width 73 height 17
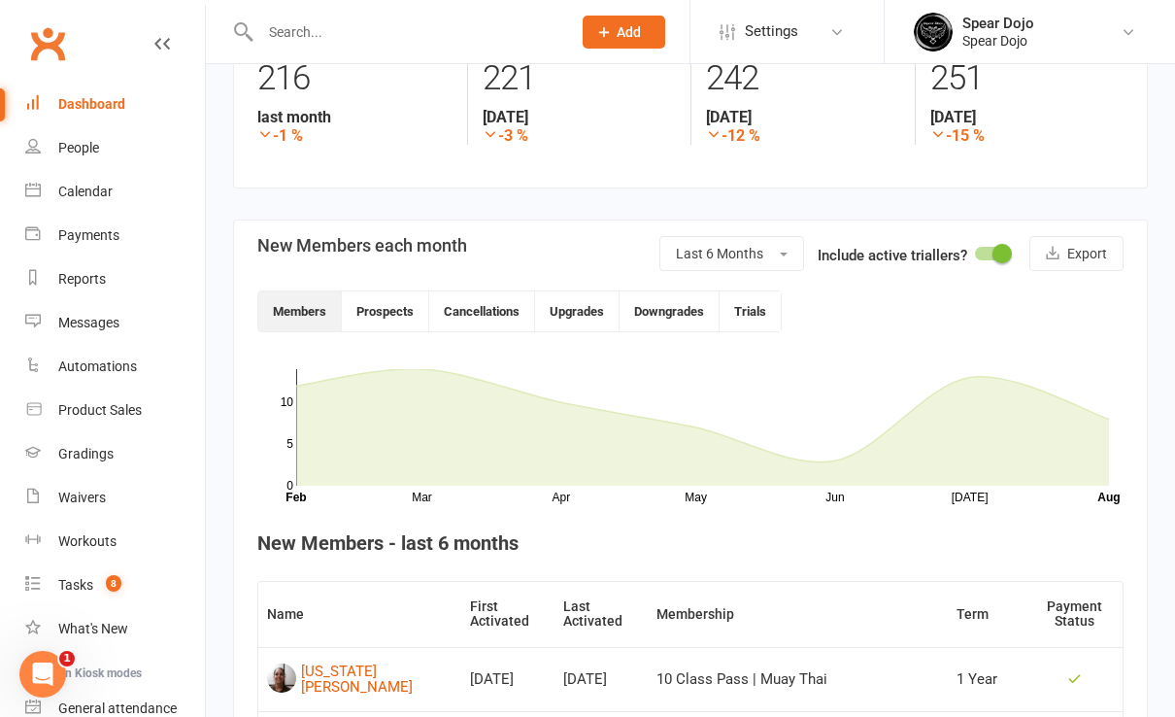
scroll to position [258, 0]
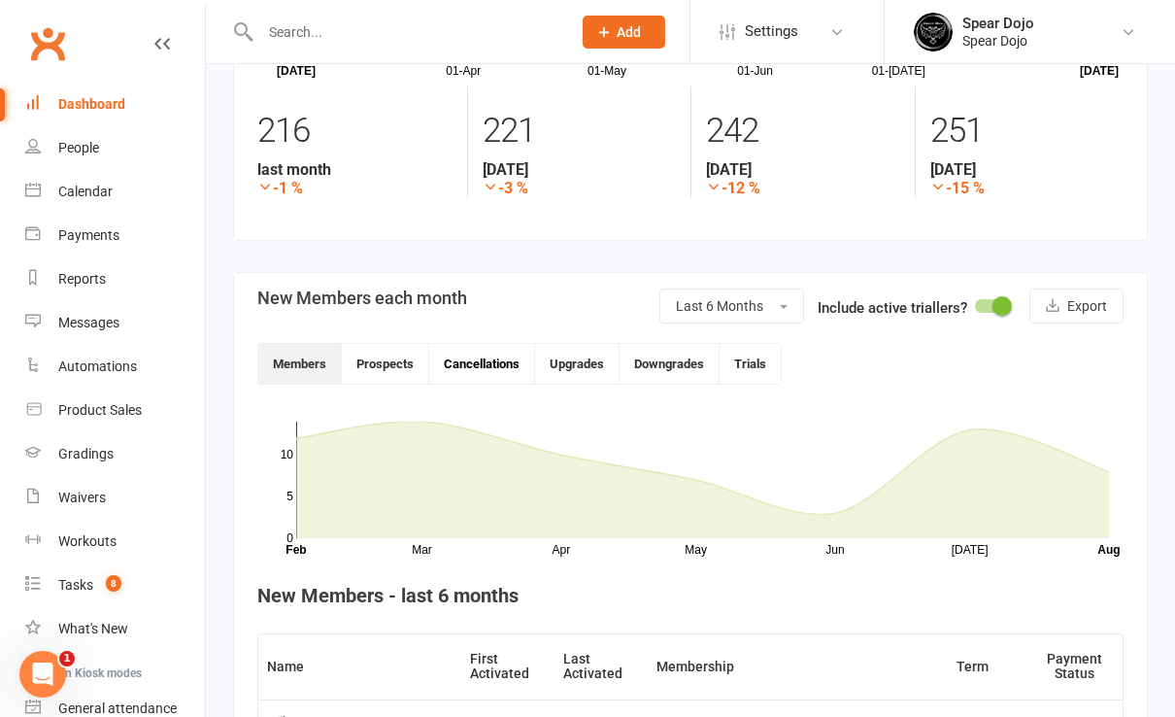
click at [502, 359] on button "Cancellations" at bounding box center [482, 364] width 106 height 40
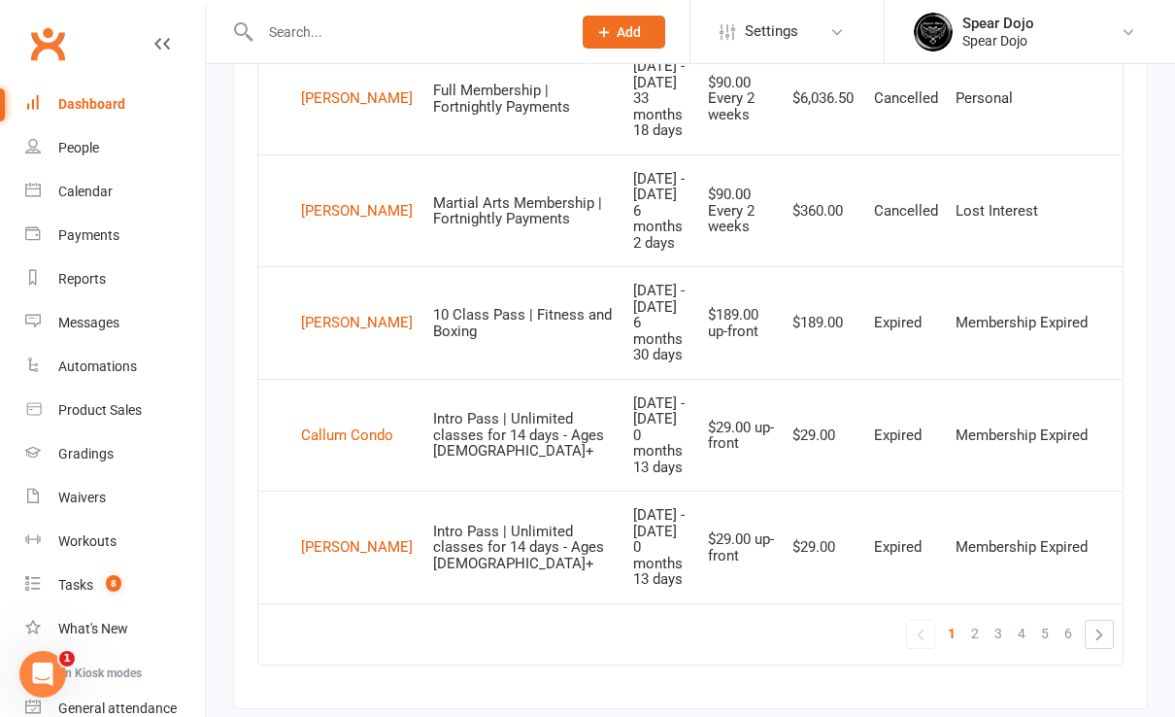
scroll to position [2075, 0]
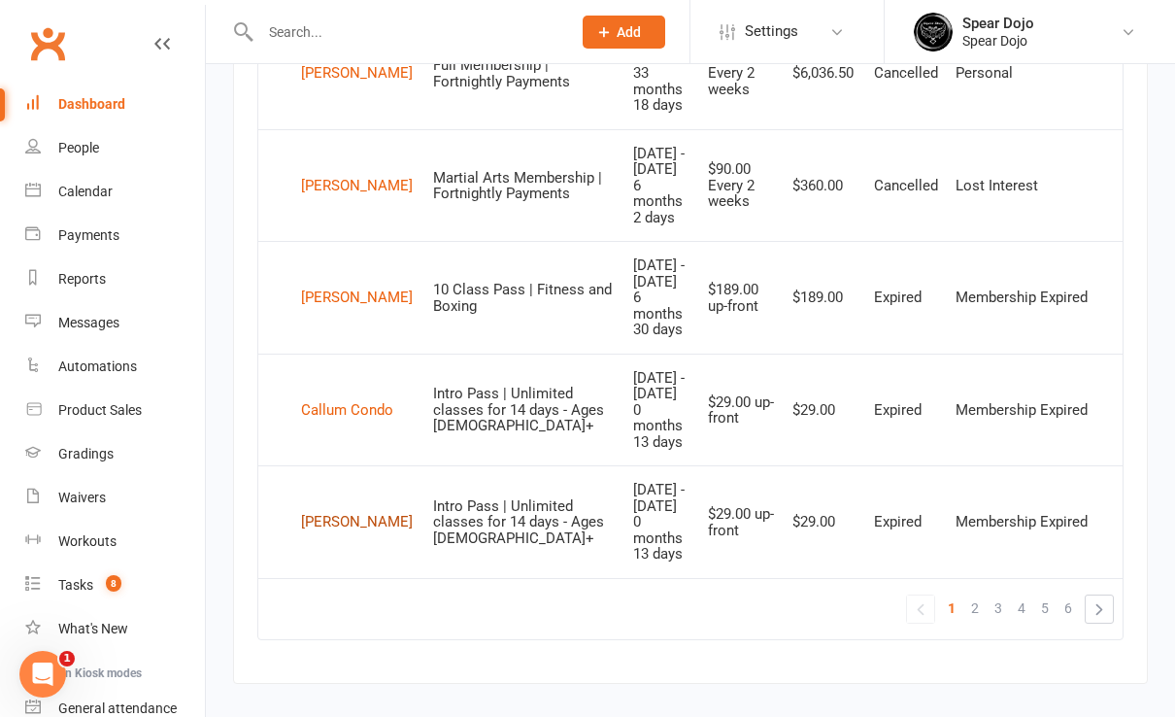
click at [336, 508] on div "[PERSON_NAME]" at bounding box center [357, 522] width 112 height 29
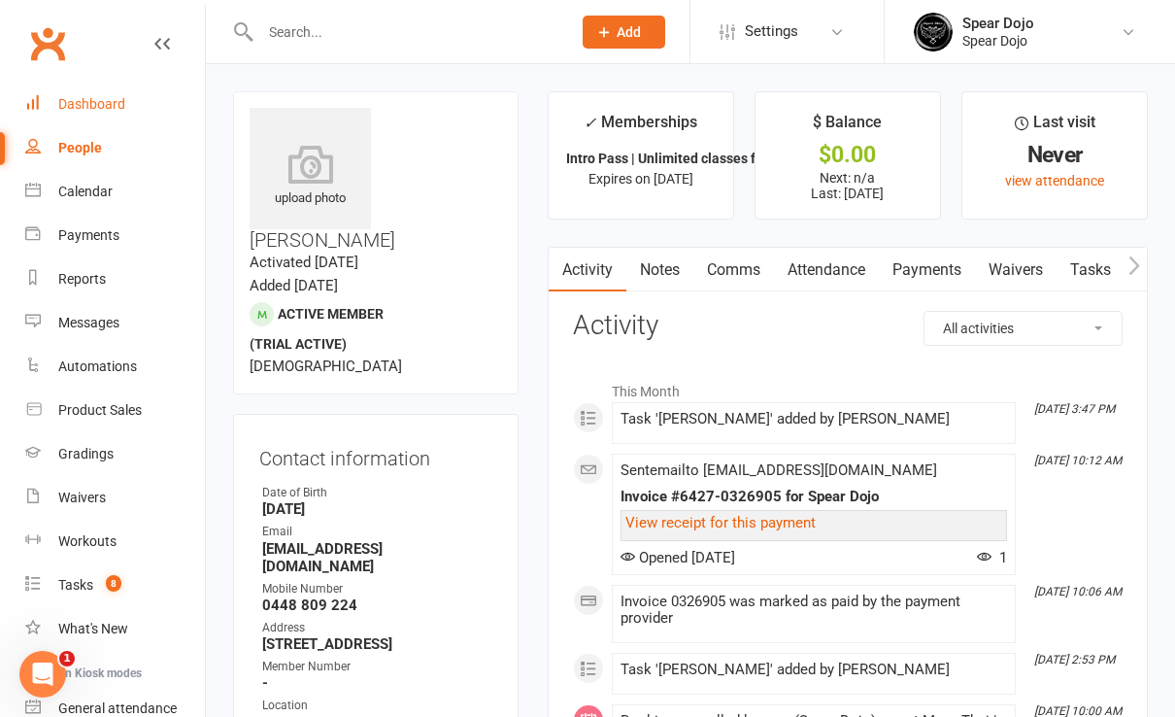
click at [91, 103] on div "Dashboard" at bounding box center [91, 104] width 67 height 16
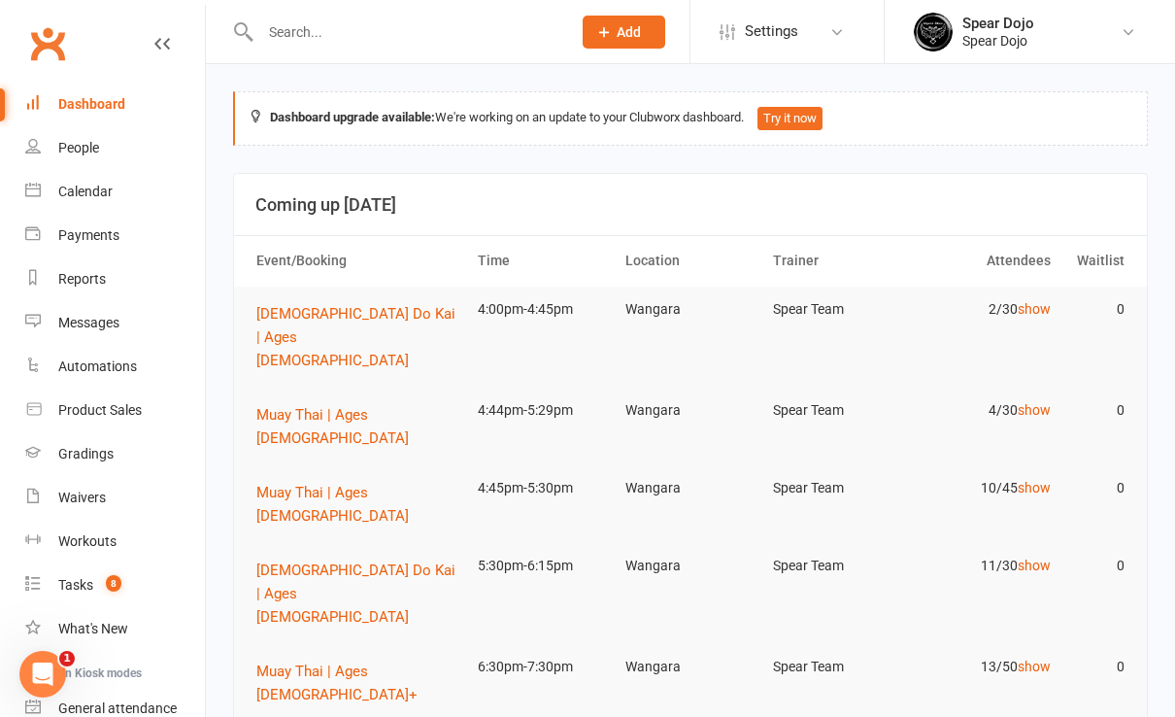
click at [91, 99] on div "Dashboard" at bounding box center [91, 104] width 67 height 16
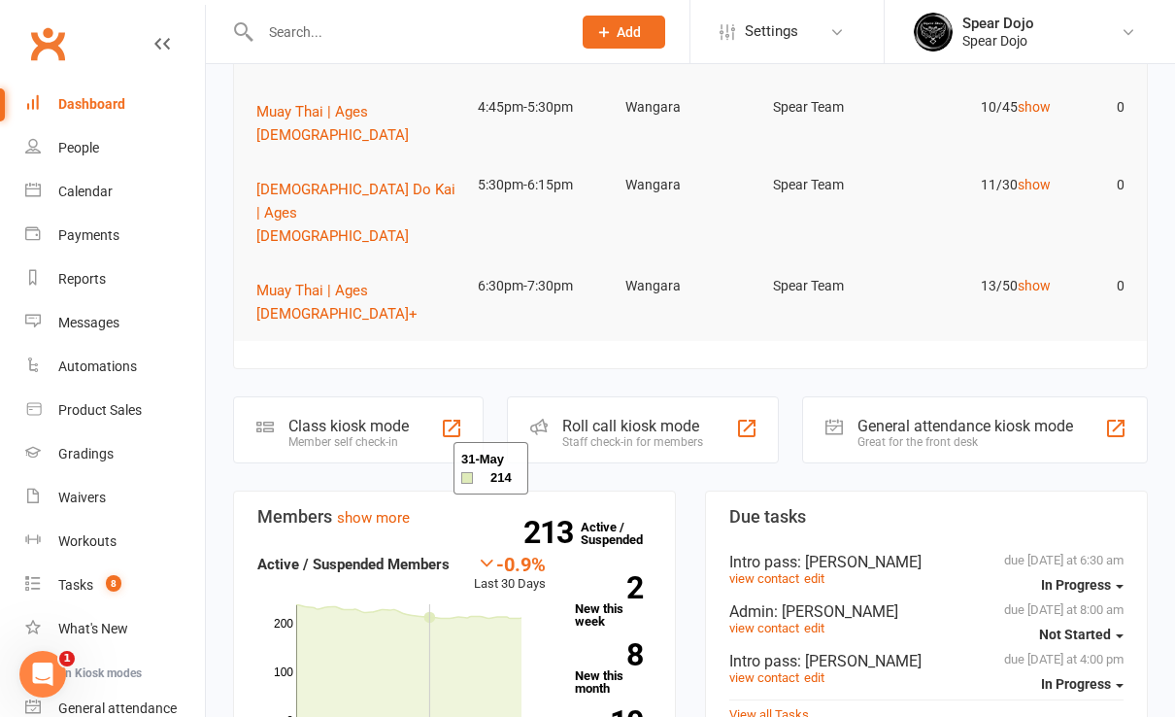
scroll to position [389, 0]
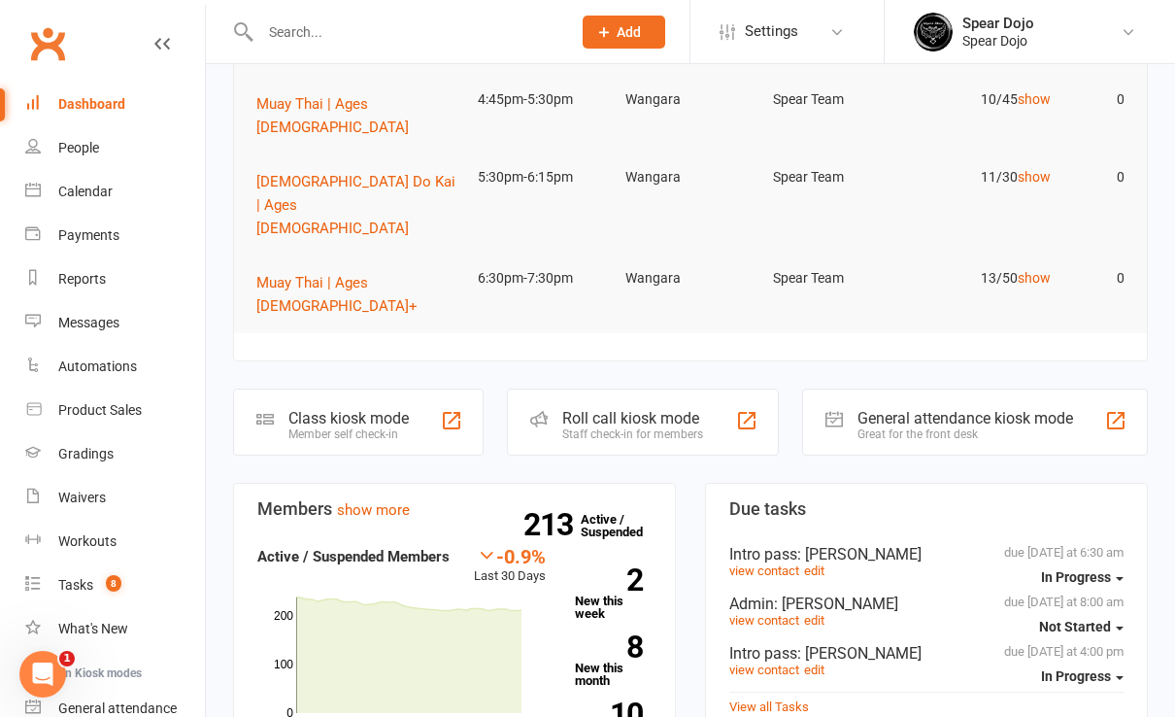
click at [600, 702] on link "10 Canx. this month" at bounding box center [613, 727] width 77 height 51
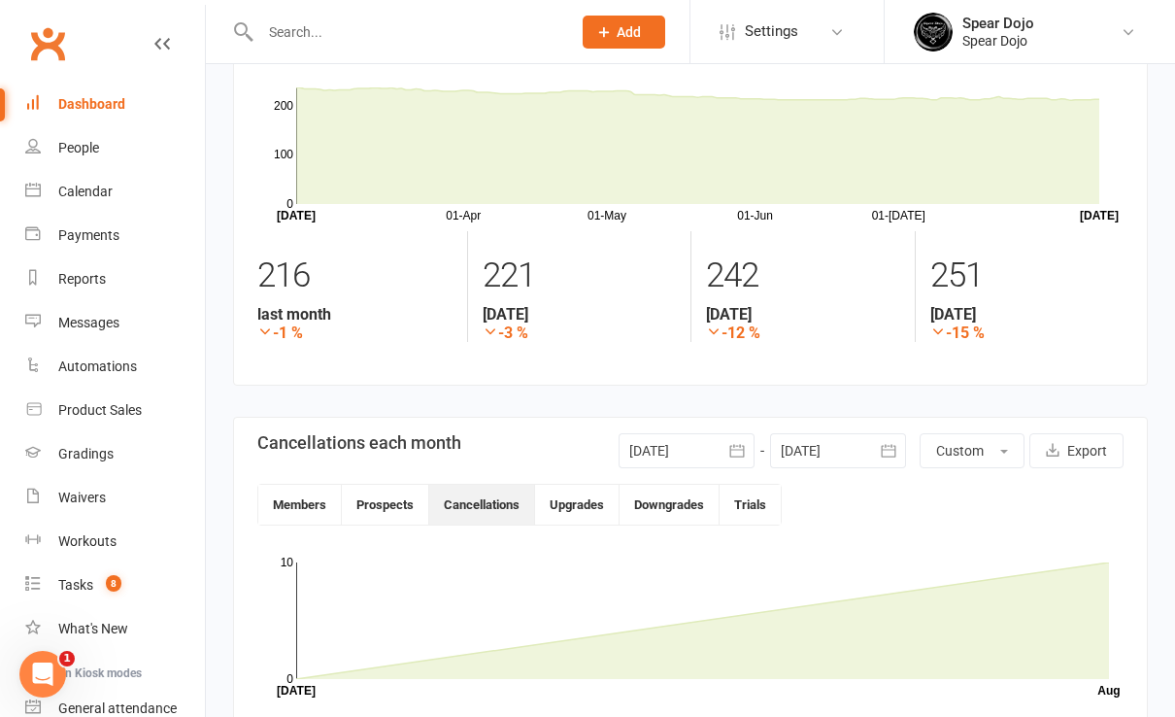
scroll to position [129, 0]
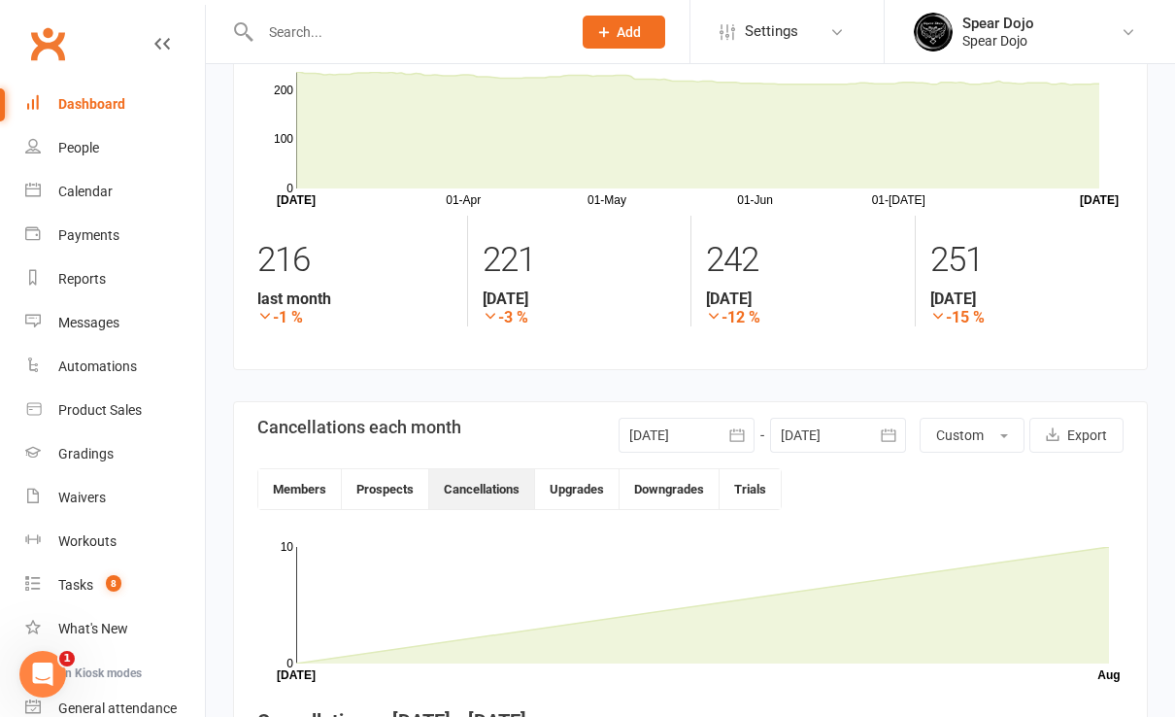
click at [737, 433] on icon "button" at bounding box center [737, 434] width 19 height 19
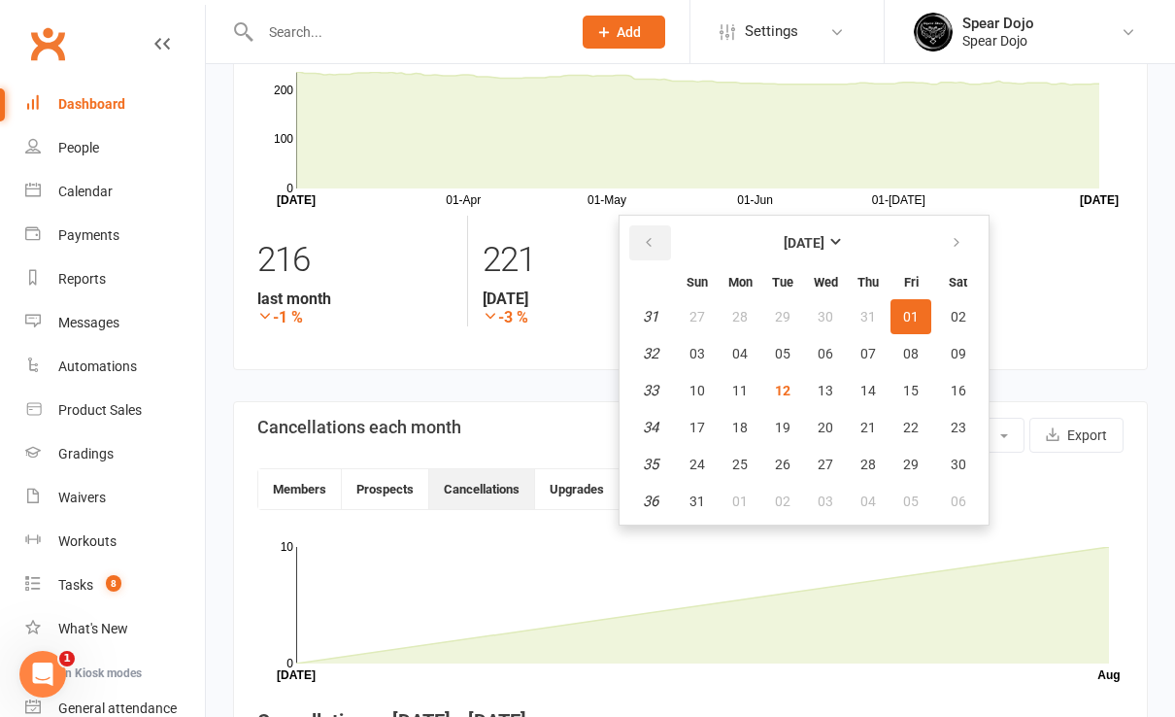
click at [650, 235] on icon "button" at bounding box center [649, 243] width 14 height 16
click at [698, 350] on span "08" at bounding box center [698, 354] width 16 height 16
type input "[DATE]"
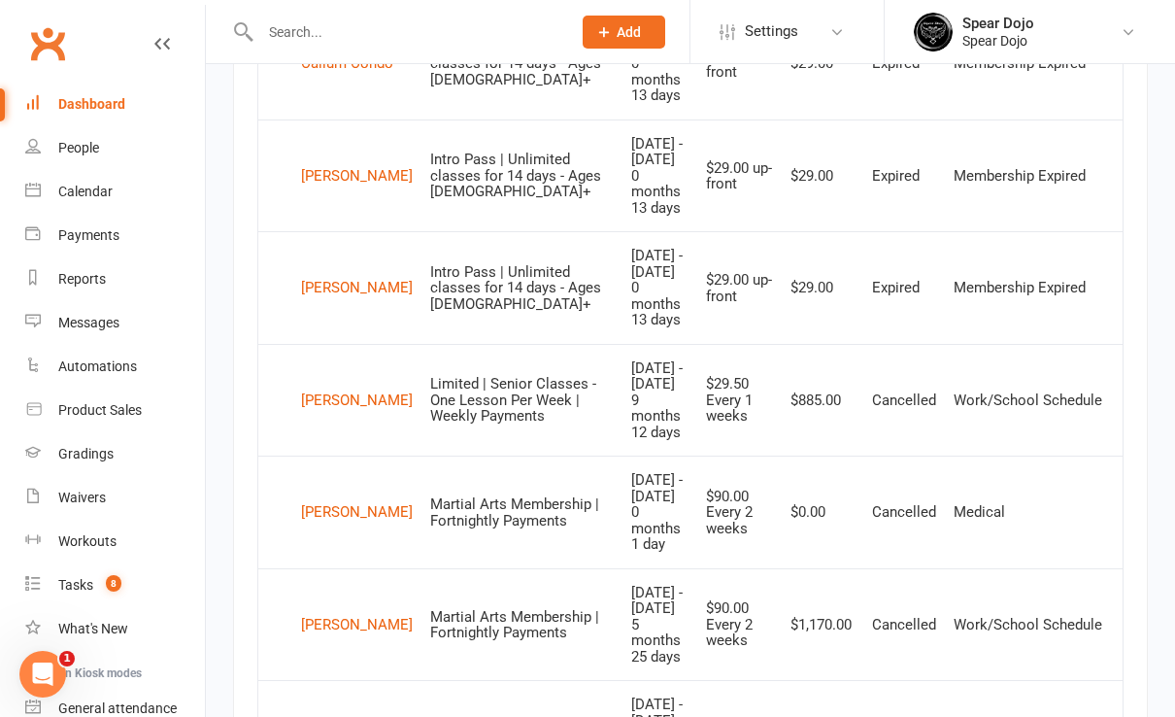
scroll to position [1684, 0]
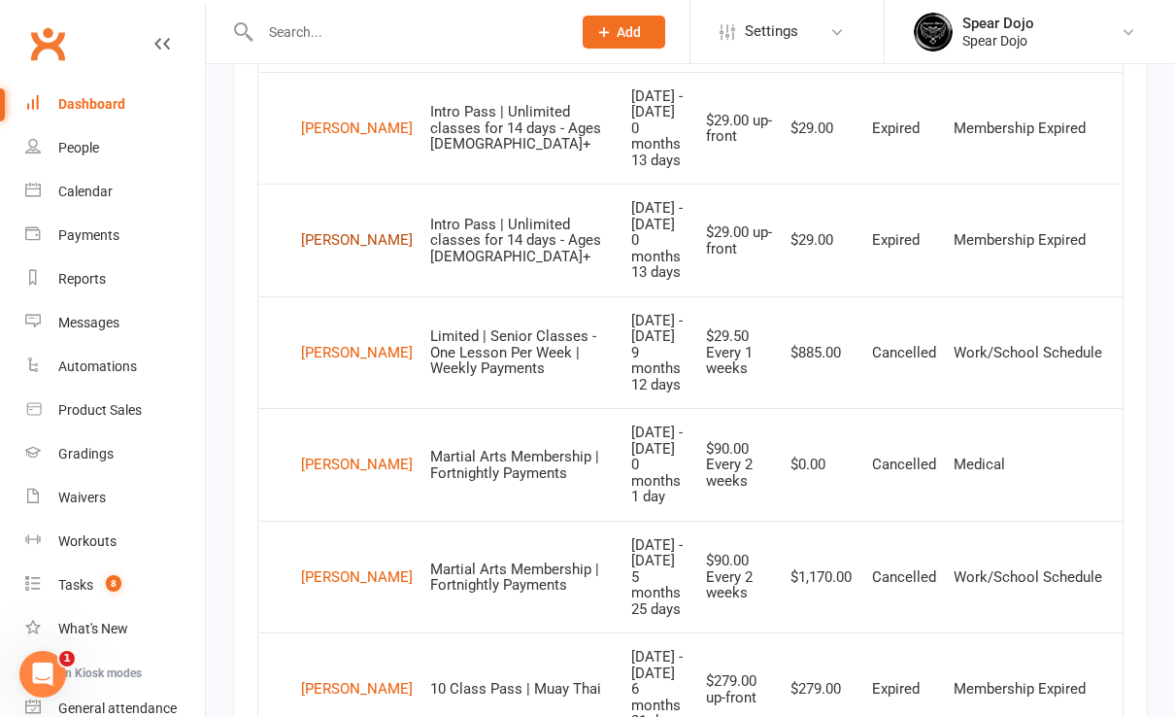
click at [322, 230] on div "[PERSON_NAME]" at bounding box center [357, 240] width 112 height 29
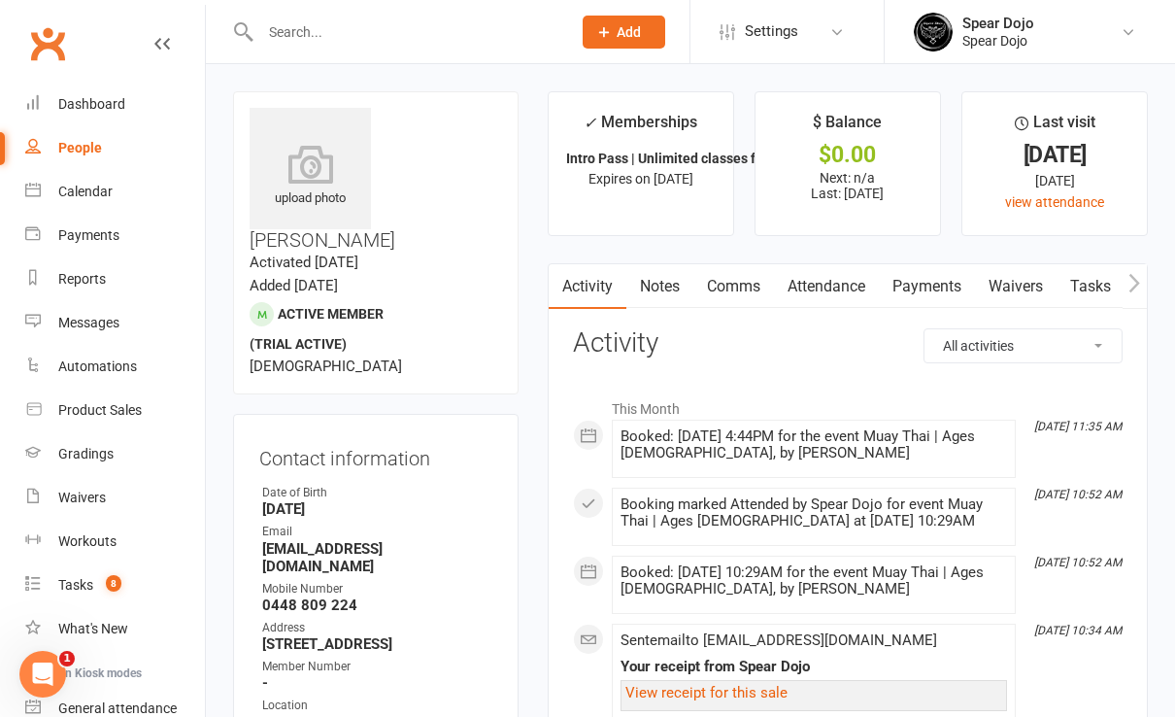
click at [1102, 278] on link "Tasks" at bounding box center [1091, 286] width 68 height 45
select select "incomplete"
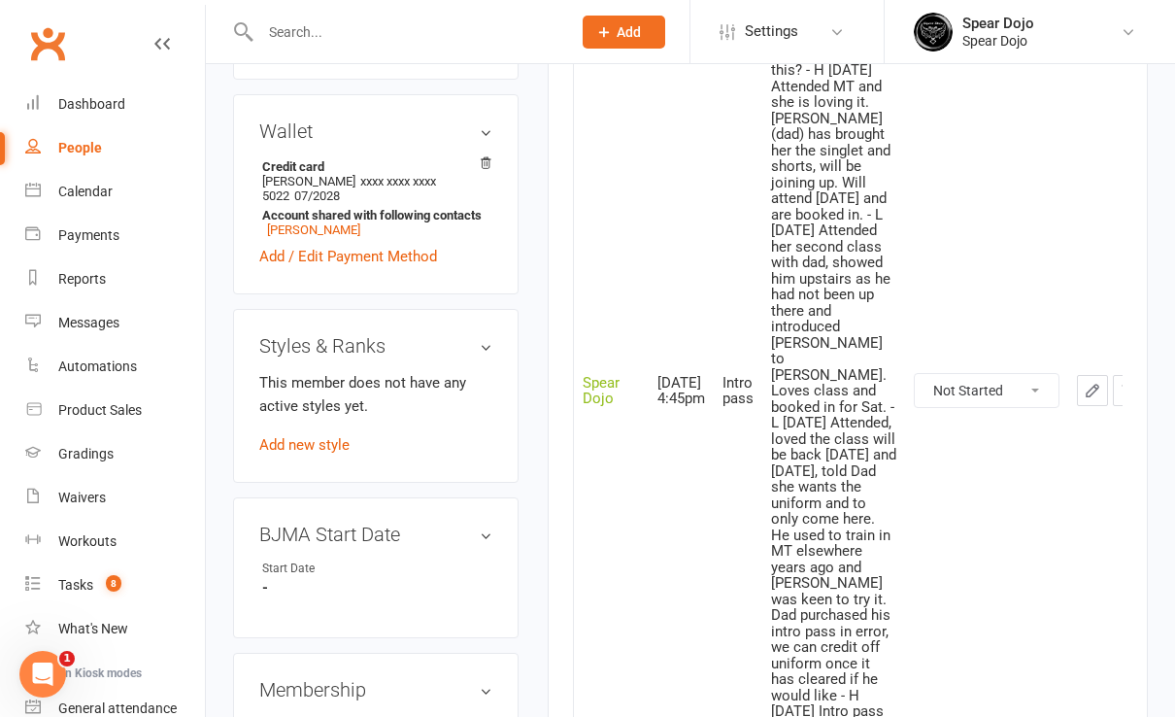
scroll to position [777, 0]
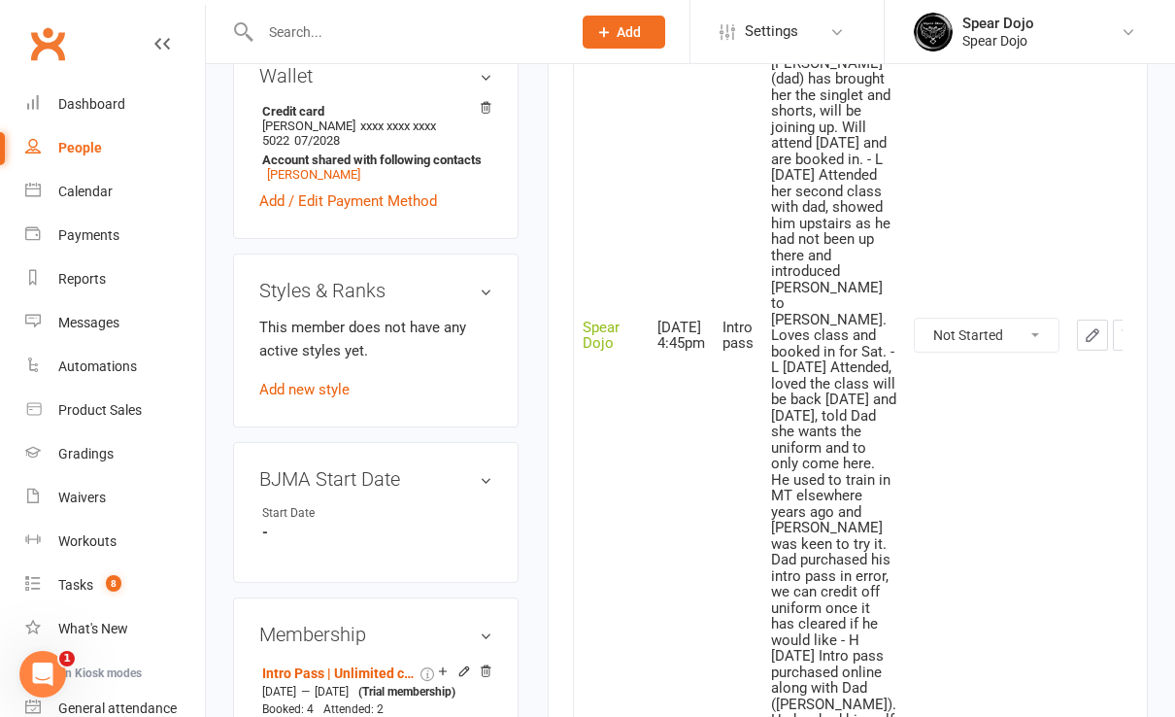
click at [1087, 341] on icon "button" at bounding box center [1093, 335] width 12 height 12
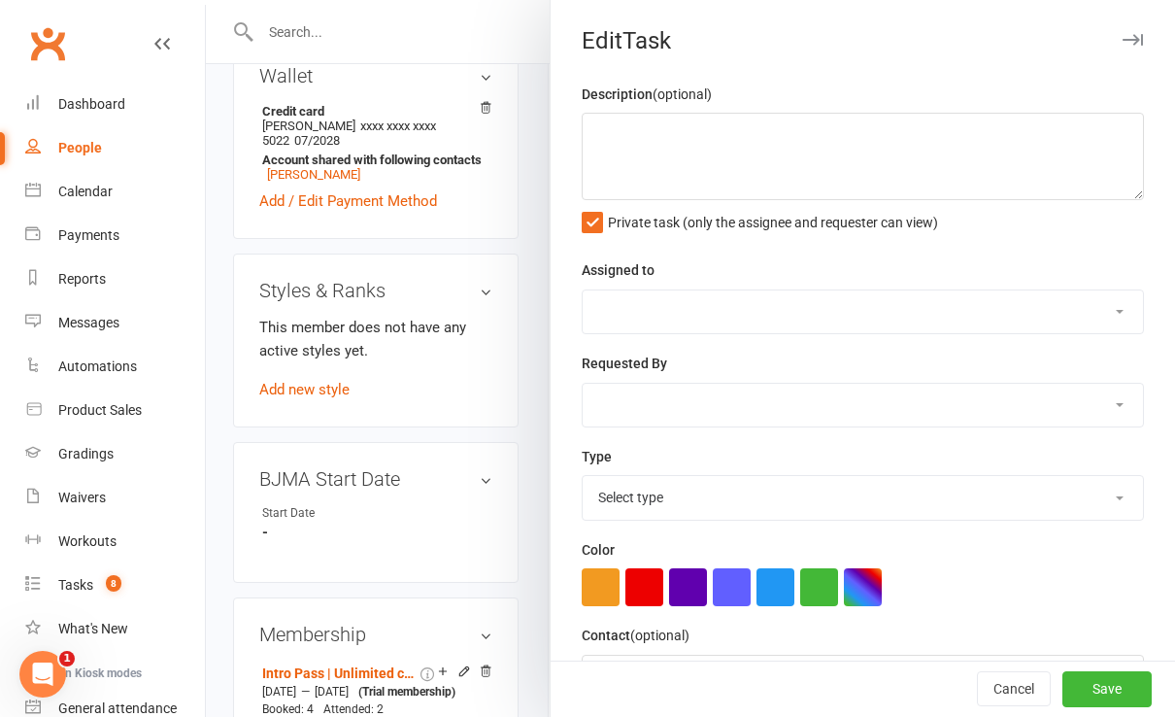
type textarea "PJr MT | Intro Pass | Has purchased uniform not equipment yet expires: [DATE] […"
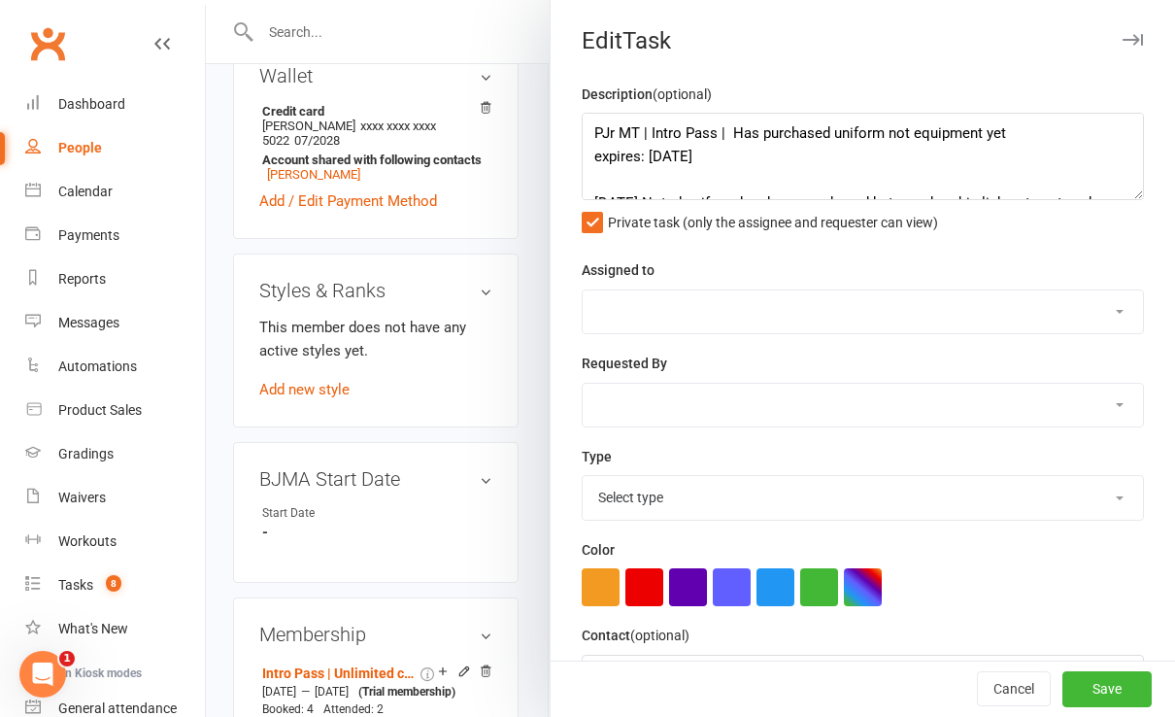
select select "43986"
type input "[DATE]"
type input "4:45pm"
select select "21686"
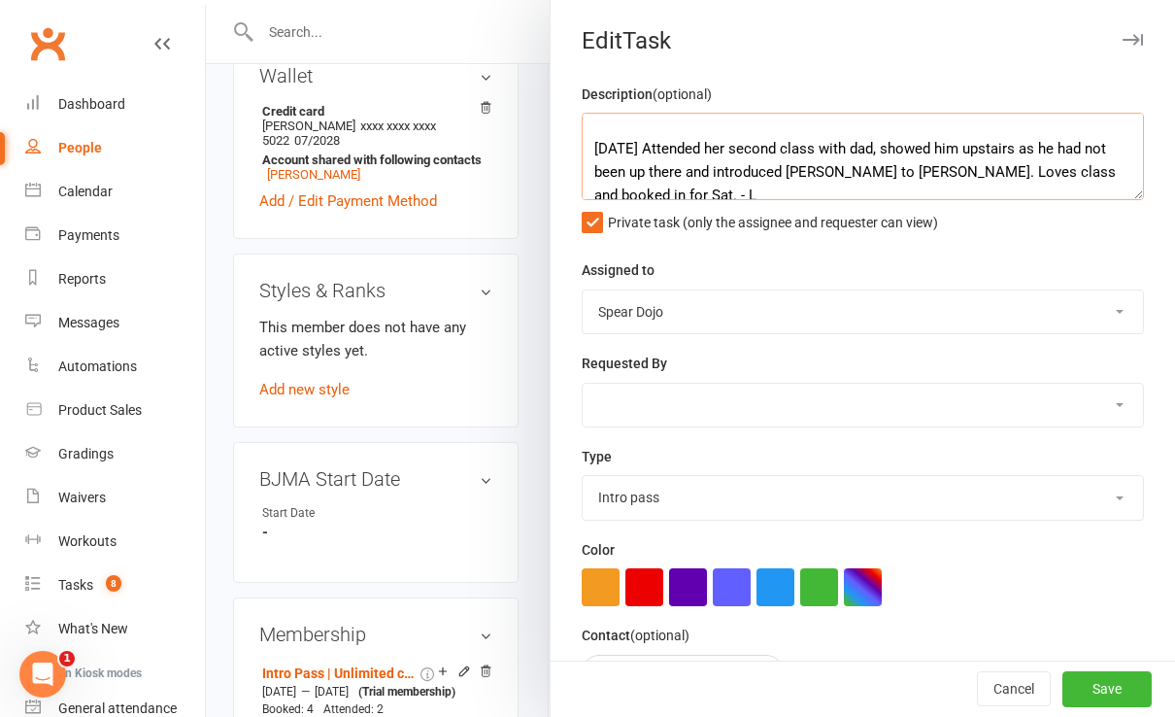
scroll to position [233, 0]
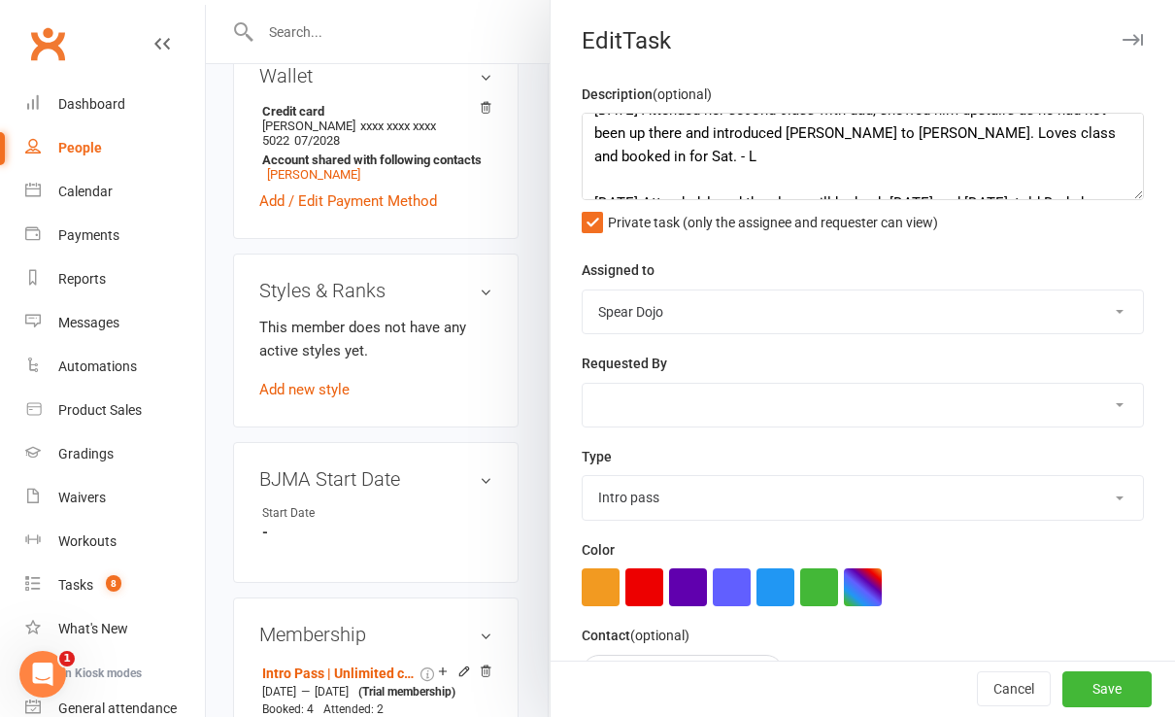
click at [450, 369] on div at bounding box center [691, 358] width 970 height 717
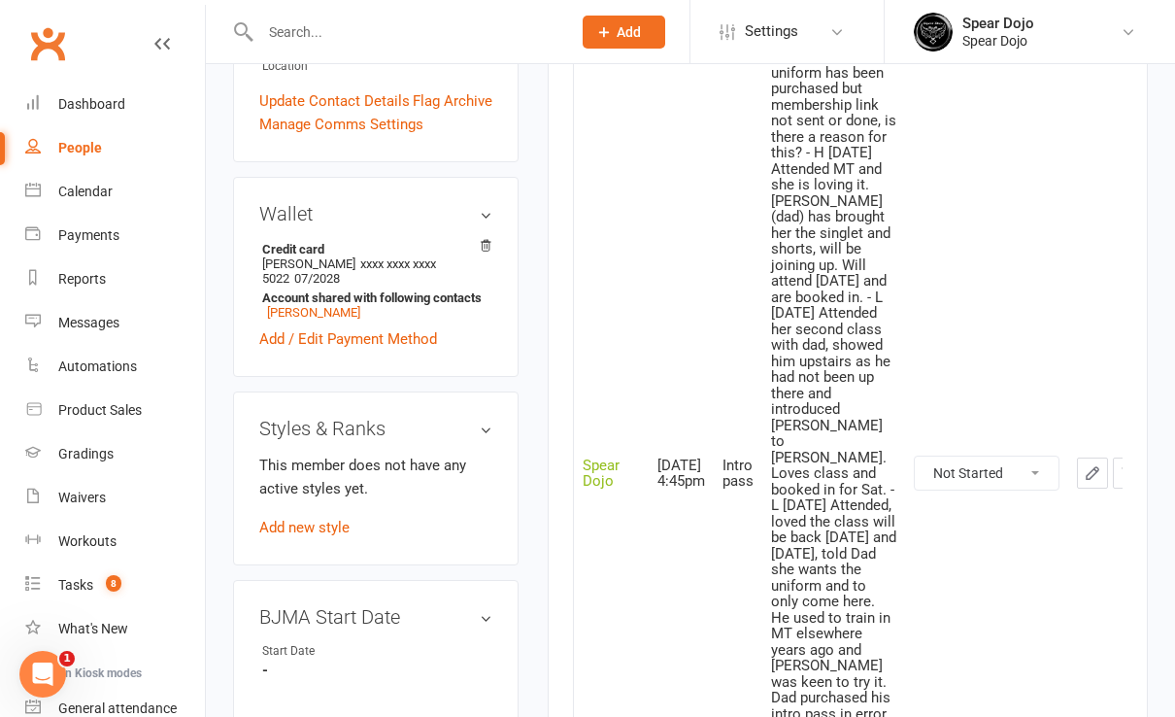
scroll to position [389, 0]
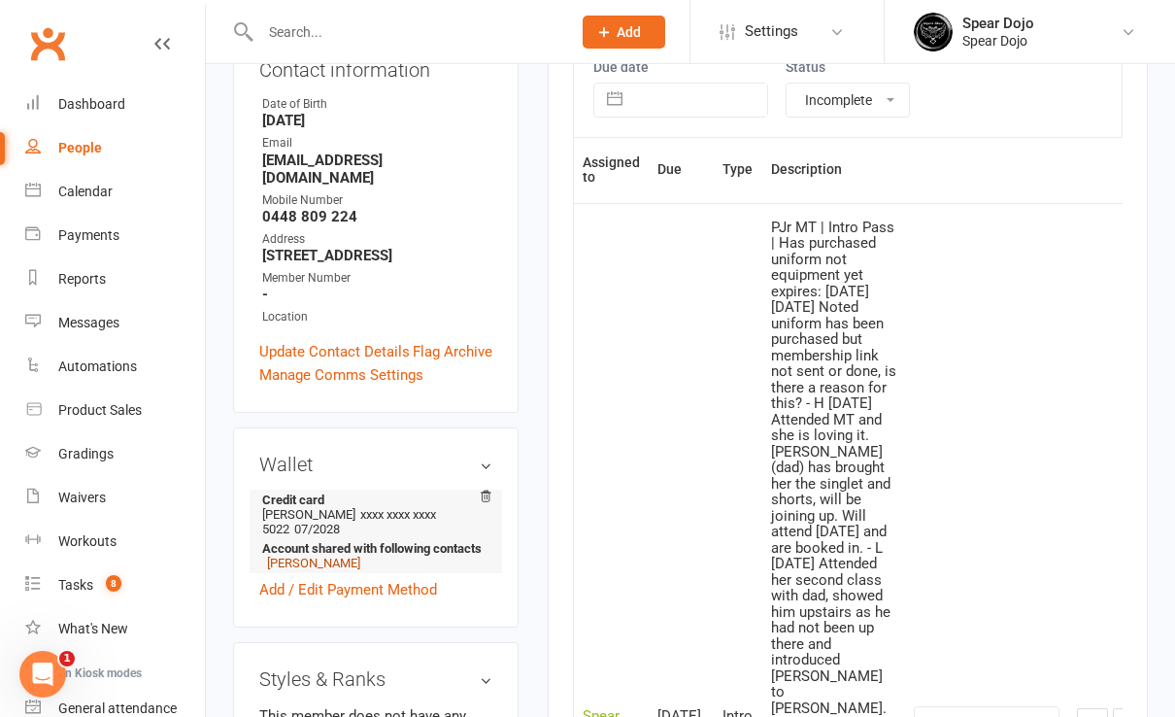
click at [336, 556] on link "[PERSON_NAME]" at bounding box center [313, 563] width 93 height 15
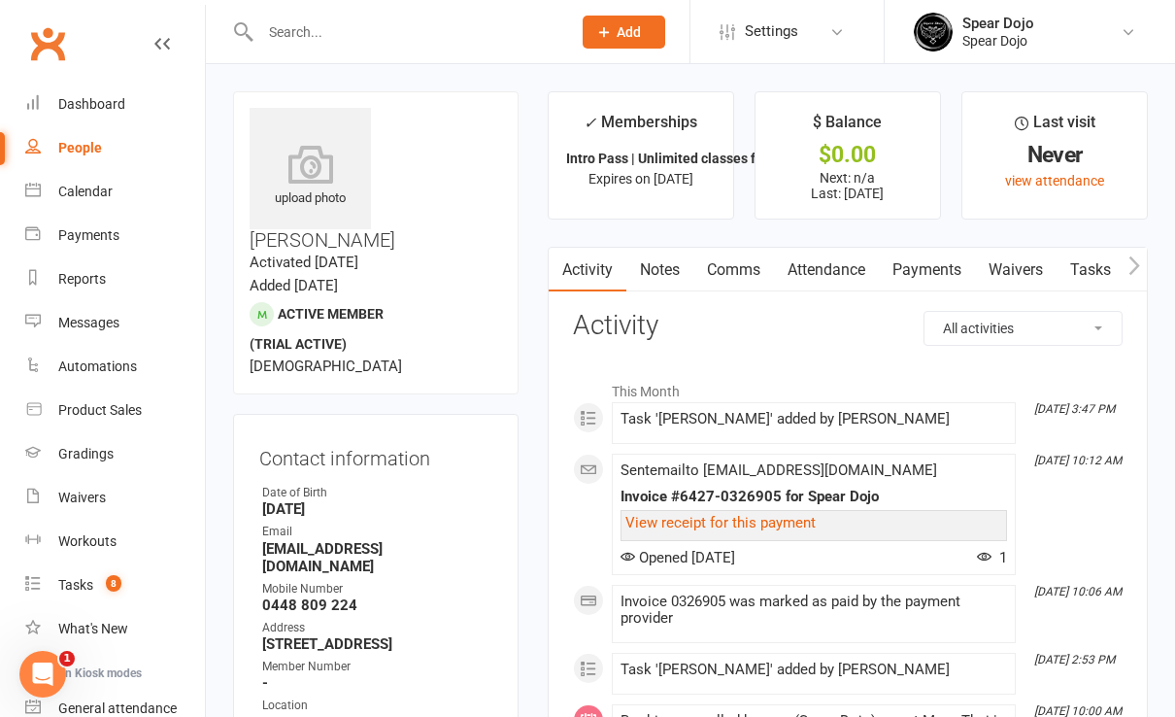
click at [1097, 266] on link "Tasks" at bounding box center [1091, 270] width 68 height 45
select select "incomplete"
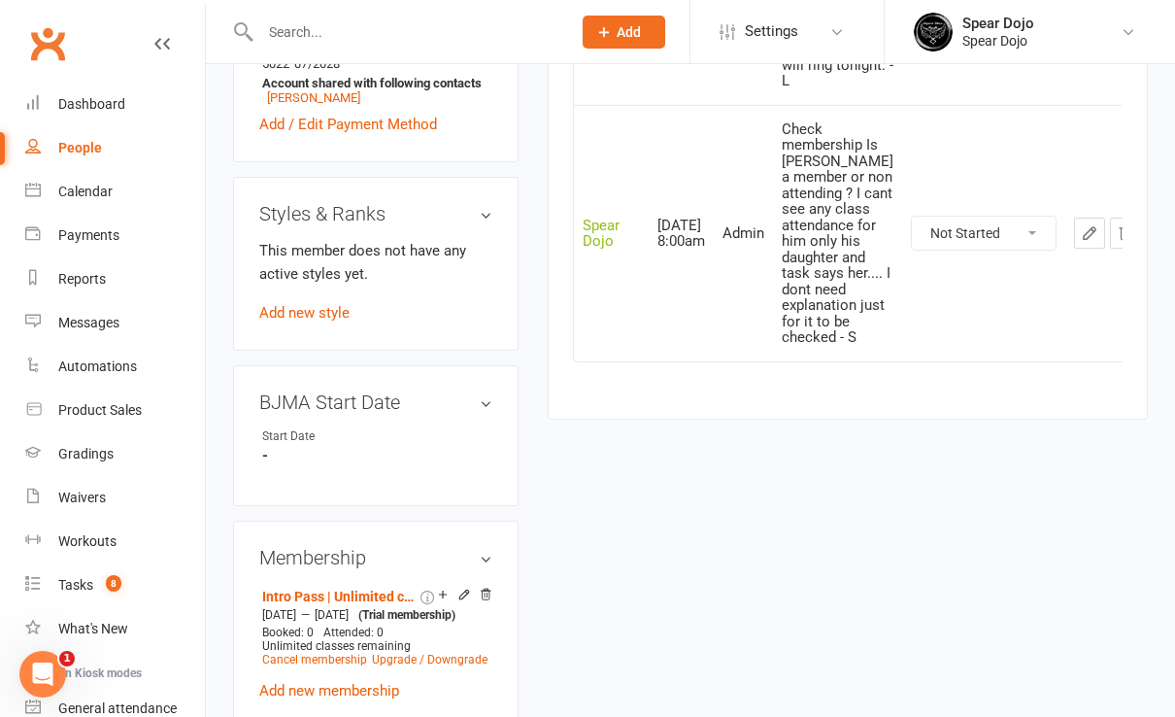
scroll to position [906, 0]
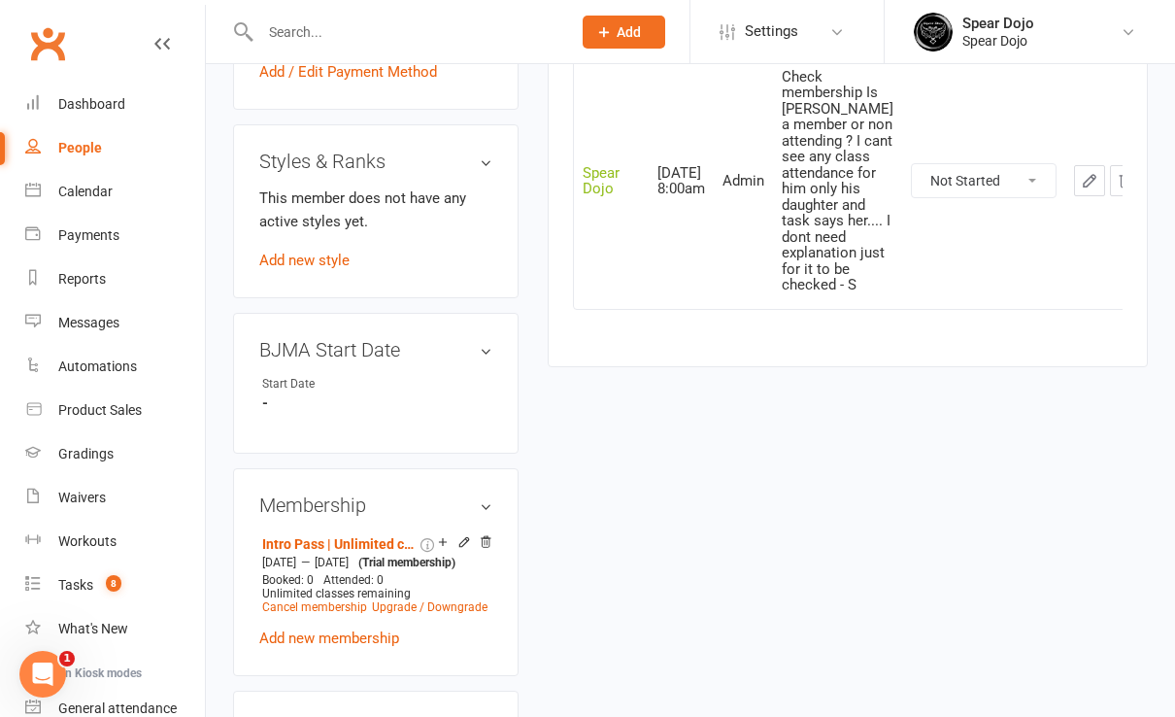
click at [1081, 189] on icon "button" at bounding box center [1089, 180] width 17 height 17
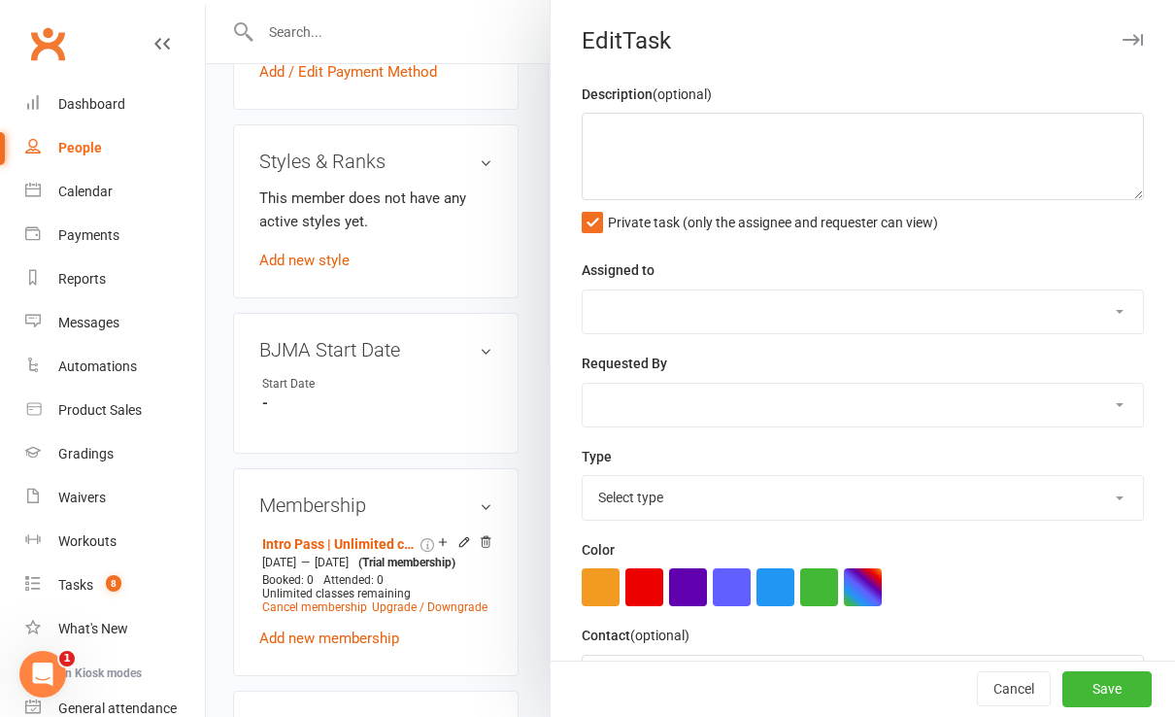
type textarea "Check membership Is [PERSON_NAME] a member or non attending ? I cant see any cl…"
select select "43986"
type input "[DATE]"
type input "8:00am"
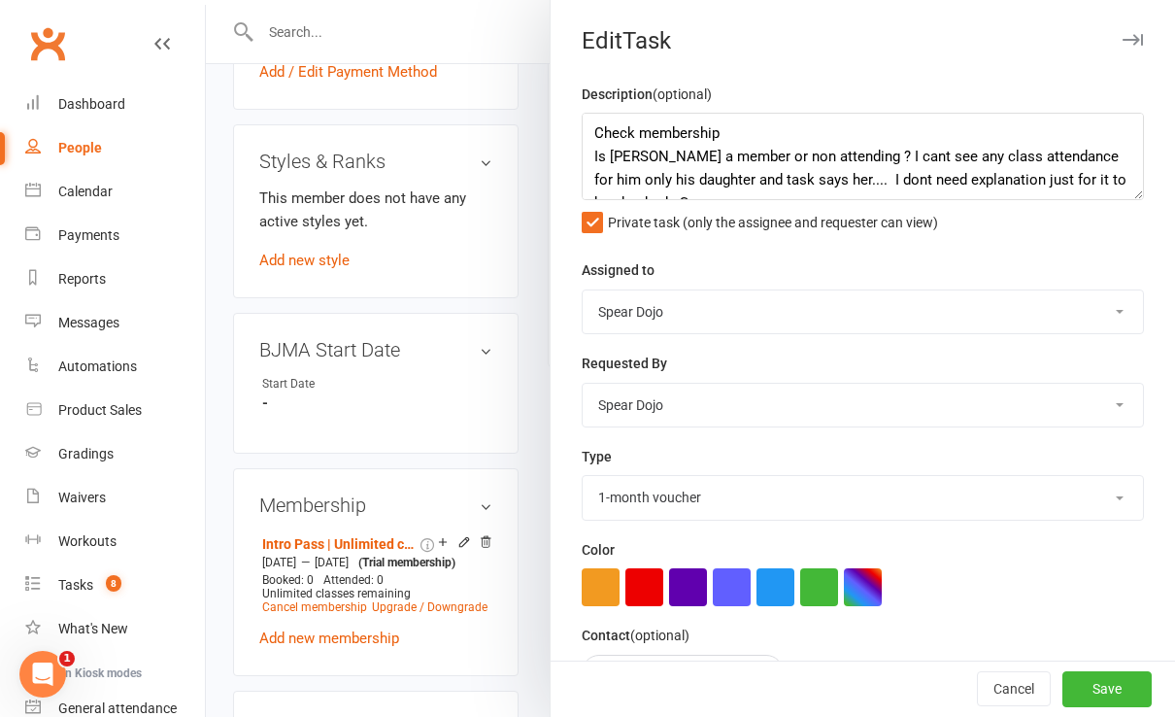
select select "19839"
click at [1064, 689] on button "Save" at bounding box center [1107, 689] width 89 height 35
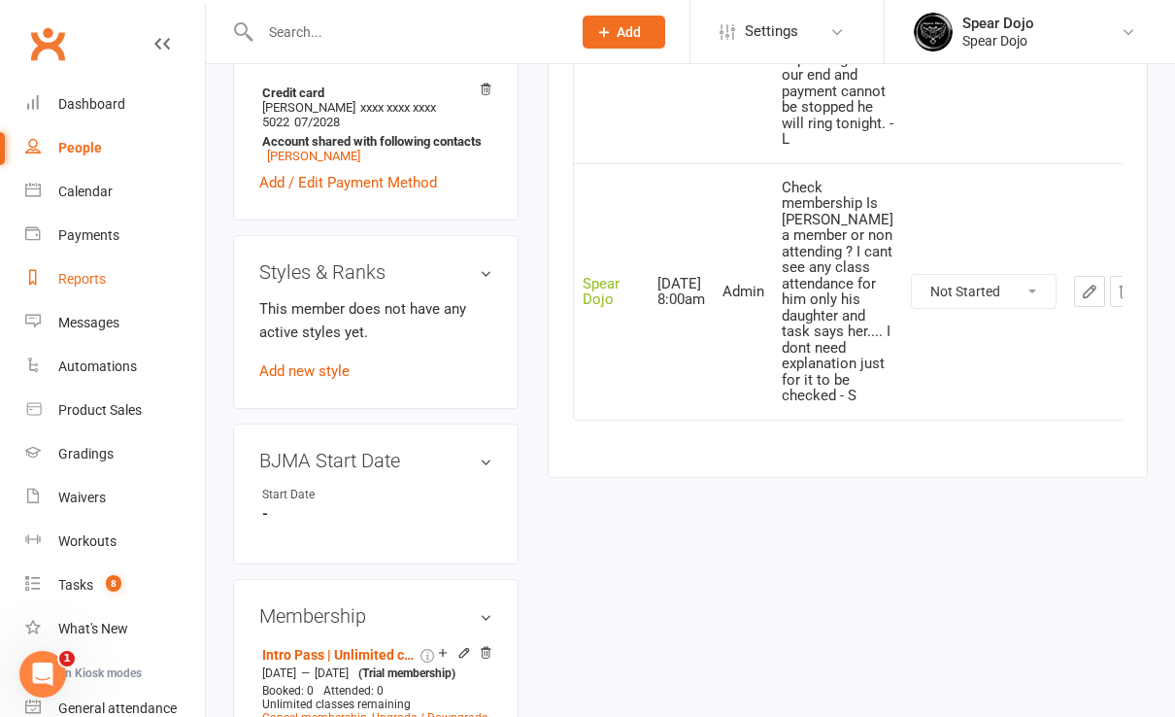
scroll to position [647, 0]
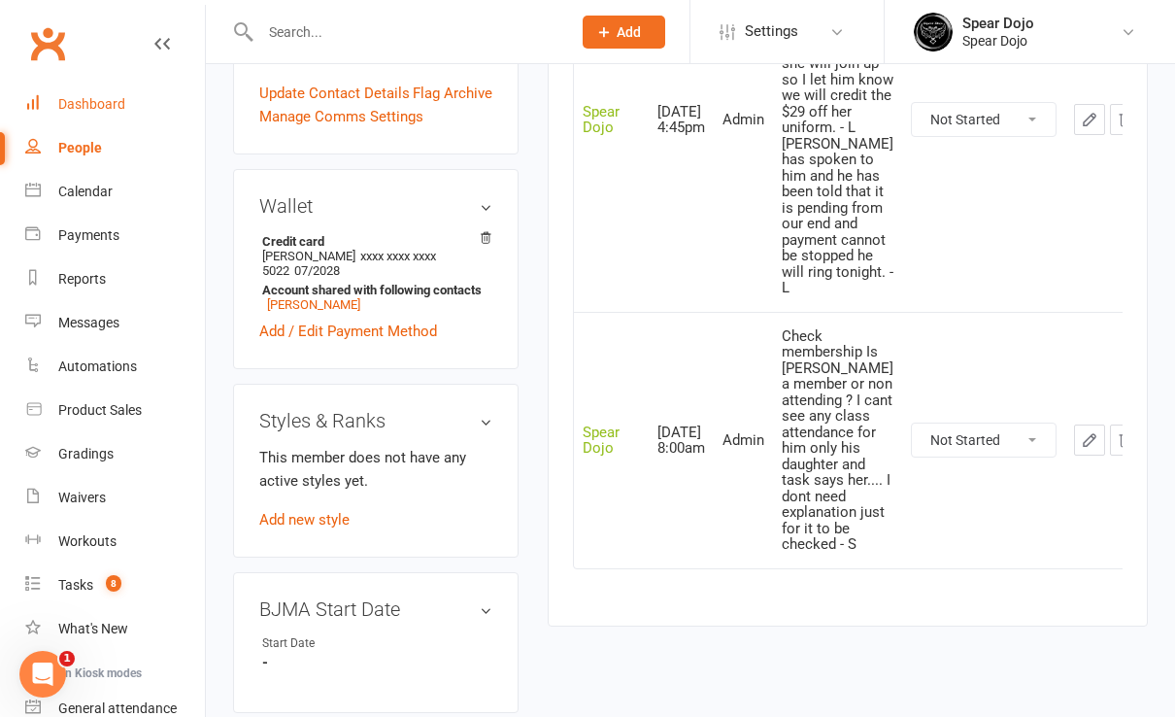
click at [110, 102] on div "Dashboard" at bounding box center [91, 104] width 67 height 16
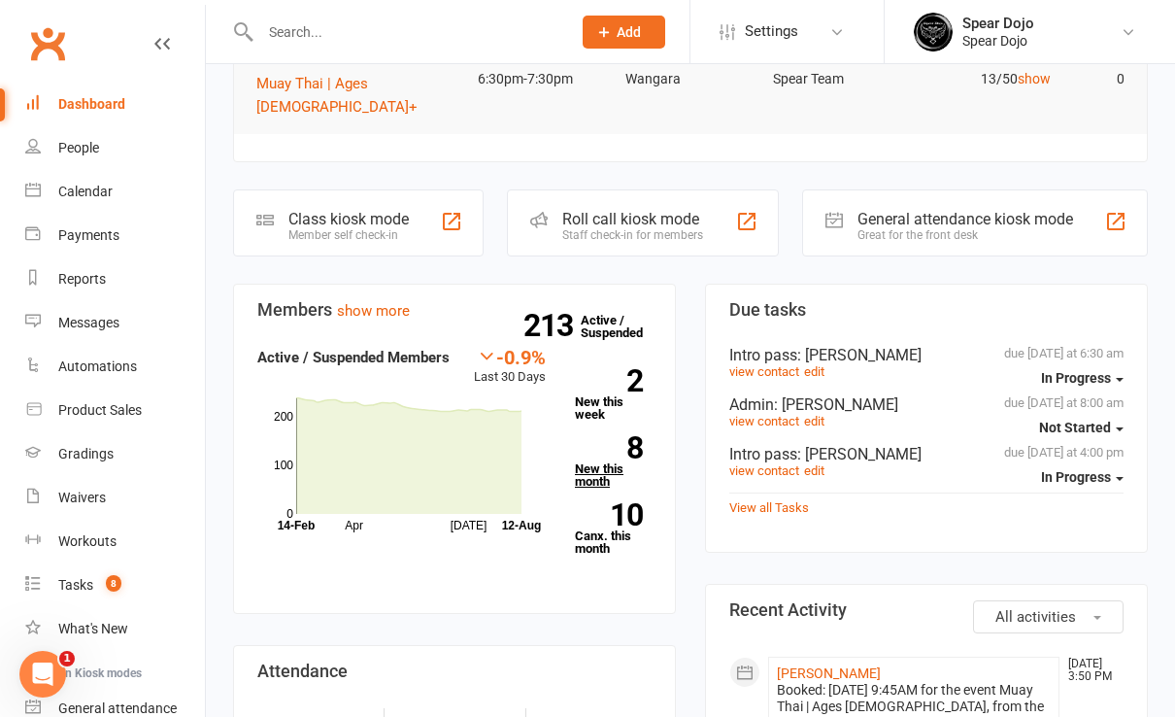
scroll to position [518, 0]
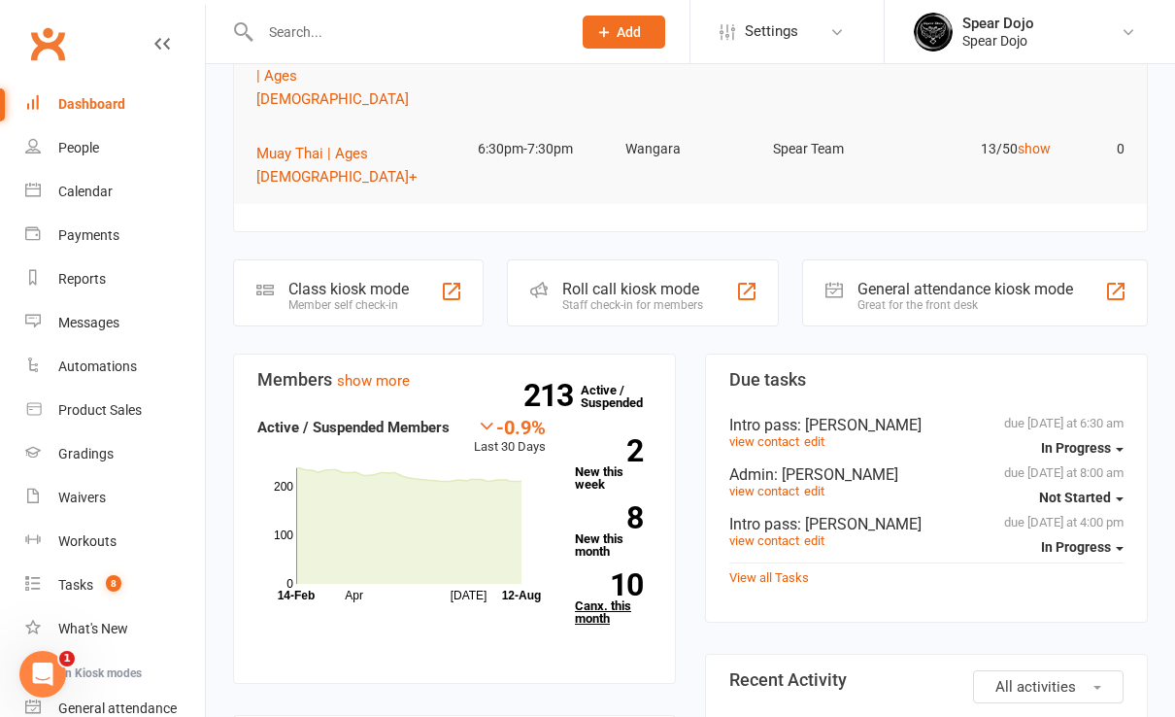
click at [621, 570] on strong "10" at bounding box center [609, 584] width 68 height 29
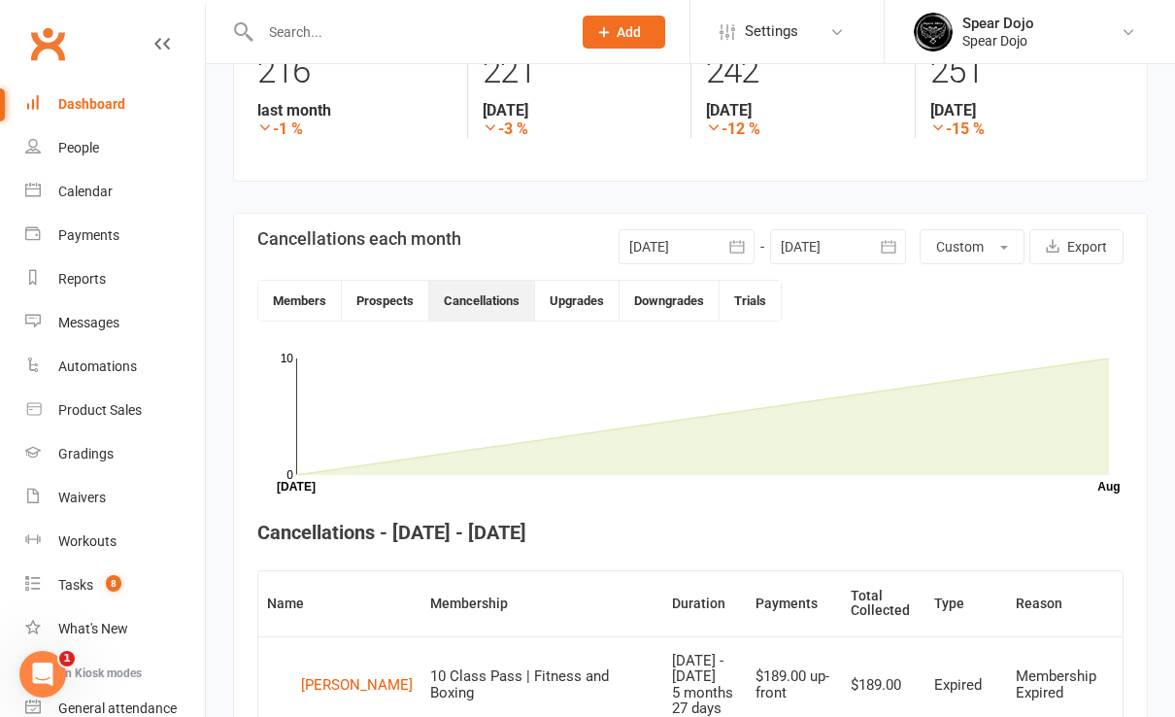
scroll to position [270, 0]
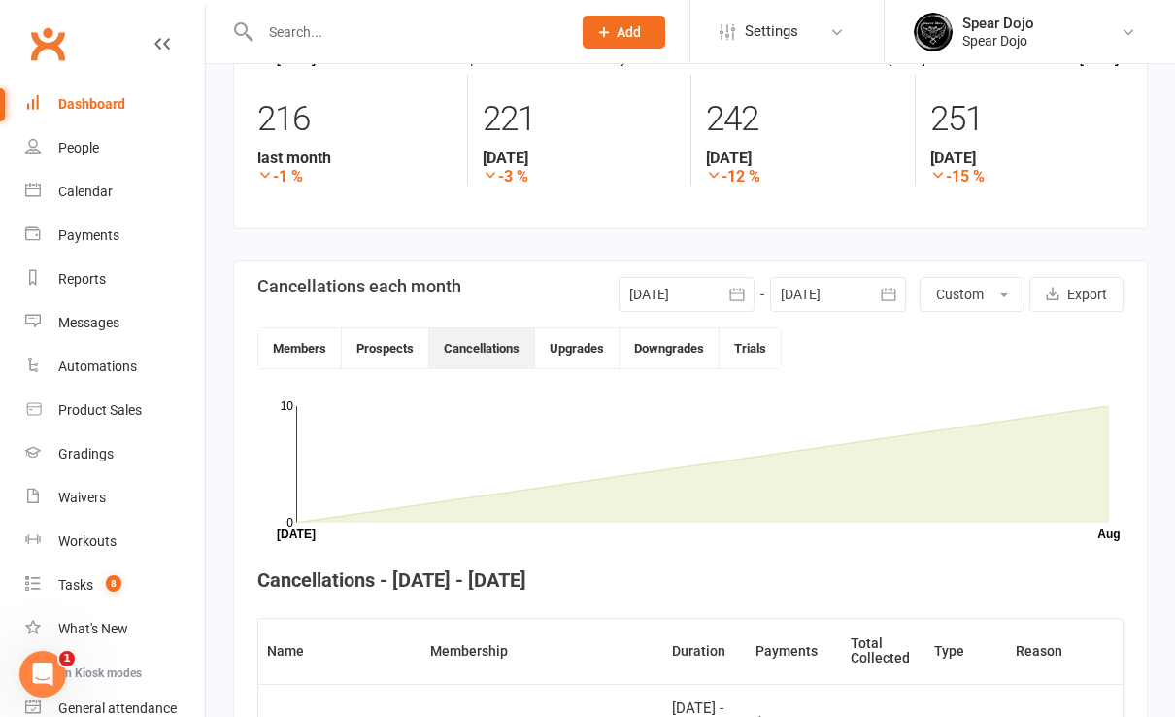
click at [730, 291] on icon "button" at bounding box center [737, 294] width 19 height 19
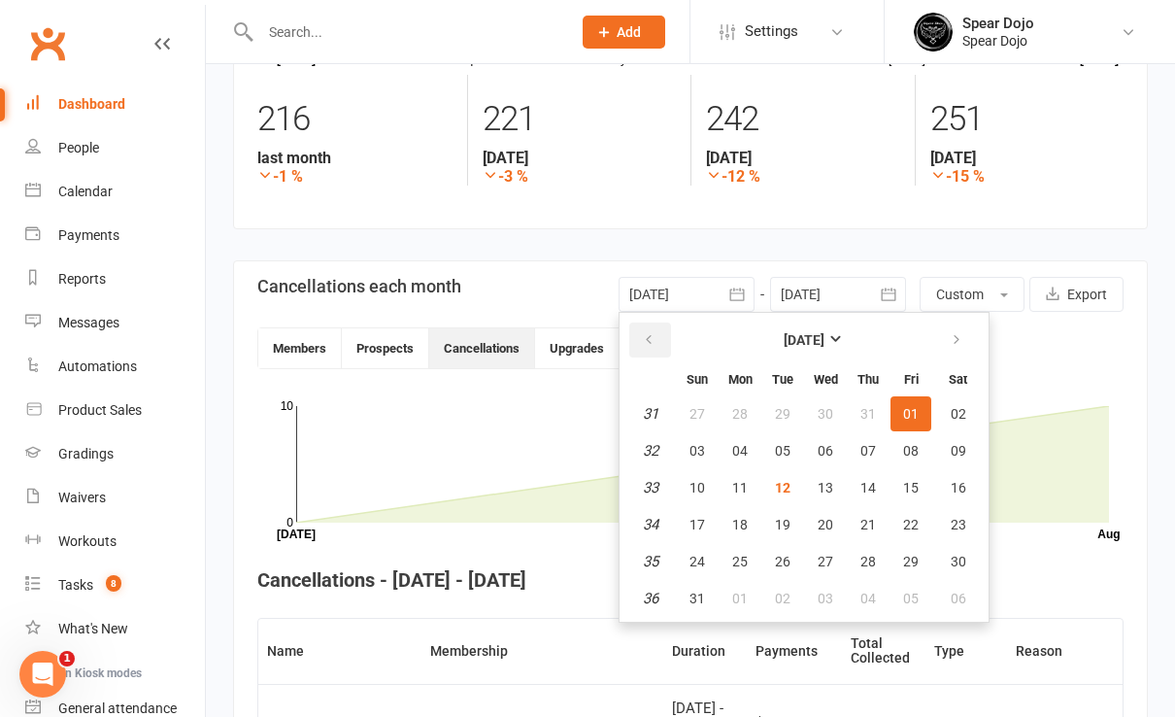
click at [645, 337] on icon "button" at bounding box center [649, 340] width 14 height 16
click at [692, 406] on span "01" at bounding box center [698, 414] width 16 height 16
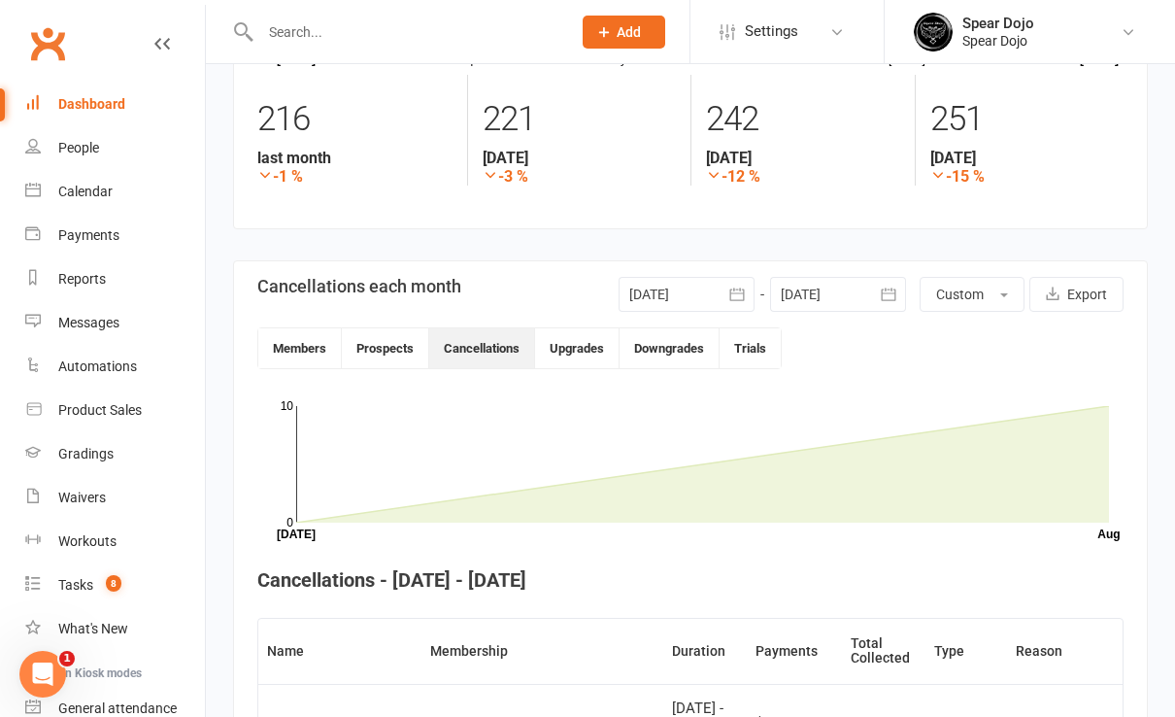
type input "[DATE]"
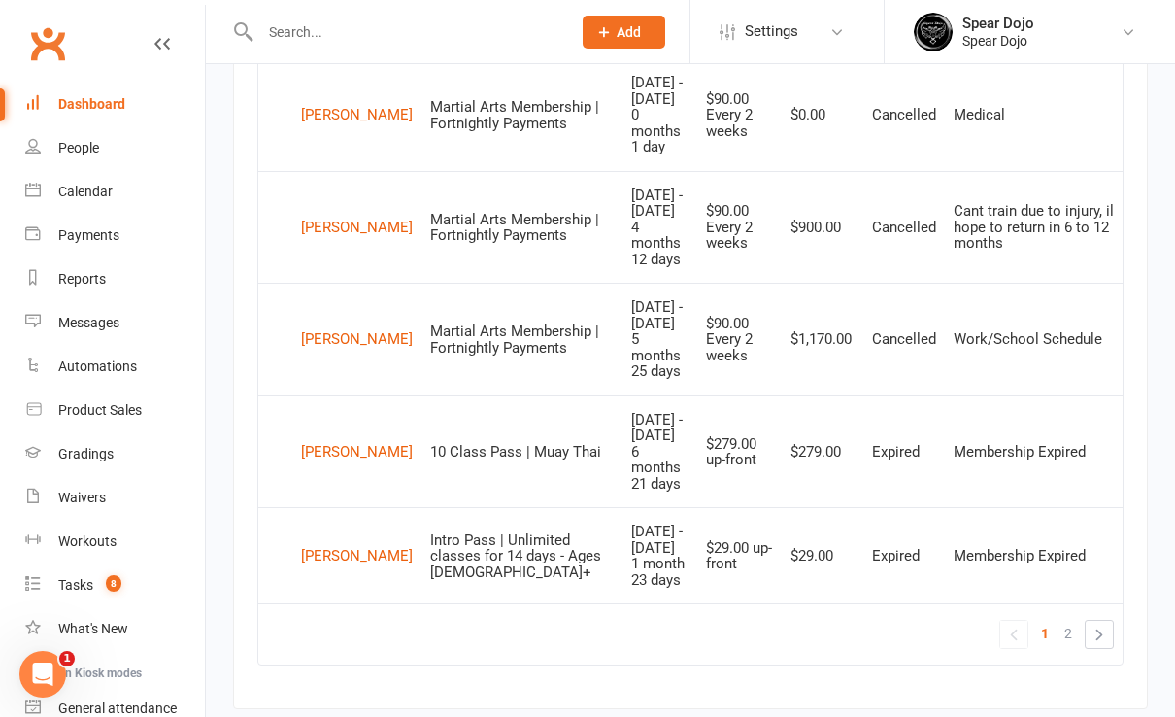
scroll to position [2075, 0]
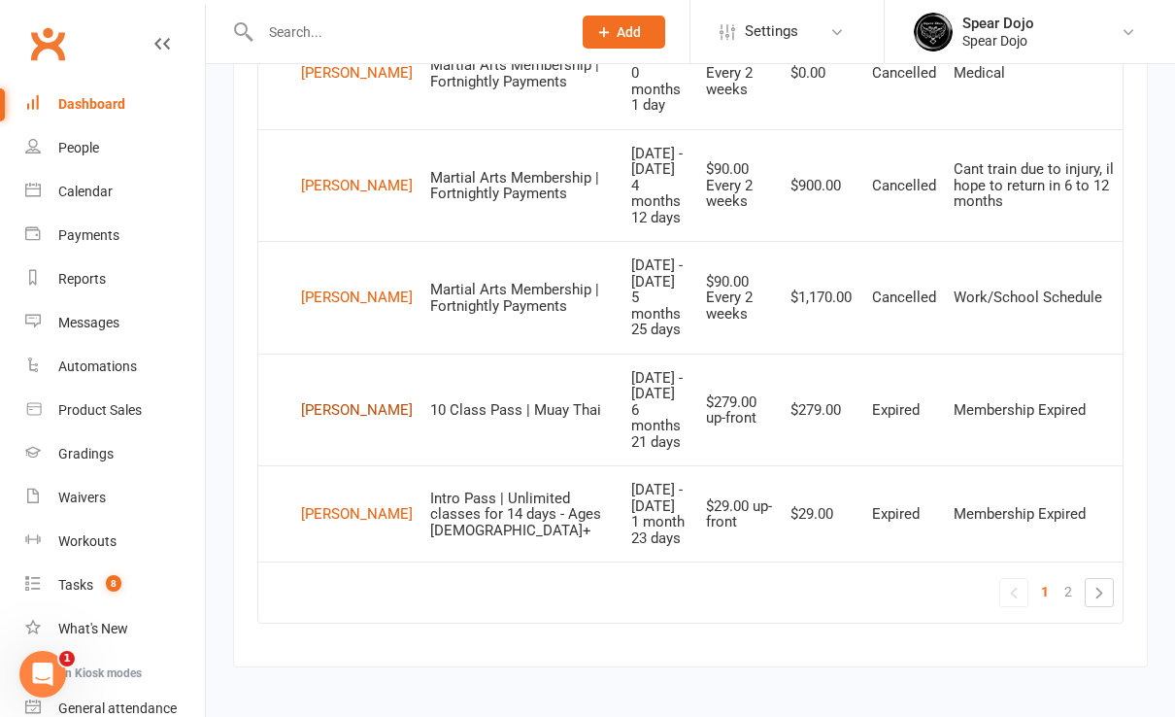
click at [331, 395] on div "[PERSON_NAME]" at bounding box center [357, 409] width 112 height 29
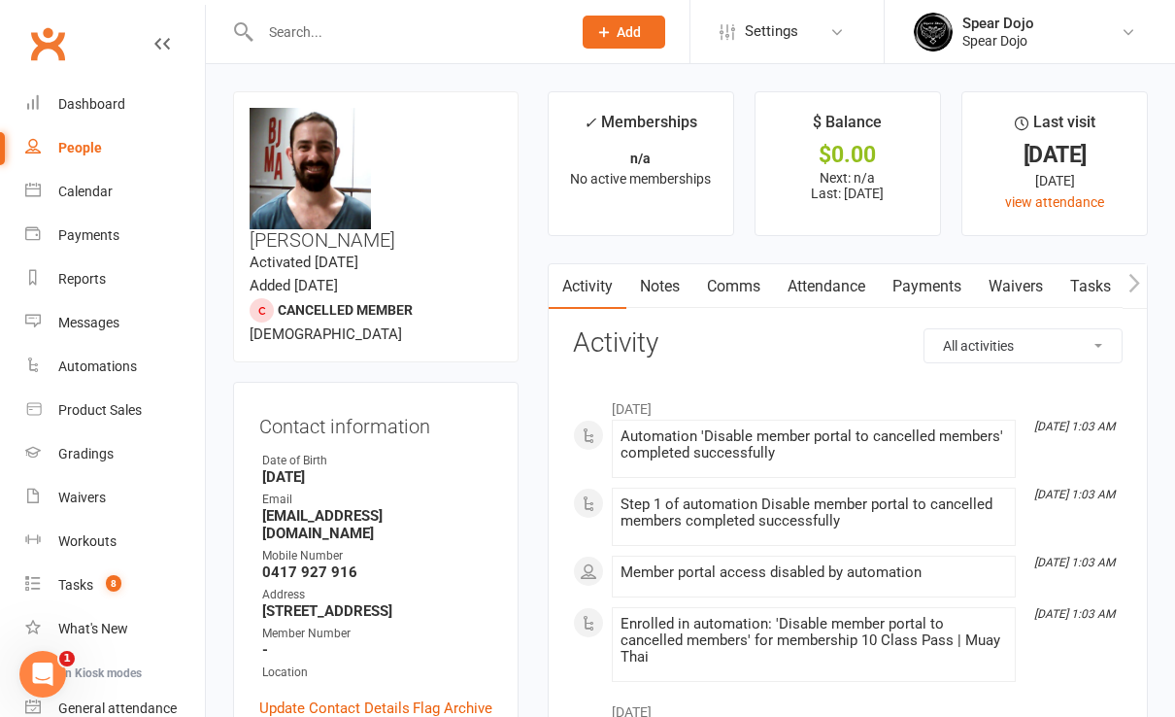
click at [1119, 274] on link "Tasks" at bounding box center [1091, 286] width 68 height 45
select select "incomplete"
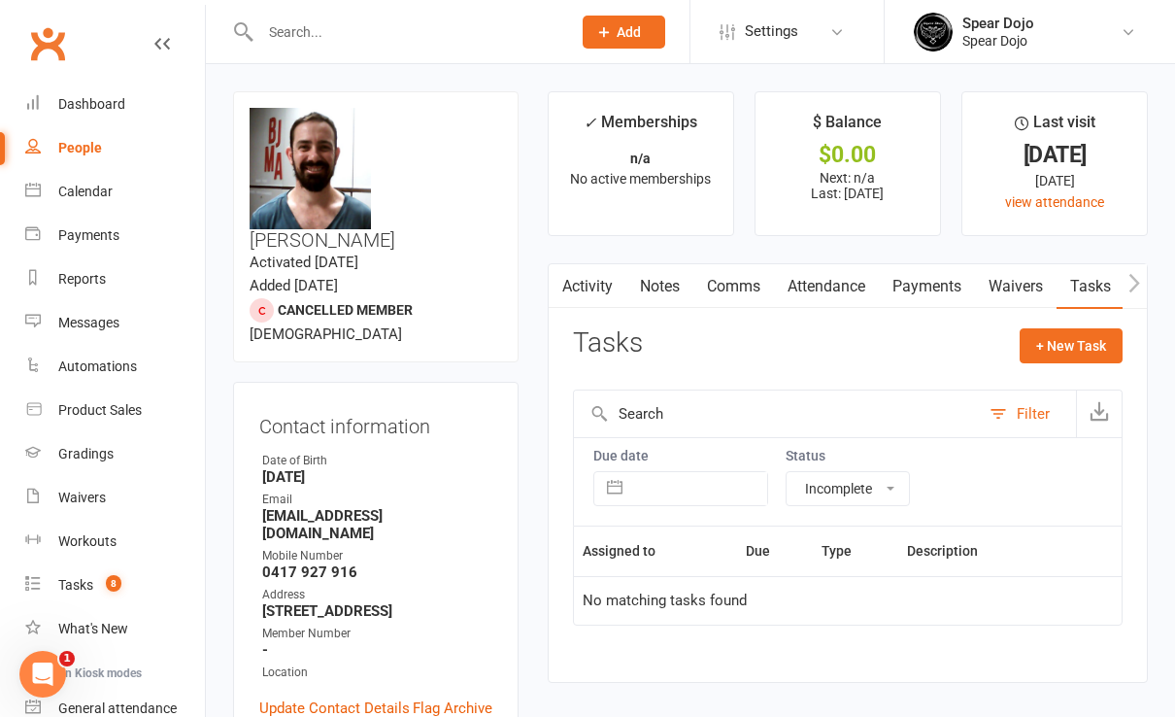
click at [1104, 282] on link "Tasks" at bounding box center [1091, 286] width 68 height 45
click at [1029, 410] on div "Filter" at bounding box center [1033, 413] width 33 height 23
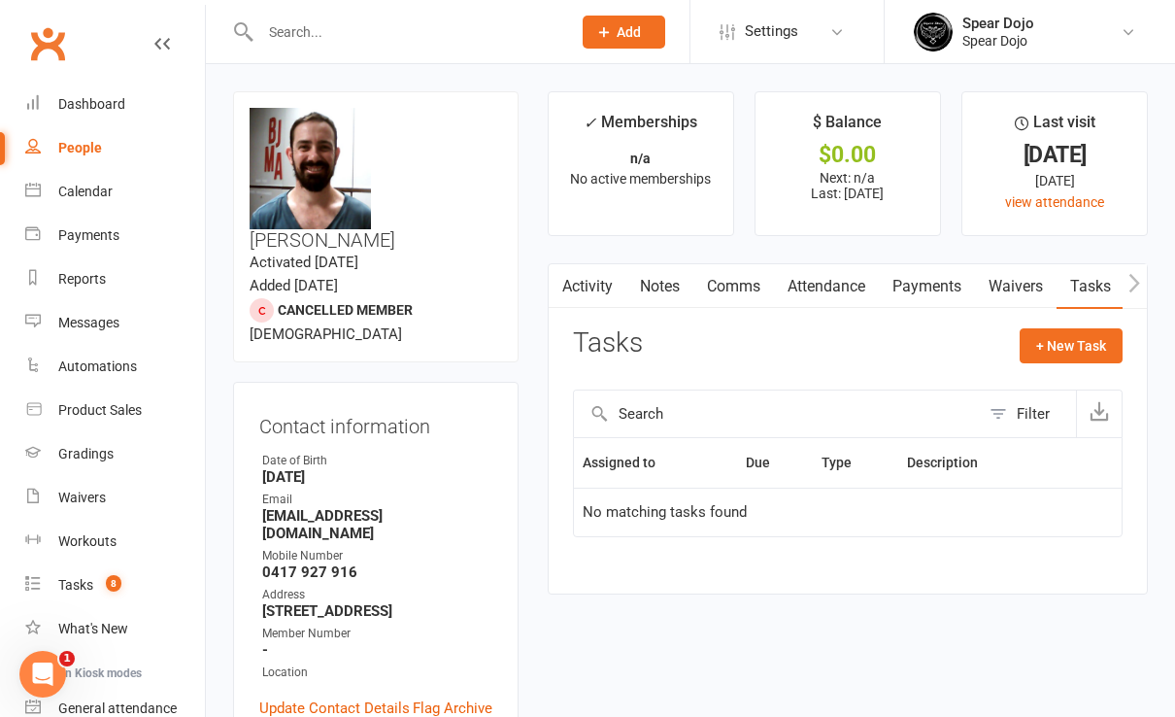
click at [835, 289] on link "Attendance" at bounding box center [826, 286] width 105 height 45
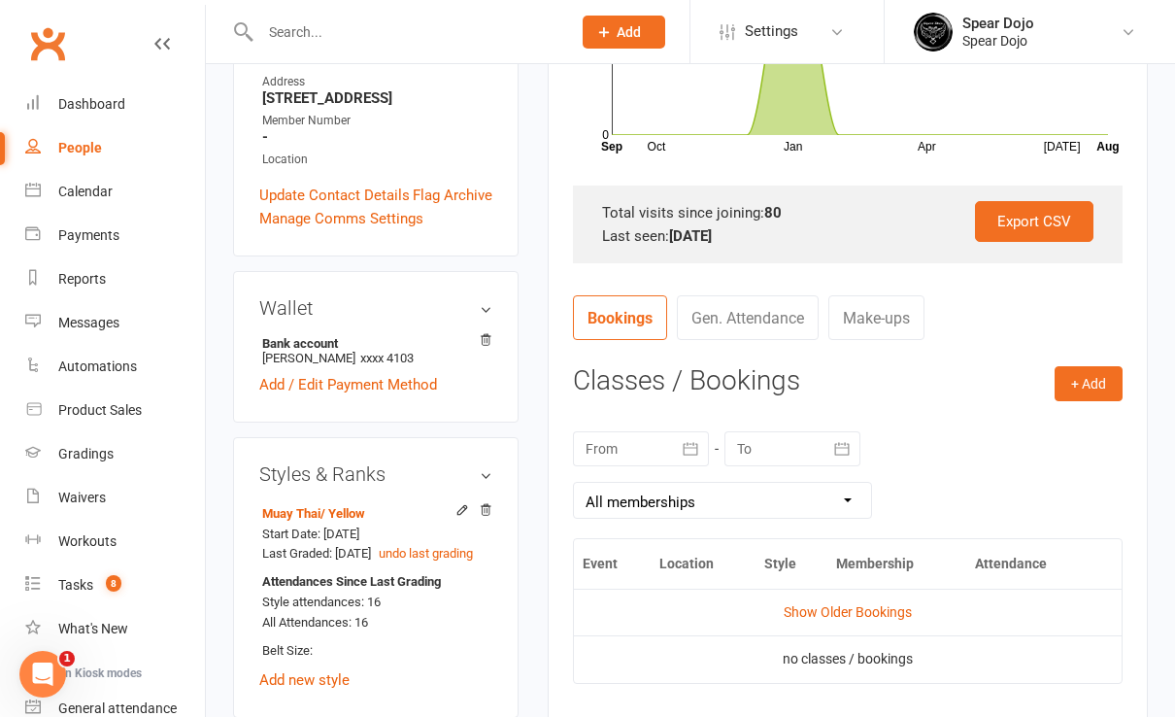
scroll to position [647, 0]
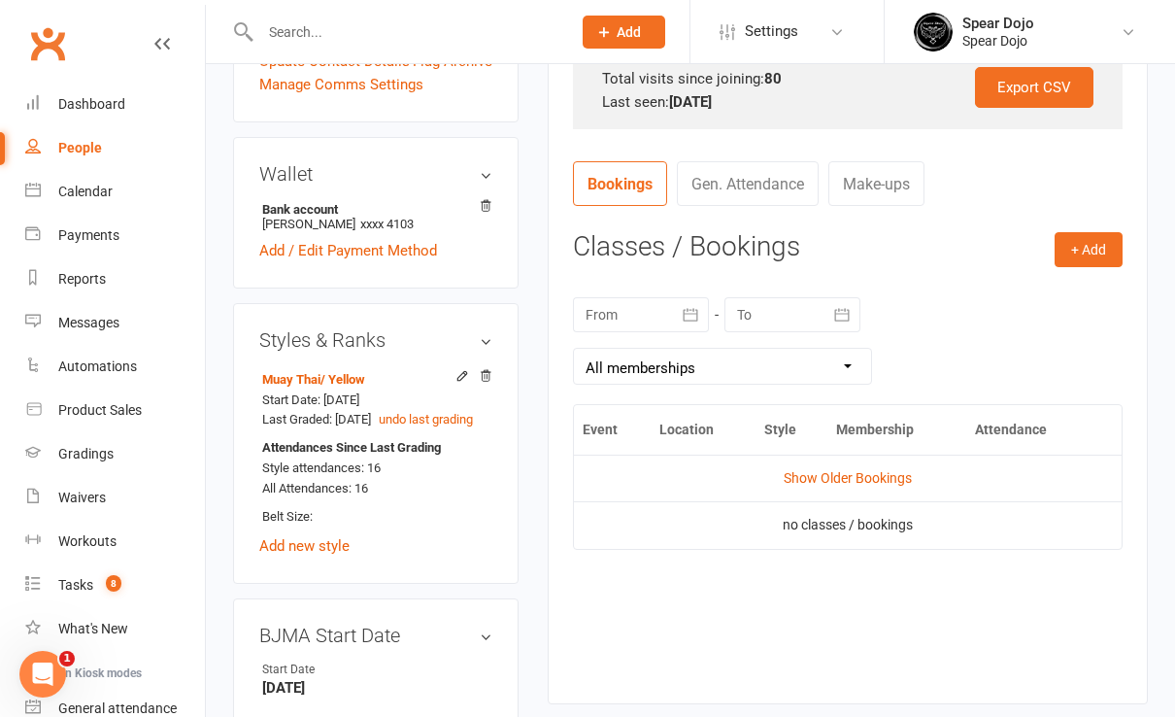
click at [685, 301] on button "button" at bounding box center [691, 314] width 35 height 35
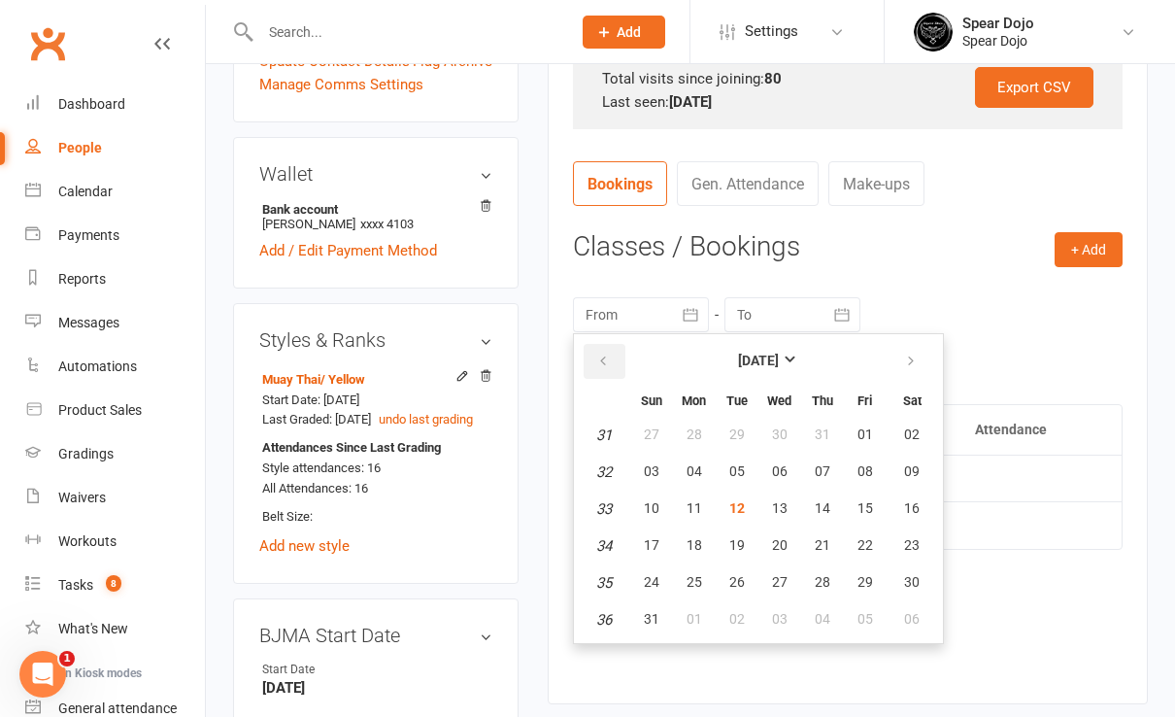
click at [600, 356] on icon "button" at bounding box center [603, 362] width 14 height 16
click at [657, 470] on span "08" at bounding box center [652, 471] width 16 height 16
type input "[DATE]"
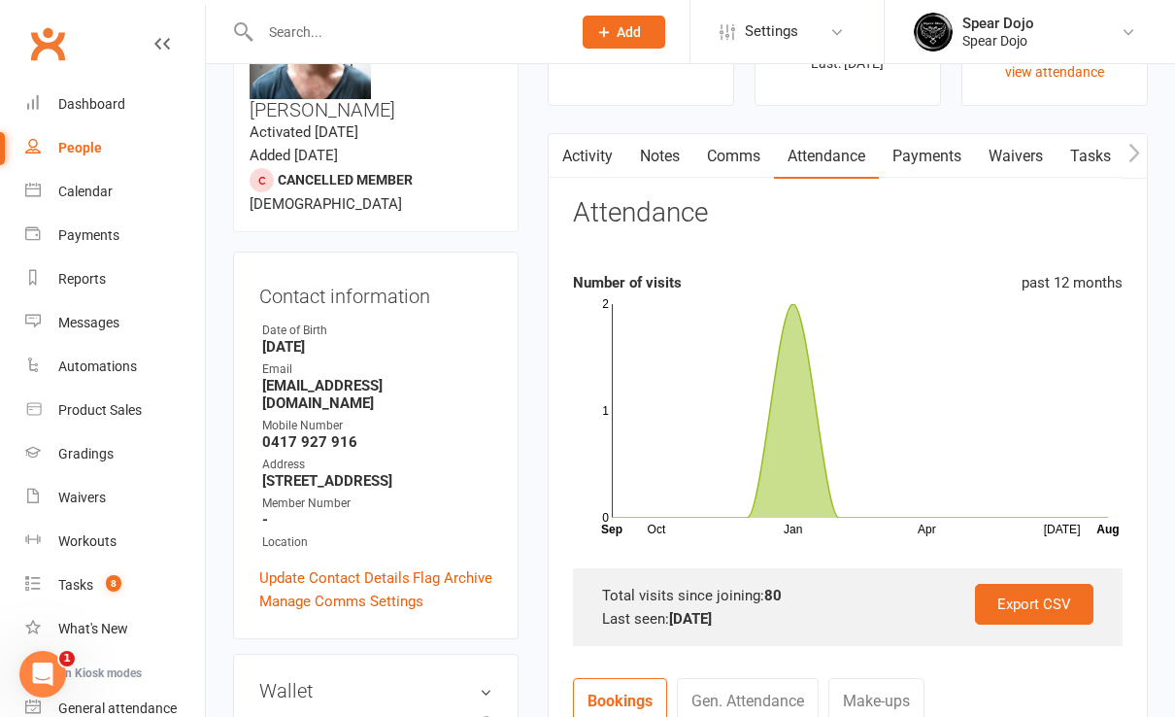
scroll to position [0, 0]
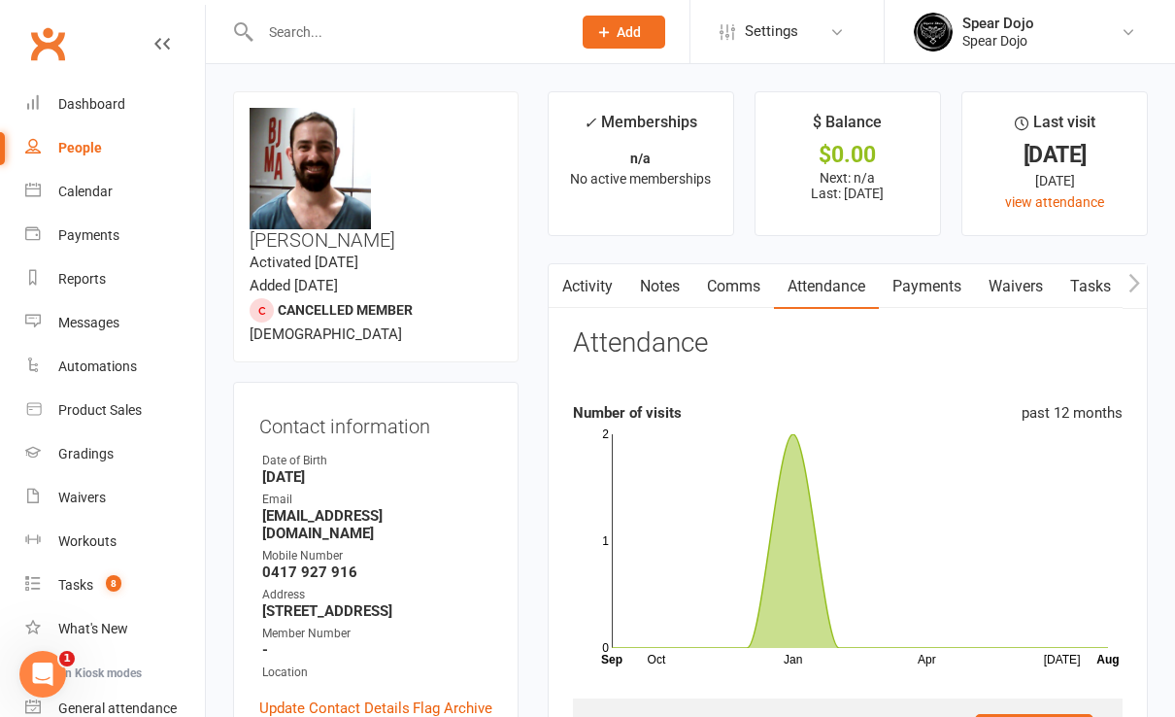
click at [1110, 283] on link "Tasks" at bounding box center [1091, 286] width 68 height 45
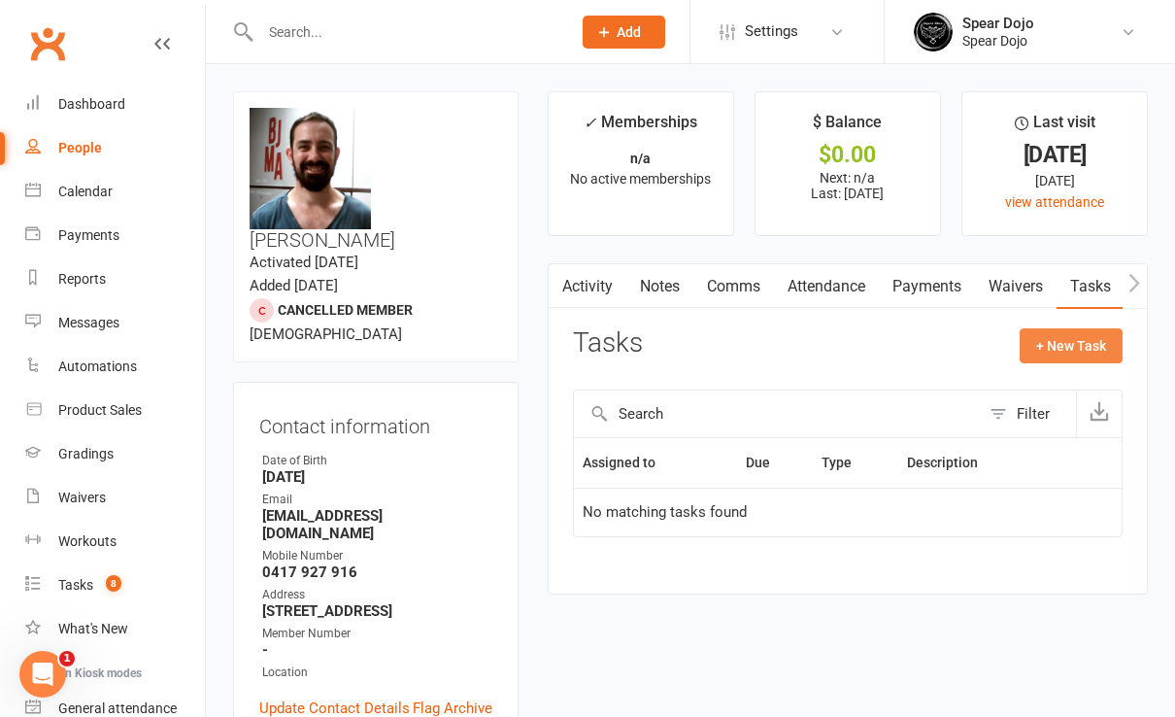
click at [1084, 341] on button "+ New Task" at bounding box center [1071, 345] width 103 height 35
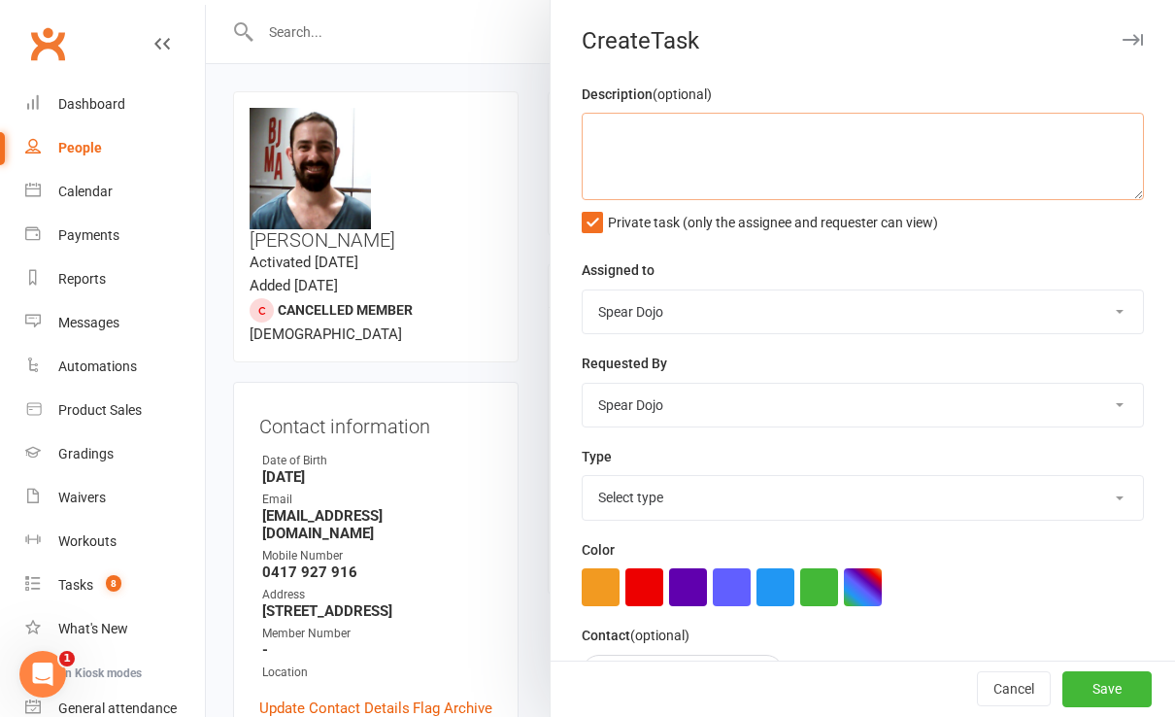
click at [603, 124] on textarea at bounding box center [863, 156] width 562 height 87
type textarea "e"
type textarea "S"
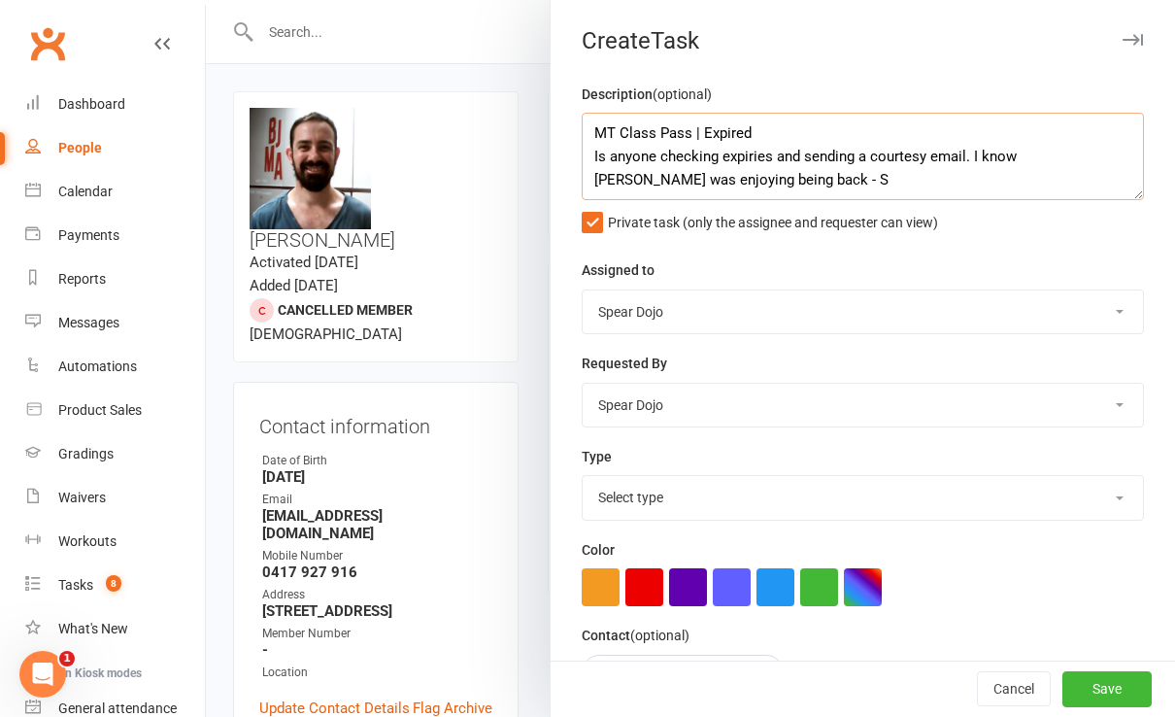
type textarea "MT Class Pass | Expired Is anyone checking expiries and sending a courtesy emai…"
click at [665, 492] on select "Select type 1-month voucher 7-day vip pass Admin Admin - [PERSON_NAME] Admin - …" at bounding box center [863, 497] width 561 height 43
select select "19839"
click at [583, 476] on select "Select type 1-month voucher 7-day vip pass Admin Admin - [PERSON_NAME] Admin - …" at bounding box center [863, 497] width 561 height 43
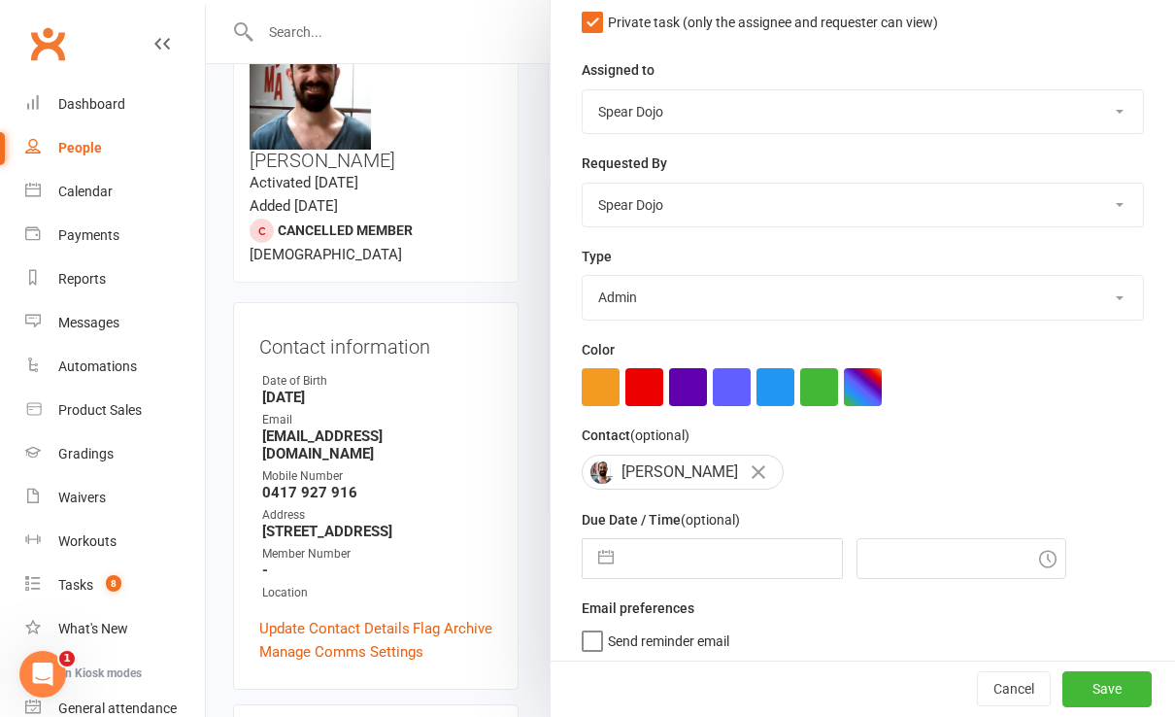
scroll to position [129, 0]
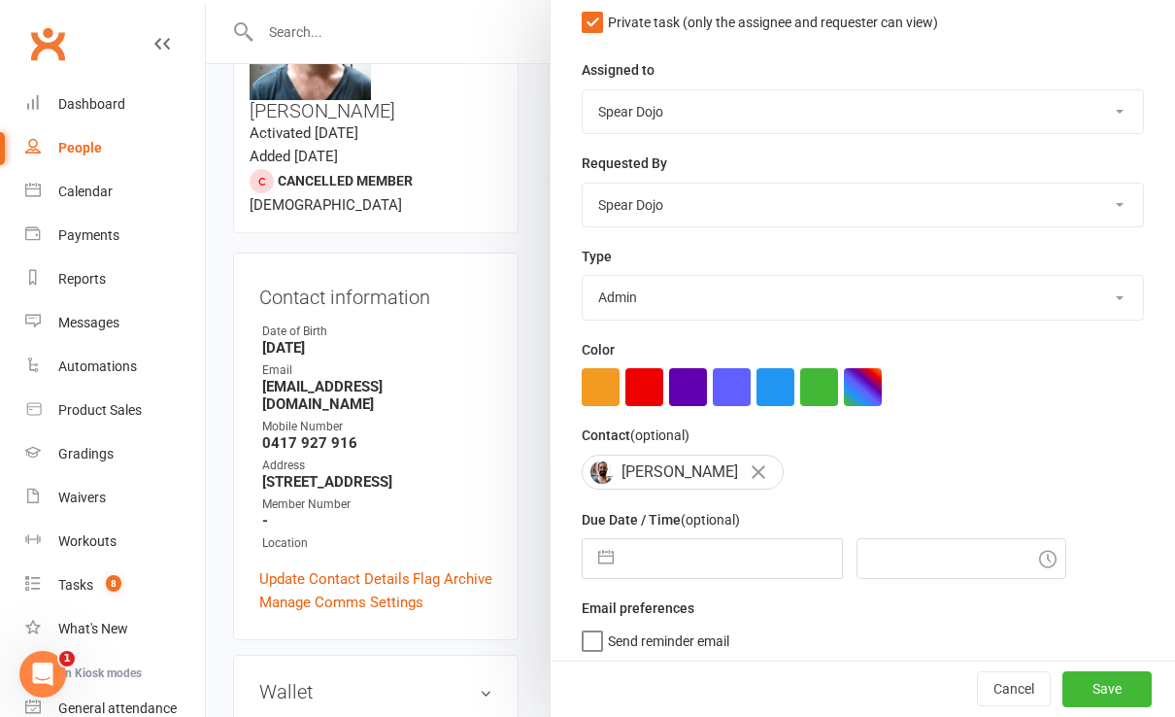
click at [589, 552] on button "button" at bounding box center [606, 558] width 35 height 39
select select "6"
select select "2025"
select select "7"
select select "2025"
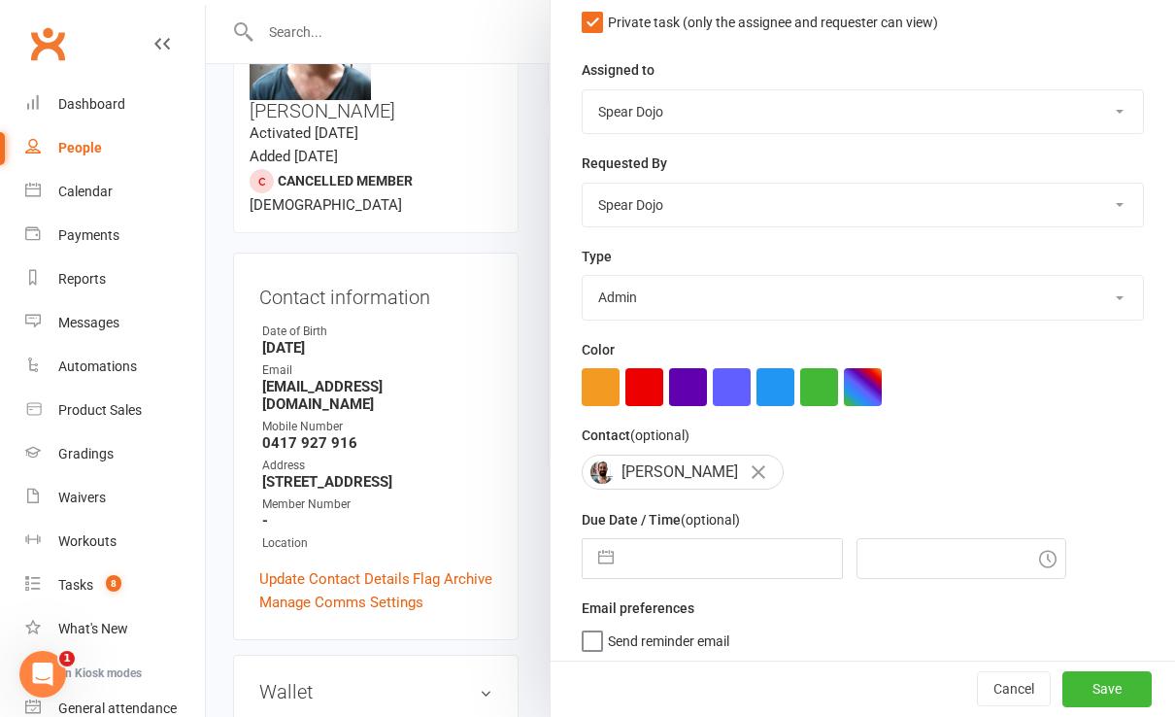
select select "8"
select select "2025"
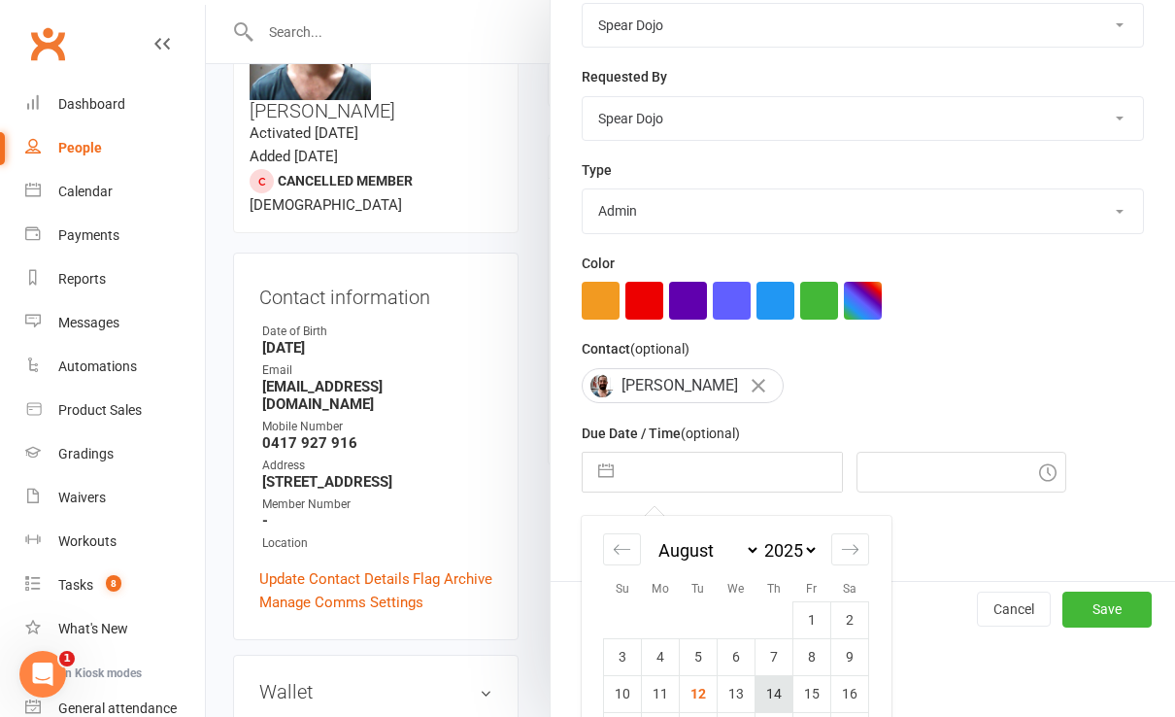
scroll to position [411, 0]
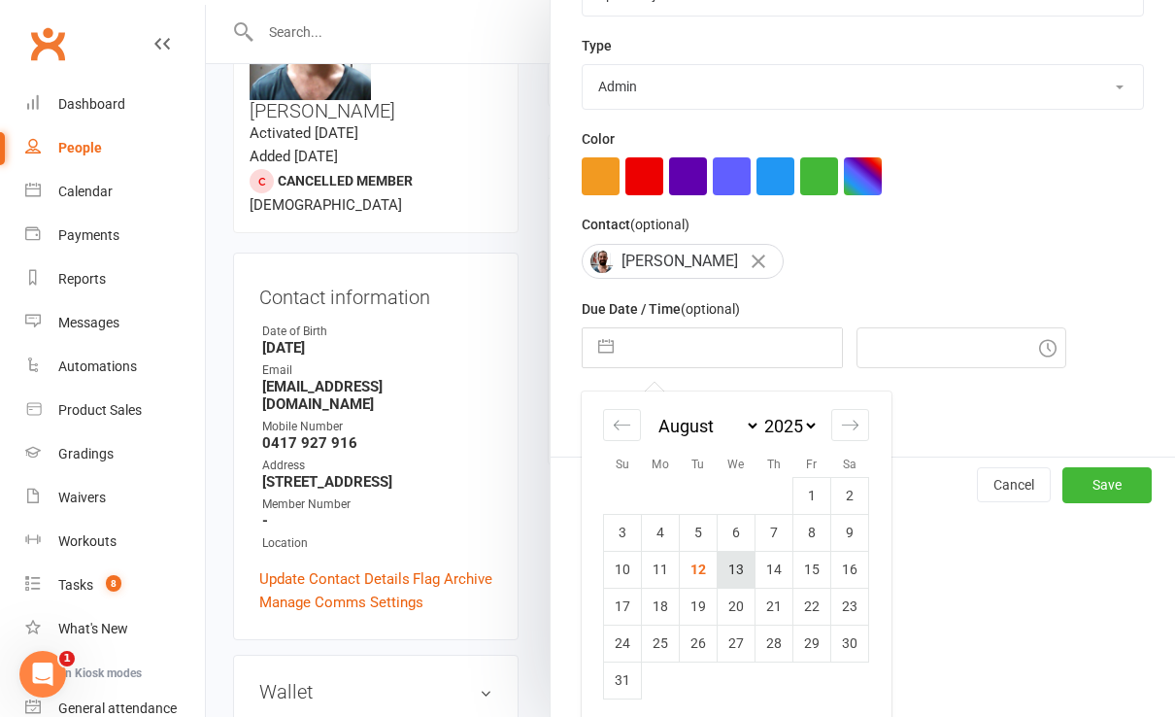
click at [724, 563] on td "13" at bounding box center [737, 569] width 38 height 37
type input "[DATE]"
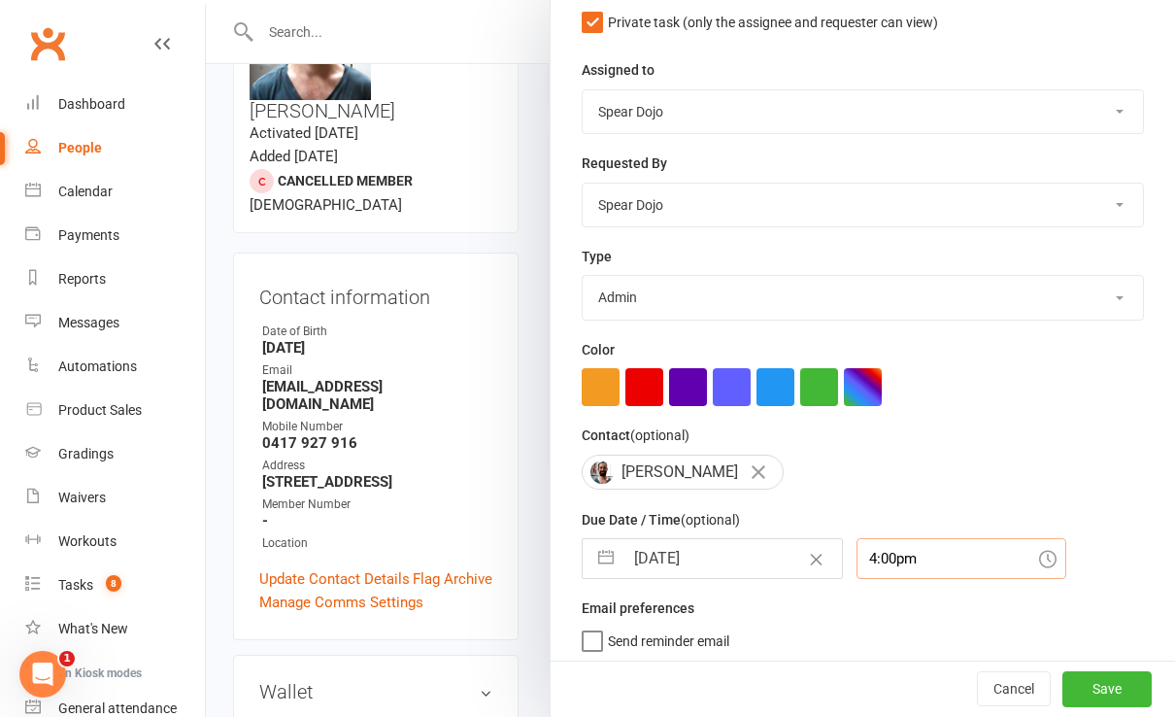
scroll to position [253, 0]
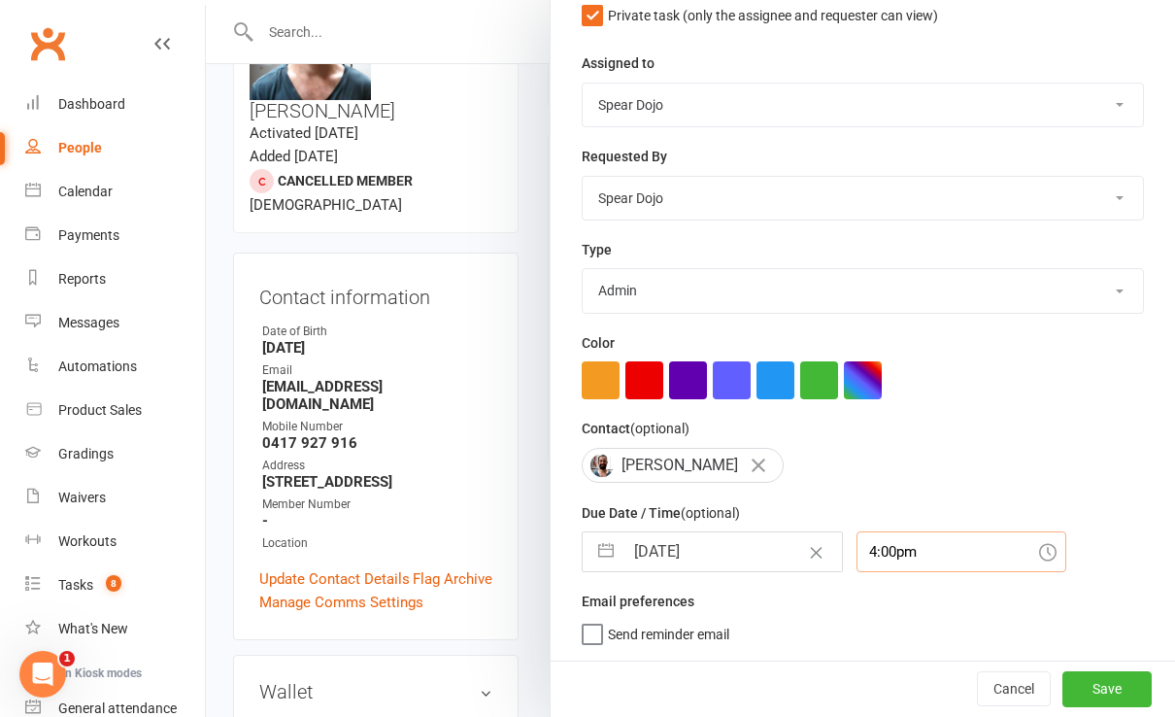
click at [873, 556] on div "4:00pm" at bounding box center [962, 551] width 210 height 41
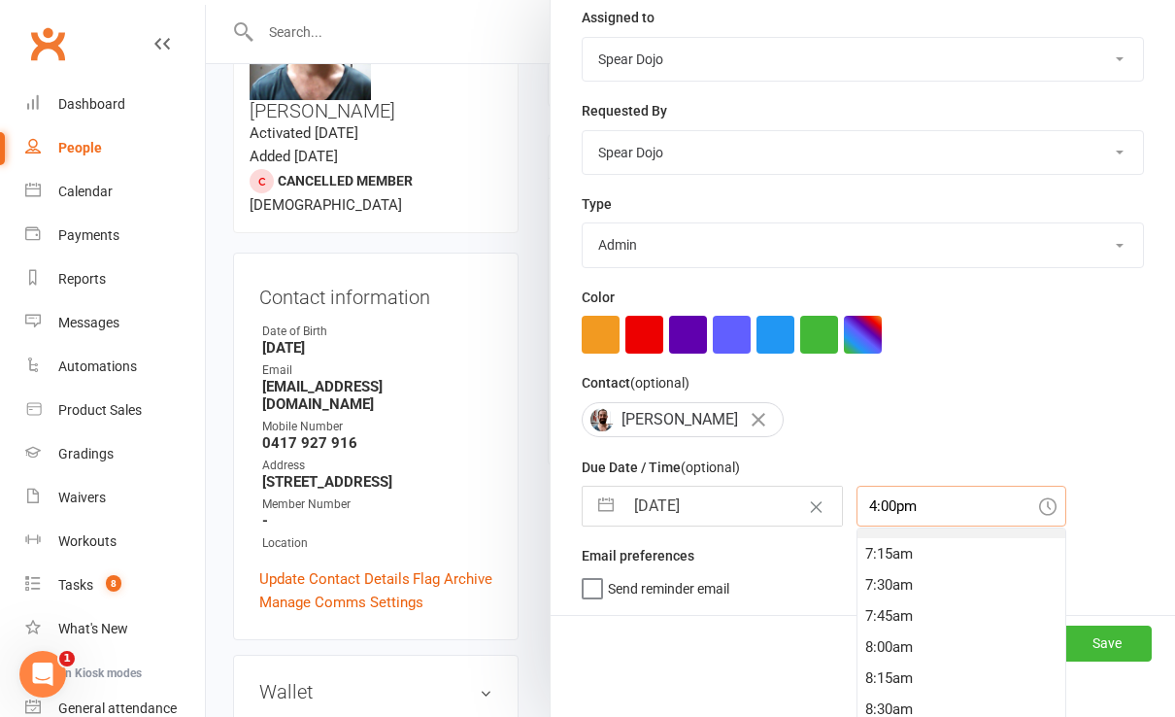
scroll to position [922, 0]
click at [862, 612] on div "8:00am" at bounding box center [962, 616] width 208 height 31
type input "8:00am"
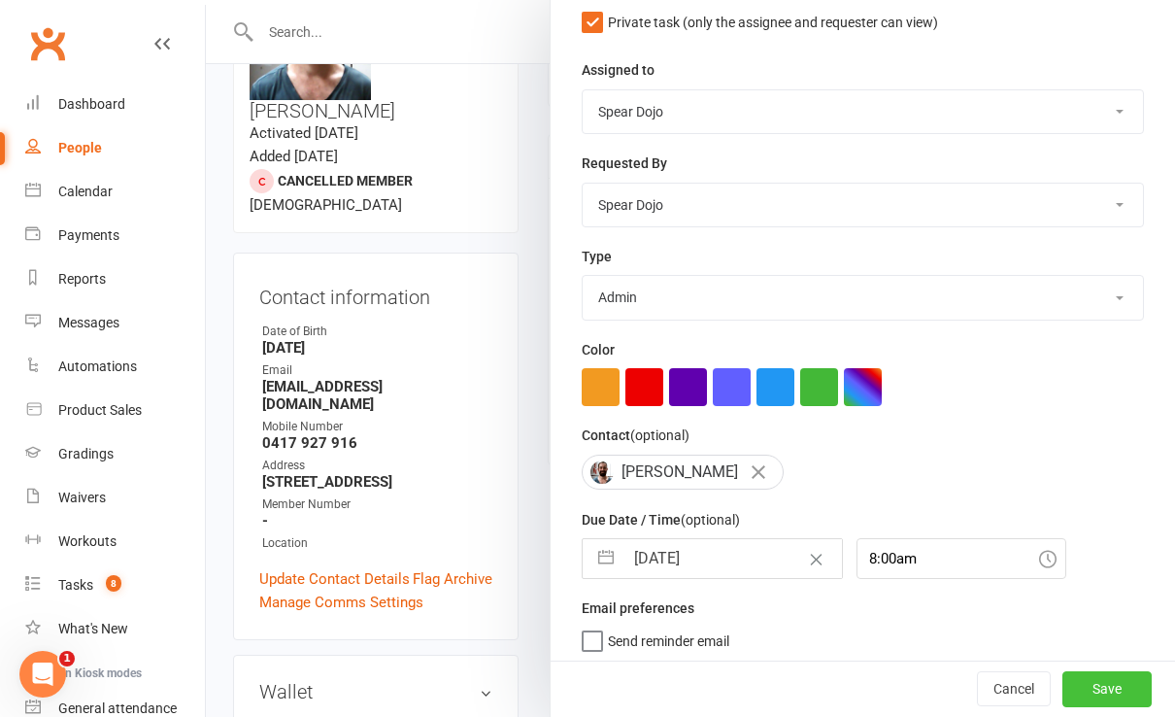
click at [1069, 684] on button "Save" at bounding box center [1107, 689] width 89 height 35
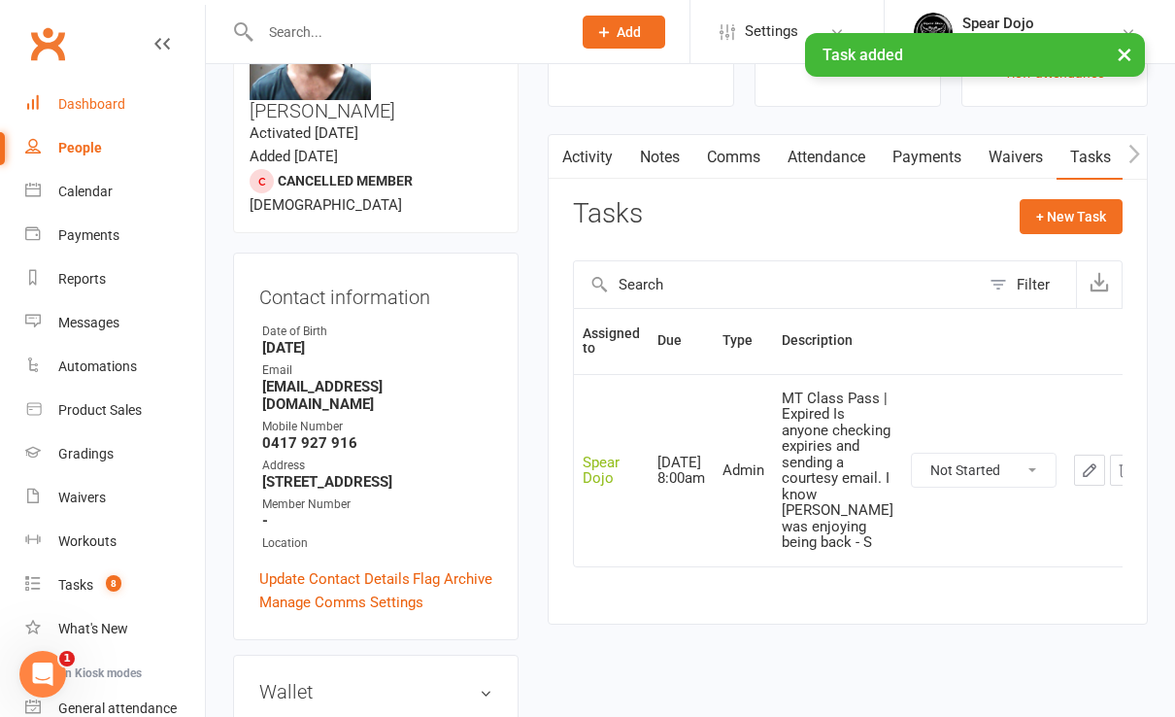
click at [105, 108] on div "Dashboard" at bounding box center [91, 104] width 67 height 16
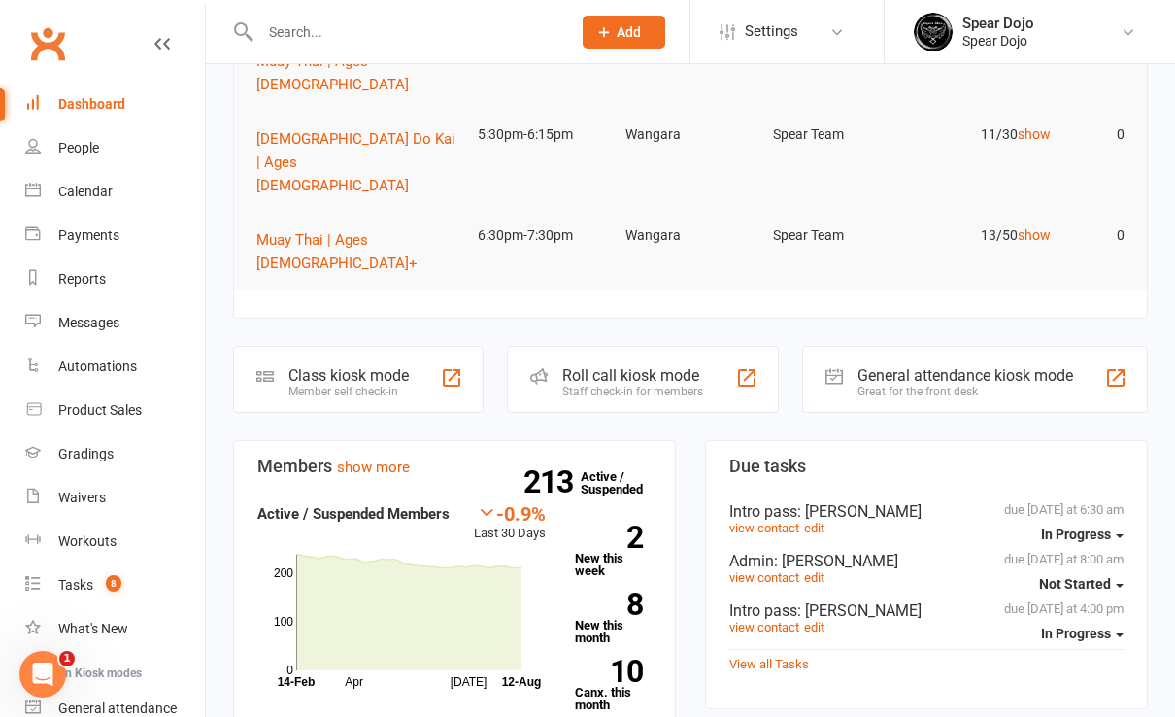
scroll to position [777, 0]
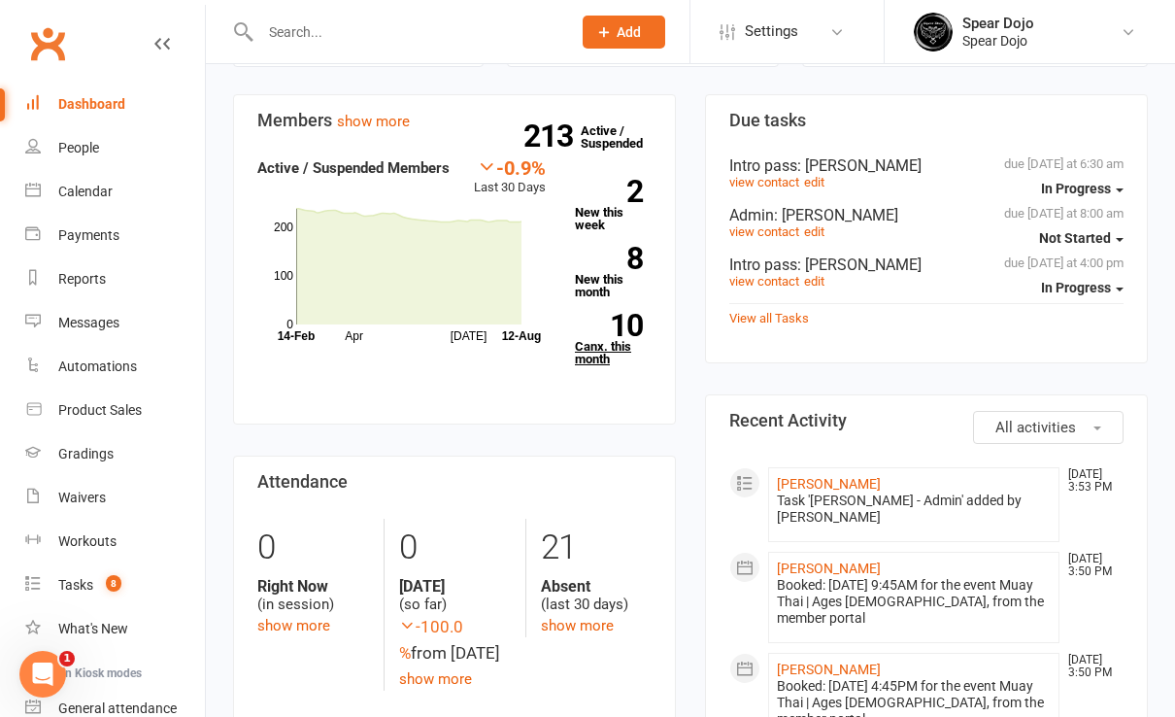
click at [590, 314] on link "10 Canx. this month" at bounding box center [613, 339] width 77 height 51
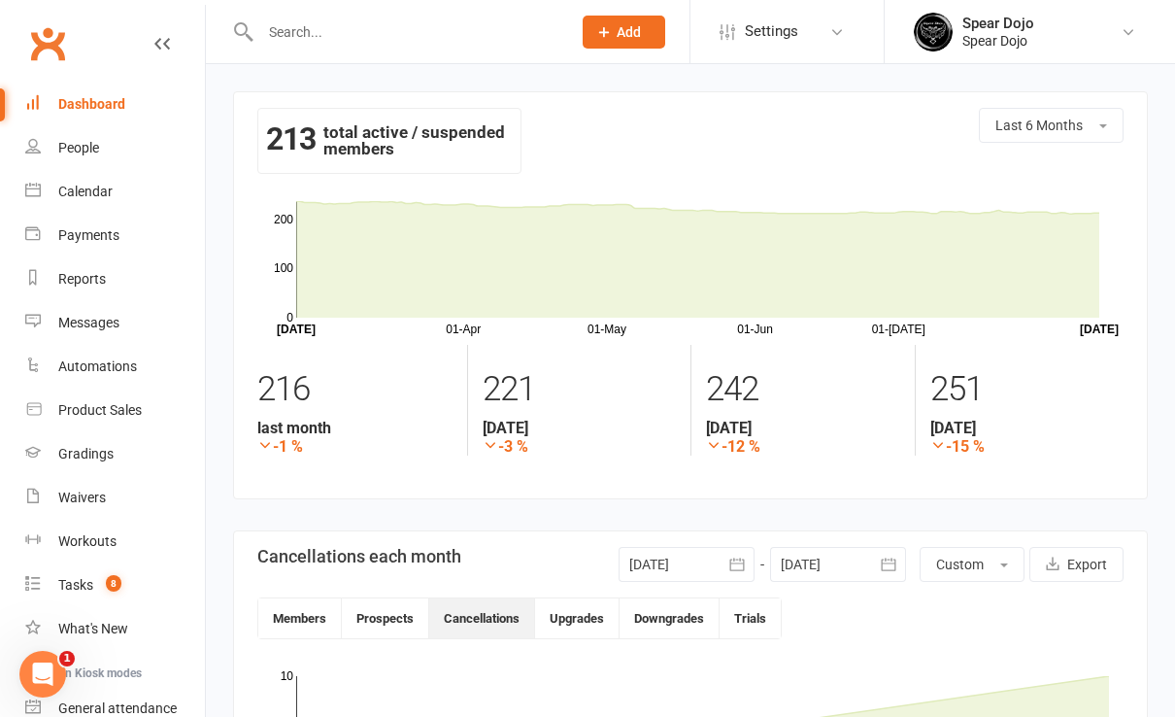
click at [733, 563] on icon "button" at bounding box center [737, 564] width 19 height 19
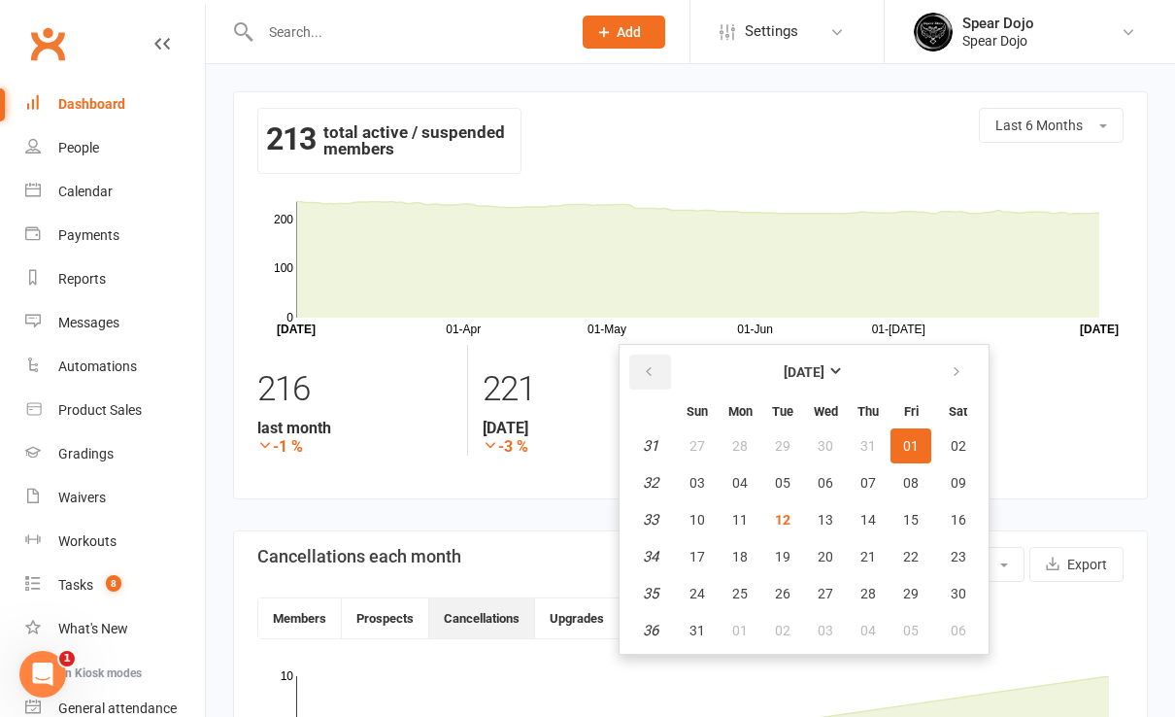
click at [645, 366] on icon "button" at bounding box center [649, 372] width 14 height 16
click at [699, 482] on span "08" at bounding box center [698, 483] width 16 height 16
type input "[DATE]"
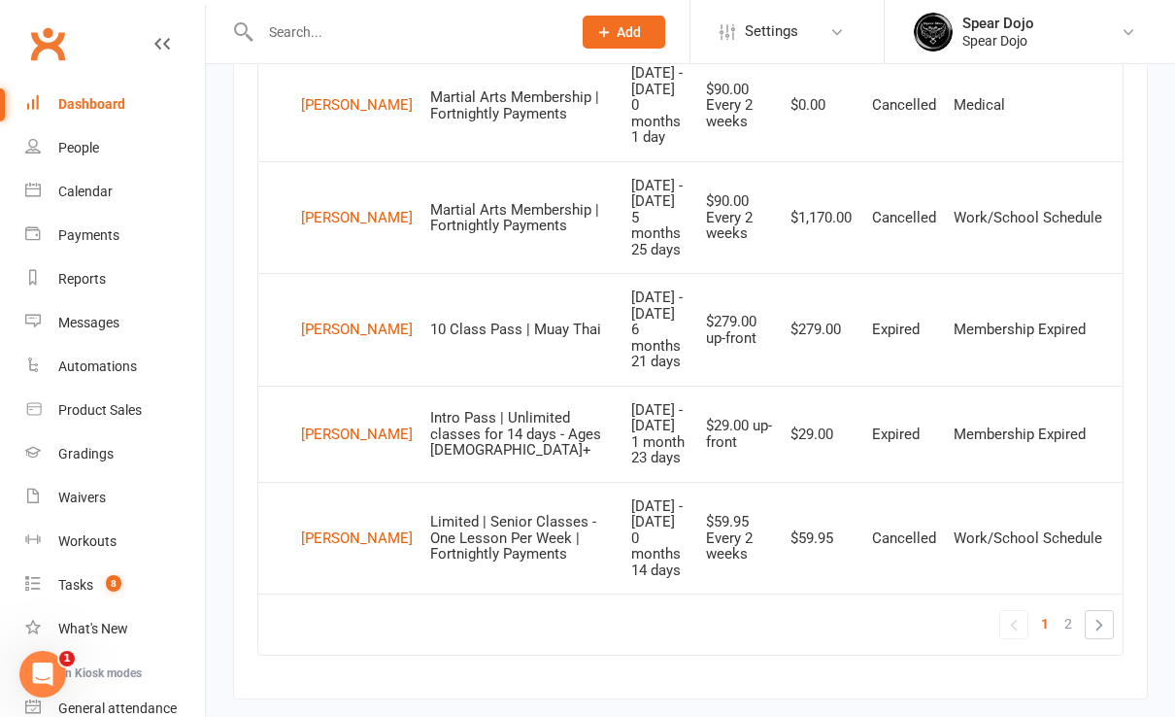
scroll to position [2072, 0]
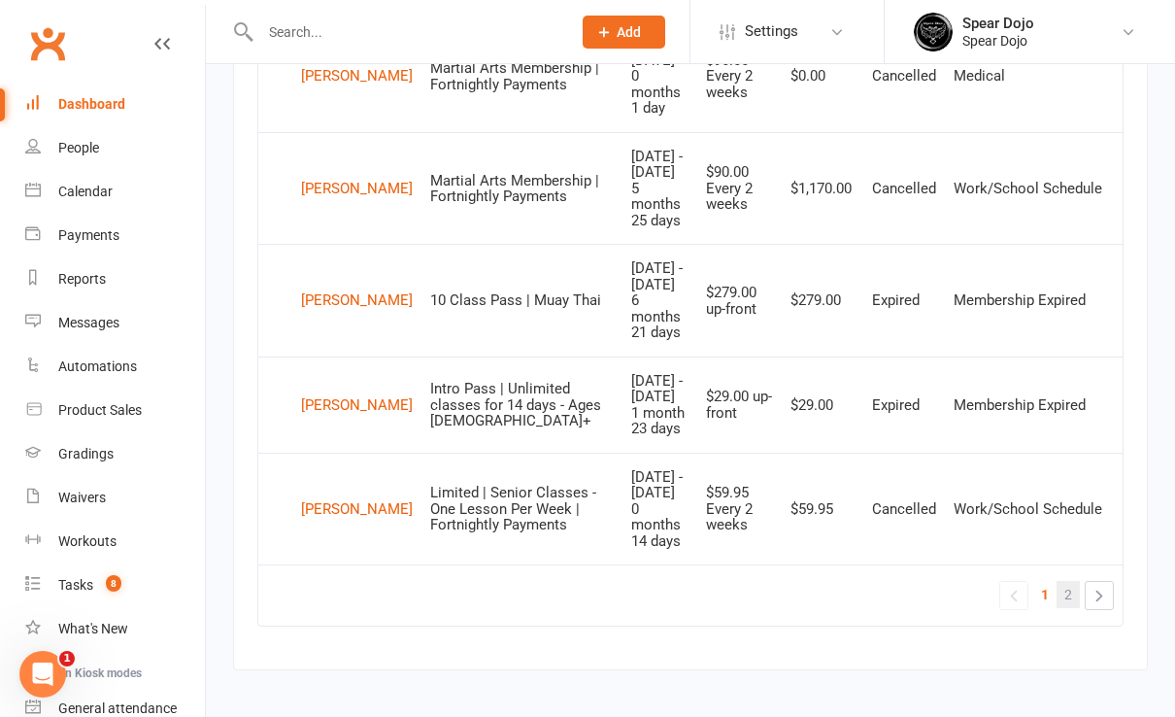
click at [1075, 593] on link "2" at bounding box center [1068, 594] width 23 height 27
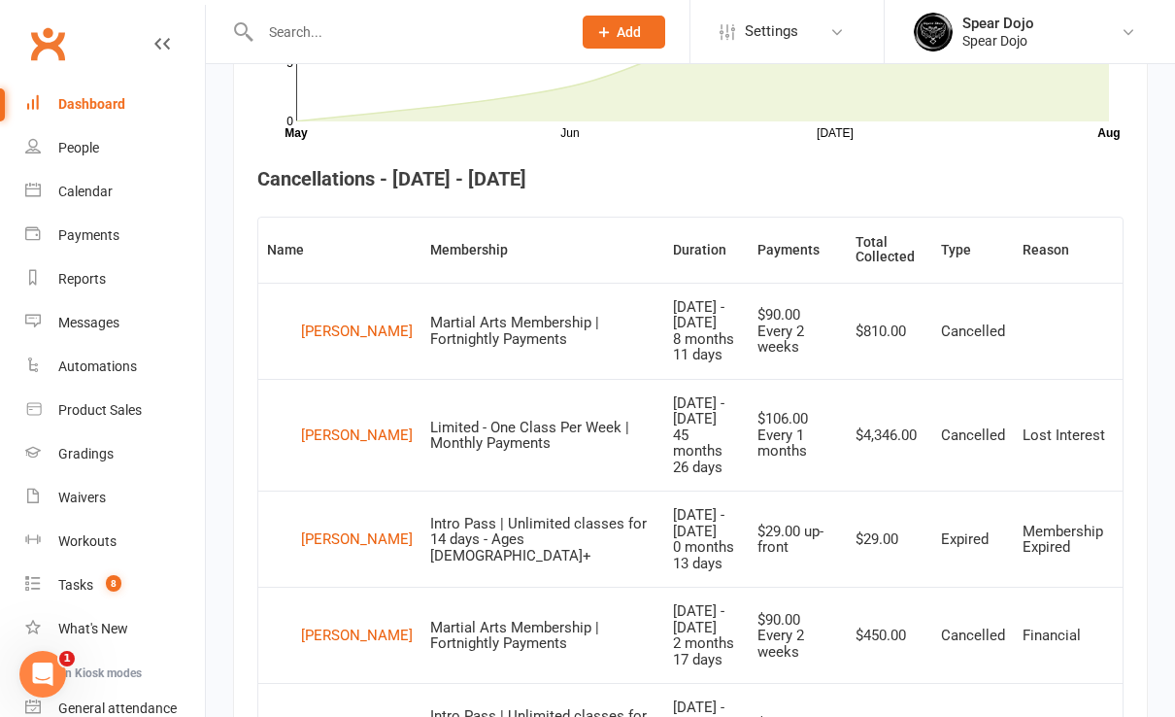
scroll to position [713, 0]
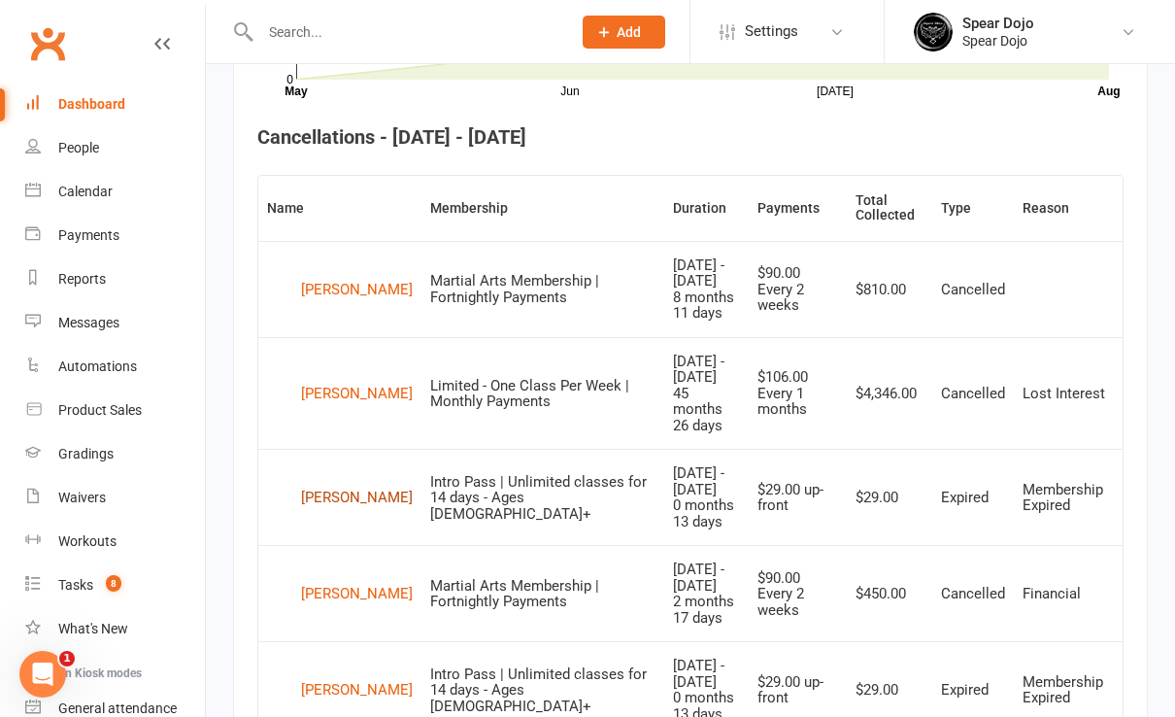
click at [359, 483] on div "[PERSON_NAME]" at bounding box center [357, 497] width 112 height 29
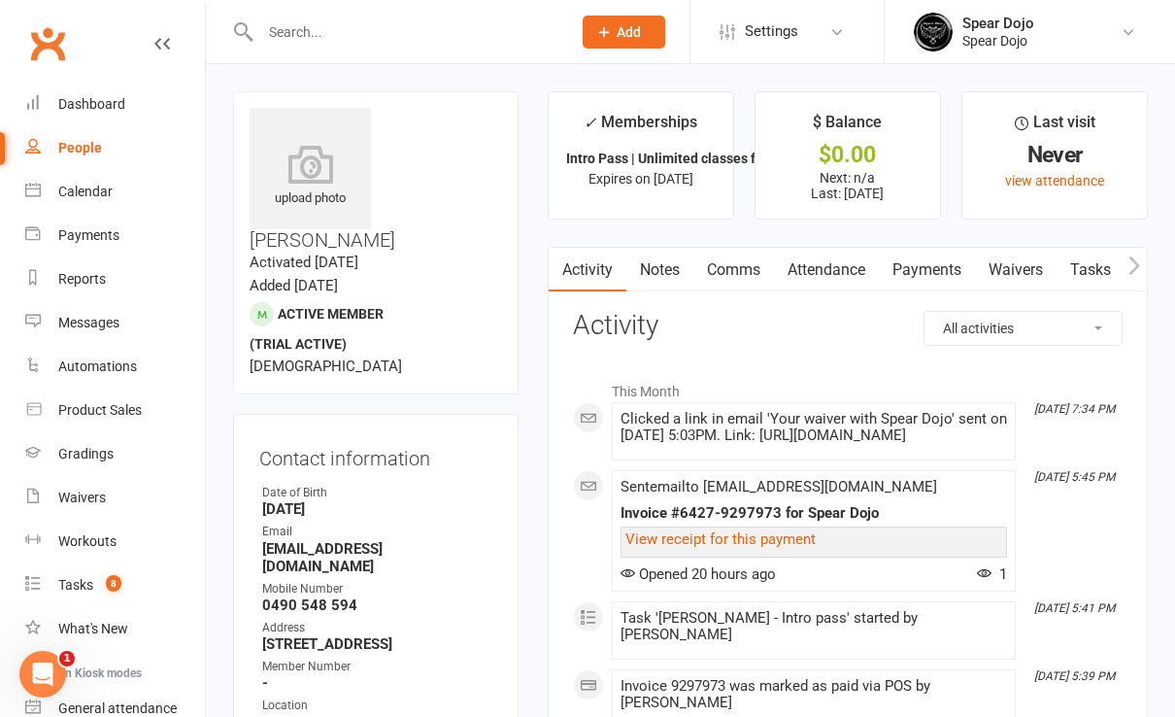
click at [1098, 271] on link "Tasks" at bounding box center [1091, 270] width 68 height 45
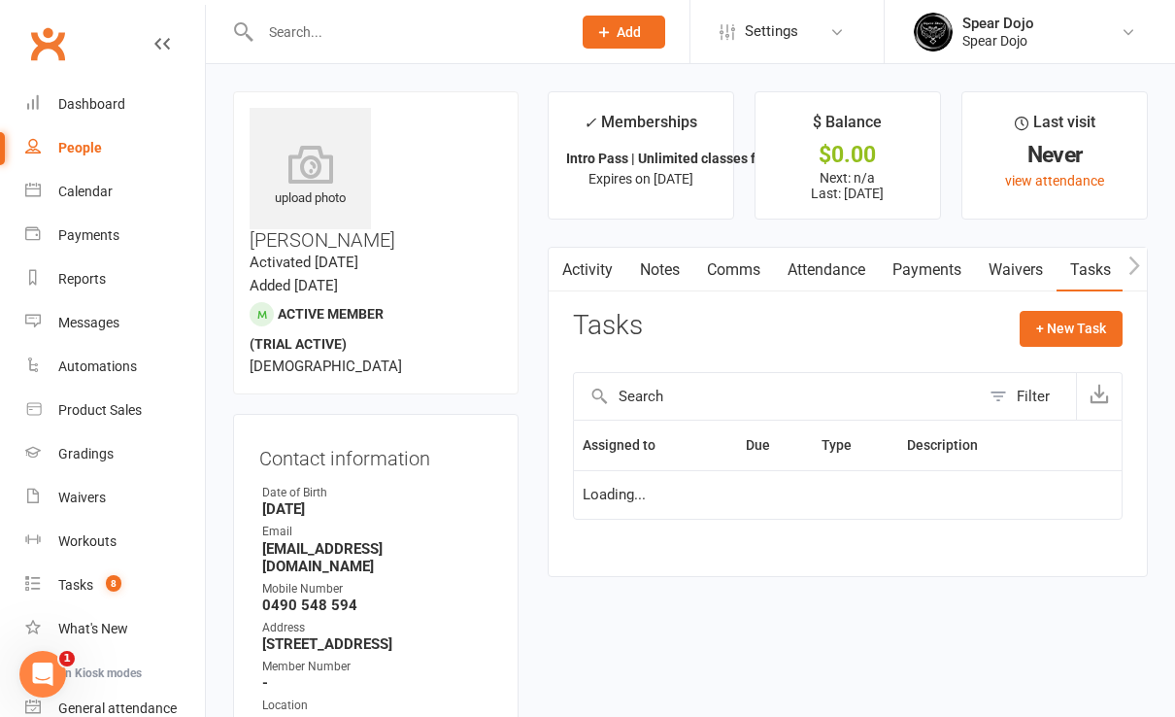
select select "started"
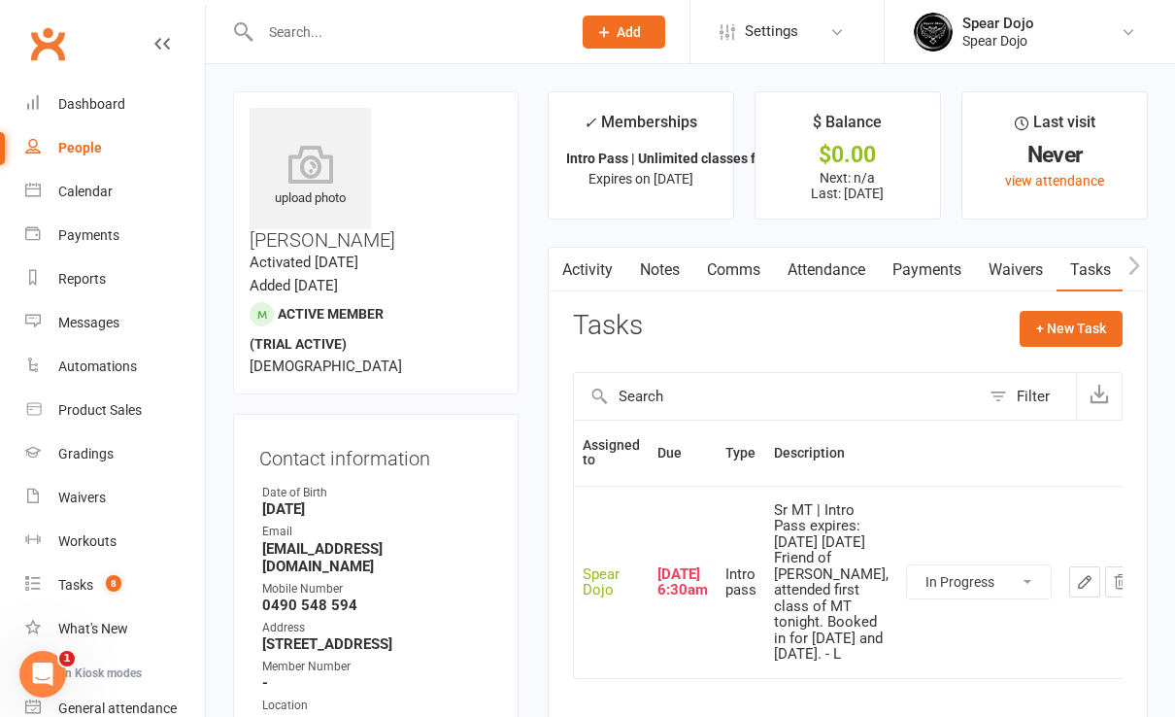
click at [1076, 591] on icon "button" at bounding box center [1084, 581] width 17 height 17
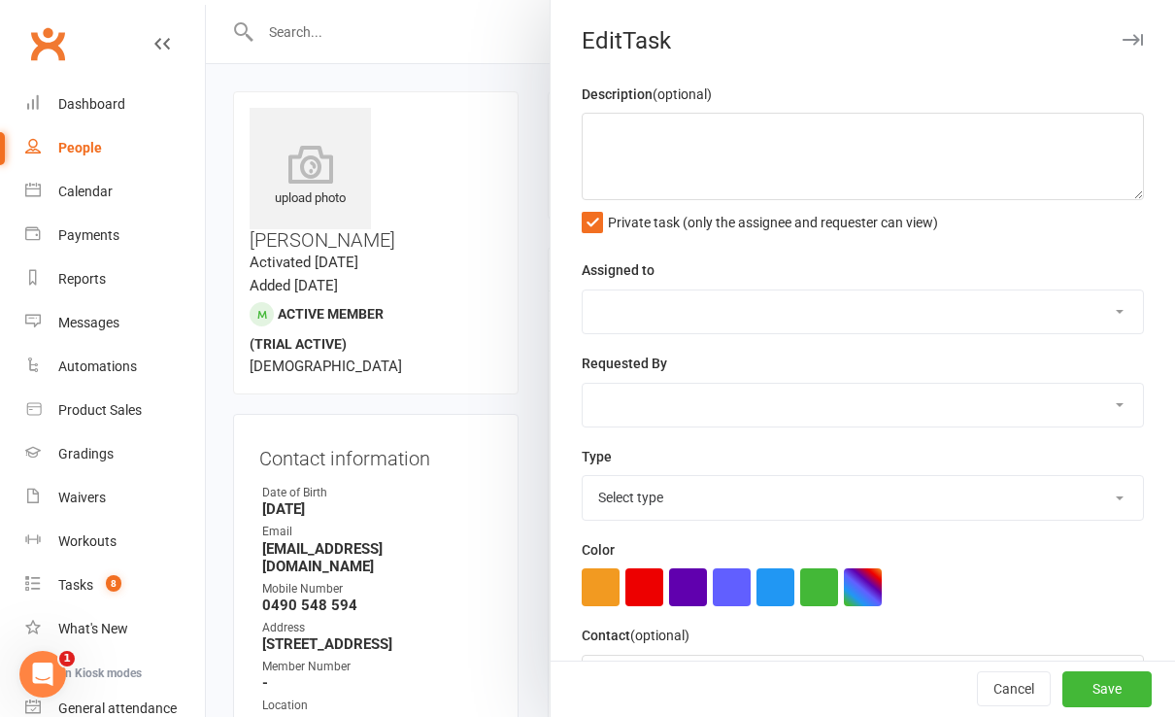
type textarea "Sr MT | Intro Pass expires: [DATE] [DATE] Friend of [PERSON_NAME], attended fir…"
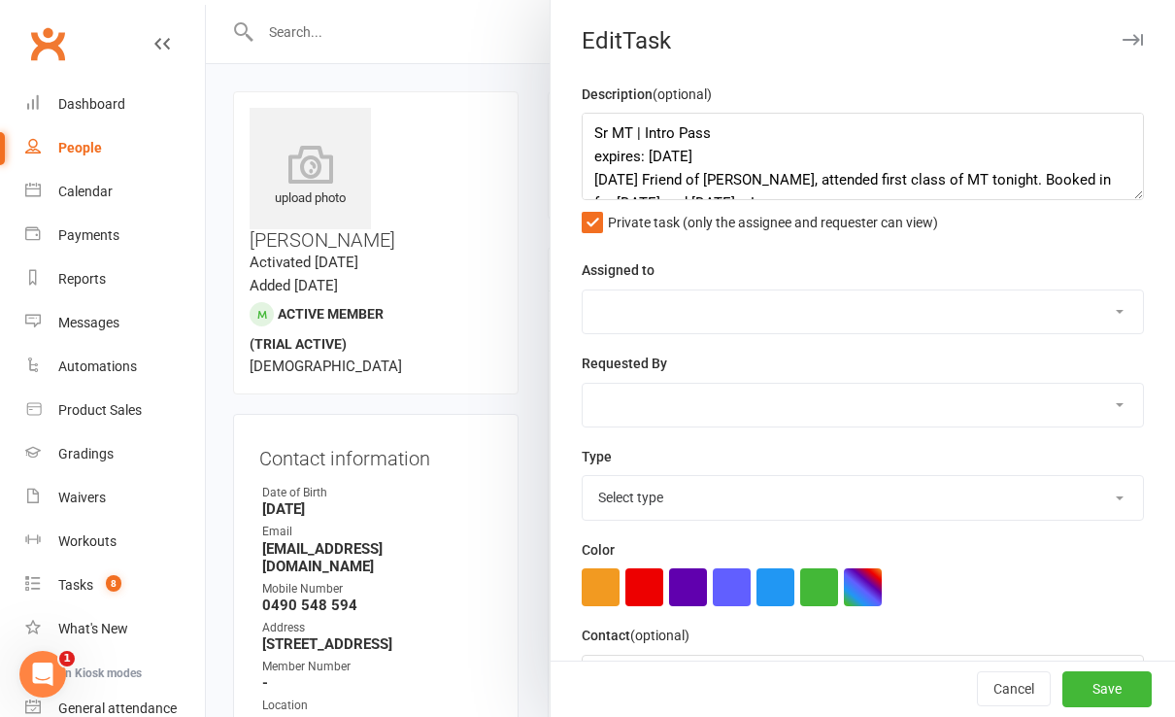
select select "43986"
type input "[DATE]"
type input "6:30am"
select select "21686"
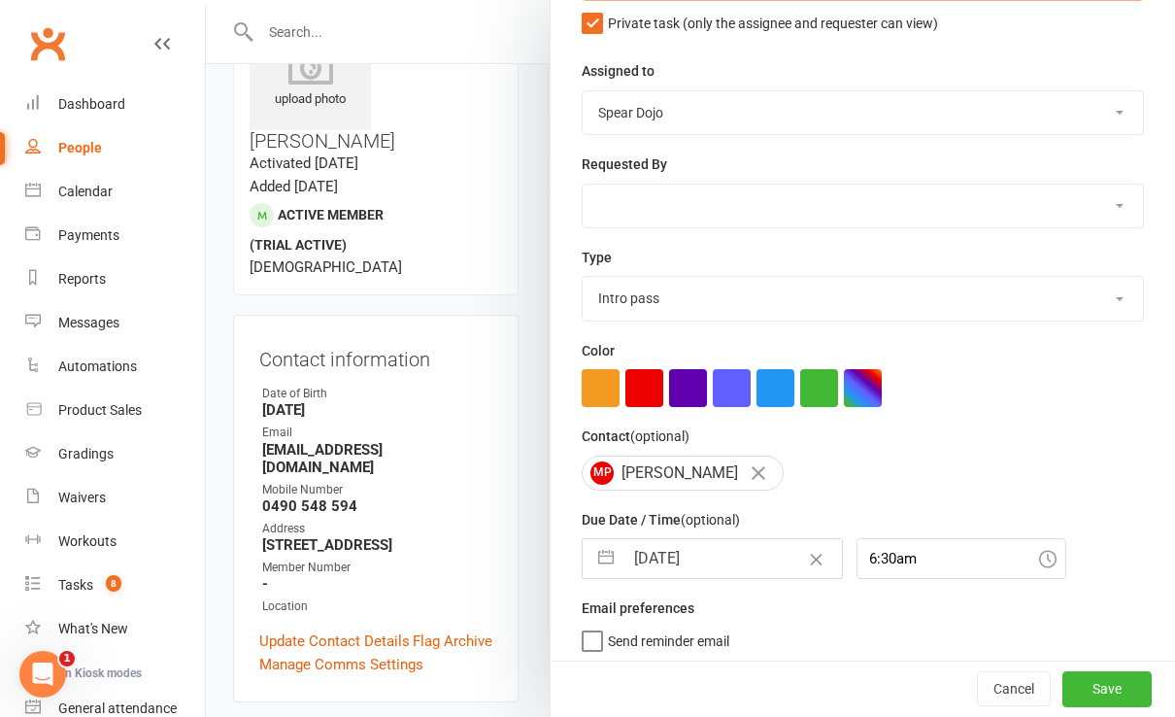
scroll to position [129, 0]
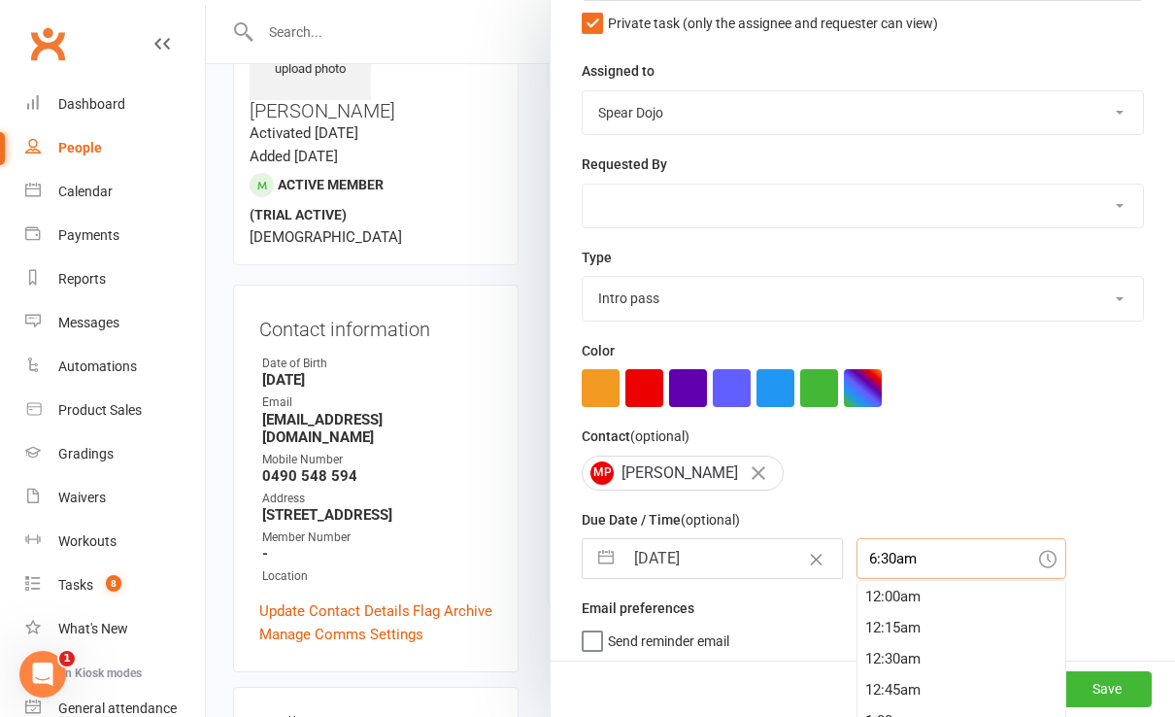
click at [905, 557] on input "6:30am" at bounding box center [962, 558] width 210 height 41
click at [869, 690] on div "6:30pm" at bounding box center [962, 695] width 208 height 31
type input "6:30pm"
click at [1079, 688] on button "Save" at bounding box center [1107, 689] width 89 height 35
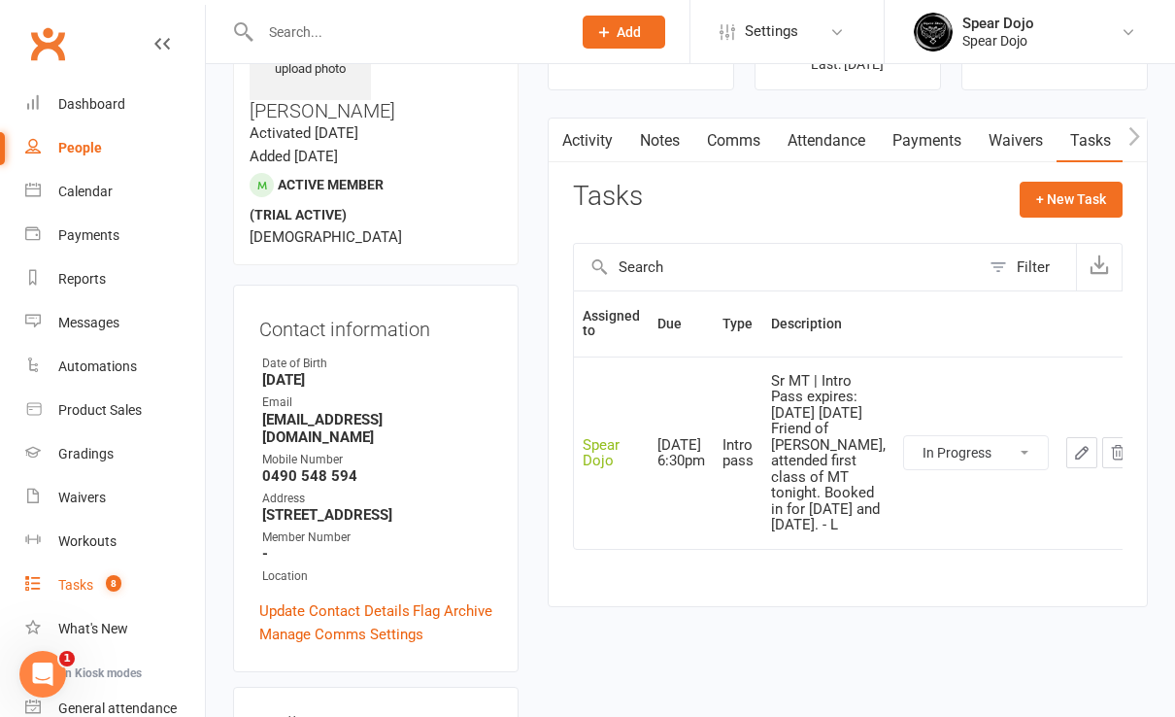
click at [77, 587] on div "Tasks" at bounding box center [75, 585] width 35 height 16
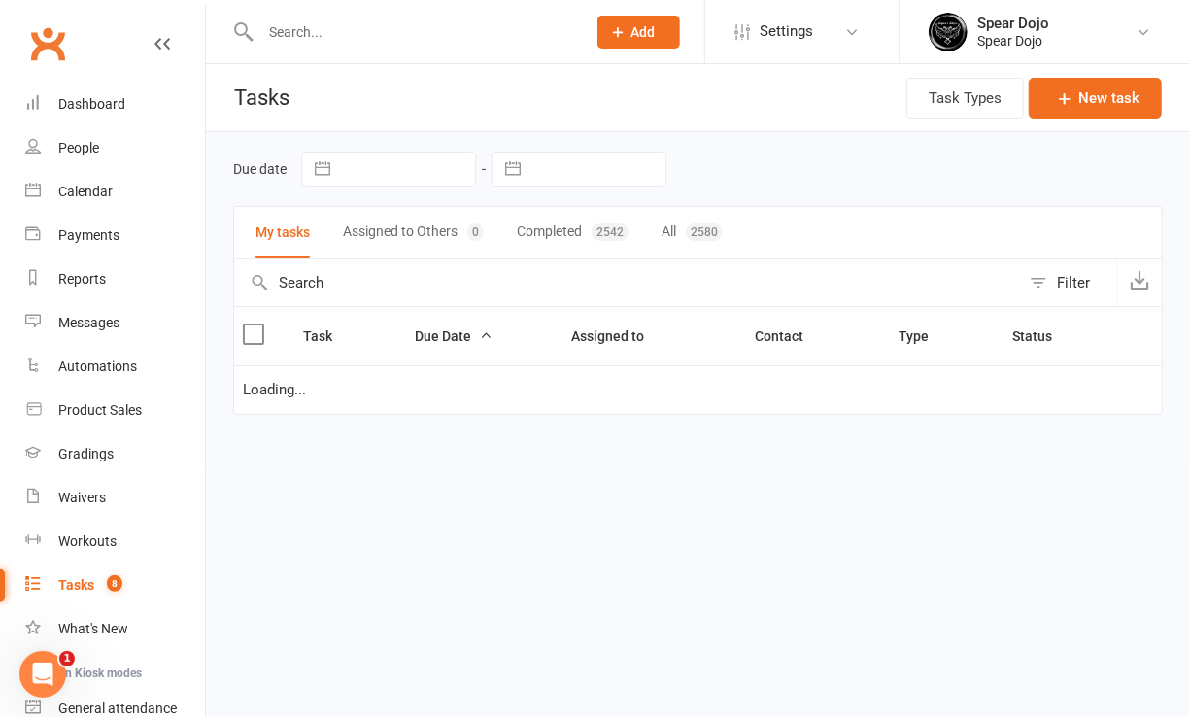
select select "started"
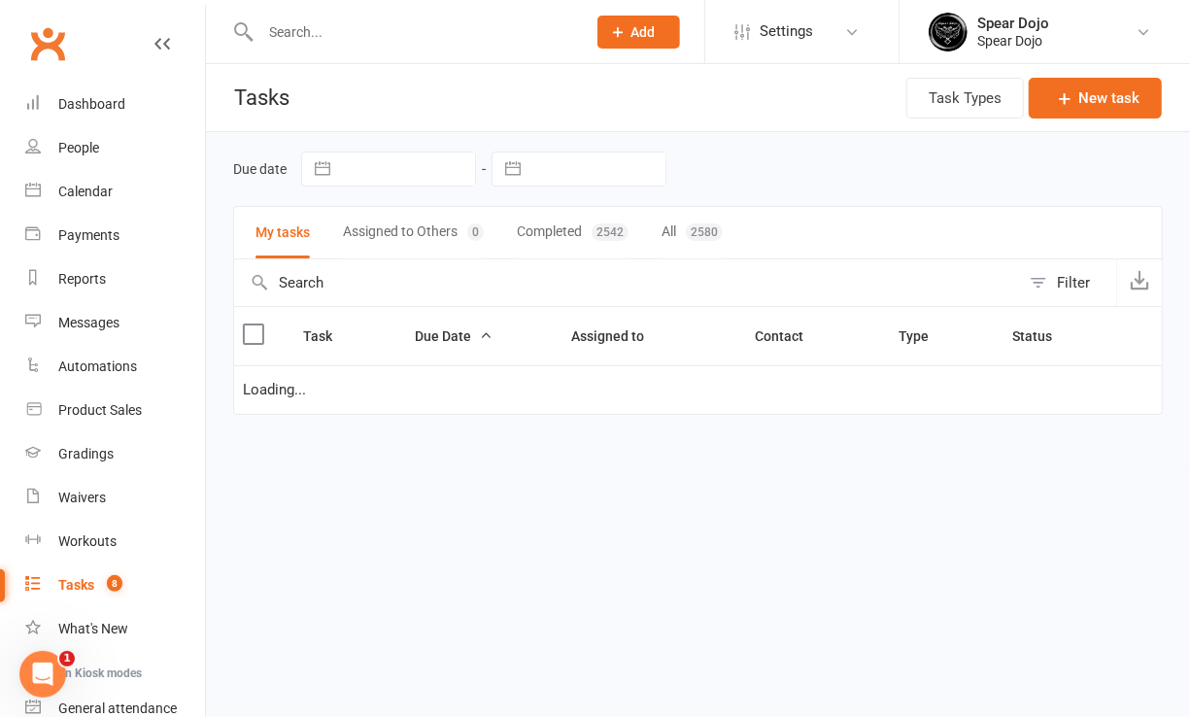
select select "started"
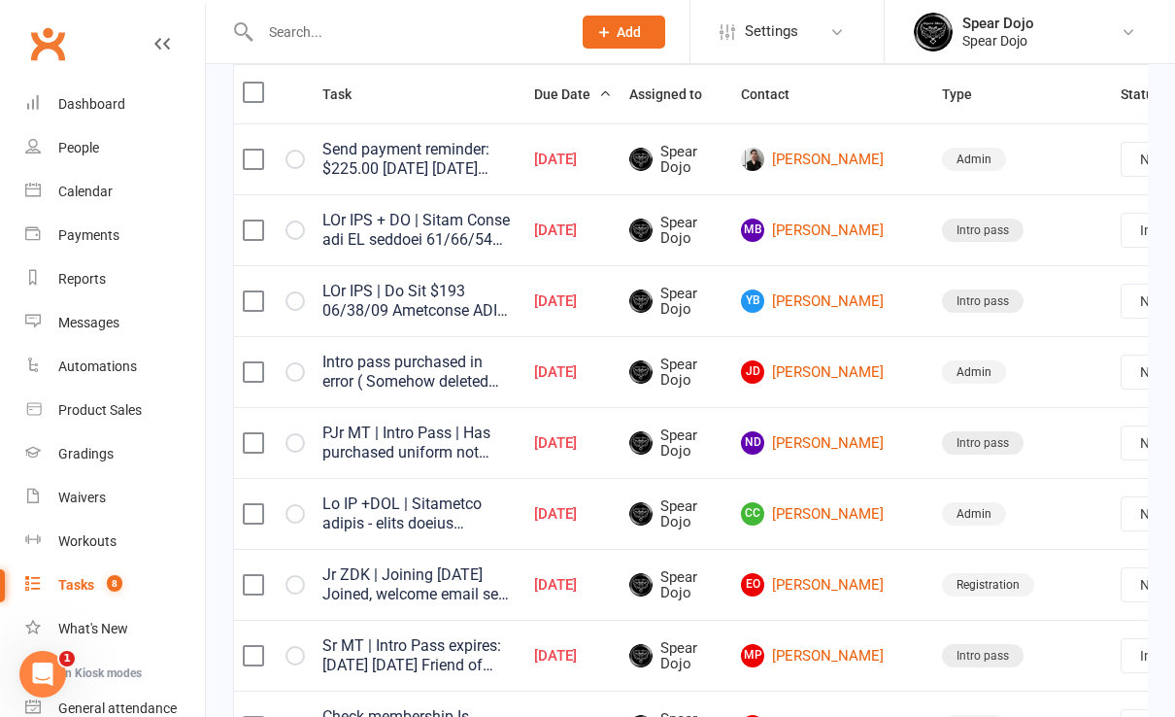
scroll to position [258, 0]
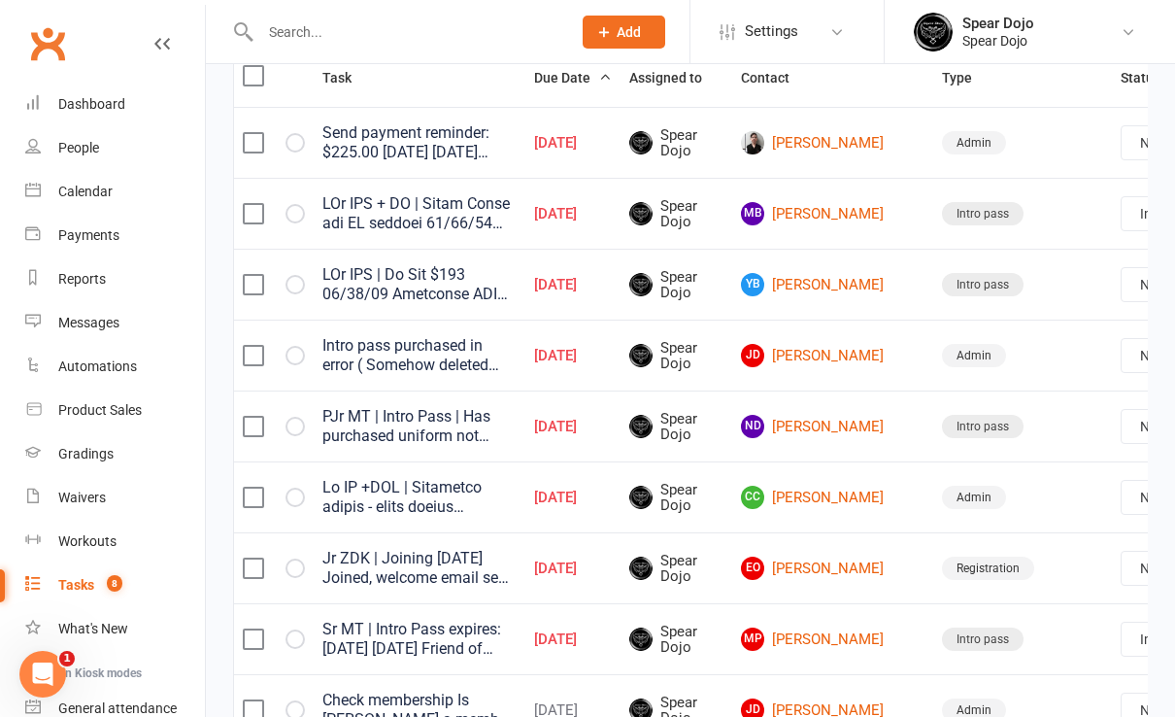
click at [1056, 429] on link "Edit" at bounding box center [1045, 430] width 192 height 39
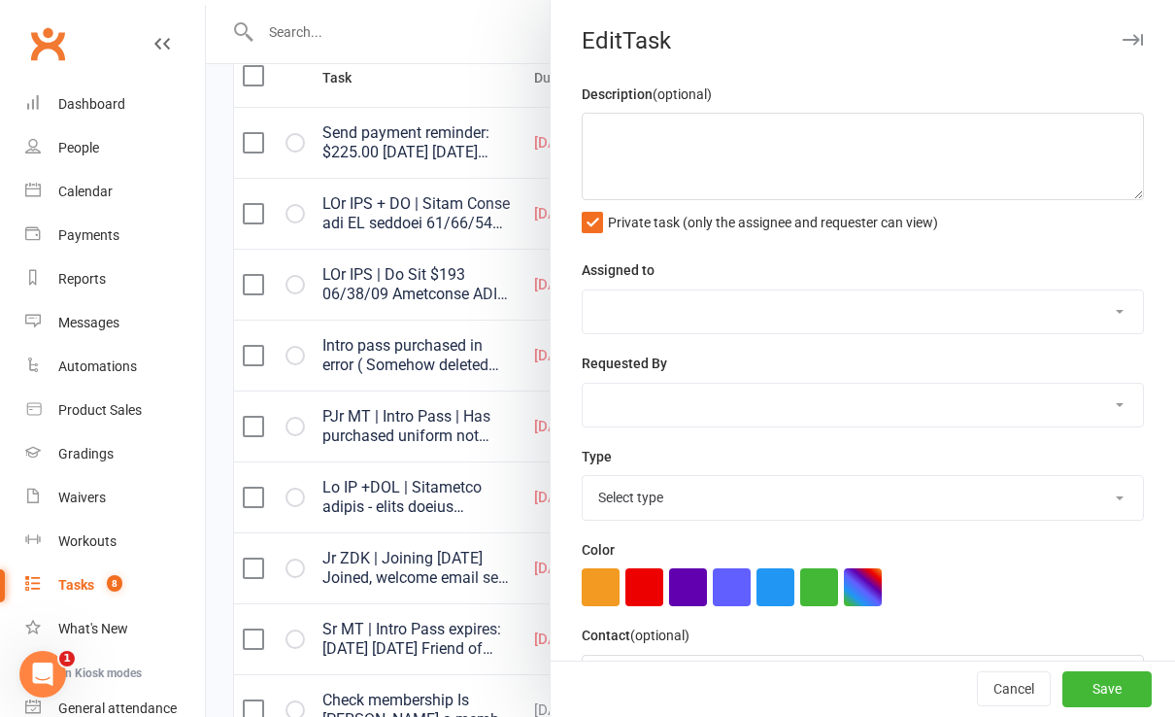
type textarea "Intro pass purchased in error ( Somehow deleted initial task ) - L [DATE] Spoke…"
select select "43986"
type input "[DATE]"
type input "4:45pm"
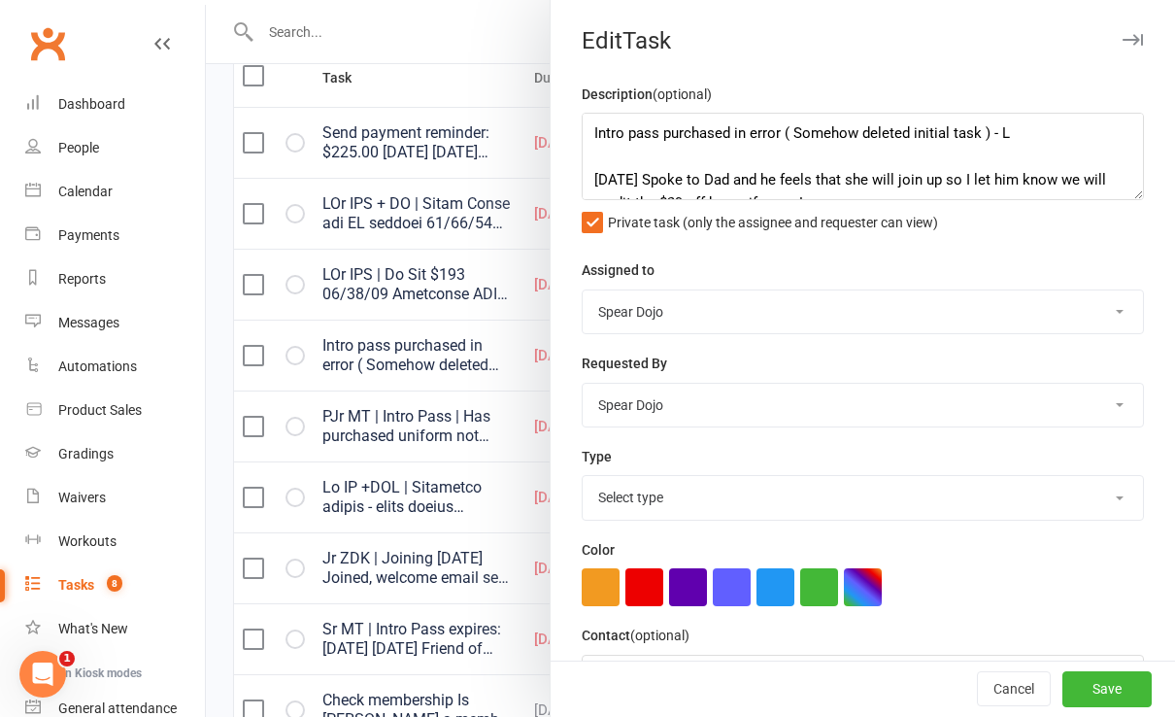
select select "19839"
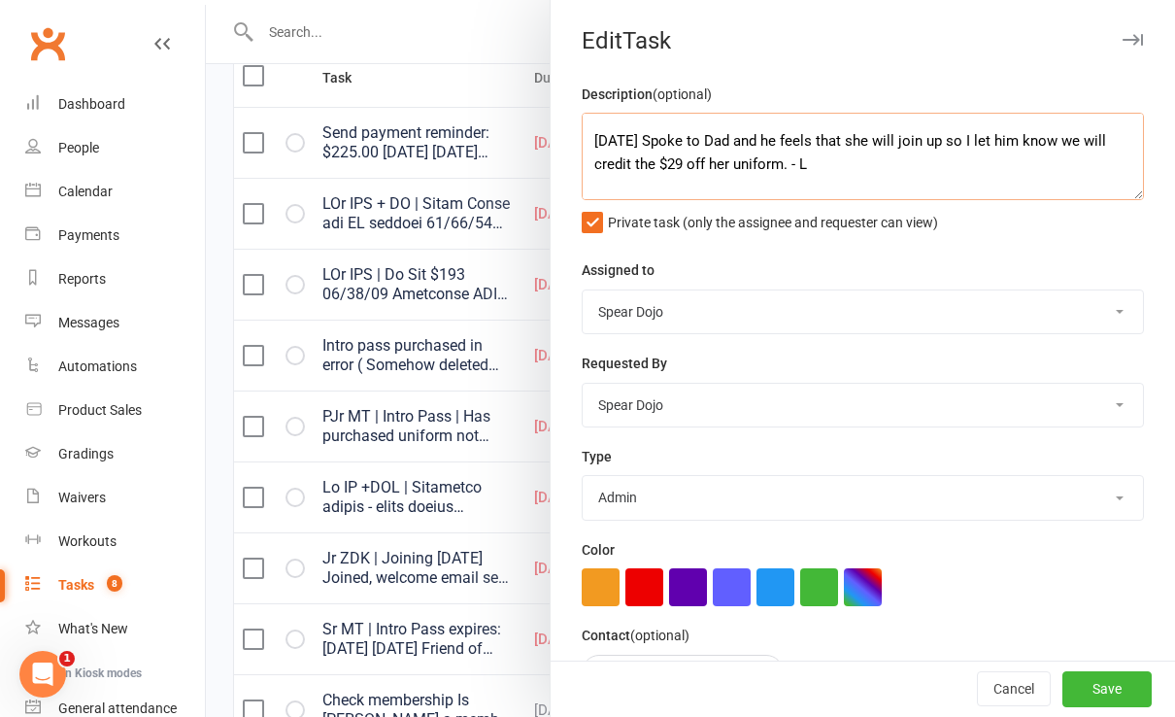
scroll to position [0, 0]
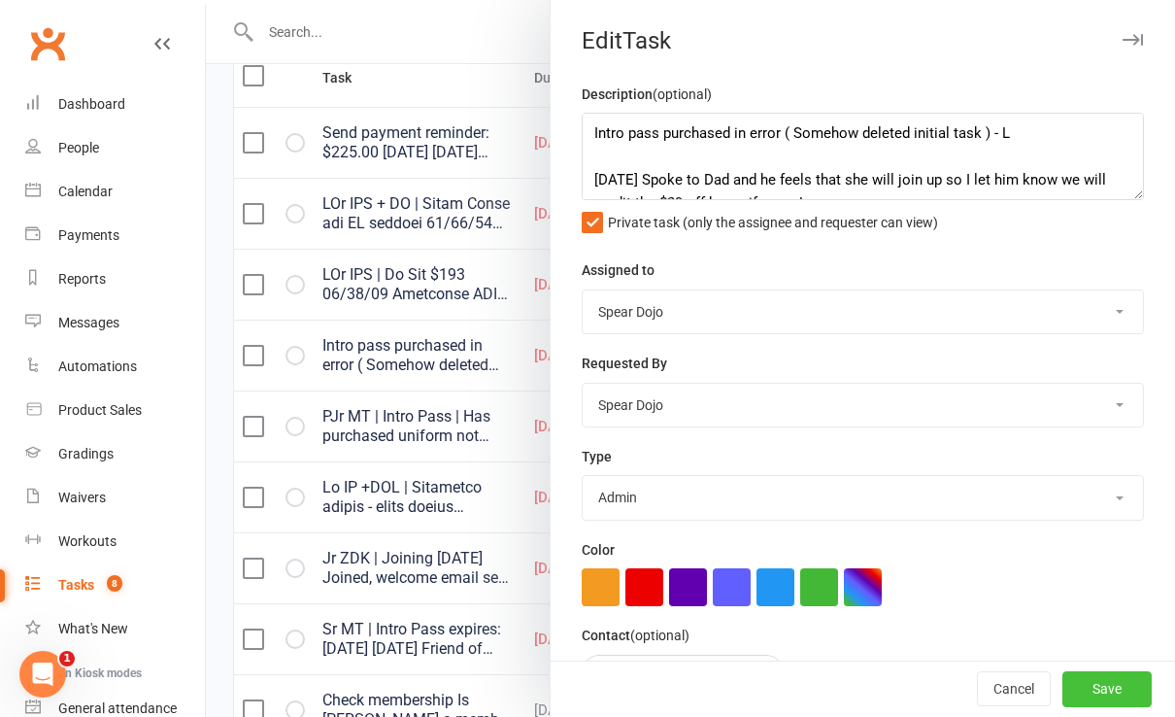
click at [1084, 683] on button "Save" at bounding box center [1107, 689] width 89 height 35
select select "started"
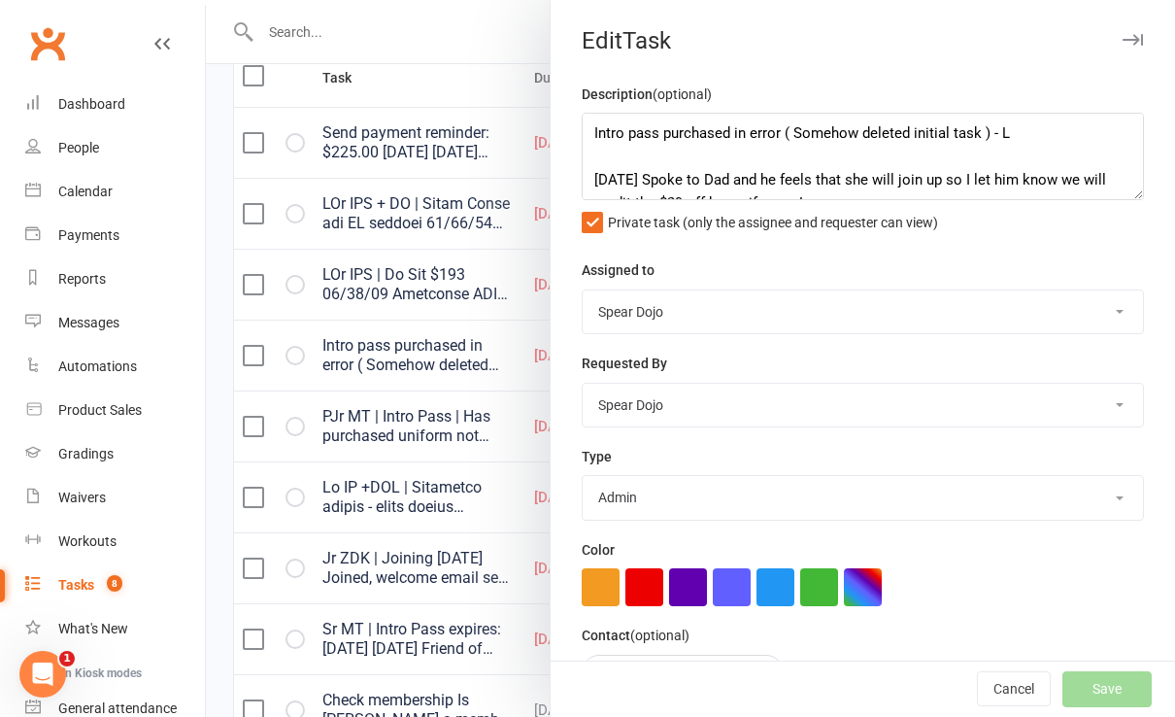
select select "started"
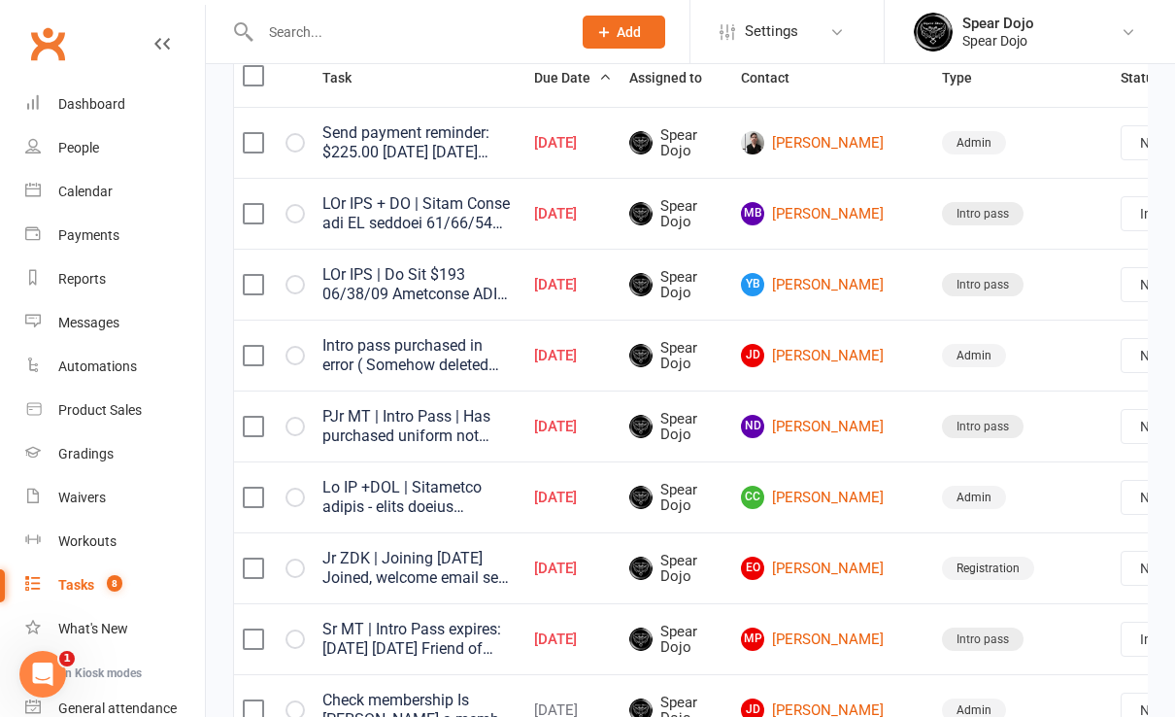
select select "started"
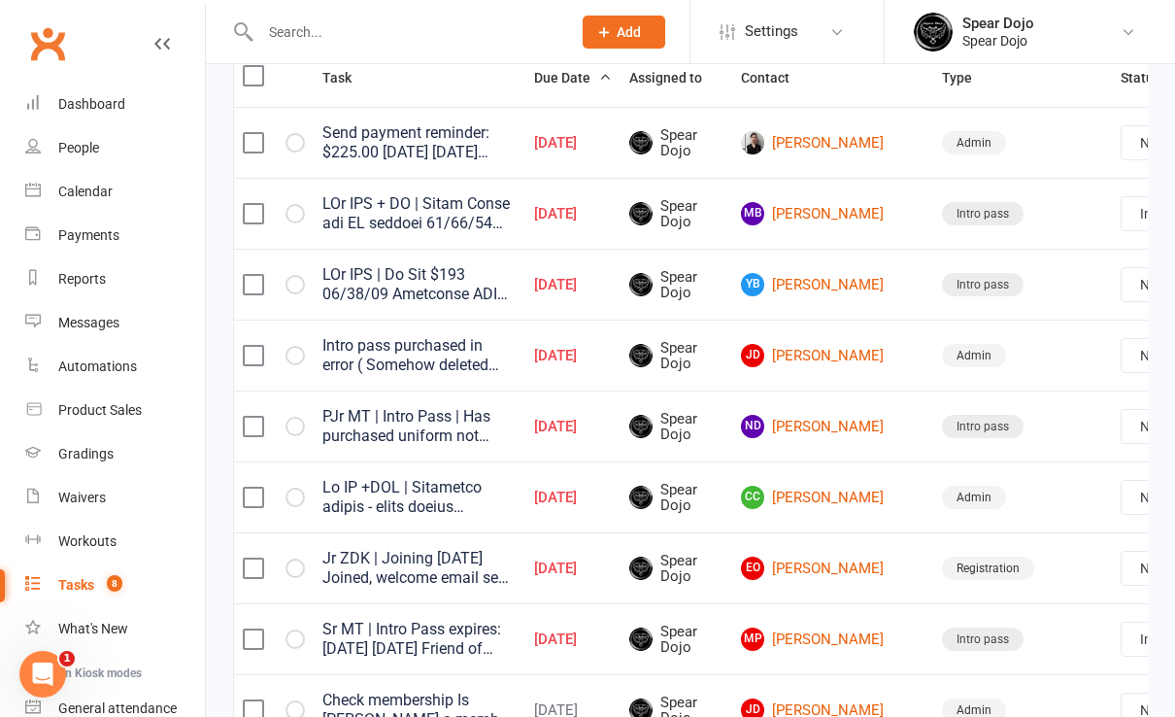
select select "started"
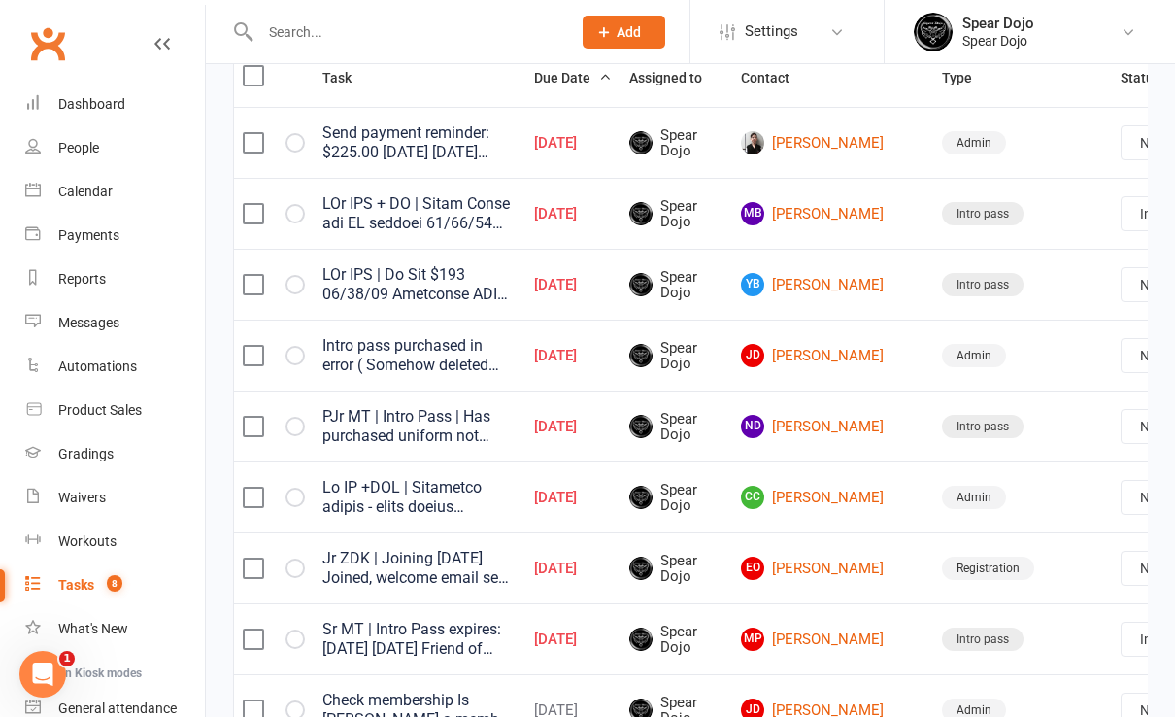
select select "started"
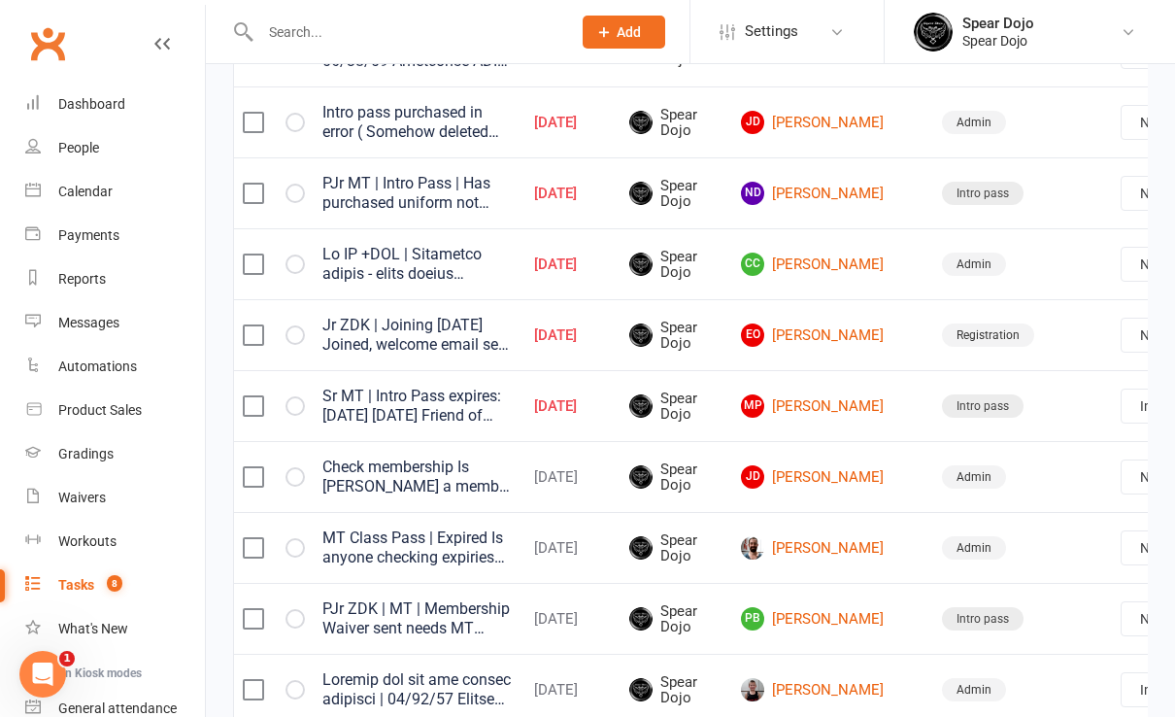
scroll to position [518, 0]
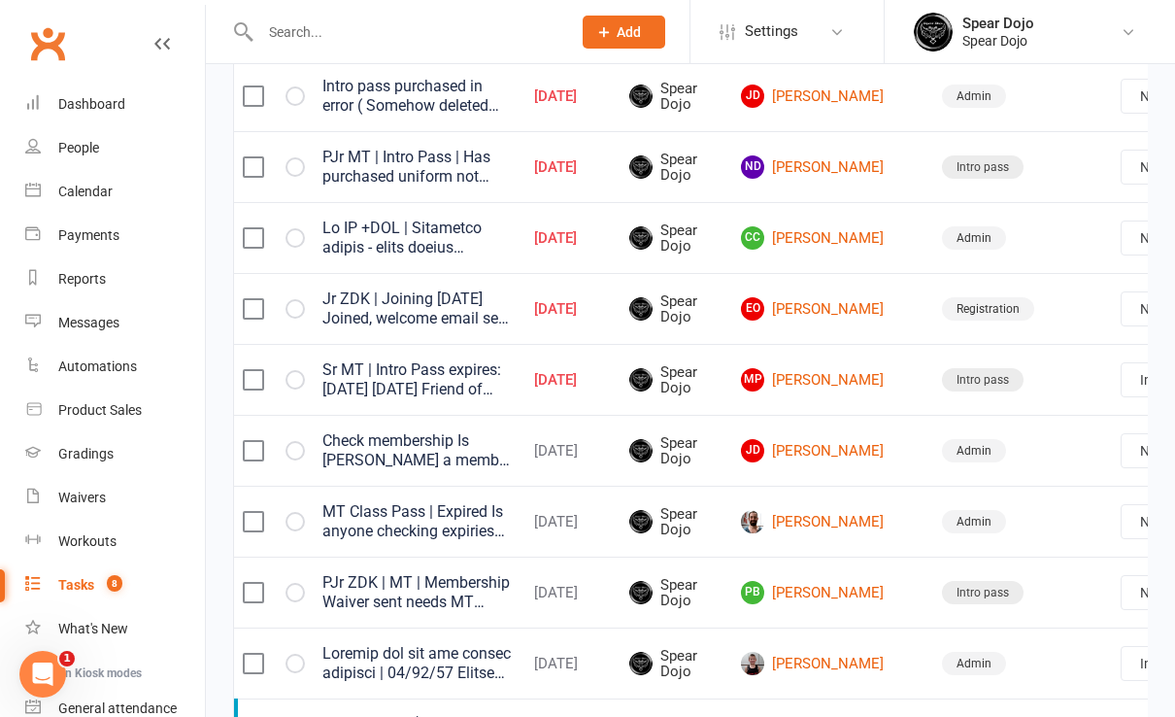
click at [1122, 452] on select "Not Started In Progress Waiting Complete" at bounding box center [1194, 450] width 144 height 33
click at [1122, 434] on select "Not Started In Progress Waiting Complete" at bounding box center [1194, 450] width 144 height 33
select select "unstarted"
select select "started"
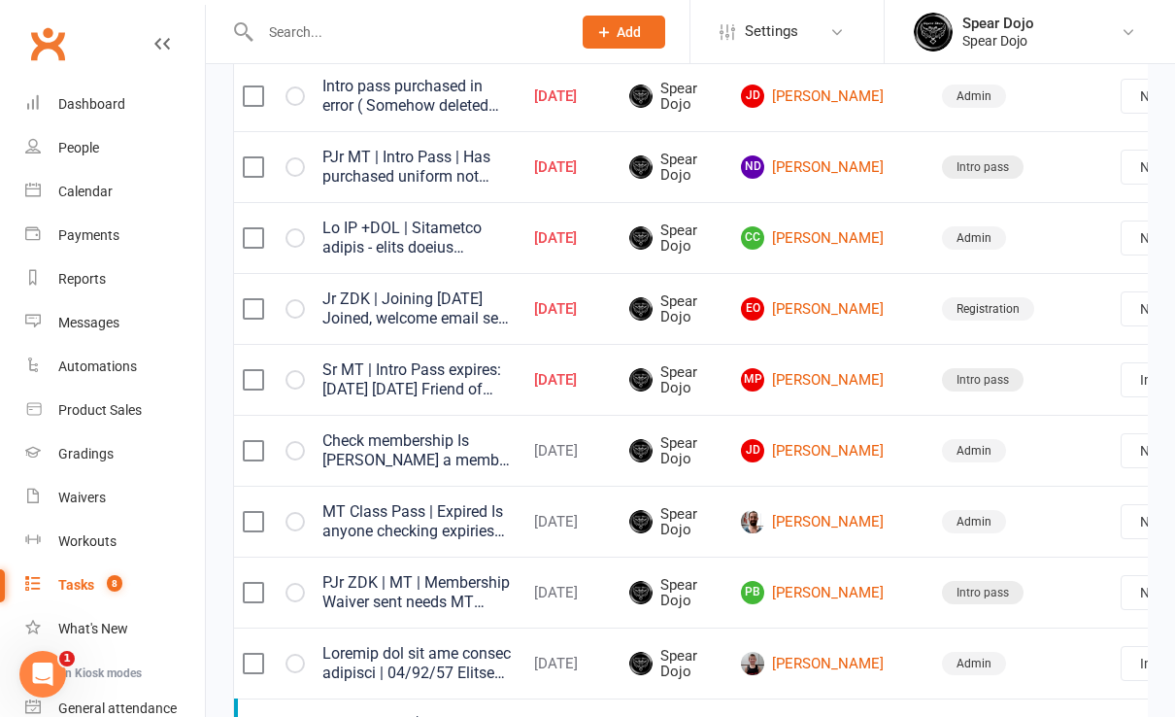
select select "started"
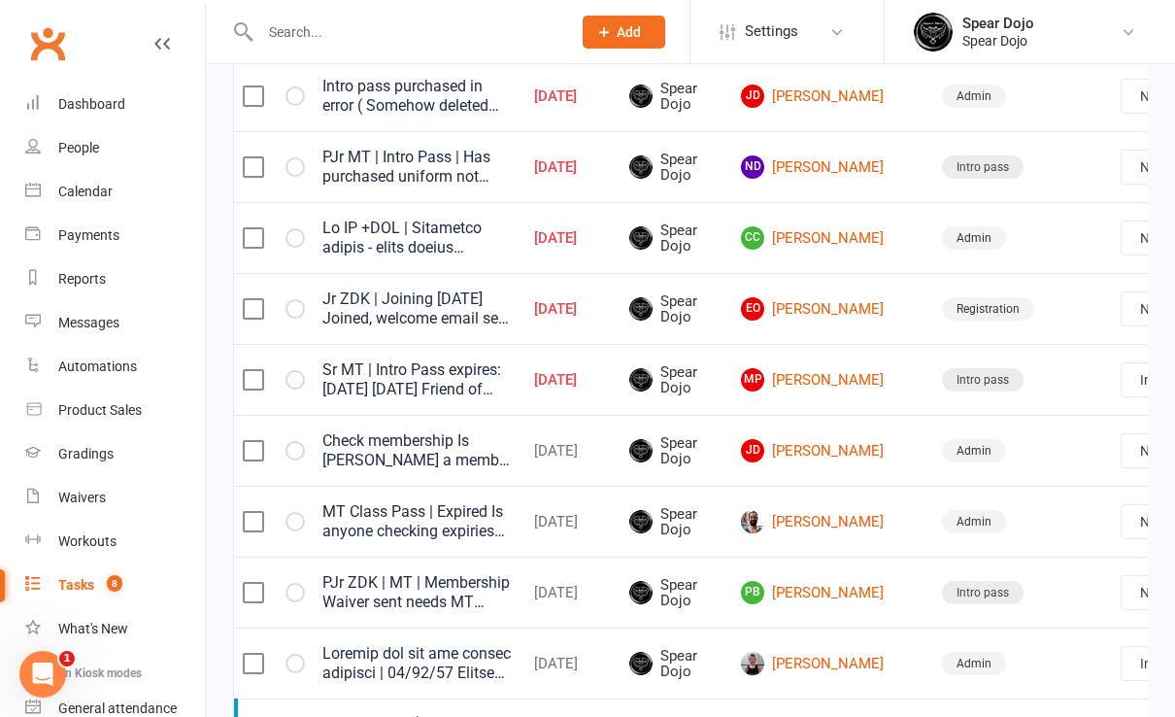
select select "started"
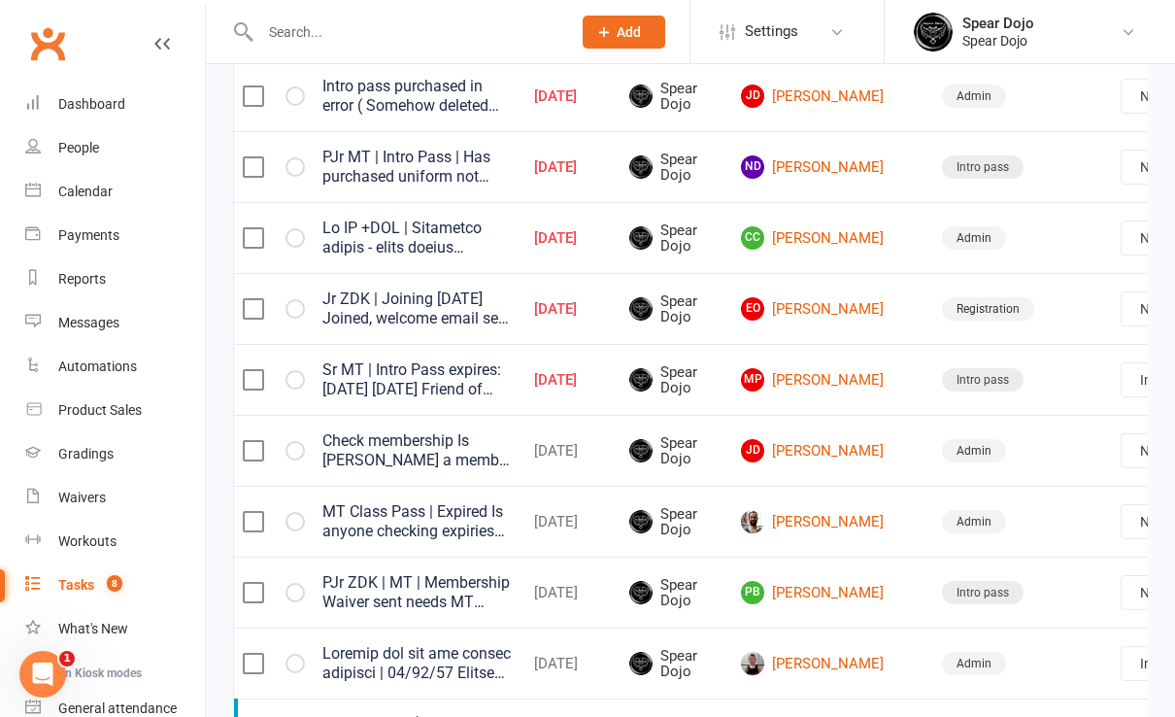
select select "started"
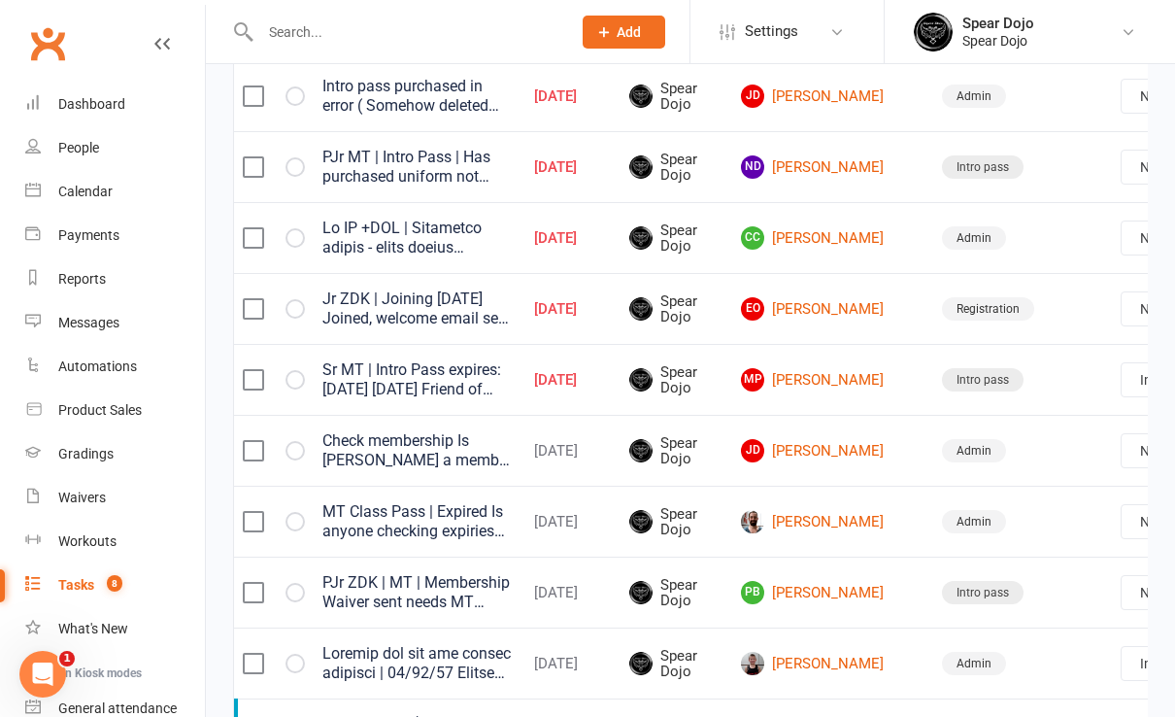
select select "started"
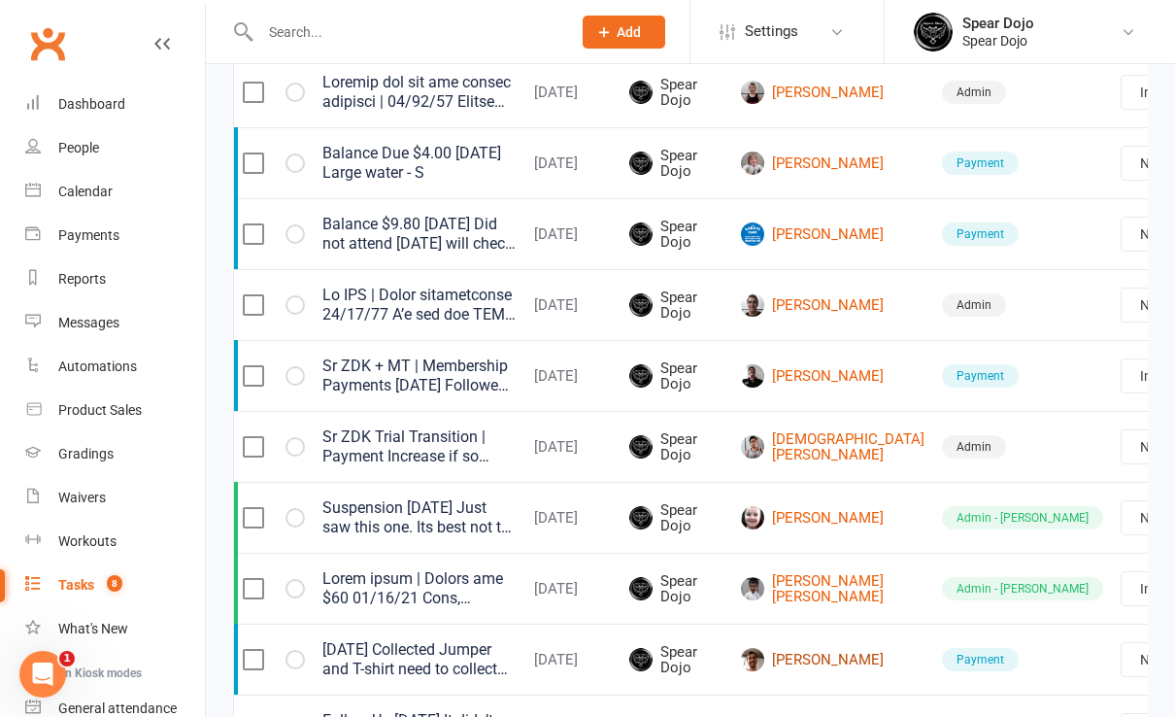
scroll to position [1166, 0]
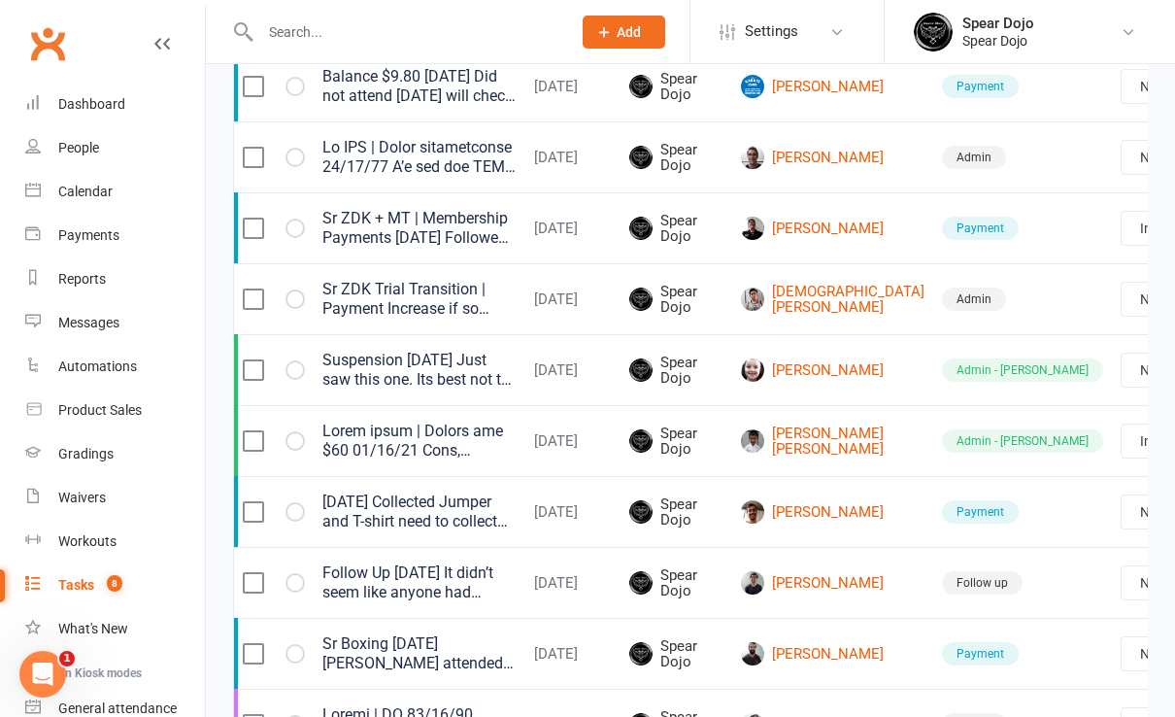
click at [1066, 443] on link "Edit" at bounding box center [1045, 440] width 192 height 39
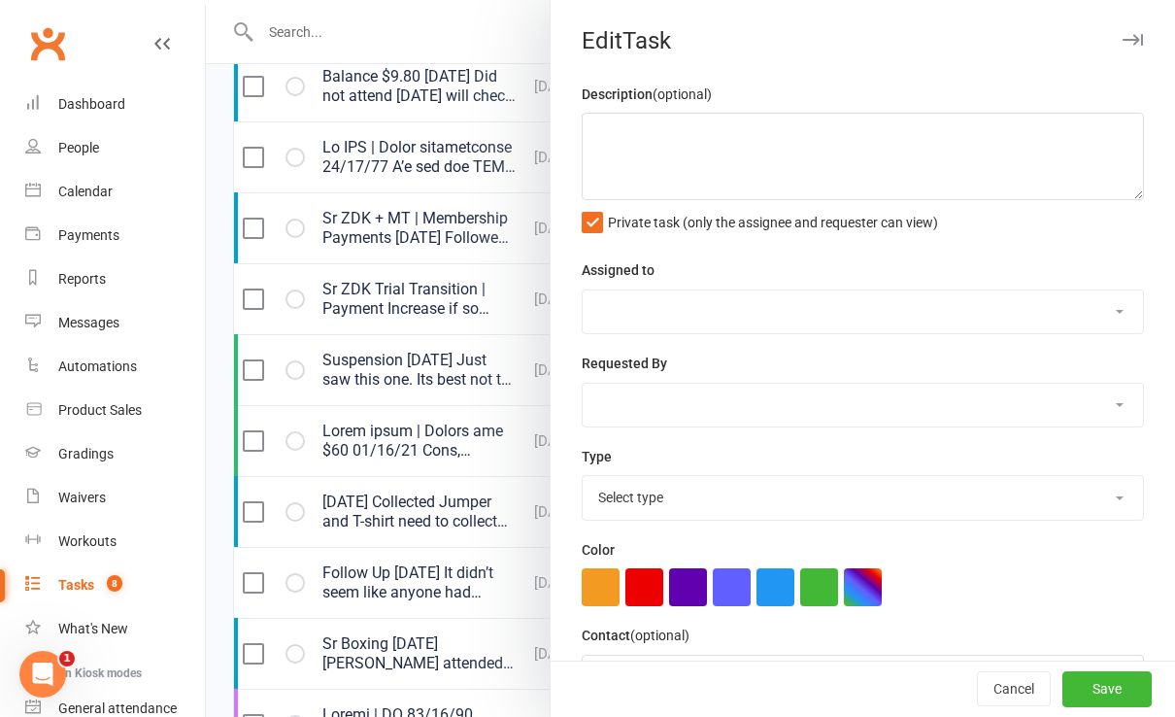
type textarea "Suspension [DATE] Just saw this one. Its best not to skip payments as it can be…"
select select "43986"
type input "[DATE]"
type input "8:00am"
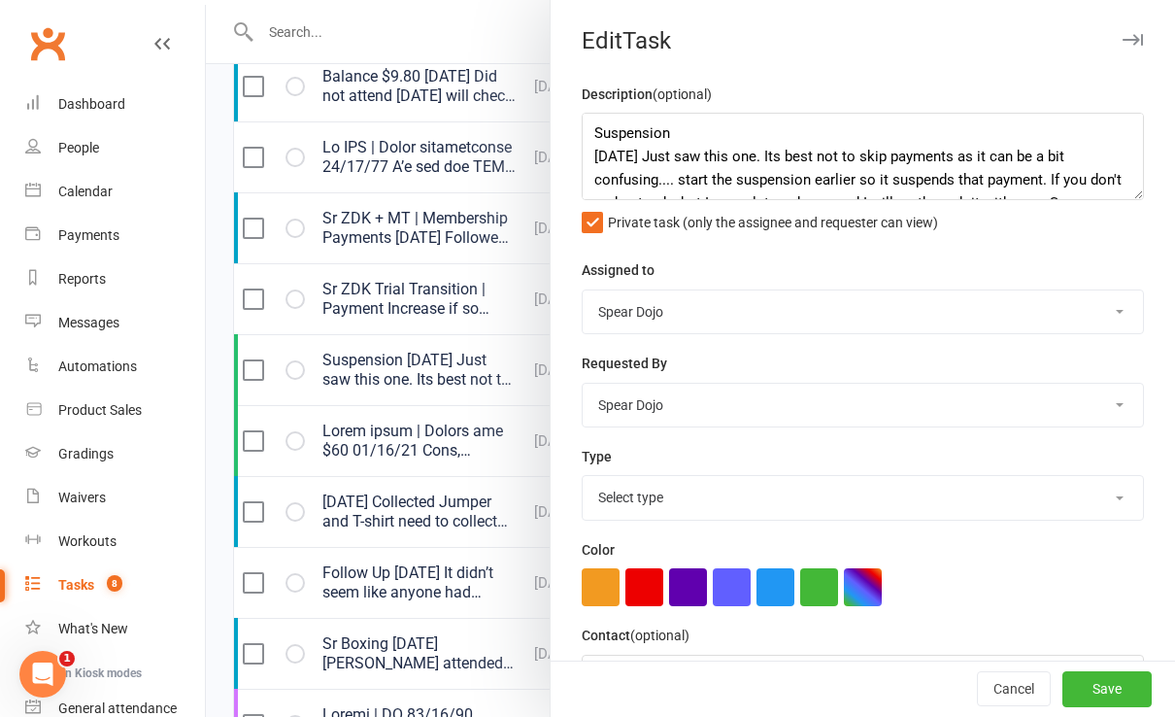
select select "27750"
click at [1087, 684] on button "Save" at bounding box center [1107, 689] width 89 height 35
select select "started"
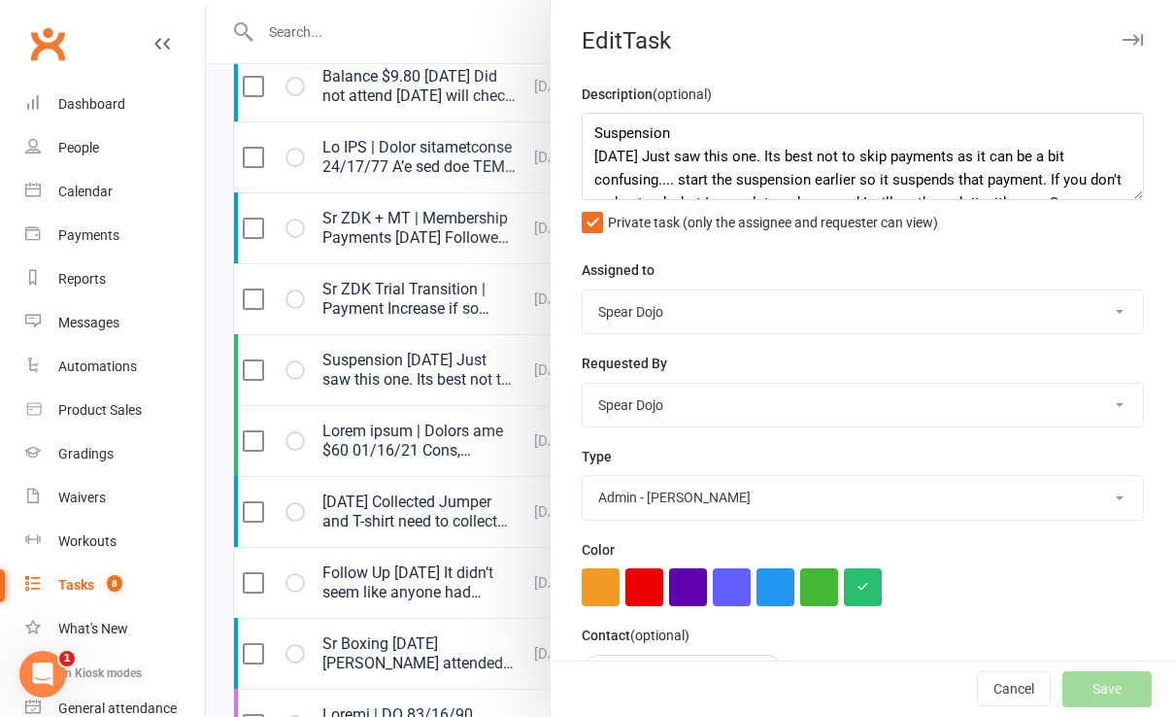
select select "started"
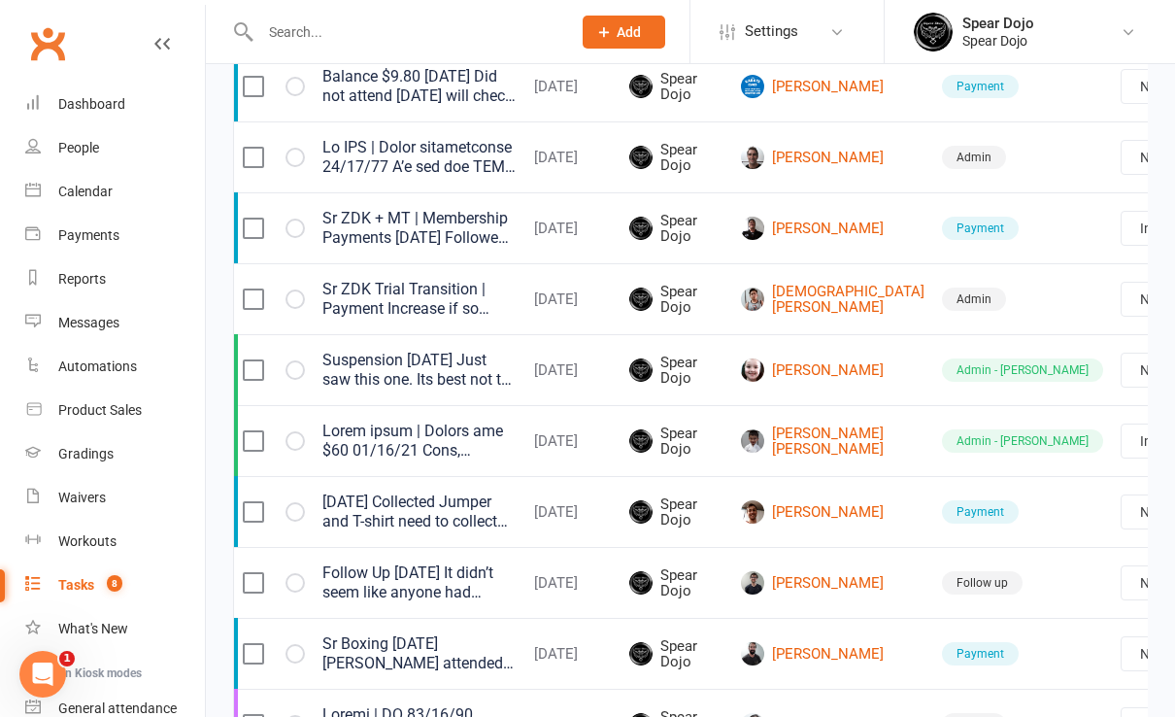
select select "started"
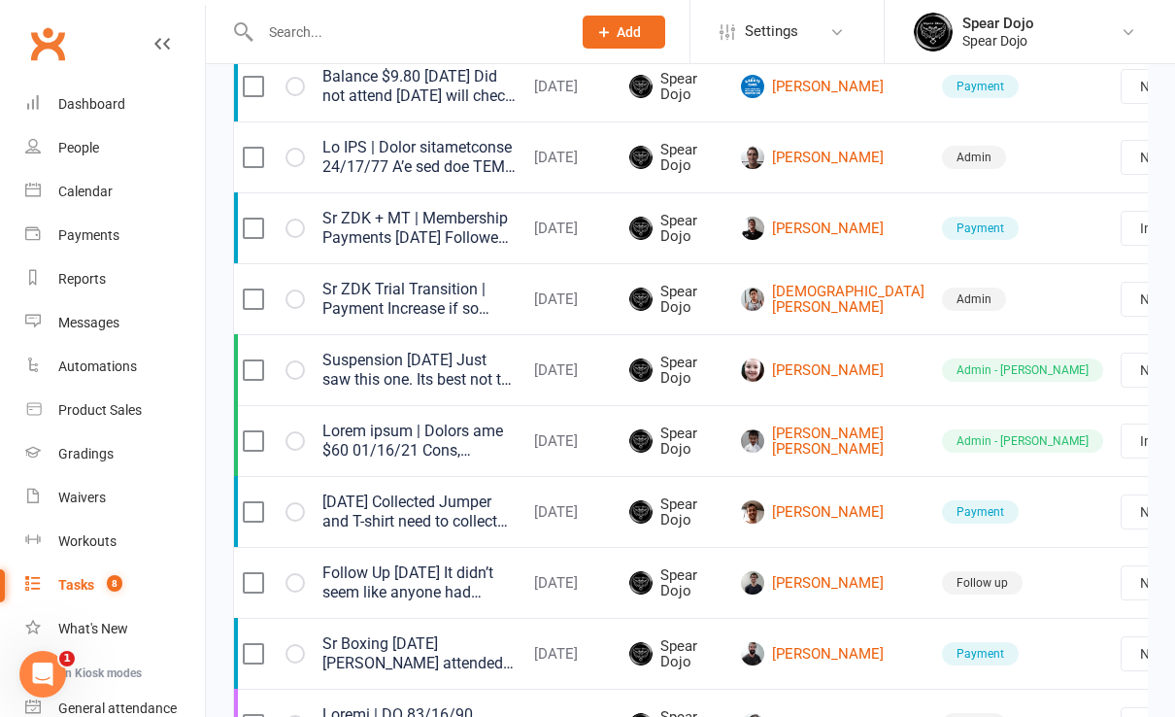
select select "started"
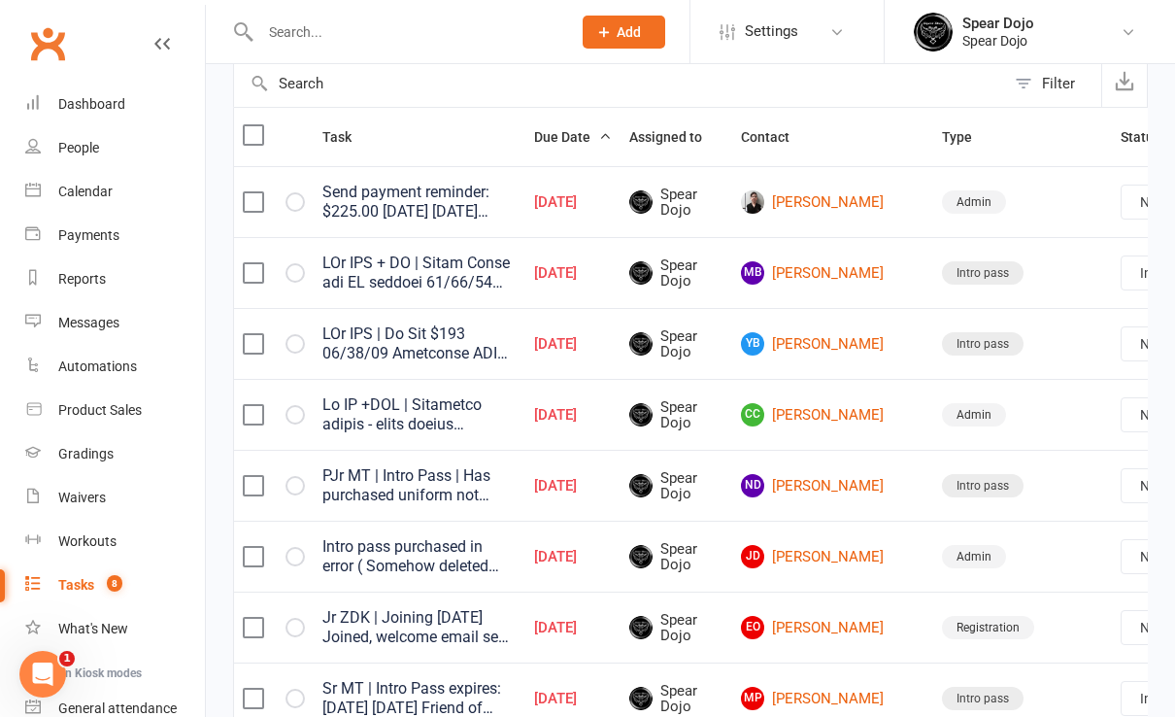
scroll to position [129, 0]
